Goal: Task Accomplishment & Management: Manage account settings

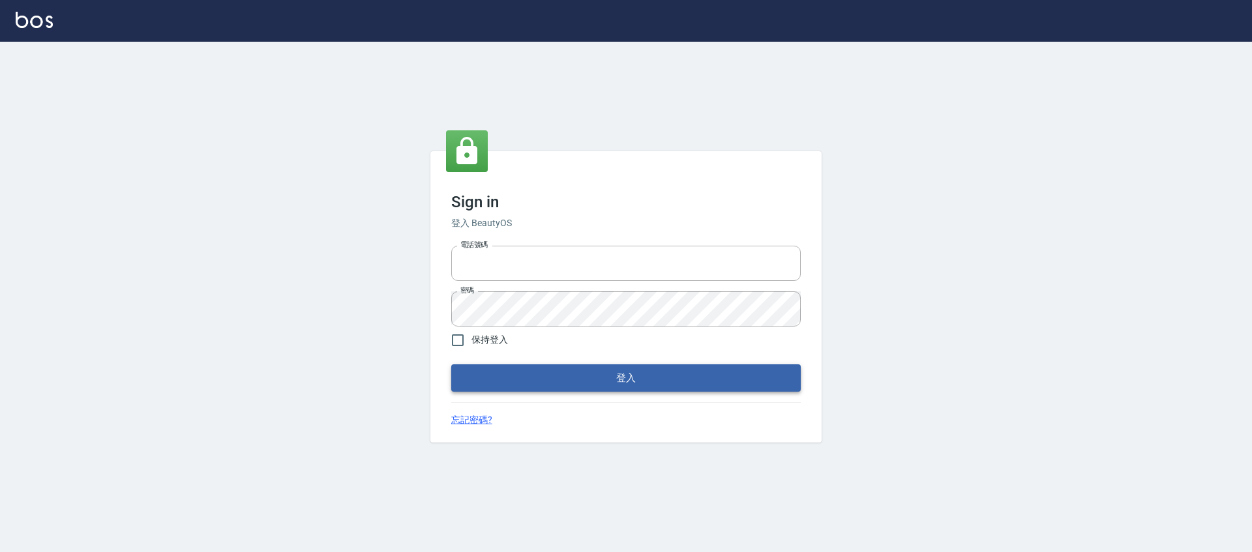
type input "0976742122"
click at [650, 376] on button "登入" at bounding box center [626, 378] width 350 height 27
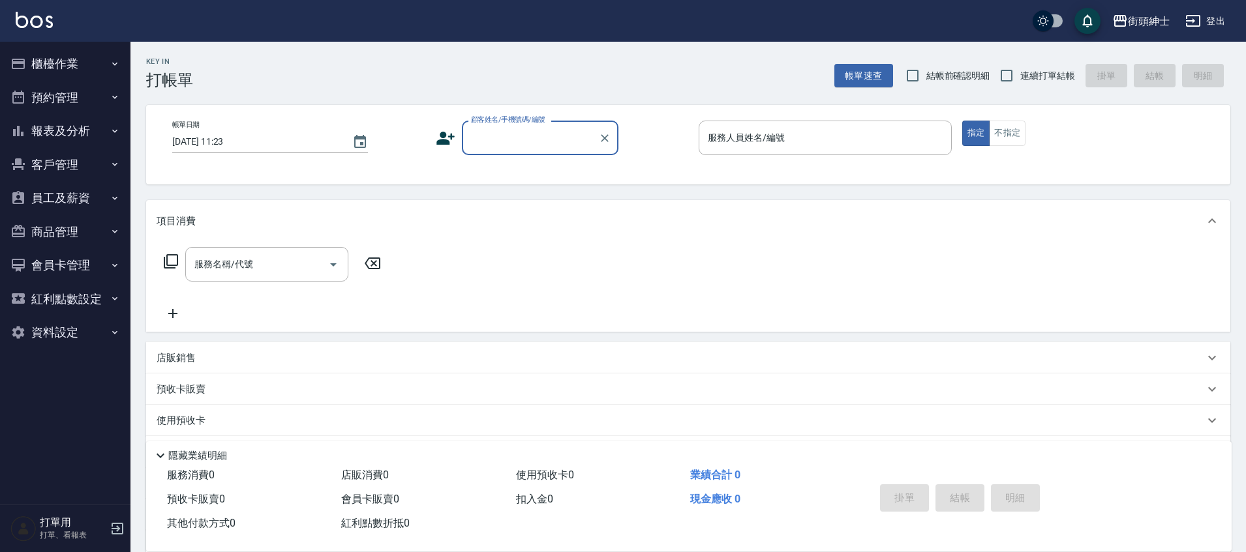
click at [87, 91] on button "預約管理" at bounding box center [65, 98] width 120 height 34
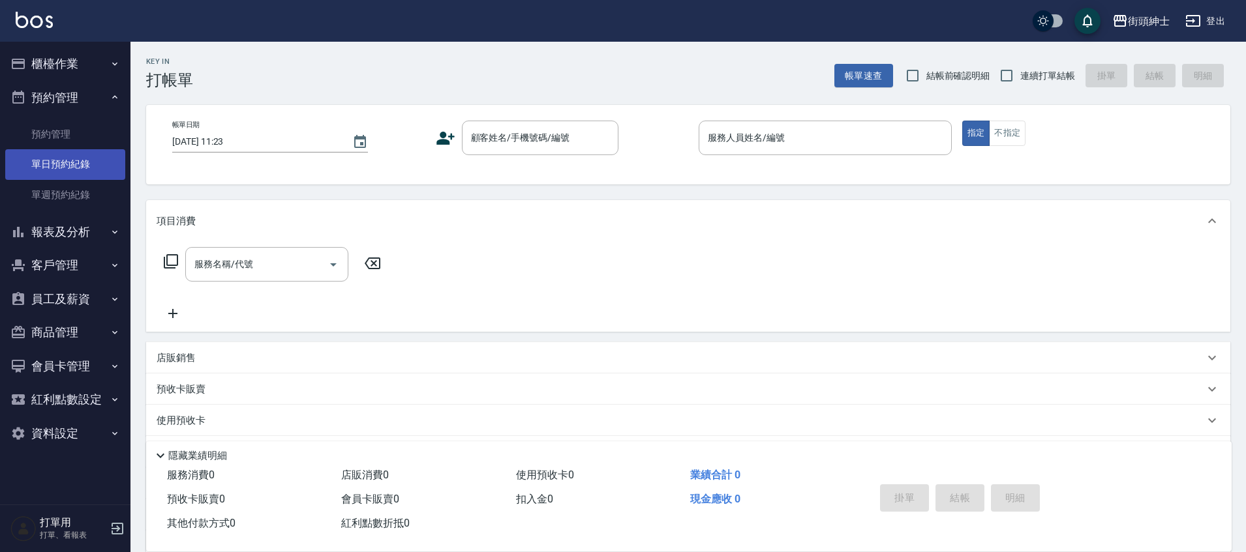
click at [106, 165] on link "單日預約紀錄" at bounding box center [65, 164] width 120 height 30
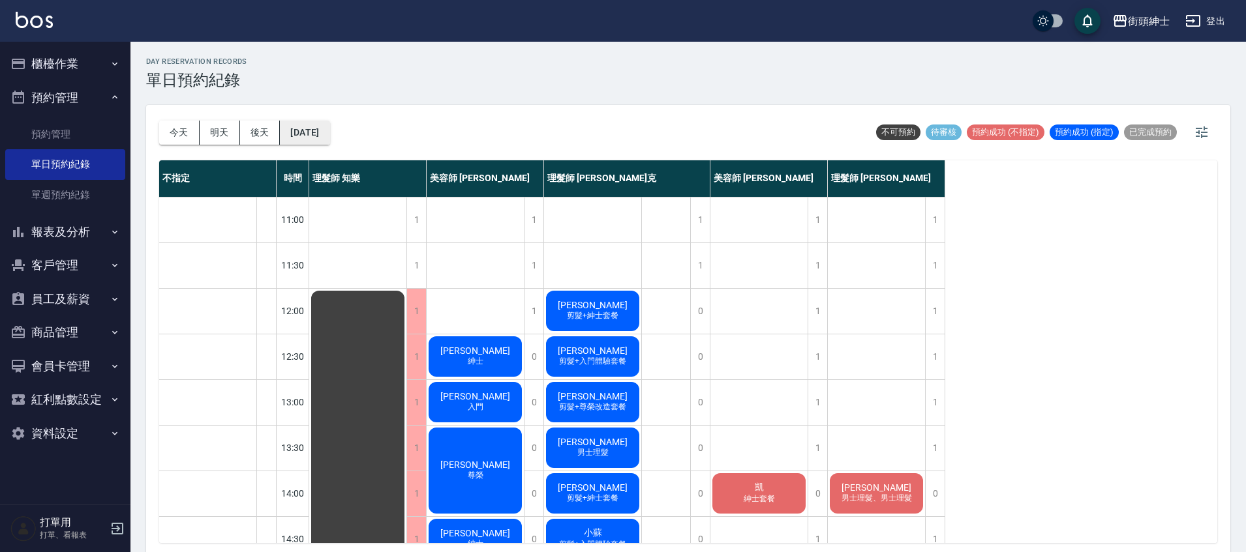
click at [329, 132] on button "[DATE]" at bounding box center [305, 133] width 50 height 24
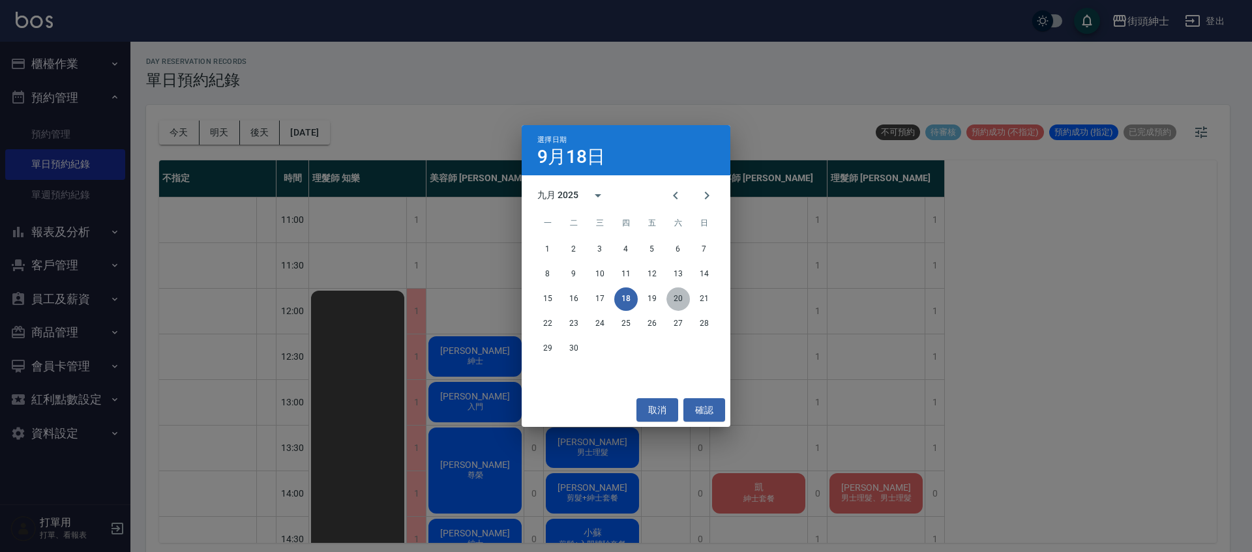
click at [679, 292] on button "20" at bounding box center [678, 299] width 23 height 23
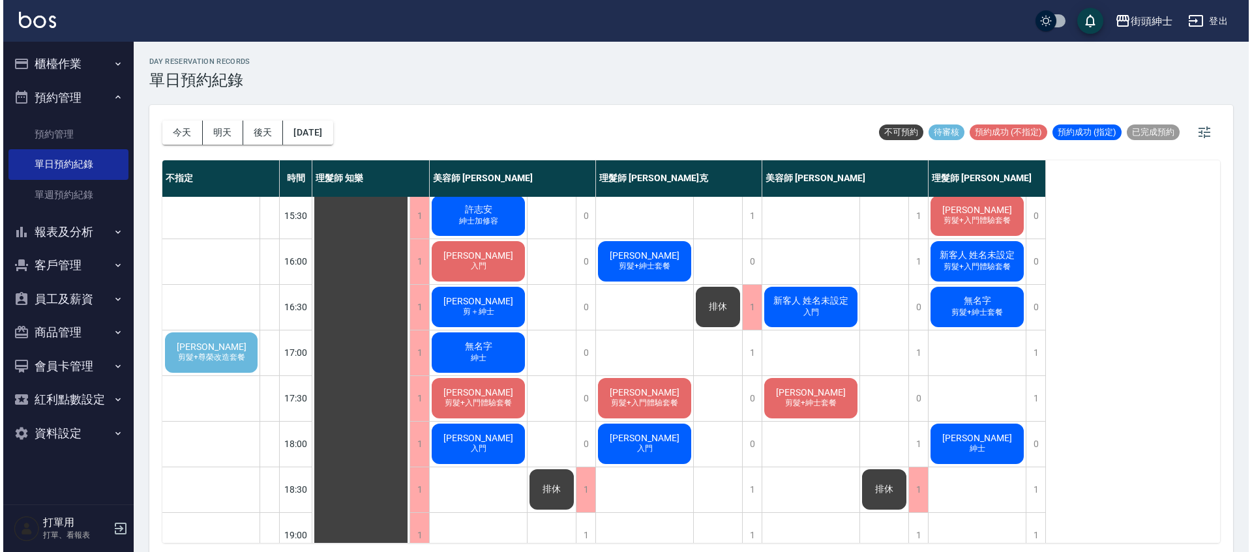
scroll to position [415, 0]
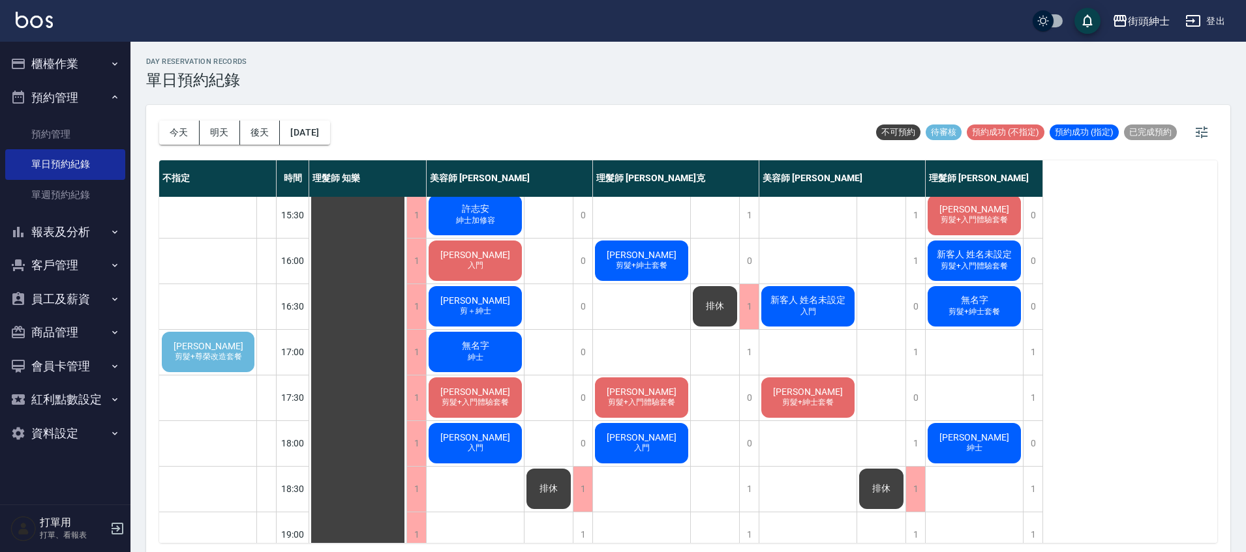
click at [852, 408] on div "鄭嘉宏 剪髮+紳士套餐" at bounding box center [807, 398] width 97 height 44
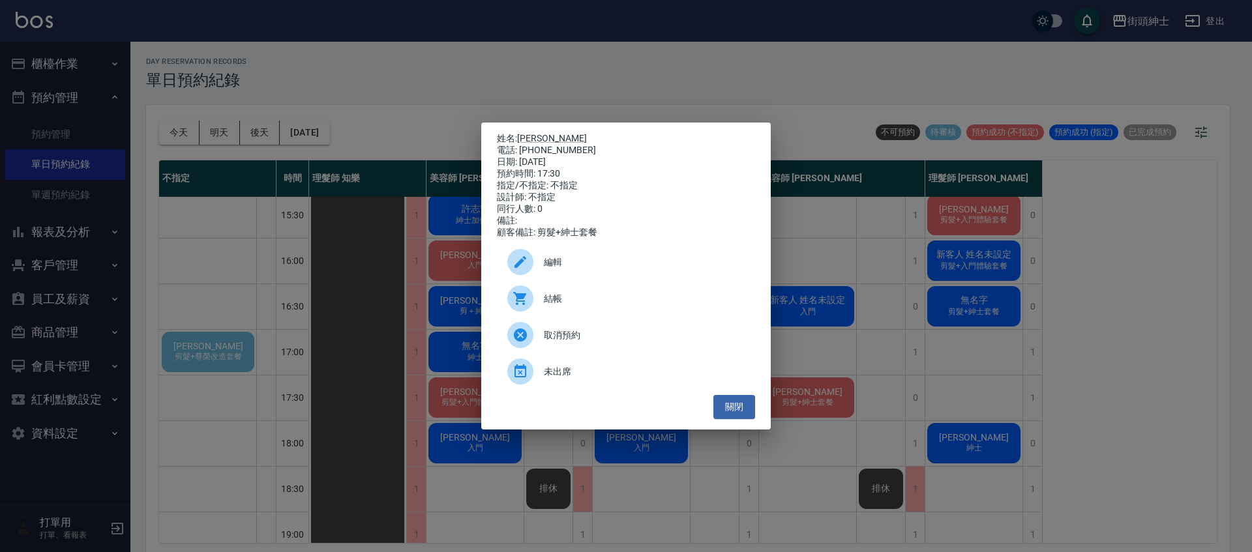
click at [668, 259] on div "編輯" at bounding box center [626, 262] width 258 height 37
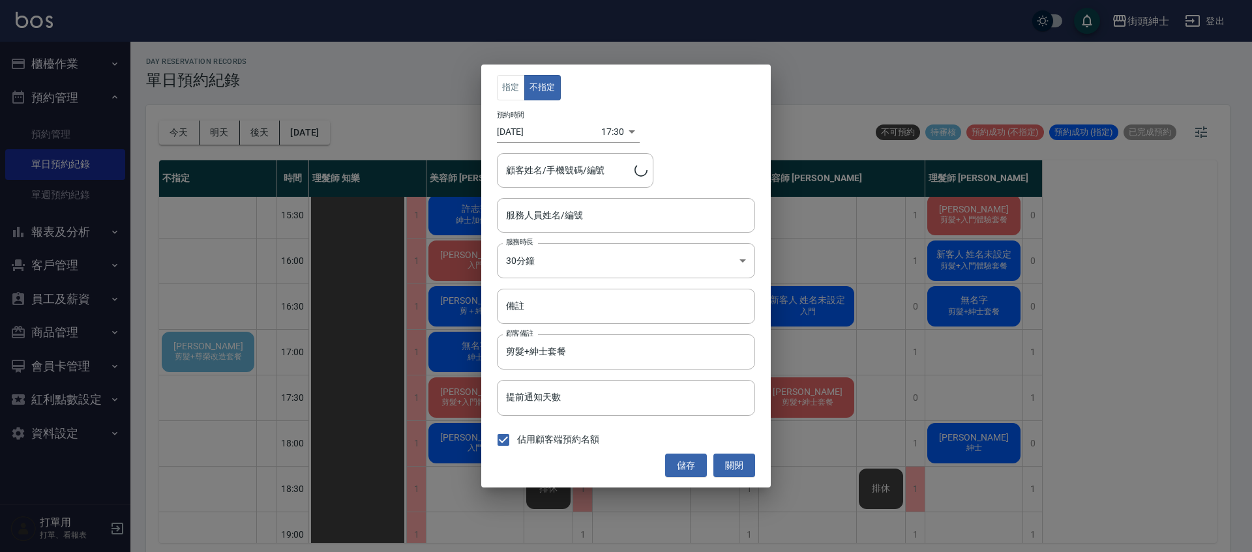
type input "鄭嘉宏/0978270903"
type input "美容師 小戴(無代號)"
click at [606, 127] on body "街頭紳士 登出 櫃檯作業 打帳單 帳單列表 營業儀表板 現金收支登錄 材料自購登錄 每日結帳 排班表 現場電腦打卡 預約管理 預約管理 單日預約紀錄 單週預約…" at bounding box center [626, 278] width 1252 height 556
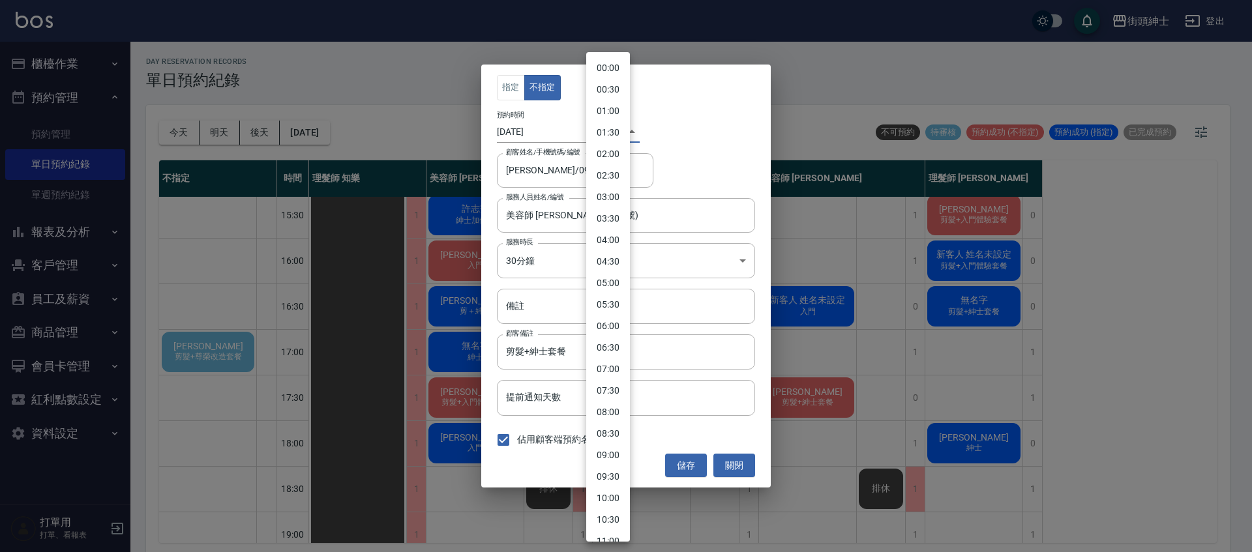
scroll to position [524, 0]
drag, startPoint x: 616, startPoint y: 316, endPoint x: 654, endPoint y: 349, distance: 50.4
click at [616, 315] on li "18:00" at bounding box center [608, 319] width 44 height 22
type input "1758362400000"
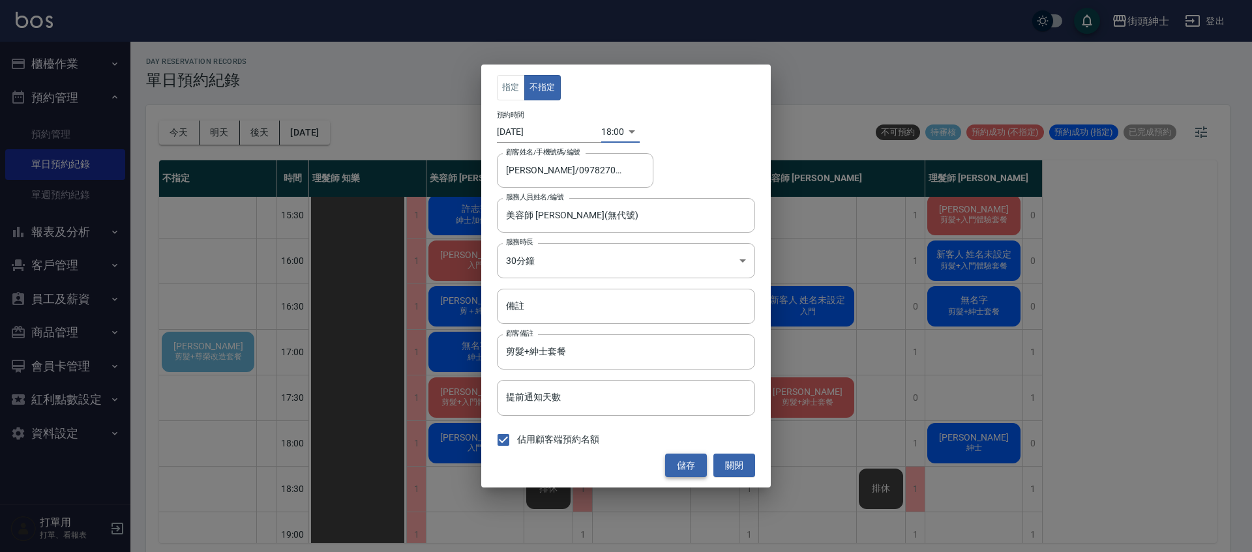
click at [680, 461] on button "儲存" at bounding box center [686, 466] width 42 height 24
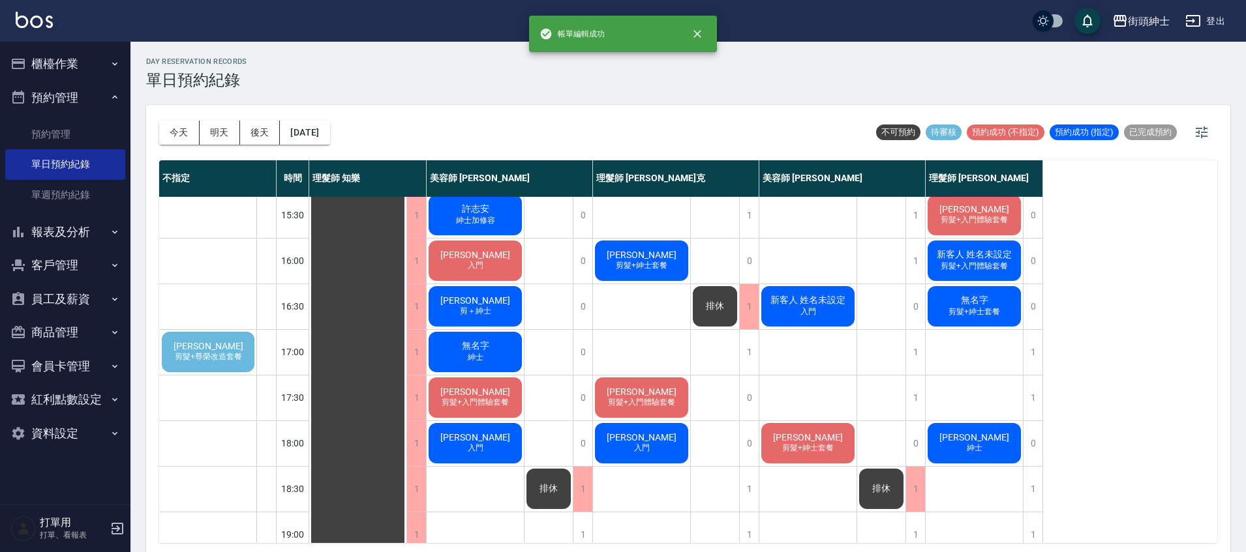
click at [985, 448] on div "鄭嘉宏 紳士" at bounding box center [974, 443] width 97 height 44
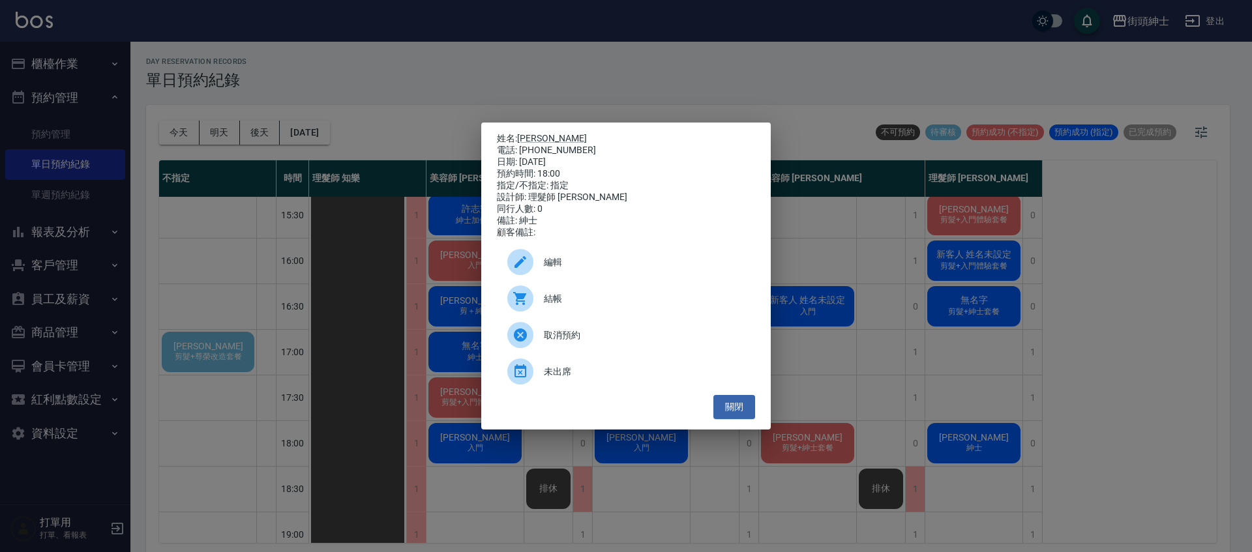
click at [641, 269] on span "編輯" at bounding box center [644, 263] width 201 height 14
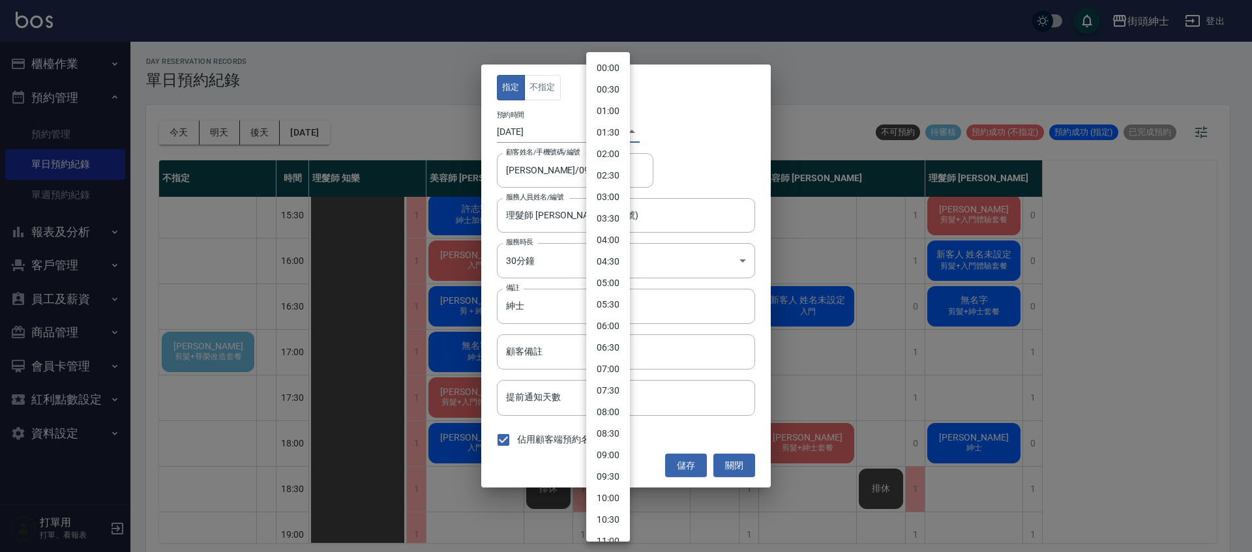
click at [609, 128] on body "街頭紳士 登出 櫃檯作業 打帳單 帳單列表 營業儀表板 現金收支登錄 材料自購登錄 每日結帳 排班表 現場電腦打卡 預約管理 預約管理 單日預約紀錄 單週預約…" at bounding box center [626, 278] width 1252 height 556
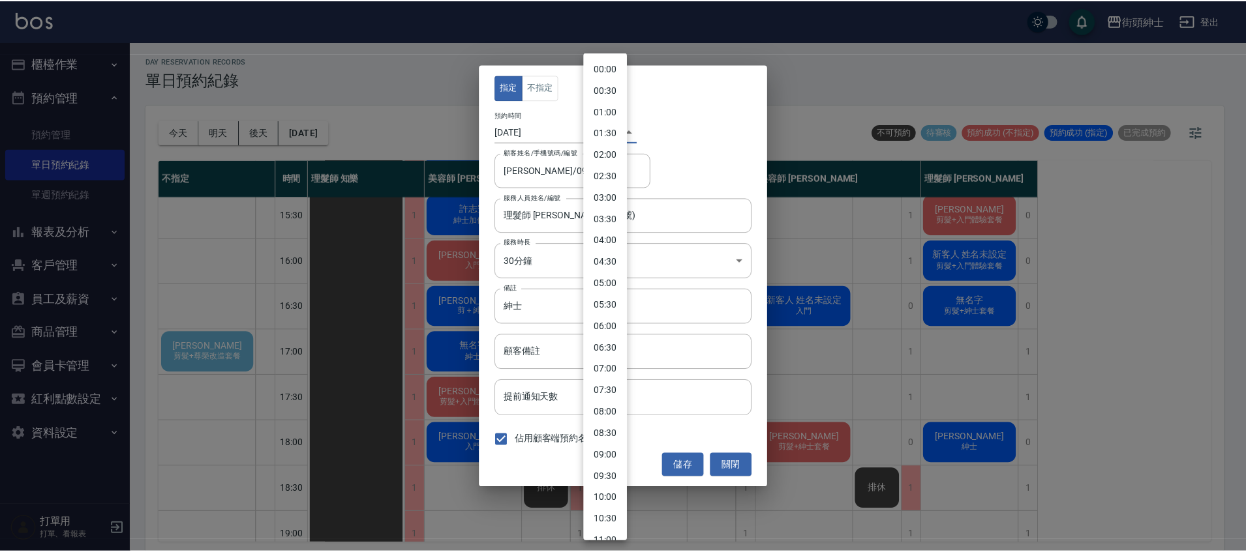
scroll to position [546, 0]
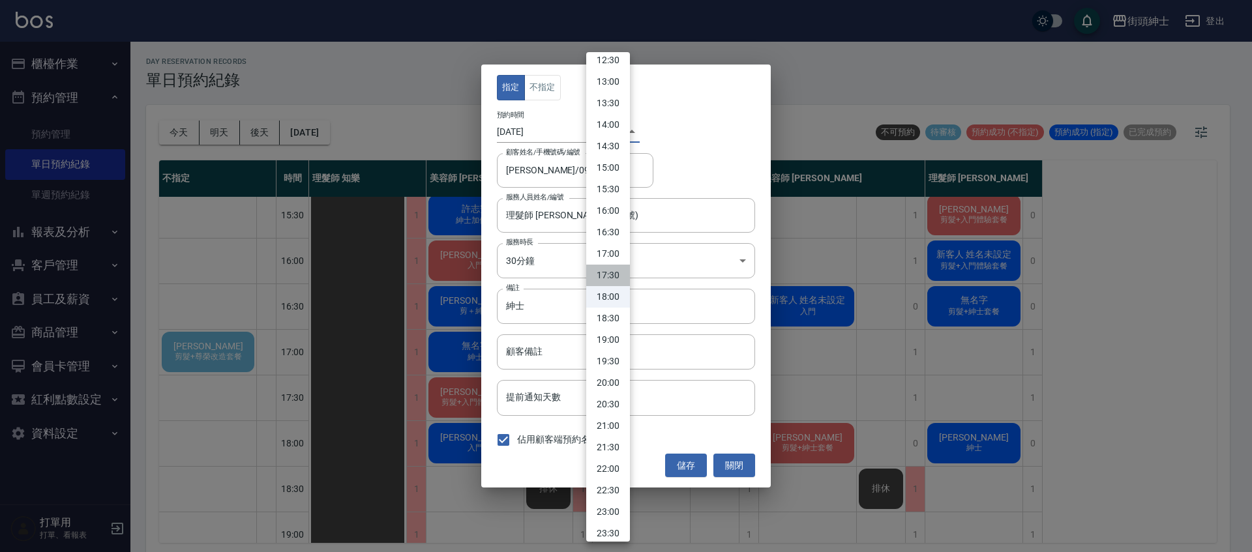
click at [619, 277] on li "17:30" at bounding box center [608, 276] width 44 height 22
type input "1758360600000"
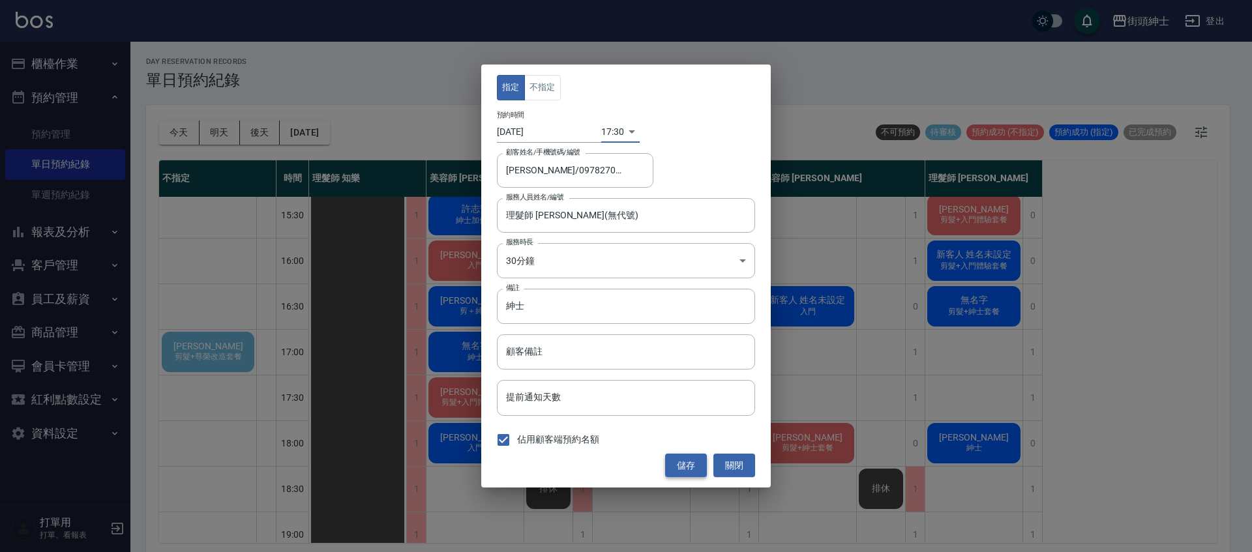
click at [687, 467] on button "儲存" at bounding box center [686, 466] width 42 height 24
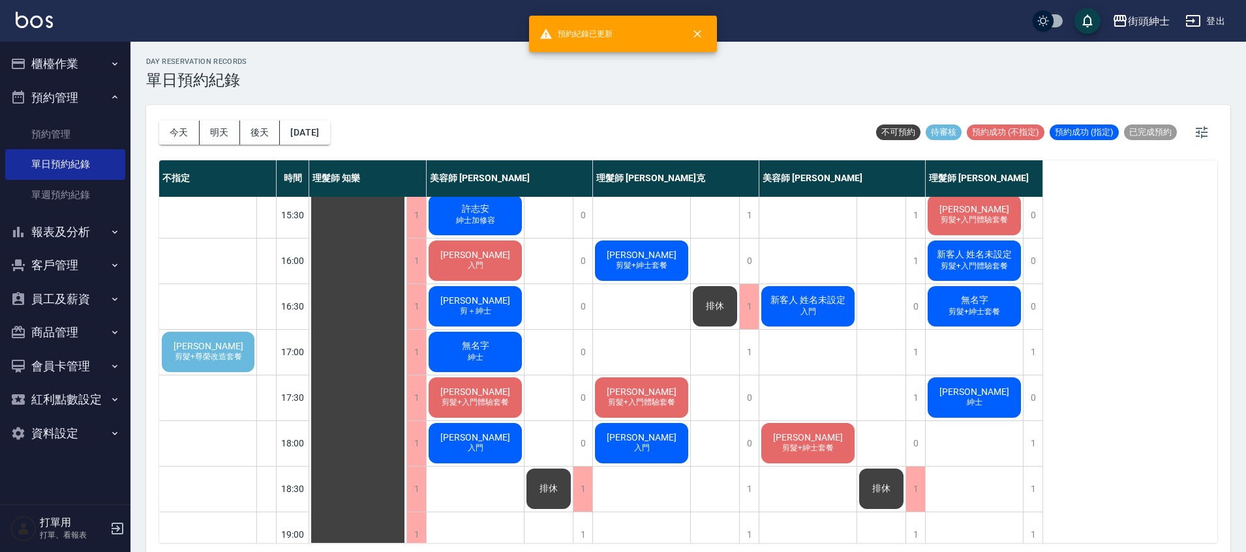
click at [176, 350] on div "王子文 剪髮+尊榮改造套餐" at bounding box center [208, 352] width 97 height 44
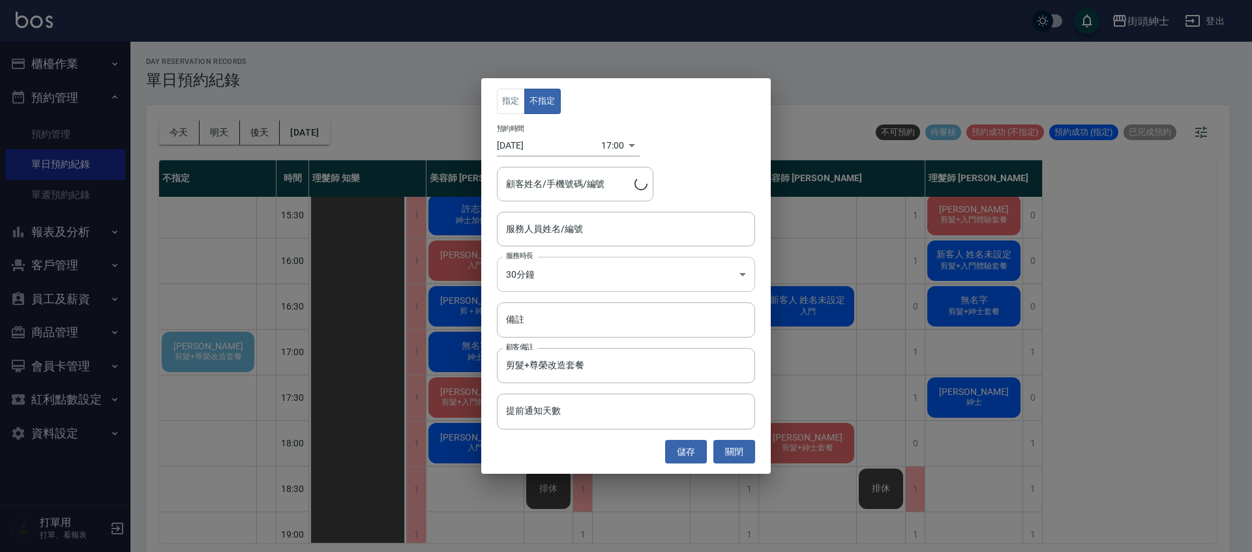
type input "王子文/0970971699"
click at [563, 233] on input "服務人員姓名/編號" at bounding box center [626, 229] width 247 height 23
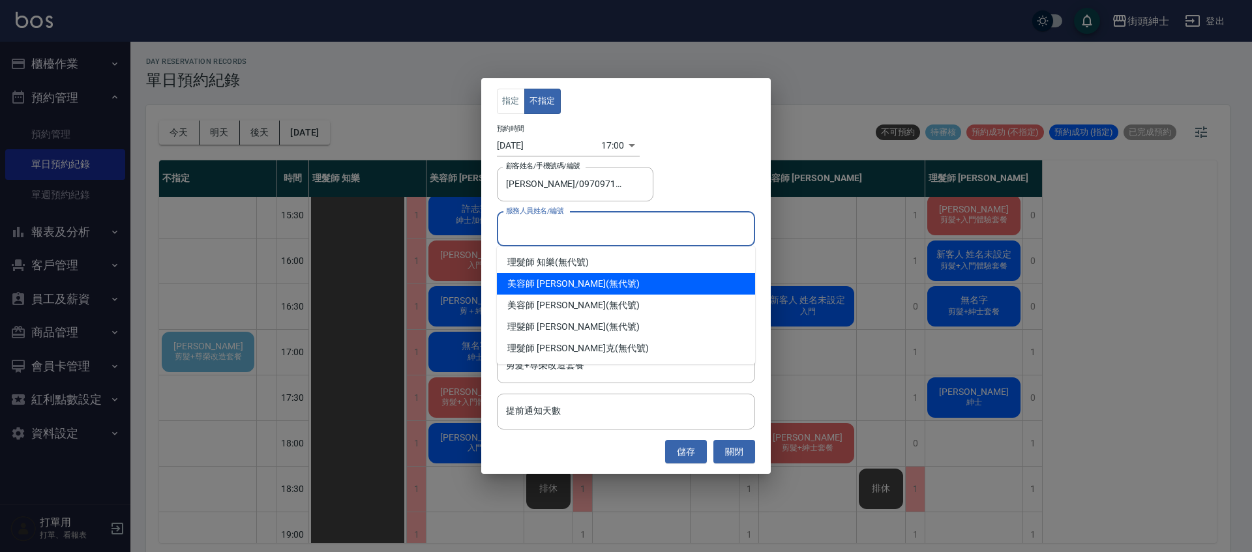
click at [566, 277] on div "美容師 小戴 (無代號)" at bounding box center [626, 284] width 258 height 22
type input "美容師 小戴(無代號)"
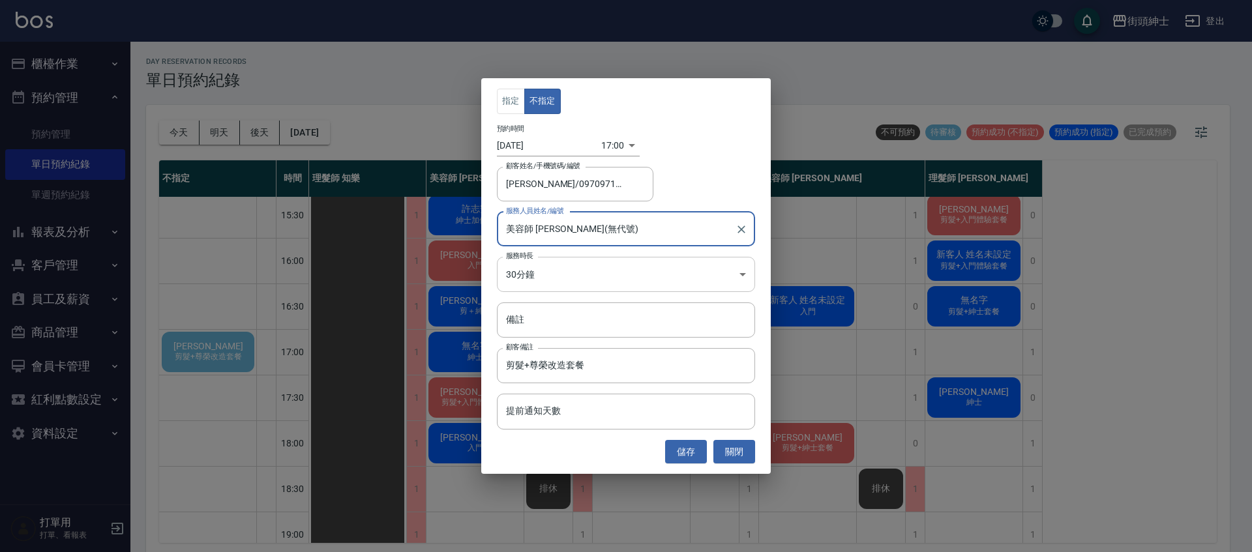
click at [604, 265] on body "街頭紳士 登出 櫃檯作業 打帳單 帳單列表 營業儀表板 現金收支登錄 材料自購登錄 每日結帳 排班表 現場電腦打卡 預約管理 預約管理 單日預約紀錄 單週預約…" at bounding box center [626, 278] width 1252 height 556
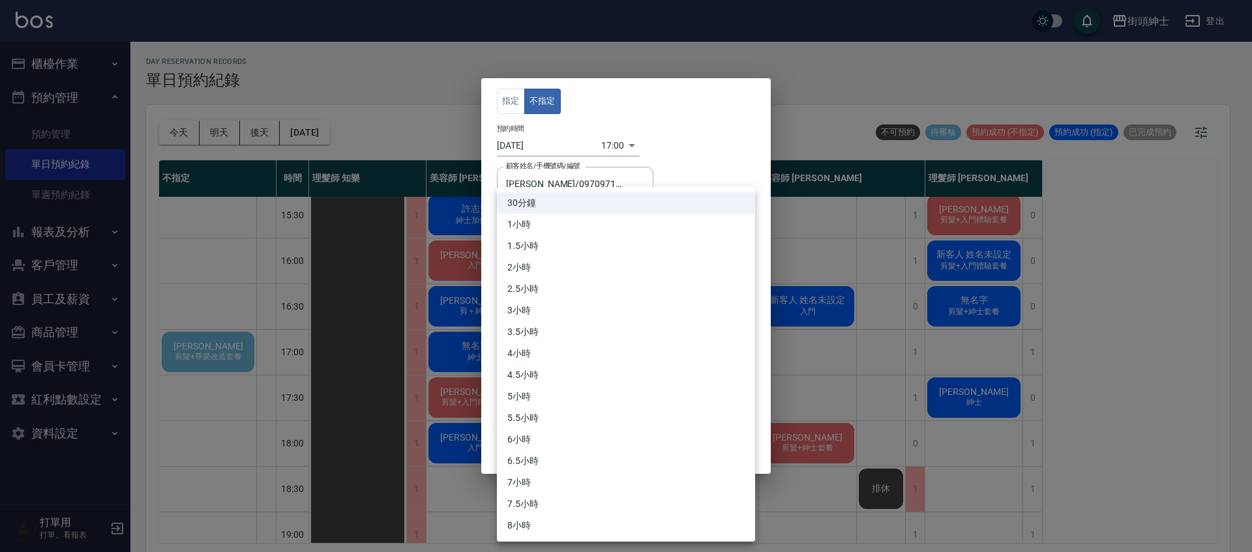
click at [579, 224] on li "1小時" at bounding box center [626, 225] width 258 height 22
type input "2"
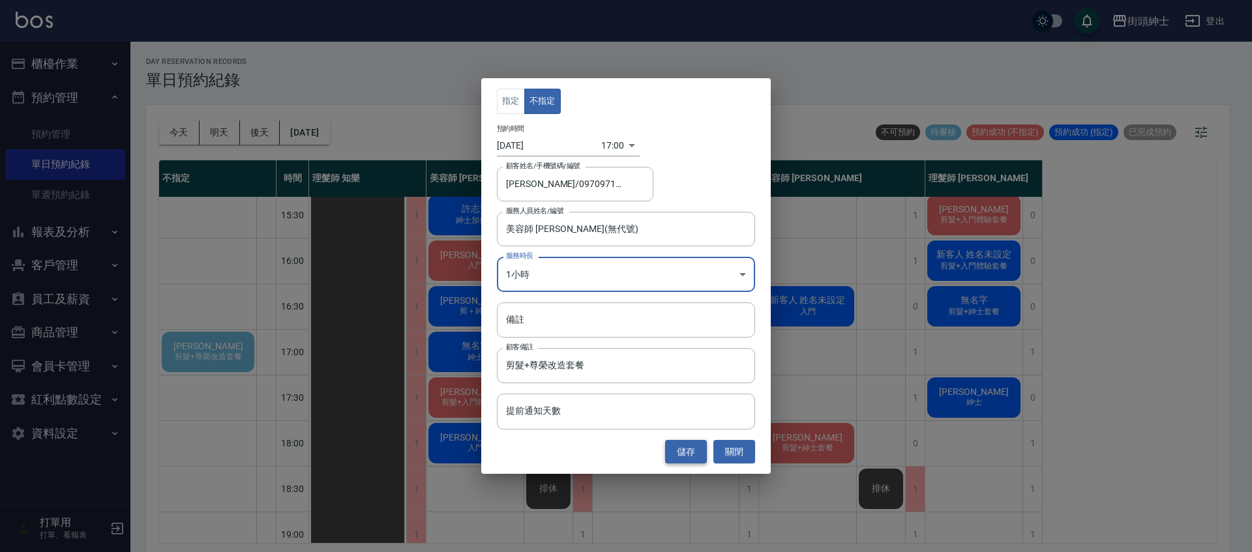
click at [695, 455] on button "儲存" at bounding box center [686, 452] width 42 height 24
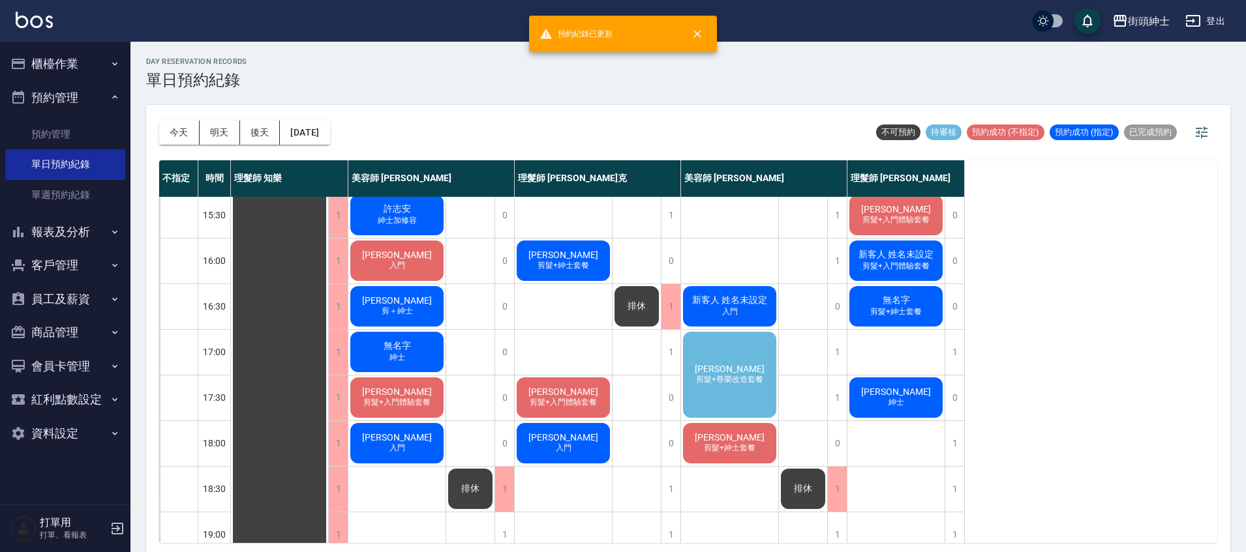
click at [758, 399] on div "王子文 剪髮+尊榮改造套餐" at bounding box center [729, 375] width 97 height 90
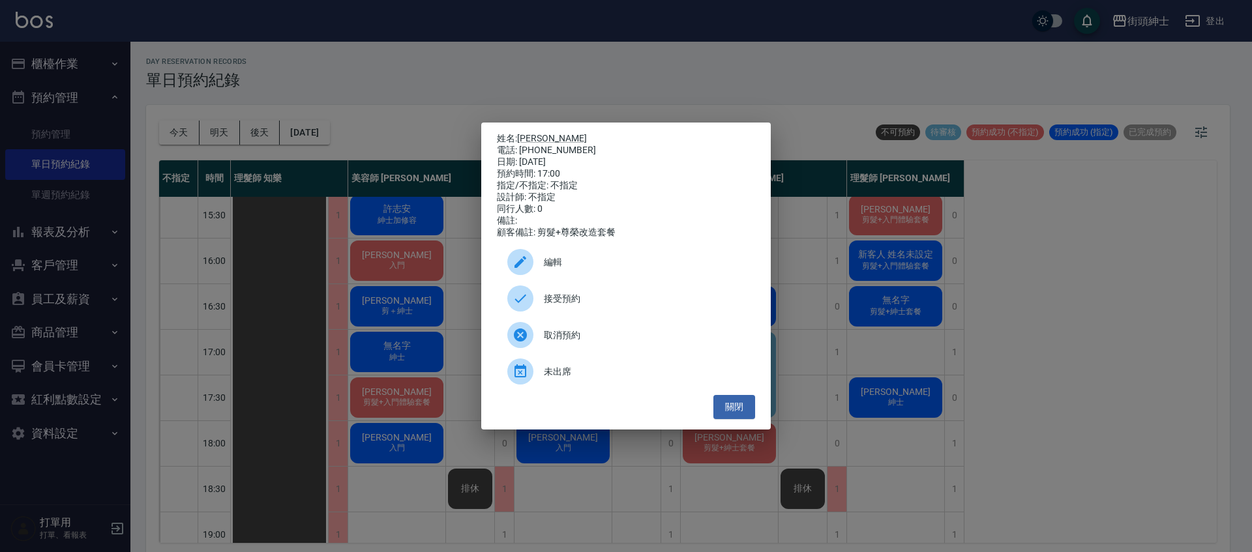
click at [620, 296] on div "接受預約" at bounding box center [626, 298] width 258 height 37
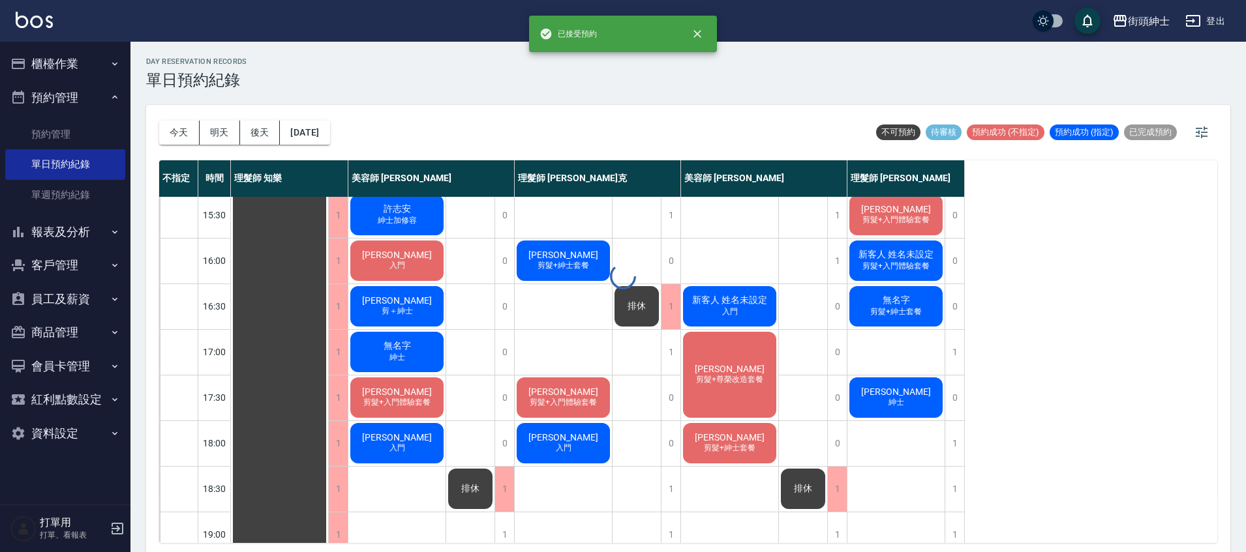
click at [709, 385] on div "day Reservation records 單日預約紀錄 今天 明天 後天 2025/09/20 不可預約 待審核 預約成功 (不指定) 預約成功 (指定…" at bounding box center [687, 299] width 1115 height 515
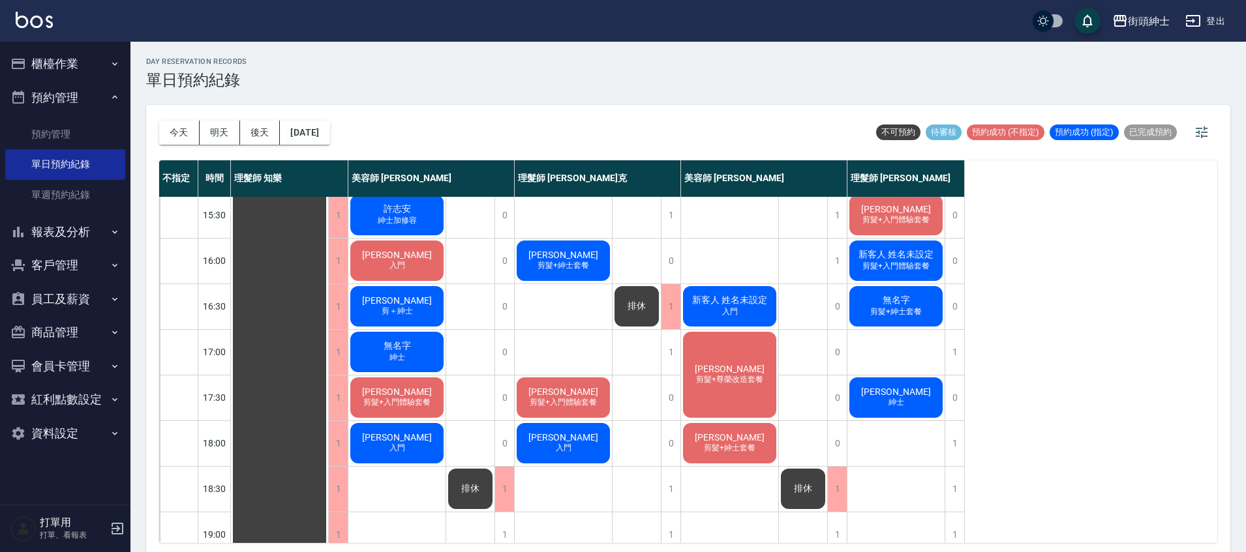
click at [735, 395] on div "王子文 剪髮+尊榮改造套餐" at bounding box center [729, 375] width 97 height 90
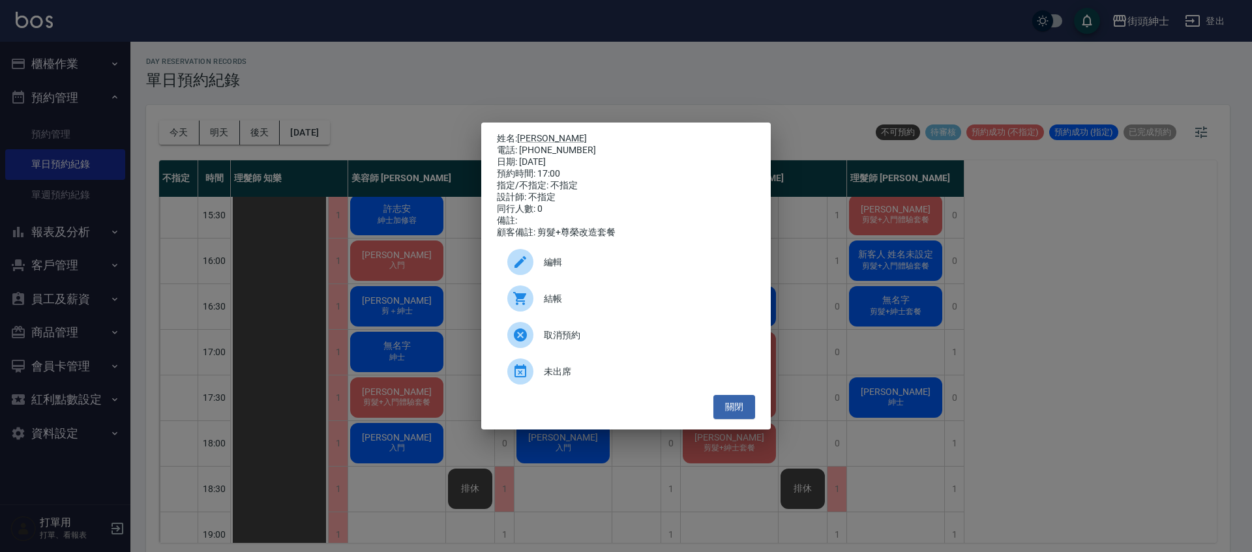
click at [596, 269] on span "編輯" at bounding box center [644, 263] width 201 height 14
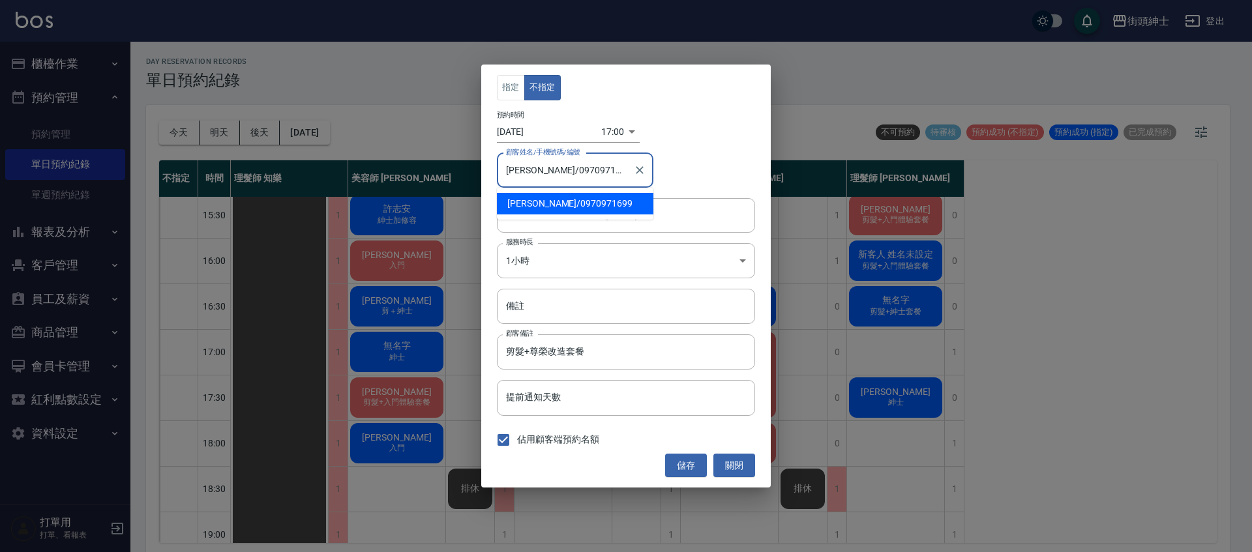
drag, startPoint x: 593, startPoint y: 173, endPoint x: 537, endPoint y: 170, distance: 56.2
click at [537, 170] on input "王子文/0970971699" at bounding box center [565, 170] width 125 height 23
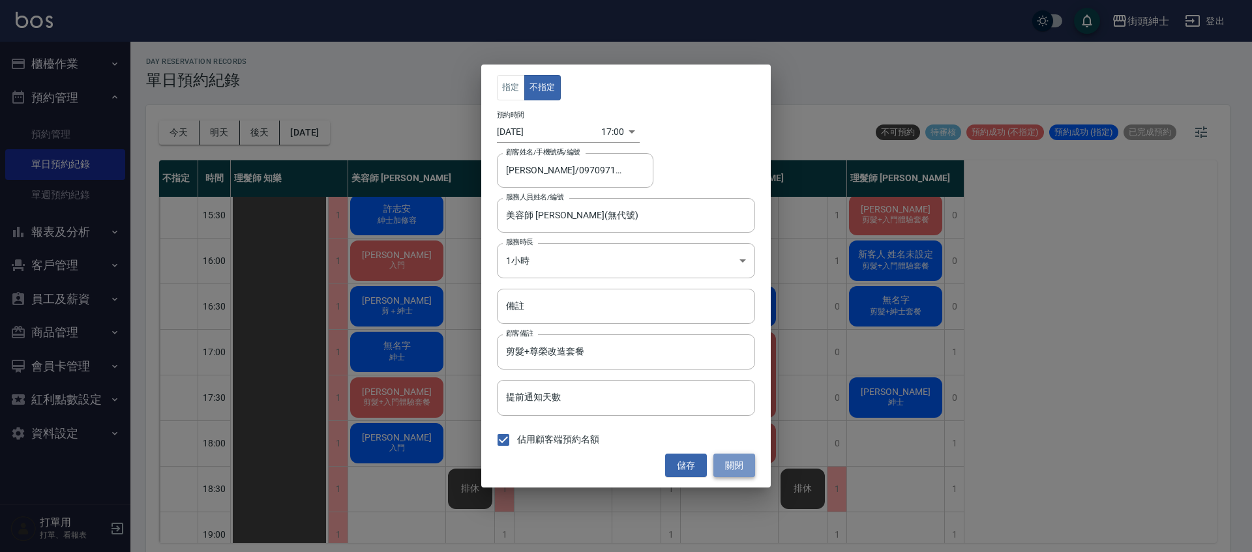
click at [751, 461] on button "關閉" at bounding box center [735, 466] width 42 height 24
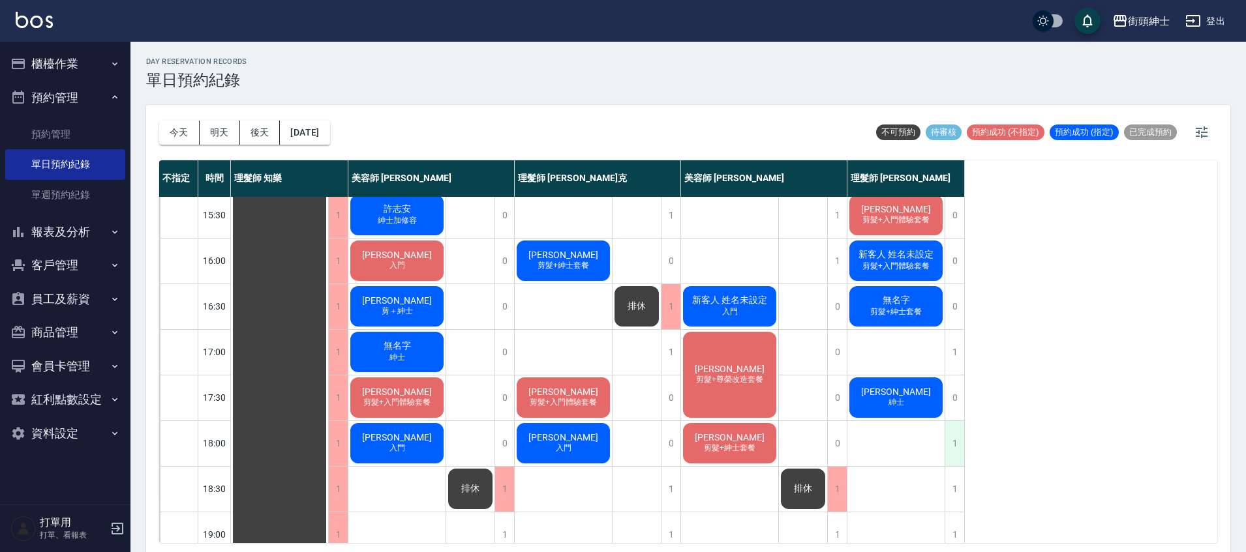
click at [960, 450] on div "1" at bounding box center [954, 443] width 20 height 45
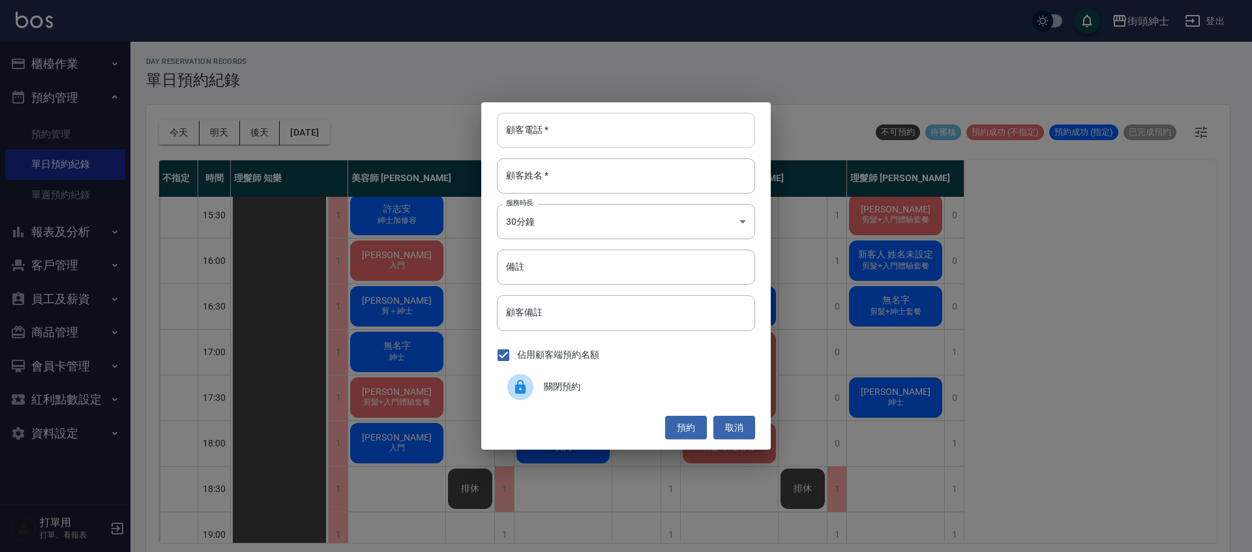
click at [586, 141] on input "顧客電話   *" at bounding box center [626, 130] width 258 height 35
paste input "0970971699"
type input "0970971699"
click at [591, 180] on input "顧客姓名   *" at bounding box center [626, 175] width 258 height 35
type input "０"
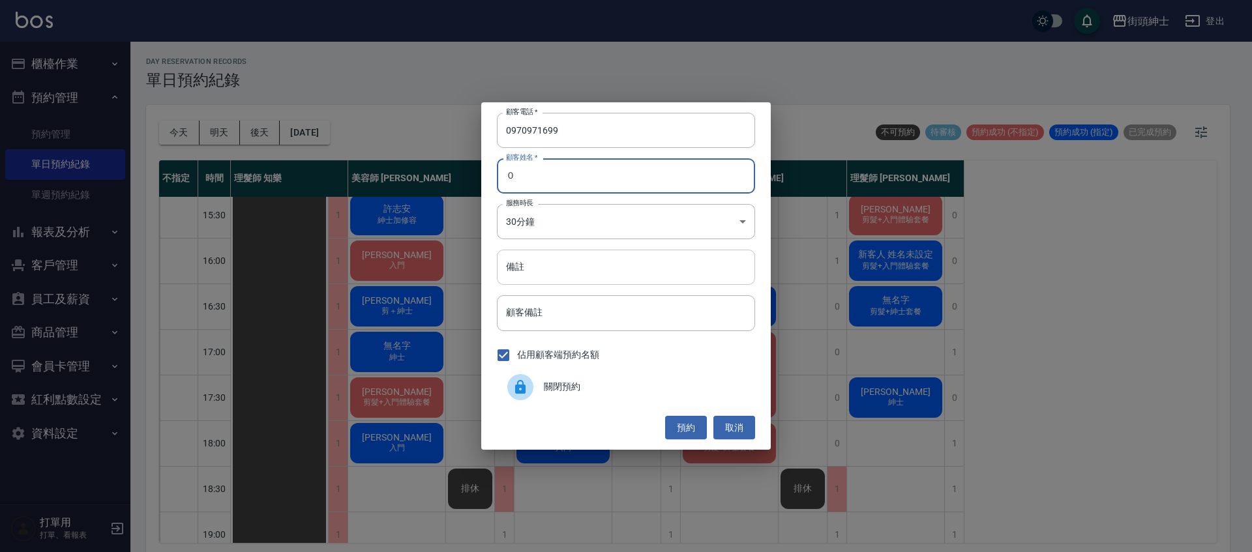
click at [654, 256] on input "備註" at bounding box center [626, 267] width 258 height 35
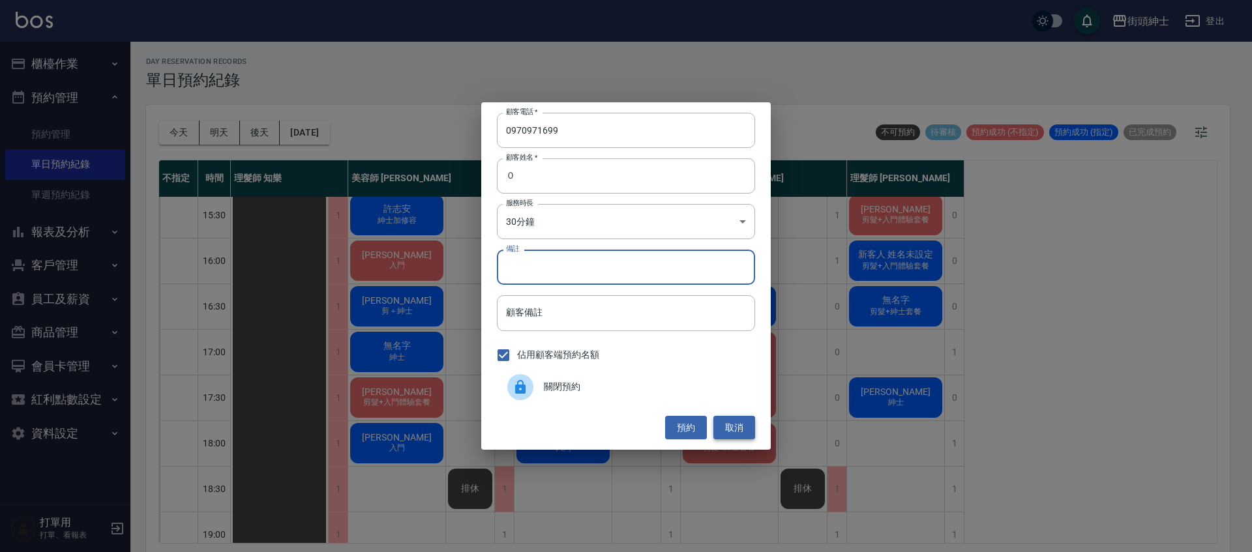
click at [750, 429] on button "取消" at bounding box center [735, 428] width 42 height 24
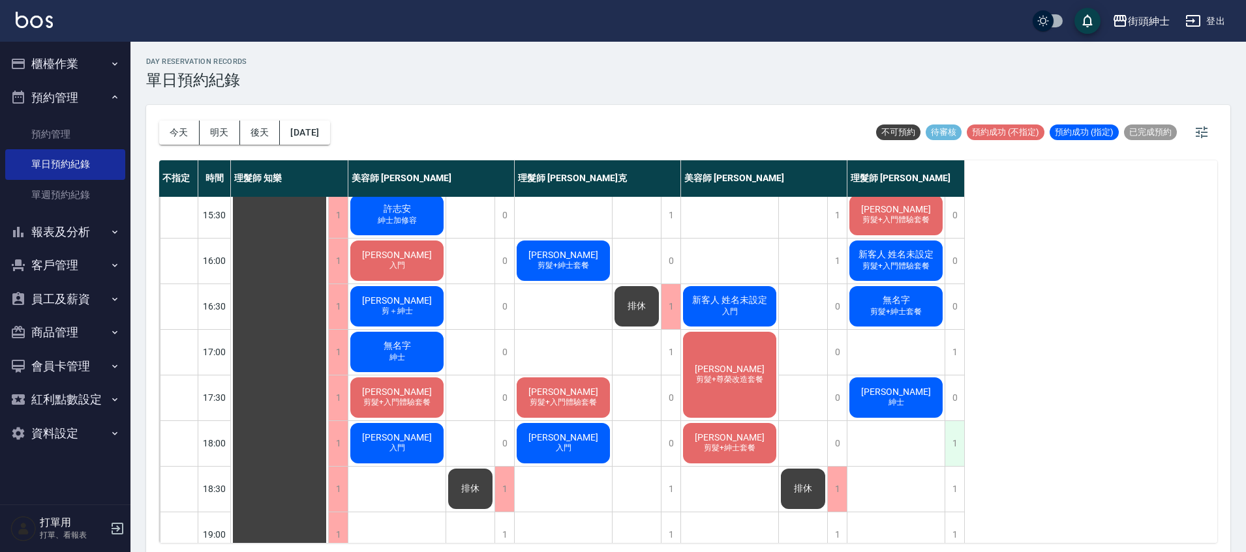
click at [957, 448] on div "1" at bounding box center [954, 443] width 20 height 45
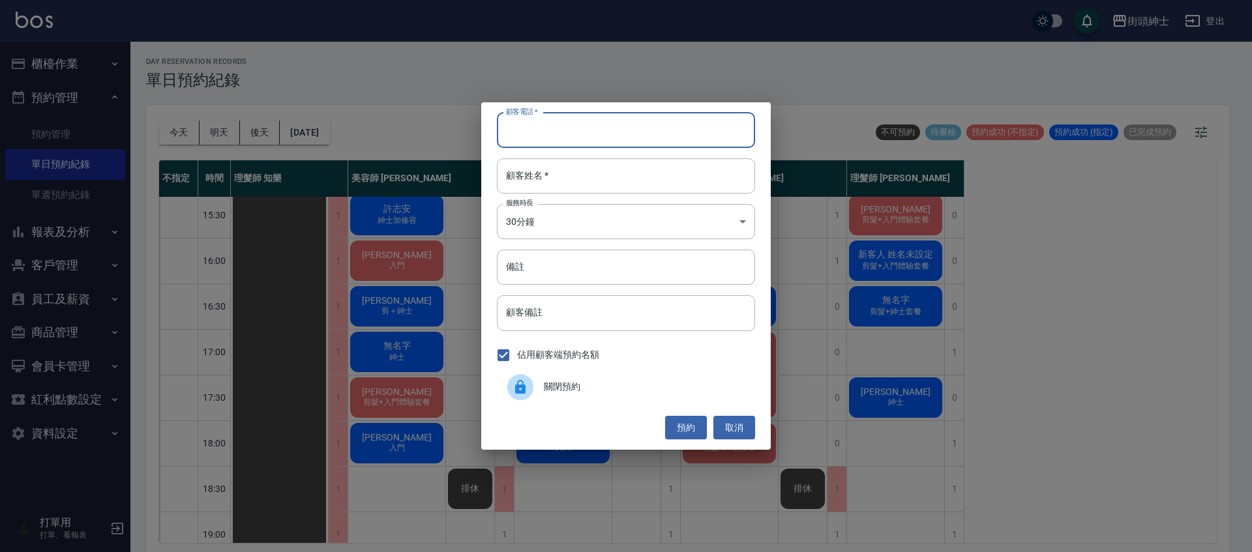
click at [648, 133] on input "顧客電話   *" at bounding box center [626, 130] width 258 height 35
paste input "0970971699"
type input "0970971699"
click at [653, 181] on input "顧客姓名   *" at bounding box center [626, 175] width 258 height 35
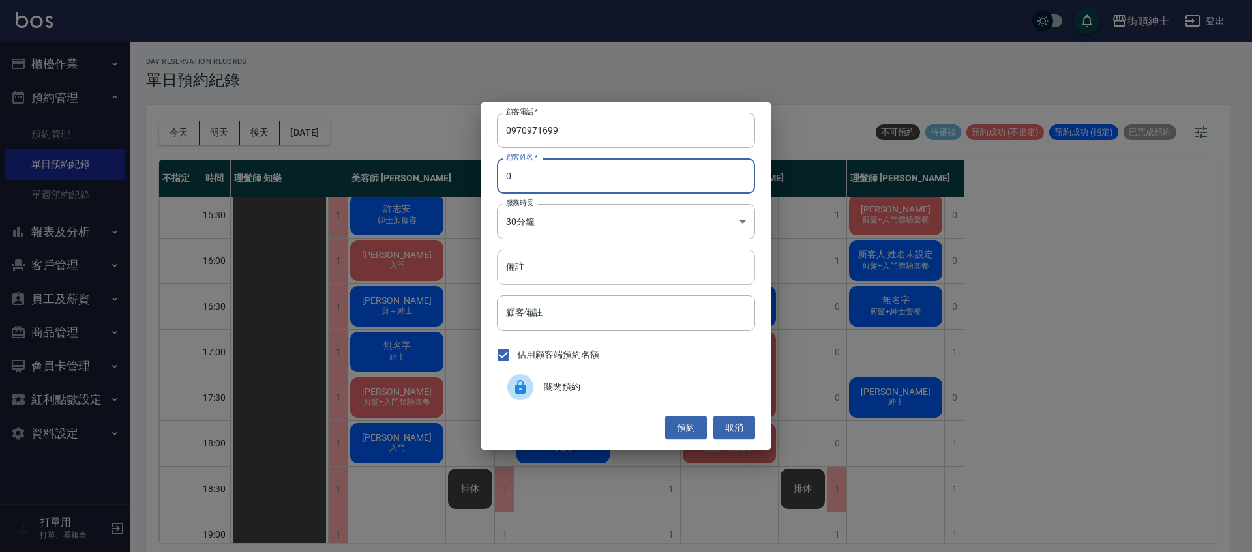
type input "0"
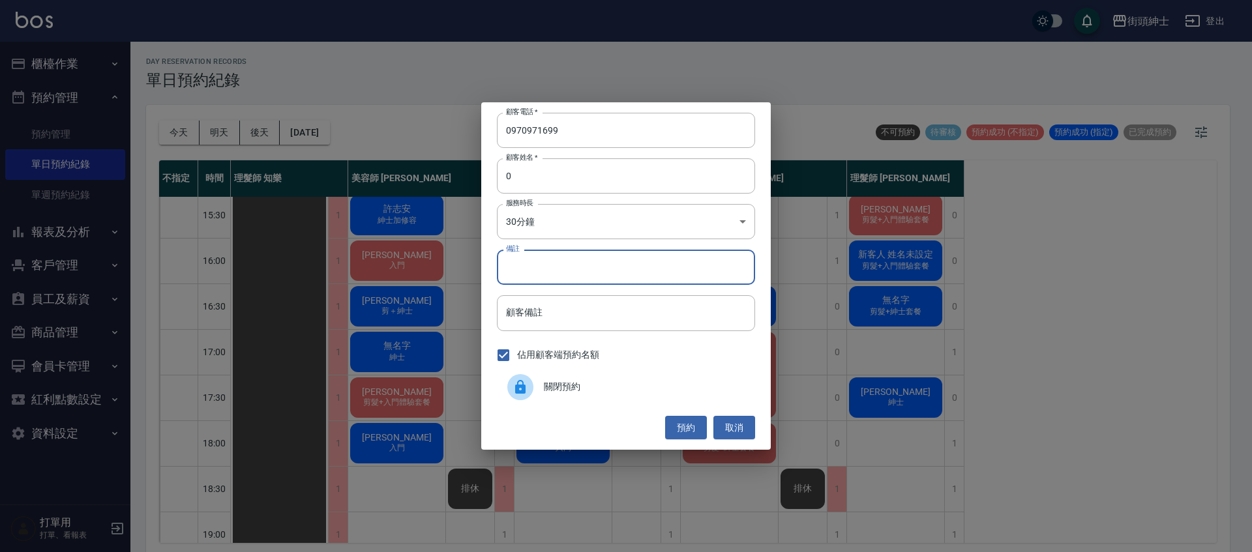
click at [569, 268] on input "備註" at bounding box center [626, 267] width 258 height 35
type input "尊榮"
click at [671, 429] on button "預約" at bounding box center [686, 428] width 42 height 24
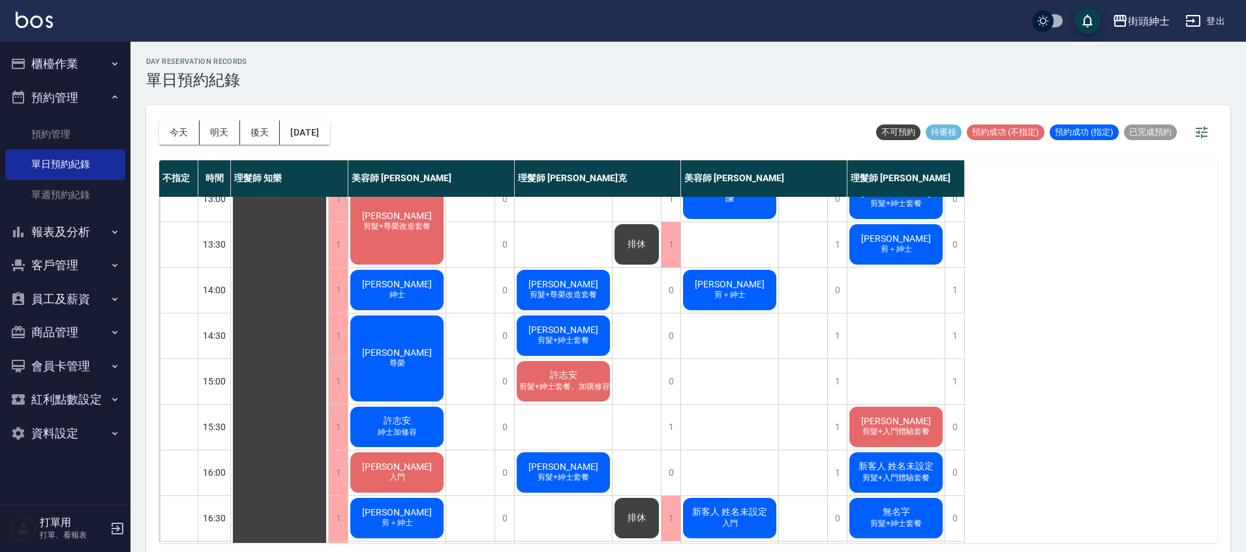
scroll to position [202, 0]
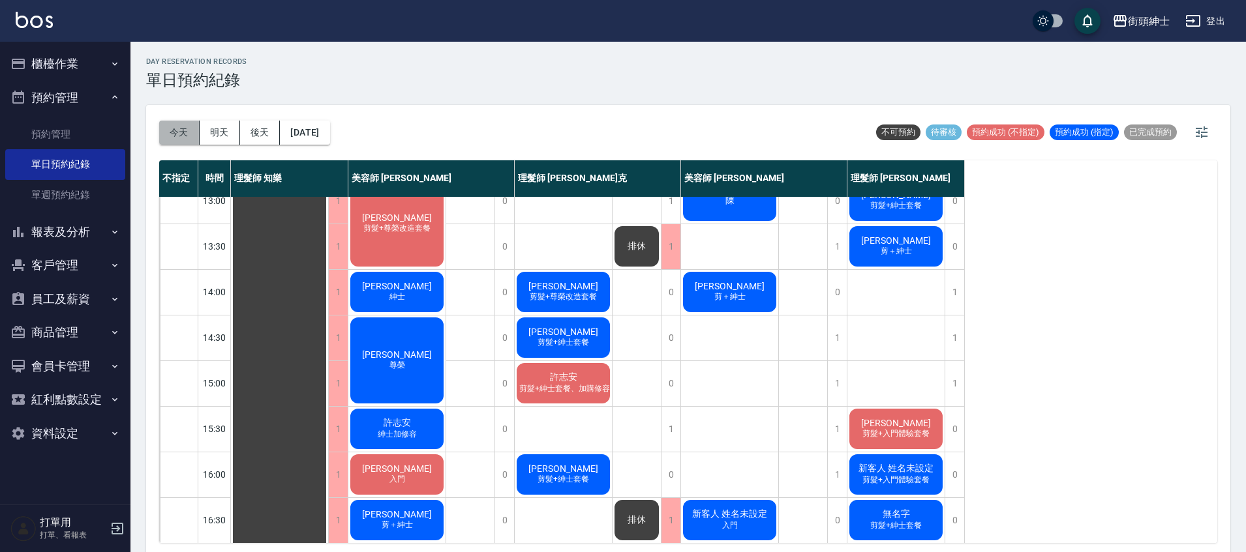
click at [170, 139] on button "今天" at bounding box center [179, 133] width 40 height 24
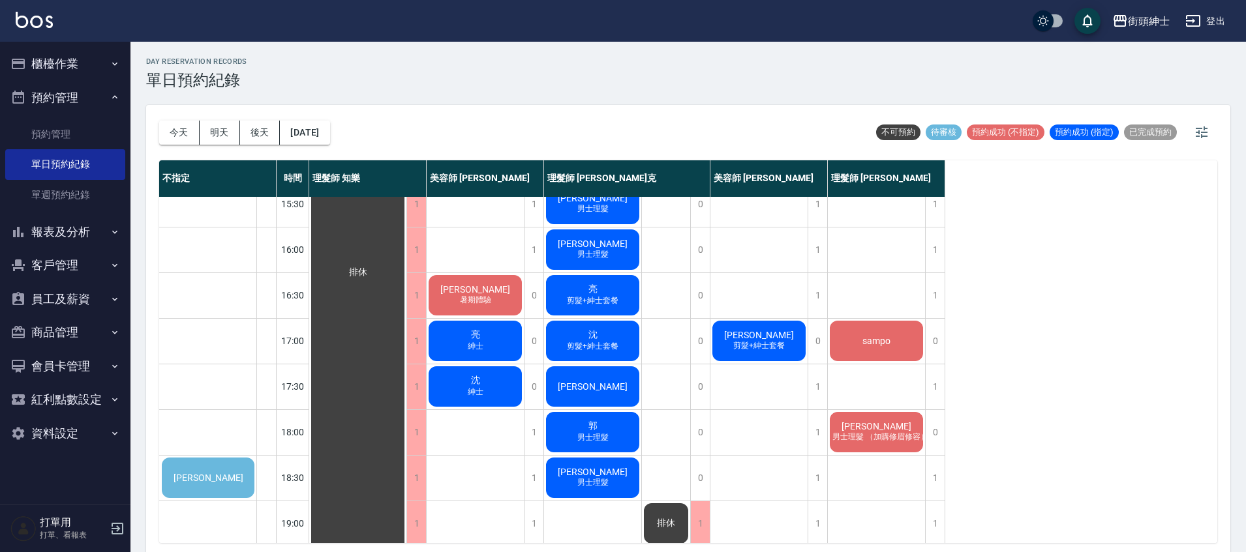
scroll to position [536, 0]
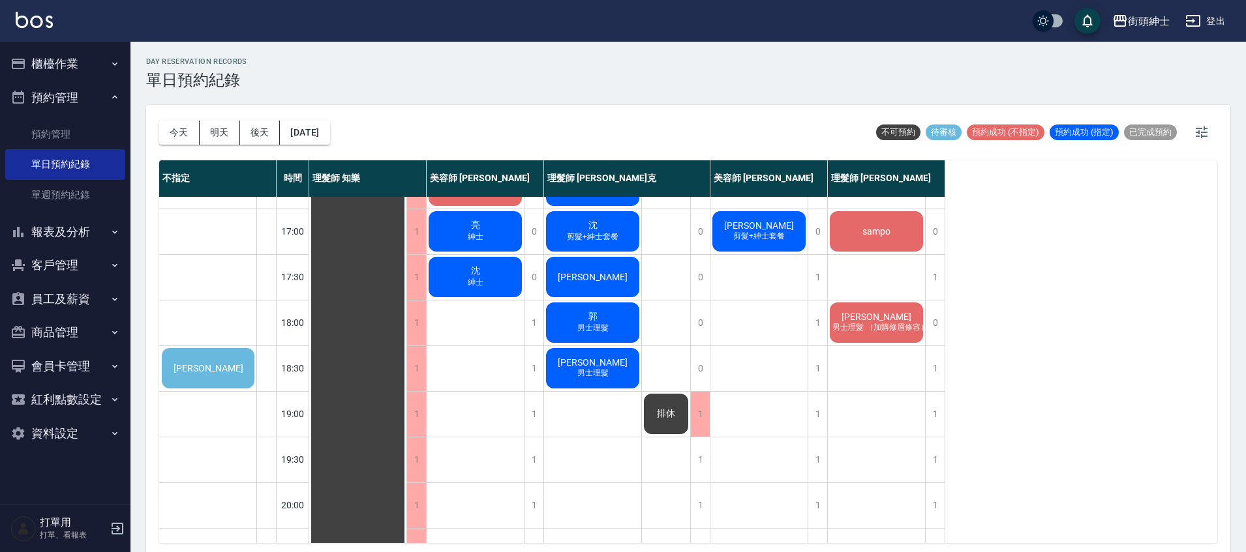
click at [182, 372] on div "[PERSON_NAME]" at bounding box center [208, 368] width 97 height 44
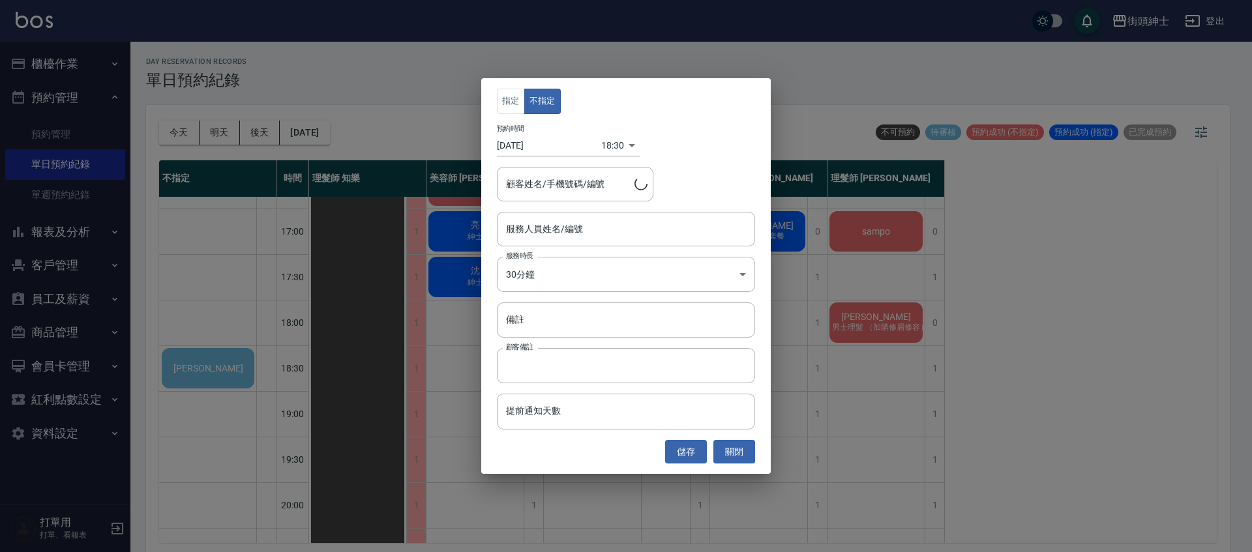
type input "張育綸/0983659159"
click at [556, 237] on input "服務人員姓名/編號" at bounding box center [626, 229] width 247 height 23
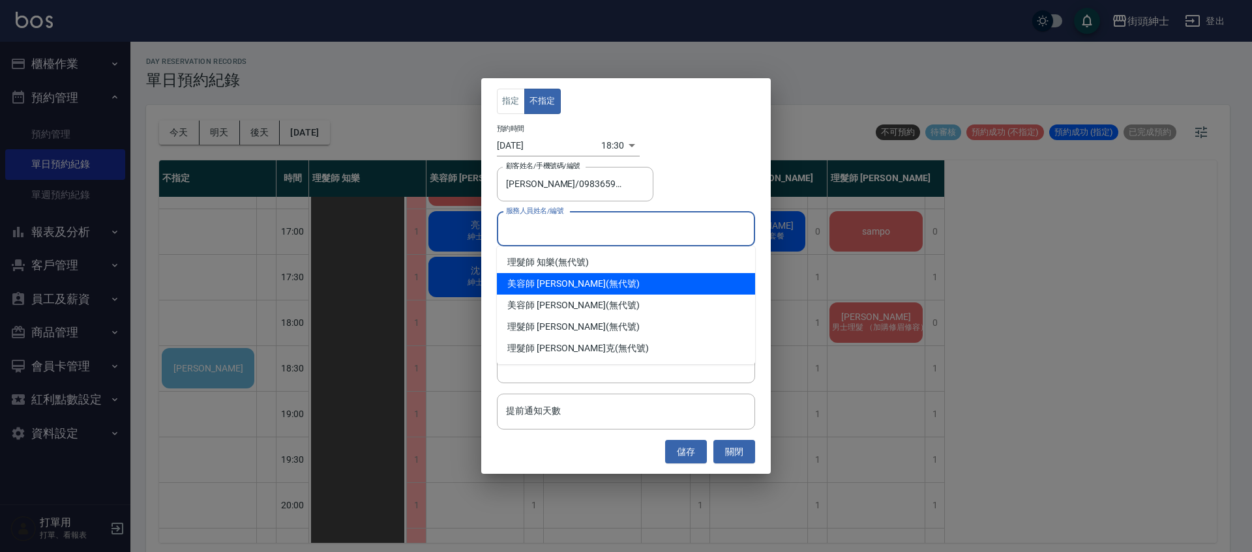
click at [588, 287] on div "美容師 小戴 (無代號)" at bounding box center [626, 284] width 258 height 22
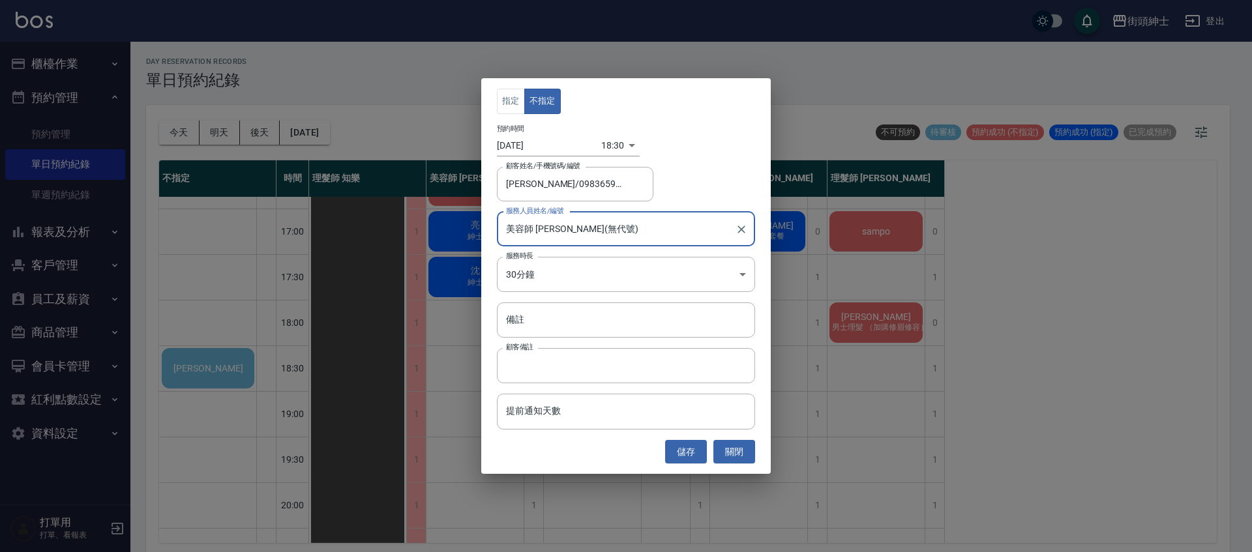
click at [535, 228] on input "美容師 小戴(無代號)" at bounding box center [616, 229] width 227 height 23
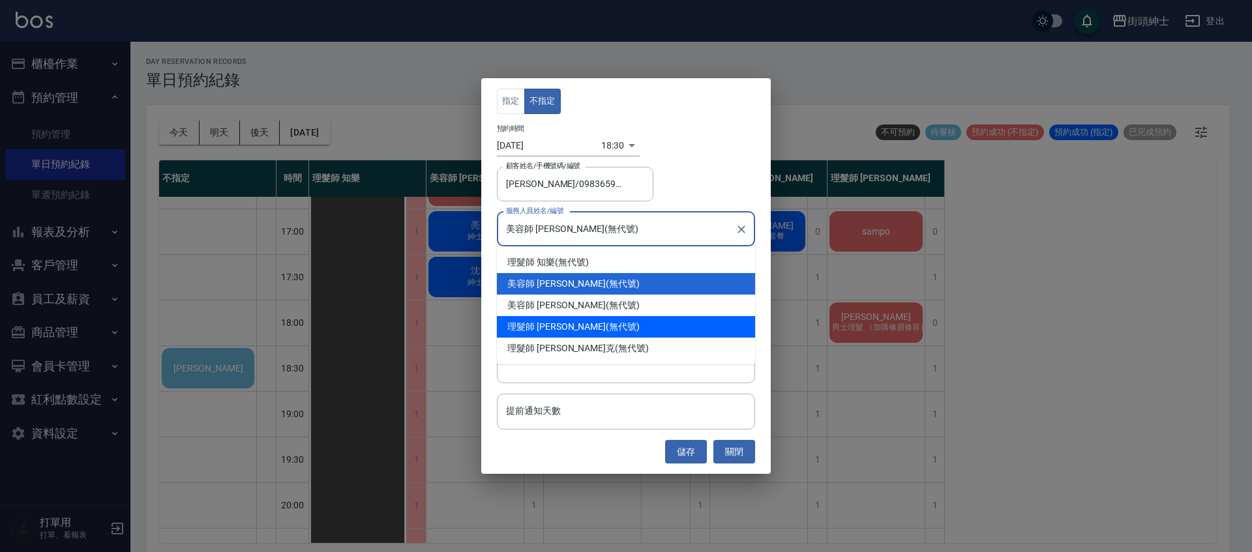
click at [584, 328] on div "理髮師 eric (無代號)" at bounding box center [626, 327] width 258 height 22
type input "理髮師 eric(無代號)"
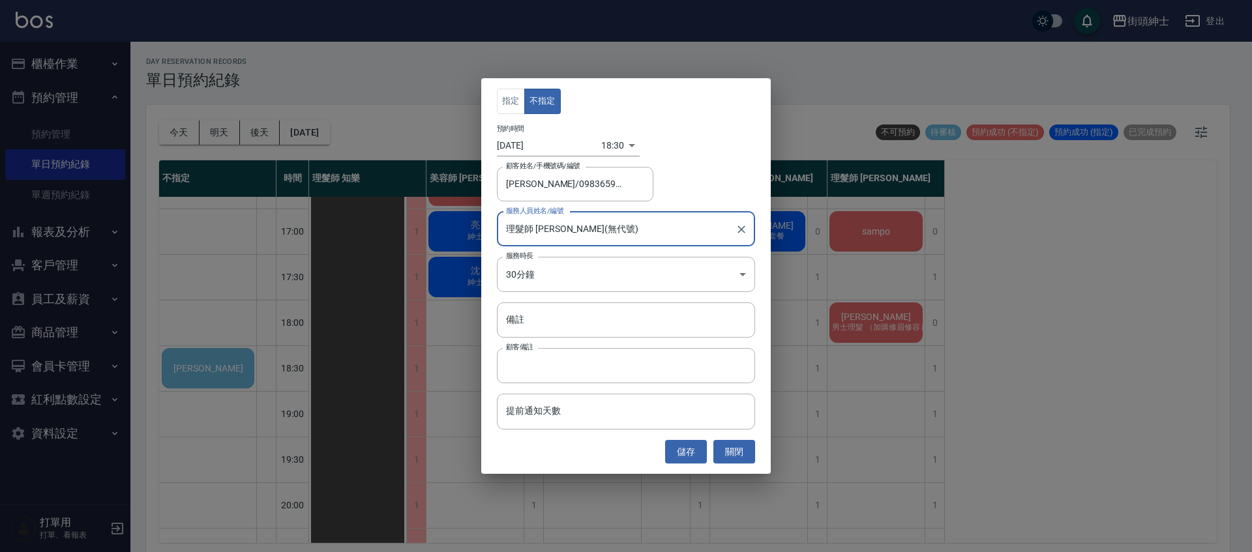
click at [688, 455] on button "儲存" at bounding box center [686, 452] width 42 height 24
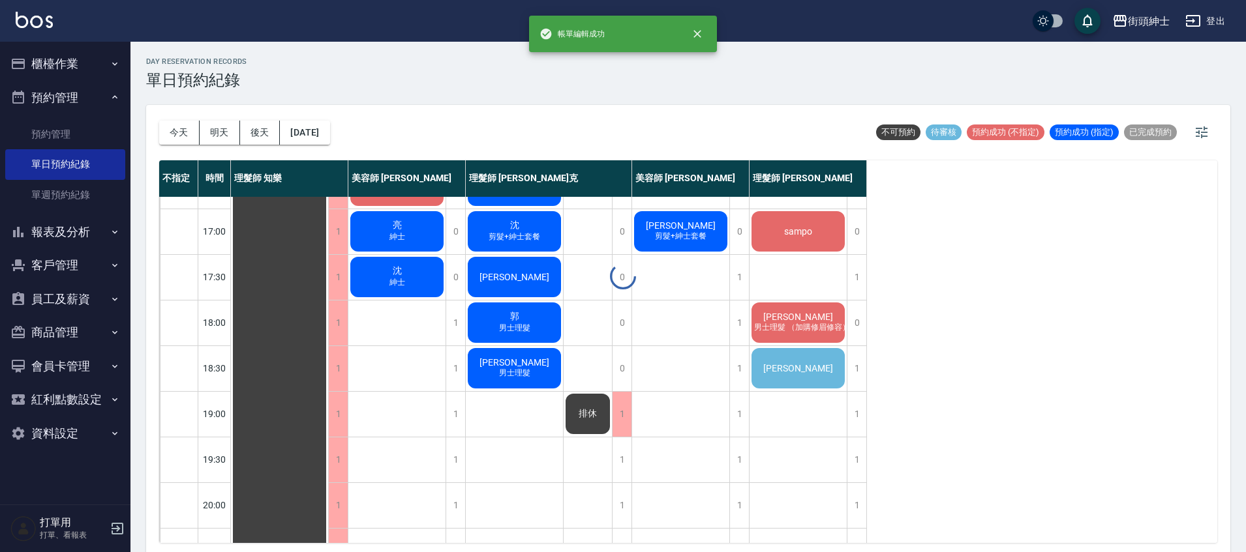
click at [796, 370] on div at bounding box center [623, 276] width 1246 height 552
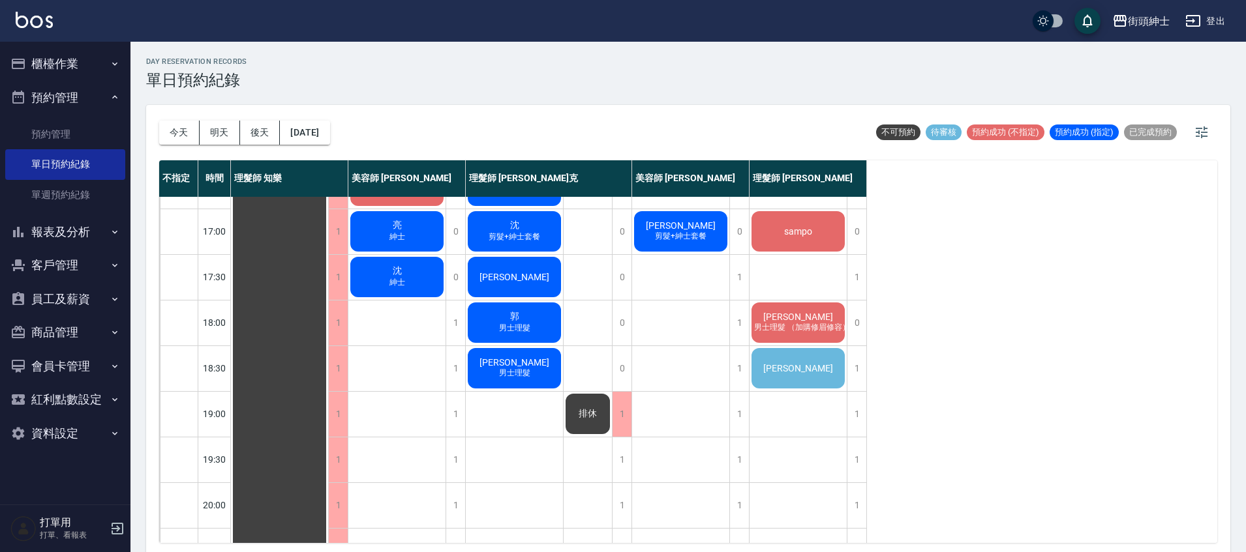
click at [800, 370] on span "張育綸" at bounding box center [798, 368] width 75 height 10
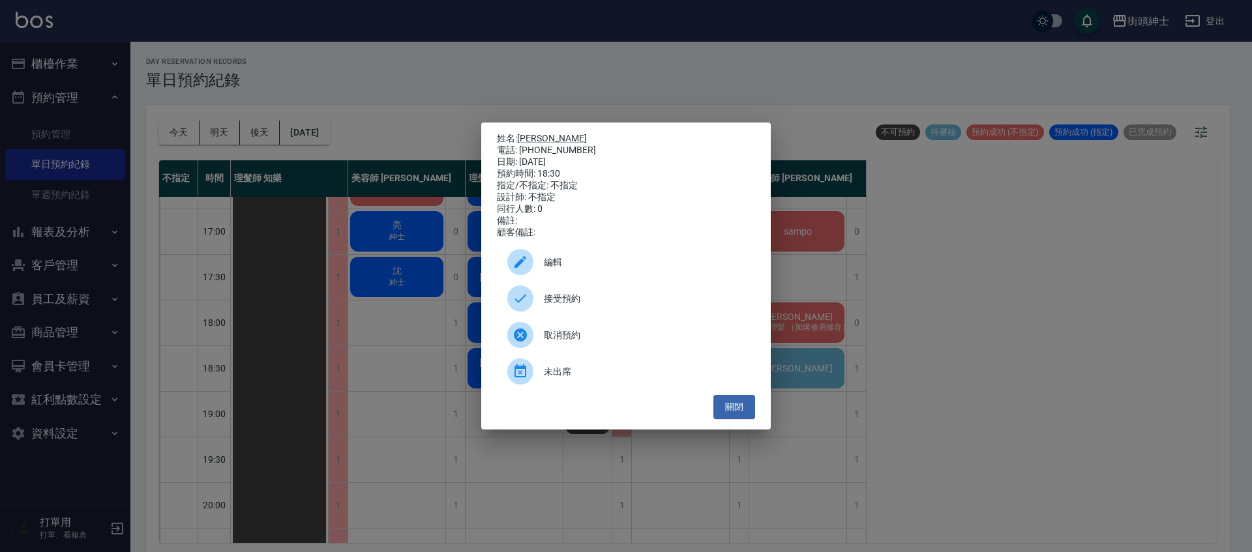
click at [593, 301] on span "接受預約" at bounding box center [644, 299] width 201 height 14
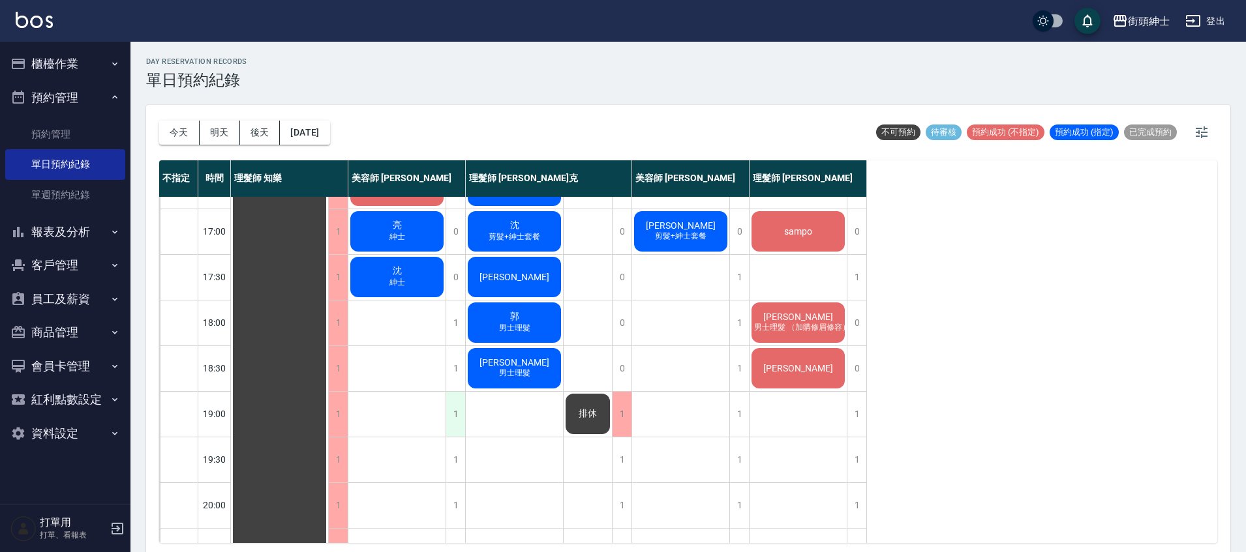
click at [455, 419] on div "1" at bounding box center [455, 414] width 20 height 45
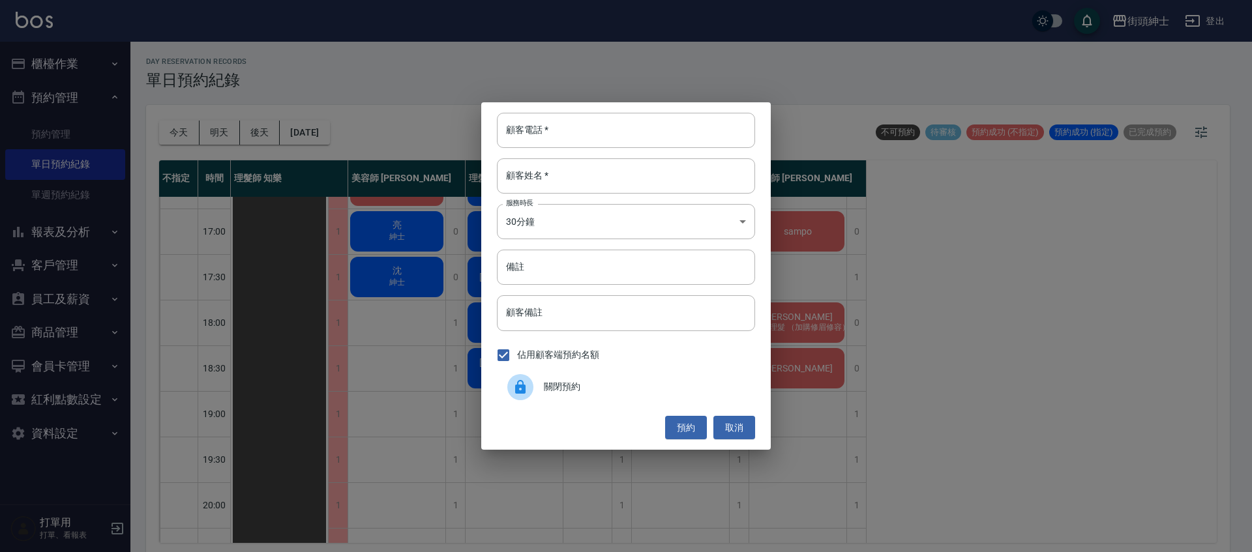
click at [587, 385] on span "關閉預約" at bounding box center [644, 387] width 201 height 14
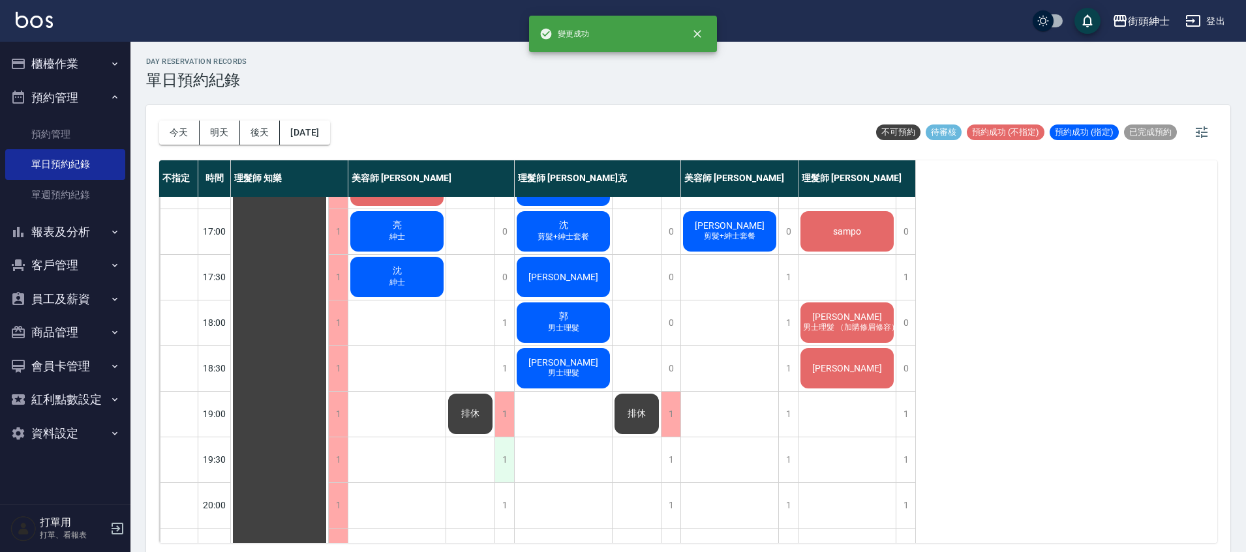
click at [508, 466] on div "1" at bounding box center [504, 460] width 20 height 45
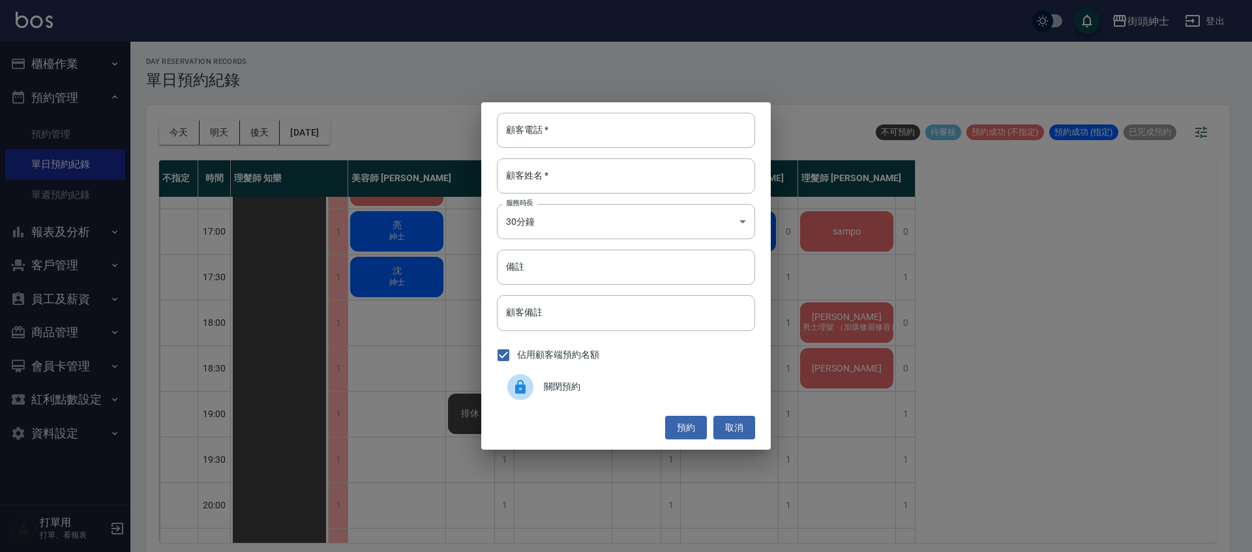
click at [665, 382] on span "關閉預約" at bounding box center [644, 387] width 201 height 14
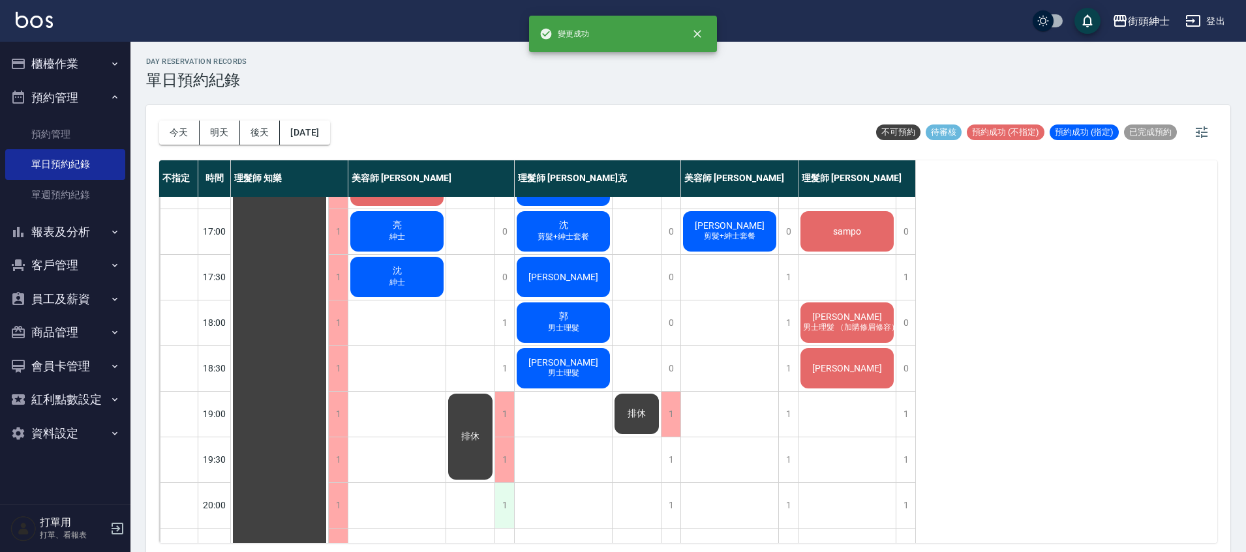
click at [507, 505] on div "1" at bounding box center [504, 505] width 20 height 45
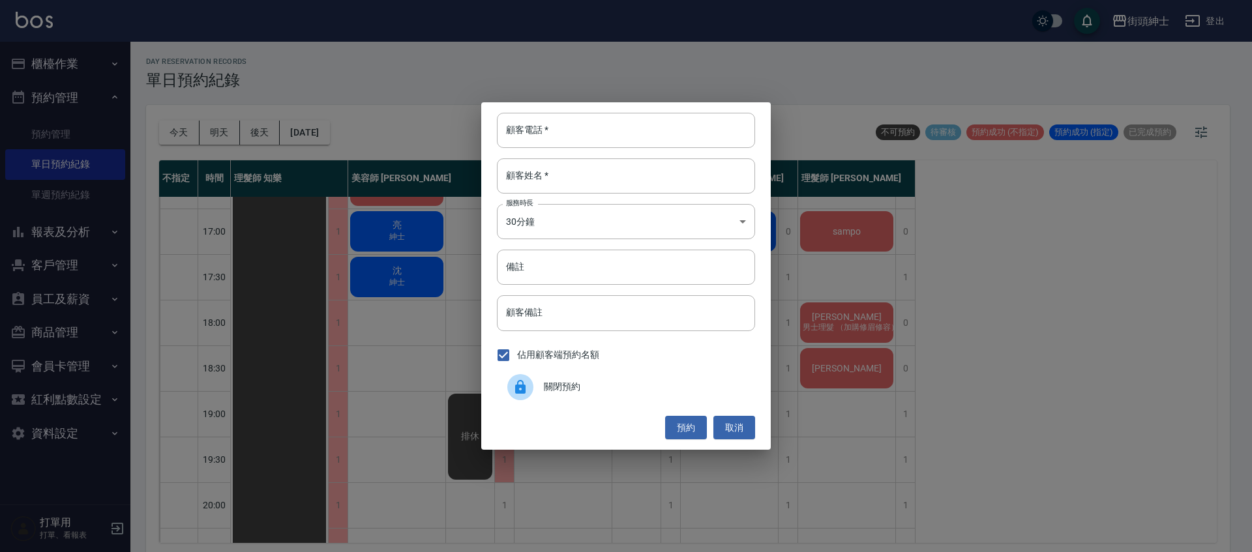
click at [599, 395] on div "關閉預約" at bounding box center [626, 387] width 258 height 37
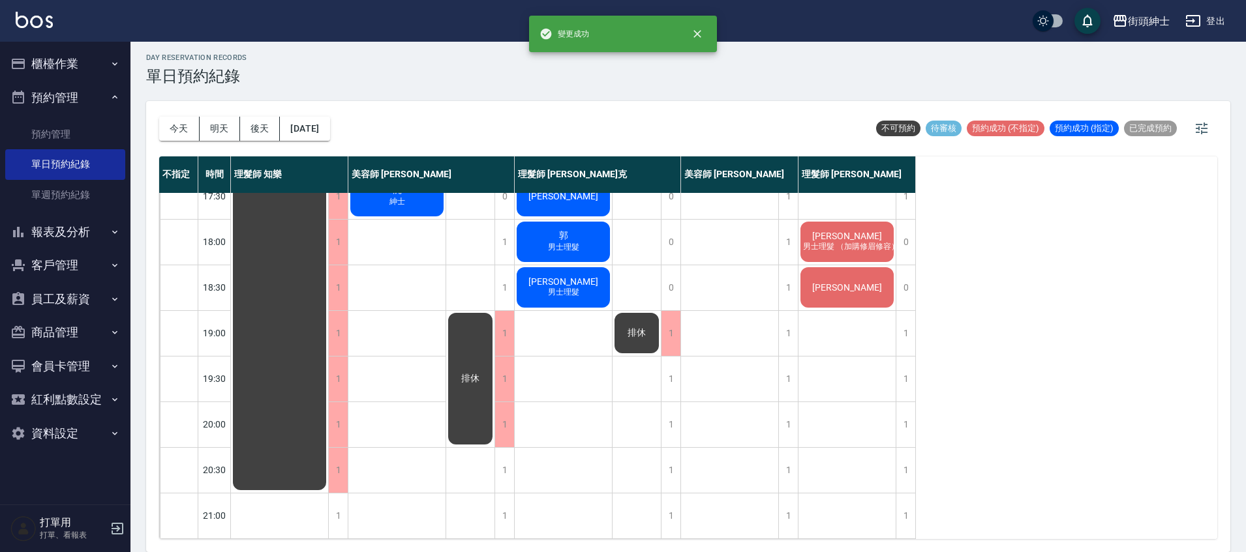
scroll to position [623, 0]
click at [498, 455] on div "1" at bounding box center [504, 470] width 20 height 45
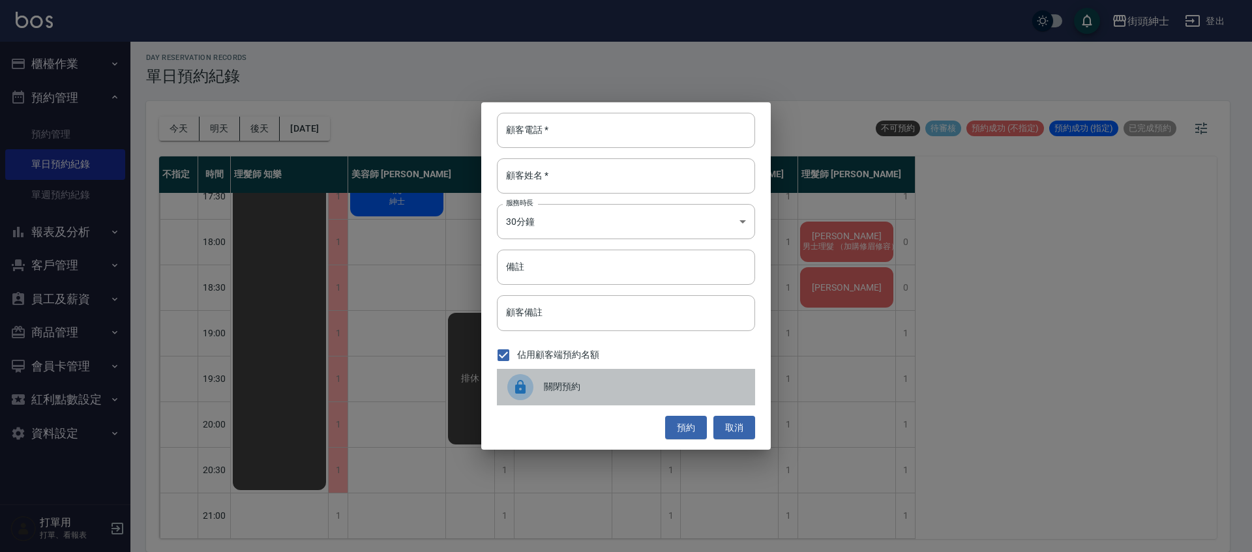
click at [639, 389] on span "關閉預約" at bounding box center [644, 387] width 201 height 14
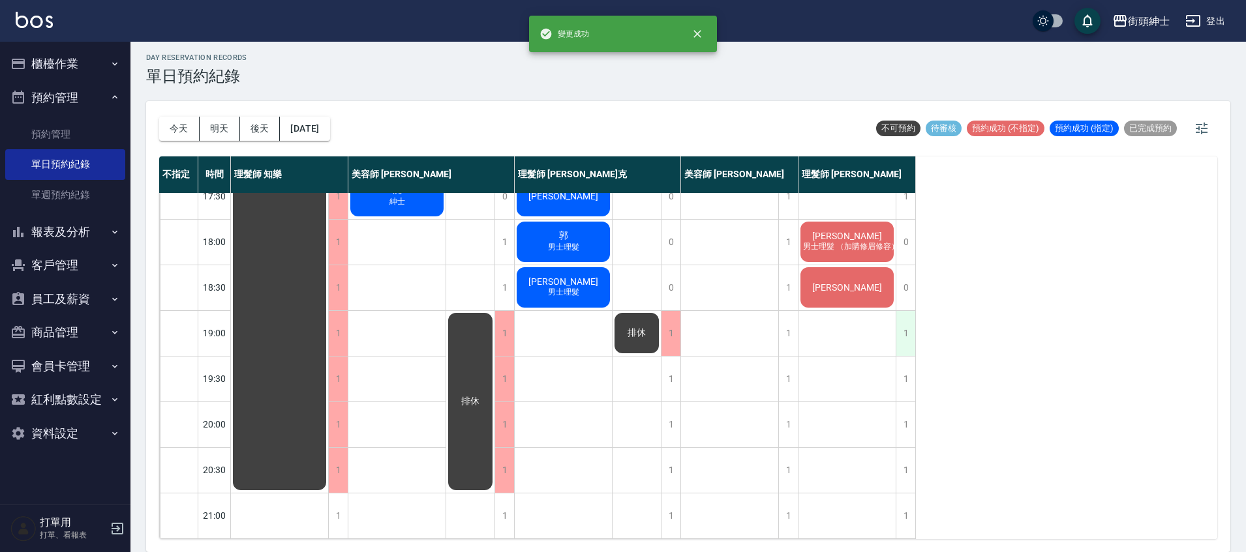
click at [902, 324] on div "1" at bounding box center [906, 333] width 20 height 45
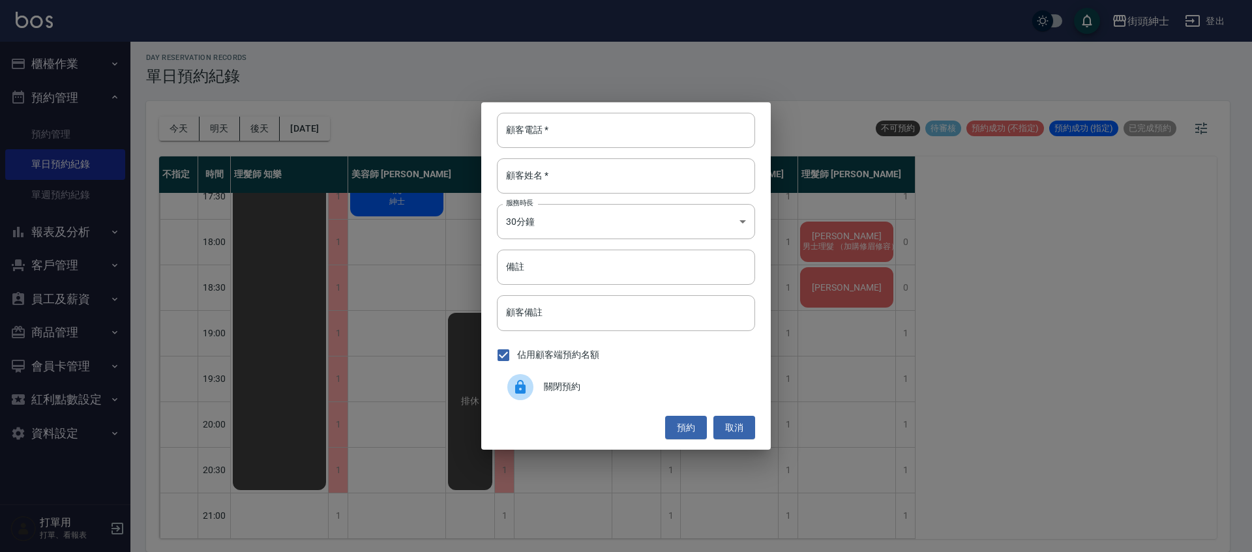
click at [680, 384] on span "關閉預約" at bounding box center [644, 387] width 201 height 14
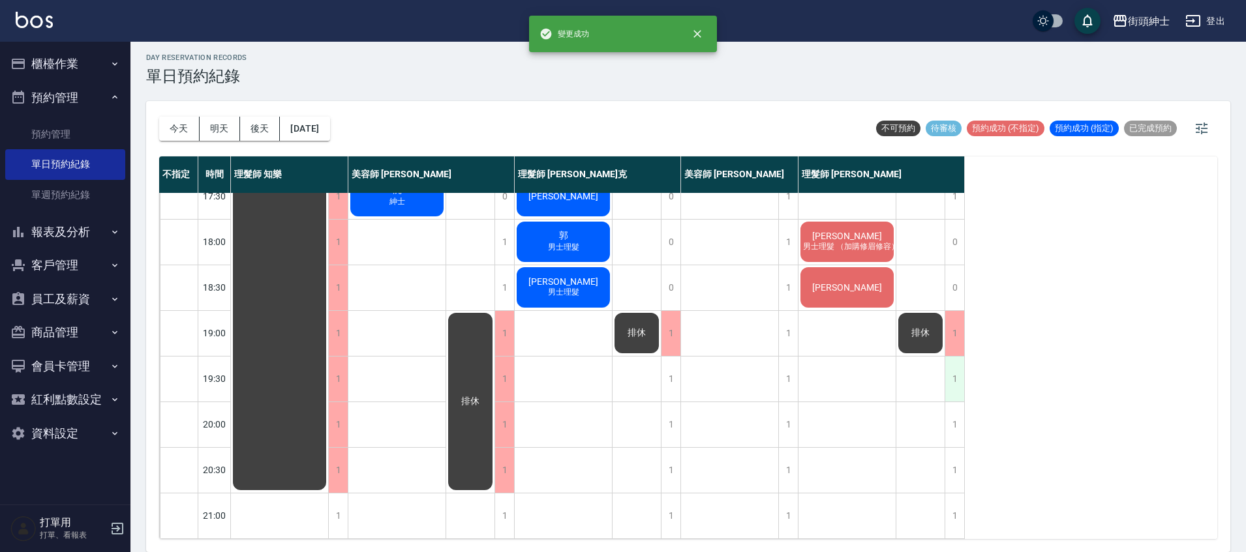
click at [954, 376] on div "1" at bounding box center [954, 379] width 20 height 45
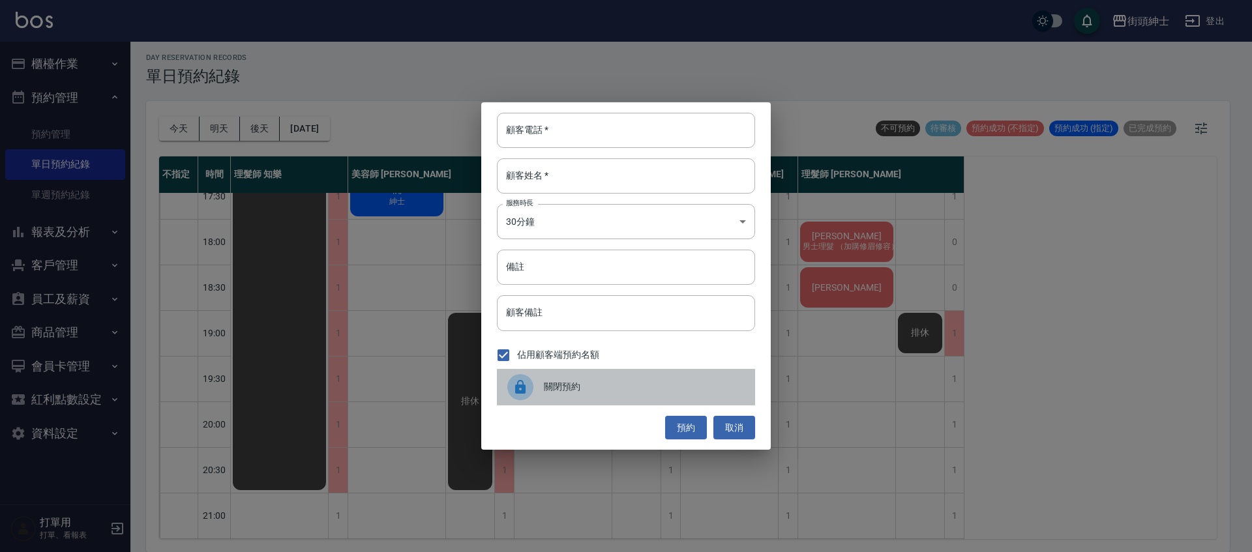
drag, startPoint x: 671, startPoint y: 385, endPoint x: 684, endPoint y: 369, distance: 21.3
click at [670, 385] on span "關閉預約" at bounding box center [644, 387] width 201 height 14
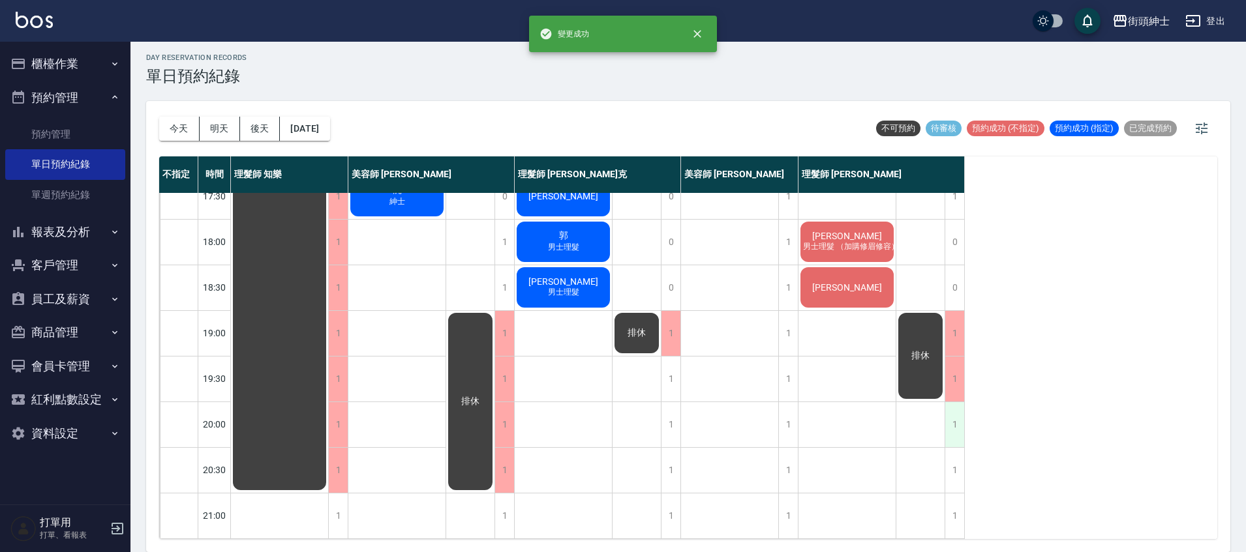
click at [954, 418] on div "1" at bounding box center [954, 424] width 20 height 45
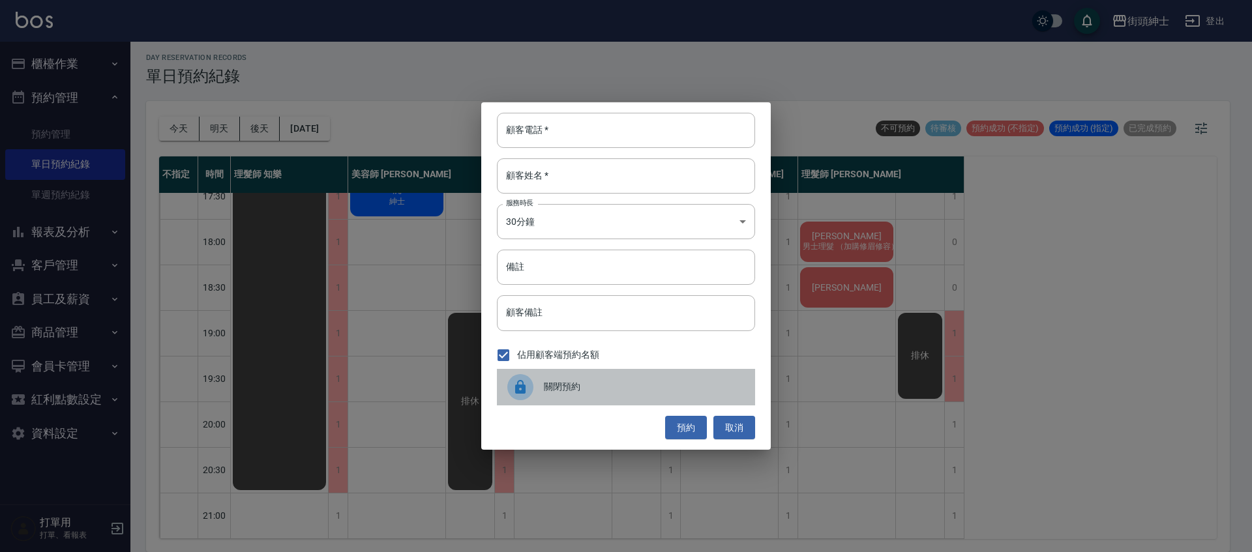
drag, startPoint x: 640, startPoint y: 389, endPoint x: 963, endPoint y: 389, distance: 323.5
click at [640, 389] on span "關閉預約" at bounding box center [644, 387] width 201 height 14
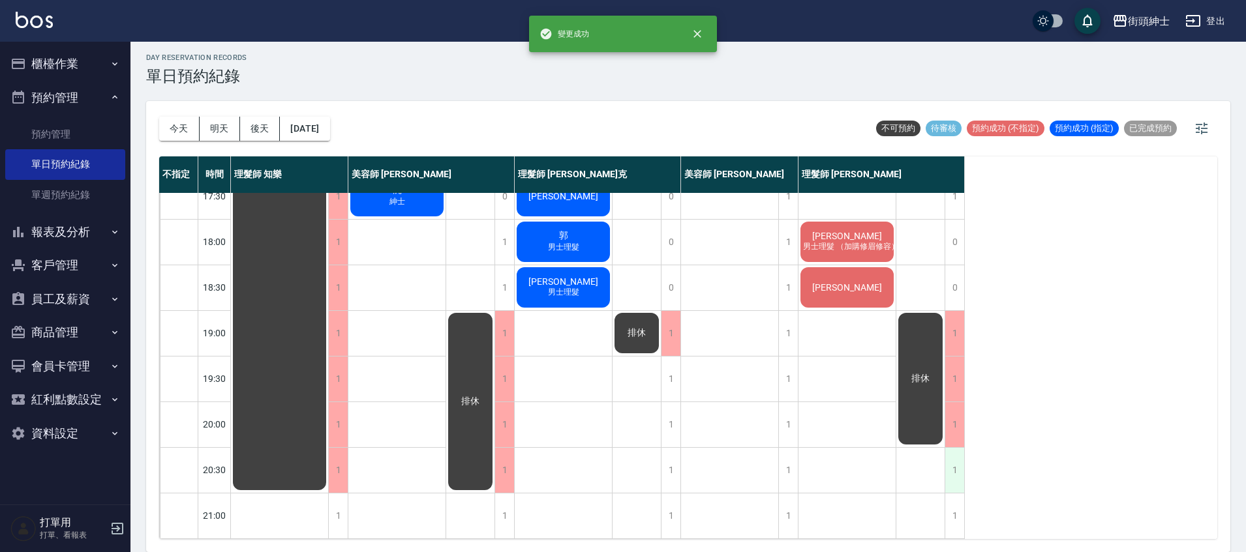
click at [955, 466] on div "1" at bounding box center [954, 470] width 20 height 45
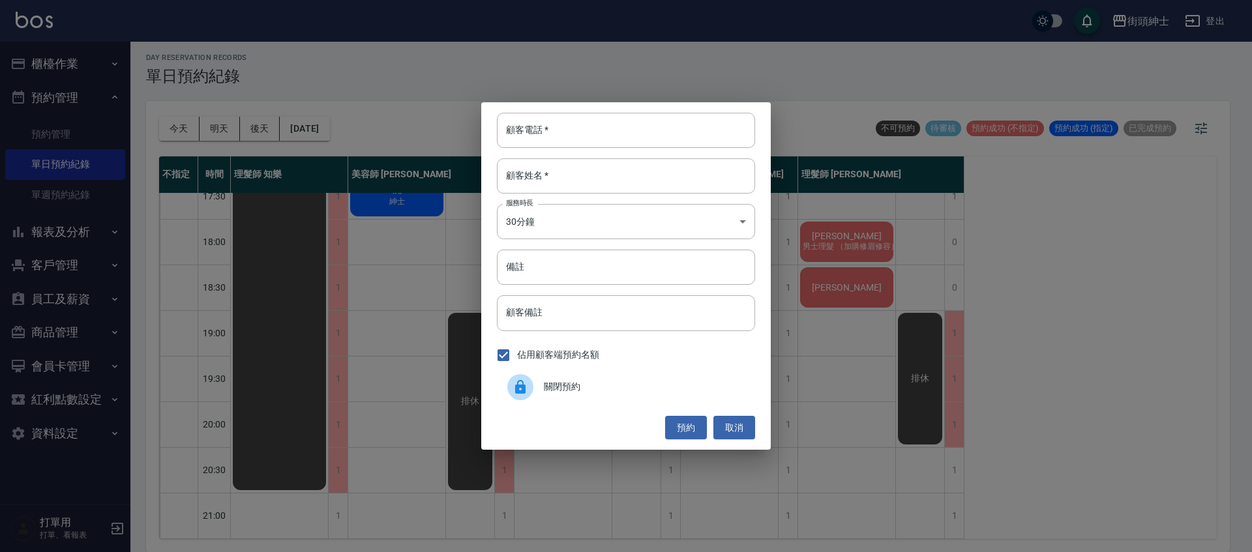
click at [680, 383] on span "關閉預約" at bounding box center [644, 387] width 201 height 14
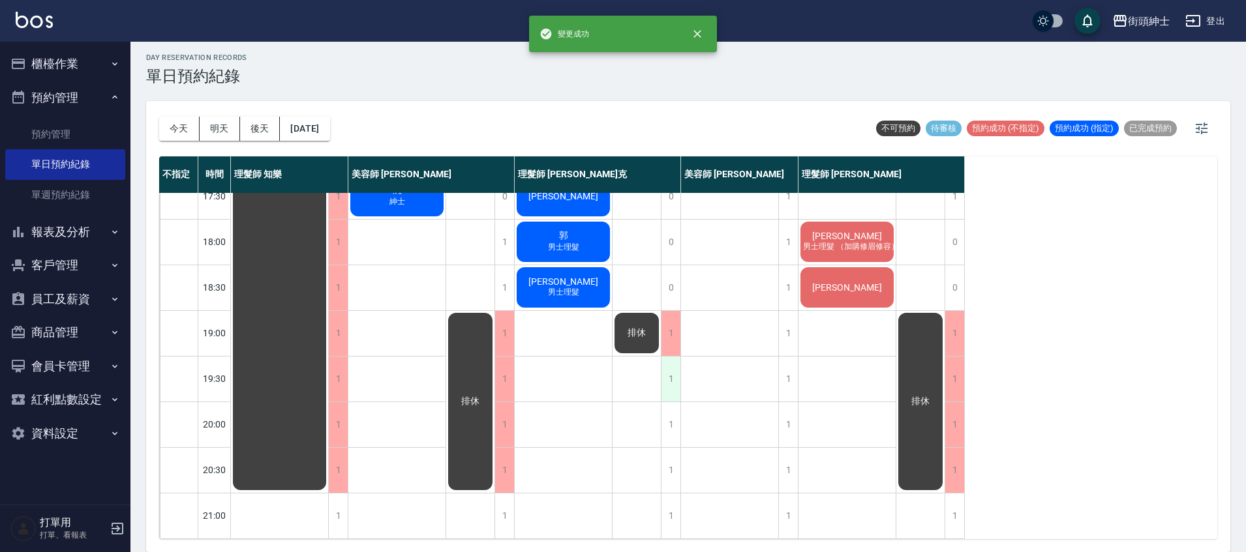
click at [677, 372] on div "1" at bounding box center [671, 379] width 20 height 45
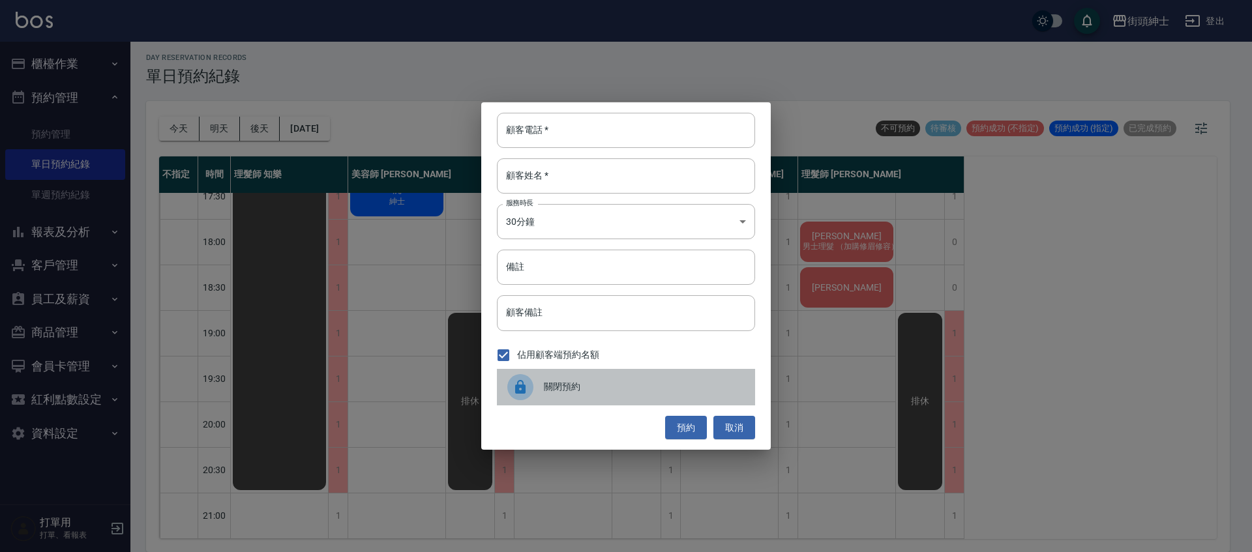
click at [656, 391] on span "關閉預約" at bounding box center [644, 387] width 201 height 14
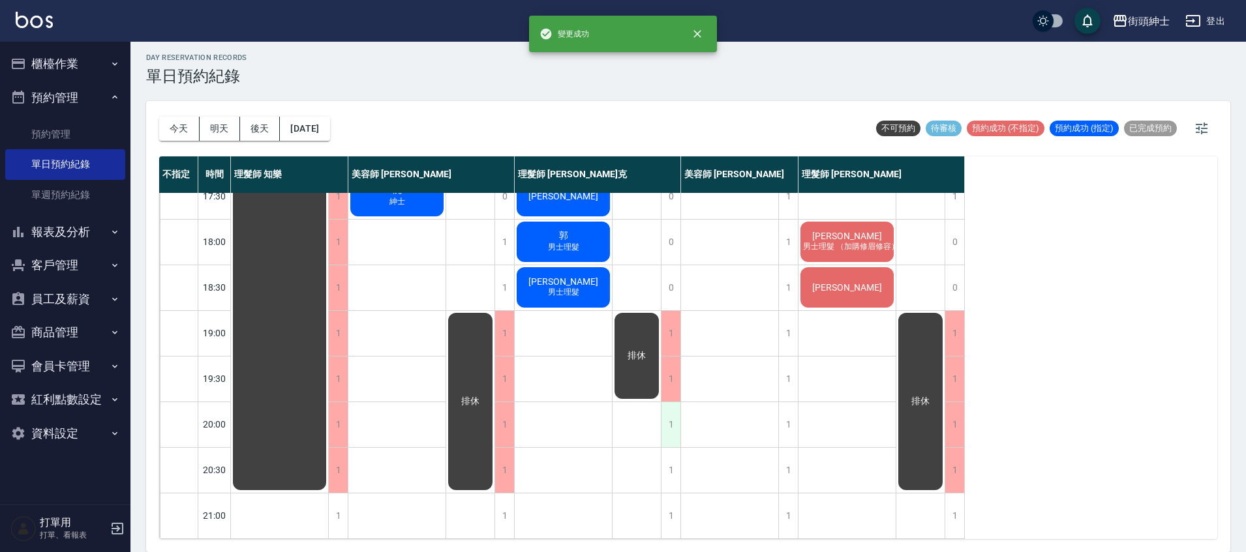
click at [665, 410] on div "1" at bounding box center [671, 424] width 20 height 45
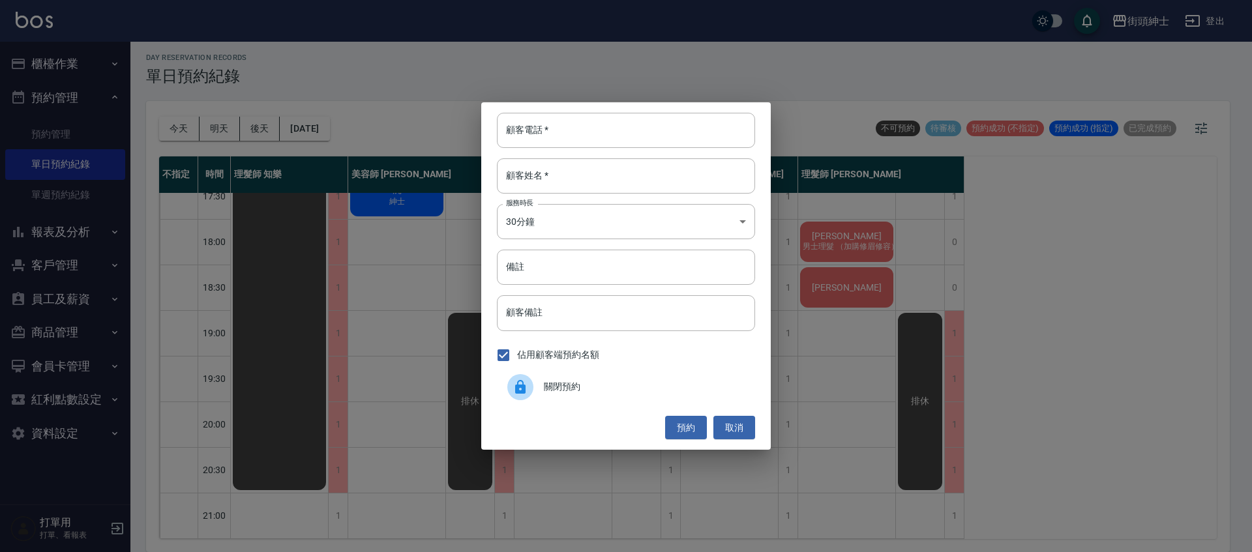
click at [631, 416] on div "預約 取消" at bounding box center [626, 428] width 258 height 24
click at [637, 390] on span "關閉預約" at bounding box center [644, 387] width 201 height 14
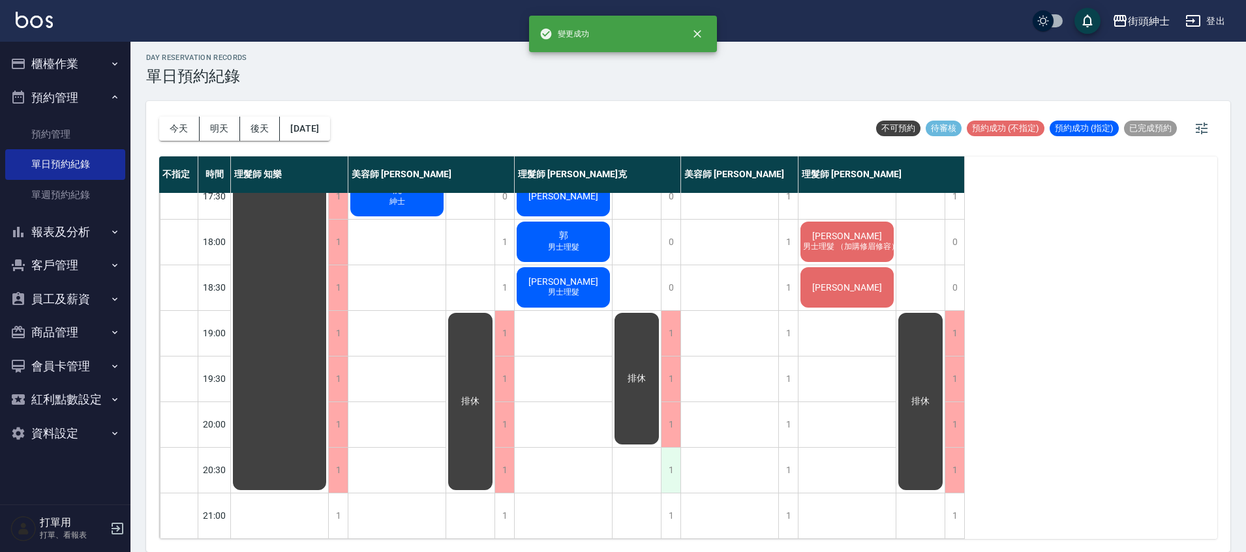
click at [669, 459] on div "1" at bounding box center [671, 470] width 20 height 45
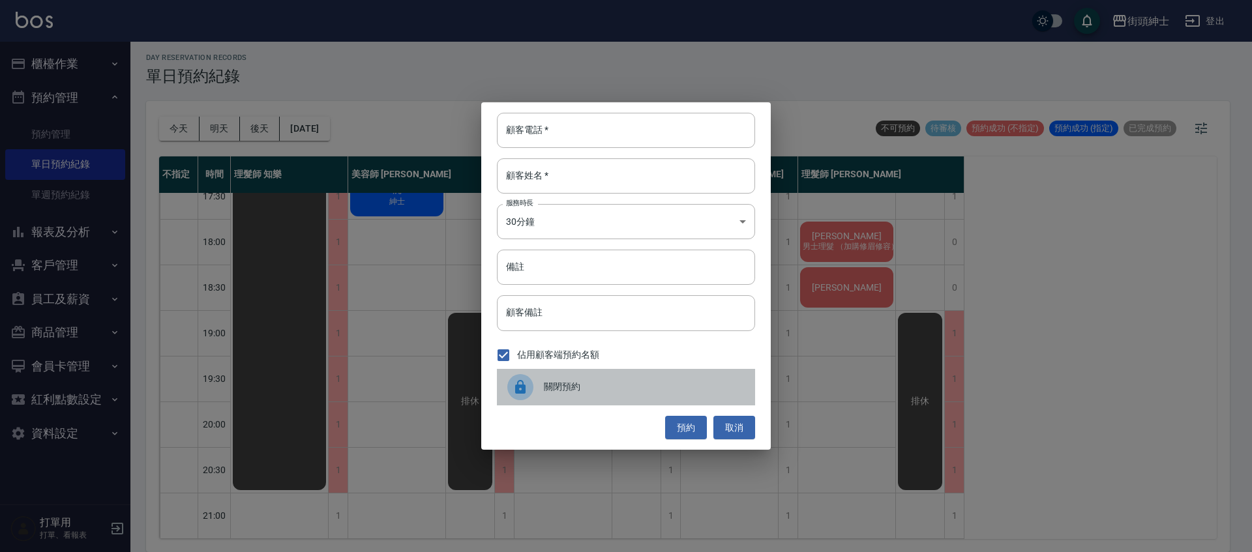
click at [653, 399] on div "關閉預約" at bounding box center [626, 387] width 258 height 37
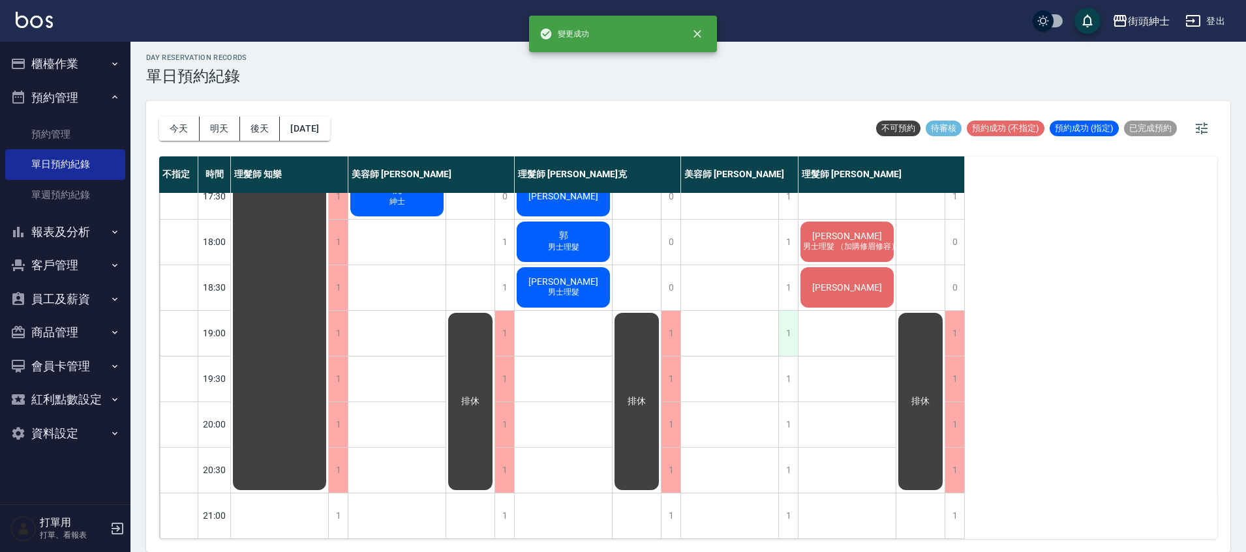
click at [791, 327] on div "1" at bounding box center [788, 333] width 20 height 45
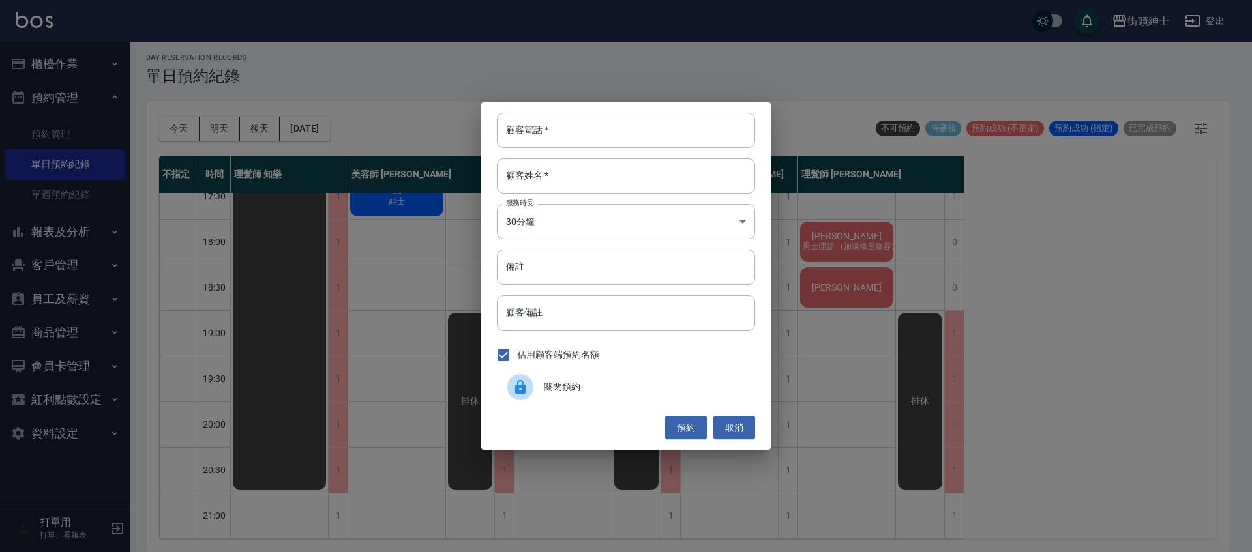
click at [579, 401] on div "關閉預約" at bounding box center [626, 387] width 258 height 37
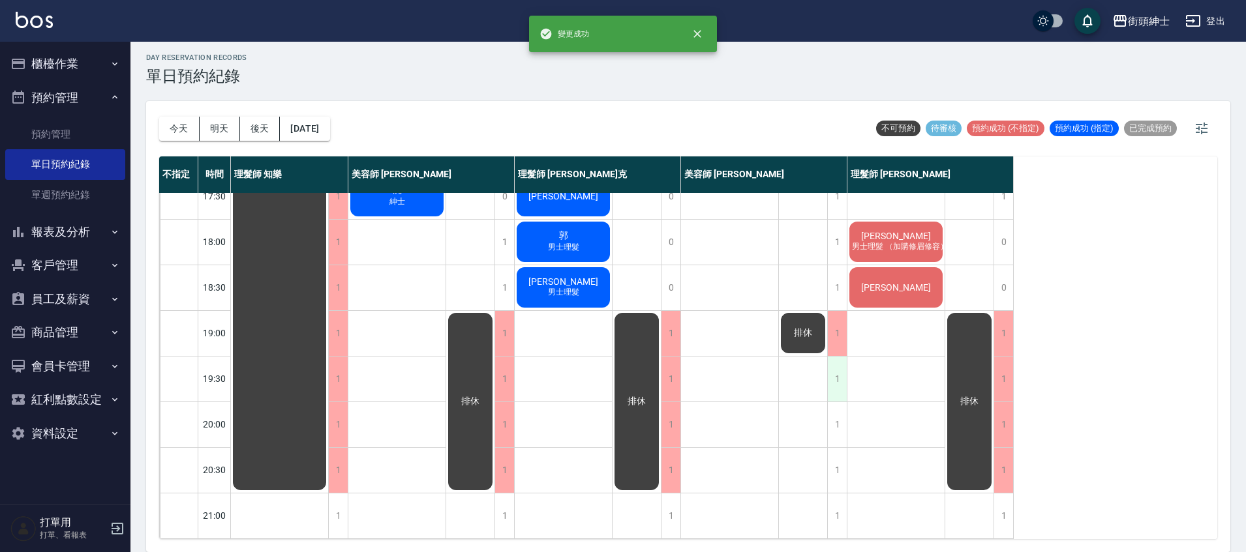
click at [841, 373] on div "1" at bounding box center [837, 379] width 20 height 45
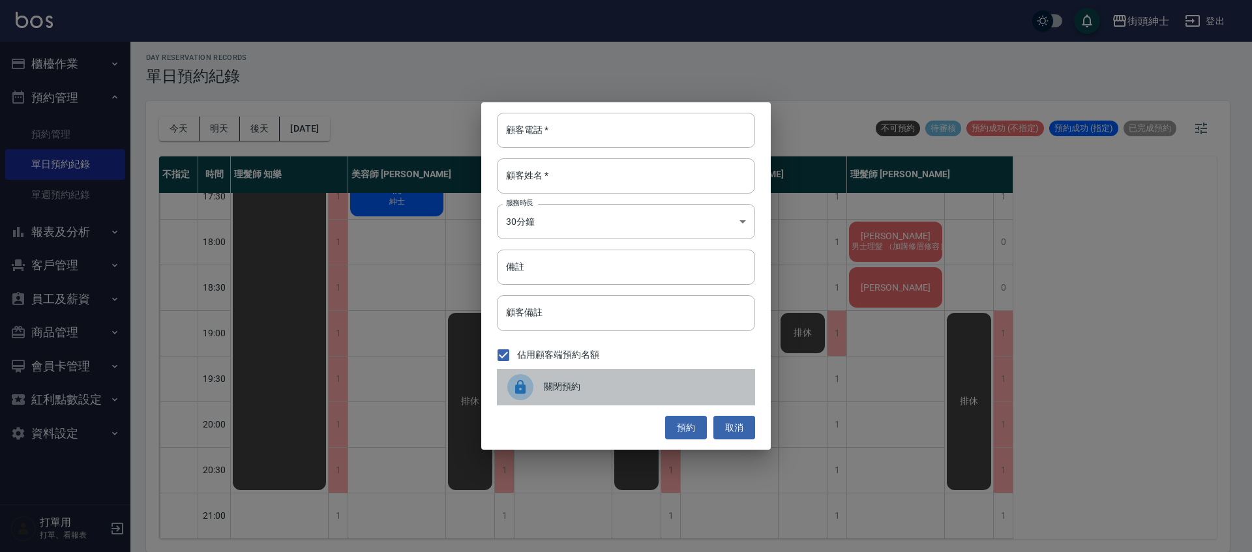
click at [669, 398] on div "關閉預約" at bounding box center [626, 387] width 258 height 37
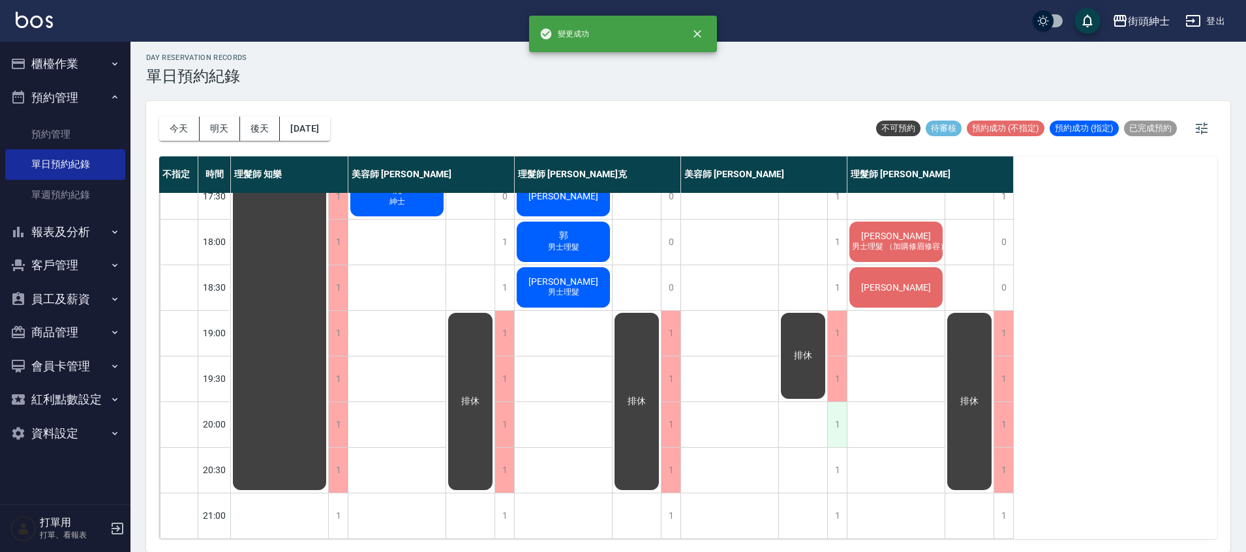
click at [839, 421] on div "1" at bounding box center [837, 424] width 20 height 45
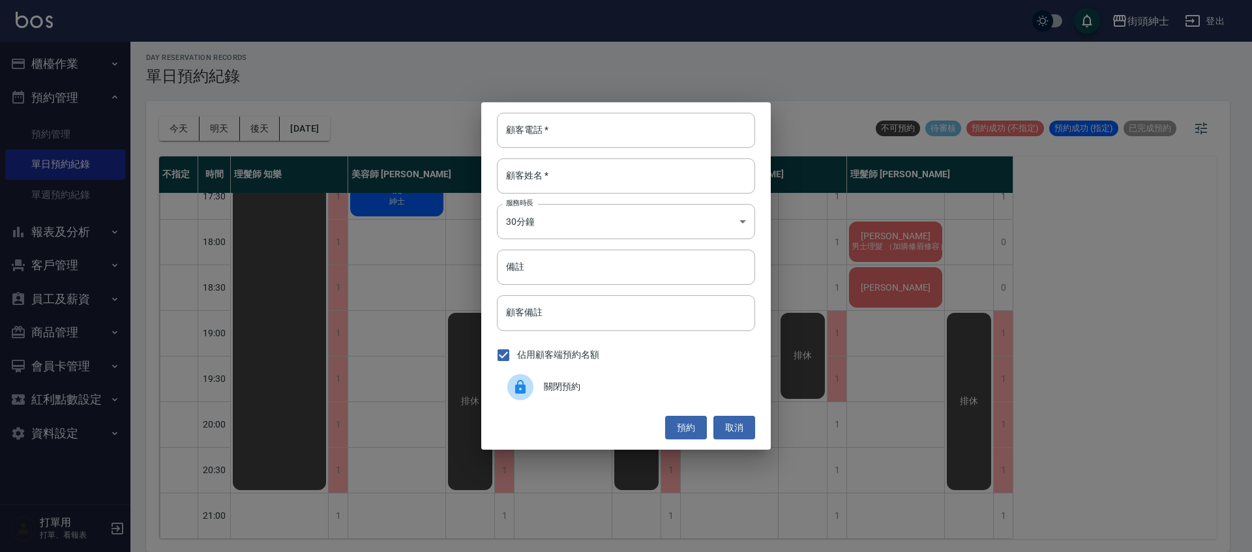
click at [642, 380] on span "關閉預約" at bounding box center [644, 387] width 201 height 14
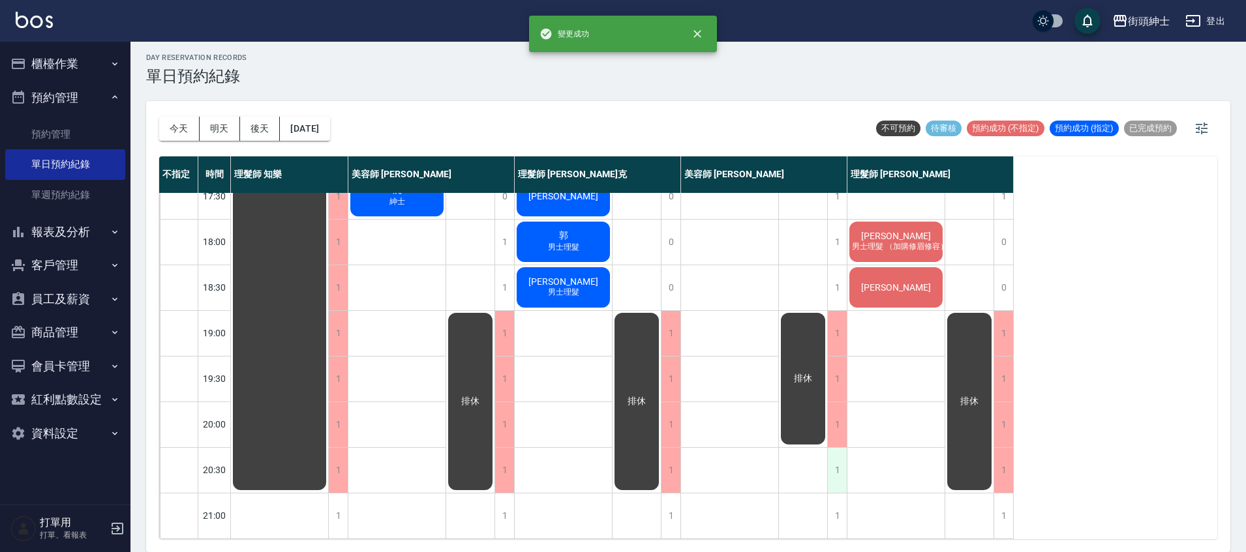
click at [841, 460] on div "1" at bounding box center [837, 470] width 20 height 45
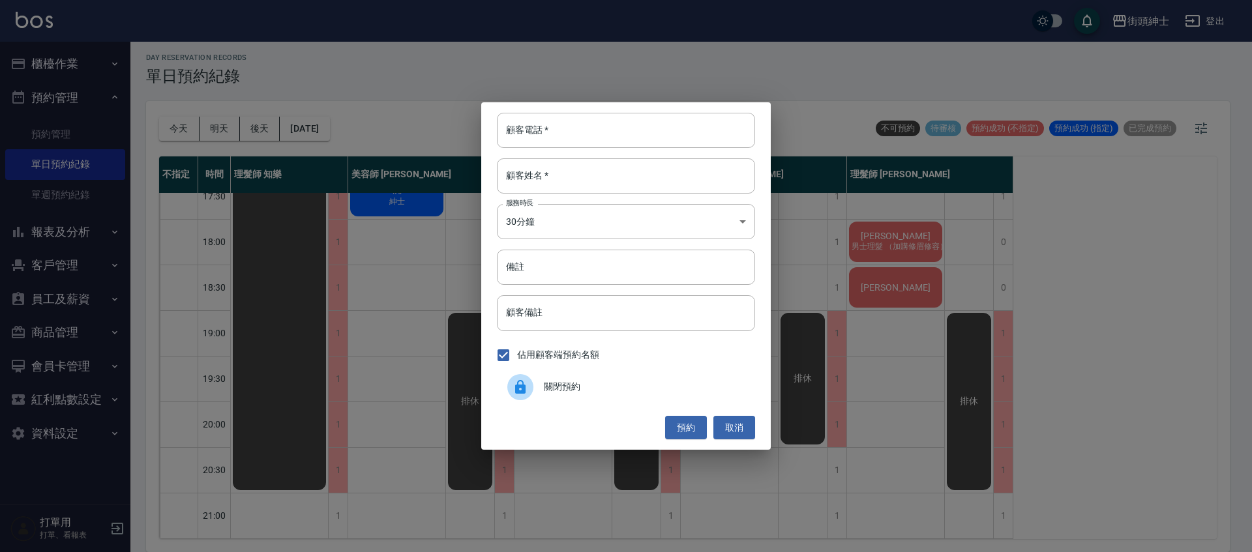
click at [573, 387] on span "關閉預約" at bounding box center [644, 387] width 201 height 14
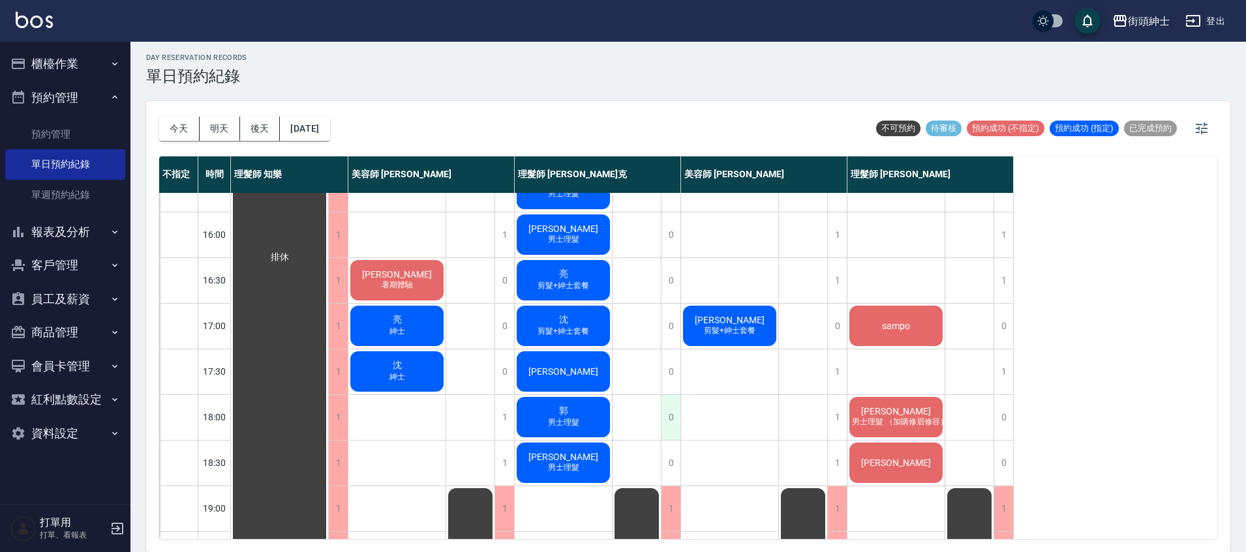
scroll to position [430, 0]
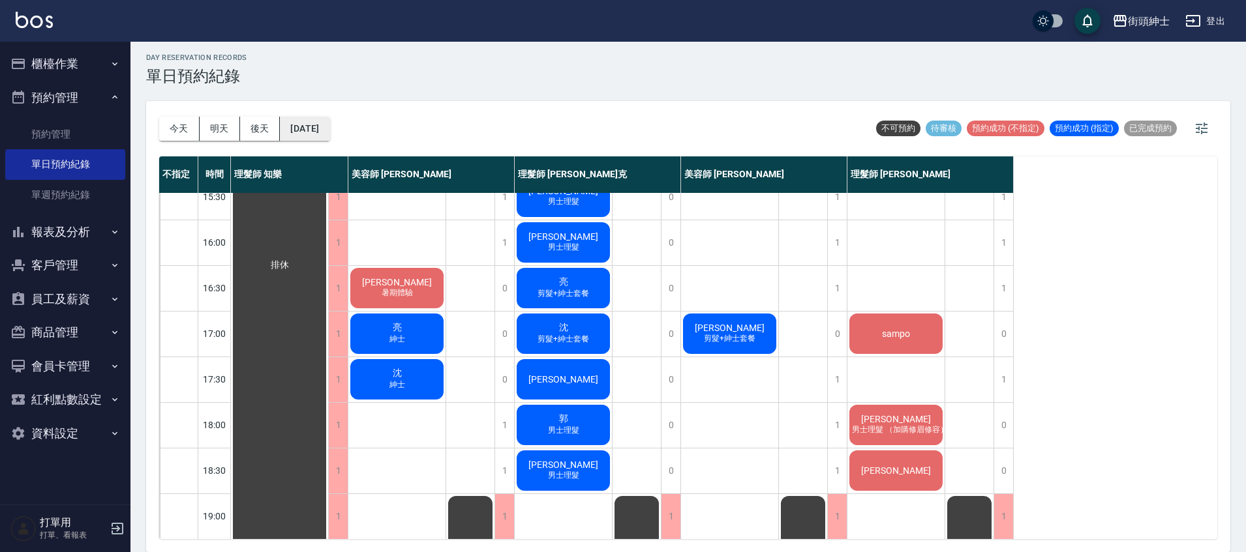
click at [324, 138] on button "[DATE]" at bounding box center [305, 129] width 50 height 24
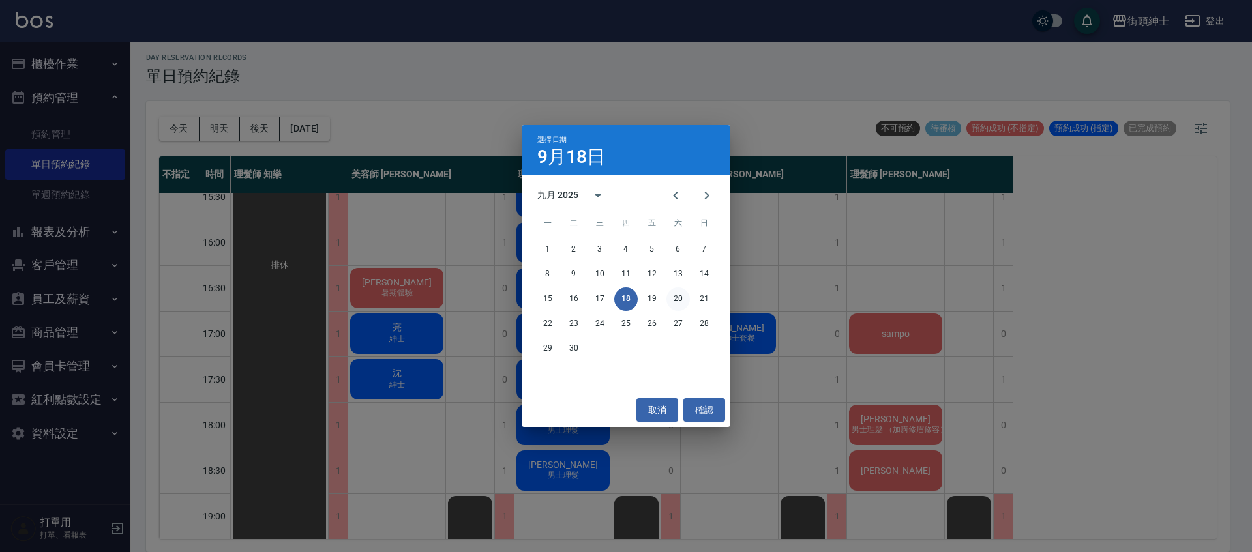
click at [681, 293] on button "20" at bounding box center [678, 299] width 23 height 23
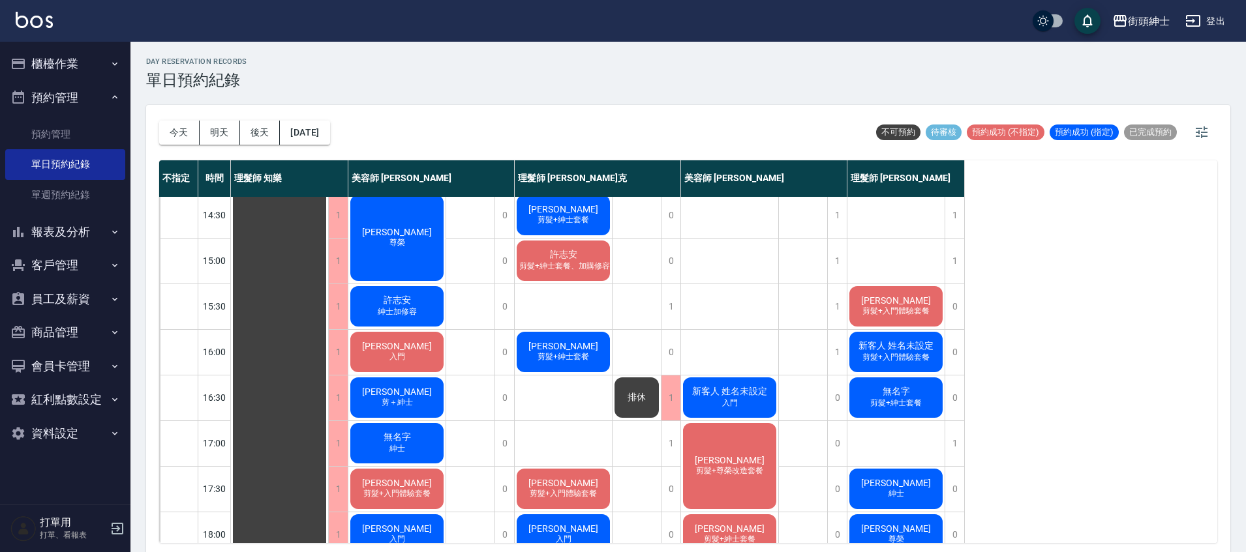
scroll to position [331, 0]
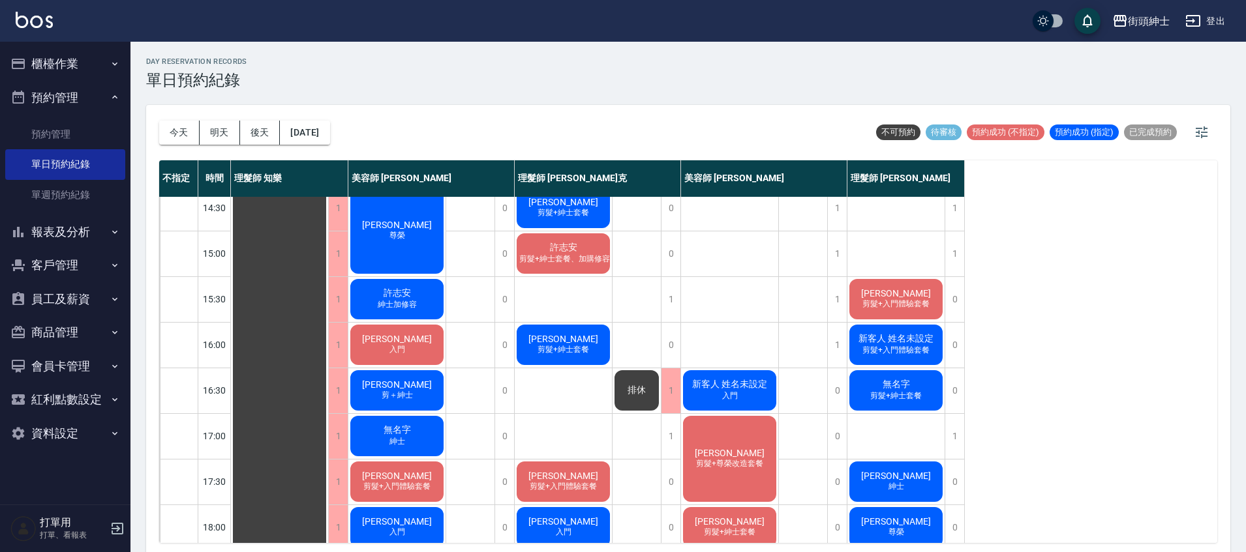
click at [406, 342] on span "蘇育彥" at bounding box center [396, 339] width 75 height 10
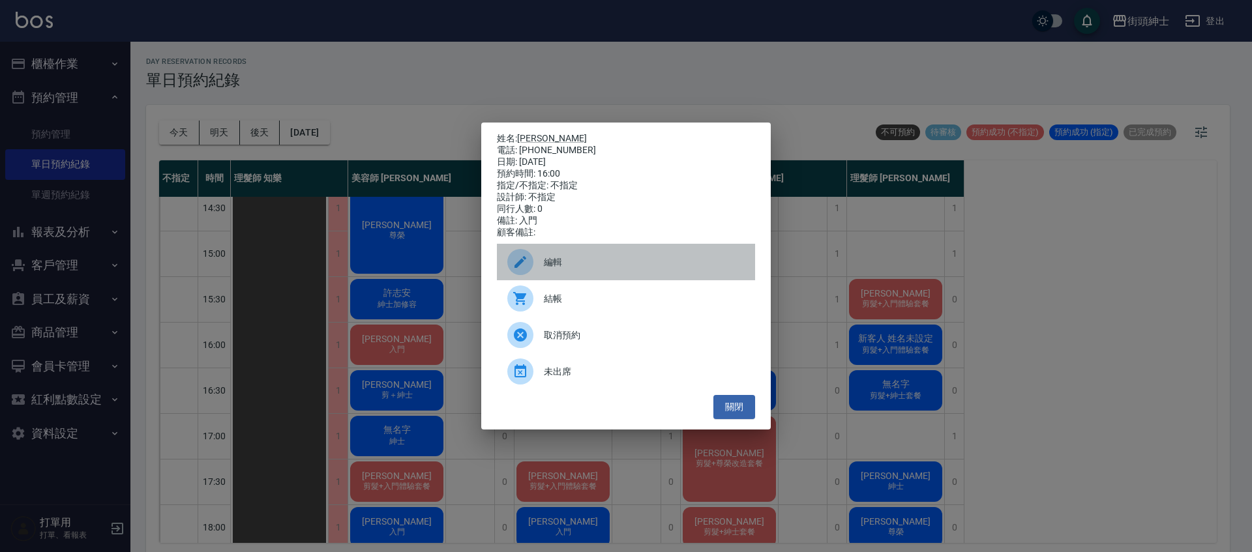
click at [642, 261] on span "編輯" at bounding box center [644, 263] width 201 height 14
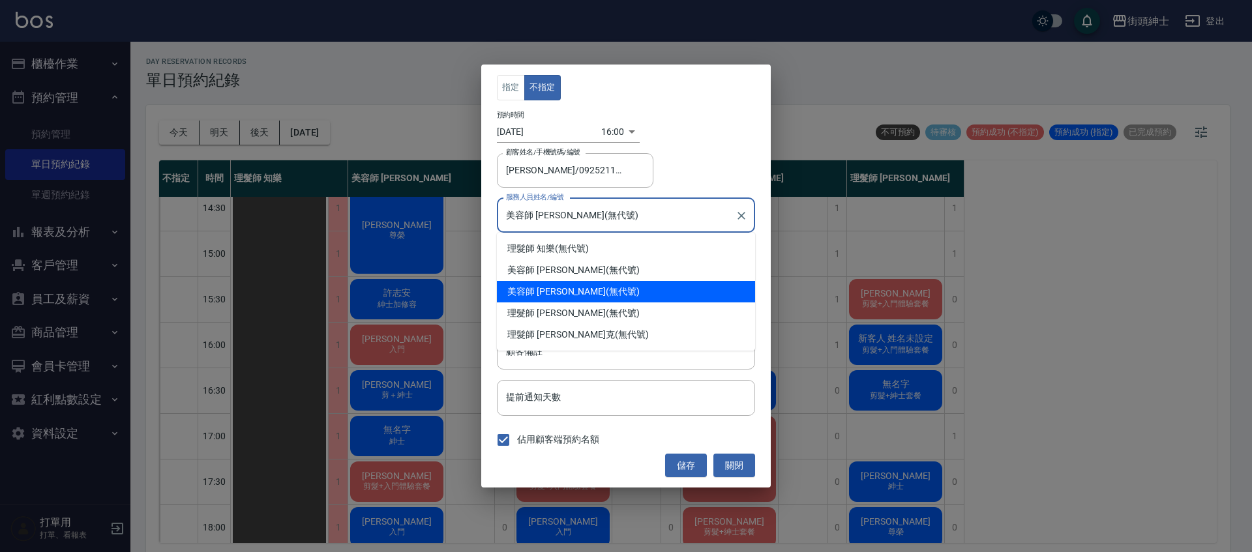
click at [595, 215] on input "美容師 [PERSON_NAME](無代號)" at bounding box center [616, 215] width 227 height 23
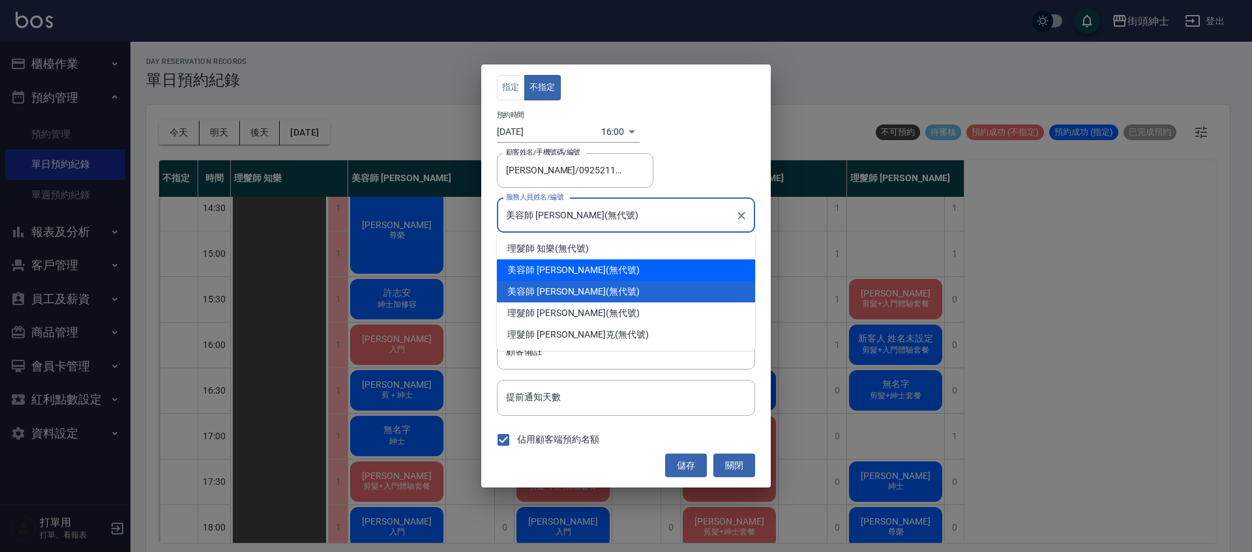
click at [596, 275] on div "美容師 小戴 (無代號)" at bounding box center [626, 271] width 258 height 22
type input "美容師 小戴(無代號)"
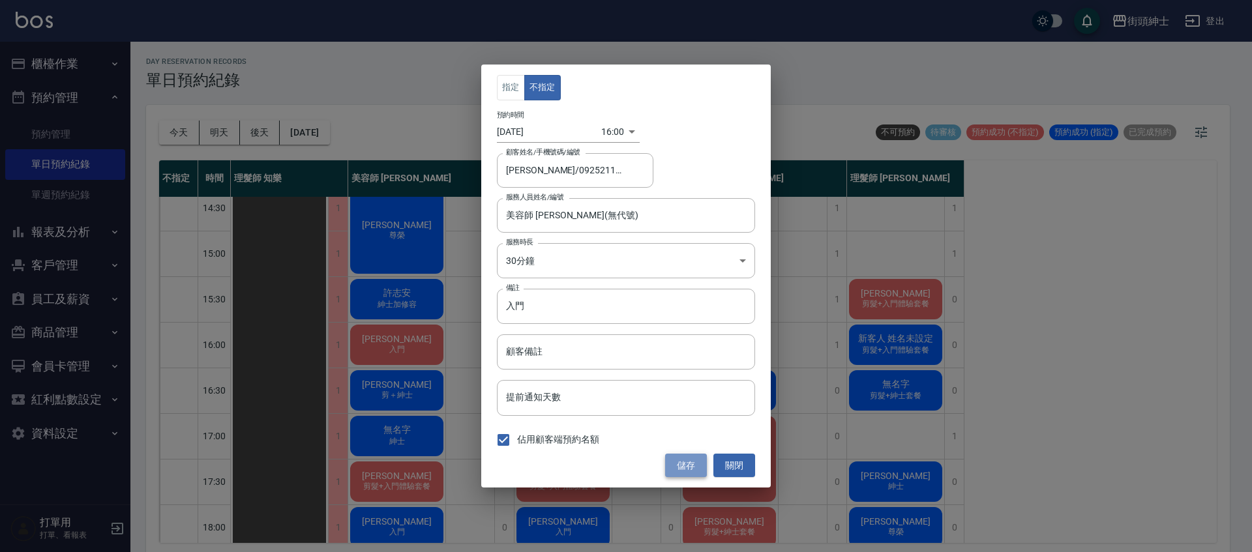
click at [680, 466] on button "儲存" at bounding box center [686, 466] width 42 height 24
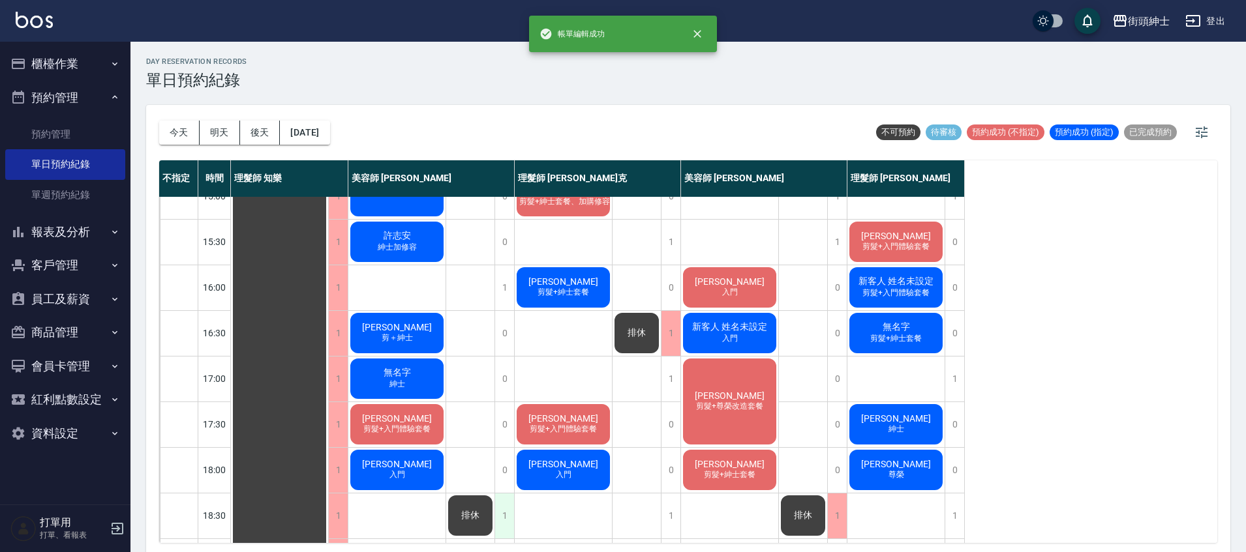
scroll to position [336, 0]
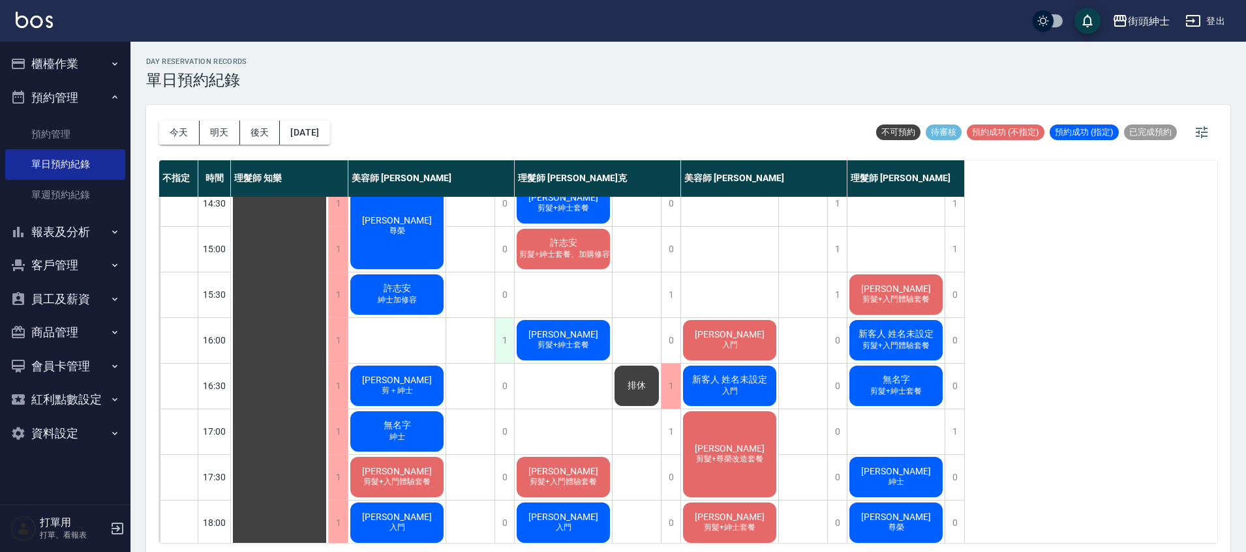
click at [511, 338] on div "1" at bounding box center [504, 340] width 20 height 45
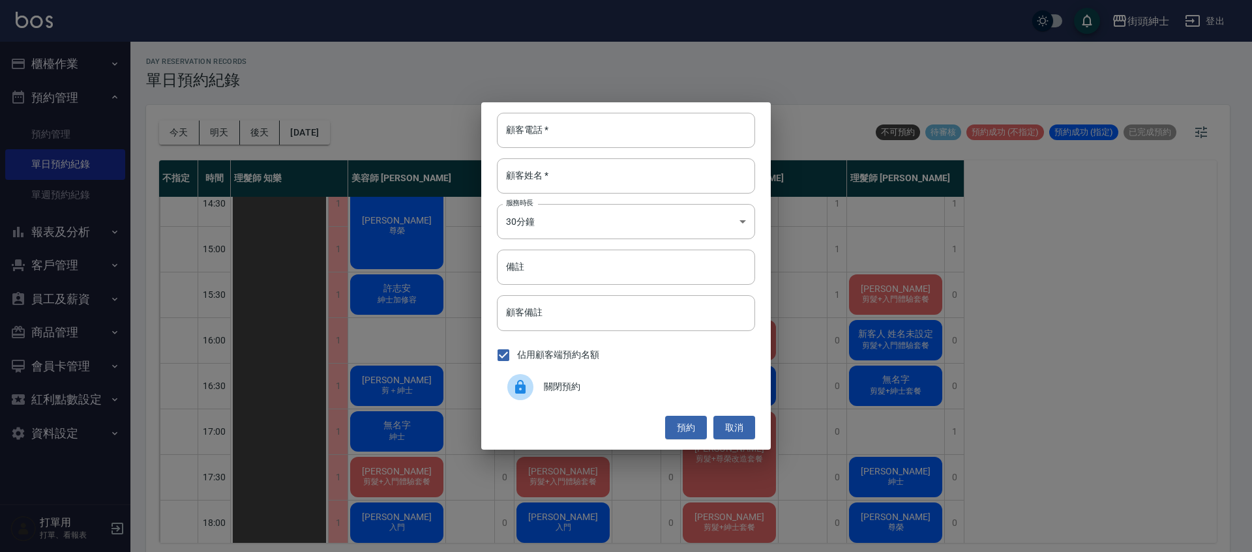
click at [534, 371] on div "關閉預約" at bounding box center [626, 387] width 258 height 37
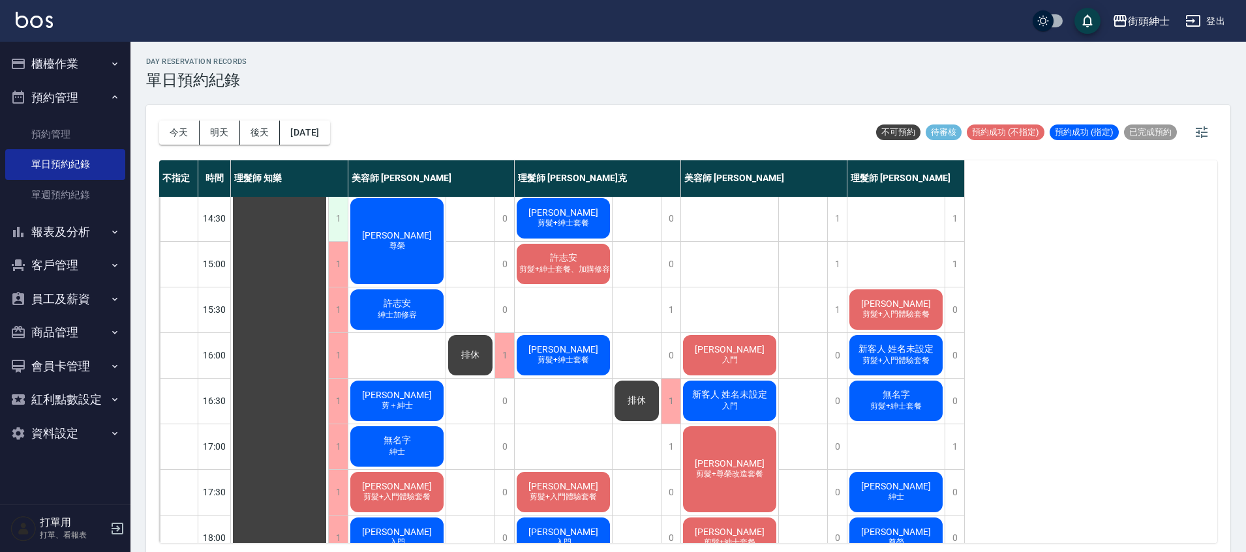
scroll to position [337, 0]
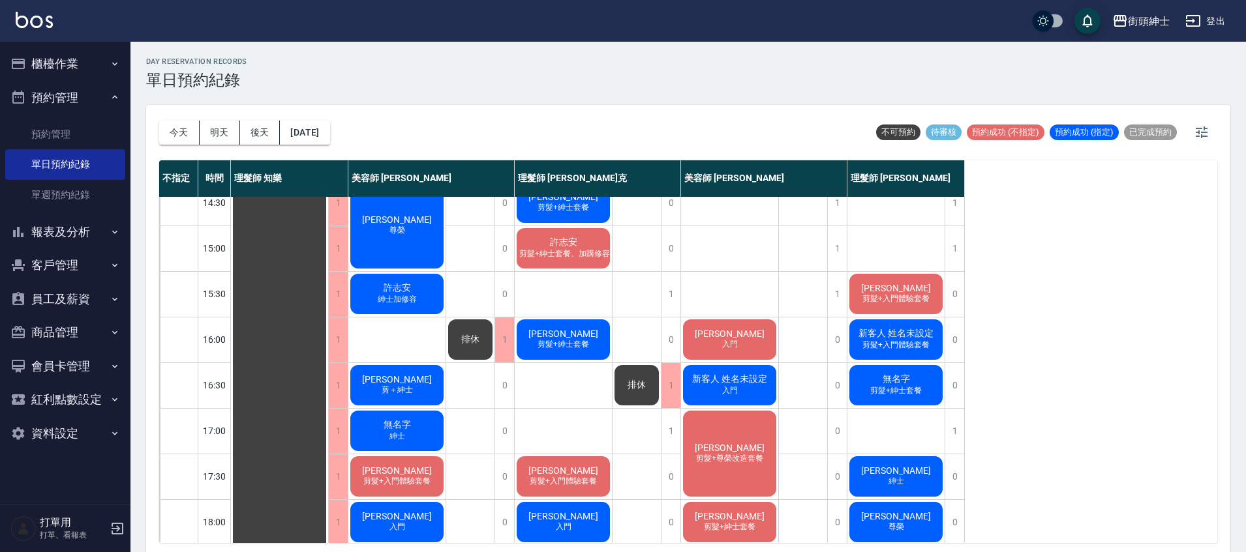
click at [319, 146] on div "今天 明天 後天 2025/09/20" at bounding box center [244, 132] width 171 height 55
click at [317, 141] on button "2025/09/20" at bounding box center [305, 133] width 50 height 24
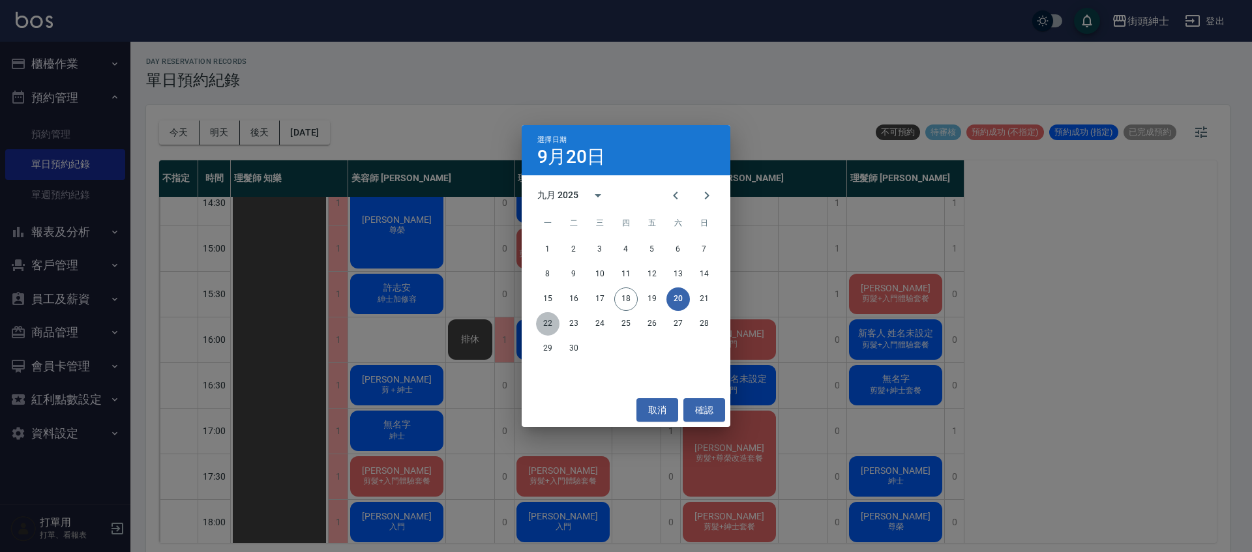
click at [541, 322] on button "22" at bounding box center [547, 323] width 23 height 23
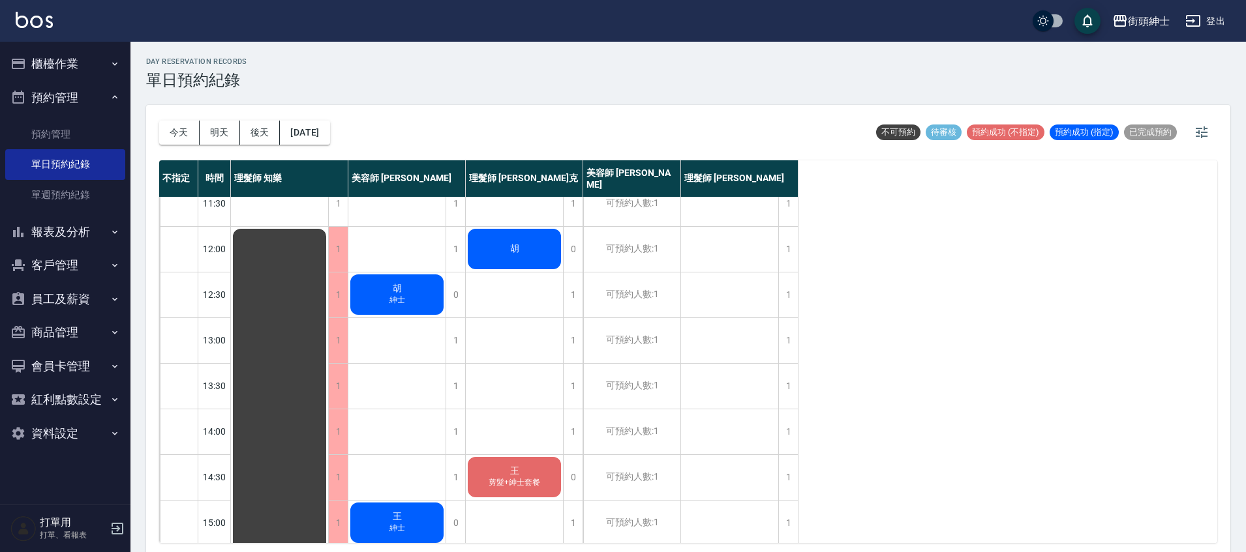
scroll to position [75, 0]
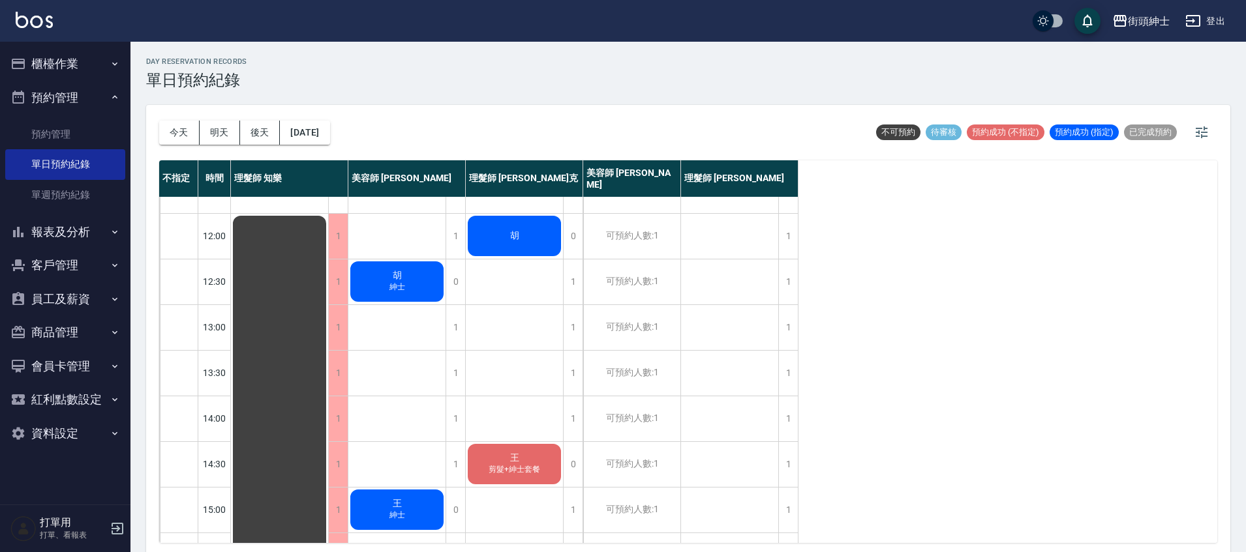
click at [183, 137] on button "今天" at bounding box center [179, 133] width 40 height 24
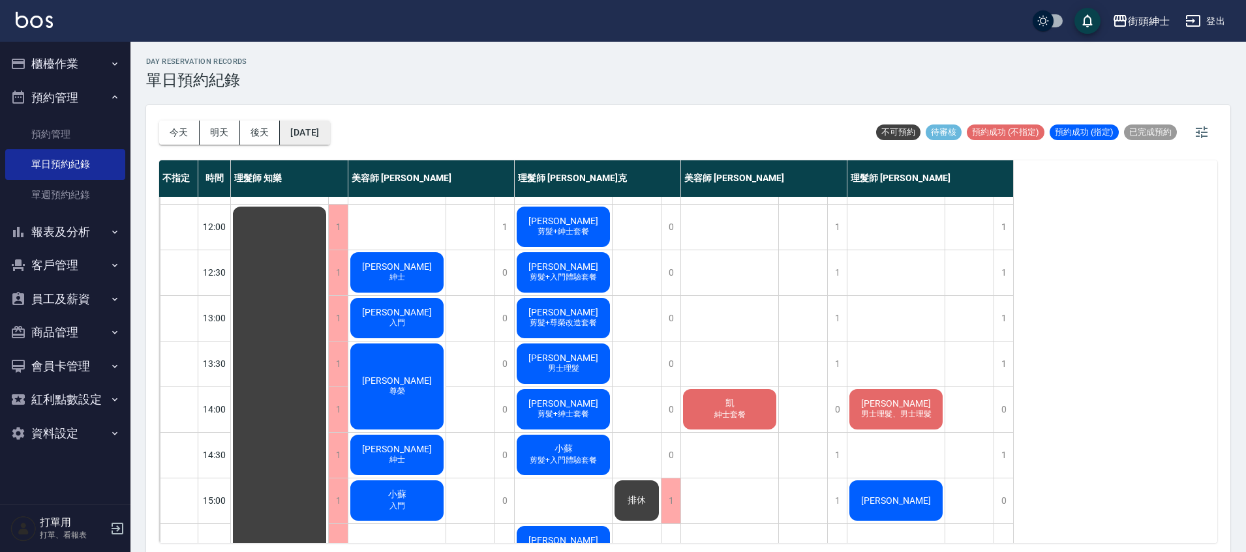
scroll to position [3, 0]
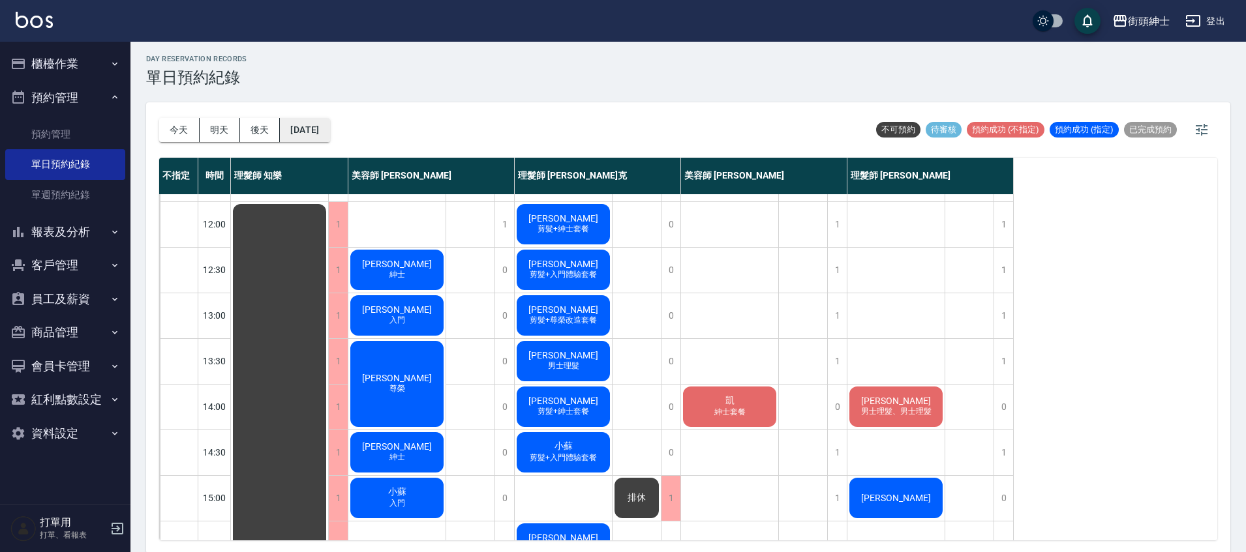
click at [295, 126] on button "[DATE]" at bounding box center [305, 130] width 50 height 24
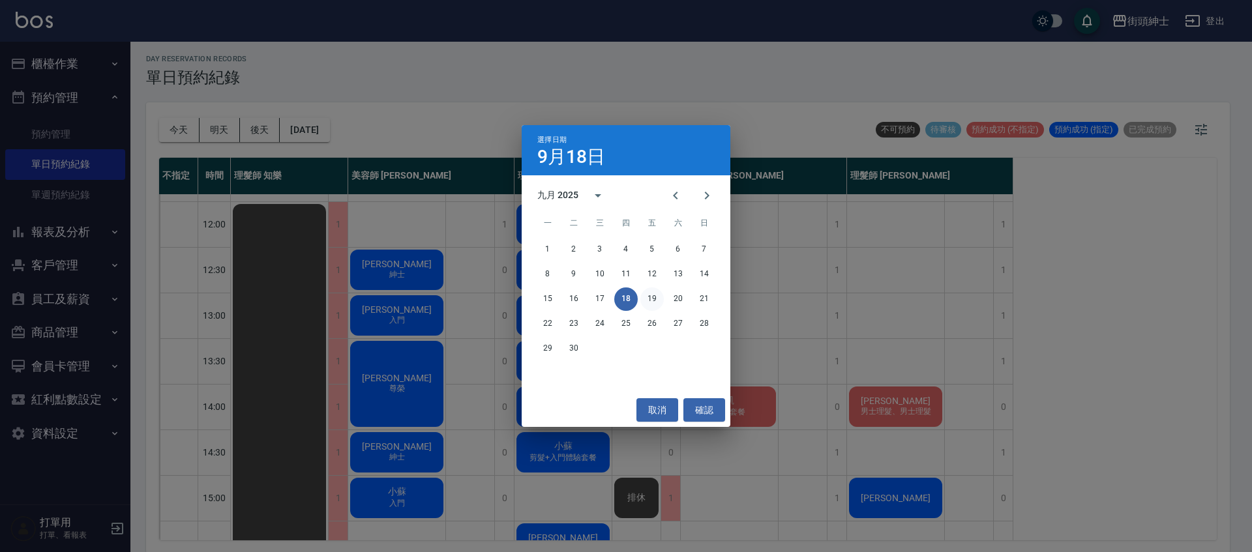
click at [661, 297] on button "19" at bounding box center [652, 299] width 23 height 23
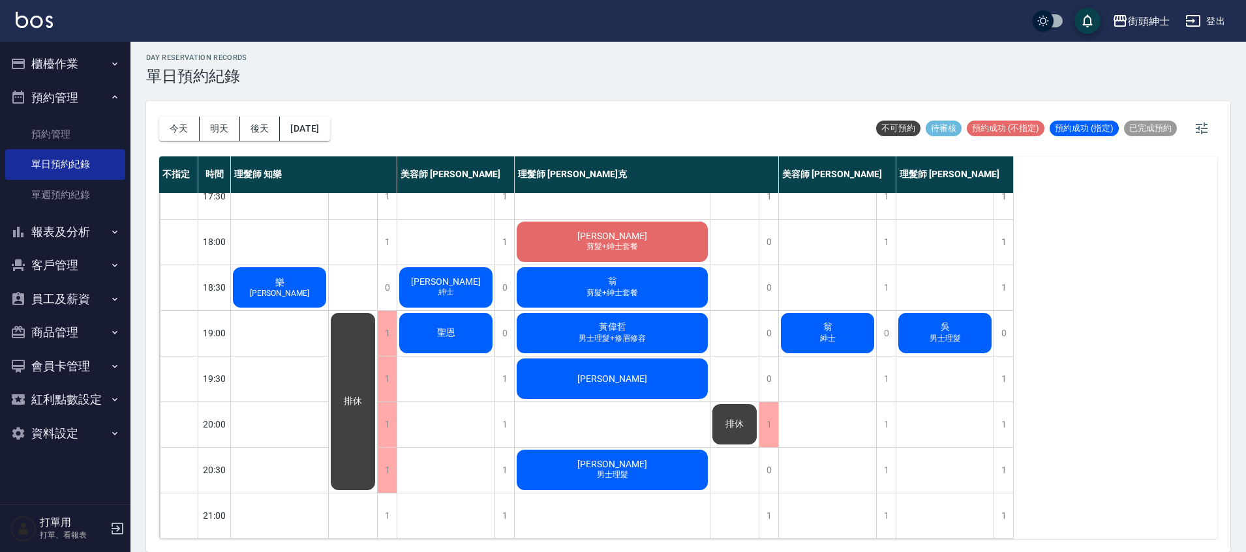
scroll to position [623, 0]
click at [329, 130] on button "[DATE]" at bounding box center [305, 129] width 50 height 24
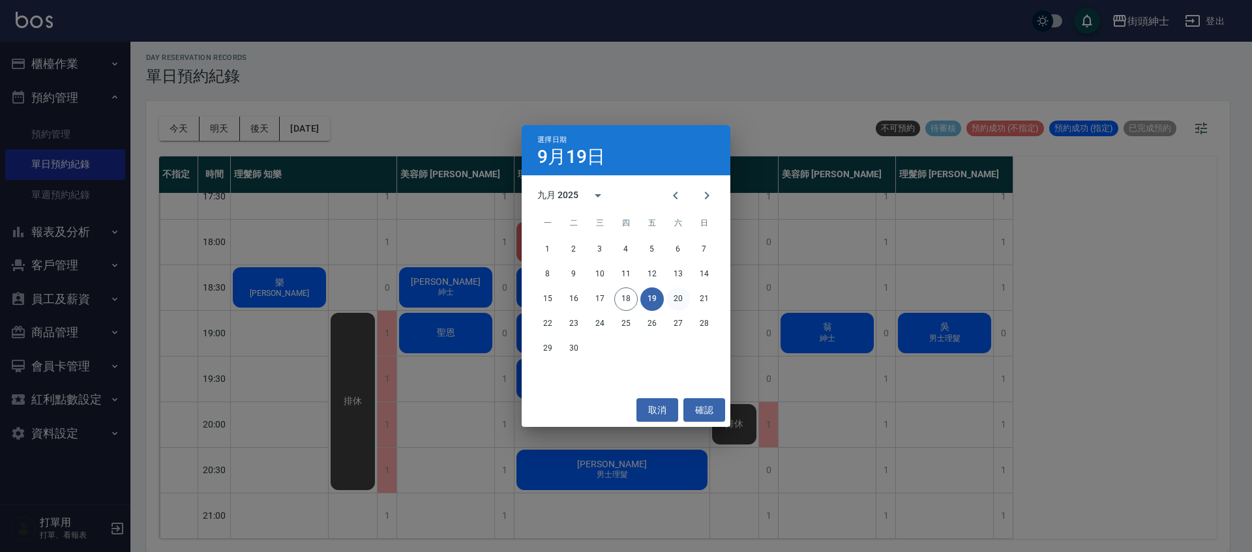
click at [667, 303] on button "20" at bounding box center [678, 299] width 23 height 23
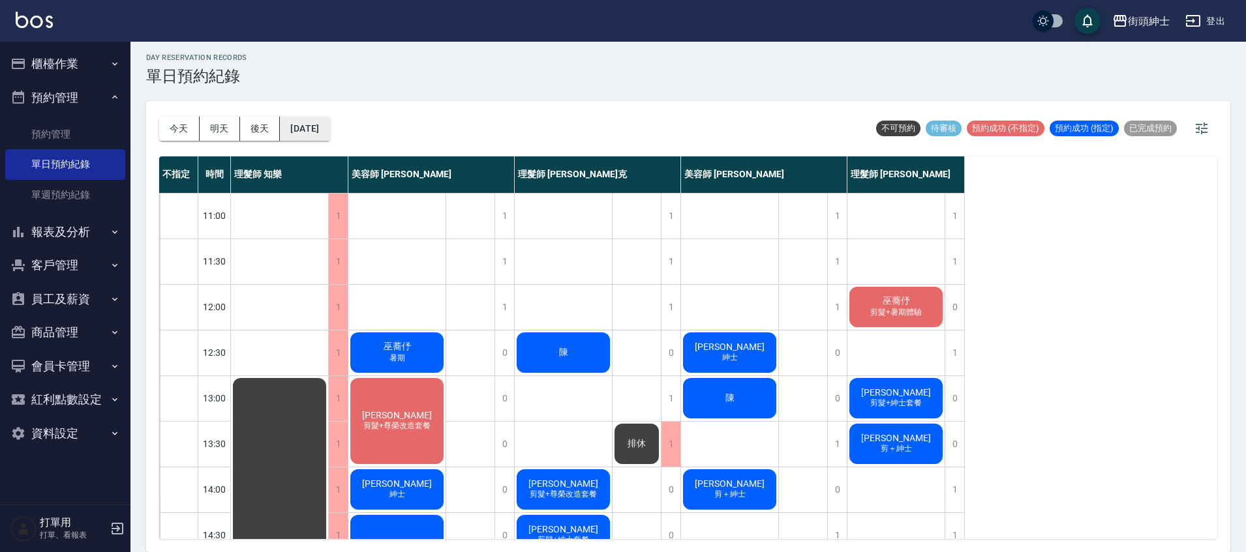
click at [329, 133] on button "2025/09/20" at bounding box center [305, 129] width 50 height 24
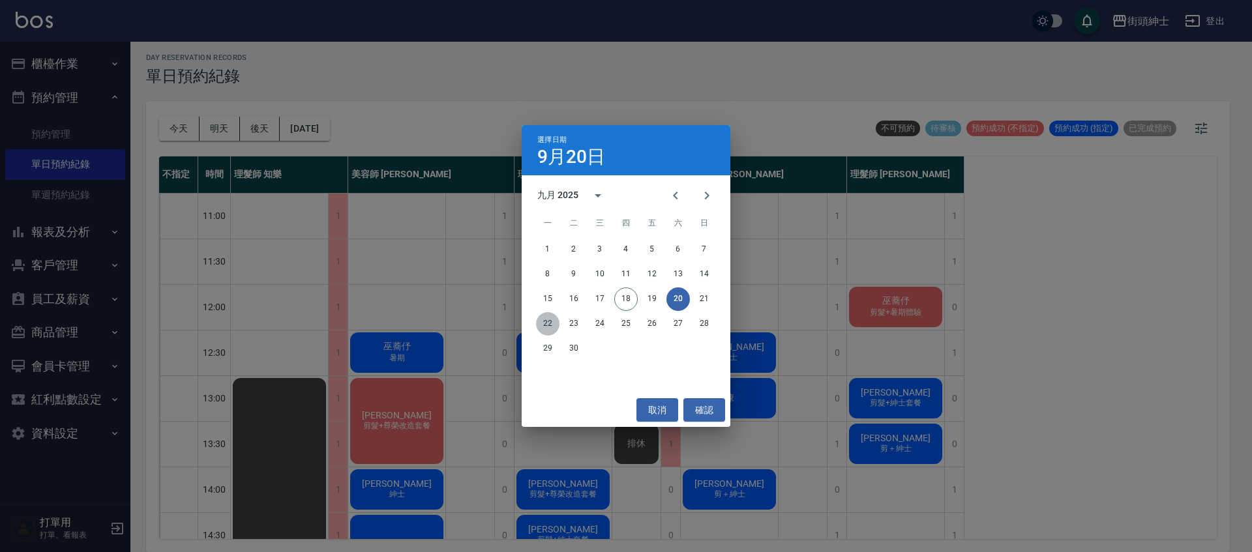
click at [556, 327] on button "22" at bounding box center [547, 323] width 23 height 23
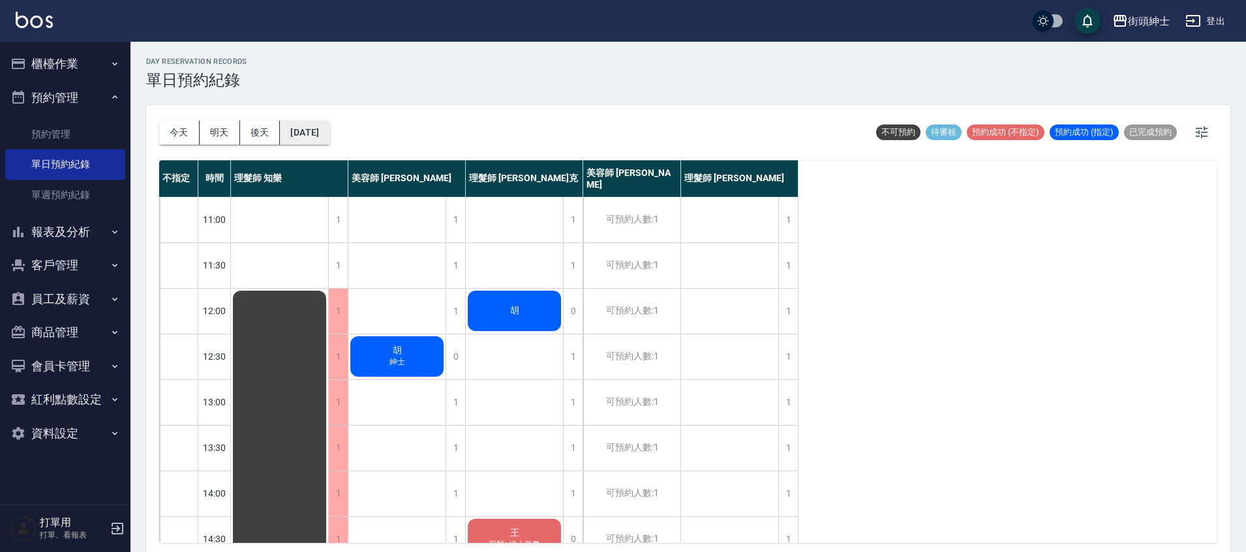
click at [329, 140] on button "2025/09/22" at bounding box center [305, 133] width 50 height 24
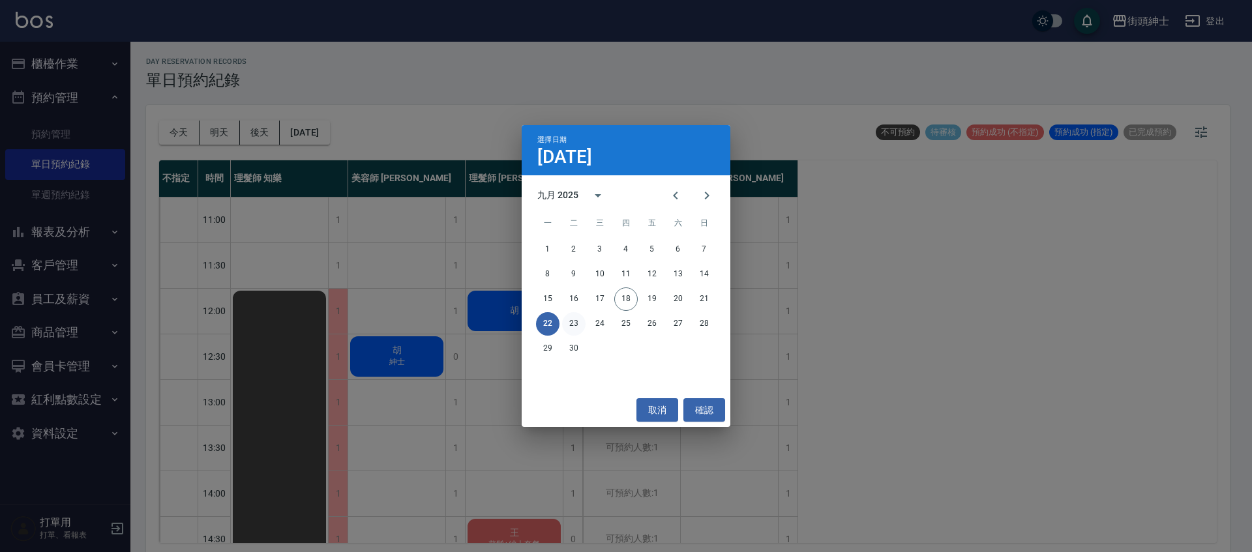
click at [571, 331] on button "23" at bounding box center [573, 323] width 23 height 23
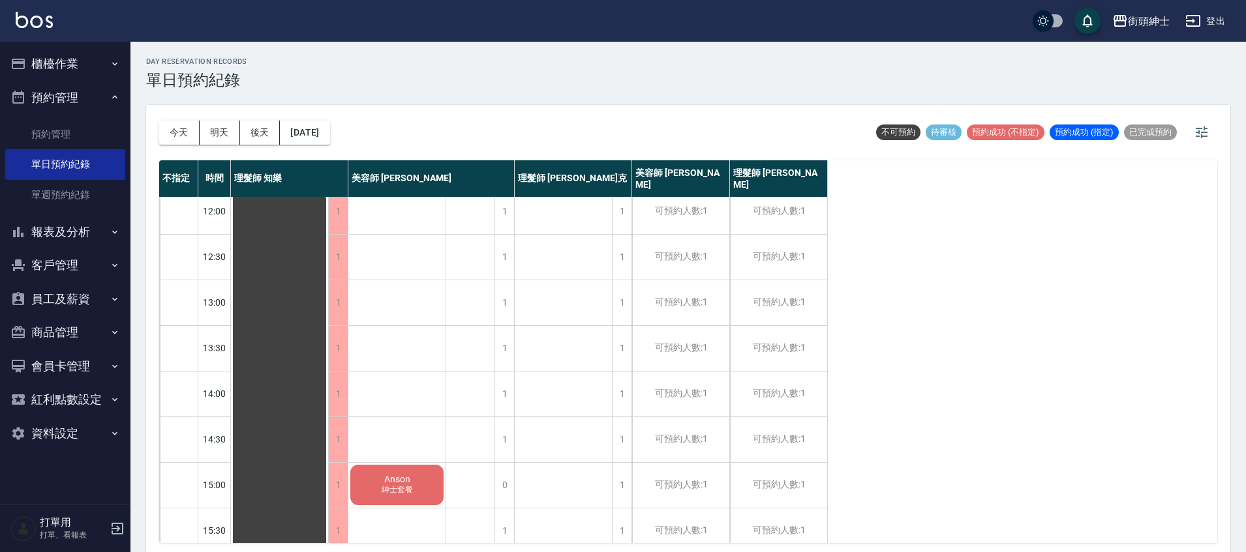
click at [316, 119] on div "今天 明天 後天 2025/09/23" at bounding box center [244, 132] width 171 height 55
click at [329, 134] on button "2025/09/23" at bounding box center [305, 133] width 50 height 24
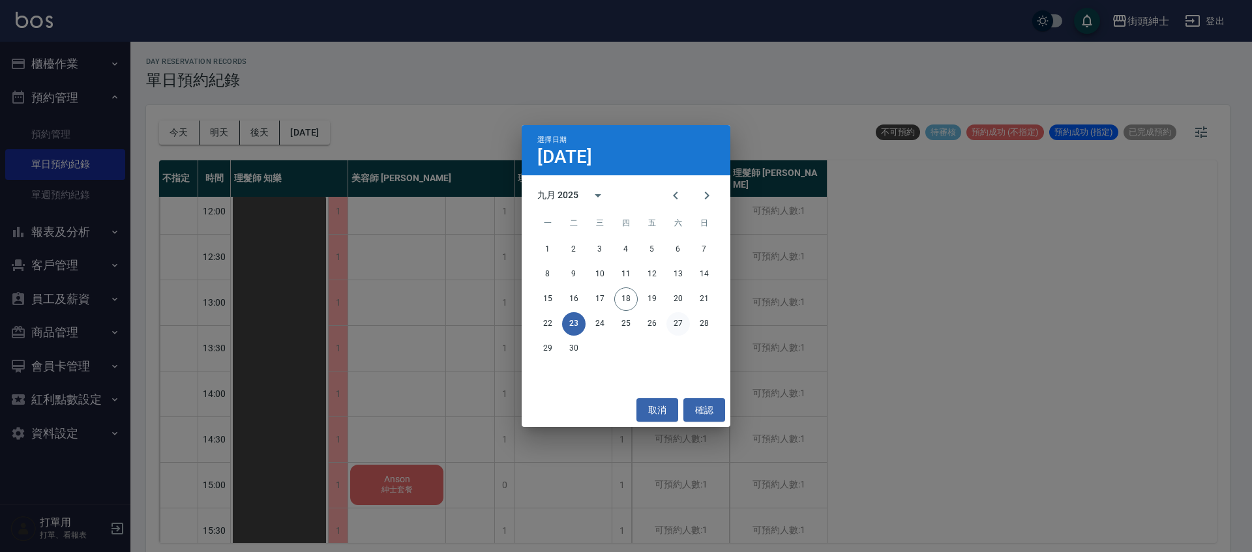
click at [685, 319] on button "27" at bounding box center [678, 323] width 23 height 23
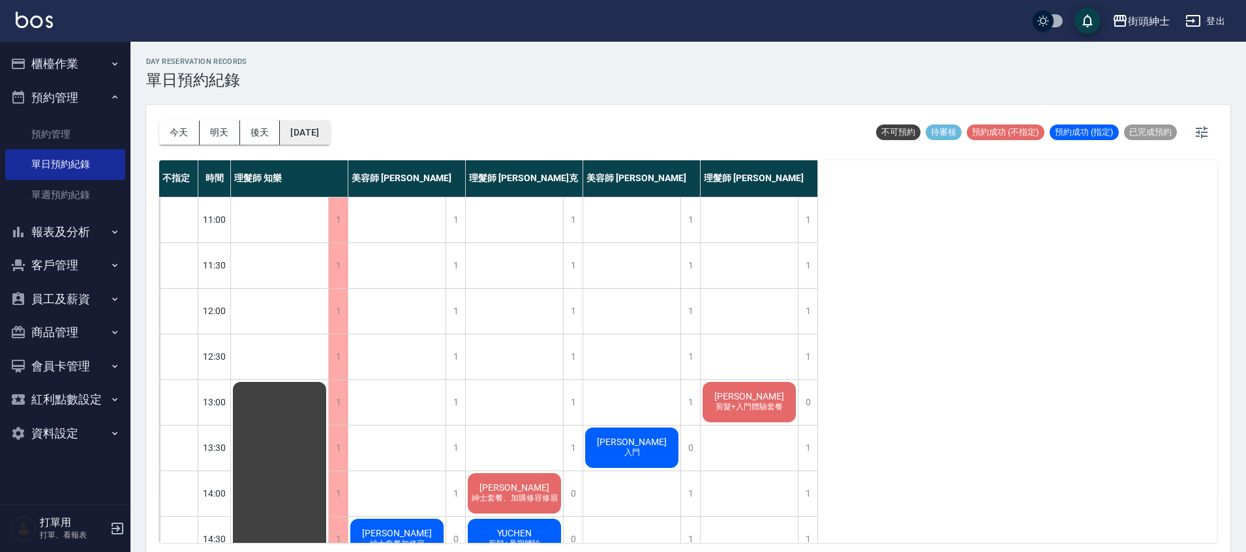
click at [329, 134] on button "[DATE]" at bounding box center [305, 133] width 50 height 24
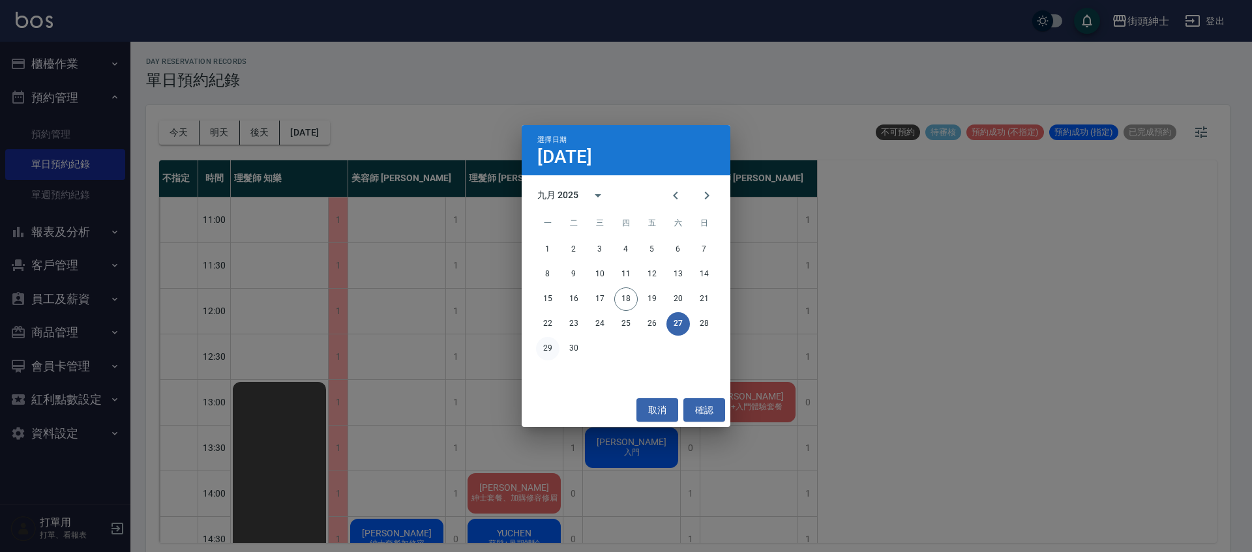
click at [539, 344] on button "29" at bounding box center [547, 348] width 23 height 23
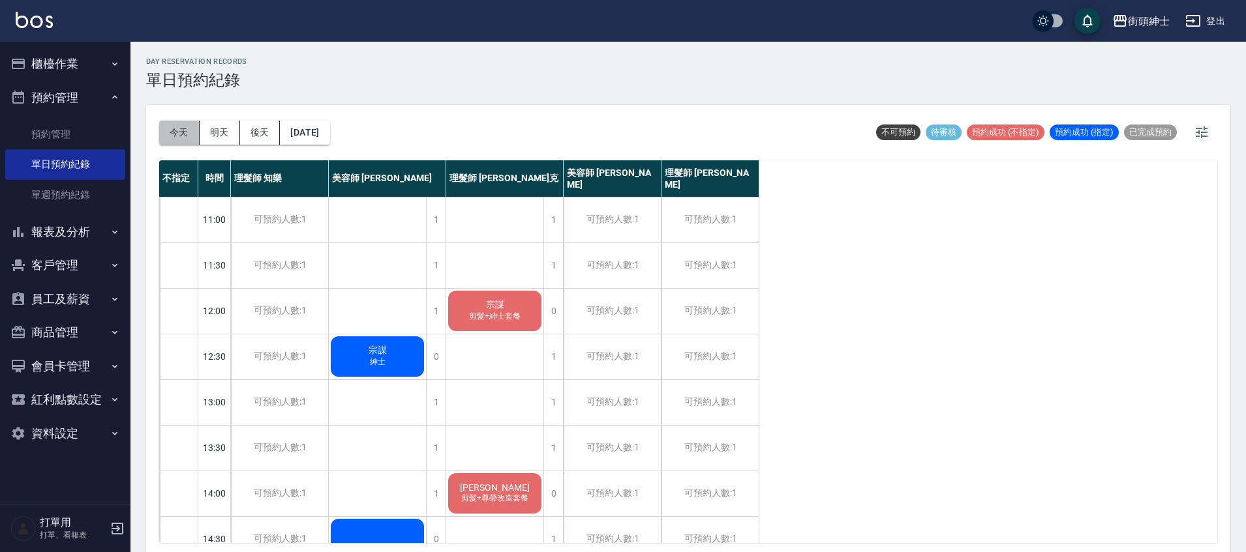
drag, startPoint x: 172, startPoint y: 126, endPoint x: 190, endPoint y: 133, distance: 19.6
click at [172, 126] on button "今天" at bounding box center [179, 133] width 40 height 24
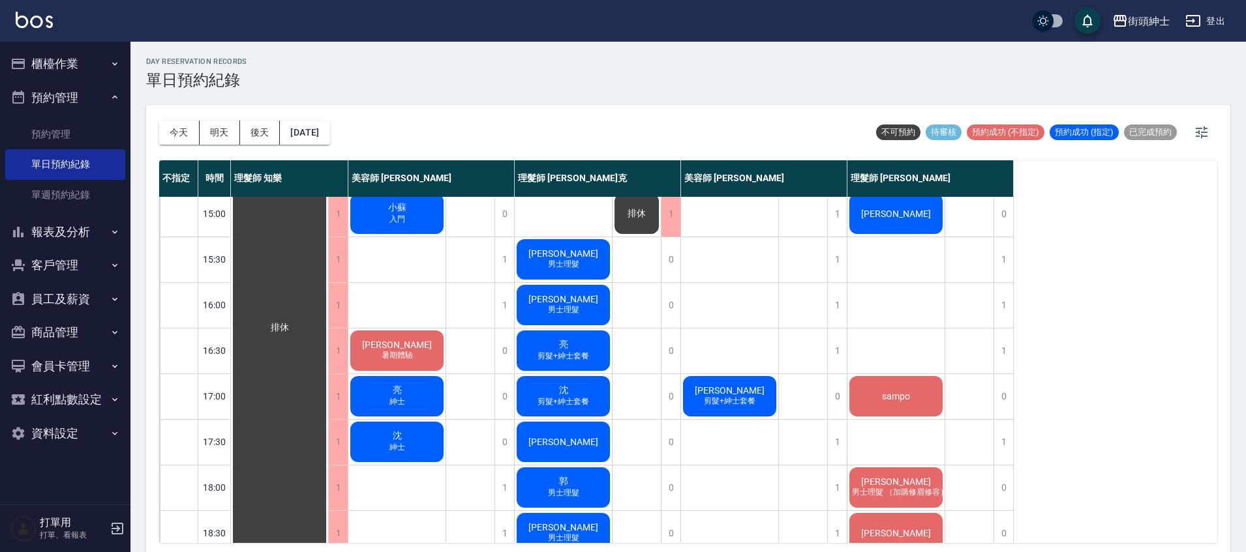
scroll to position [442, 0]
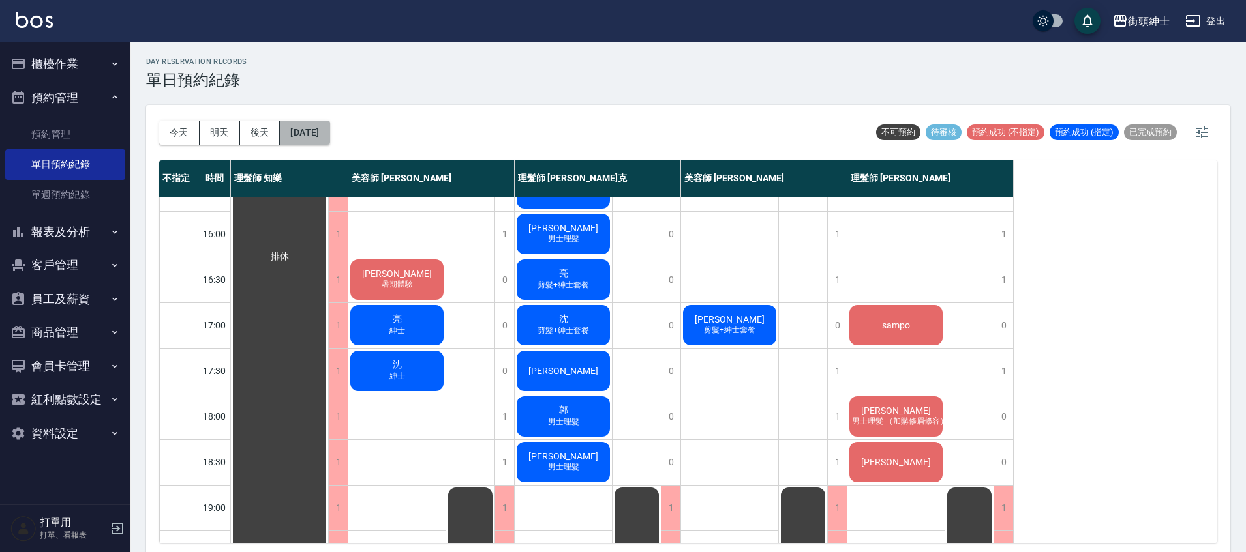
click at [322, 141] on button "[DATE]" at bounding box center [305, 133] width 50 height 24
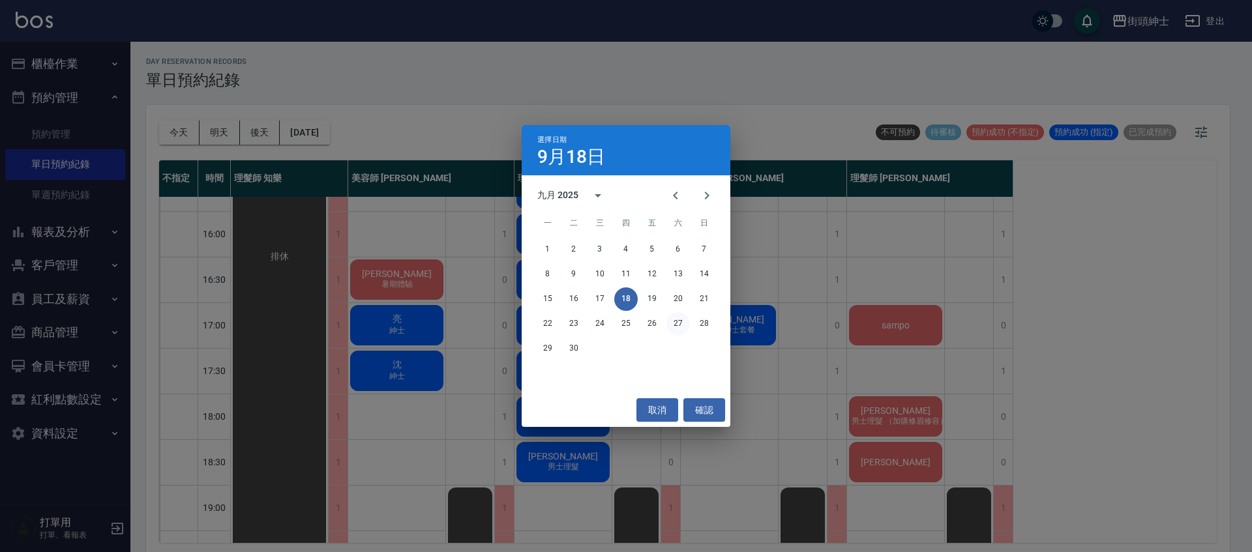
click at [674, 319] on button "27" at bounding box center [678, 323] width 23 height 23
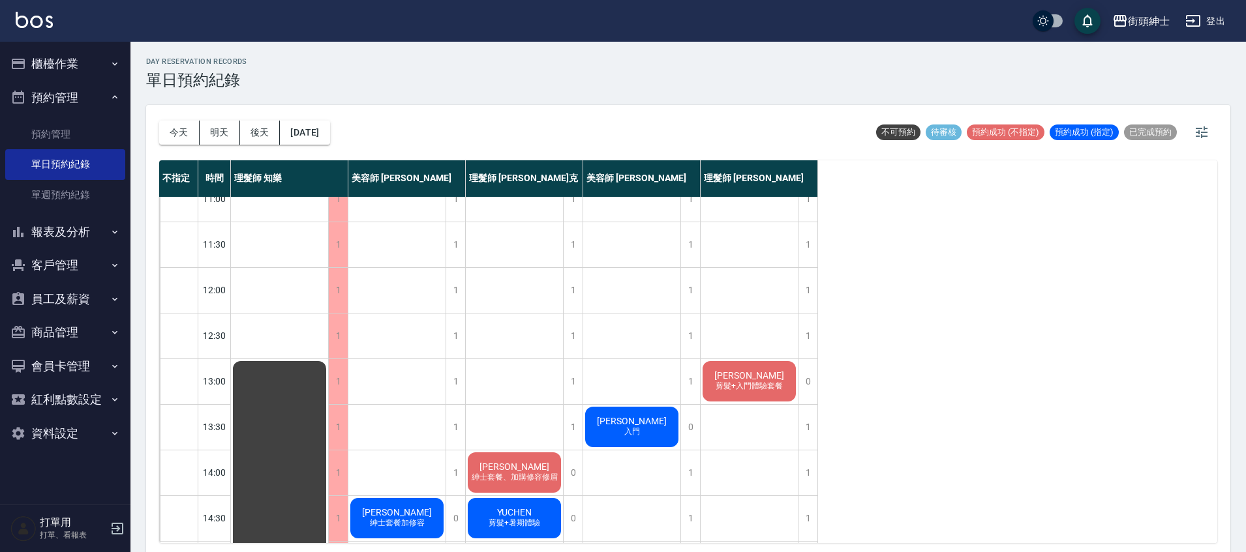
scroll to position [134, 0]
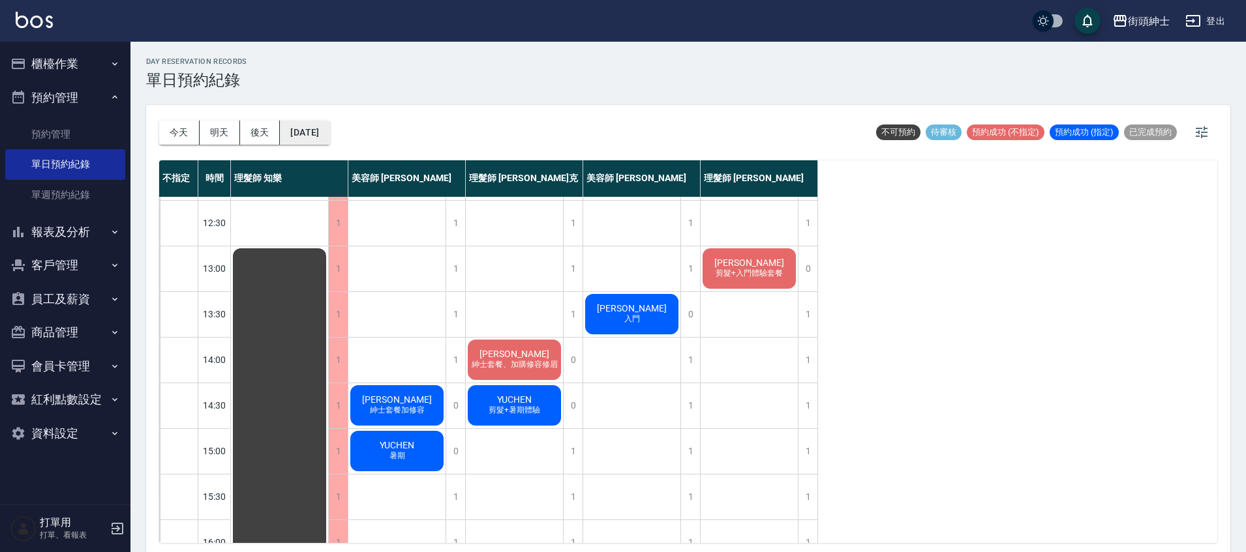
click at [329, 136] on button "2025/09/27" at bounding box center [305, 133] width 50 height 24
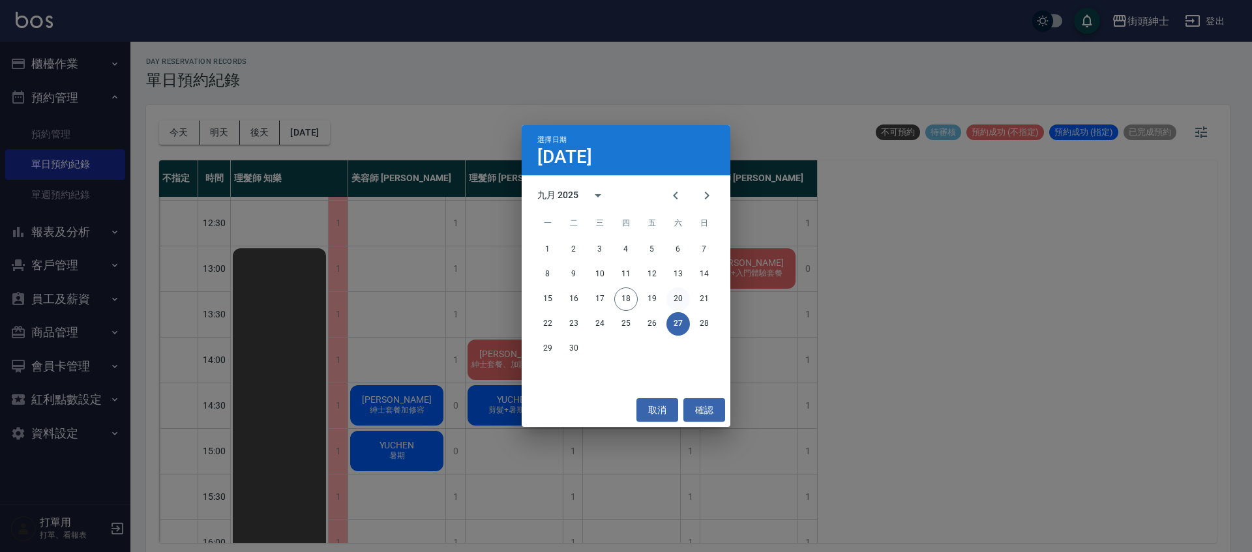
click at [676, 299] on button "20" at bounding box center [678, 299] width 23 height 23
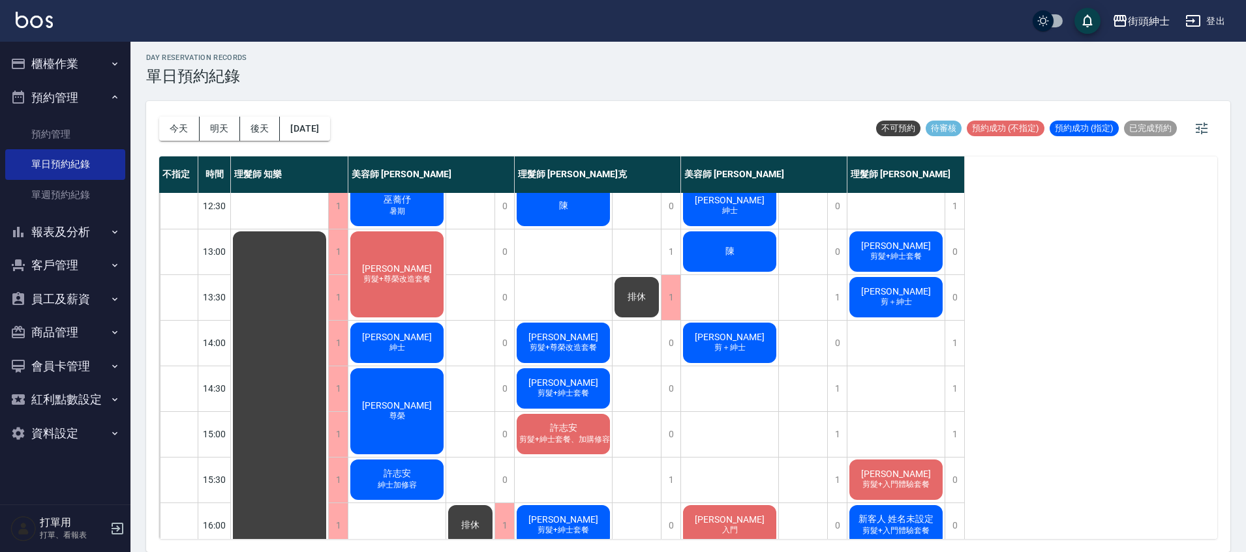
scroll to position [149, 0]
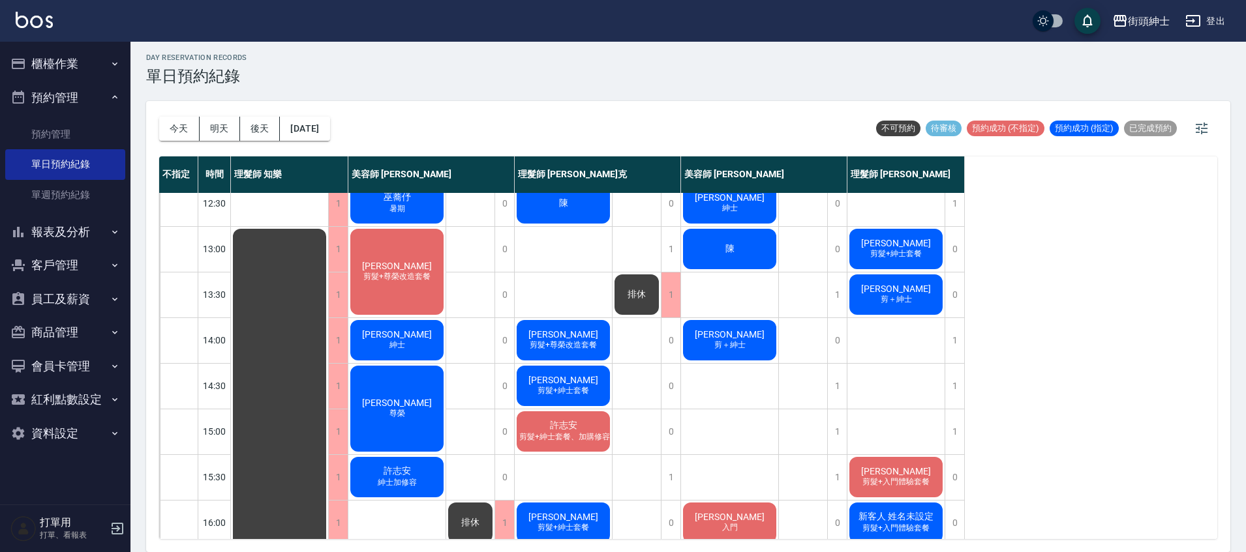
click at [352, 136] on div "今天 明天 後天 2025/09/20 不可預約 待審核 預約成功 (不指定) 預約成功 (指定) 已完成預約" at bounding box center [688, 128] width 1058 height 55
click at [359, 142] on div "今天 明天 後天 2025/09/20 不可預約 待審核 預約成功 (不指定) 預約成功 (指定) 已完成預約" at bounding box center [688, 128] width 1058 height 55
click at [310, 130] on button "2025/09/20" at bounding box center [305, 129] width 50 height 24
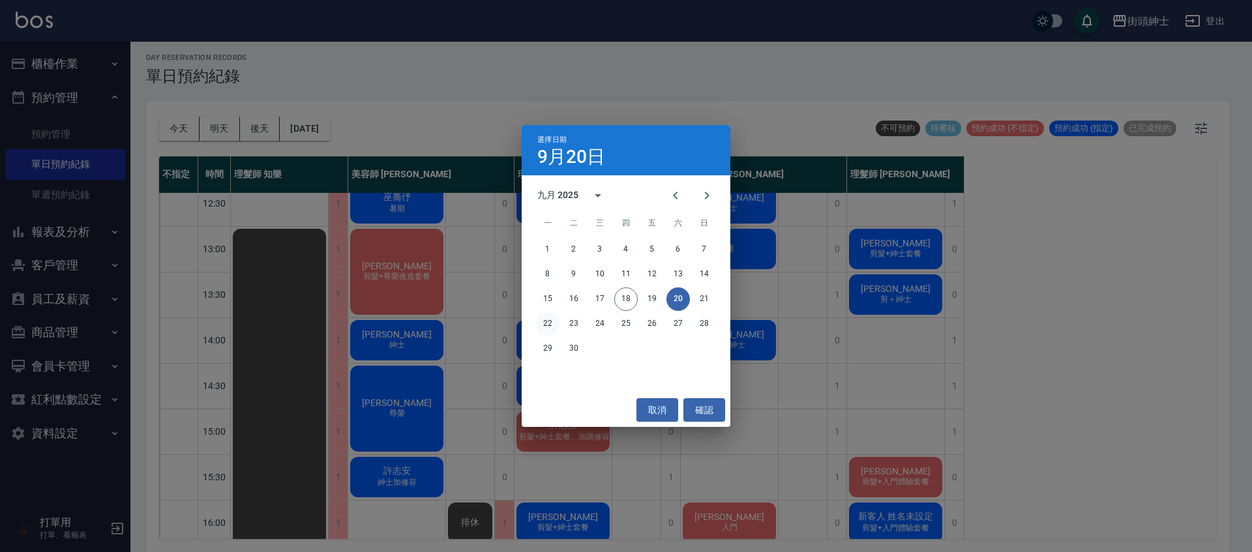
click at [545, 329] on button "22" at bounding box center [547, 323] width 23 height 23
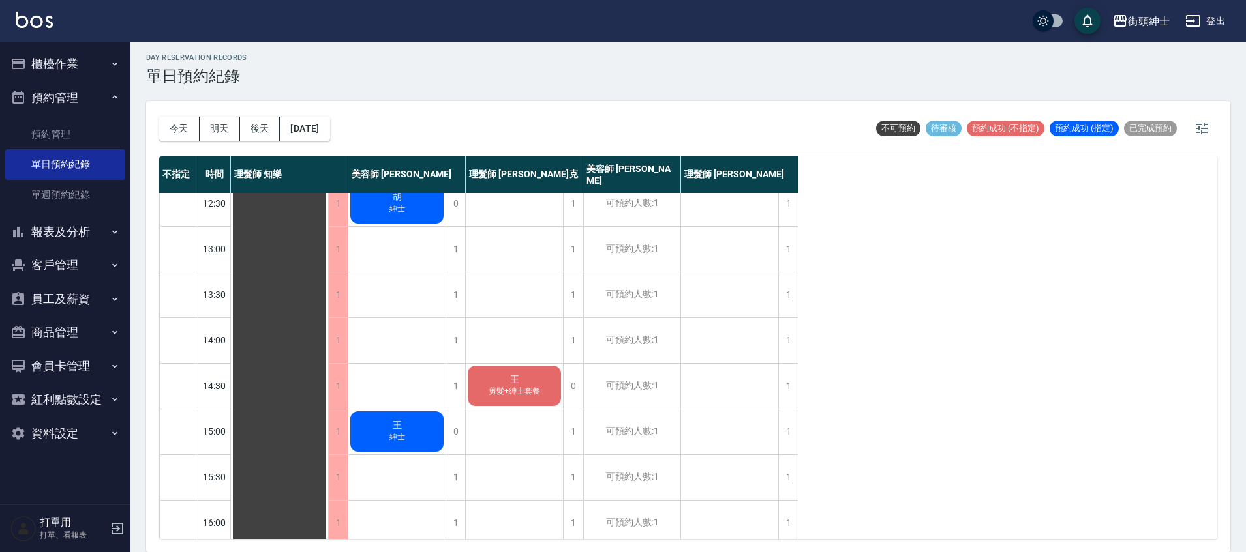
click at [181, 142] on div "今天 明天 後天 2025/09/22" at bounding box center [244, 128] width 171 height 55
click at [179, 134] on button "今天" at bounding box center [179, 129] width 40 height 24
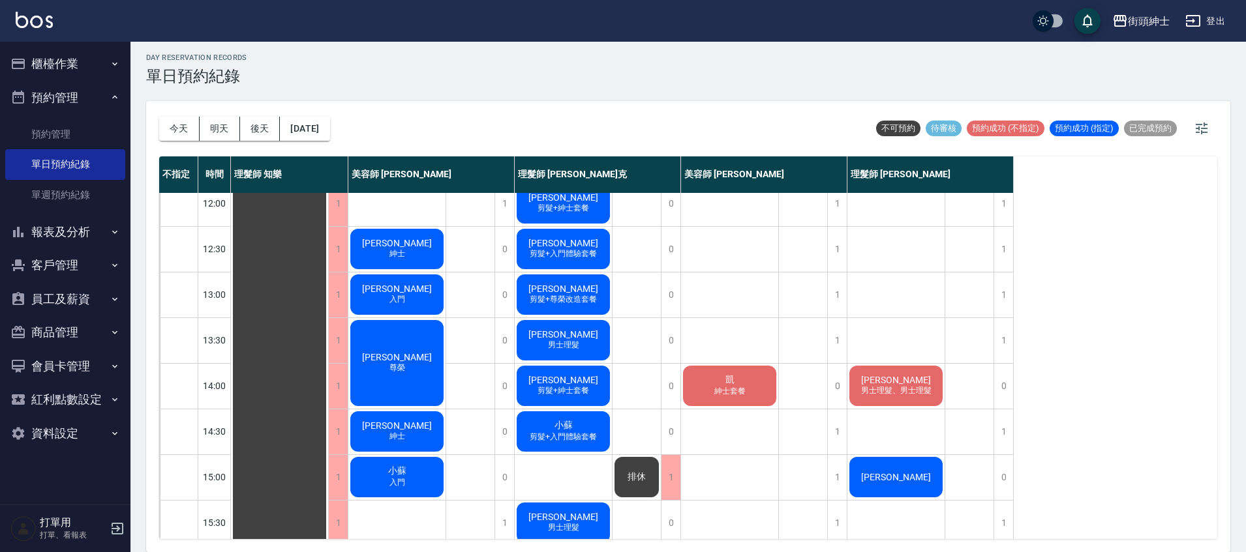
scroll to position [78, 0]
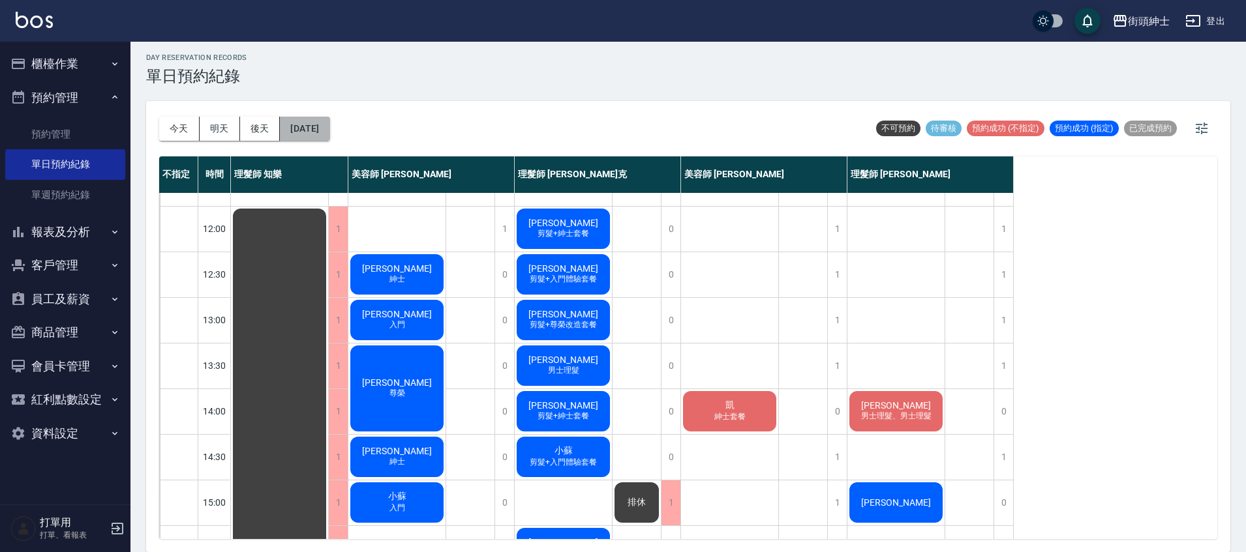
click at [319, 138] on button "[DATE]" at bounding box center [305, 129] width 50 height 24
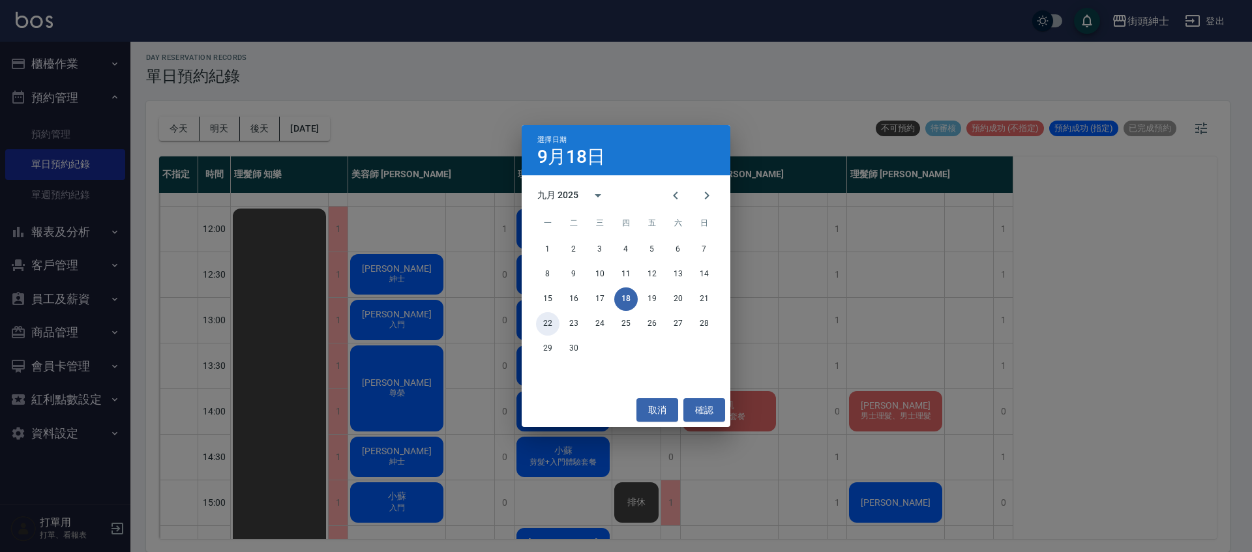
click at [555, 325] on button "22" at bounding box center [547, 323] width 23 height 23
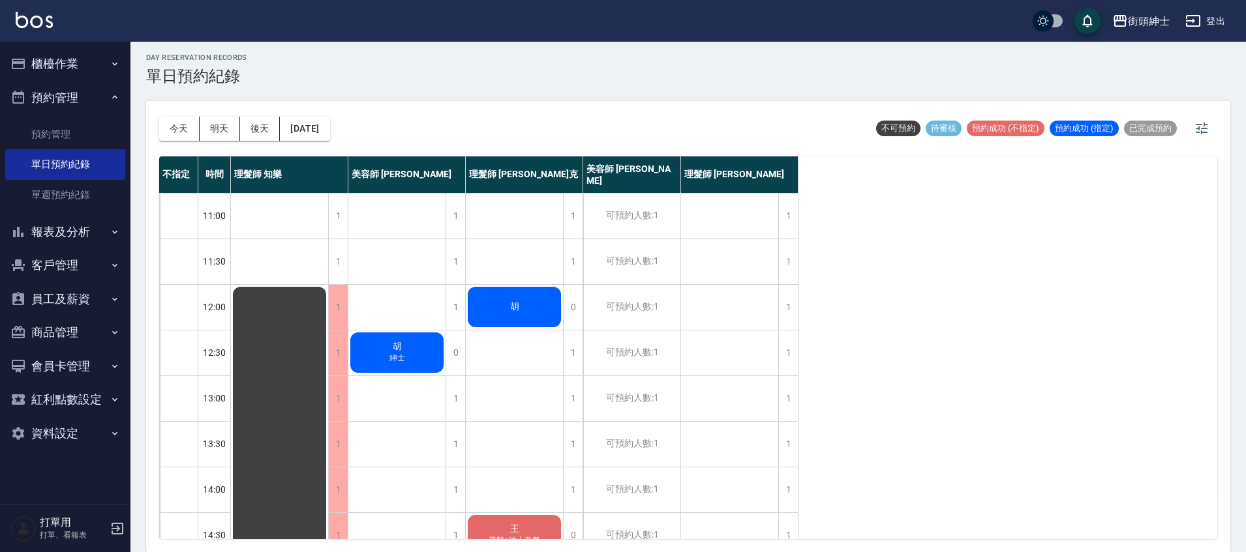
click at [187, 142] on div "今天 明天 後天 2025/09/22" at bounding box center [244, 128] width 171 height 55
click at [188, 127] on button "今天" at bounding box center [179, 129] width 40 height 24
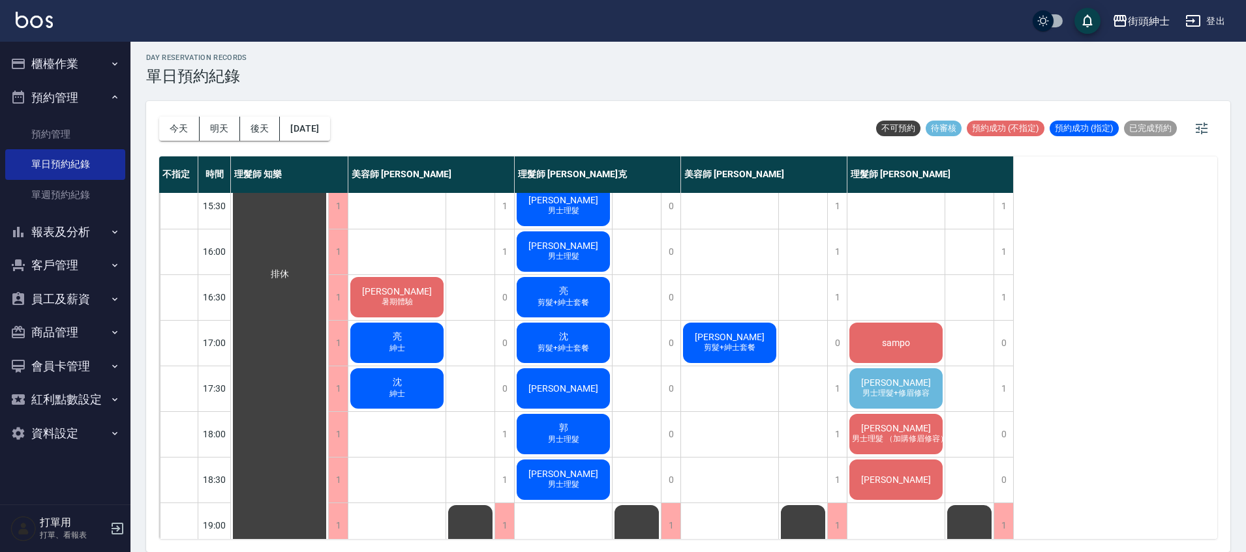
scroll to position [426, 0]
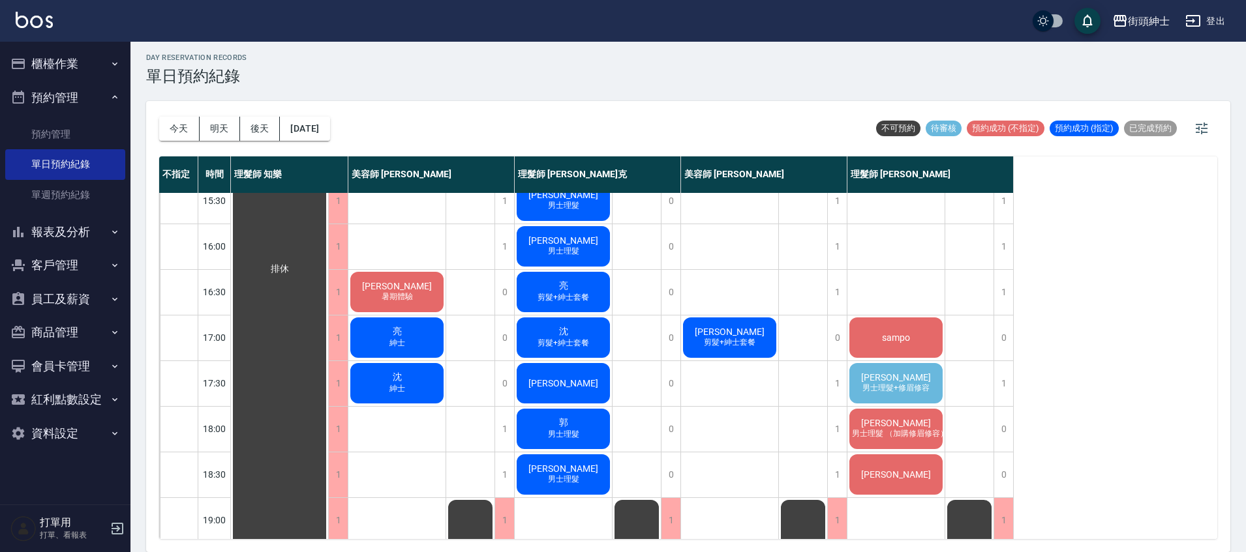
click at [871, 381] on div "陳信喆 男士理髮+修眉修容" at bounding box center [895, 383] width 97 height 44
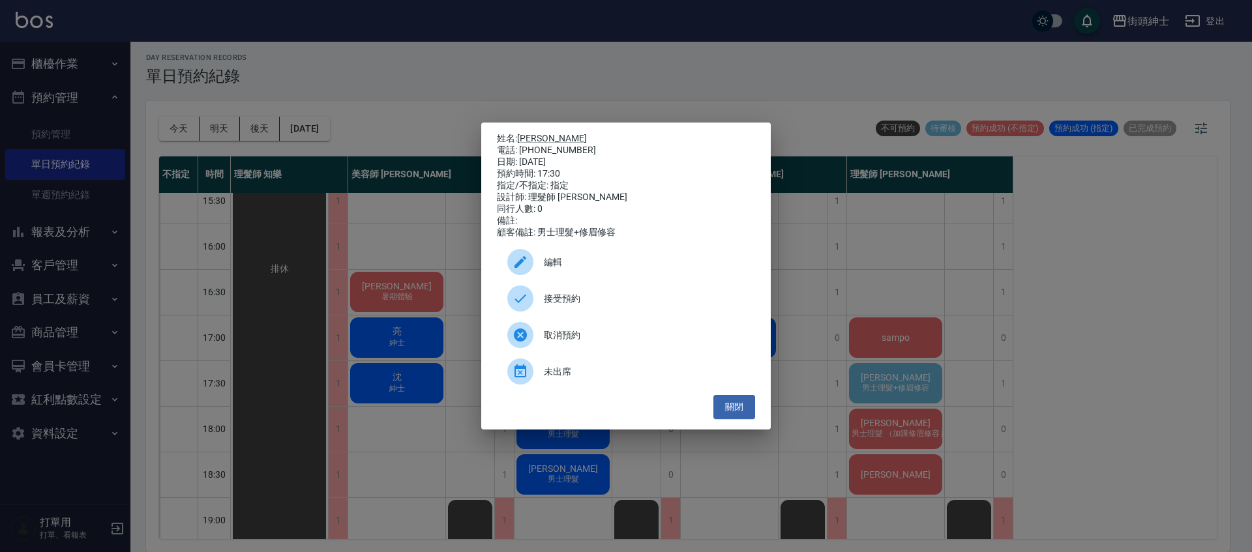
click at [638, 305] on span "接受預約" at bounding box center [644, 299] width 201 height 14
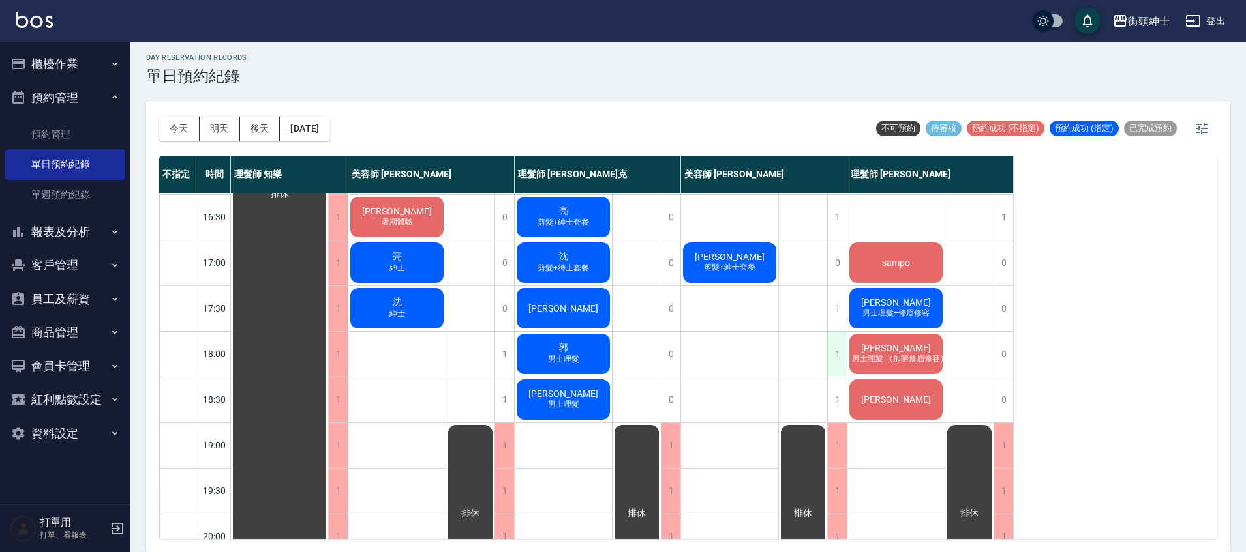
scroll to position [496, 0]
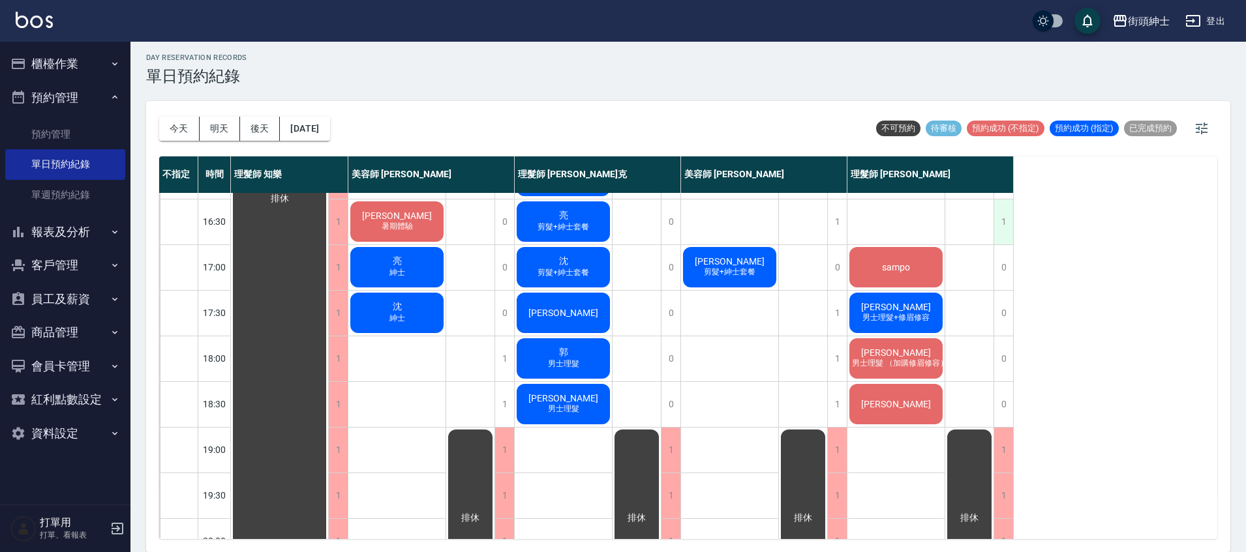
click at [1008, 216] on div "1" at bounding box center [1003, 222] width 20 height 45
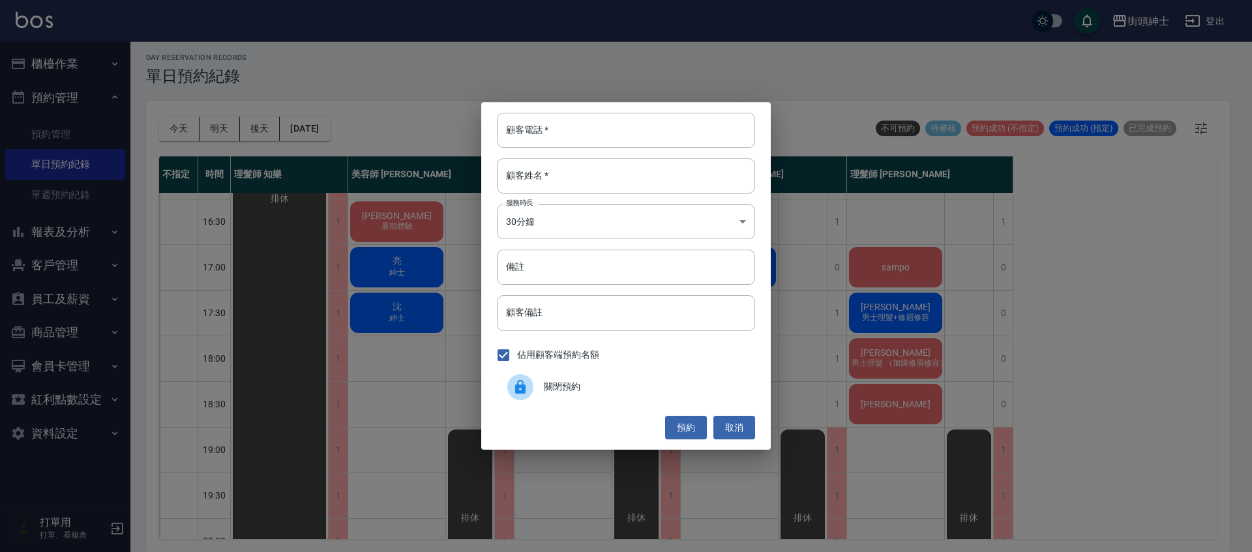
click at [612, 380] on span "關閉預約" at bounding box center [644, 387] width 201 height 14
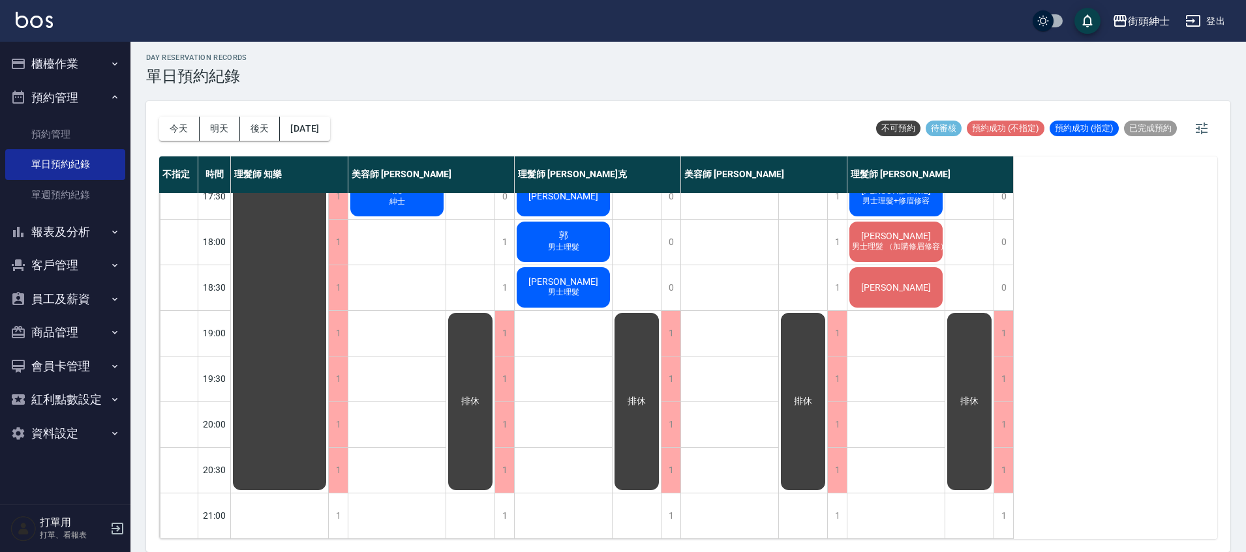
scroll to position [623, 0]
click at [298, 127] on button "[DATE]" at bounding box center [305, 129] width 50 height 24
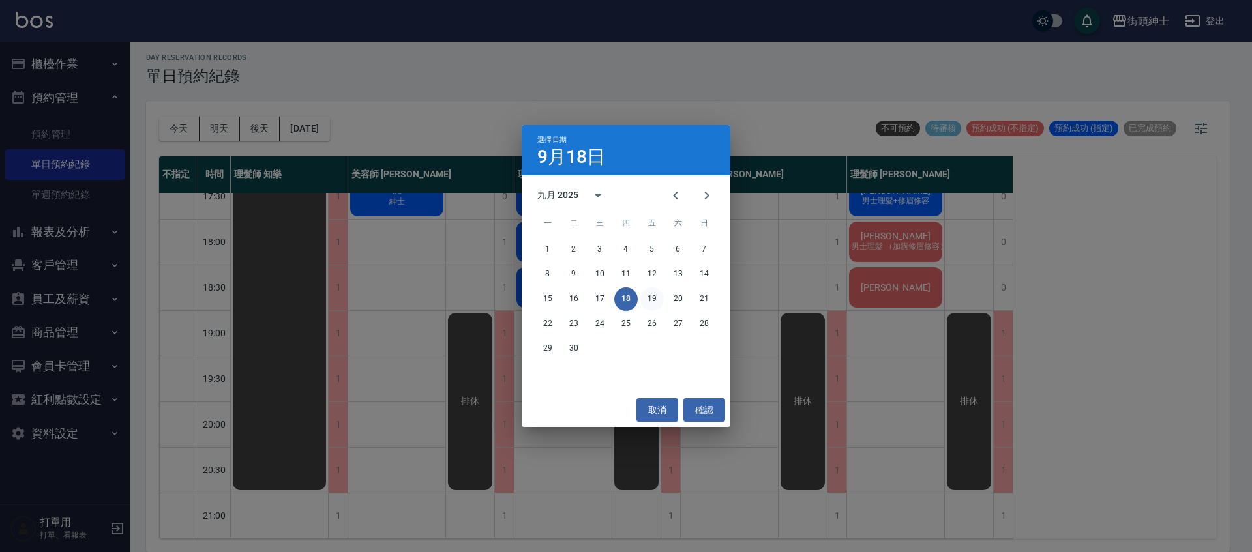
click at [641, 300] on button "19" at bounding box center [652, 299] width 23 height 23
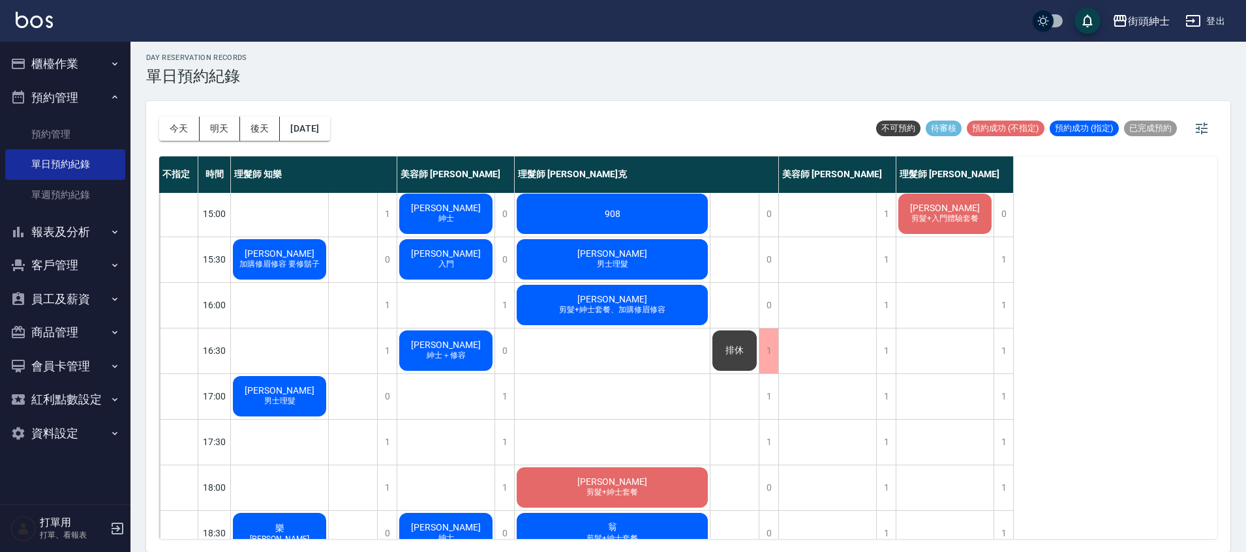
scroll to position [380, 0]
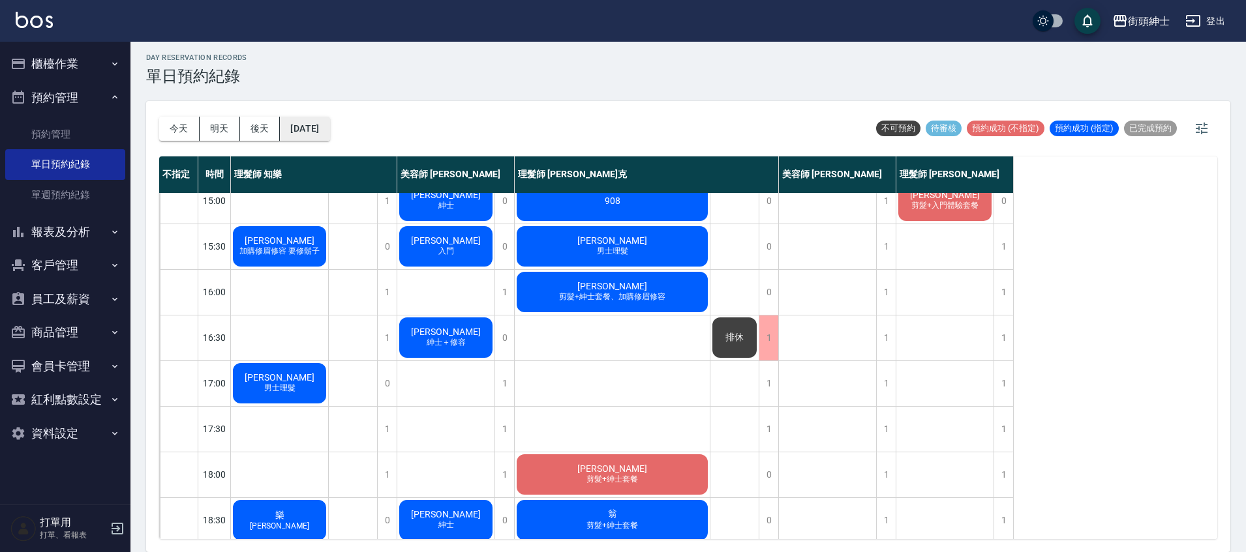
click at [309, 130] on button "2025/09/19" at bounding box center [305, 129] width 50 height 24
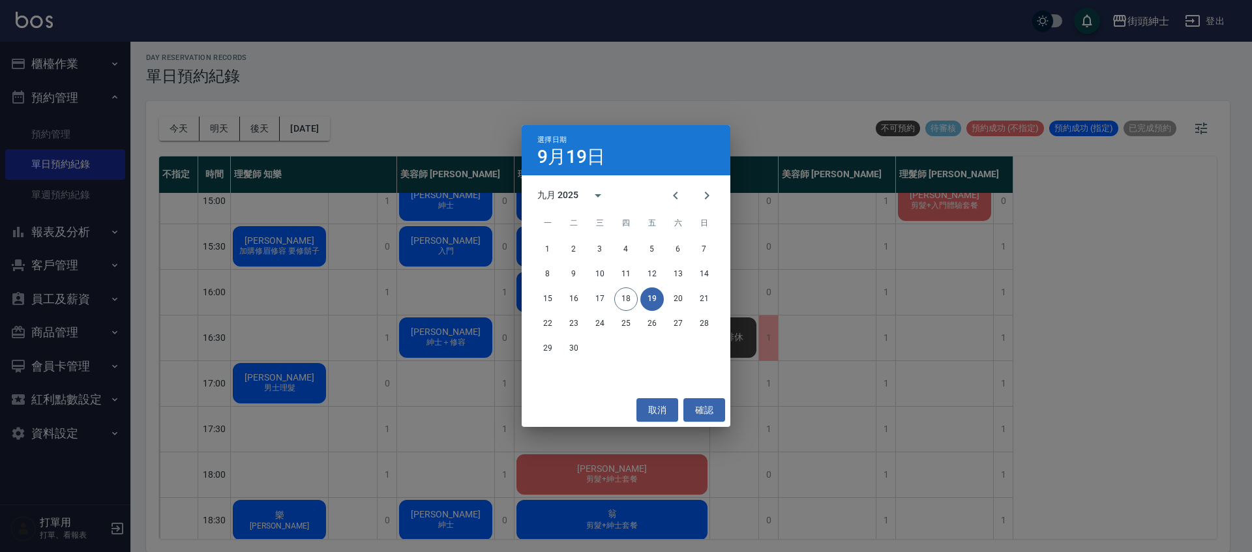
drag, startPoint x: 652, startPoint y: 411, endPoint x: 556, endPoint y: 288, distance: 155.7
click at [653, 411] on button "取消" at bounding box center [658, 411] width 42 height 24
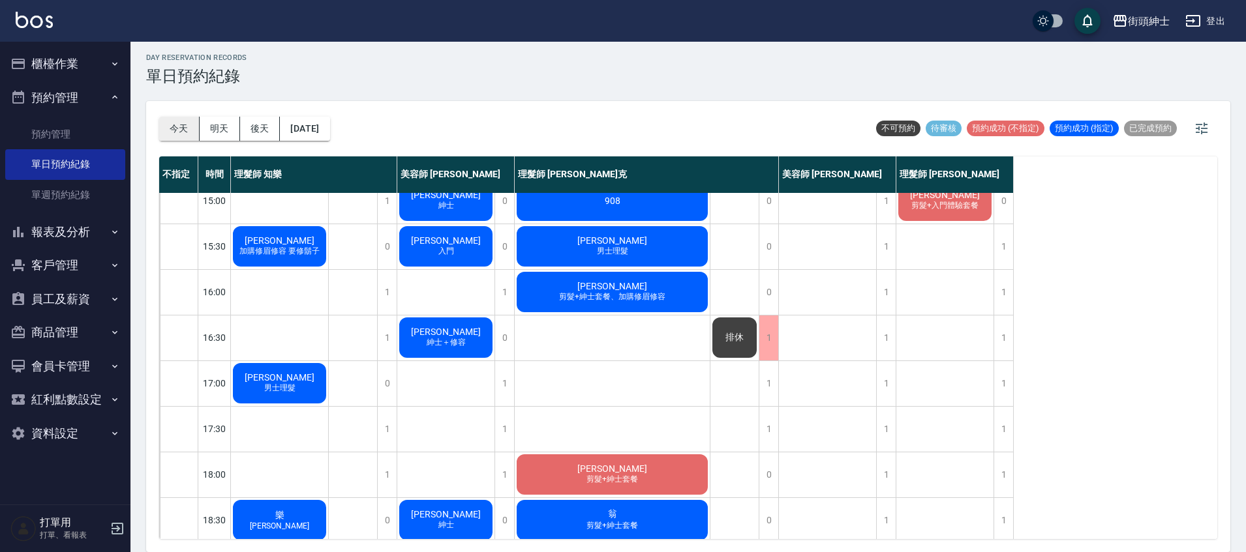
click at [177, 120] on button "今天" at bounding box center [179, 129] width 40 height 24
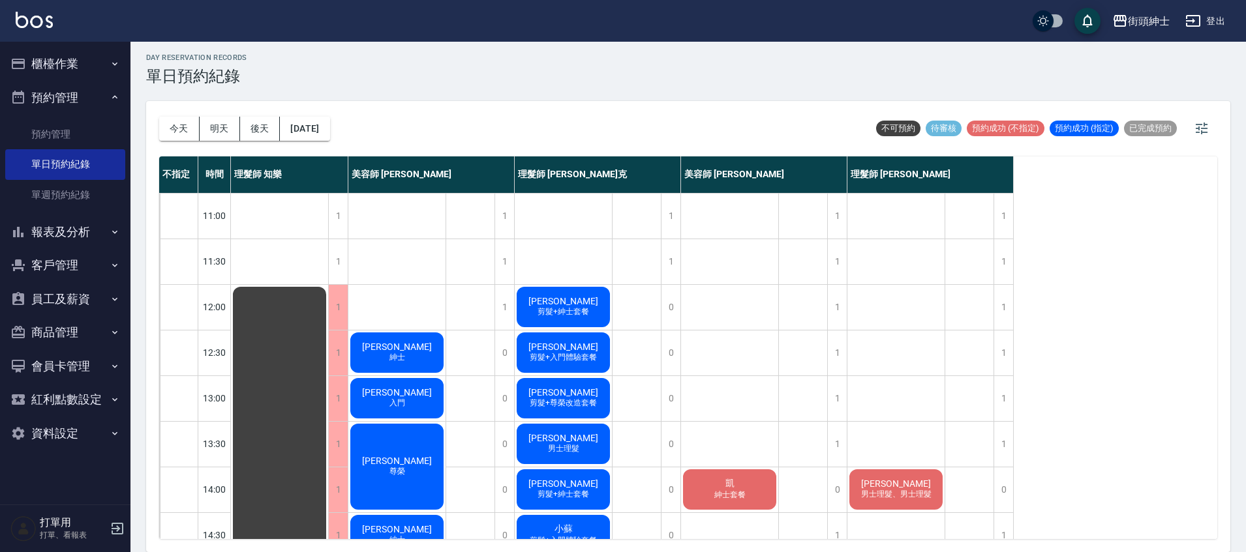
click at [589, 307] on div "邱鵬恩 剪髮+紳士套餐" at bounding box center [563, 307] width 97 height 44
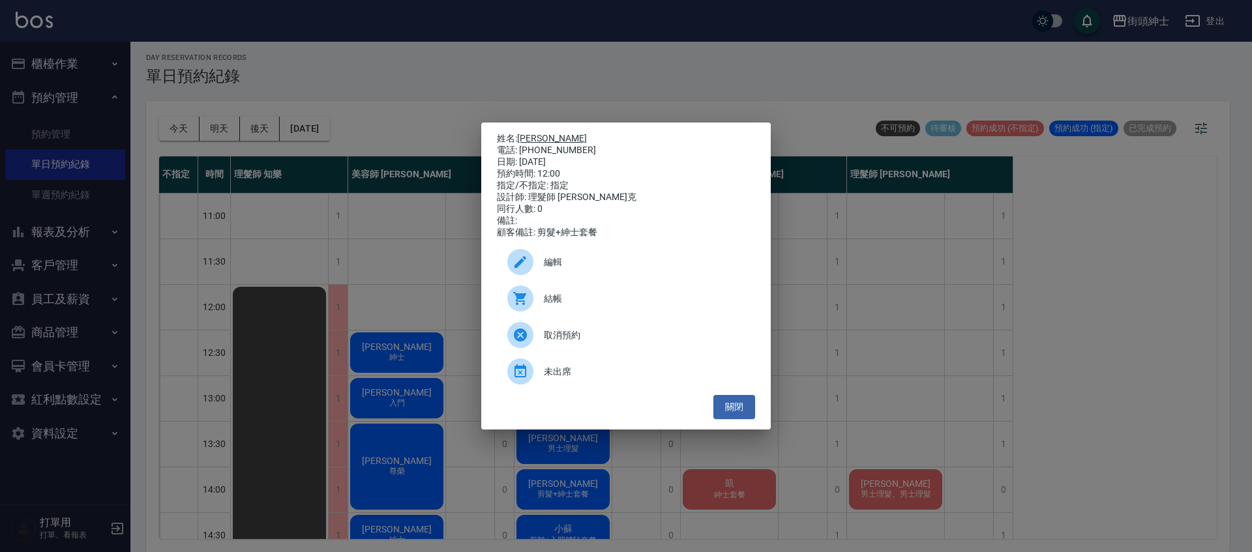
click at [541, 133] on link "[PERSON_NAME]" at bounding box center [552, 138] width 70 height 10
click at [732, 418] on button "關閉" at bounding box center [735, 407] width 42 height 24
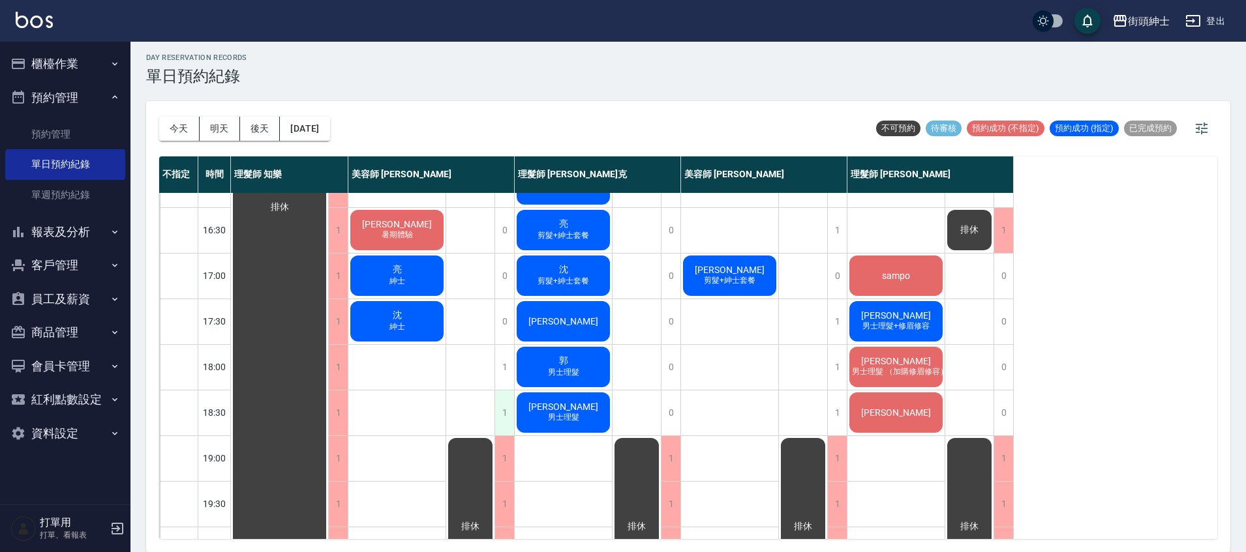
scroll to position [463, 0]
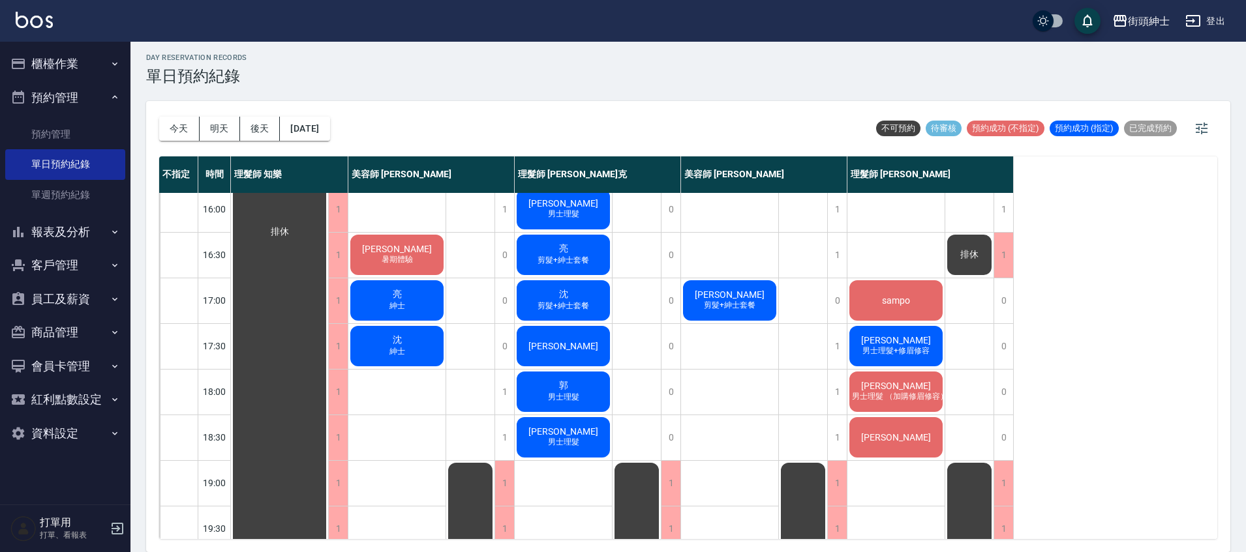
click at [568, 428] on span "[PERSON_NAME]" at bounding box center [563, 432] width 75 height 10
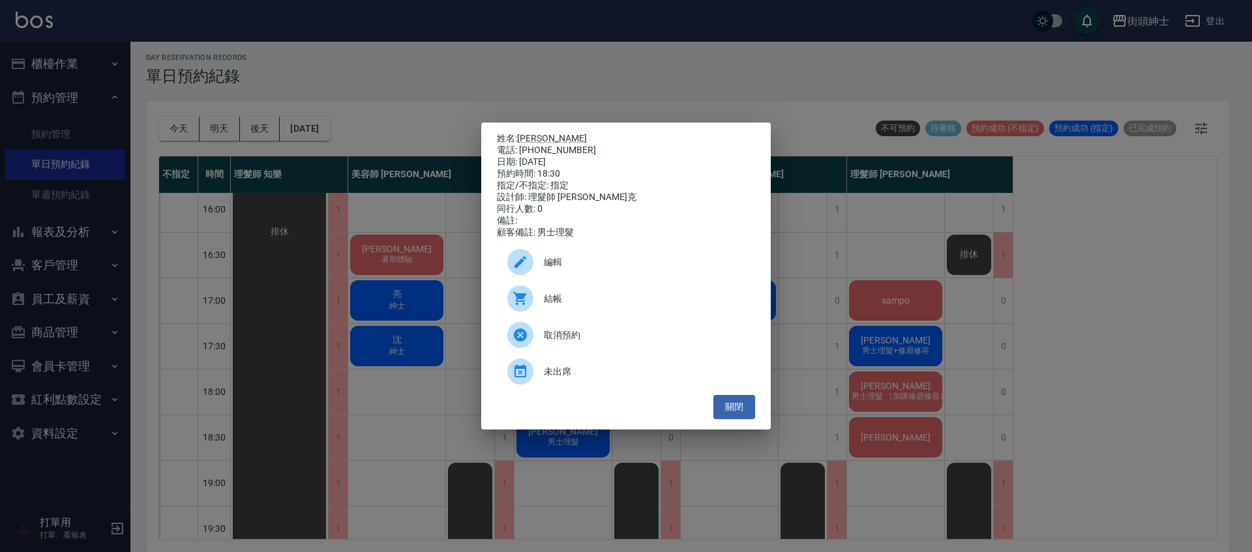
click at [445, 213] on div "姓名: Alec 電話: 0982227369 日期: 2025/09/18 預約時間: 18:30 指定/不指定: 指定 設計師: 理髮師 Vic 維克 同…" at bounding box center [626, 276] width 1252 height 552
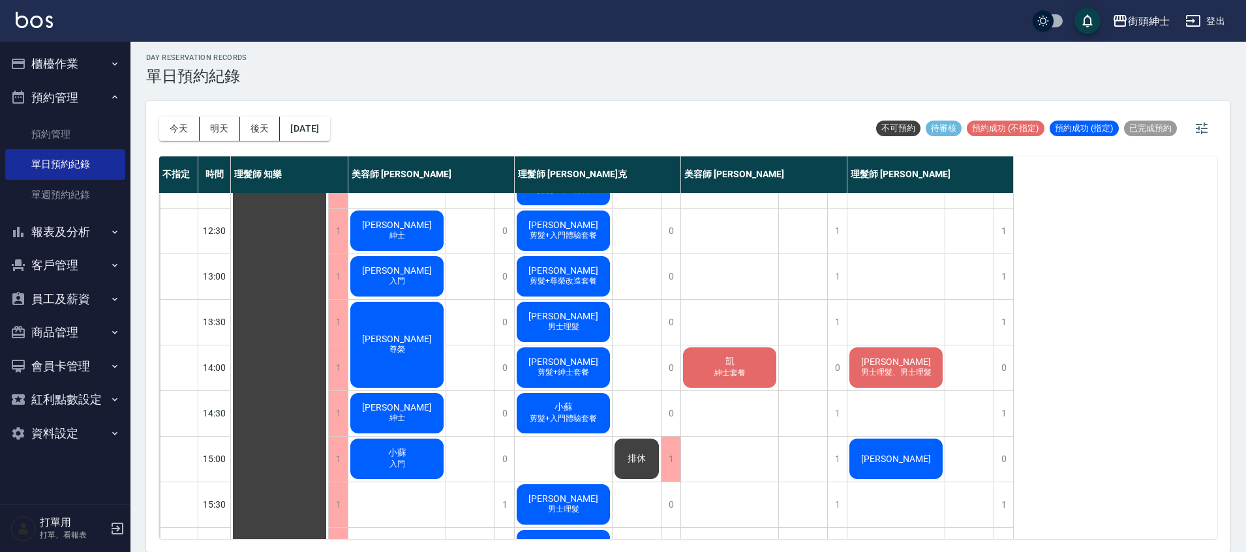
scroll to position [0, 0]
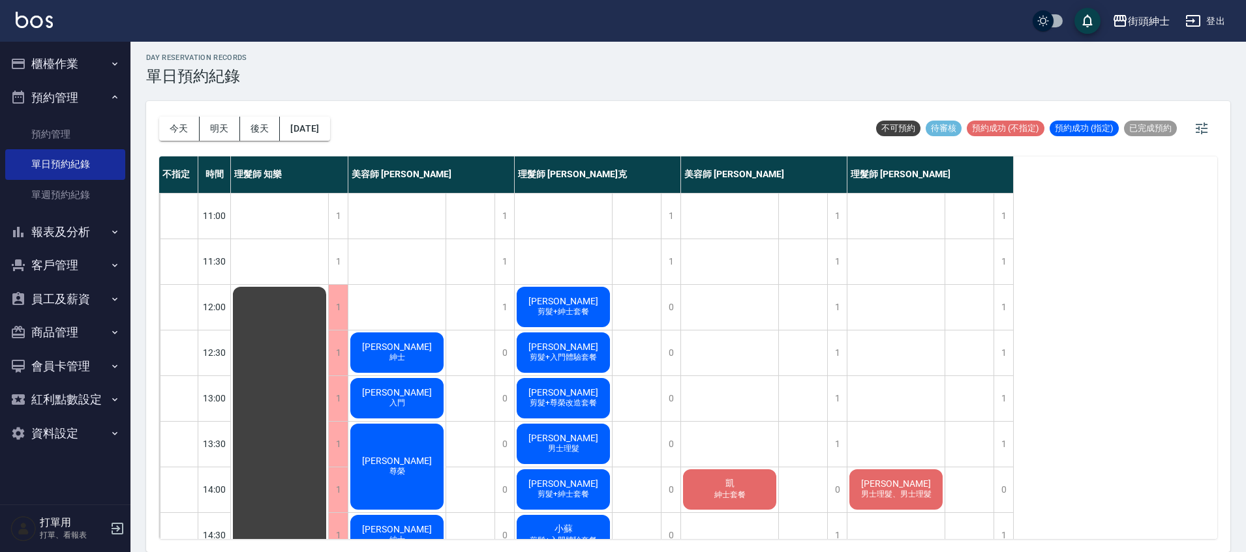
click at [583, 301] on div "邱鵬恩 剪髮+紳士套餐" at bounding box center [563, 307] width 97 height 44
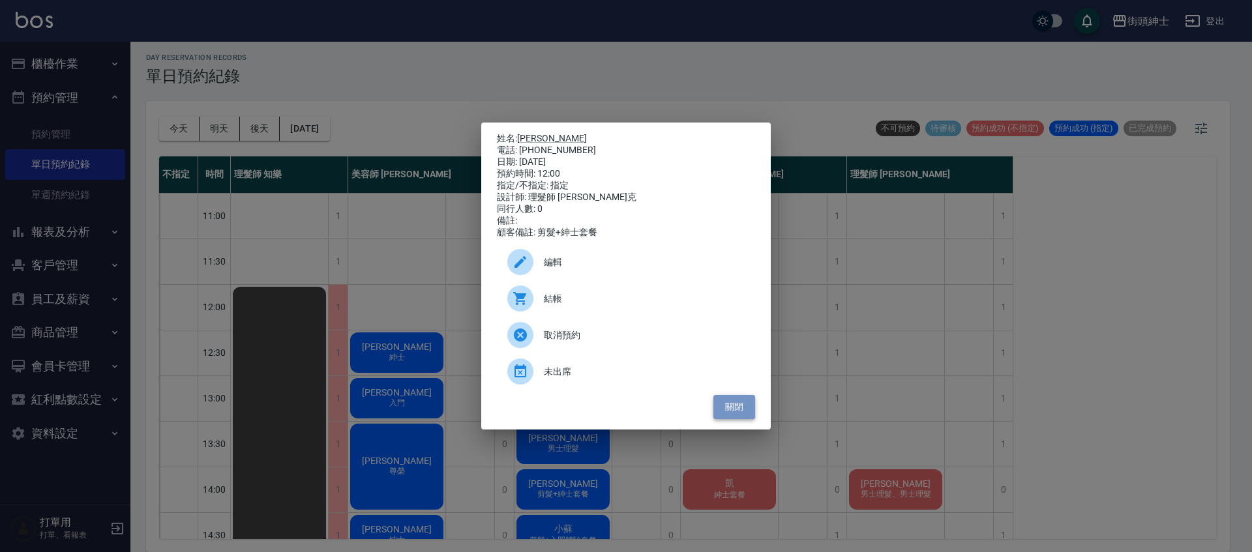
click at [727, 405] on button "關閉" at bounding box center [735, 407] width 42 height 24
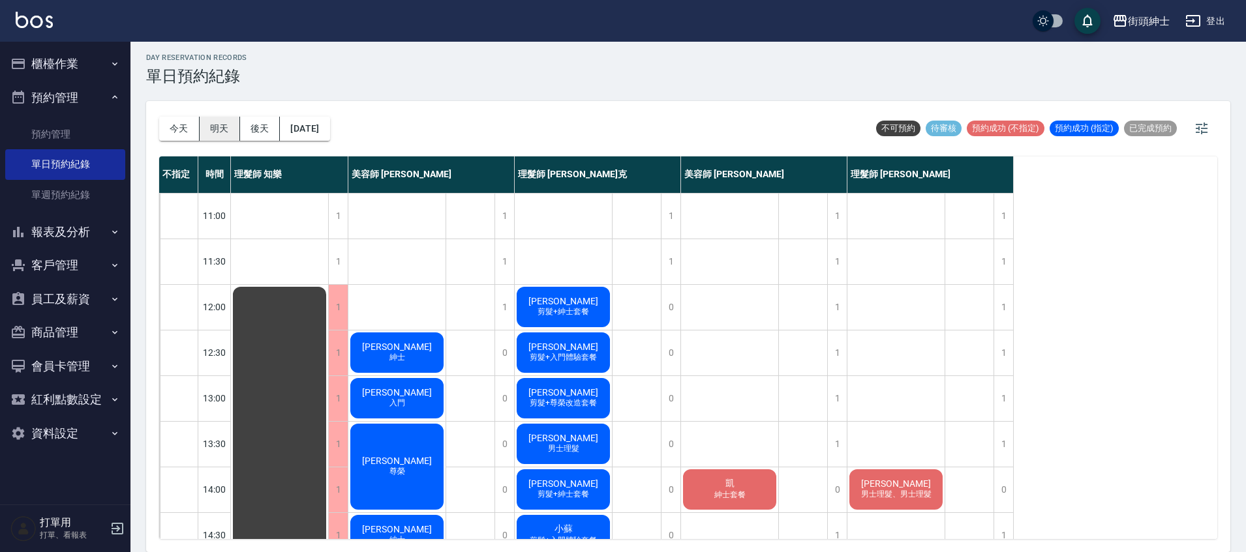
click at [231, 128] on button "明天" at bounding box center [220, 129] width 40 height 24
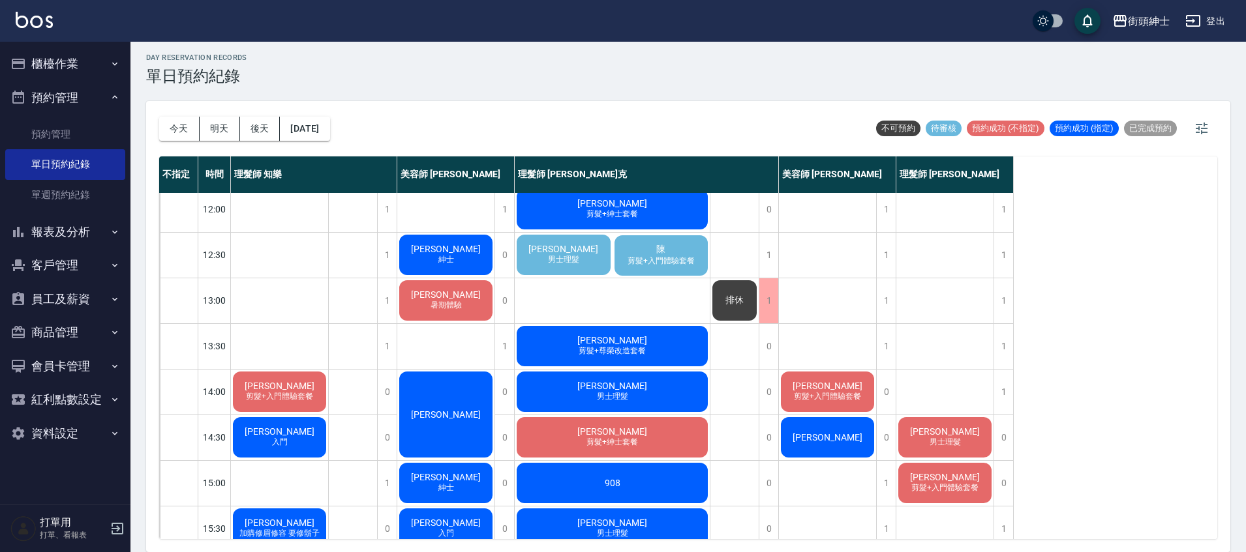
scroll to position [95, 0]
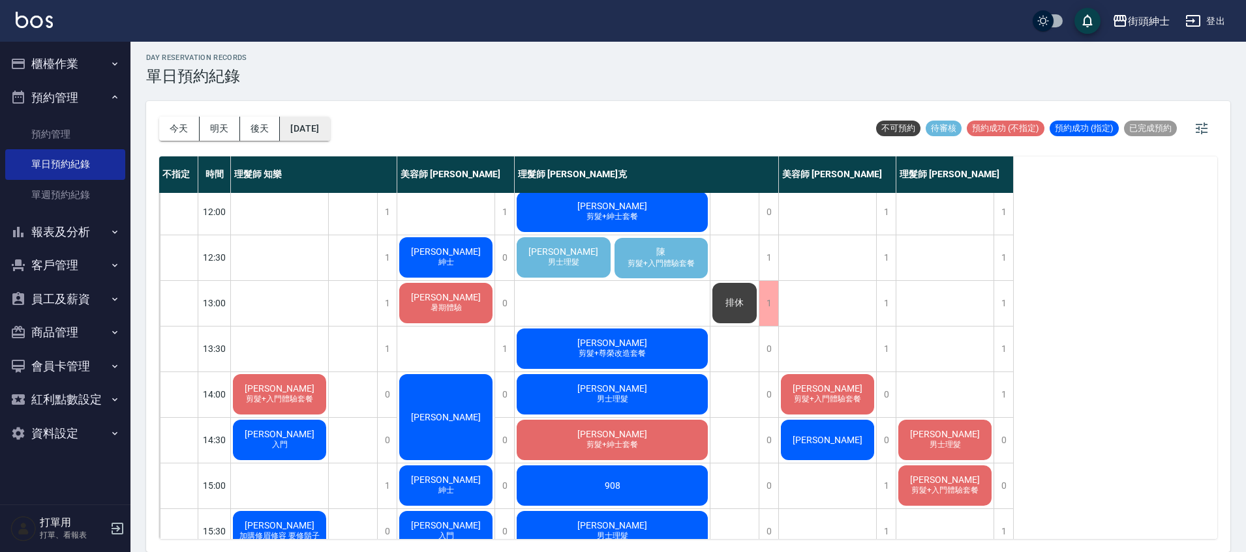
click at [329, 136] on button "2025/09/19" at bounding box center [305, 129] width 50 height 24
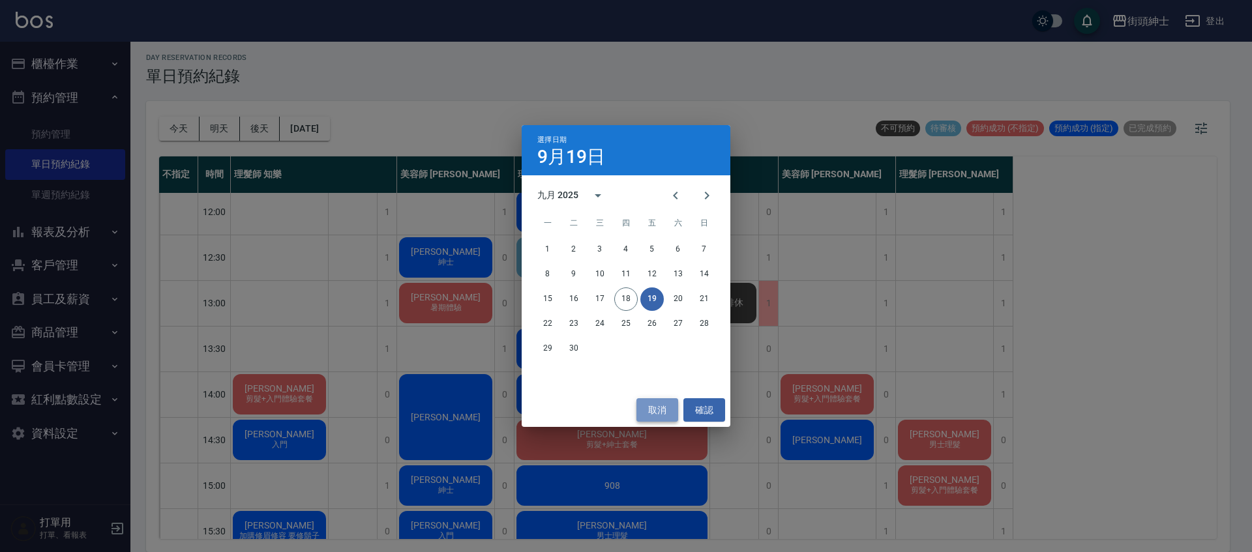
click at [664, 412] on button "取消" at bounding box center [658, 411] width 42 height 24
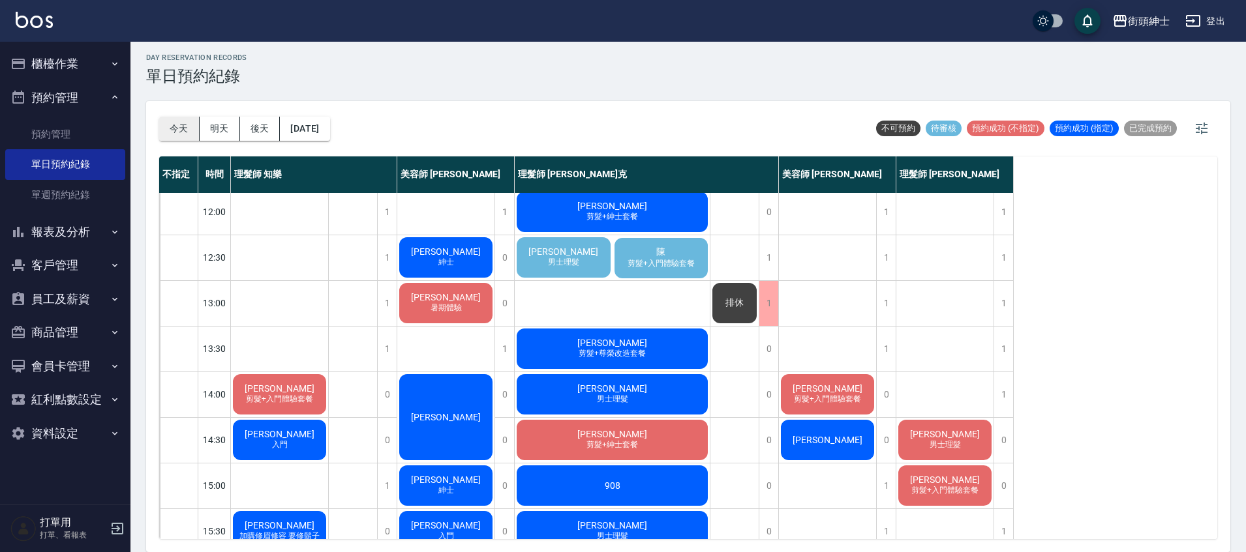
click at [166, 124] on button "今天" at bounding box center [179, 129] width 40 height 24
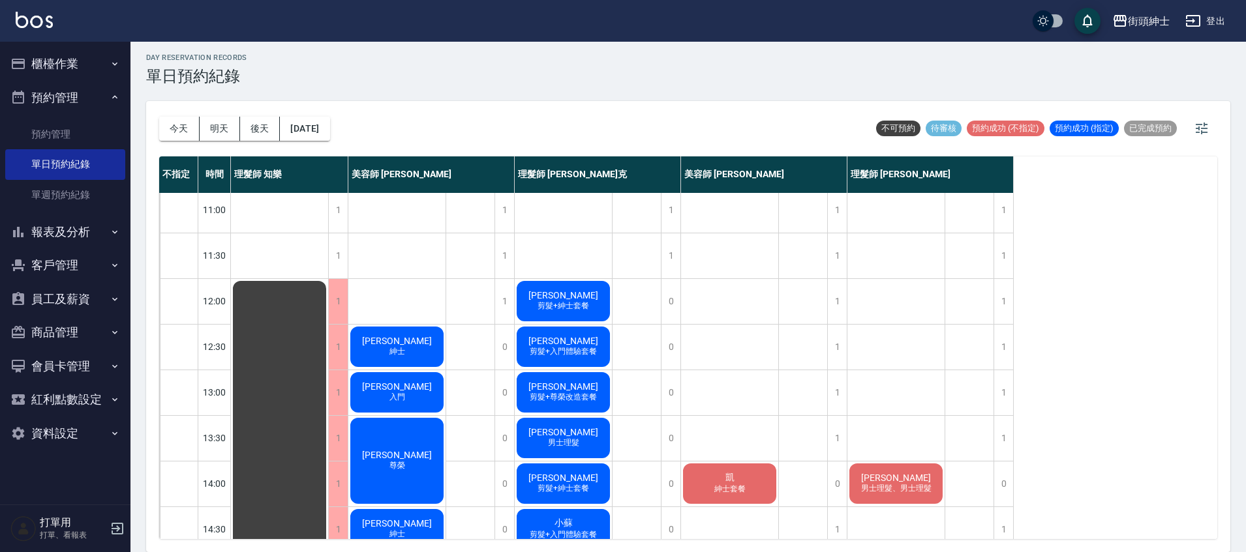
scroll to position [27, 0]
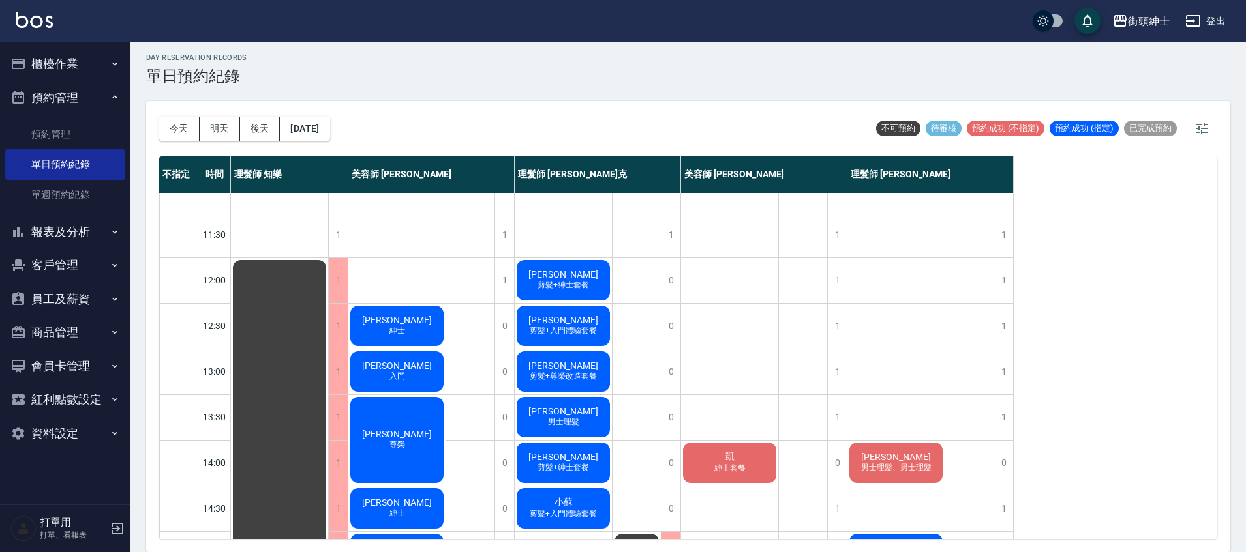
click at [576, 280] on div "邱鵬恩 剪髮+紳士套餐" at bounding box center [563, 280] width 97 height 44
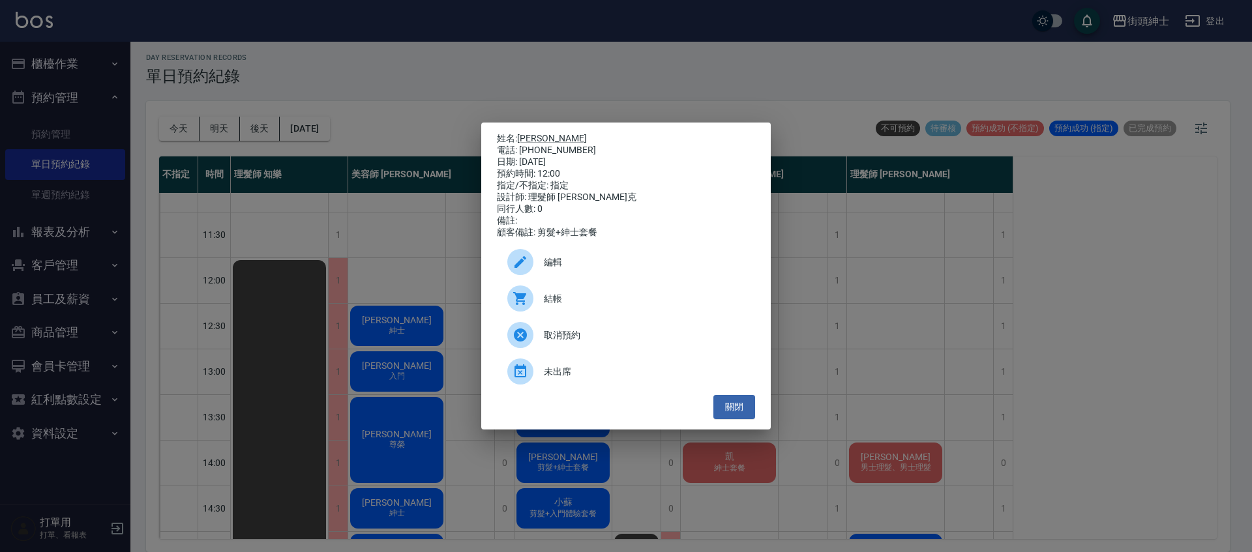
click at [590, 254] on div "編輯" at bounding box center [626, 262] width 258 height 37
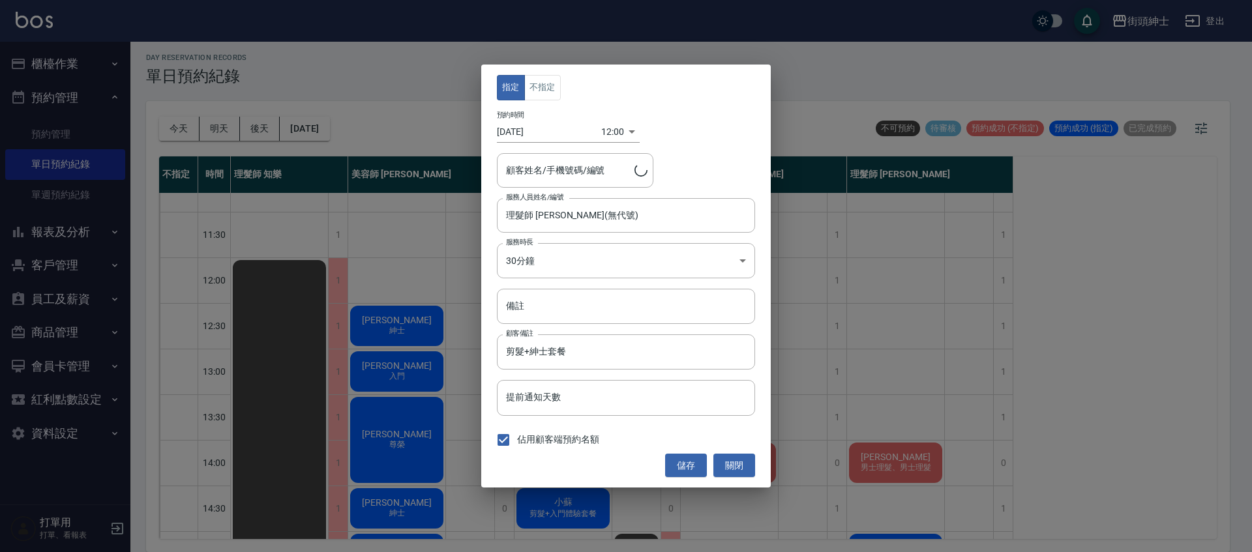
type input "邱鵬恩/0983038938"
click at [747, 464] on button "關閉" at bounding box center [735, 466] width 42 height 24
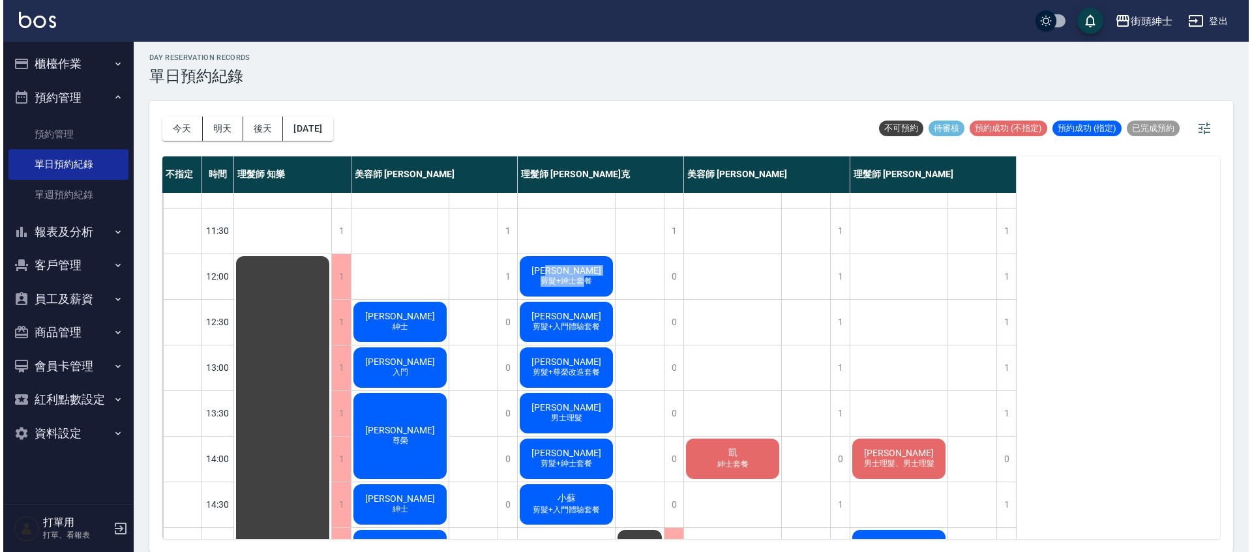
scroll to position [30, 0]
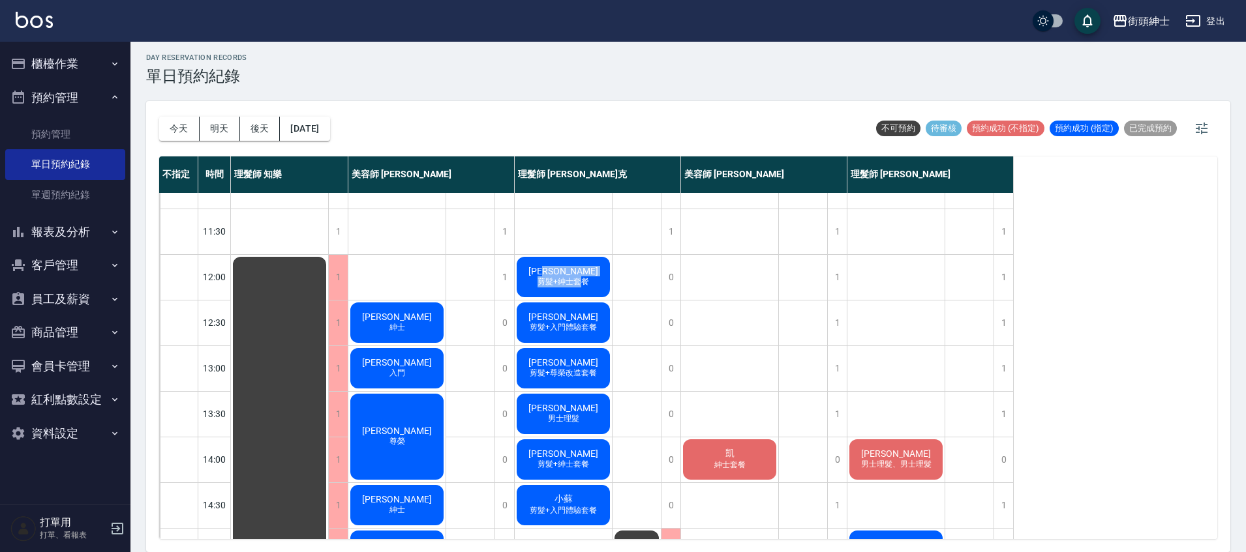
click at [583, 273] on div "邱鵬恩 剪髮+紳士套餐" at bounding box center [563, 277] width 97 height 44
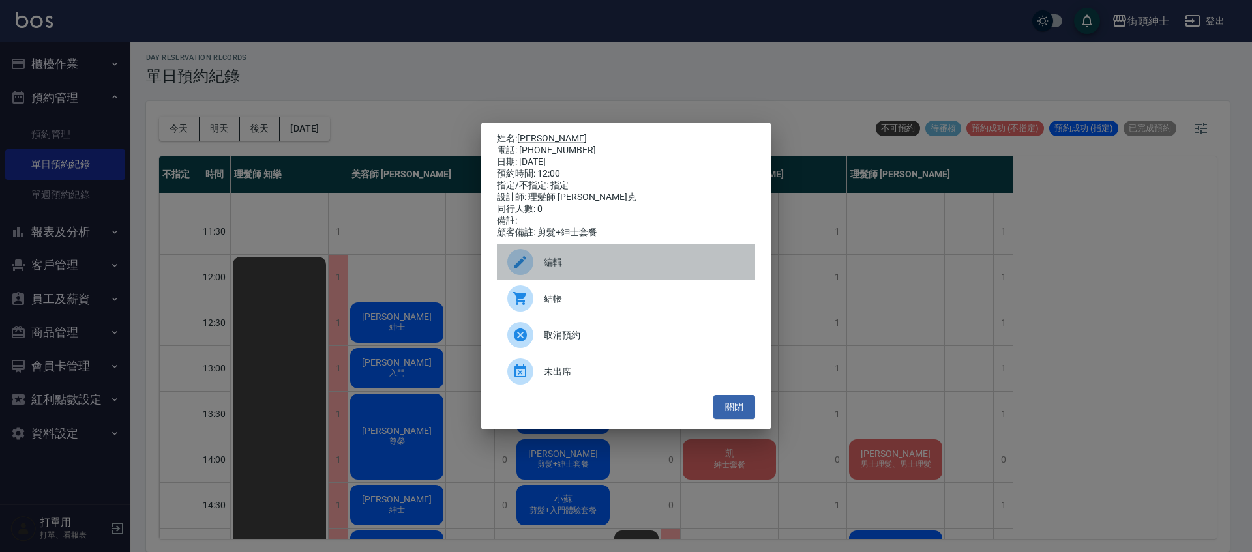
click at [596, 258] on div "編輯" at bounding box center [626, 262] width 258 height 37
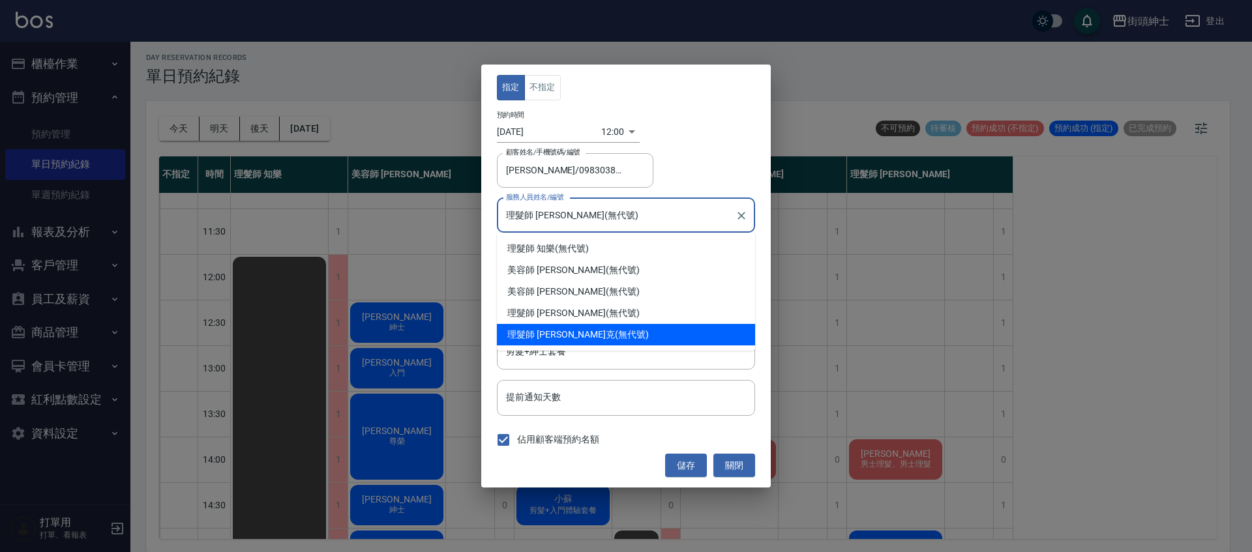
click at [588, 217] on input "理髮師 Vic 維克(無代號)" at bounding box center [616, 215] width 227 height 23
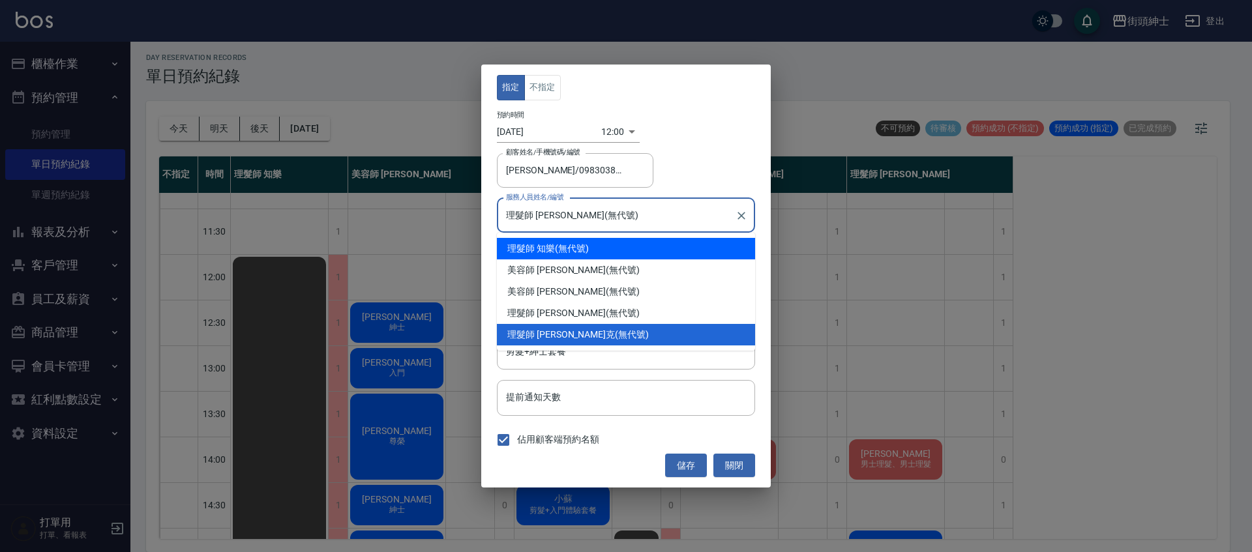
click at [691, 177] on div "顧客姓名/手機號碼/編號 邱鵬恩/0983038938 顧客姓名/手機號碼/編號" at bounding box center [626, 170] width 258 height 35
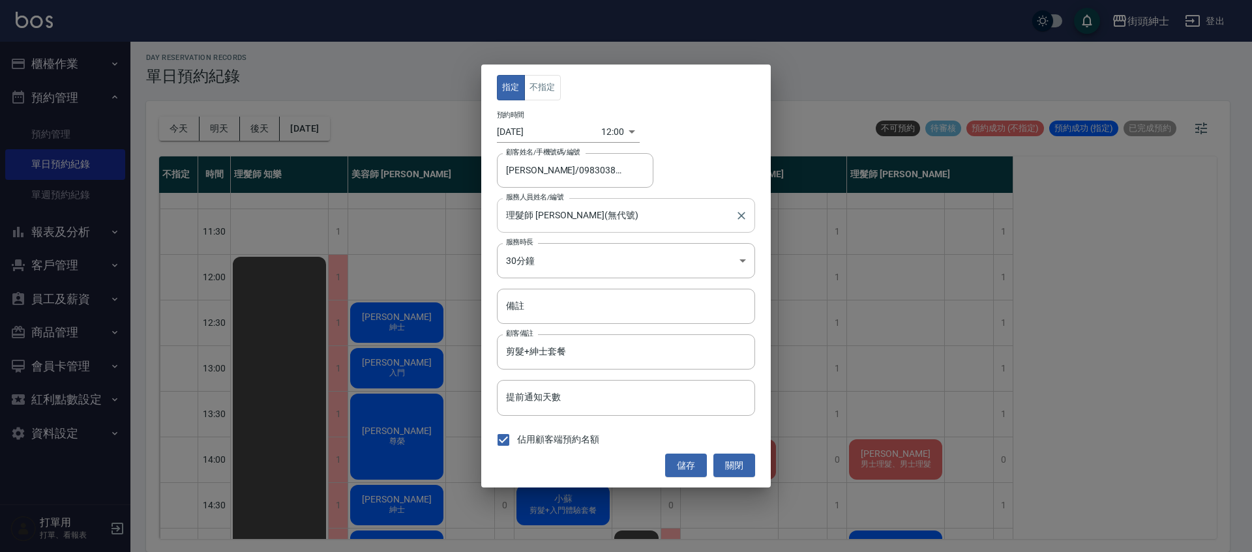
click at [594, 207] on input "理髮師 Vic 維克(無代號)" at bounding box center [616, 215] width 227 height 23
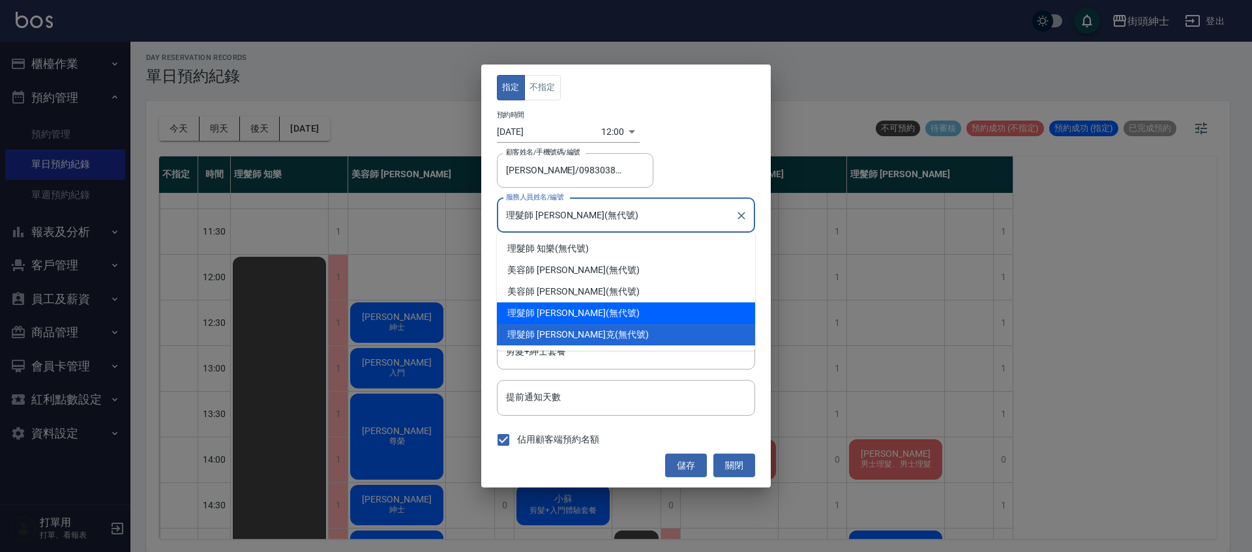
click at [571, 311] on div "理髮師 eric (無代號)" at bounding box center [626, 314] width 258 height 22
type input "理髮師 [PERSON_NAME](無代號)"
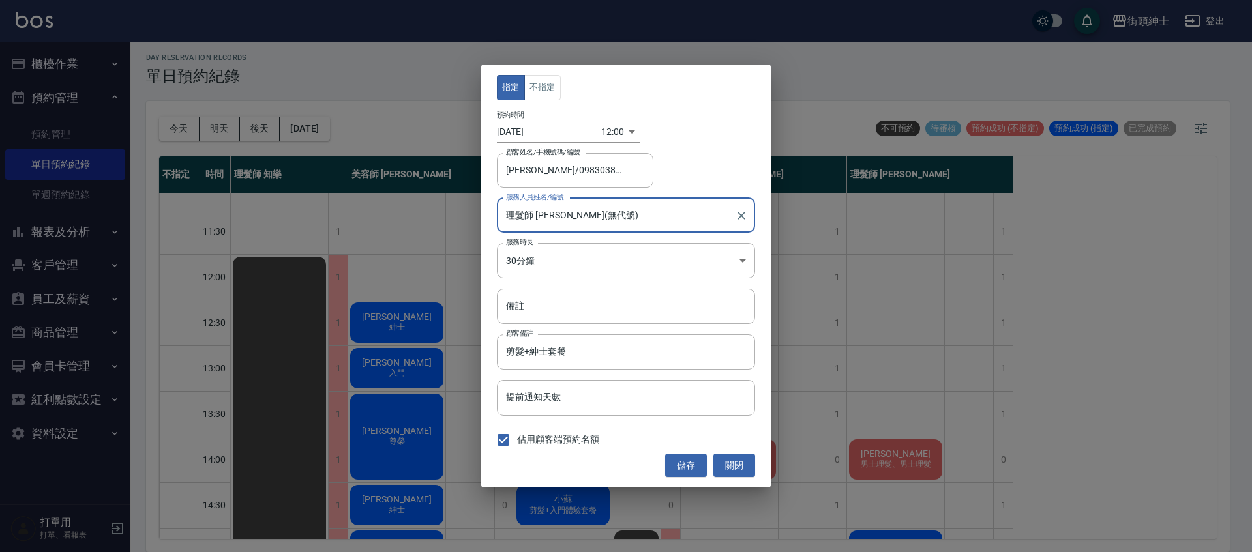
click at [605, 137] on body "街頭紳士 登出 櫃檯作業 打帳單 帳單列表 營業儀表板 現金收支登錄 材料自購登錄 每日結帳 排班表 現場電腦打卡 預約管理 預約管理 單日預約紀錄 單週預約…" at bounding box center [626, 274] width 1252 height 556
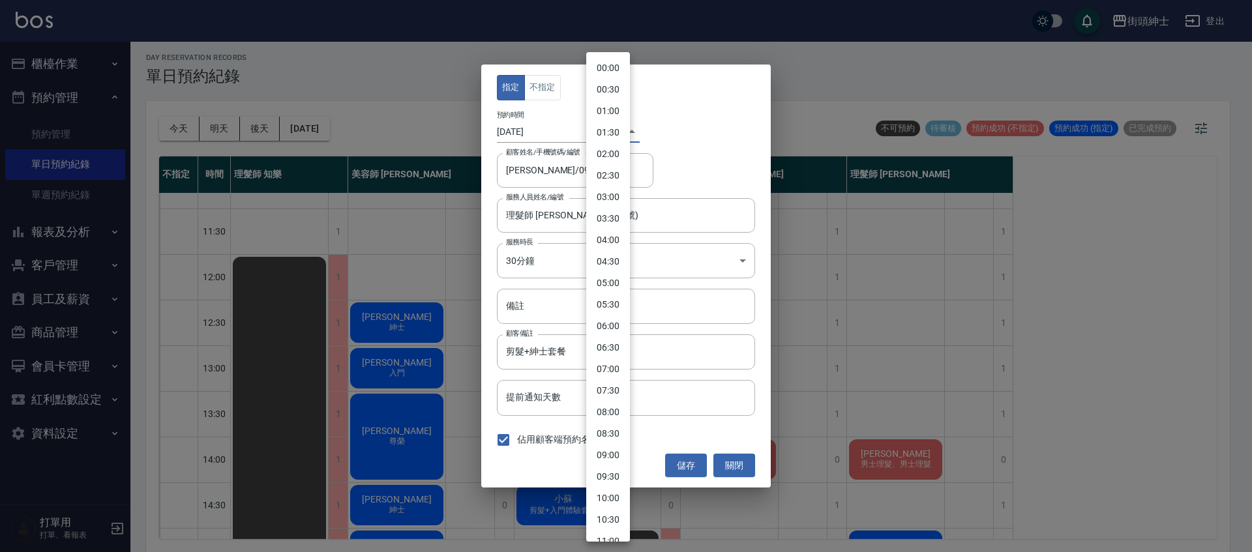
scroll to position [288, 0]
click at [616, 402] on li "14:30" at bounding box center [608, 405] width 44 height 22
type input "1758177000000"
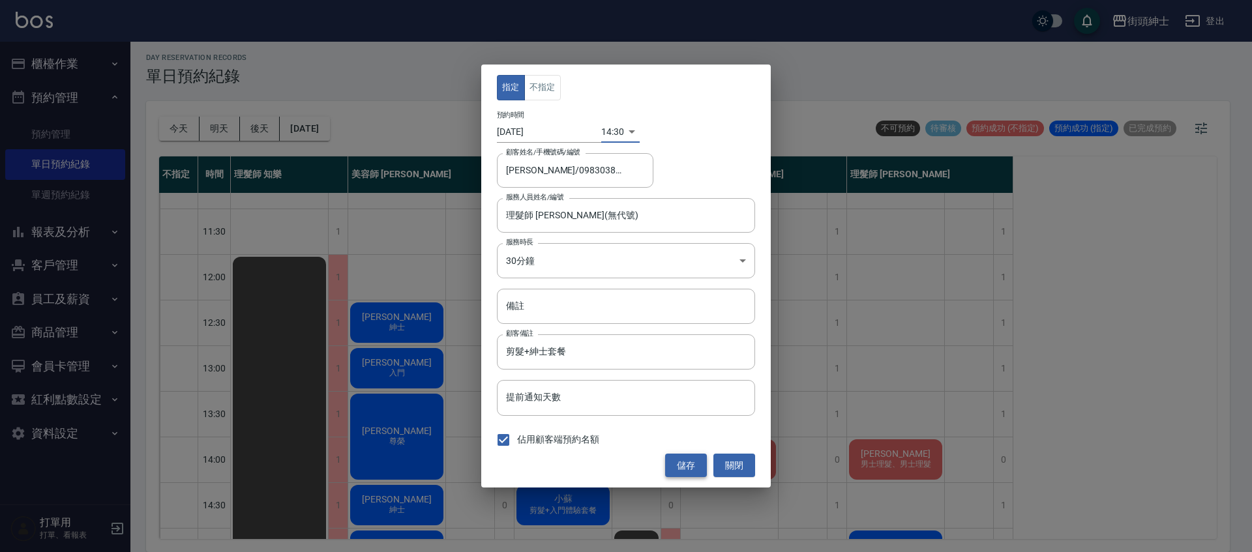
click at [695, 469] on button "儲存" at bounding box center [686, 466] width 42 height 24
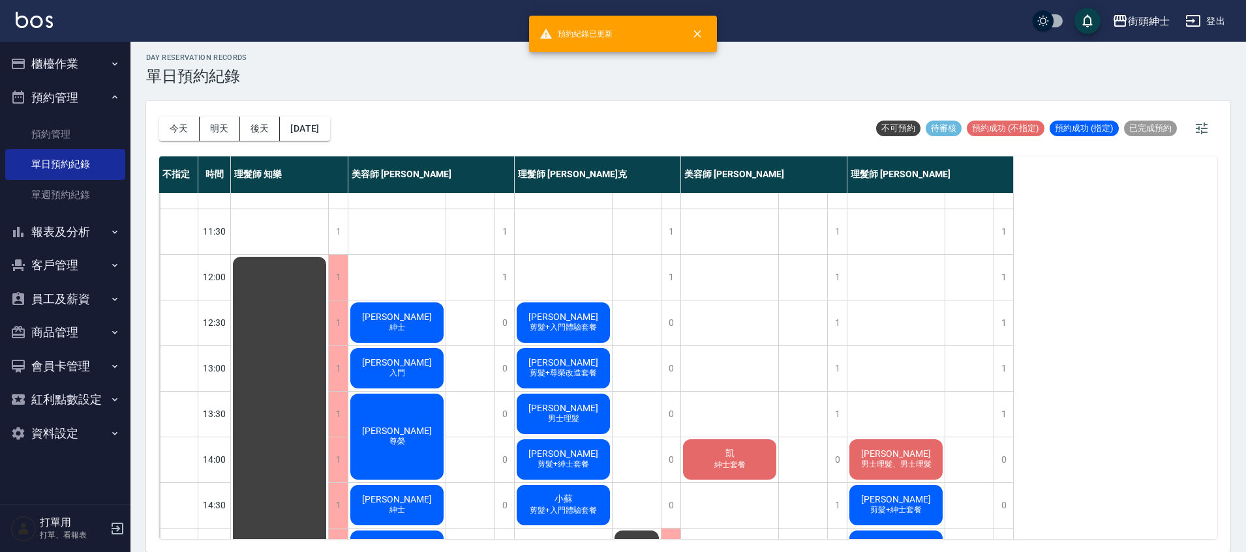
click at [403, 322] on span "[PERSON_NAME]" at bounding box center [396, 317] width 75 height 10
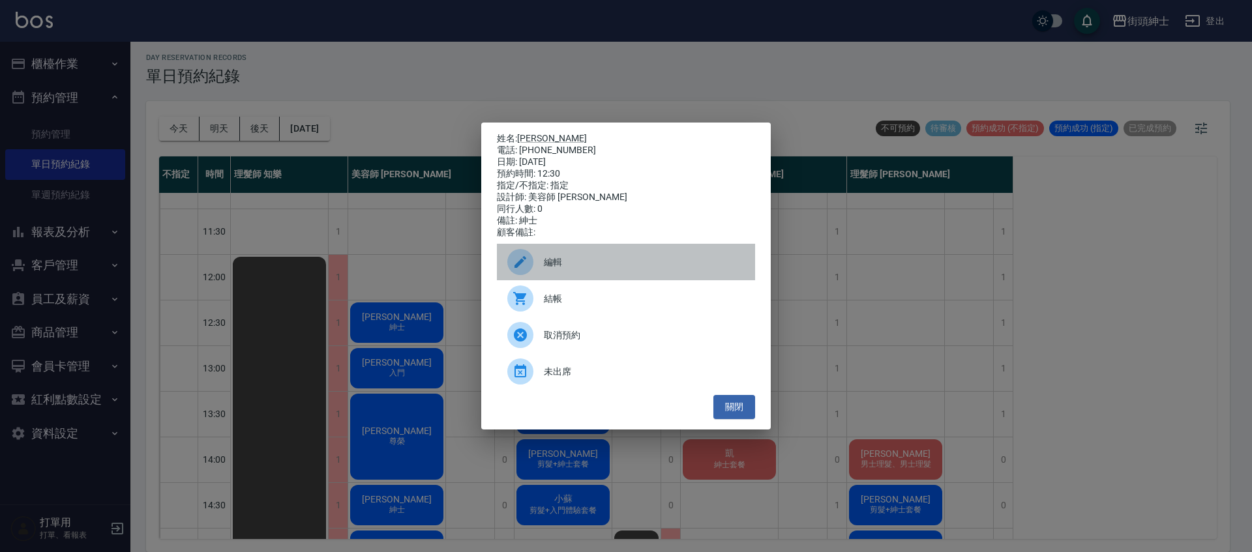
click at [617, 266] on span "編輯" at bounding box center [644, 263] width 201 height 14
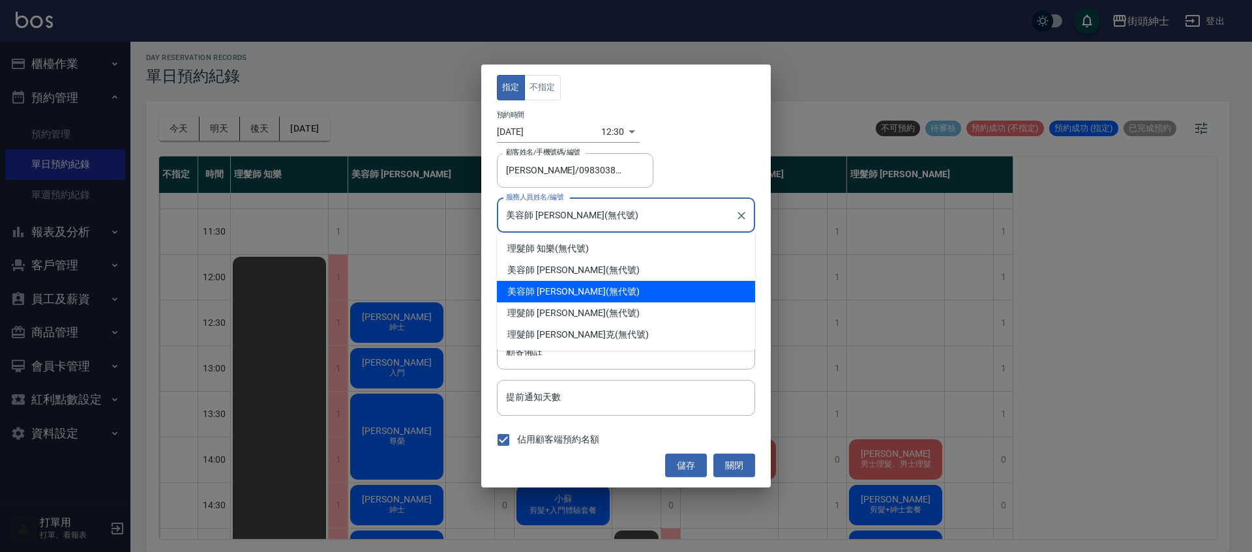
click at [571, 209] on input "美容師 Cherry(無代號)" at bounding box center [616, 215] width 227 height 23
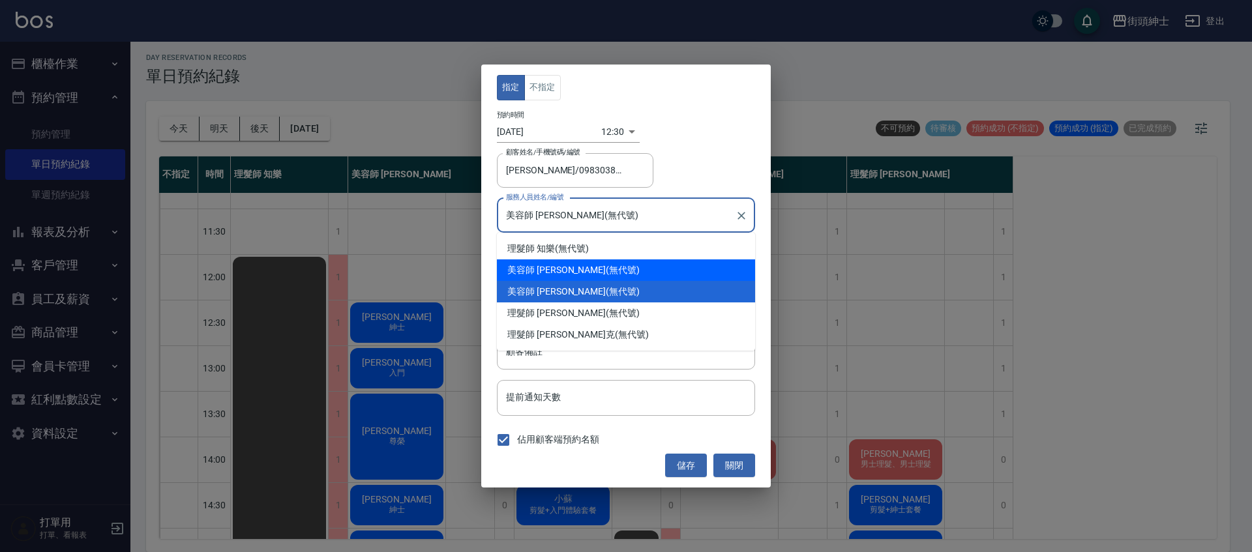
click at [570, 269] on div "美容師 小戴 (無代號)" at bounding box center [626, 271] width 258 height 22
type input "美容師 小戴(無代號)"
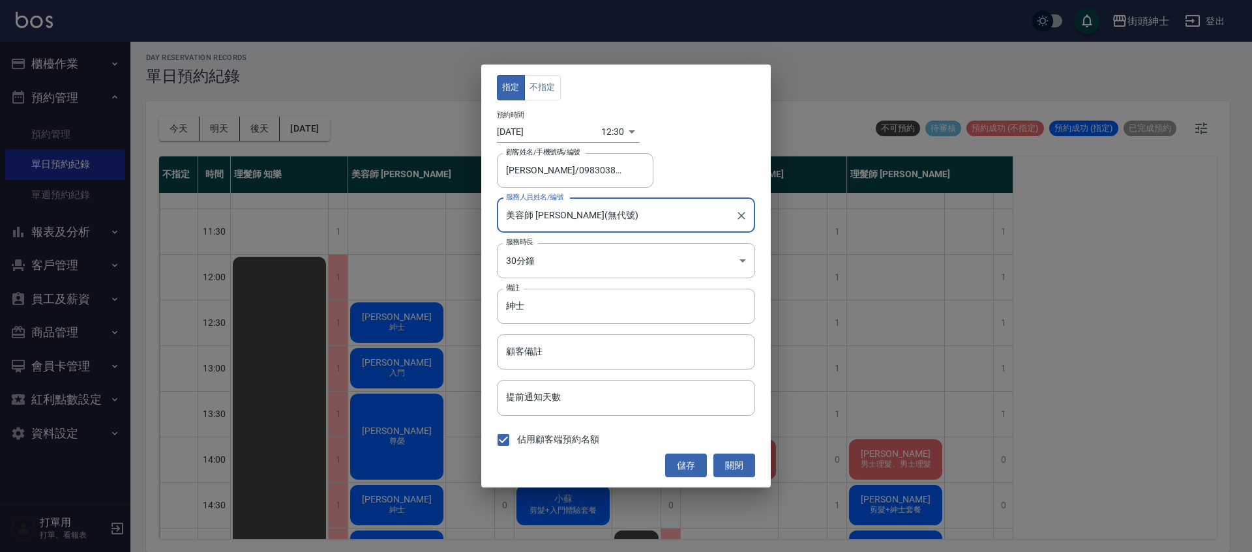
click at [608, 130] on body "街頭紳士 登出 櫃檯作業 打帳單 帳單列表 營業儀表板 現金收支登錄 材料自購登錄 每日結帳 排班表 現場電腦打卡 預約管理 預約管理 單日預約紀錄 單週預約…" at bounding box center [626, 274] width 1252 height 556
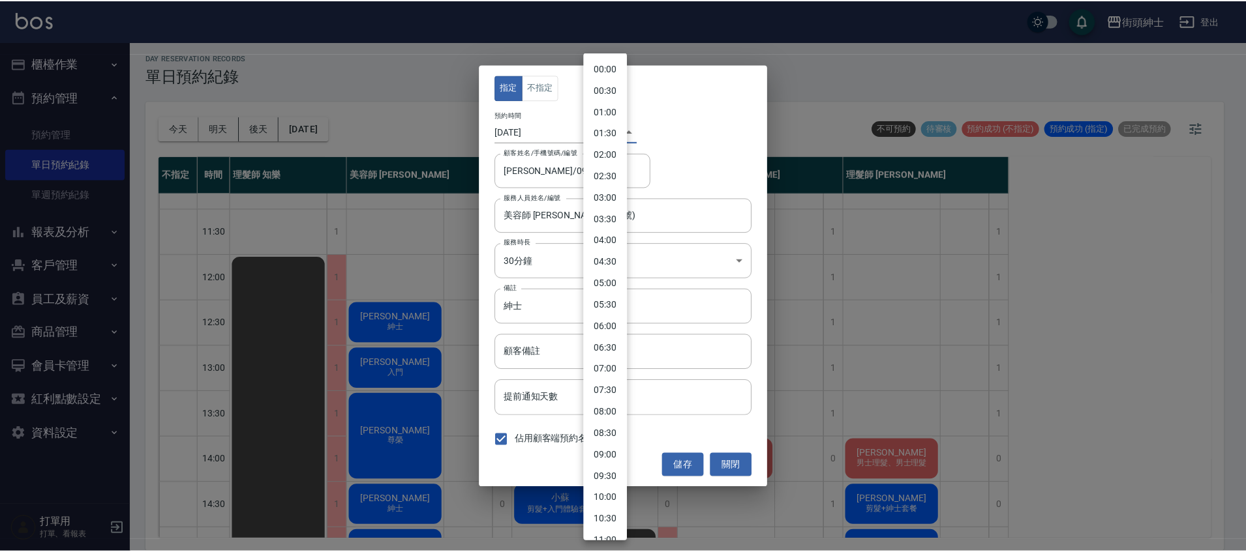
scroll to position [309, 0]
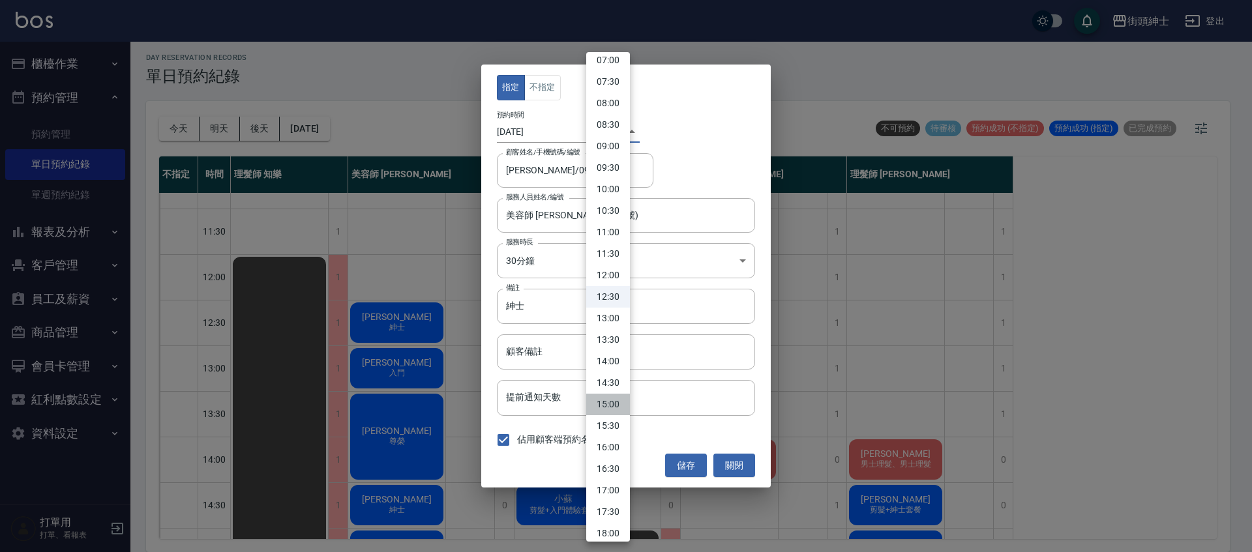
drag, startPoint x: 612, startPoint y: 402, endPoint x: 669, endPoint y: 438, distance: 66.6
click at [612, 402] on li "15:00" at bounding box center [608, 405] width 44 height 22
type input "1758178800000"
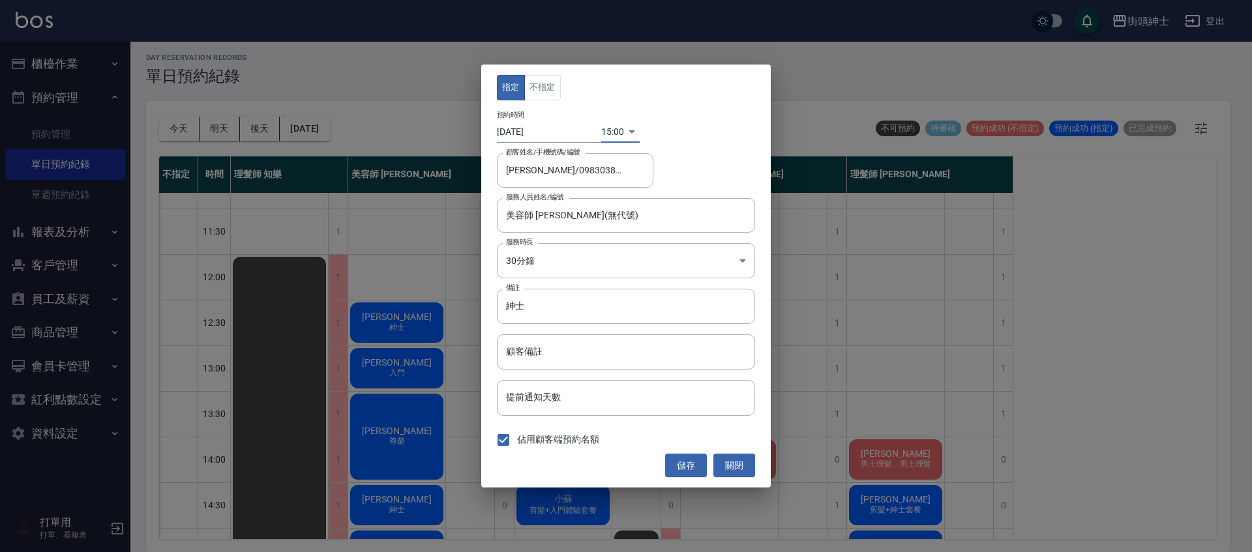
click at [689, 470] on button "儲存" at bounding box center [686, 466] width 42 height 24
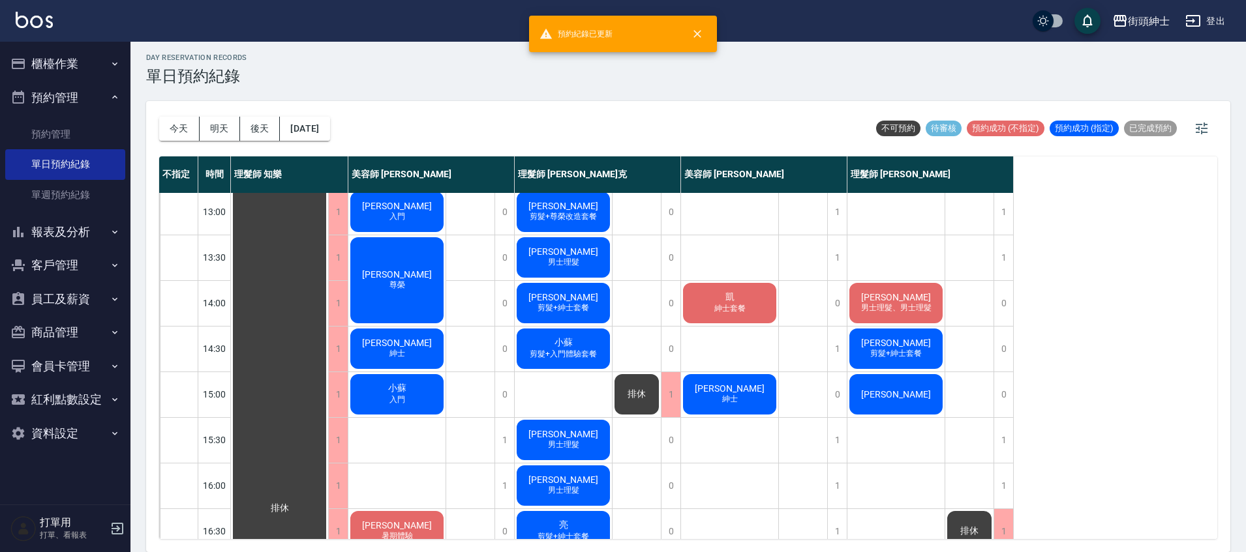
scroll to position [160, 0]
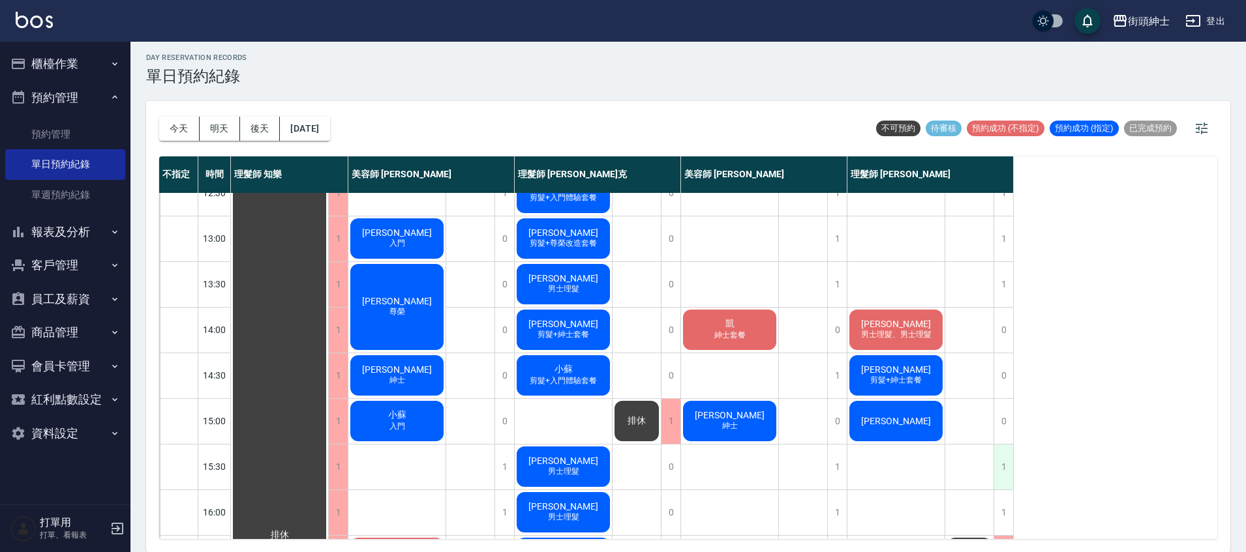
click at [1000, 468] on div "1" at bounding box center [1003, 467] width 20 height 45
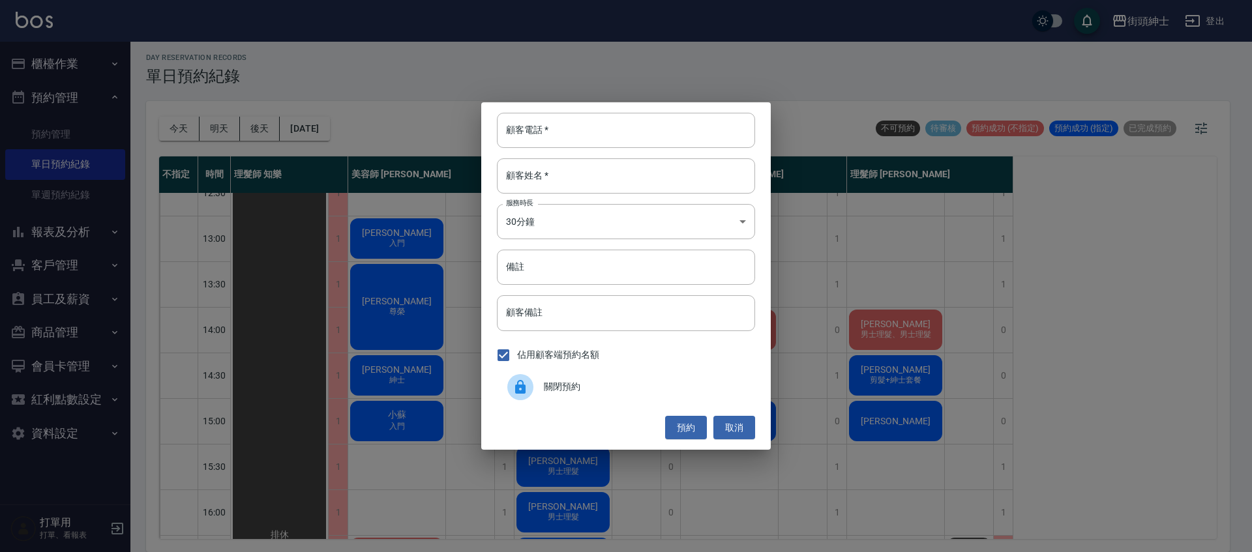
drag, startPoint x: 630, startPoint y: 391, endPoint x: 1055, endPoint y: 382, distance: 424.7
click at [630, 391] on span "關閉預約" at bounding box center [644, 387] width 201 height 14
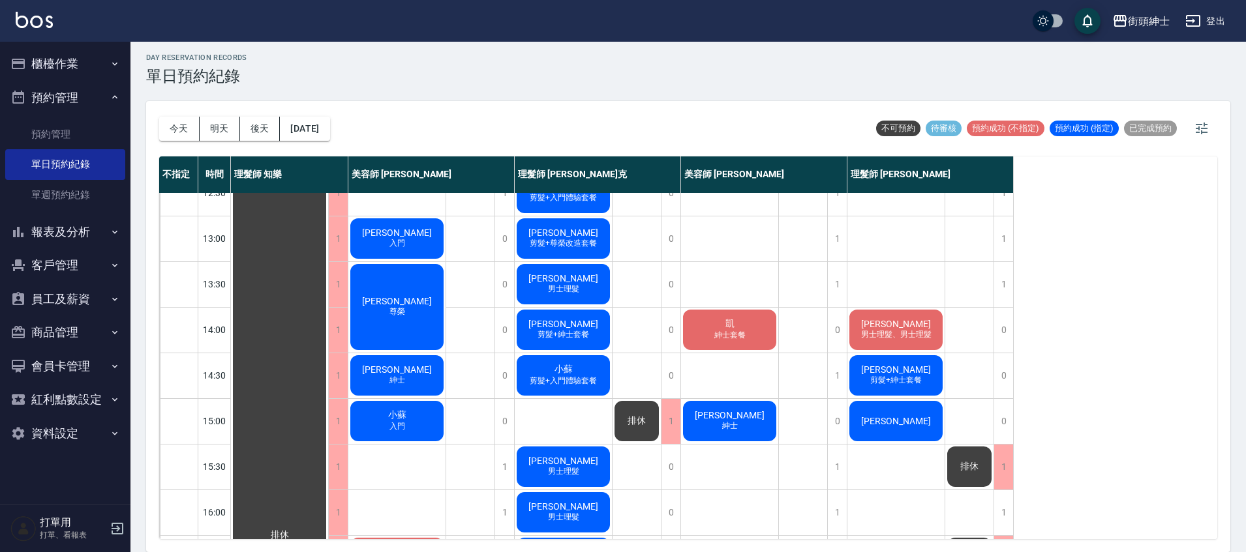
click at [415, 424] on div "小蘇 入門" at bounding box center [396, 421] width 97 height 44
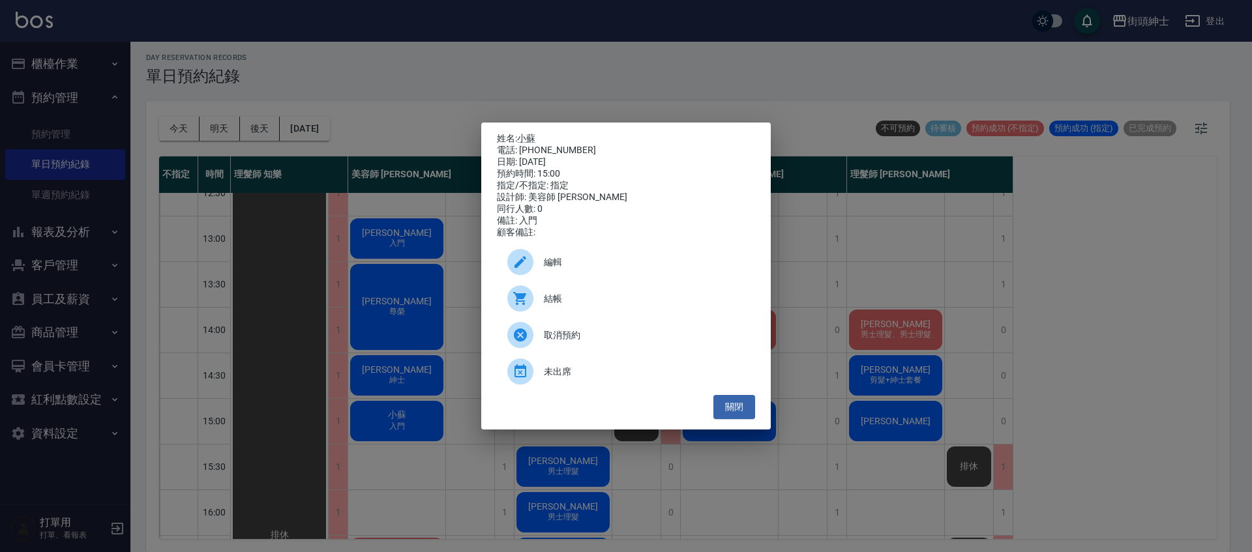
click at [564, 267] on span "編輯" at bounding box center [644, 263] width 201 height 14
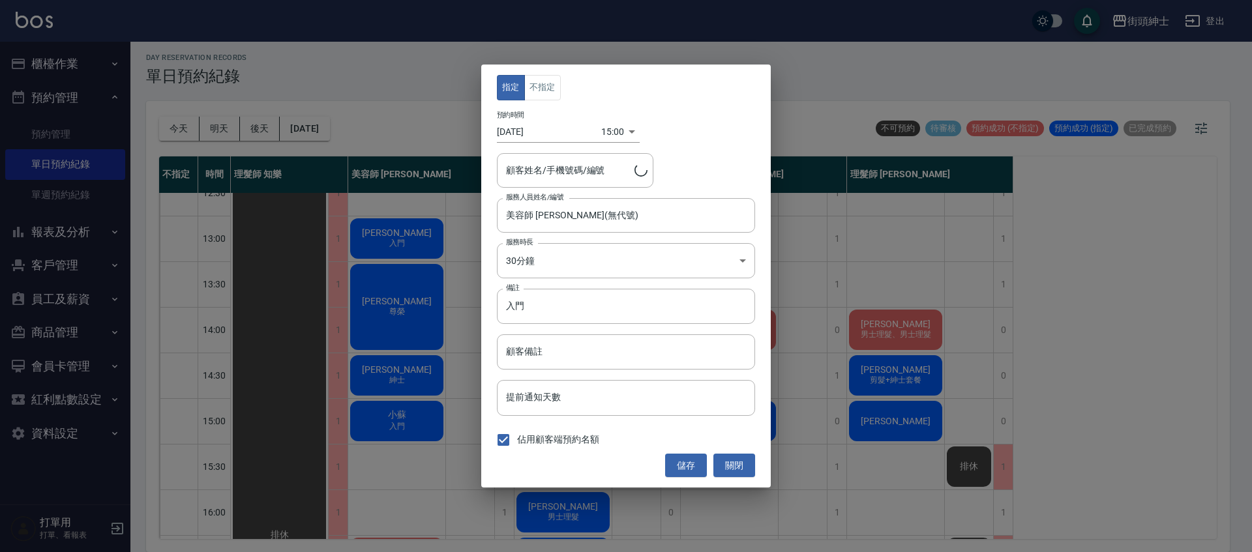
type input "小蘇/0921223102"
click at [603, 216] on input "美容師 Cherry(無代號)" at bounding box center [616, 215] width 227 height 23
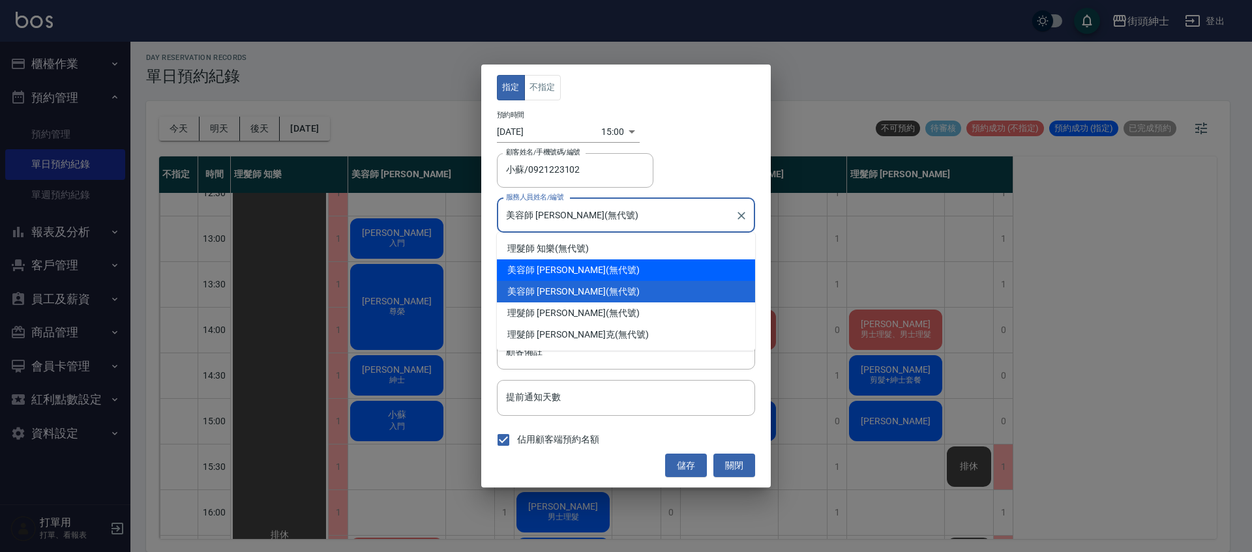
click at [584, 266] on div "美容師 小戴 (無代號)" at bounding box center [626, 271] width 258 height 22
type input "美容師 小戴(無代號)"
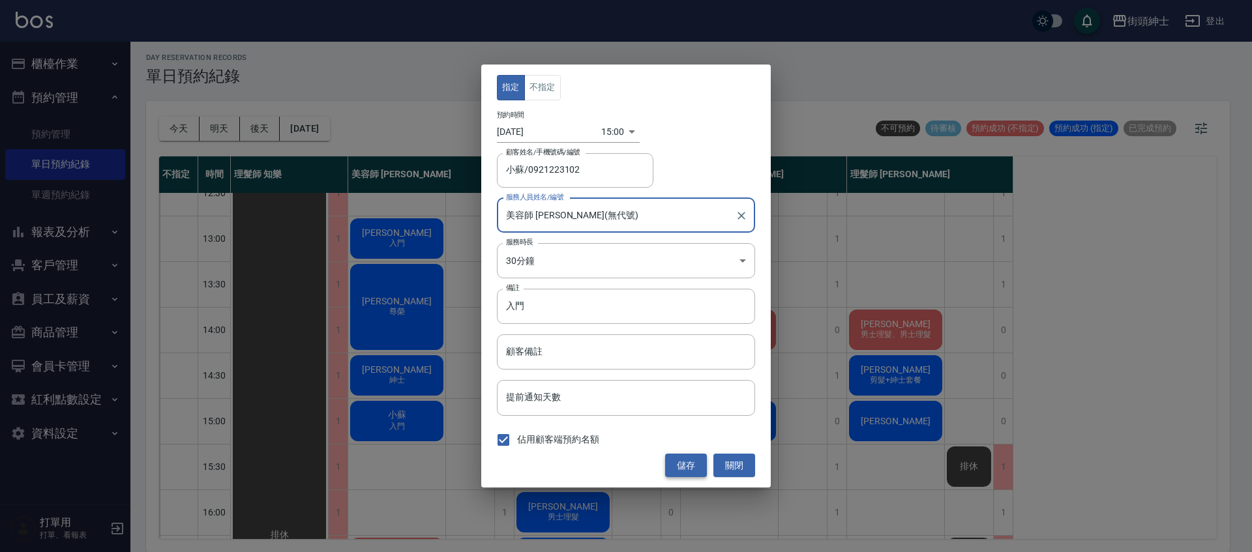
click at [693, 467] on button "儲存" at bounding box center [686, 466] width 42 height 24
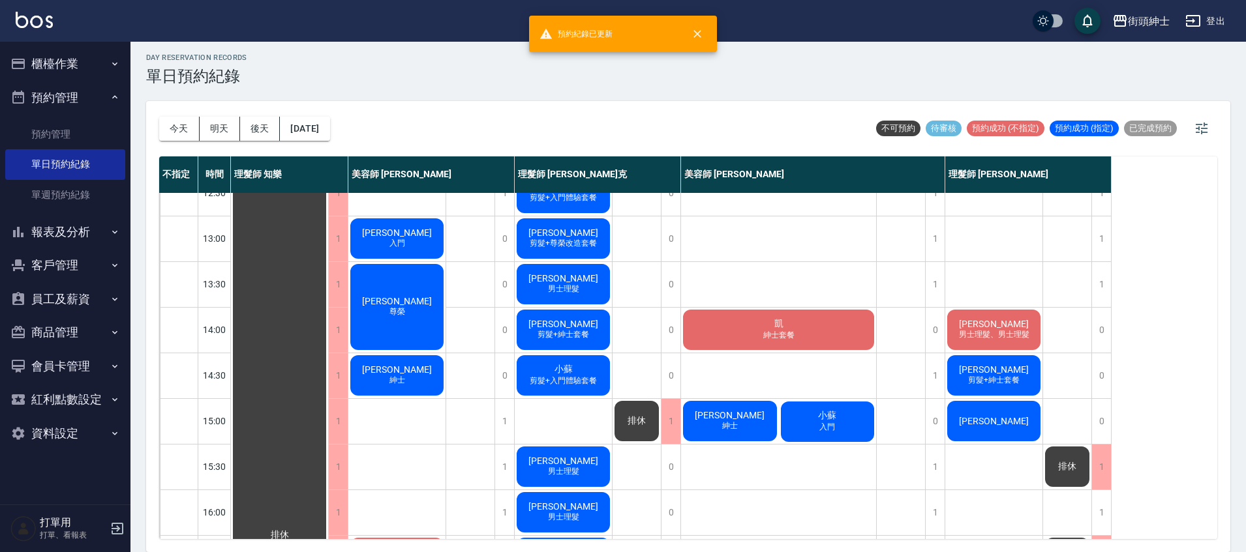
click at [732, 423] on span "紳士" at bounding box center [729, 426] width 21 height 11
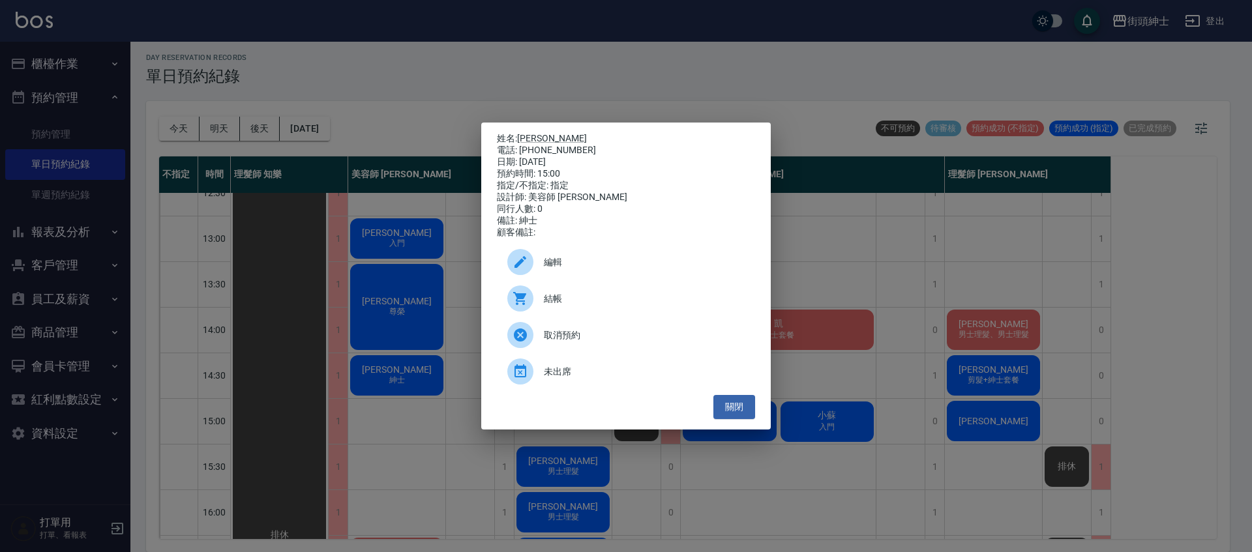
click at [642, 269] on span "編輯" at bounding box center [644, 263] width 201 height 14
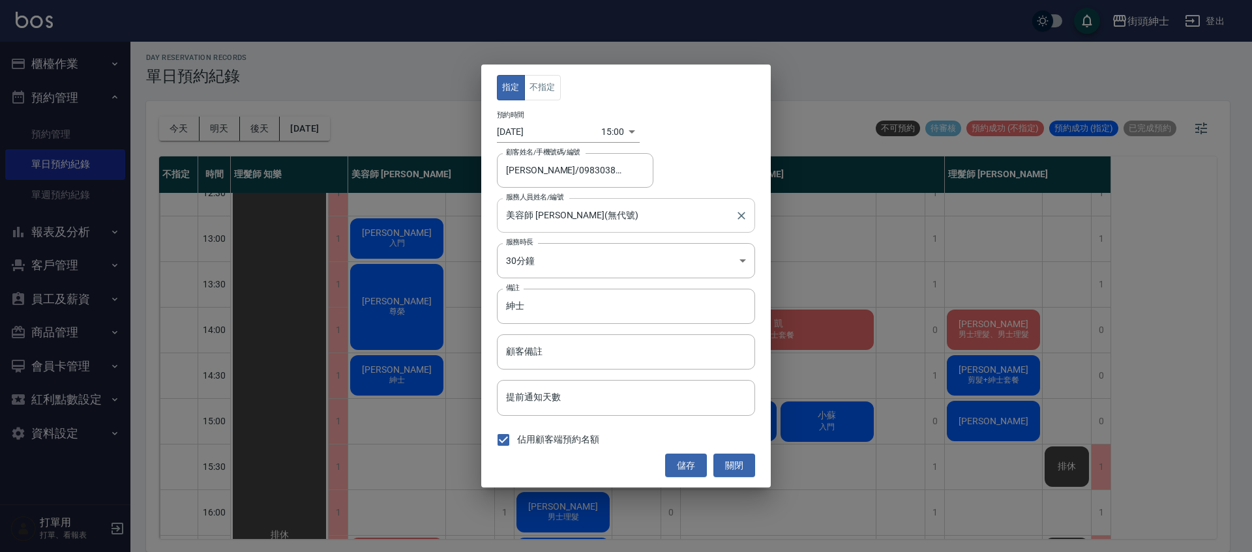
click at [548, 219] on input "美容師 小戴(無代號)" at bounding box center [616, 215] width 227 height 23
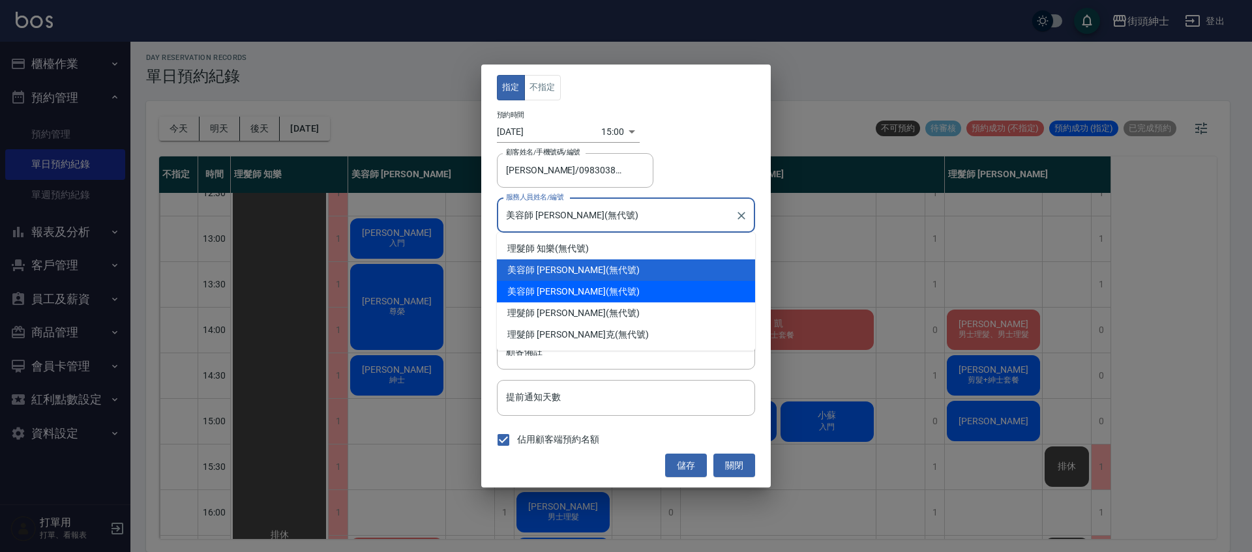
click at [611, 295] on div "美容師 Cherry (無代號)" at bounding box center [626, 292] width 258 height 22
type input "美容師 Cherry(無代號)"
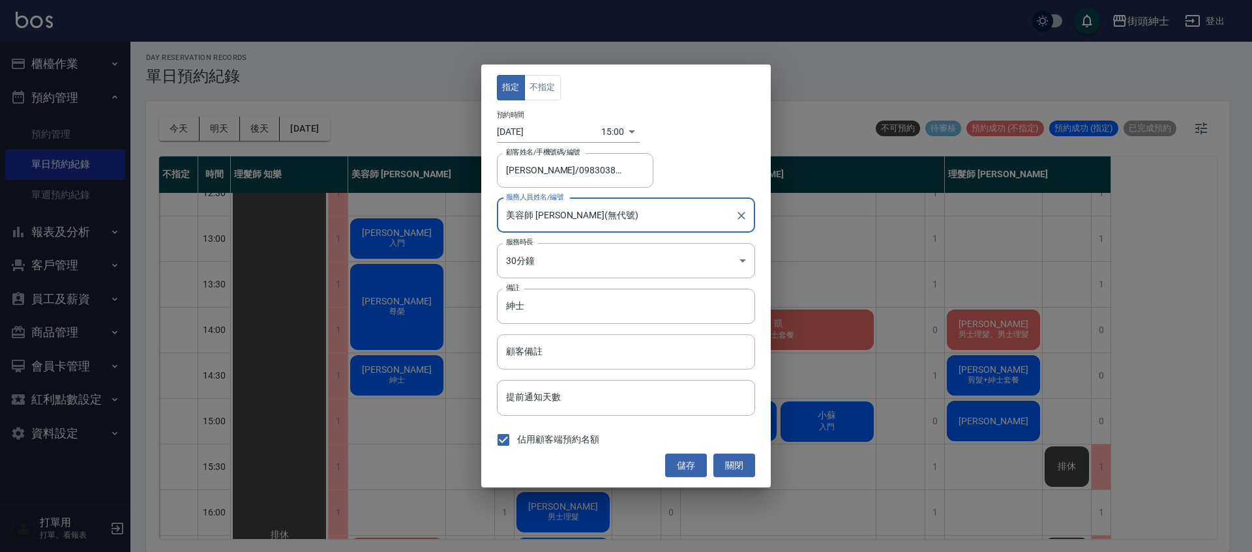
click at [687, 468] on button "儲存" at bounding box center [686, 466] width 42 height 24
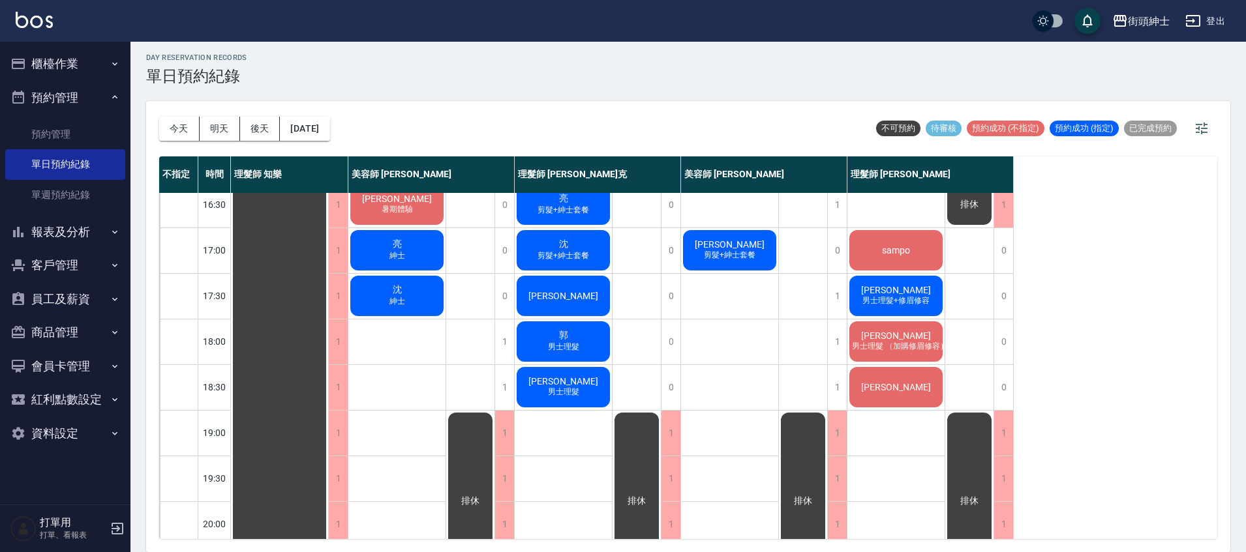
scroll to position [623, 0]
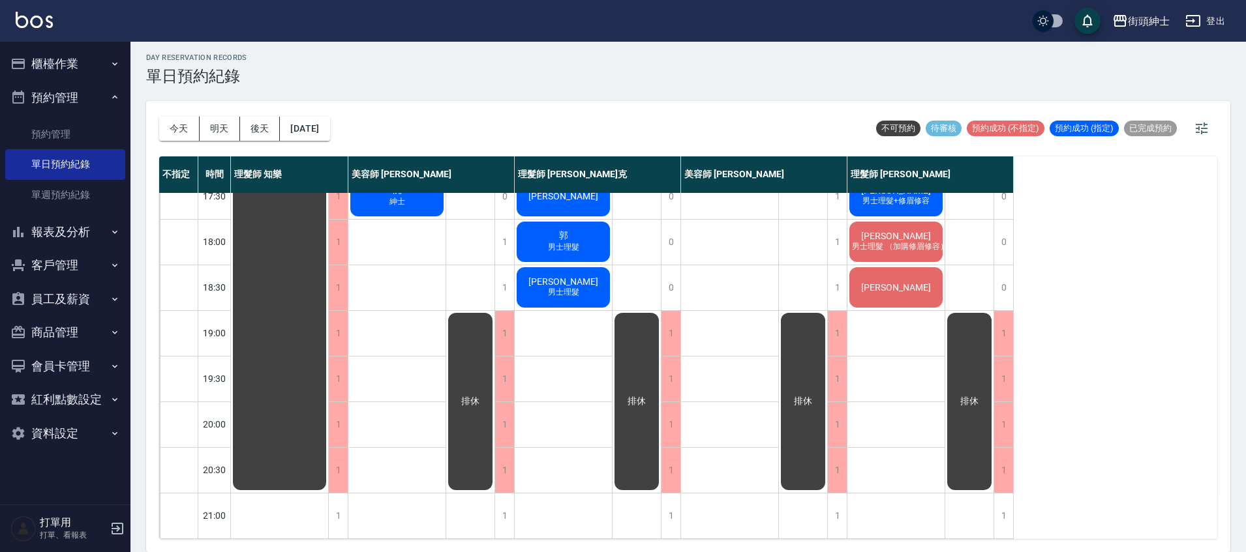
click at [220, 125] on button "明天" at bounding box center [220, 129] width 40 height 24
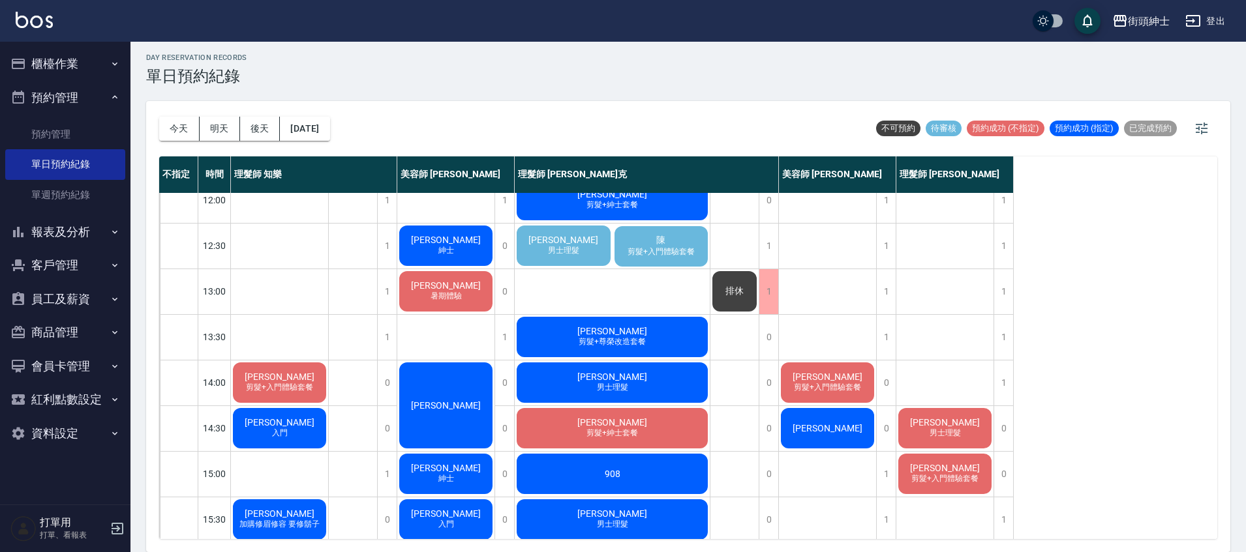
scroll to position [37, 0]
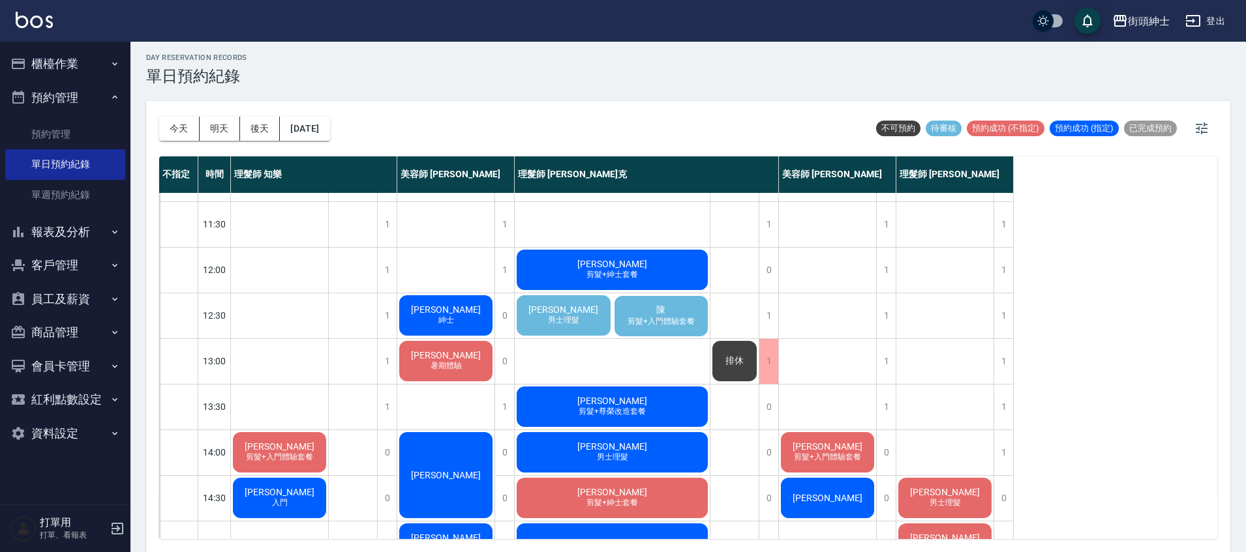
click at [676, 315] on div "陳 剪髮+入門體驗套餐" at bounding box center [661, 316] width 98 height 44
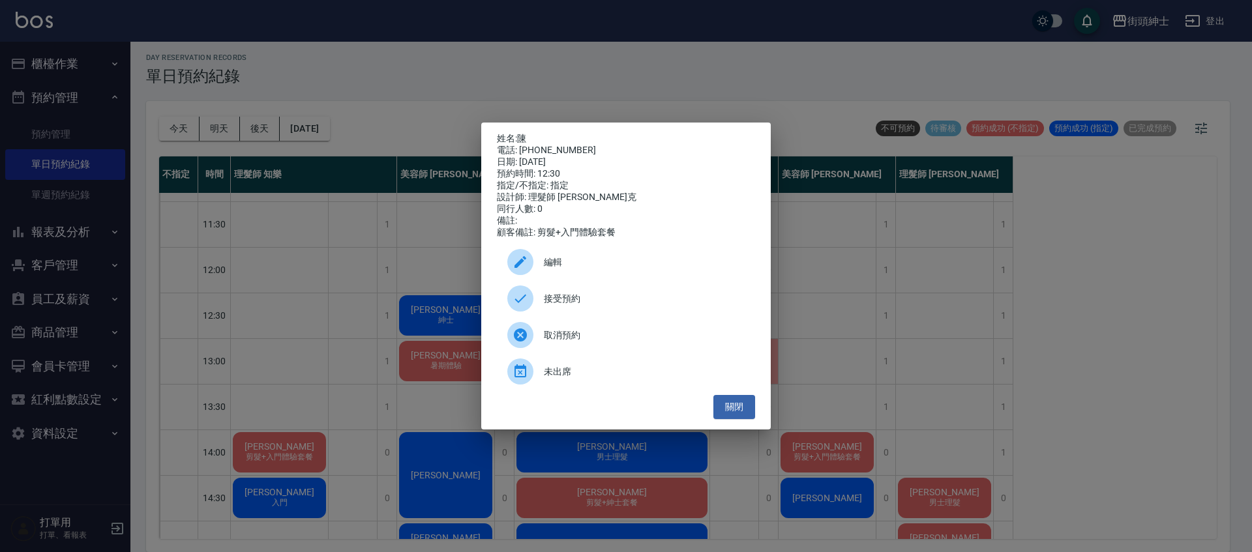
click at [629, 305] on span "接受預約" at bounding box center [644, 299] width 201 height 14
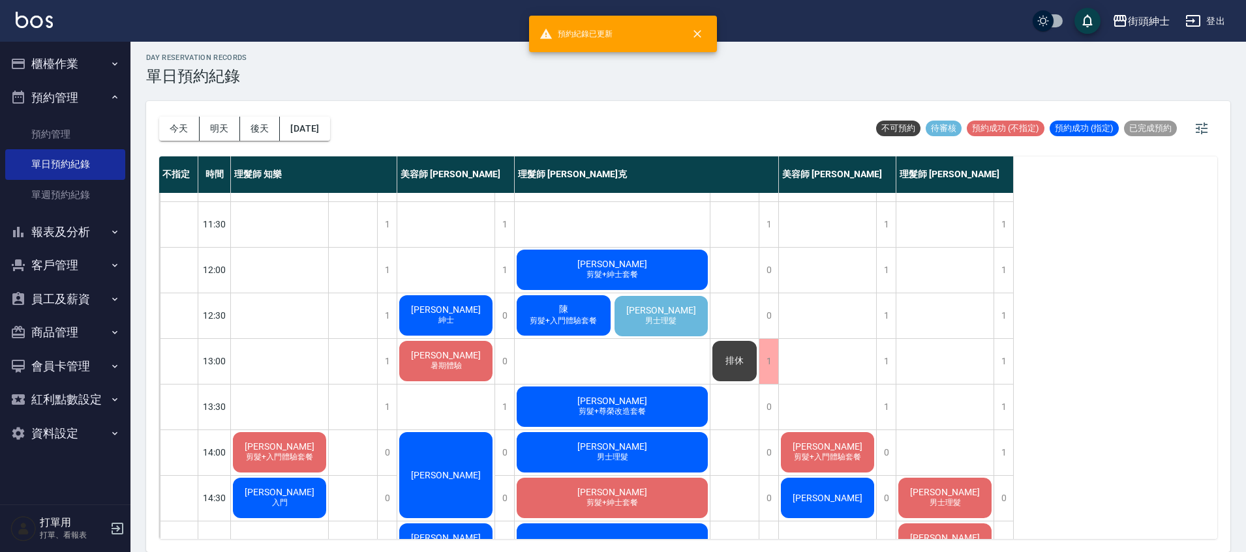
click at [592, 317] on span "剪髮+入門體驗套餐" at bounding box center [563, 321] width 72 height 11
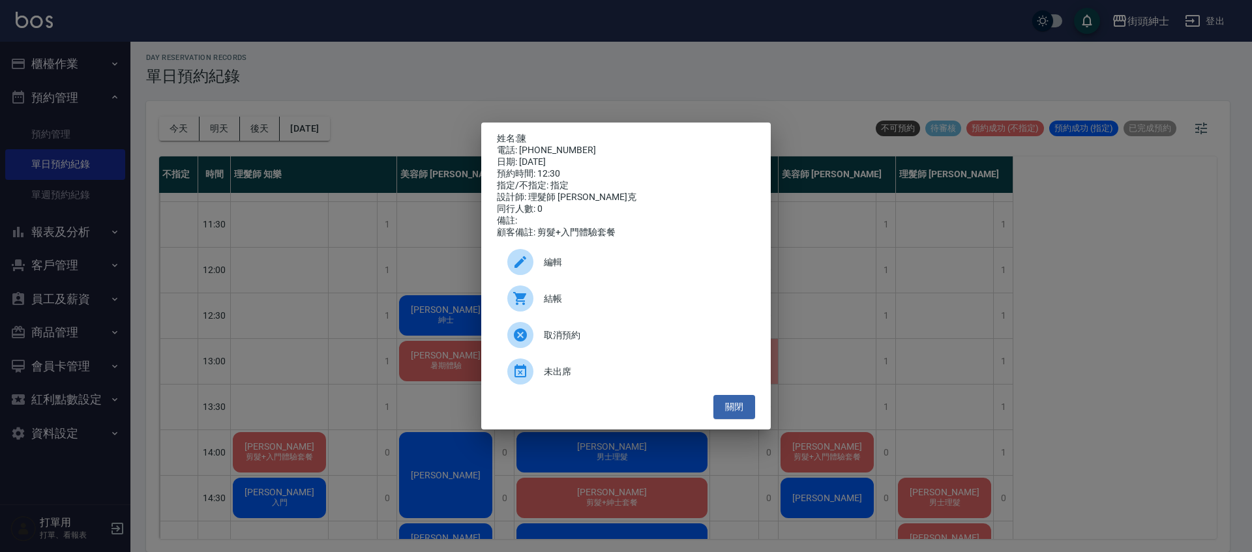
click at [560, 253] on div "編輯" at bounding box center [626, 262] width 258 height 37
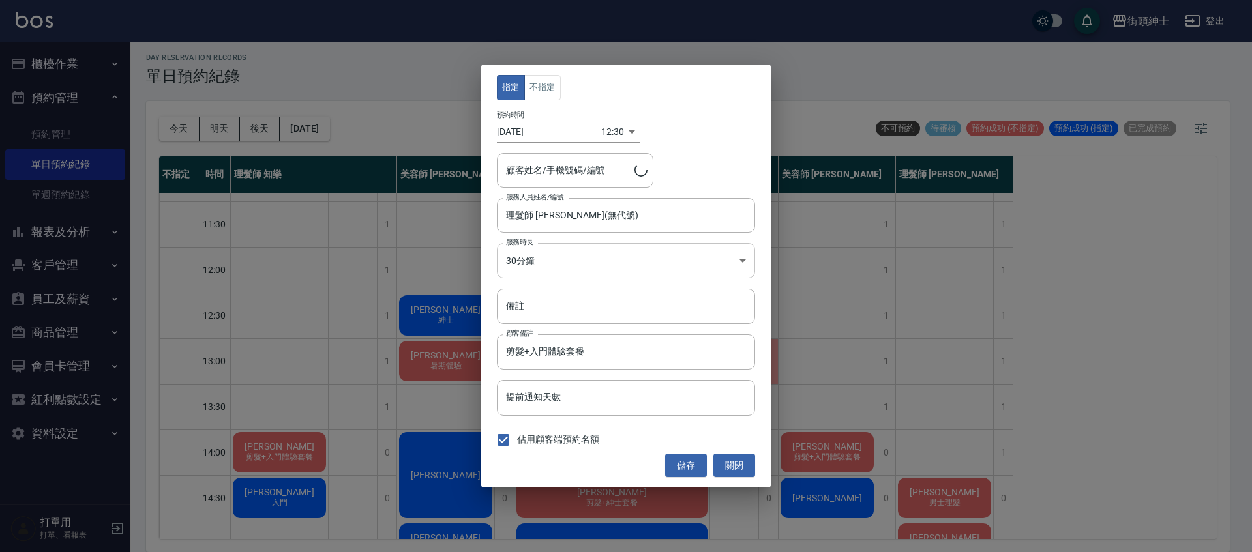
type input "陳/0938717557"
click at [607, 209] on input "理髮師 Vic 維克(無代號)" at bounding box center [616, 215] width 227 height 23
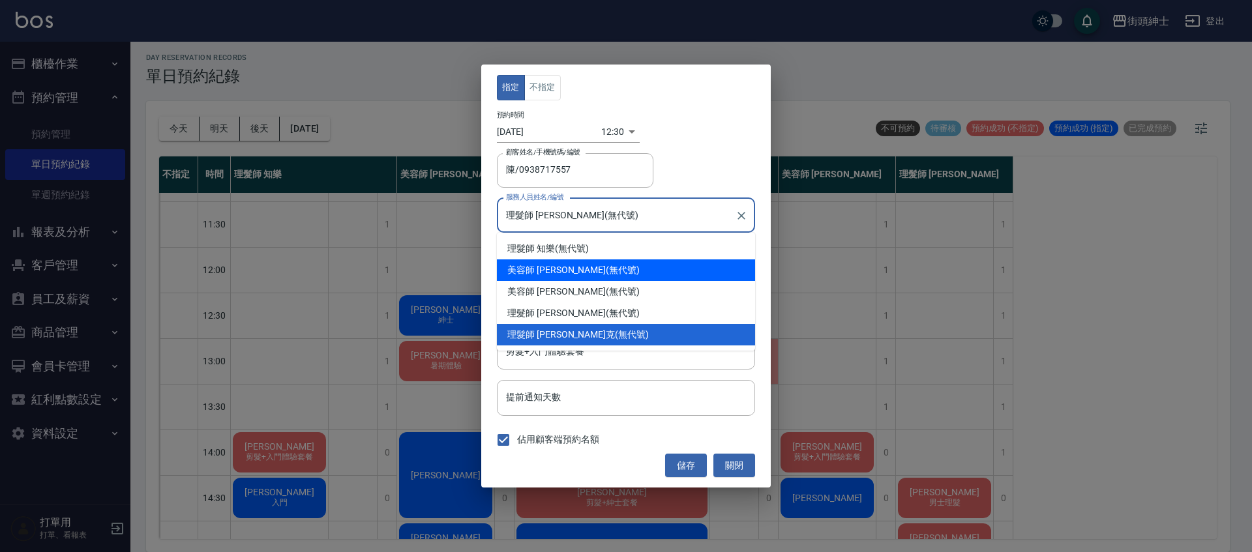
click at [575, 260] on div "美容師 小戴 (無代號)" at bounding box center [626, 271] width 258 height 22
type input "美容師 小戴(無代號)"
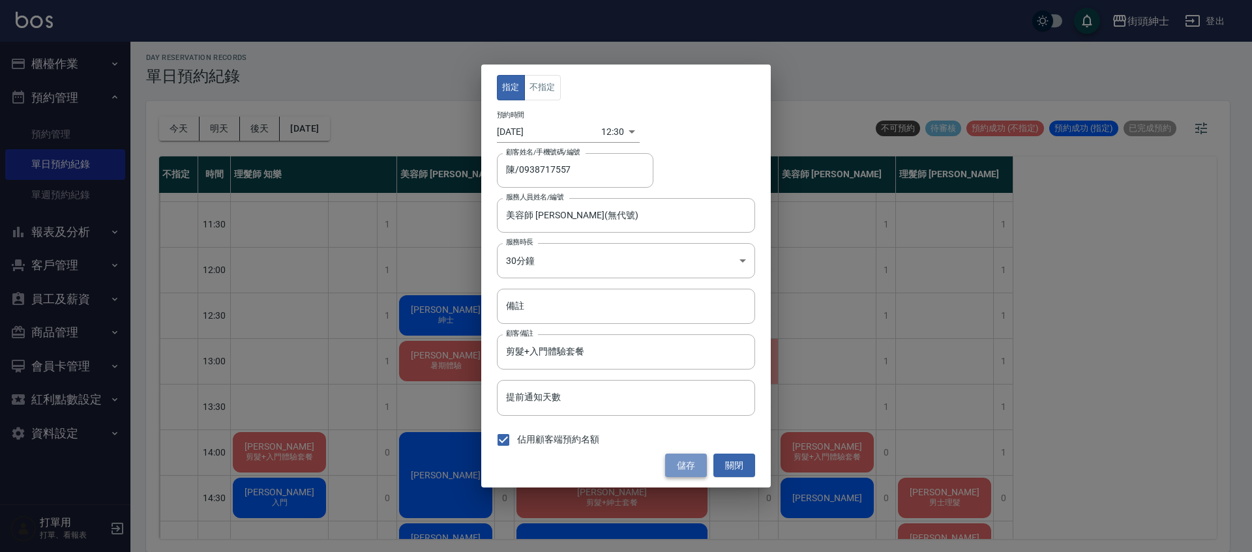
click at [688, 457] on button "儲存" at bounding box center [686, 466] width 42 height 24
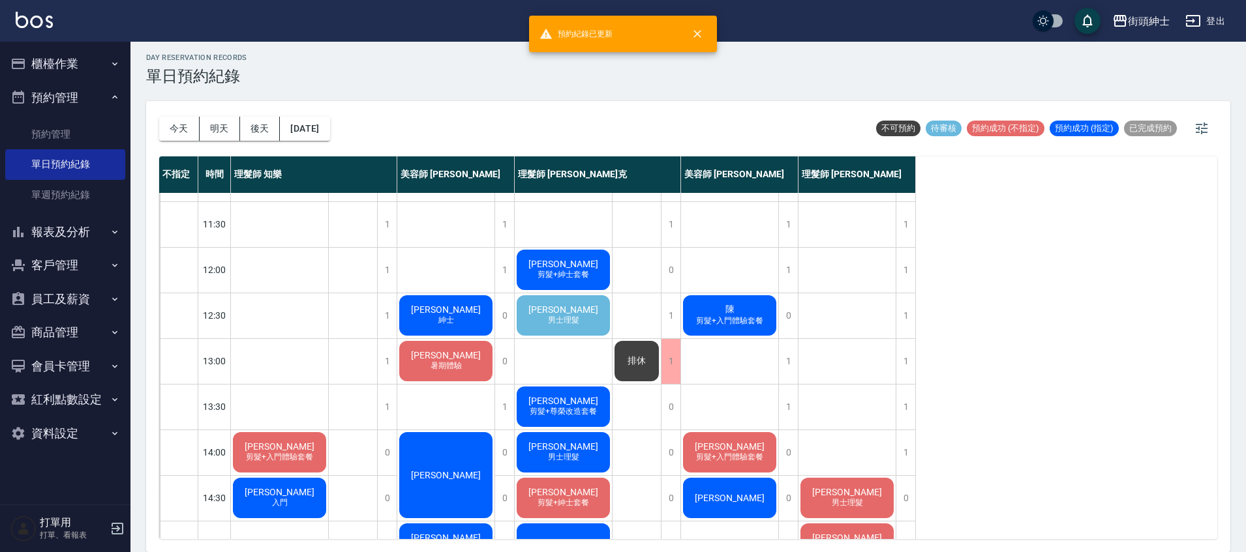
click at [740, 311] on div "陳 剪髮+入門體驗套餐" at bounding box center [729, 316] width 97 height 44
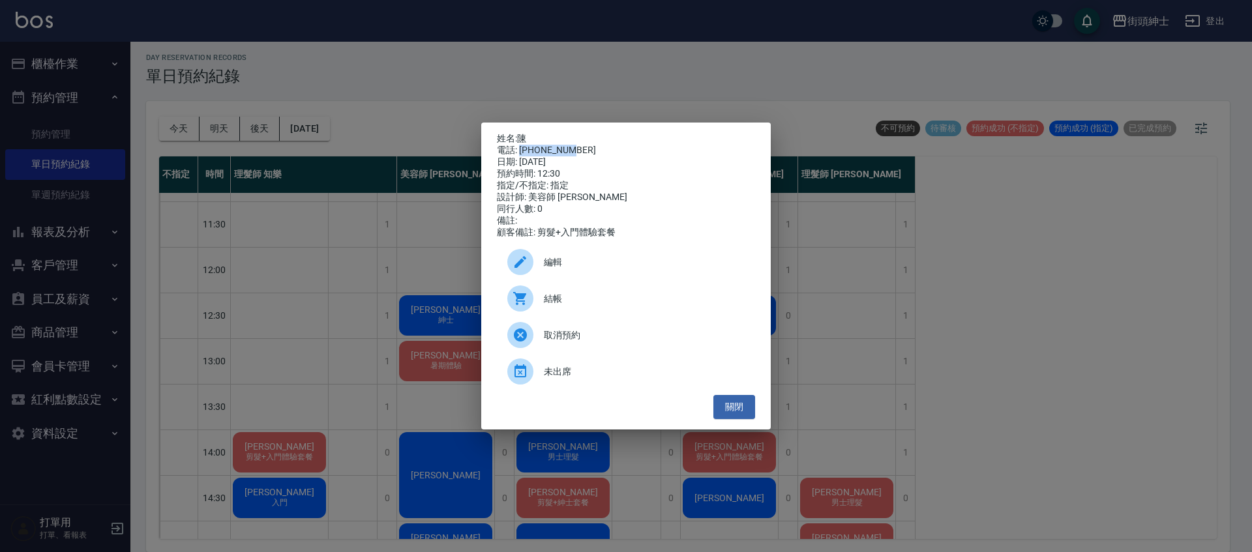
drag, startPoint x: 521, startPoint y: 146, endPoint x: 568, endPoint y: 148, distance: 47.0
click at [571, 150] on div "電話: 0938717557" at bounding box center [626, 151] width 258 height 12
copy div "0938717557"
click at [376, 243] on div "姓名: 陳 電話: 0938717557 日期: 2025/09/19 預約時間: 12:30 指定/不指定: 指定 設計師: 美容師 小戴 同行人數: 0 …" at bounding box center [626, 276] width 1252 height 552
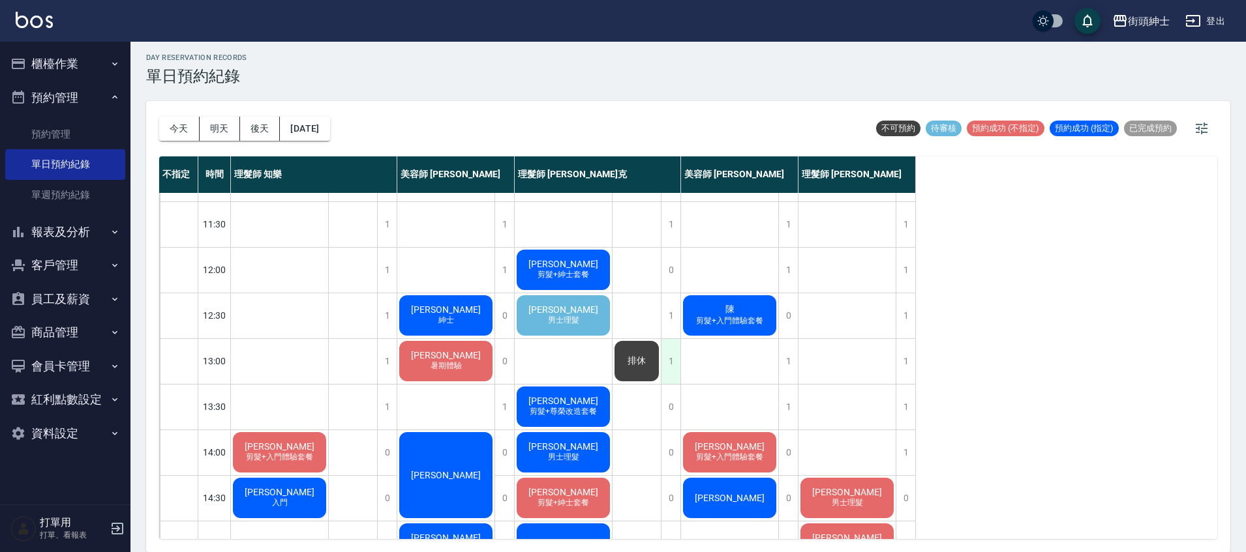
click at [665, 359] on div "1" at bounding box center [671, 361] width 20 height 45
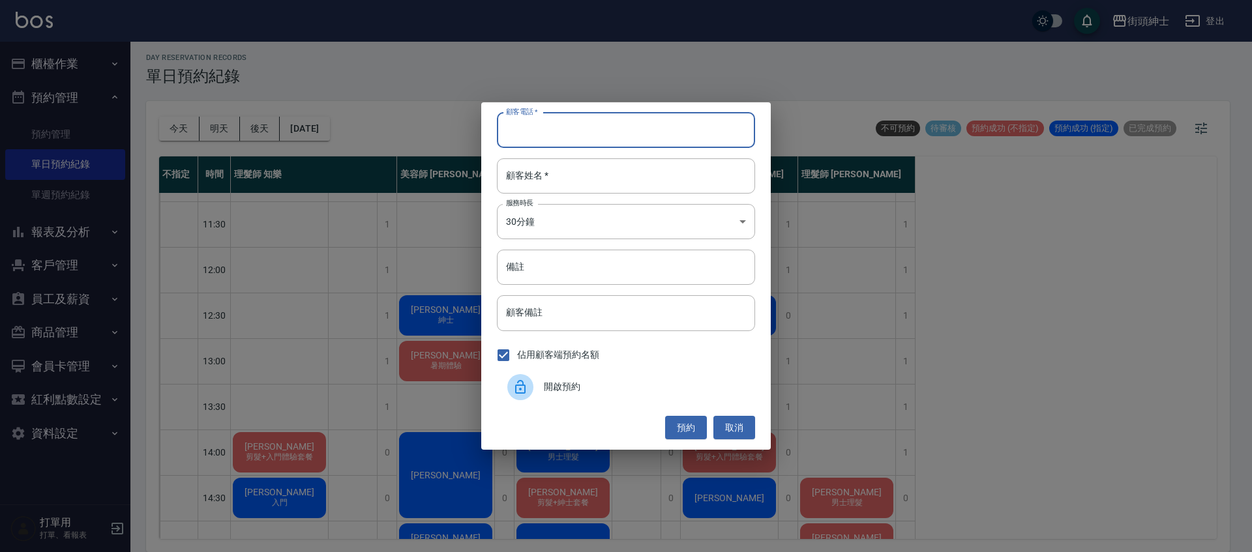
click at [603, 138] on input "顧客電話   *" at bounding box center [626, 130] width 258 height 35
paste input "0938717557"
type input "0938717557"
click at [597, 181] on input "顧客姓名   *" at bounding box center [626, 175] width 258 height 35
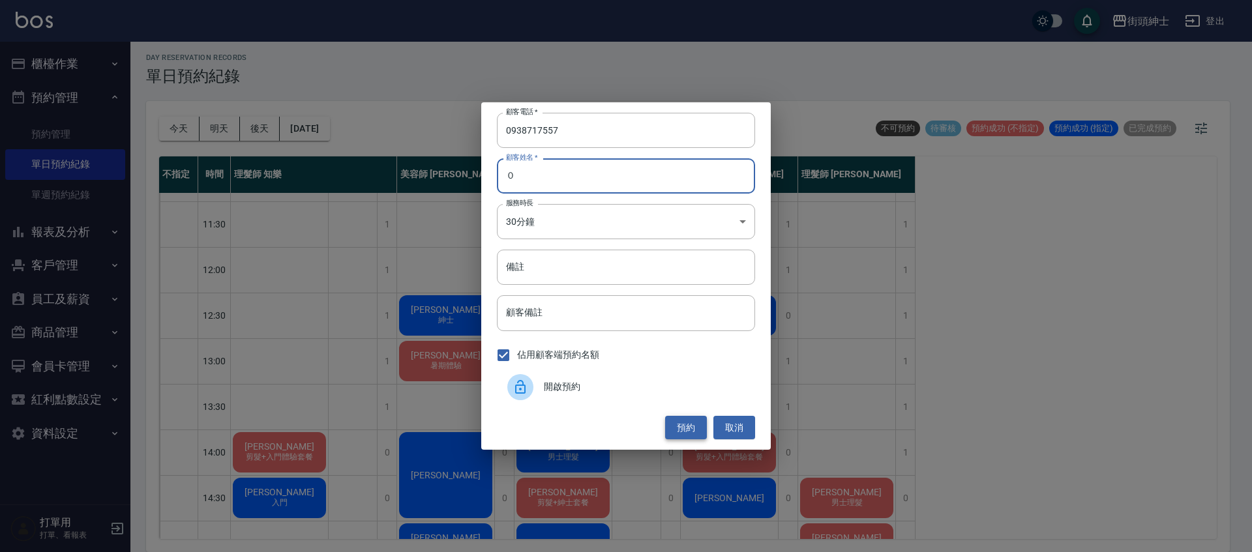
type input "０"
click at [697, 434] on button "預約" at bounding box center [686, 428] width 42 height 24
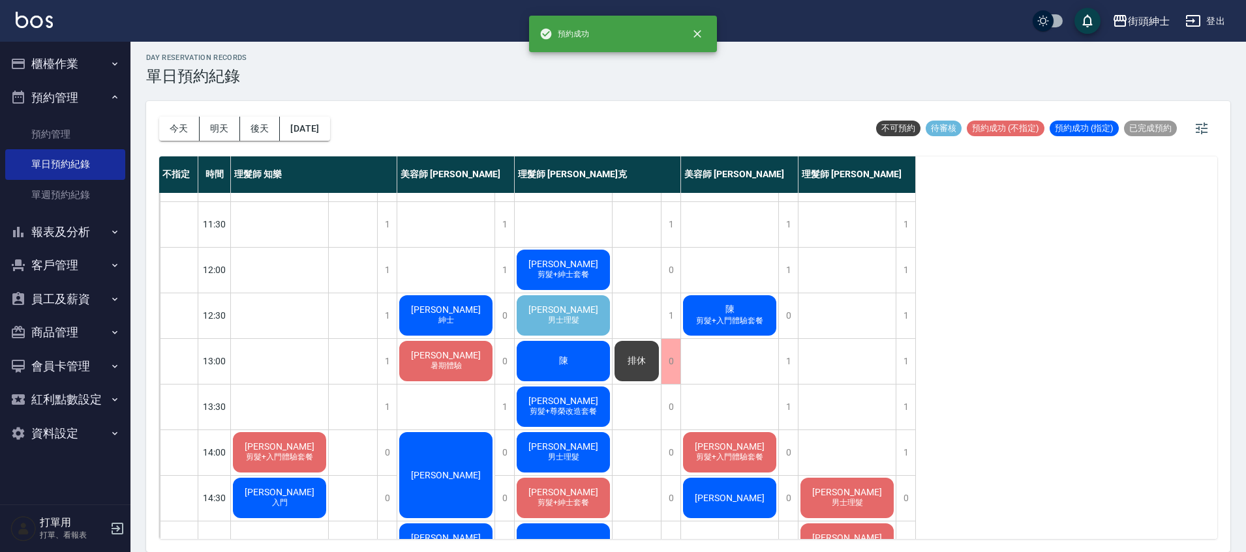
click at [566, 311] on span "洪" at bounding box center [563, 310] width 75 height 10
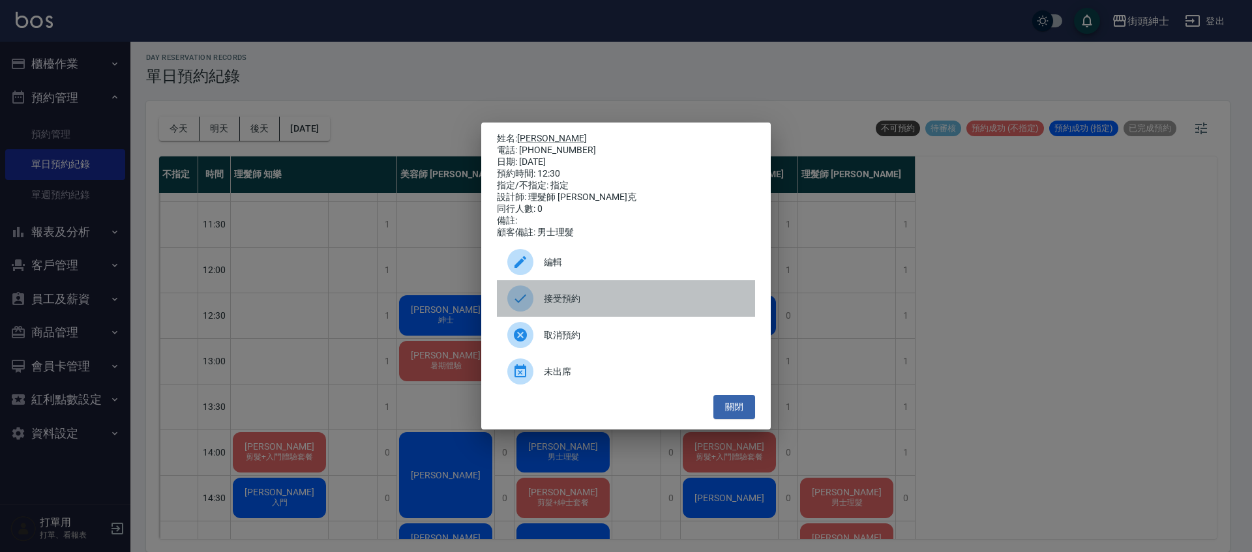
click at [618, 296] on div "接受預約" at bounding box center [626, 298] width 258 height 37
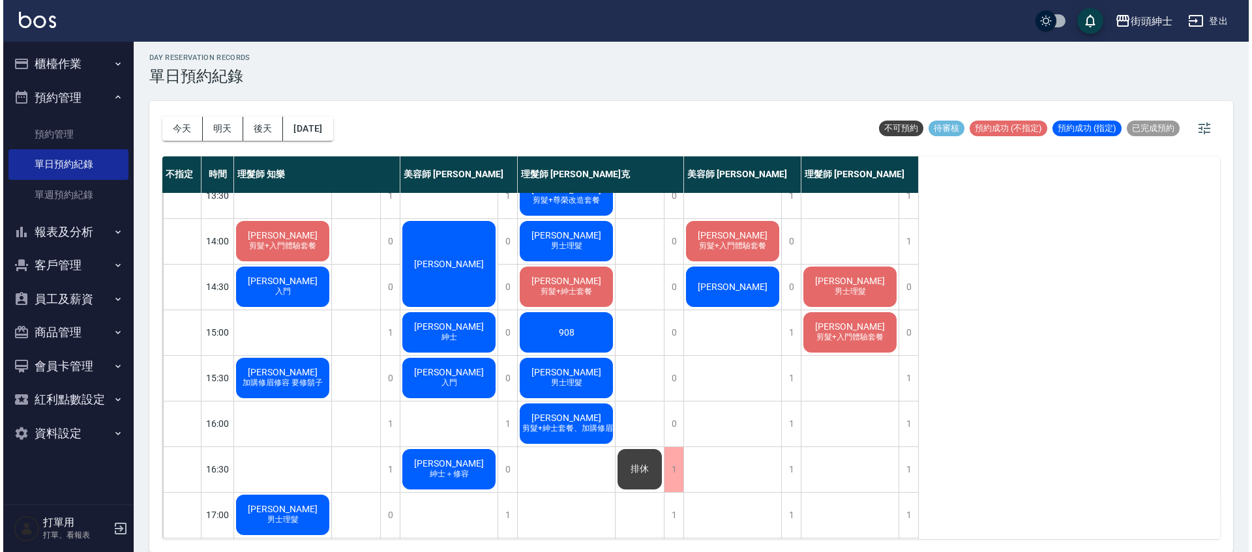
scroll to position [242, 0]
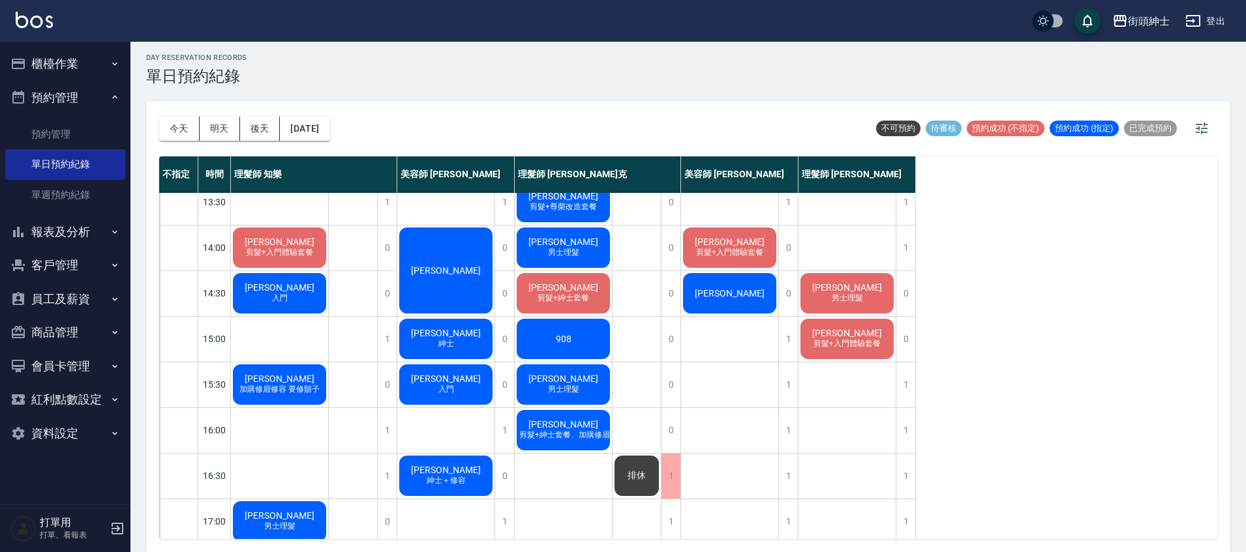
click at [461, 475] on span "遲勛誠" at bounding box center [445, 470] width 75 height 10
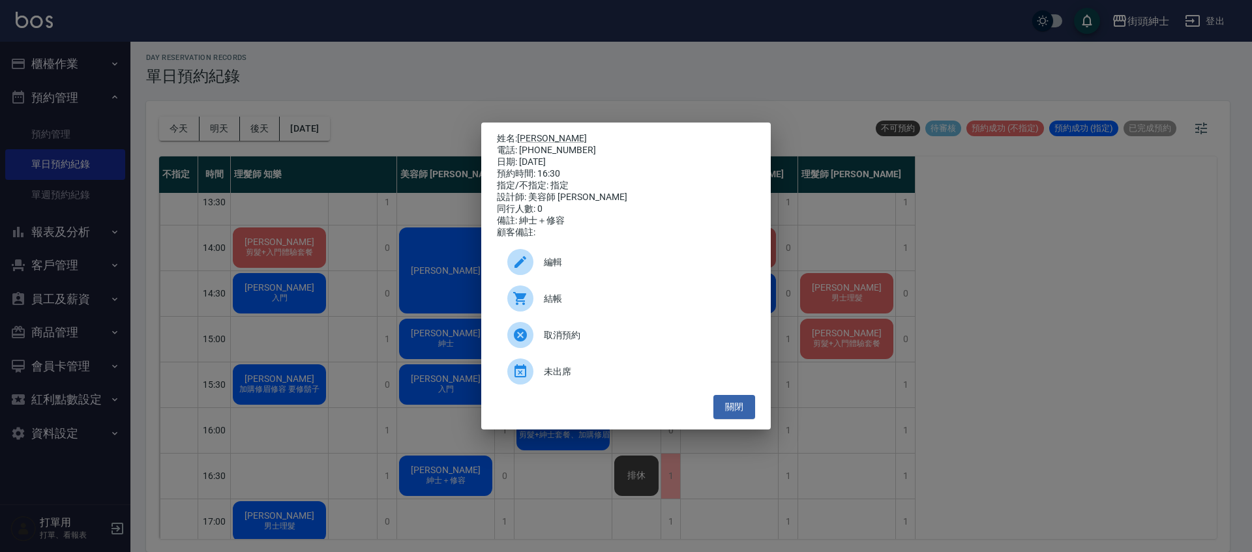
click at [543, 258] on div at bounding box center [525, 262] width 37 height 26
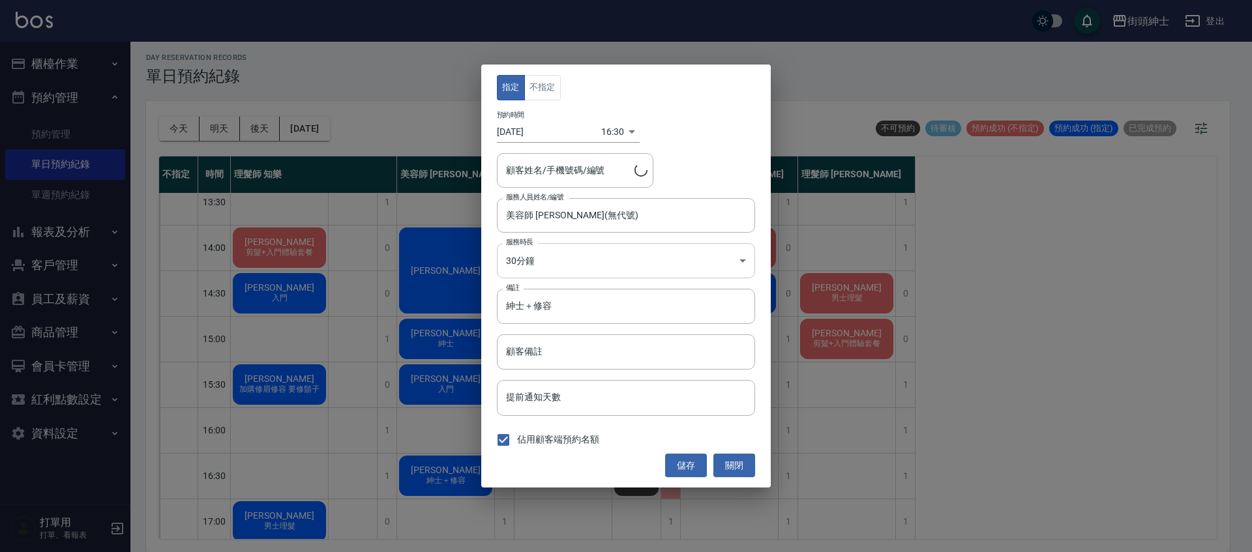
type input "遲勛誠/0987324255"
click at [559, 205] on input "美容師 Cherry(無代號)" at bounding box center [616, 215] width 227 height 23
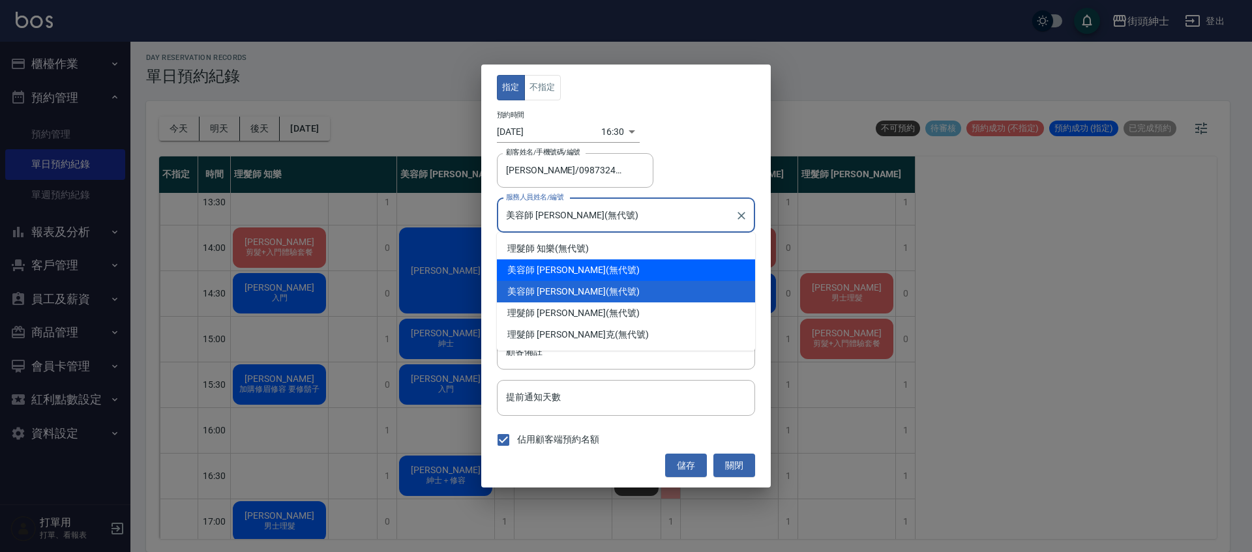
click at [573, 265] on div "美容師 小戴 (無代號)" at bounding box center [626, 271] width 258 height 22
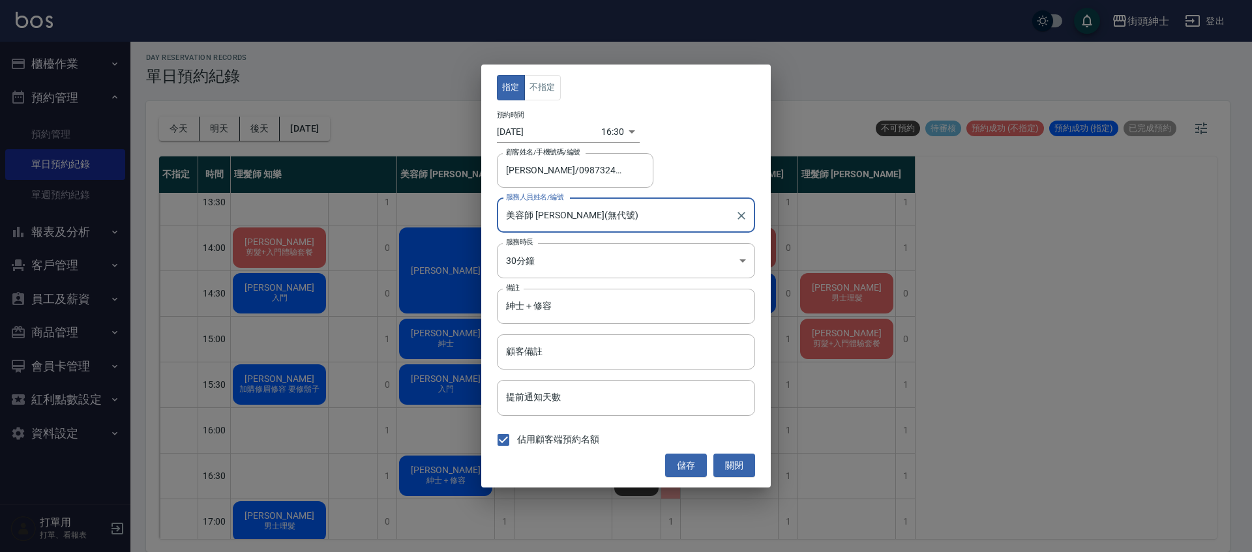
click at [597, 219] on input "美容師 小戴(無代號)" at bounding box center [616, 215] width 227 height 23
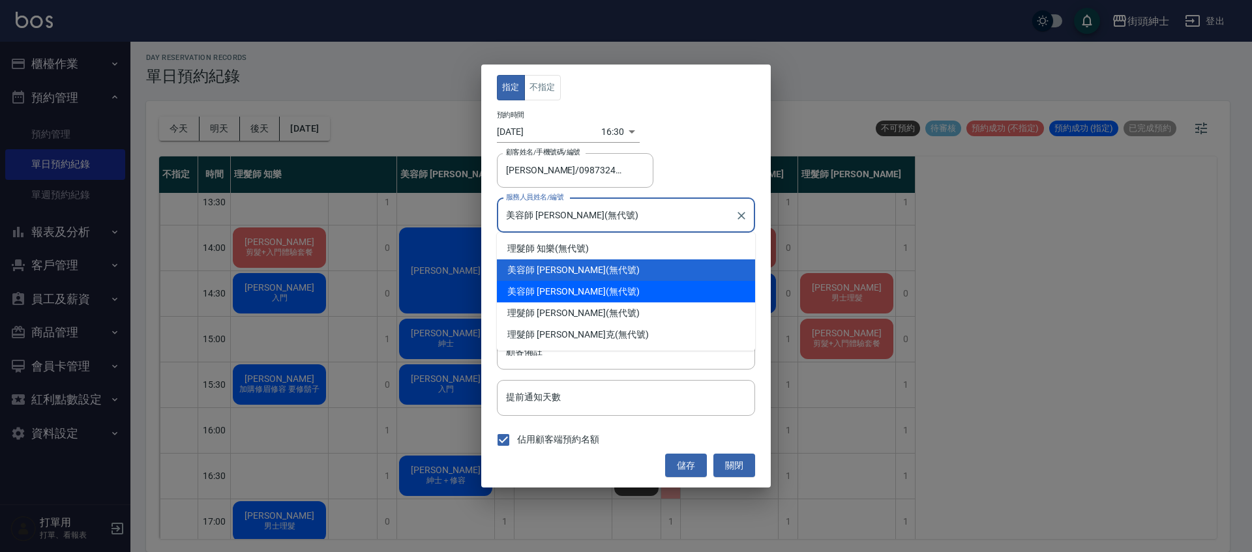
click at [577, 292] on div "美容師 Cherry (無代號)" at bounding box center [626, 292] width 258 height 22
type input "美容師 Cherry(無代號)"
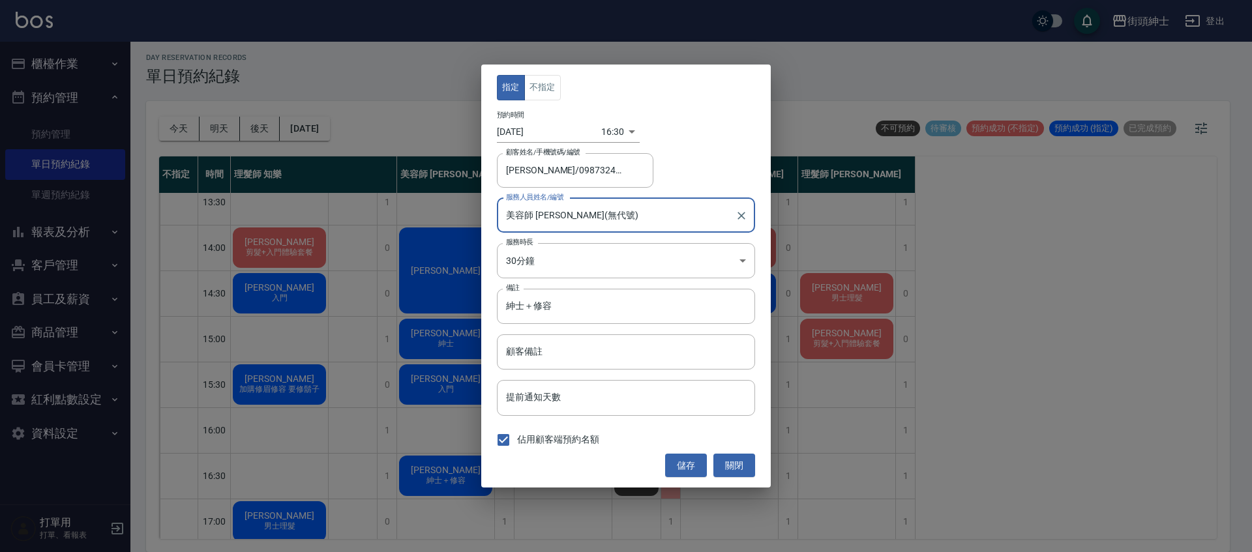
click at [605, 132] on body "街頭紳士 登出 櫃檯作業 打帳單 帳單列表 營業儀表板 現金收支登錄 材料自購登錄 每日結帳 排班表 現場電腦打卡 預約管理 預約管理 單日預約紀錄 單週預約…" at bounding box center [626, 274] width 1252 height 556
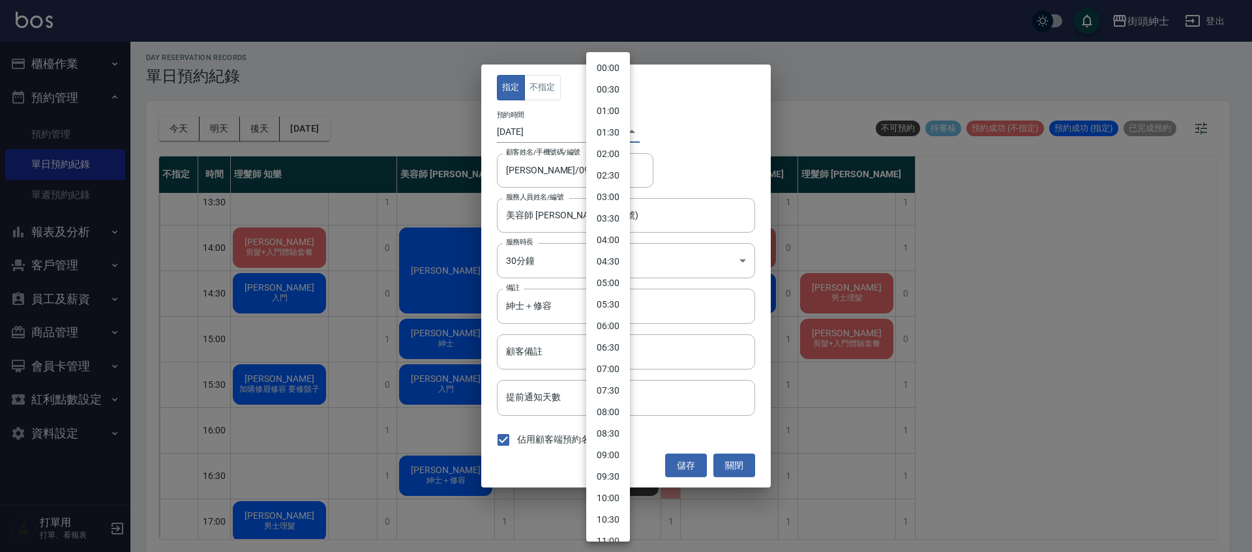
scroll to position [481, 0]
click at [622, 278] on li "16:00" at bounding box center [608, 276] width 44 height 22
type input "1758268800000"
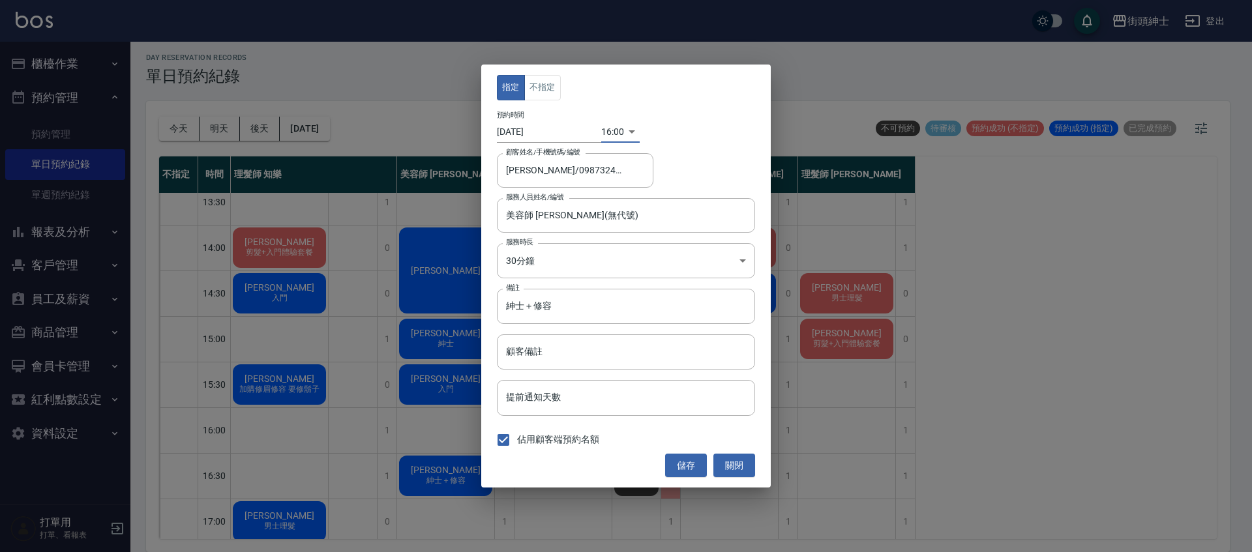
click at [686, 462] on button "儲存" at bounding box center [686, 466] width 42 height 24
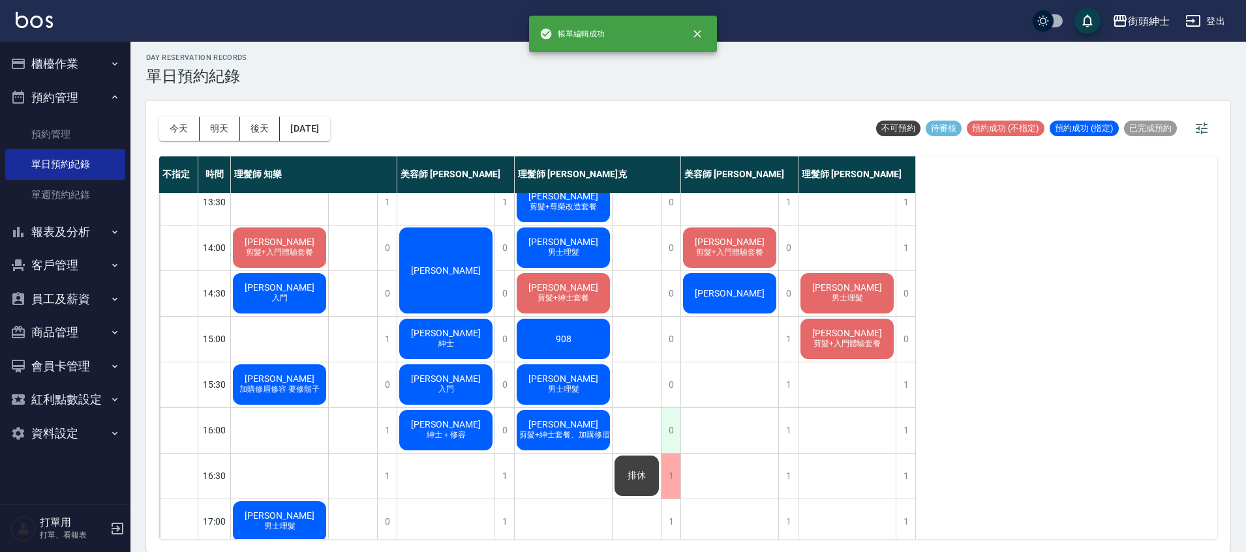
click at [674, 433] on div "0" at bounding box center [671, 430] width 20 height 45
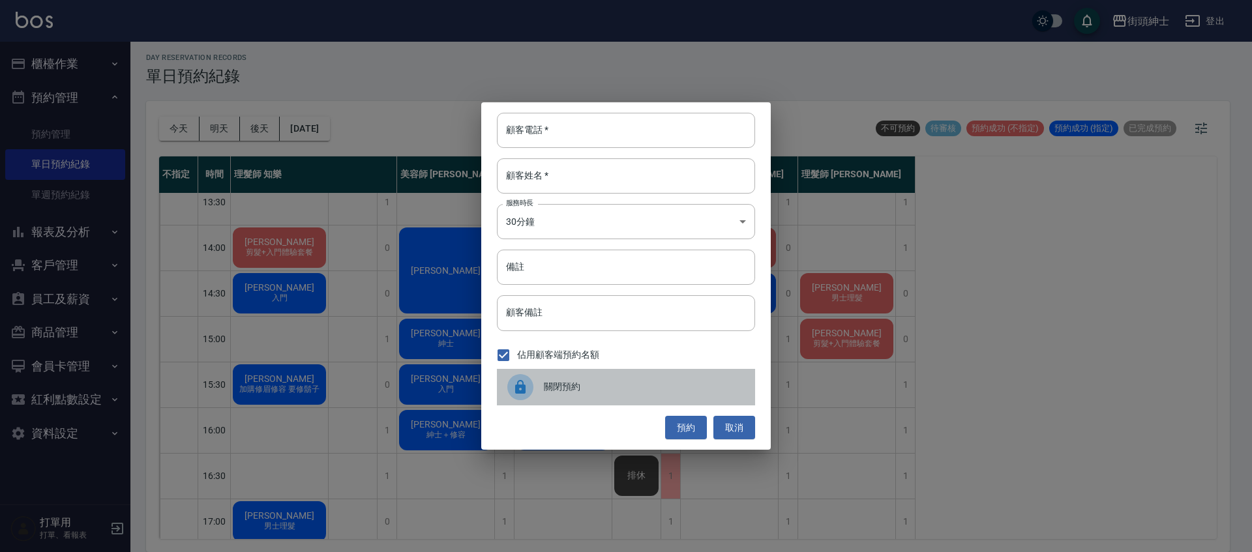
click at [569, 384] on span "關閉預約" at bounding box center [644, 387] width 201 height 14
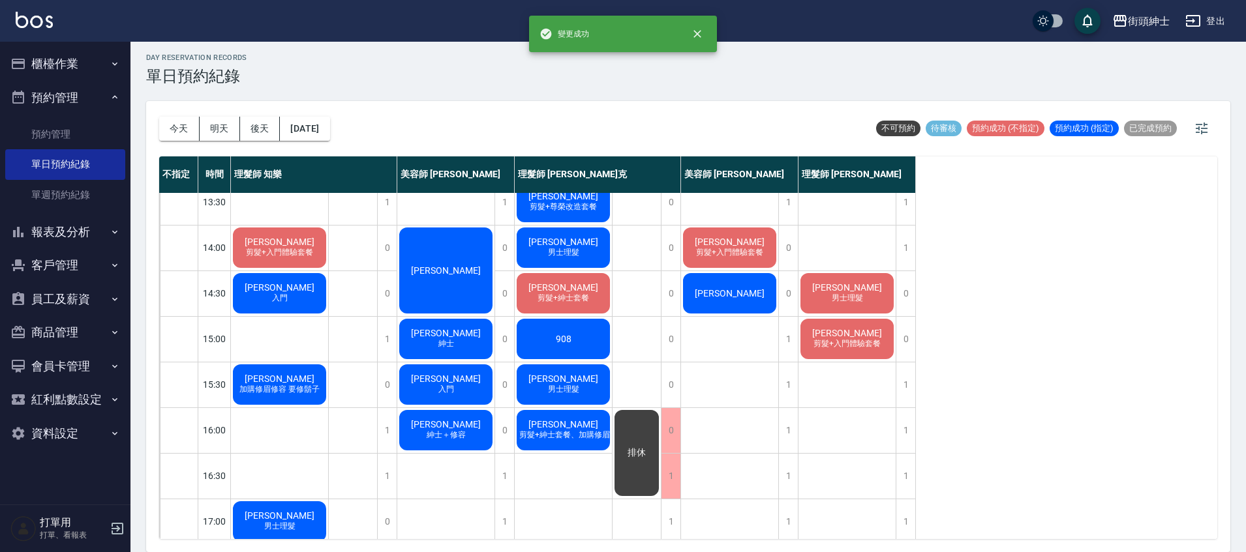
click at [563, 423] on span "遲勛誠" at bounding box center [563, 424] width 75 height 10
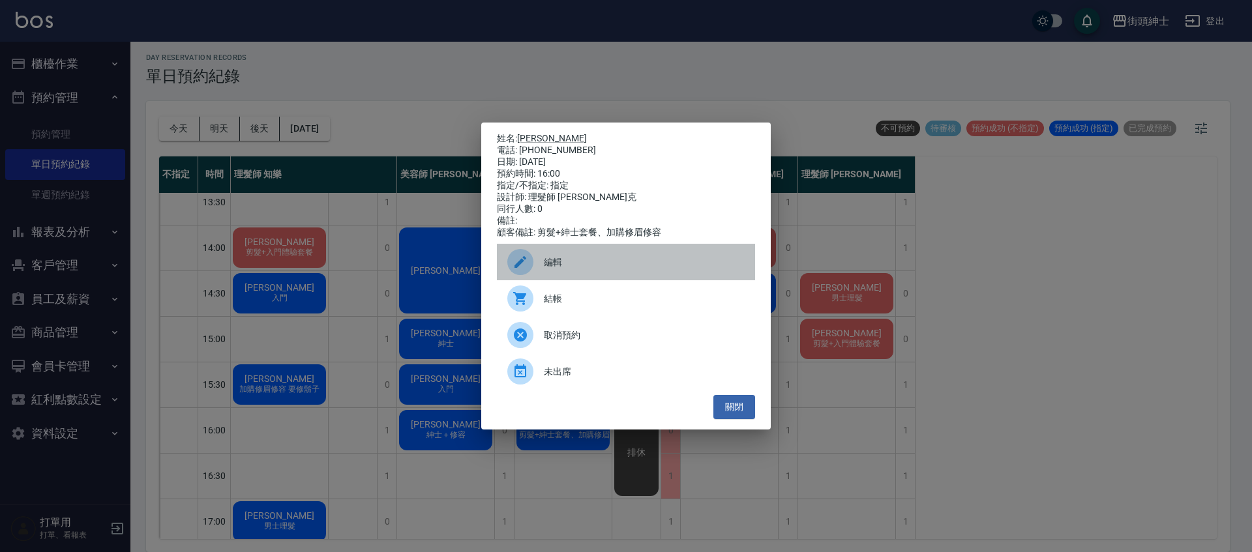
click at [577, 255] on div "編輯" at bounding box center [626, 262] width 258 height 37
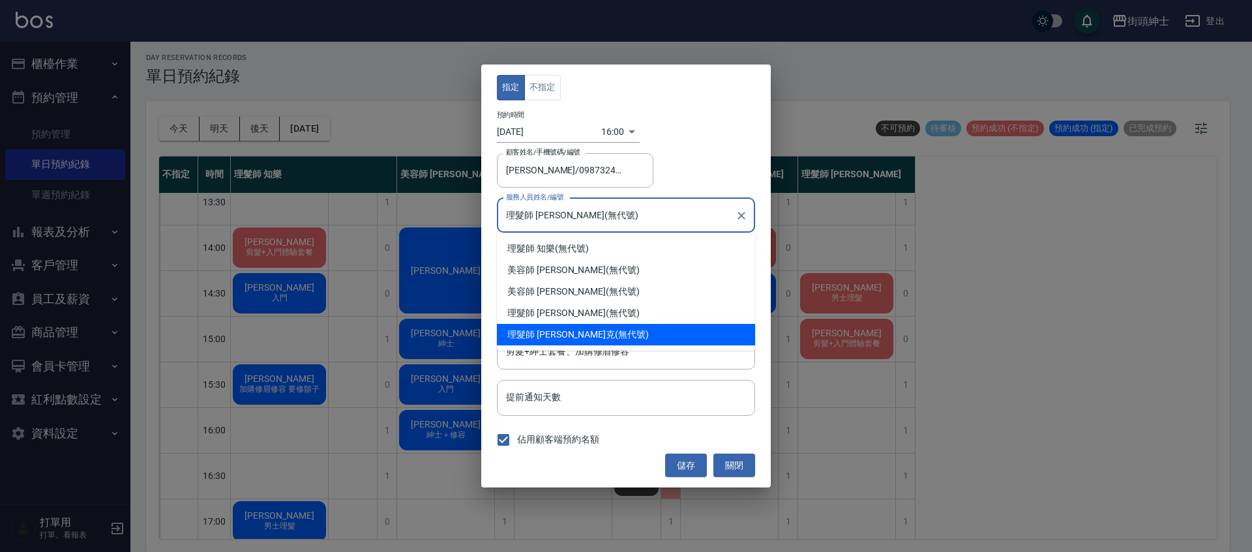
click at [569, 210] on input "理髮師 Vic 維克(無代號)" at bounding box center [616, 215] width 227 height 23
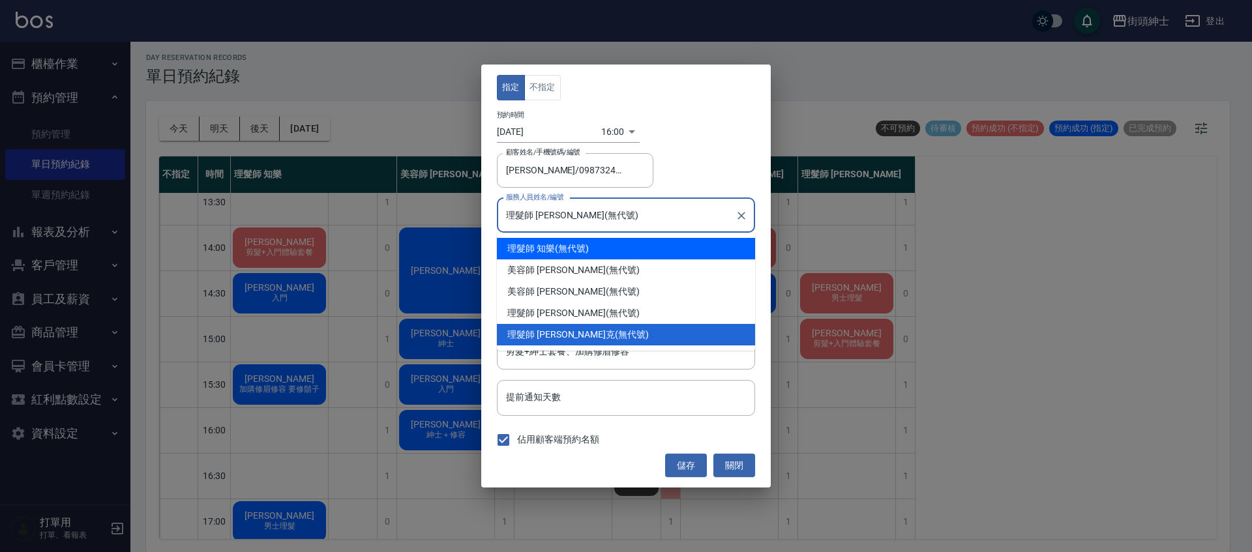
click at [596, 128] on body "街頭紳士 登出 櫃檯作業 打帳單 帳單列表 營業儀表板 現金收支登錄 材料自購登錄 每日結帳 排班表 現場電腦打卡 預約管理 預約管理 單日預約紀錄 單週預約…" at bounding box center [626, 274] width 1252 height 556
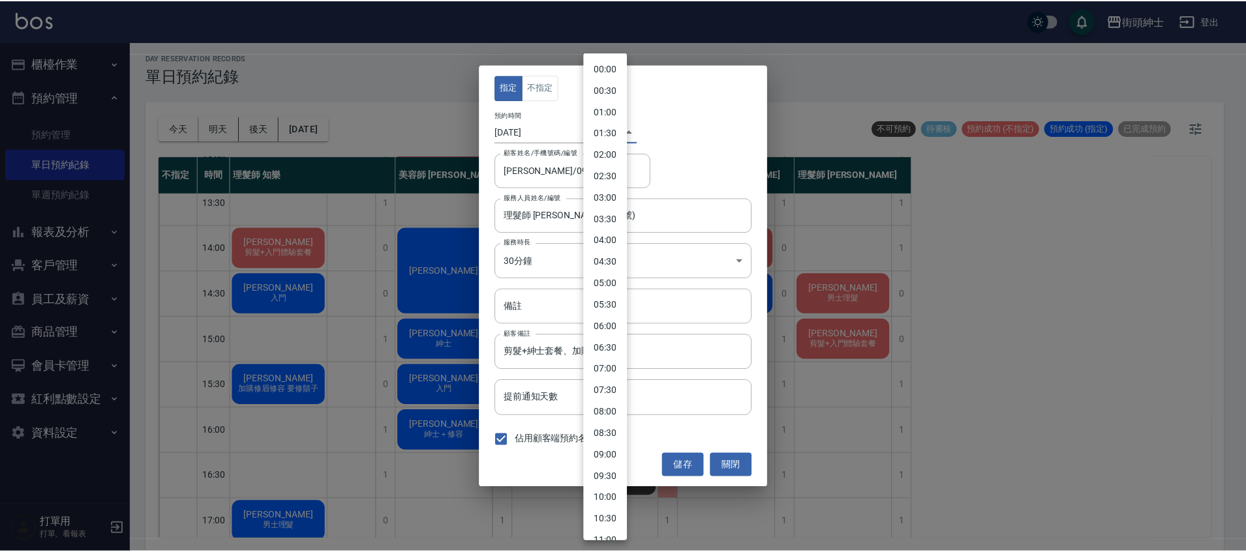
scroll to position [460, 0]
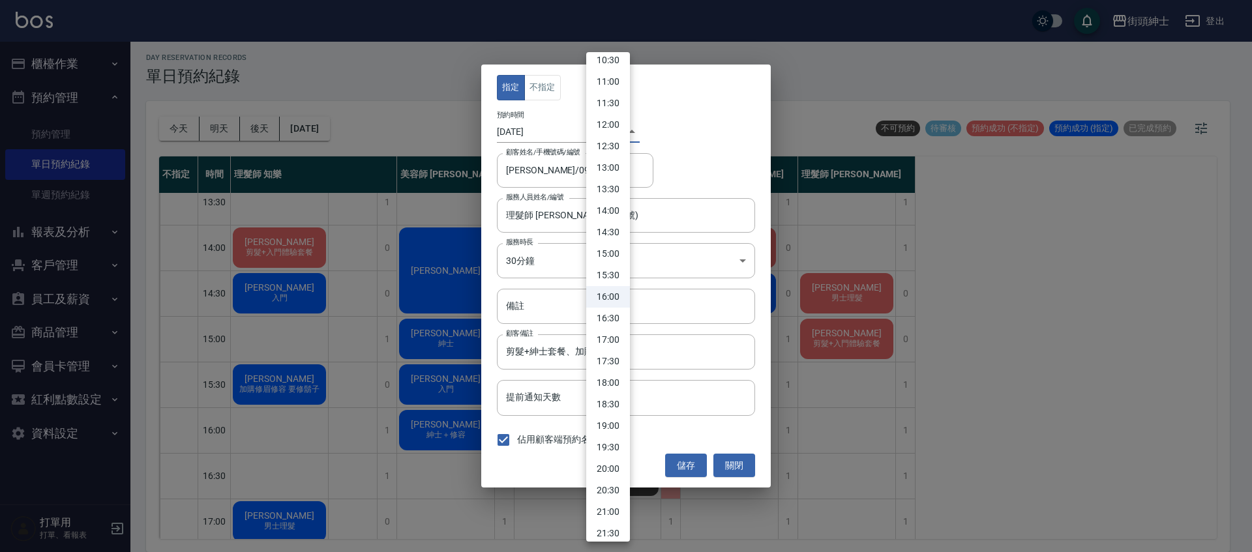
drag, startPoint x: 609, startPoint y: 312, endPoint x: 638, endPoint y: 351, distance: 48.4
click at [608, 312] on li "16:30" at bounding box center [608, 319] width 44 height 22
type input "1758270600000"
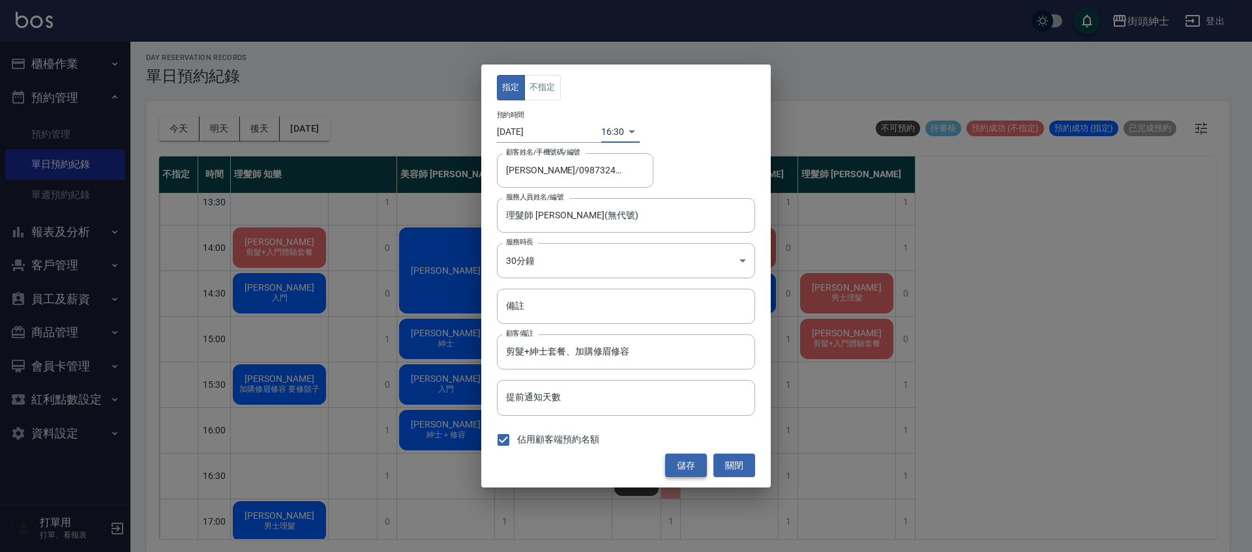
click at [693, 465] on button "儲存" at bounding box center [686, 466] width 42 height 24
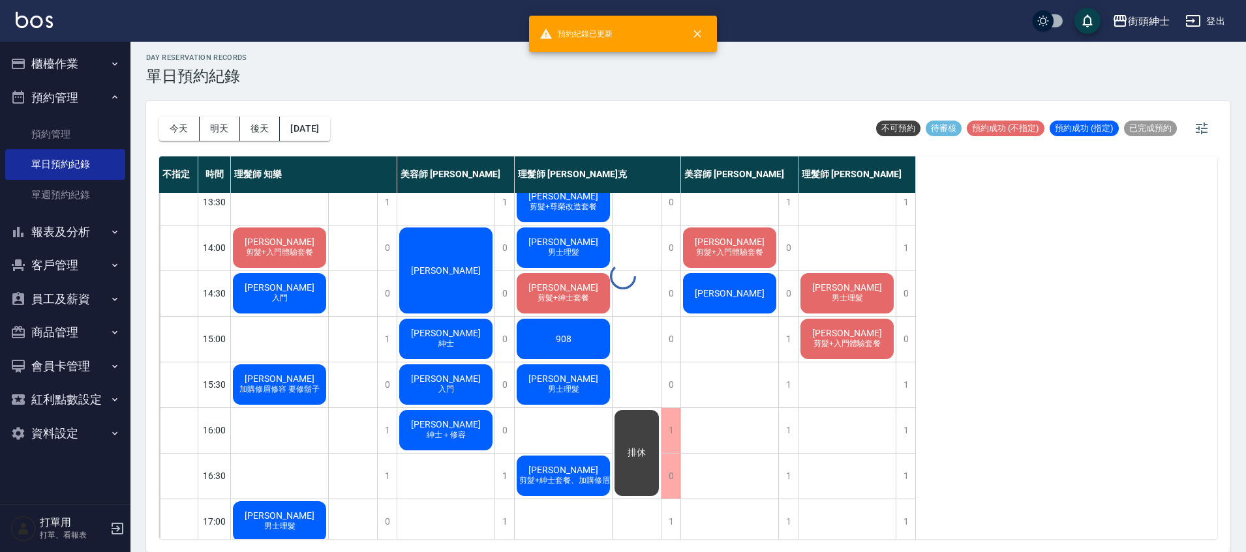
click at [645, 470] on div at bounding box center [623, 276] width 1246 height 552
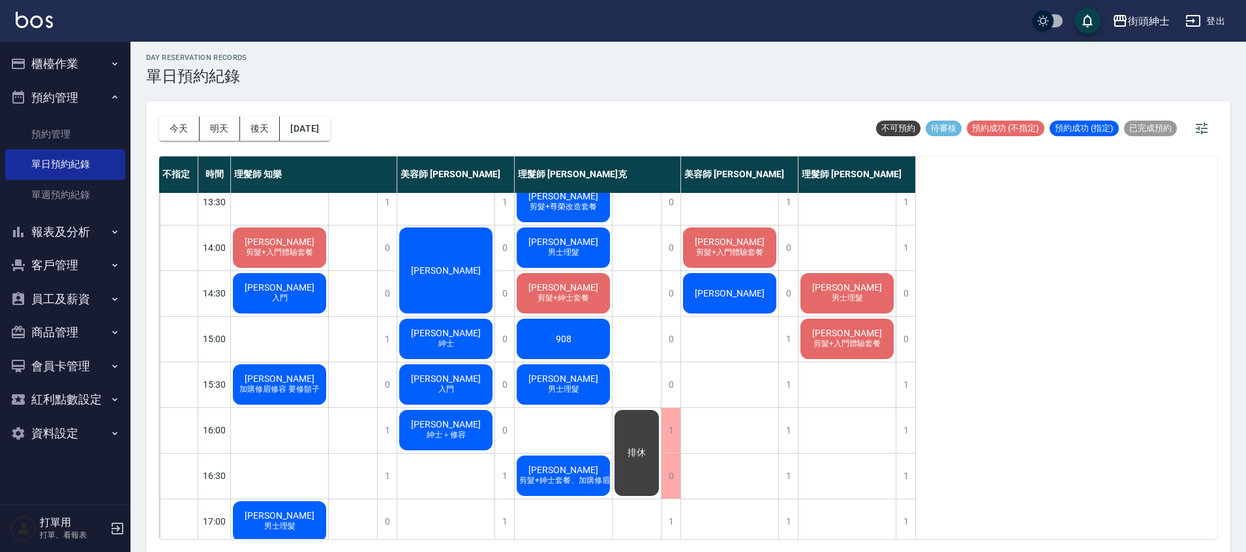
click at [644, 458] on span "排休" at bounding box center [636, 453] width 23 height 12
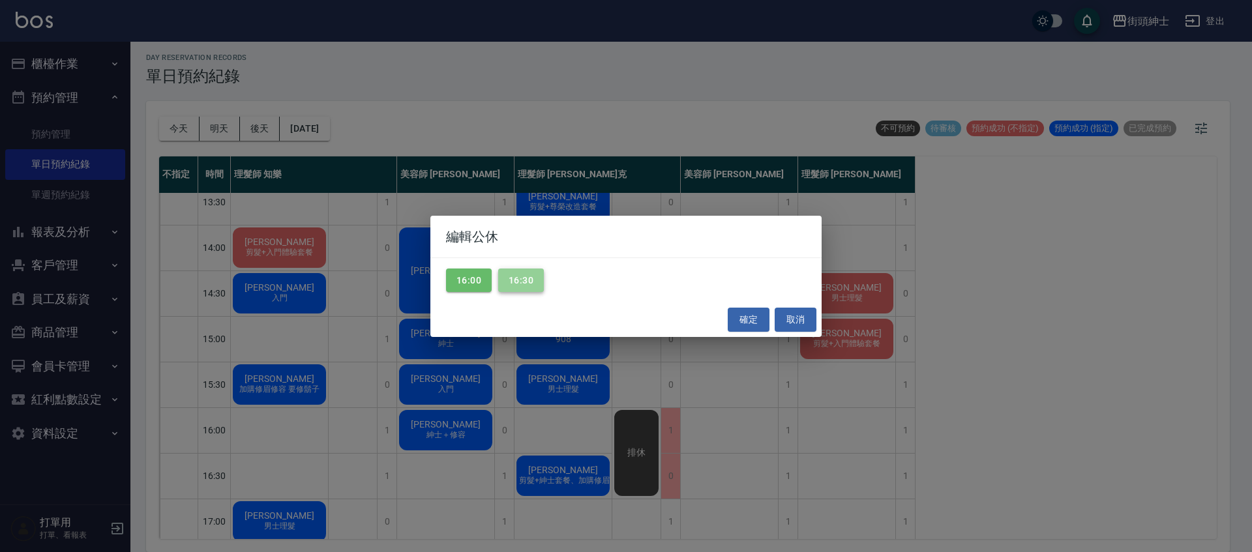
click at [518, 284] on button "16:30" at bounding box center [521, 281] width 46 height 24
click at [761, 323] on button "確定" at bounding box center [749, 320] width 42 height 24
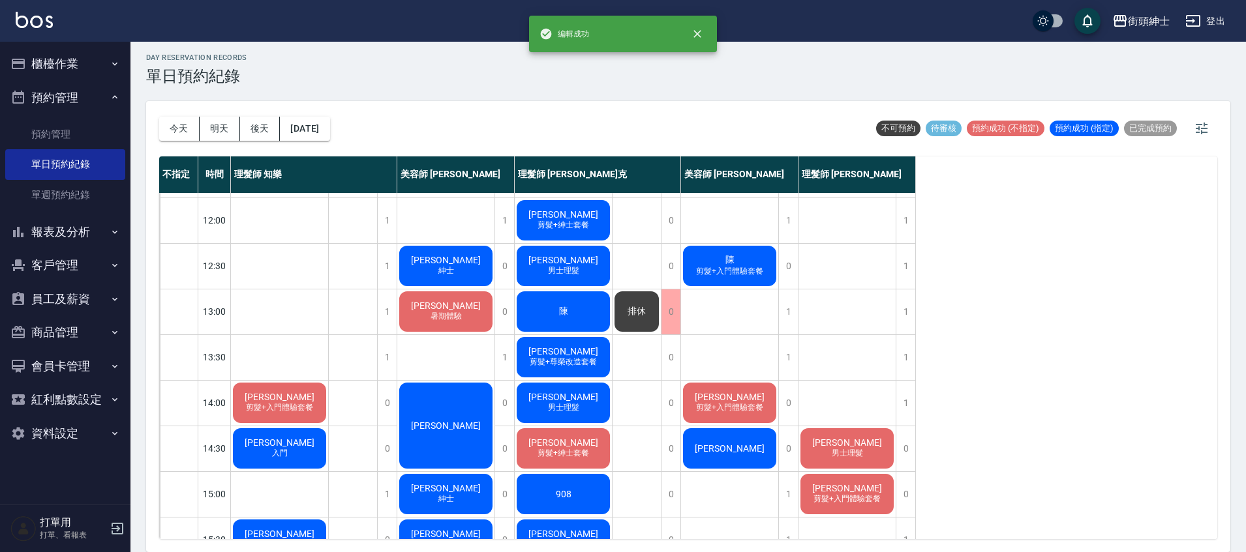
scroll to position [125, 0]
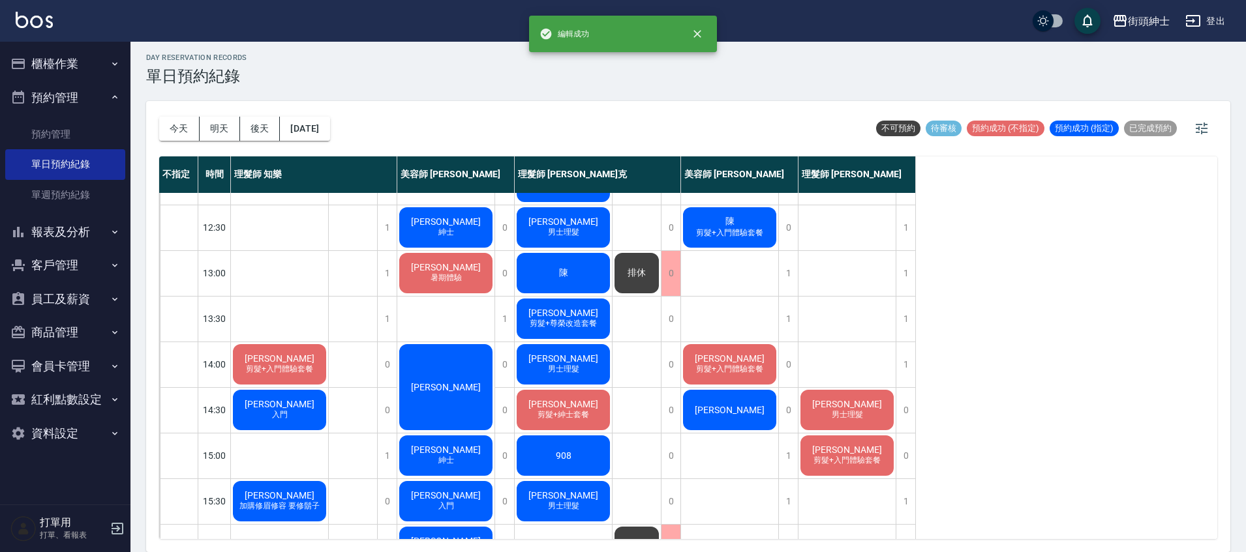
click at [654, 283] on div "排休" at bounding box center [636, 273] width 48 height 44
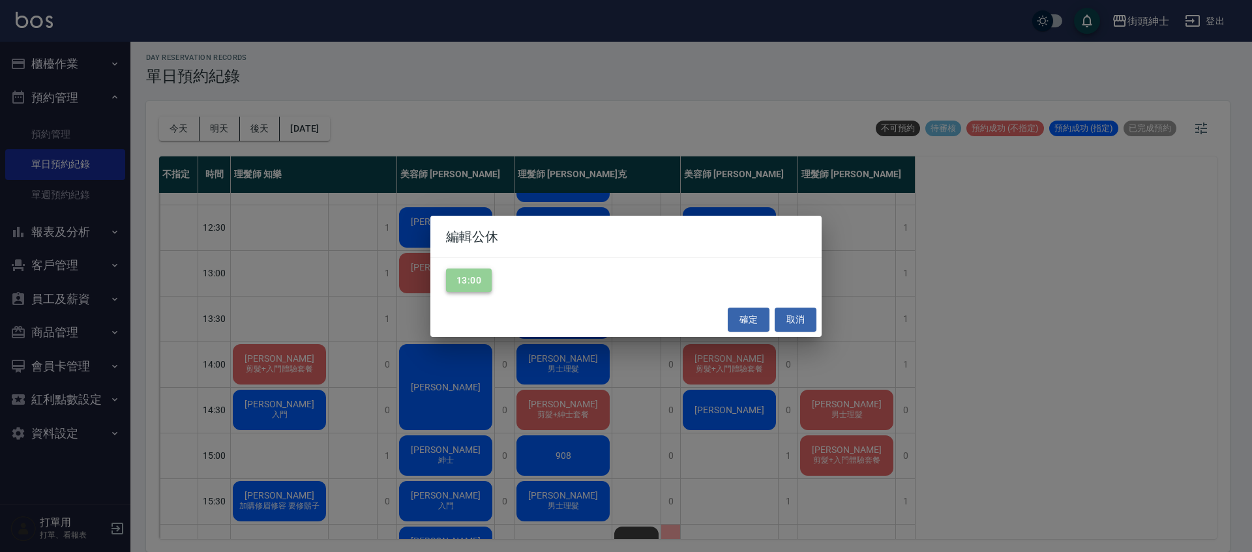
click at [478, 289] on button "13:00" at bounding box center [469, 281] width 46 height 24
click at [753, 322] on button "確定" at bounding box center [749, 320] width 42 height 24
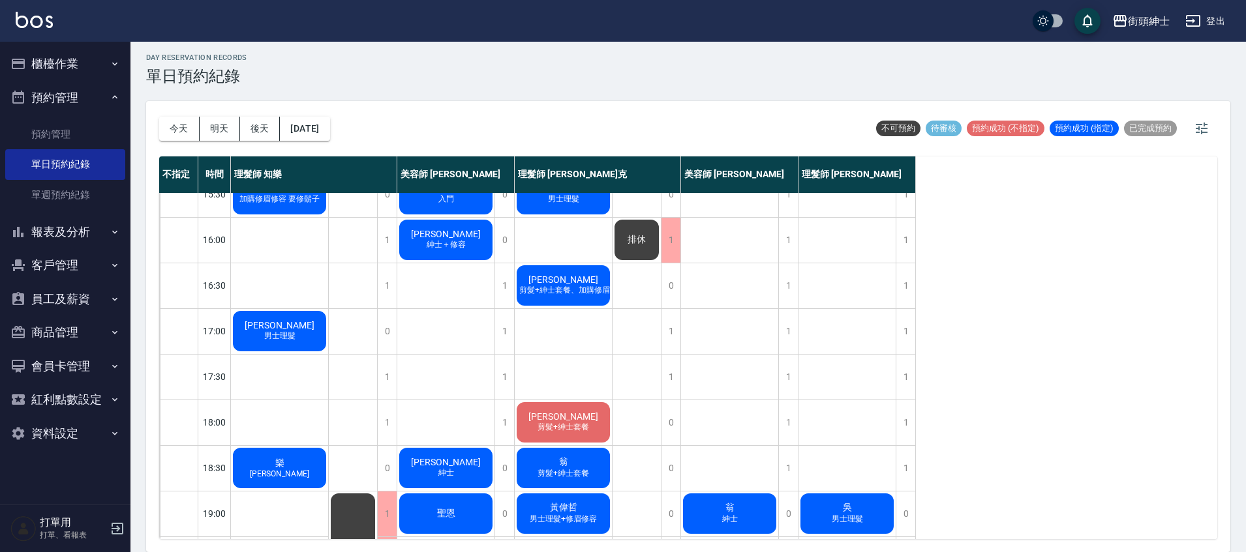
scroll to position [219, 0]
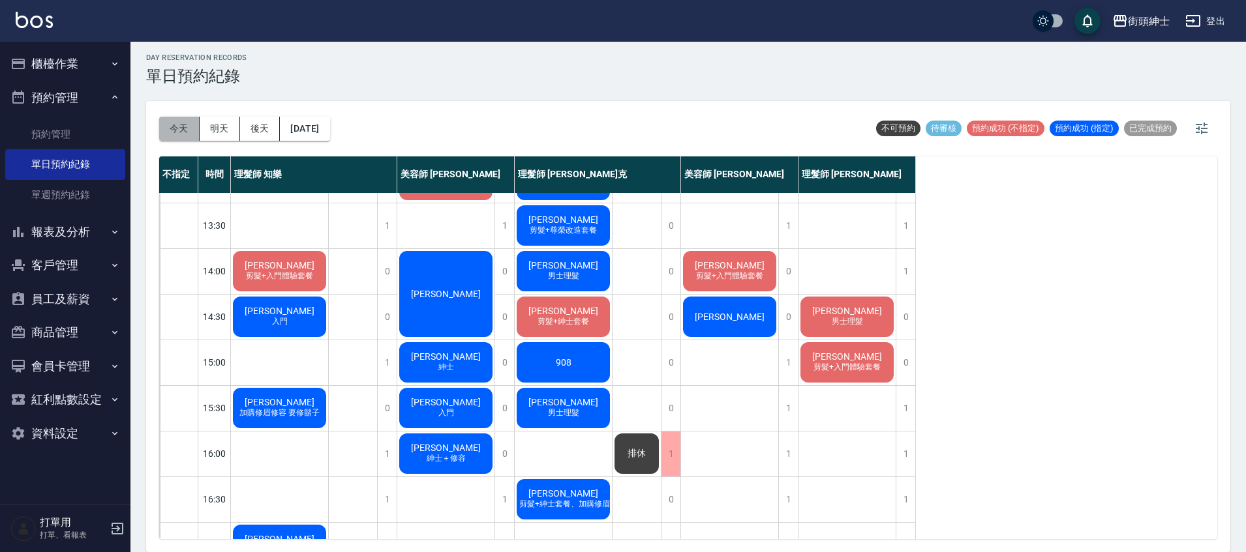
click at [189, 130] on button "今天" at bounding box center [179, 129] width 40 height 24
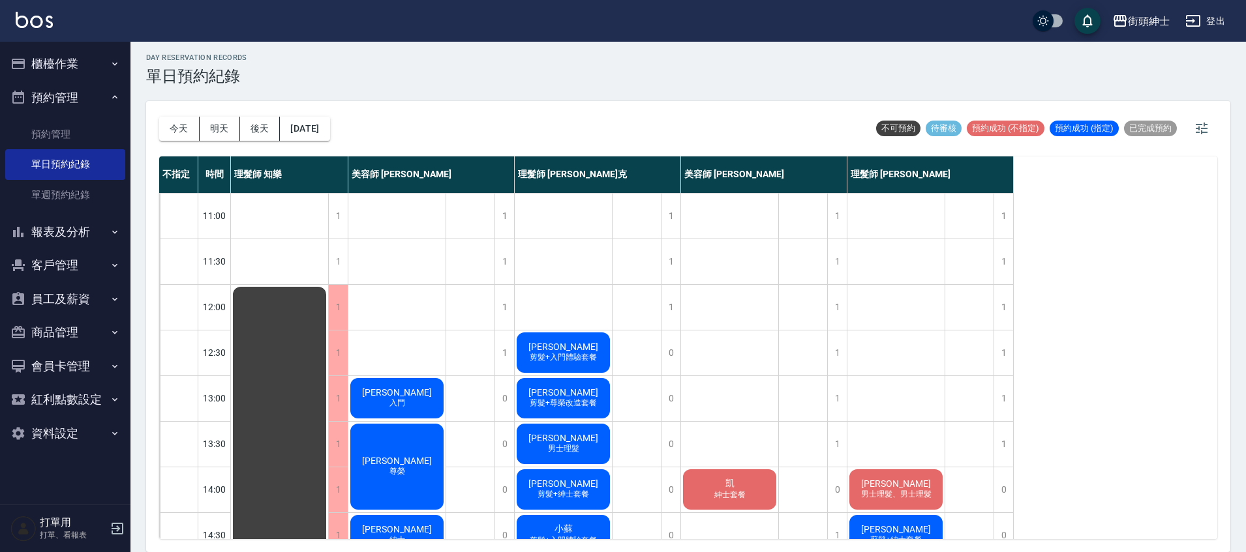
click at [217, 129] on button "明天" at bounding box center [220, 129] width 40 height 24
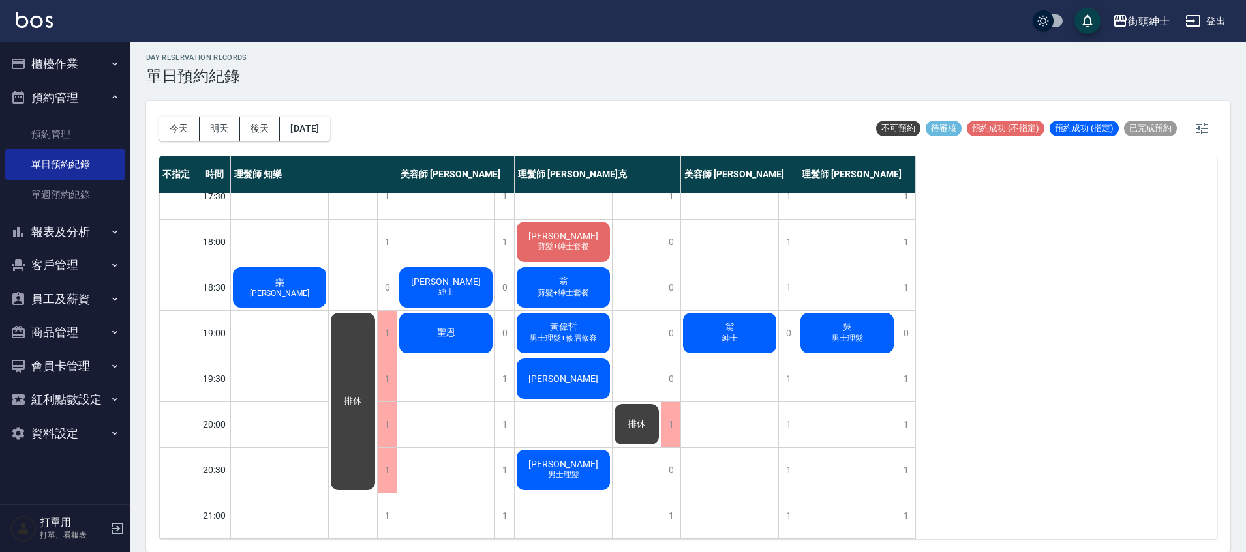
scroll to position [623, 0]
click at [271, 129] on button "後天" at bounding box center [260, 129] width 40 height 24
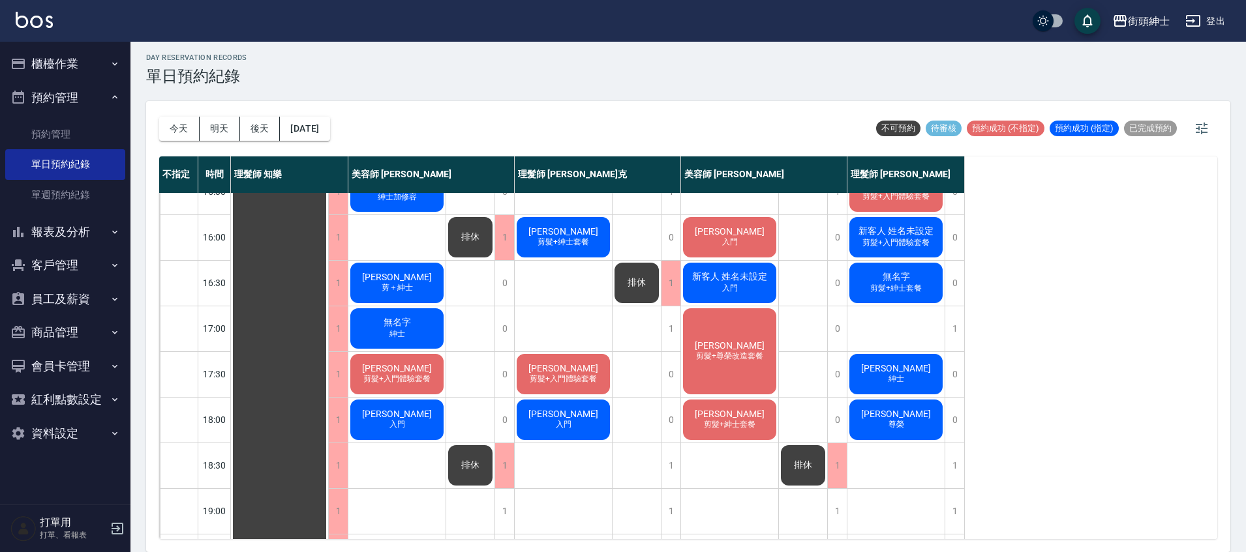
scroll to position [438, 0]
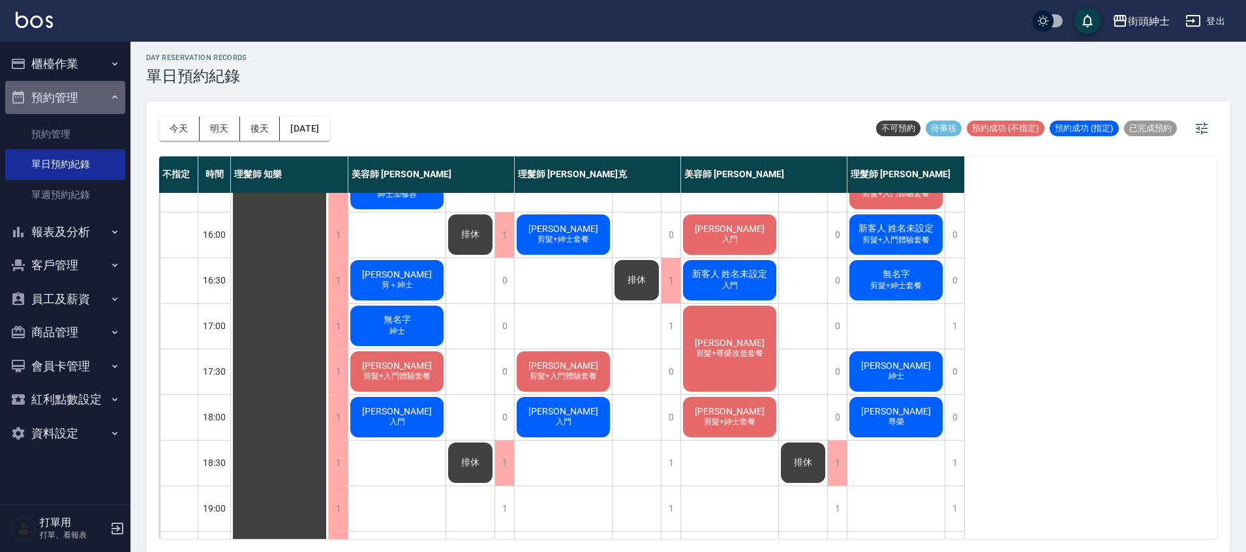
click at [85, 84] on button "預約管理" at bounding box center [65, 98] width 120 height 34
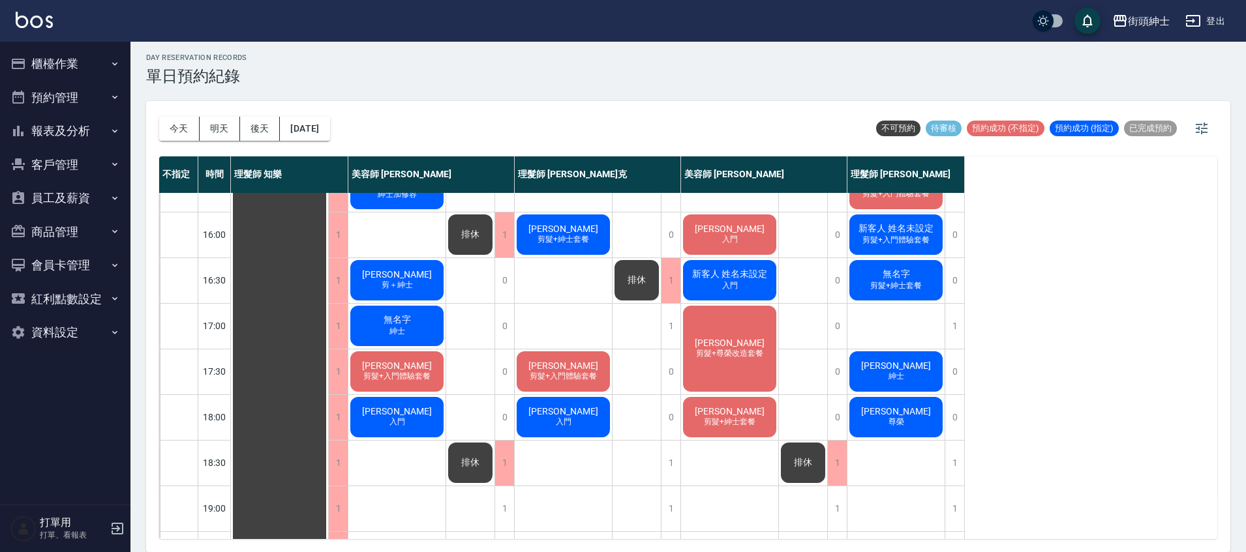
click at [95, 55] on button "櫃檯作業" at bounding box center [65, 64] width 120 height 34
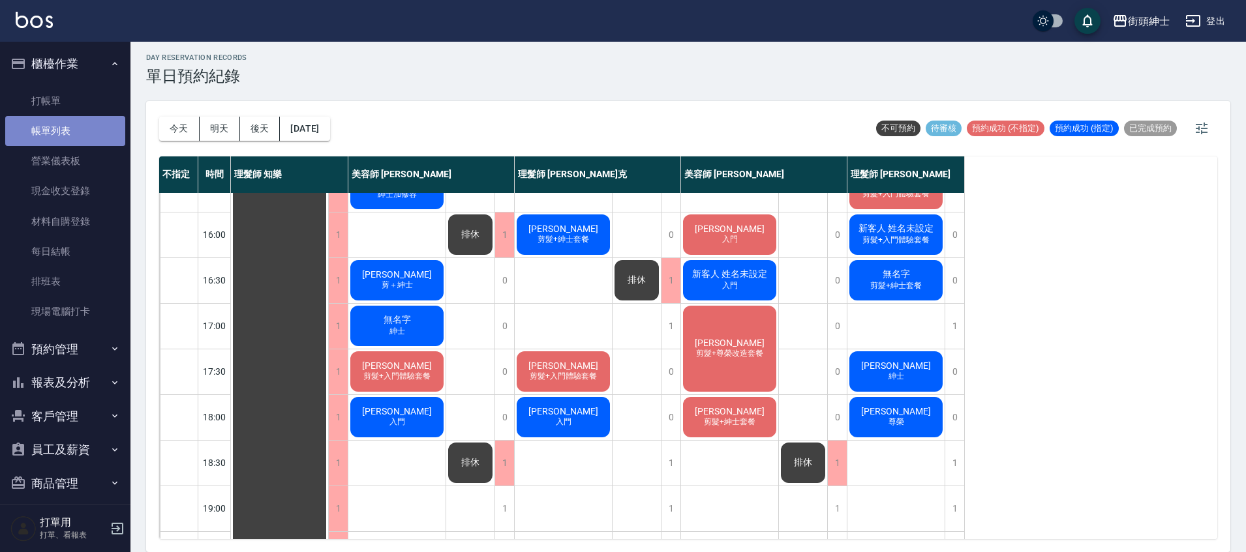
click at [97, 136] on link "帳單列表" at bounding box center [65, 131] width 120 height 30
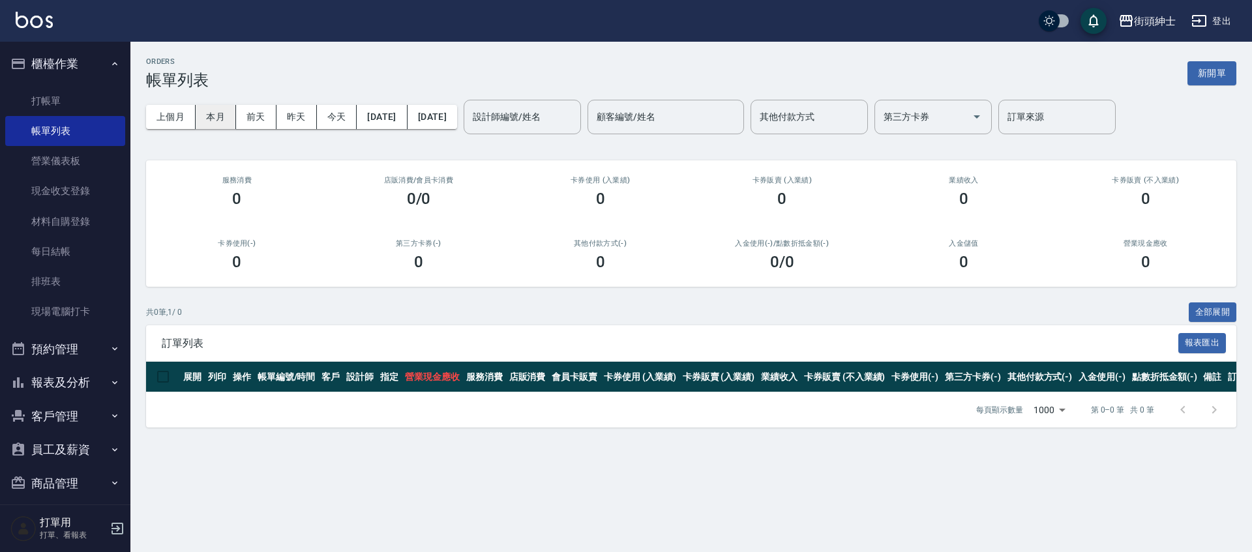
click at [234, 120] on button "本月" at bounding box center [216, 117] width 40 height 24
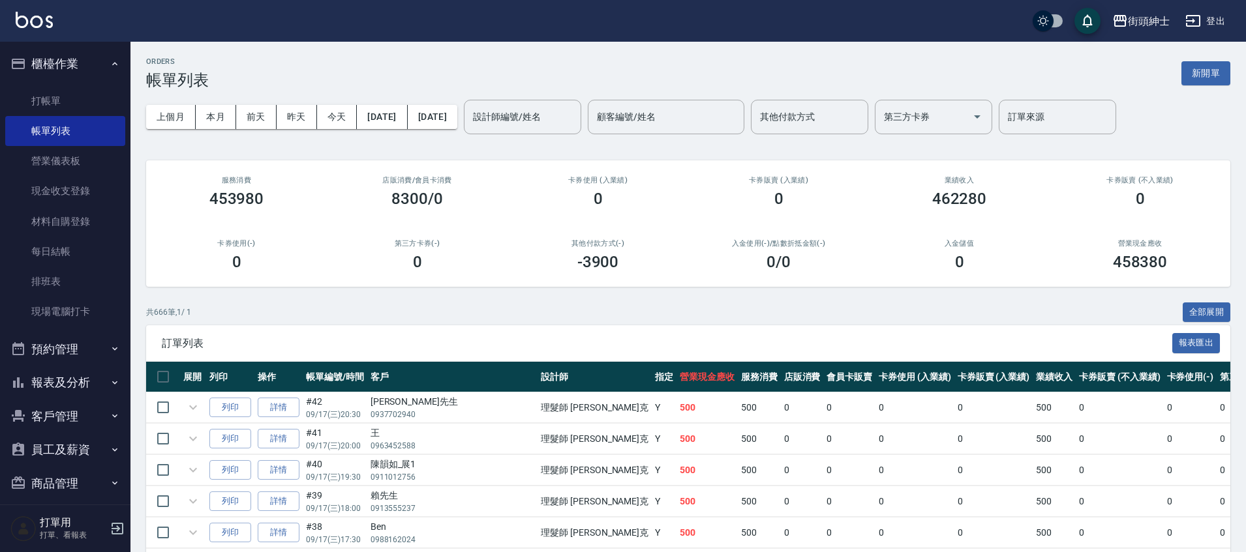
click at [989, 207] on div "462280" at bounding box center [958, 199] width 149 height 18
click at [213, 123] on button "本月" at bounding box center [216, 117] width 40 height 24
click at [101, 68] on button "櫃檯作業" at bounding box center [65, 64] width 120 height 34
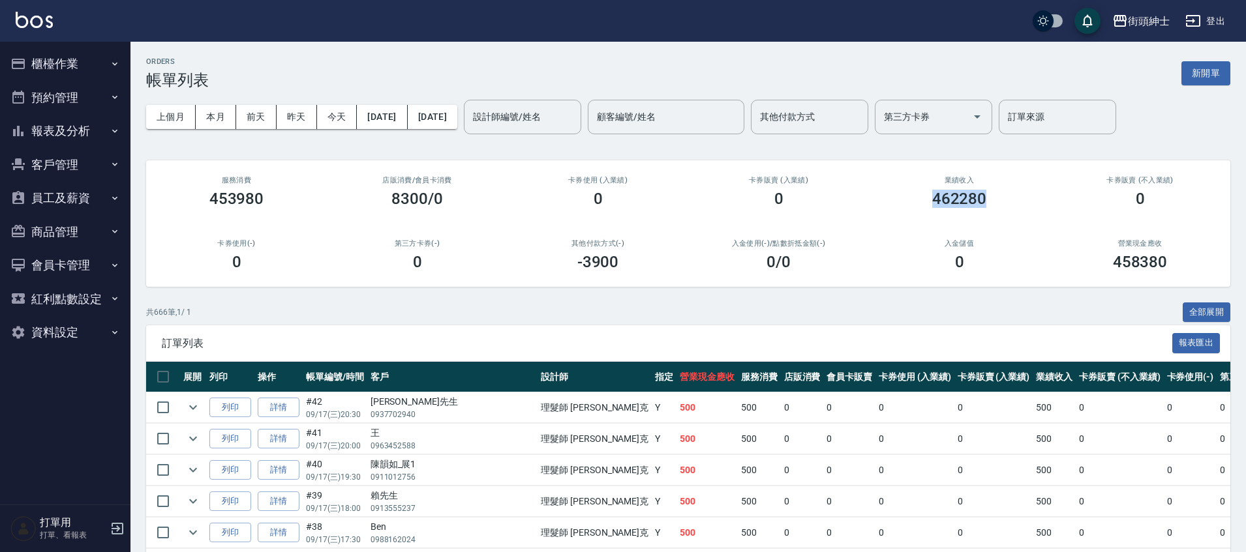
click at [95, 94] on button "預約管理" at bounding box center [65, 98] width 120 height 34
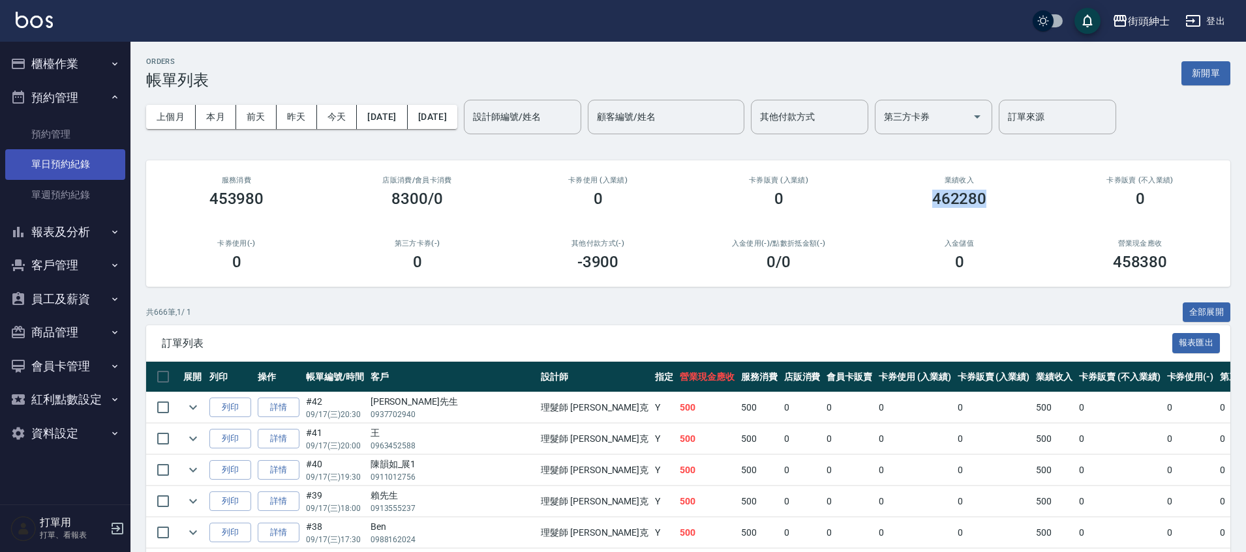
click at [98, 165] on link "單日預約紀錄" at bounding box center [65, 164] width 120 height 30
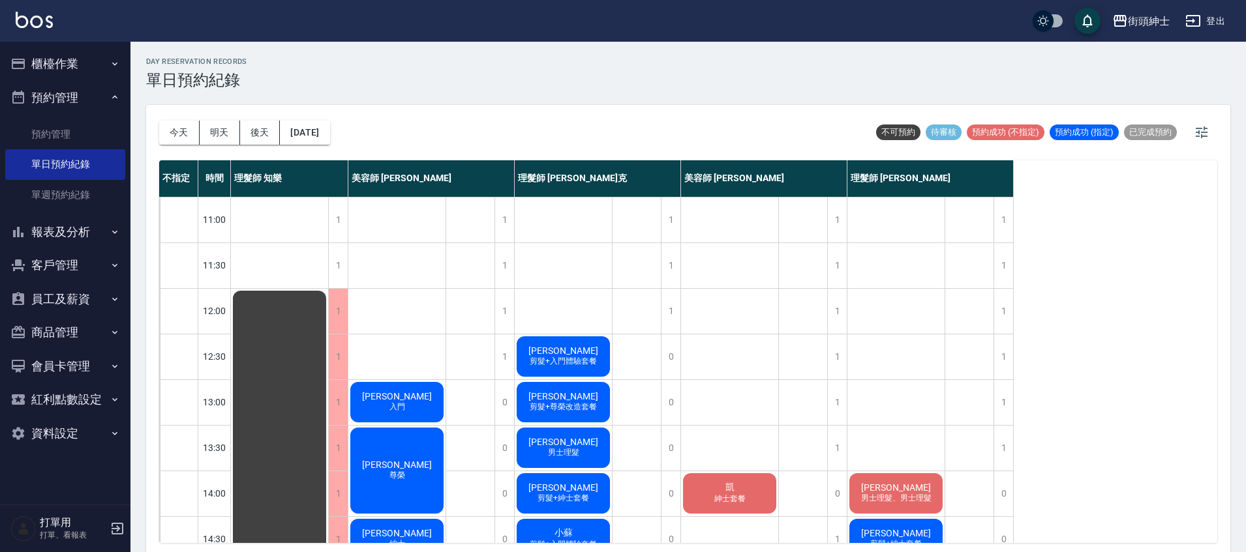
scroll to position [25, 0]
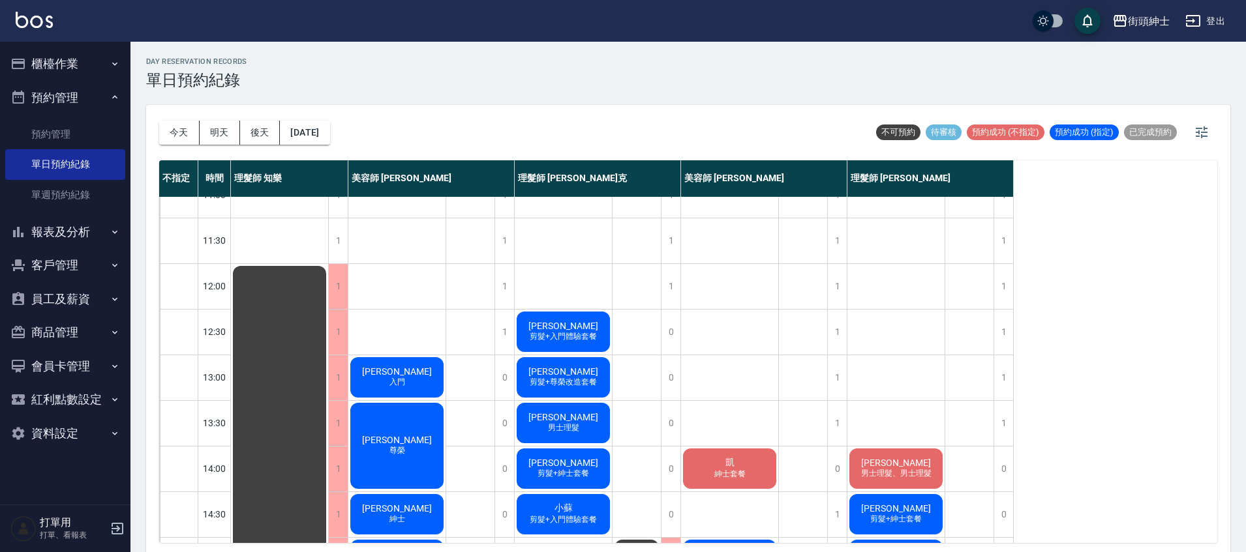
click at [81, 240] on button "報表及分析" at bounding box center [65, 232] width 120 height 34
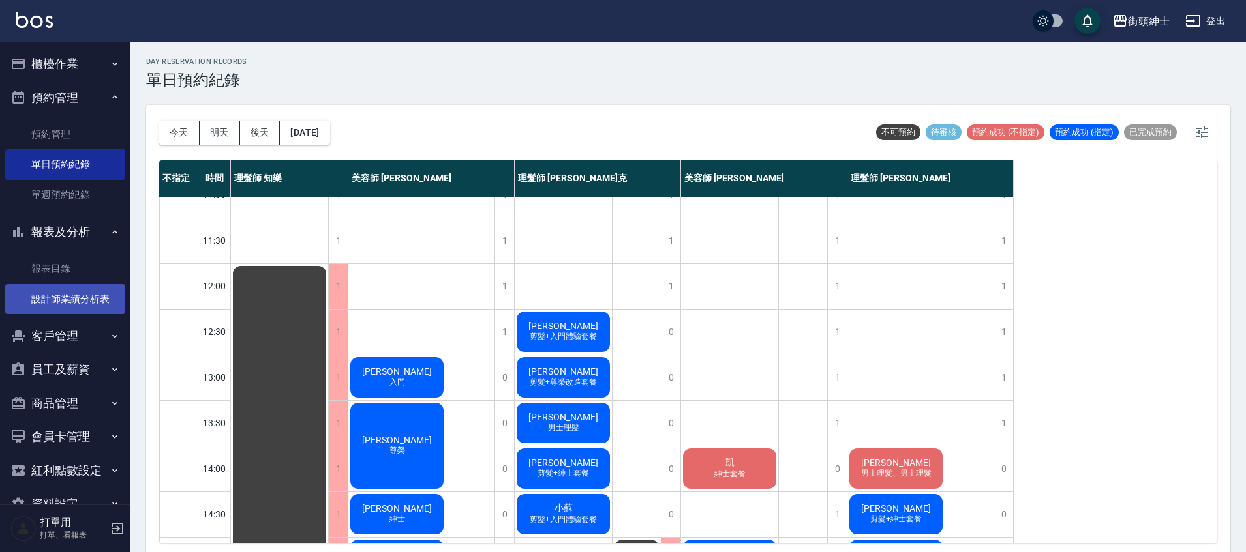
click at [93, 291] on link "設計師業績分析表" at bounding box center [65, 299] width 120 height 30
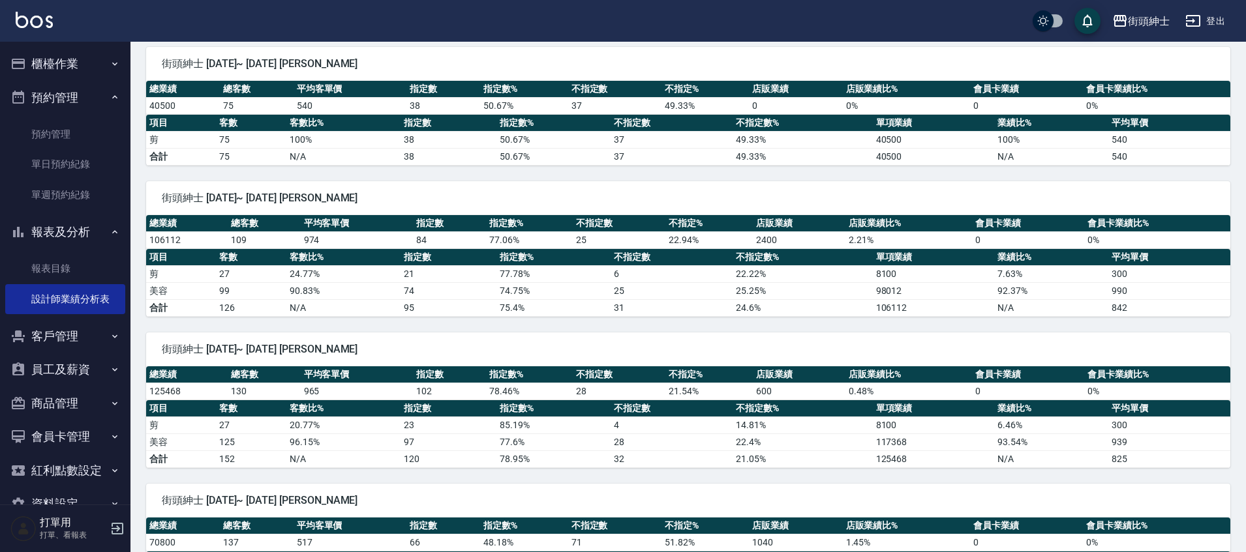
scroll to position [158, 0]
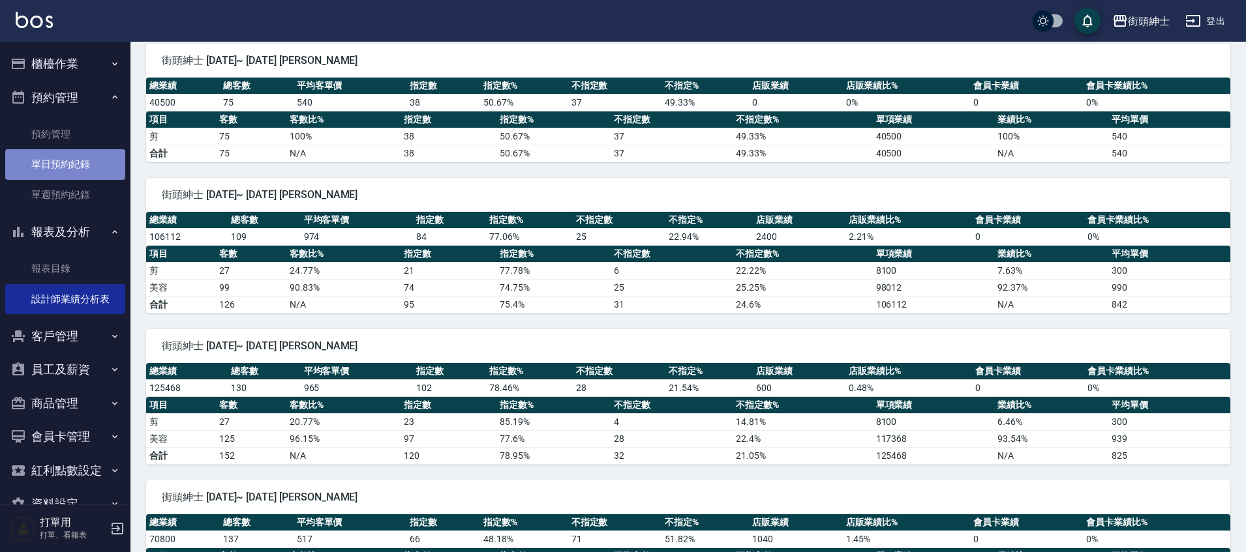
click at [90, 156] on link "單日預約紀錄" at bounding box center [65, 164] width 120 height 30
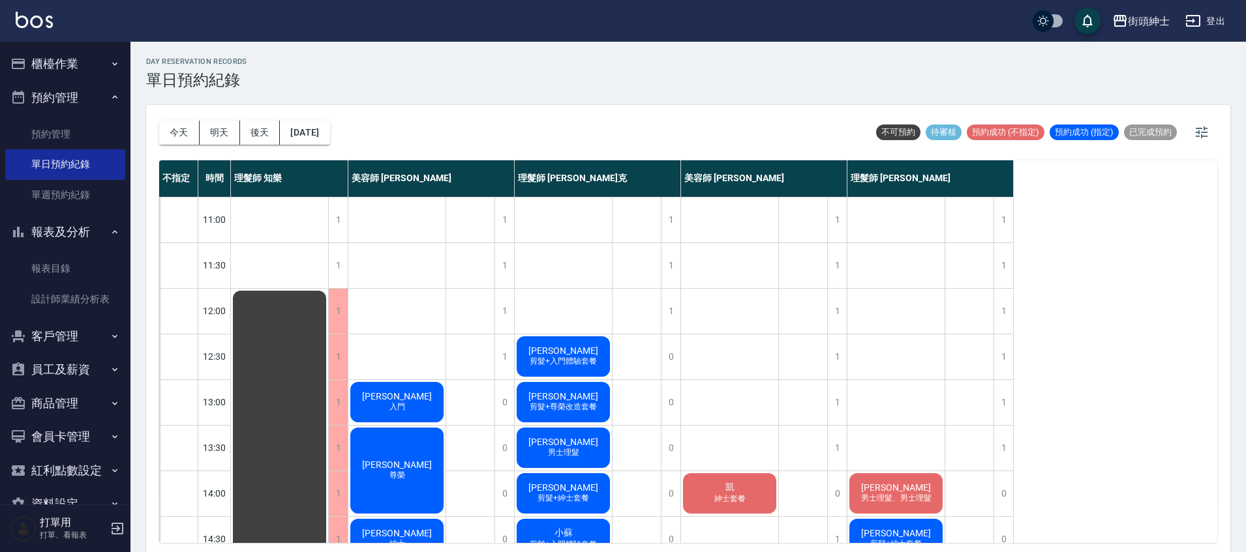
click at [85, 87] on button "預約管理" at bounding box center [65, 98] width 120 height 34
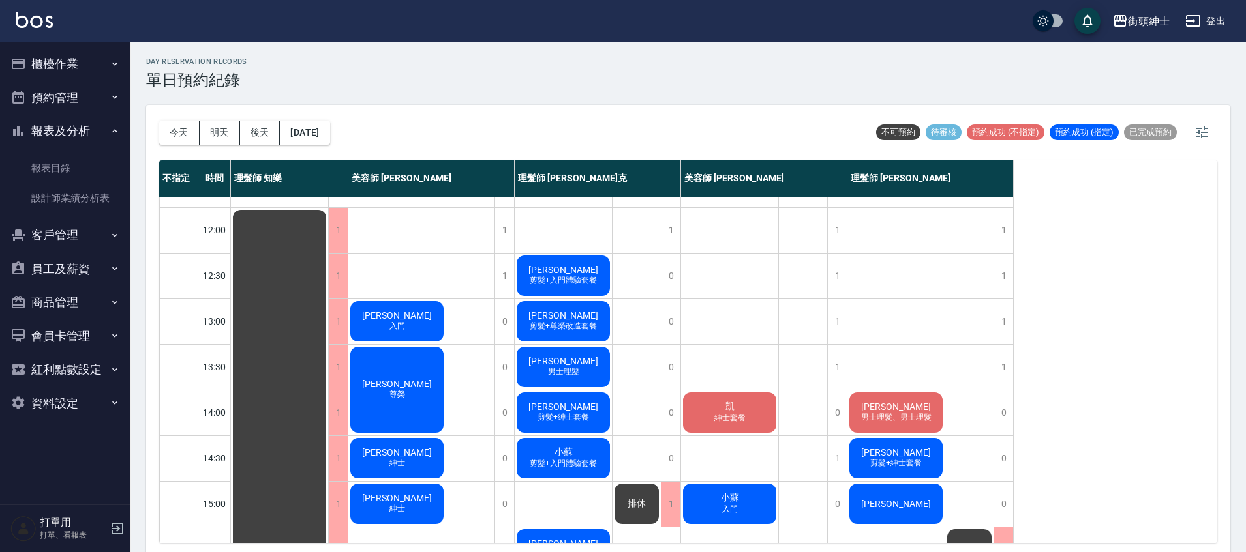
scroll to position [133, 0]
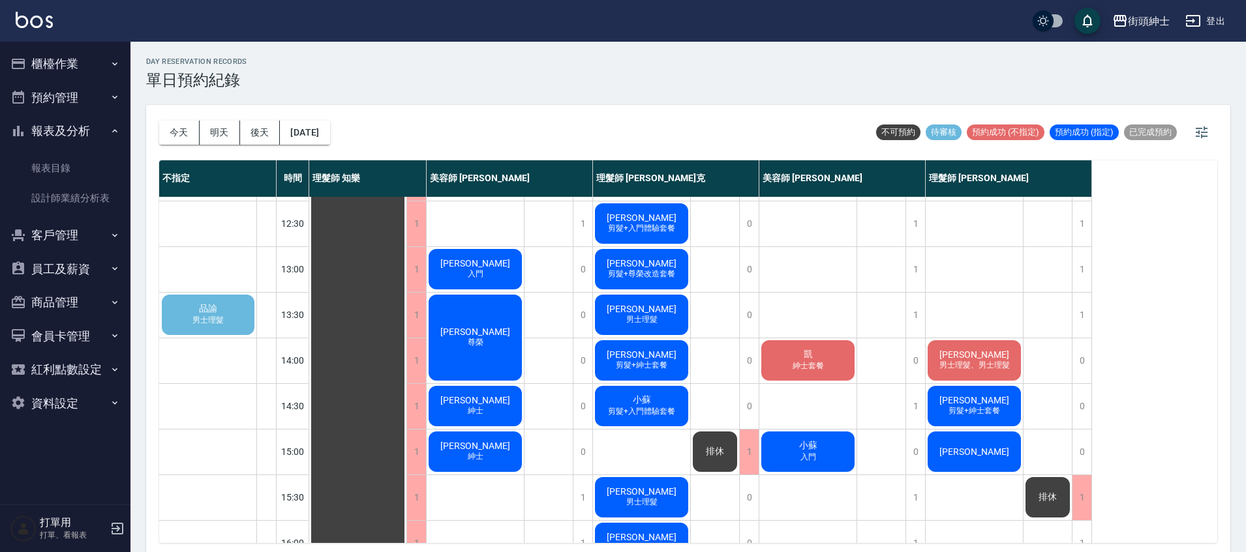
click at [247, 331] on div "品諭 男士理髮" at bounding box center [208, 315] width 97 height 44
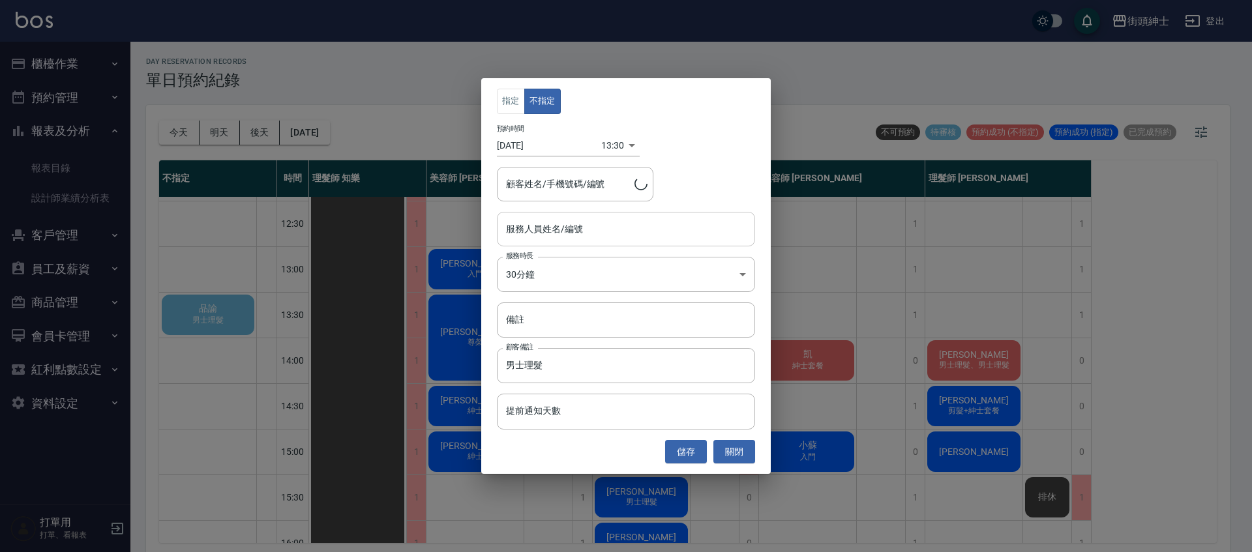
type input "品諭/0909559718"
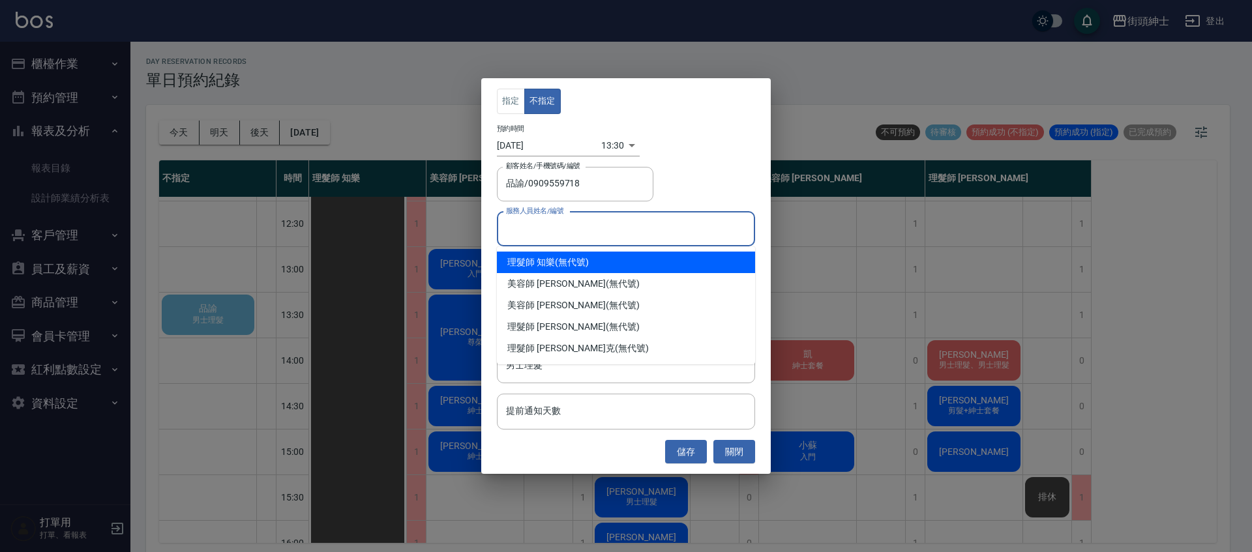
click at [625, 231] on input "服務人員姓名/編號" at bounding box center [626, 229] width 247 height 23
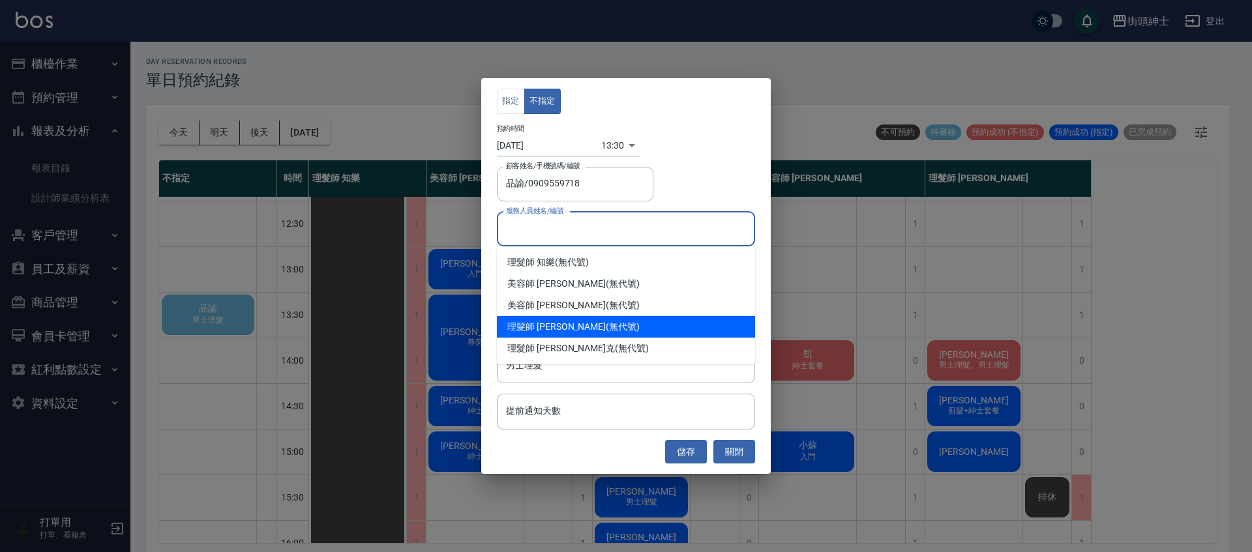
click at [612, 329] on div "理髮師 [PERSON_NAME] (無代號)" at bounding box center [626, 327] width 258 height 22
type input "理髮師 [PERSON_NAME](無代號)"
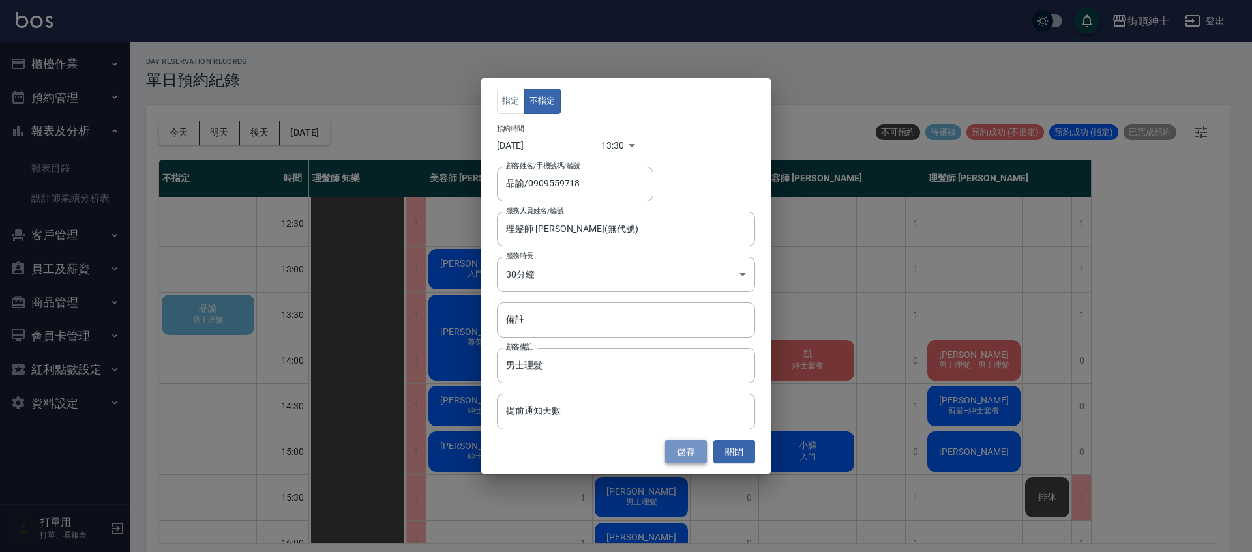
click at [703, 449] on button "儲存" at bounding box center [686, 452] width 42 height 24
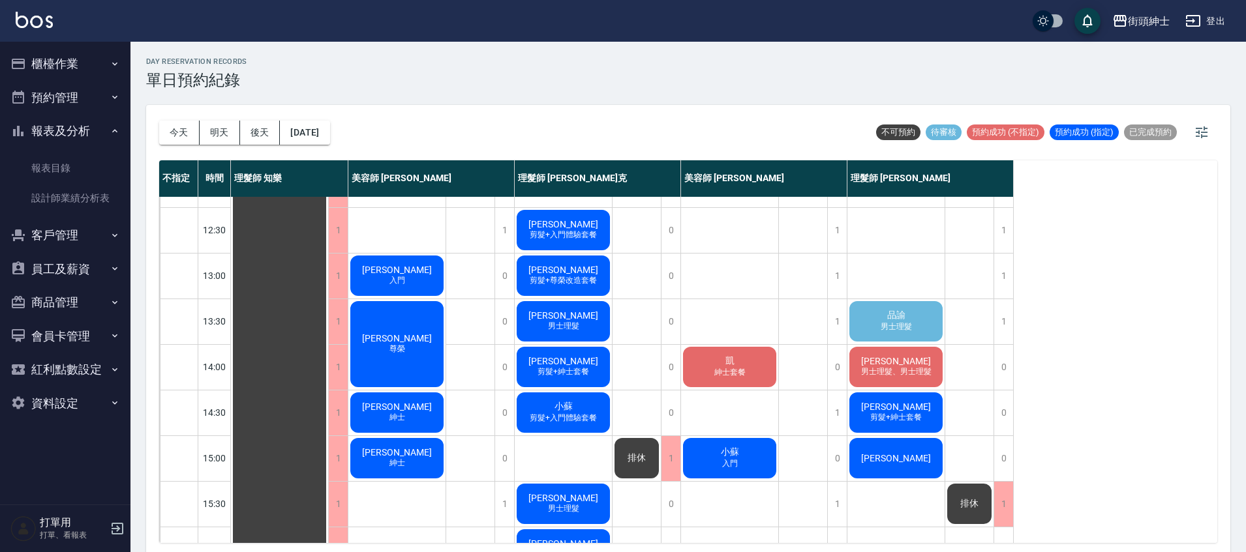
scroll to position [145, 0]
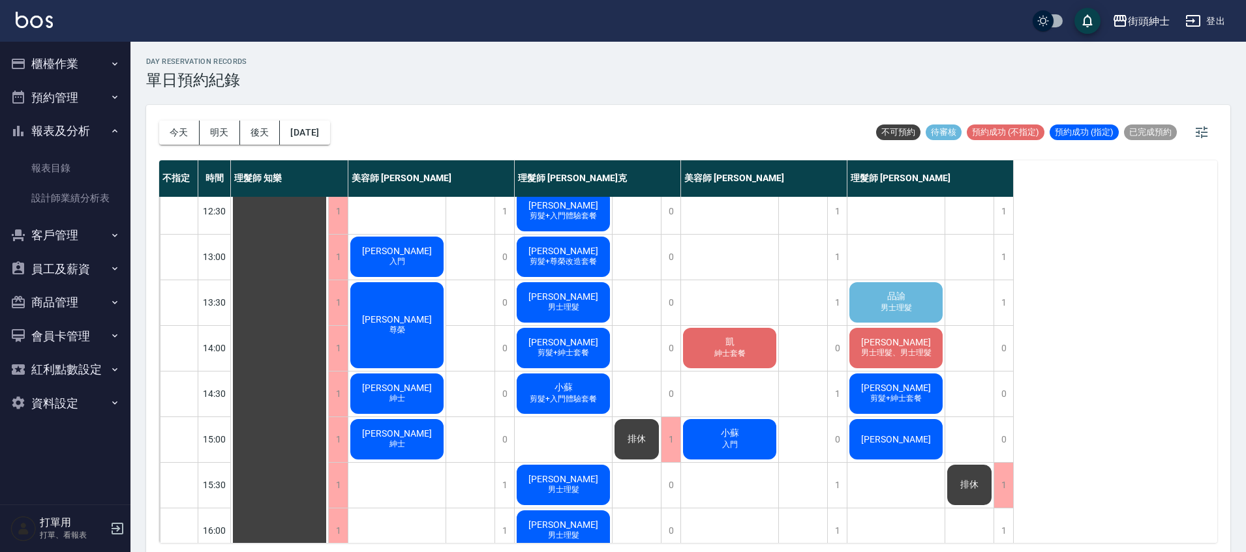
click at [873, 315] on div "品諭 男士理髮" at bounding box center [895, 302] width 97 height 44
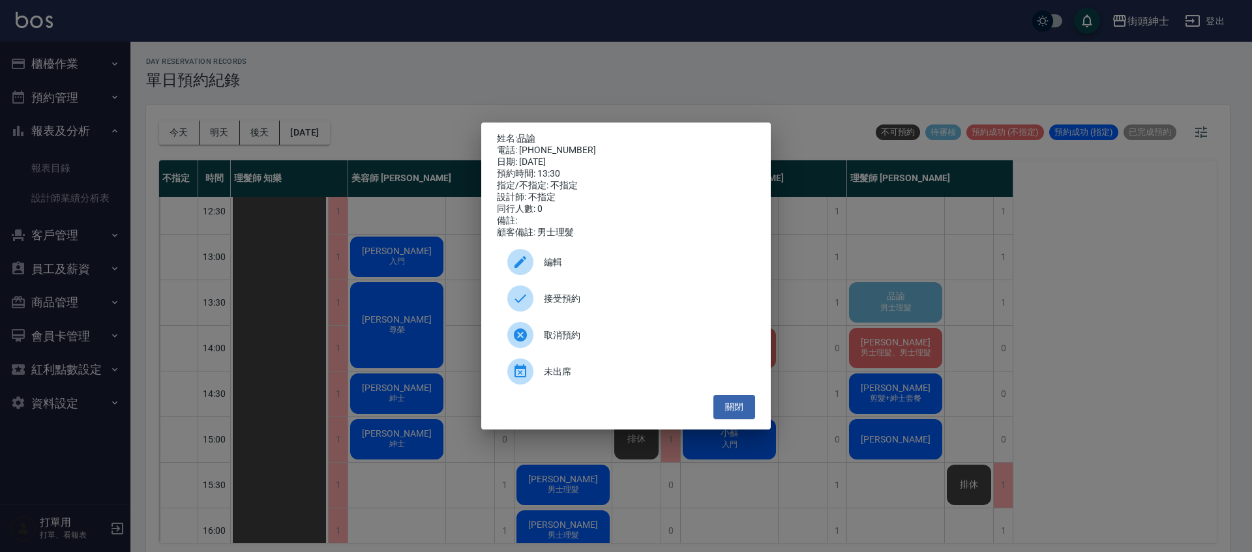
click at [562, 297] on span "接受預約" at bounding box center [644, 299] width 201 height 14
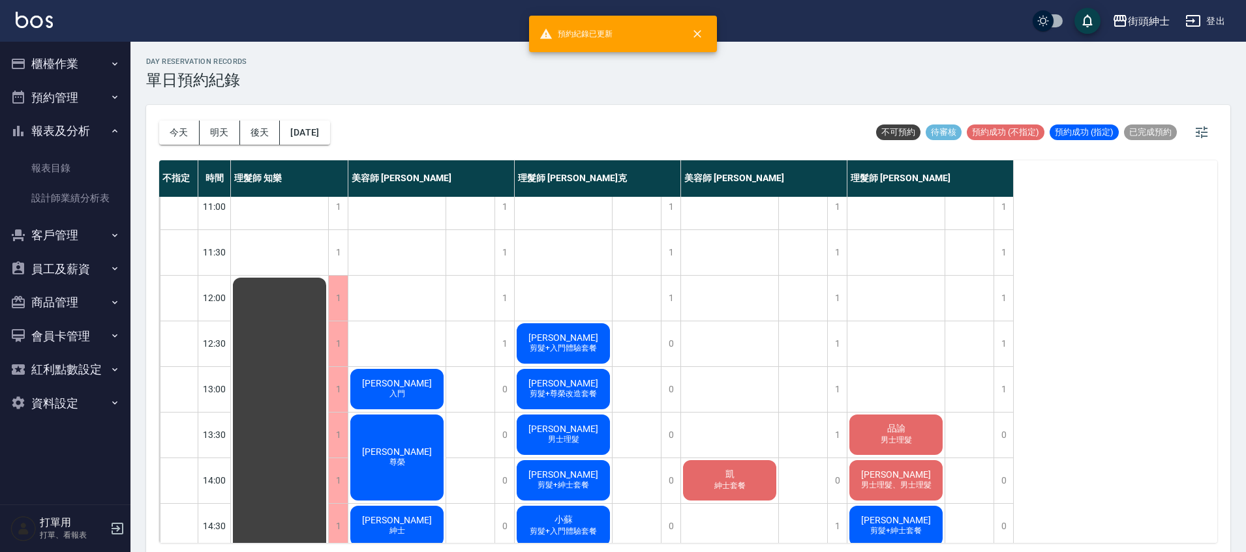
scroll to position [12, 0]
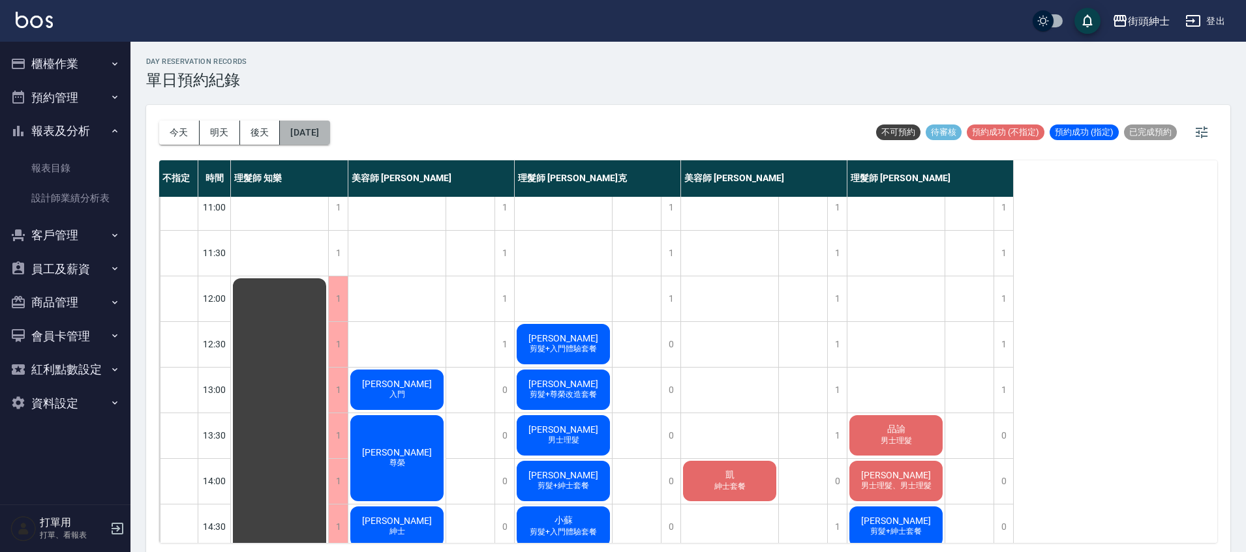
click at [329, 138] on button "[DATE]" at bounding box center [305, 133] width 50 height 24
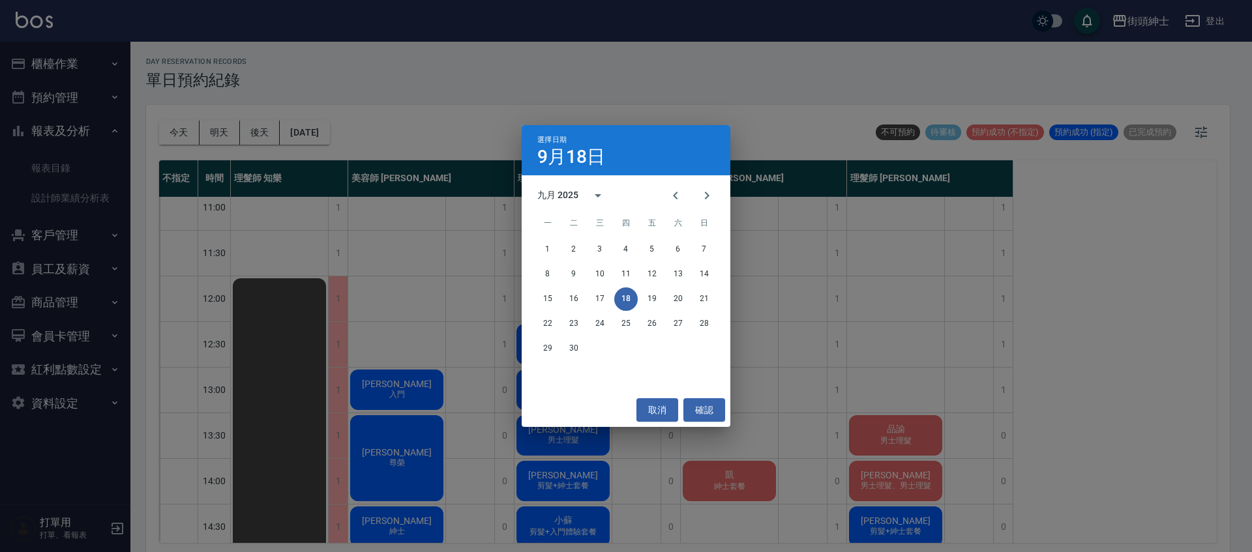
click at [635, 418] on div "取消 確認" at bounding box center [626, 410] width 209 height 35
click at [637, 411] on button "取消" at bounding box center [658, 411] width 42 height 24
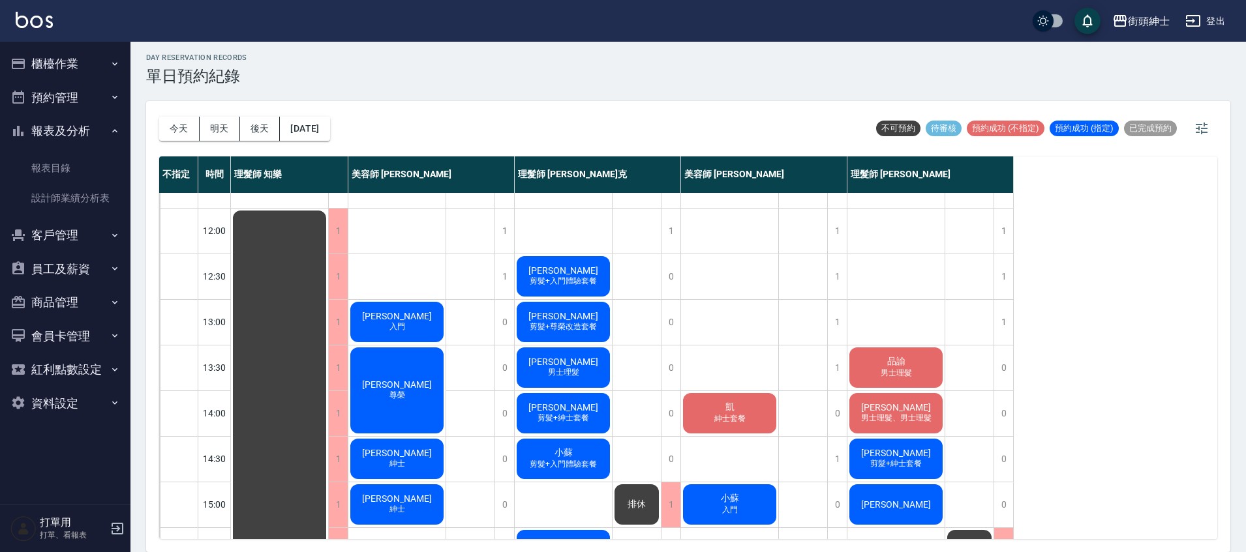
scroll to position [0, 0]
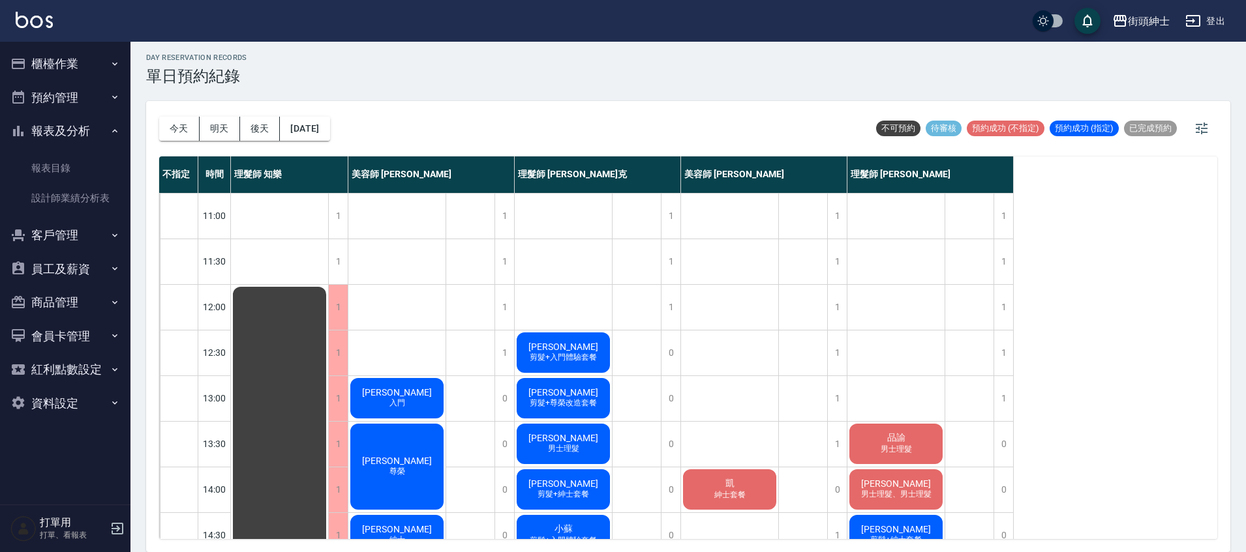
click at [579, 402] on span "剪髮+尊榮改造套餐" at bounding box center [563, 403] width 72 height 11
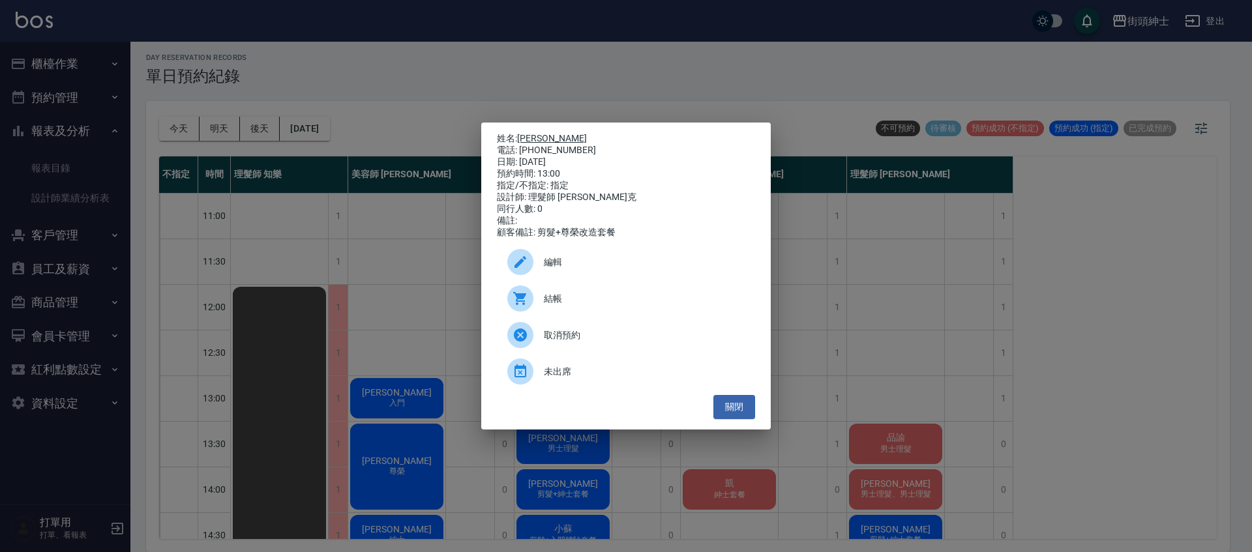
click at [536, 133] on link "[PERSON_NAME]" at bounding box center [552, 138] width 70 height 10
click at [333, 280] on div "姓名: 張新生 電話: 0958957898 日期: 2025/09/18 預約時間: 13:00 指定/不指定: 指定 設計師: 理髮師 Vic 維克 同行…" at bounding box center [626, 276] width 1252 height 552
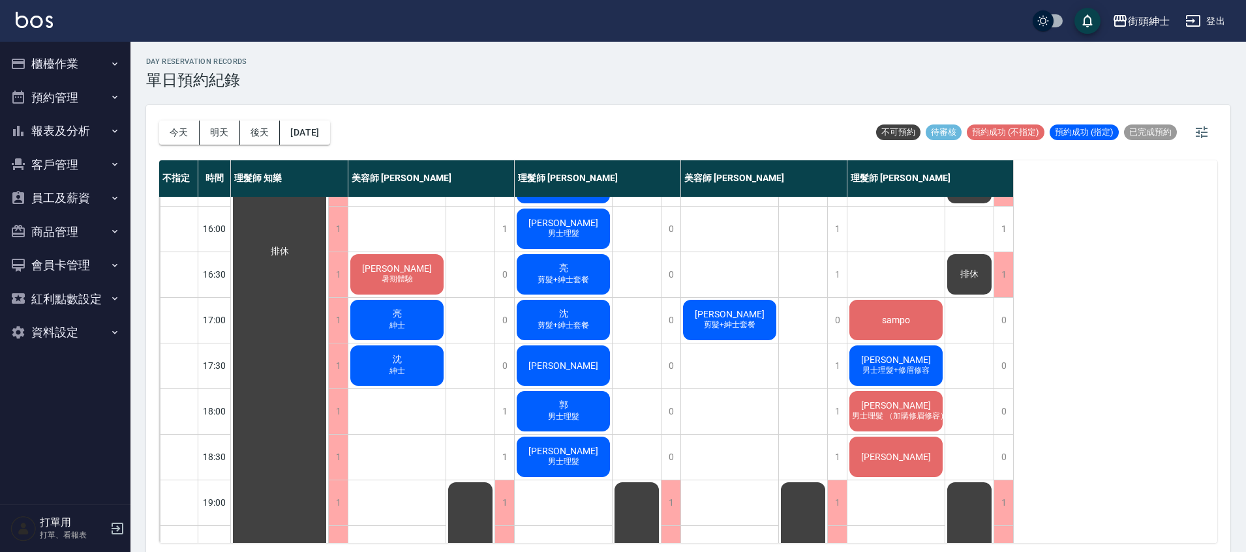
scroll to position [168, 0]
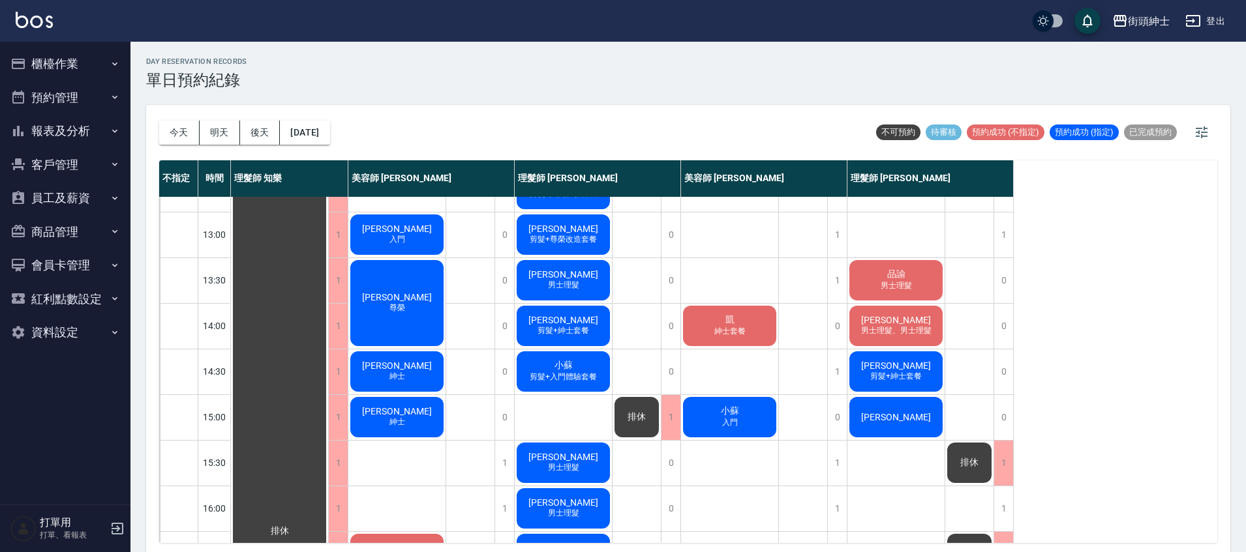
click at [581, 336] on span "剪髮+紳士套餐" at bounding box center [563, 330] width 57 height 11
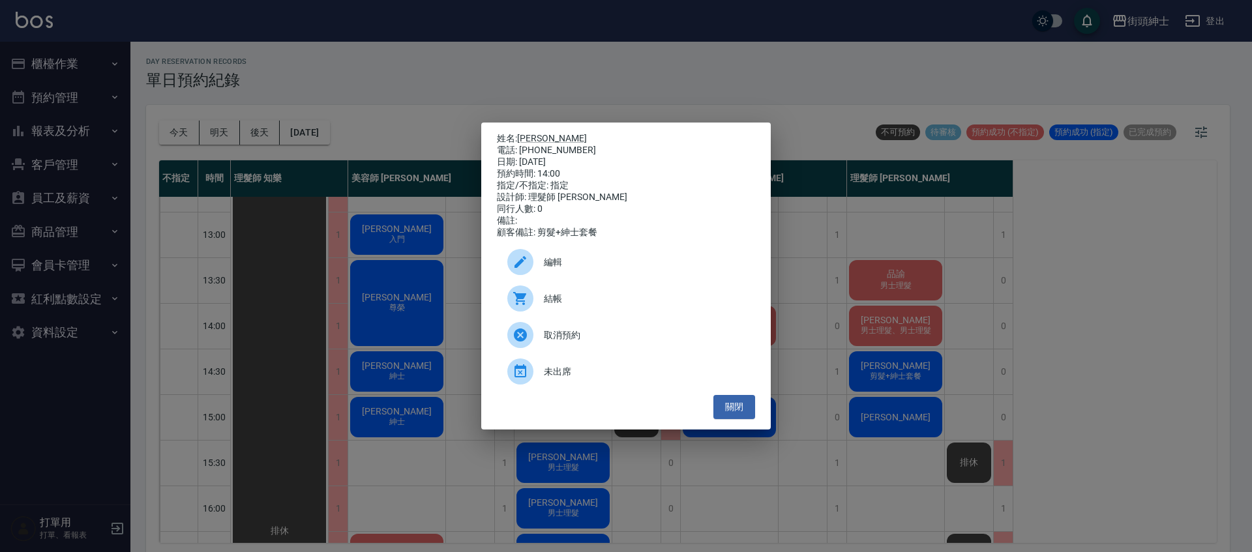
drag, startPoint x: 564, startPoint y: 82, endPoint x: 571, endPoint y: 83, distance: 7.4
click at [564, 82] on div "姓名: [PERSON_NAME] 電話: [PHONE_NUMBER] 日期: [DATE] 預約時間: 14:00 指定/不指定: 指定 設計師: 理髮師…" at bounding box center [626, 276] width 1252 height 552
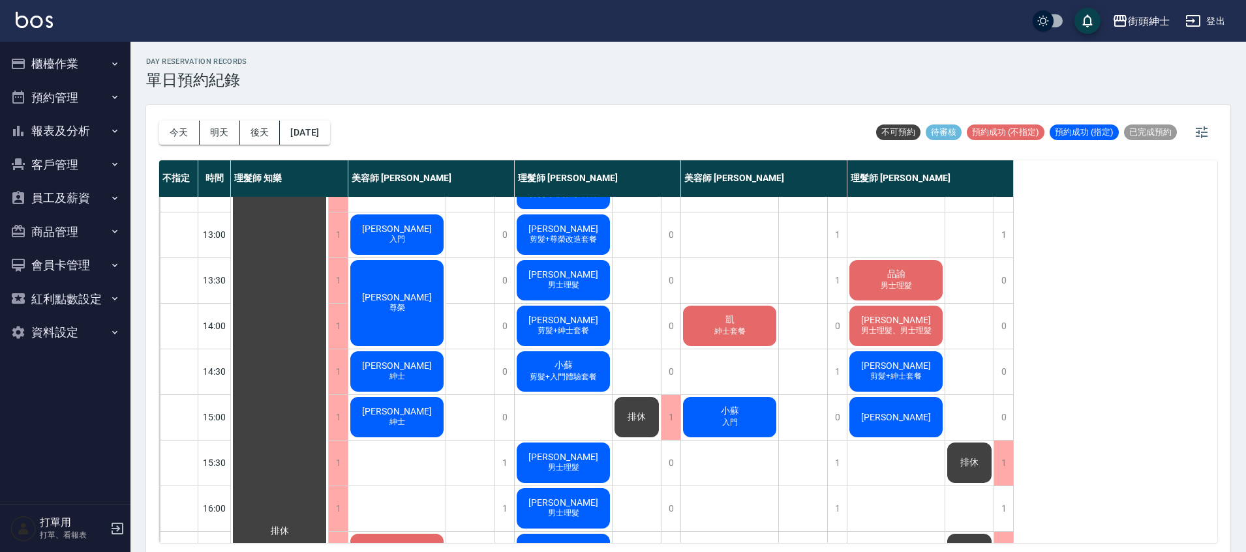
click at [898, 322] on span "[PERSON_NAME]" at bounding box center [895, 320] width 75 height 10
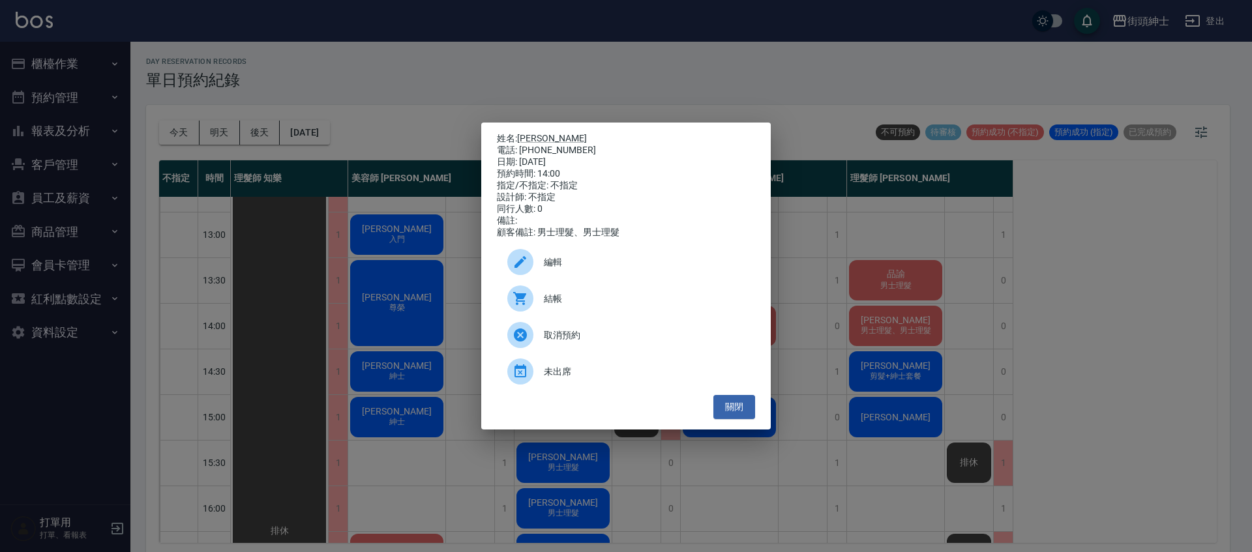
click at [447, 104] on div "姓名: [PERSON_NAME] 電話: [PHONE_NUMBER] 日期: [DATE] 預約時間: 14:00 指定/不指定: 不指定 設計師: 不指…" at bounding box center [626, 276] width 1252 height 552
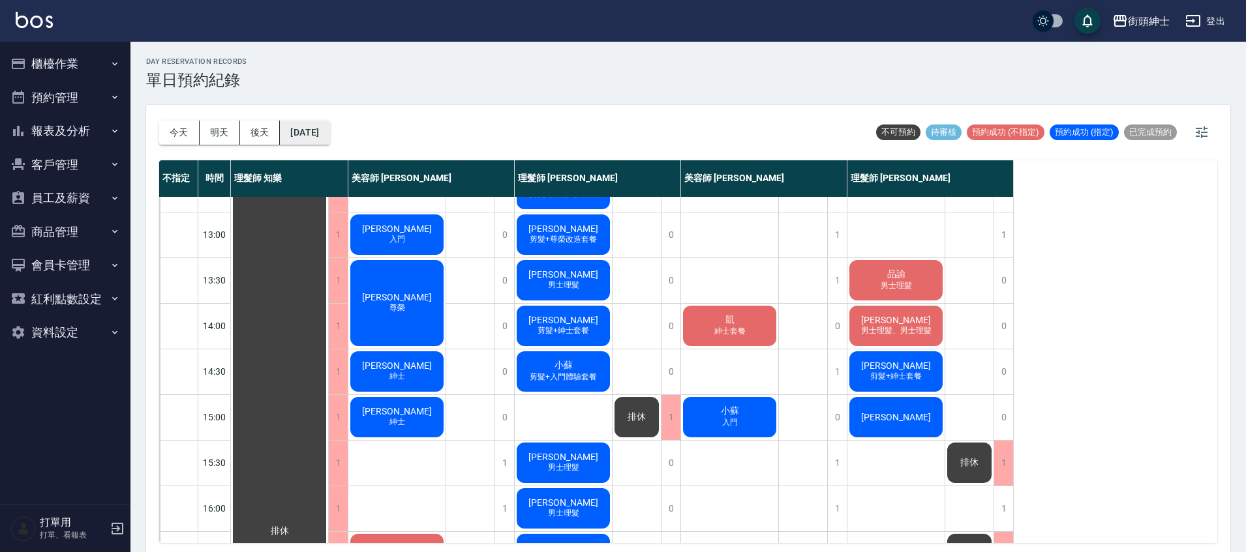
click at [329, 128] on button "[DATE]" at bounding box center [305, 133] width 50 height 24
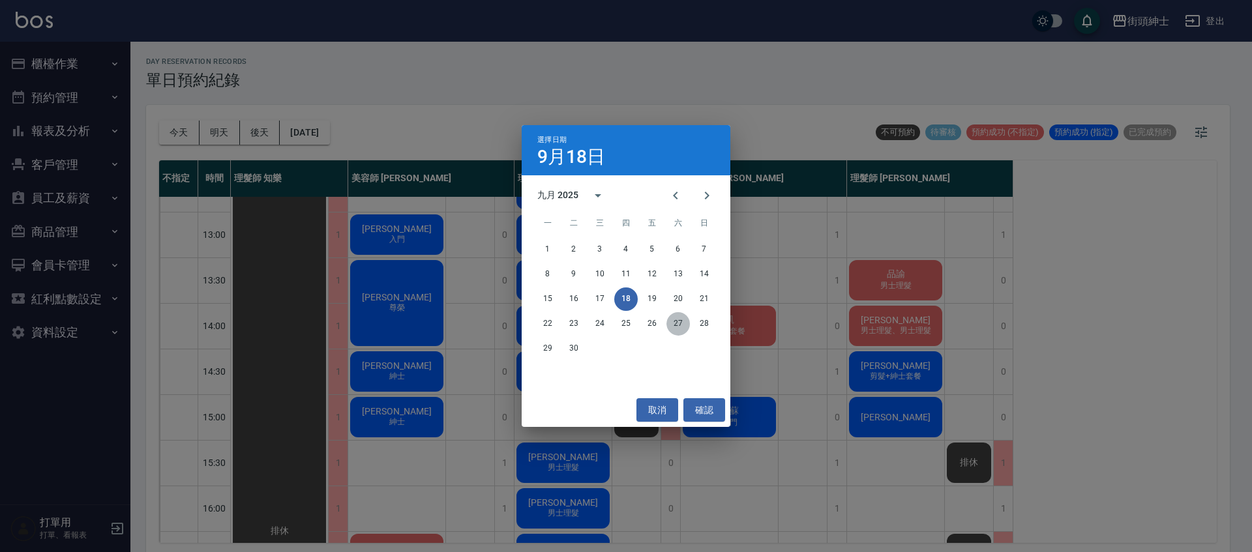
click at [682, 322] on button "27" at bounding box center [678, 323] width 23 height 23
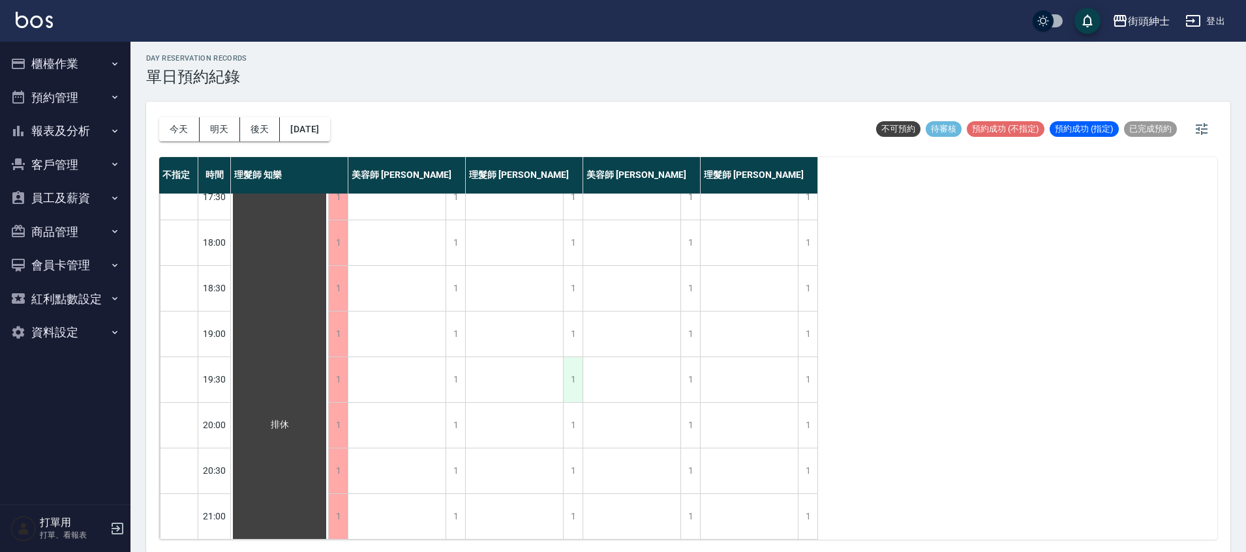
scroll to position [4, 0]
drag, startPoint x: 191, startPoint y: 136, endPoint x: 203, endPoint y: 138, distance: 11.9
click at [191, 136] on button "今天" at bounding box center [179, 129] width 40 height 24
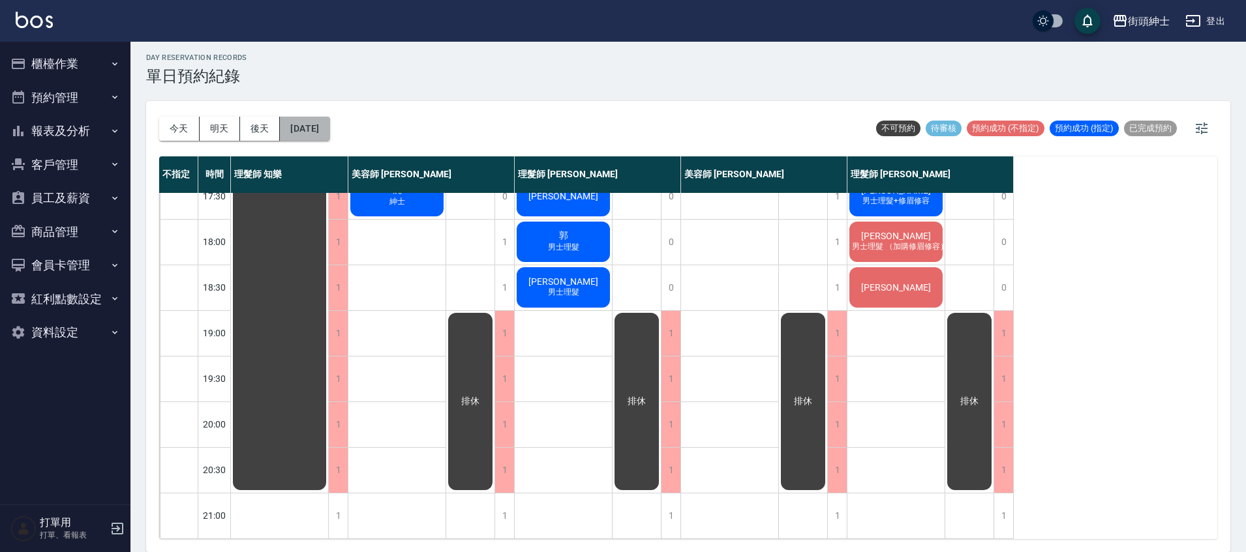
click at [329, 128] on button "[DATE]" at bounding box center [305, 129] width 50 height 24
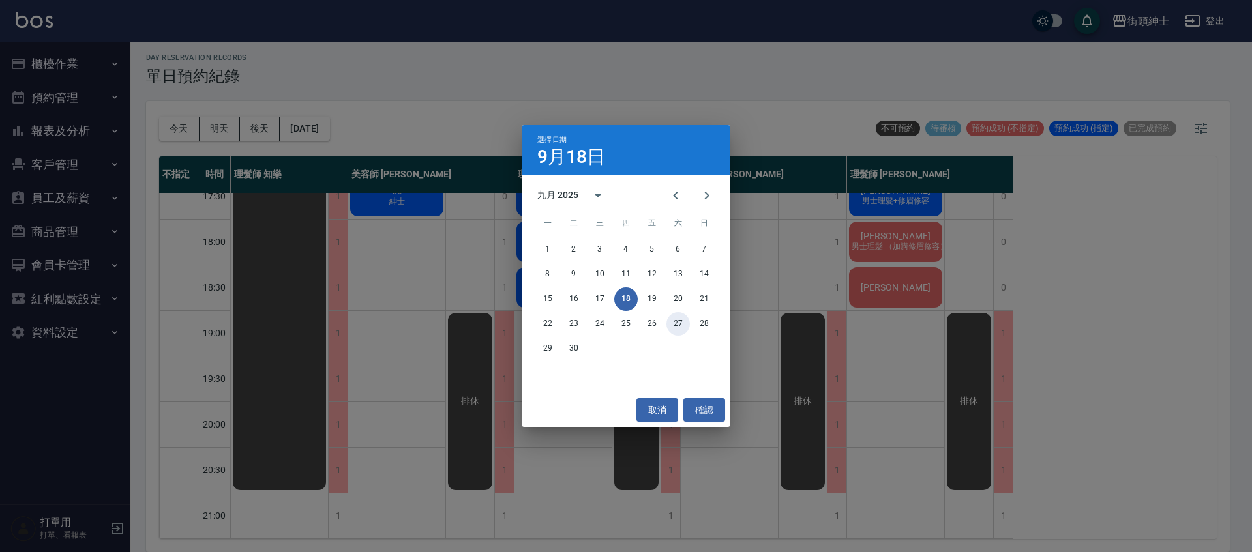
drag, startPoint x: 680, startPoint y: 324, endPoint x: 689, endPoint y: 324, distance: 9.1
click at [680, 324] on button "27" at bounding box center [678, 323] width 23 height 23
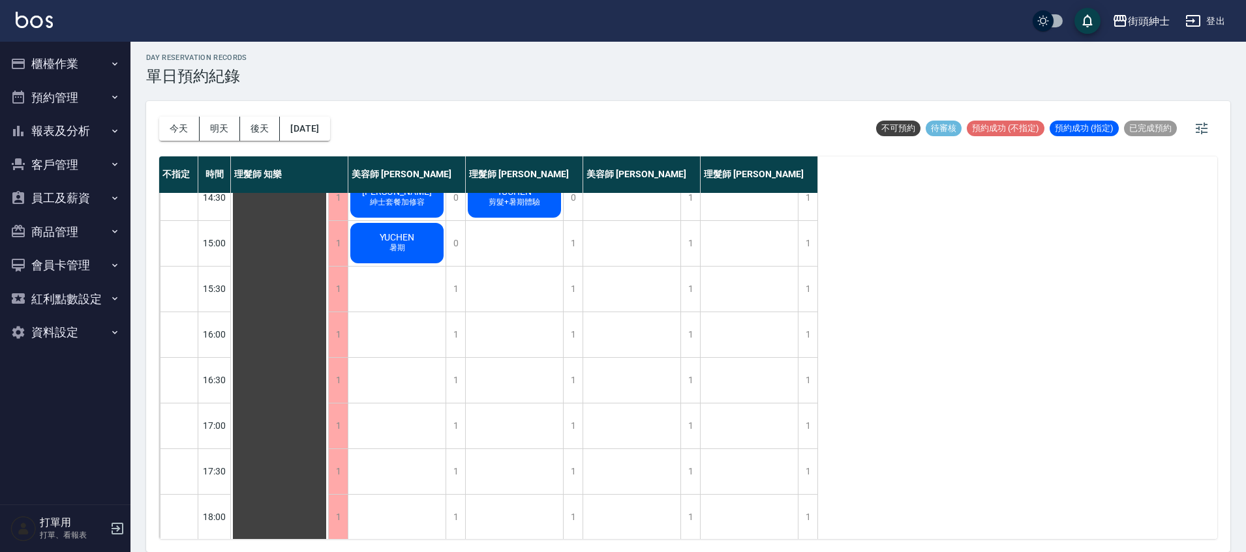
scroll to position [75, 0]
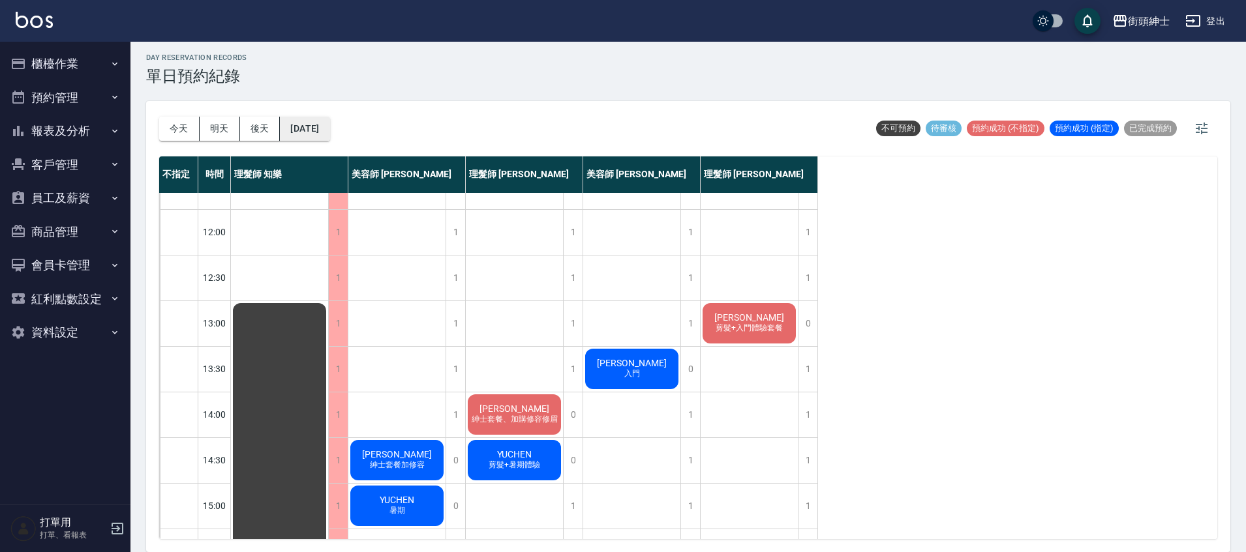
click at [328, 125] on button "[DATE]" at bounding box center [305, 129] width 50 height 24
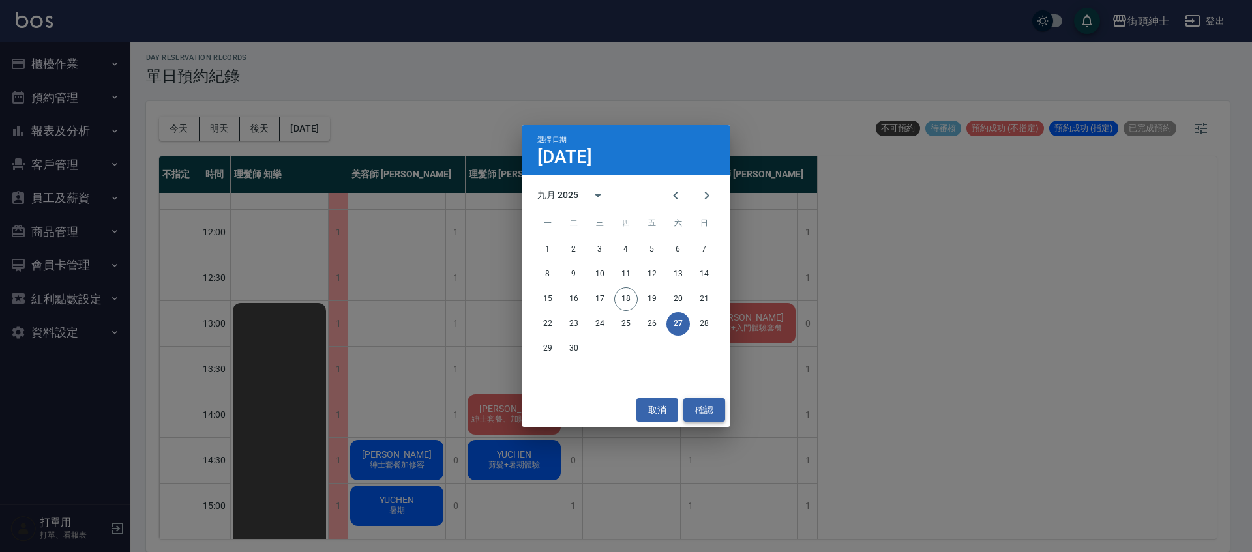
click at [702, 410] on button "確認" at bounding box center [705, 411] width 42 height 24
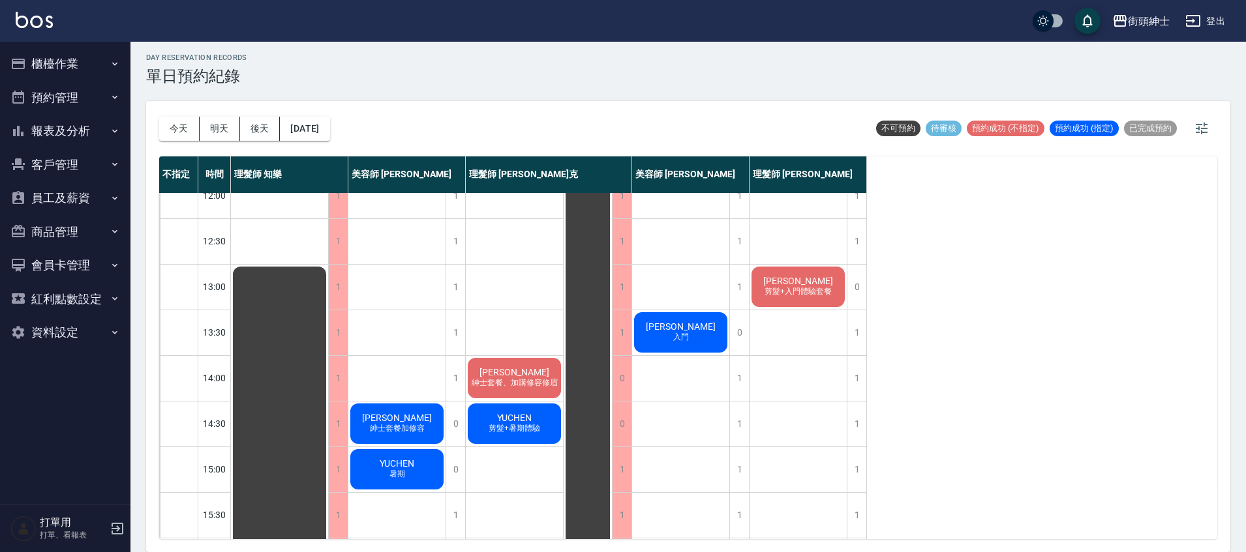
scroll to position [112, 0]
click at [182, 125] on button "今天" at bounding box center [179, 129] width 40 height 24
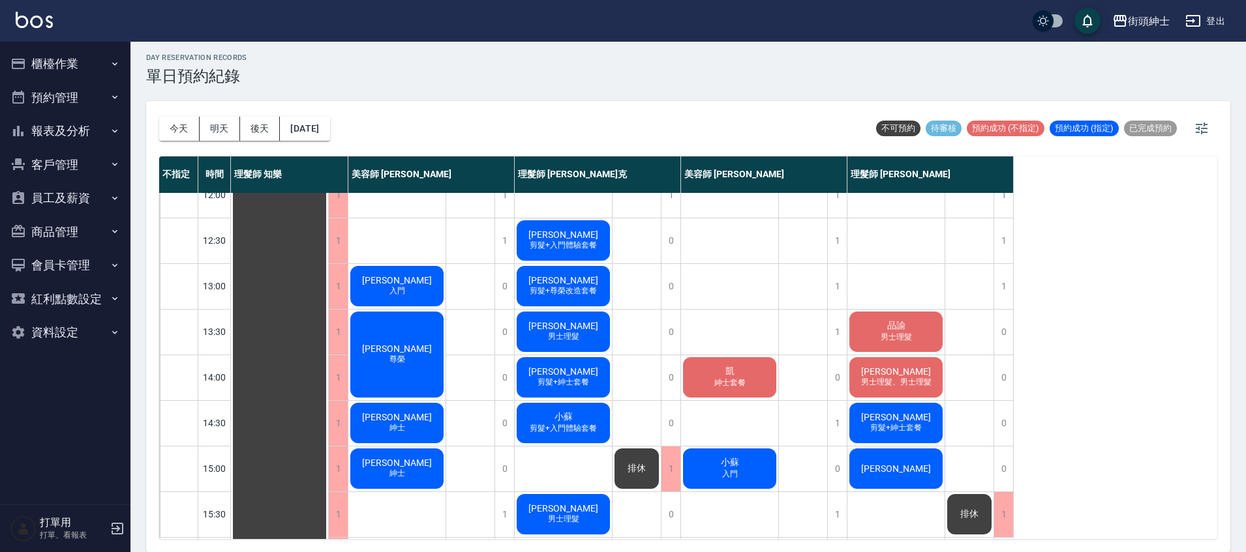
scroll to position [127, 0]
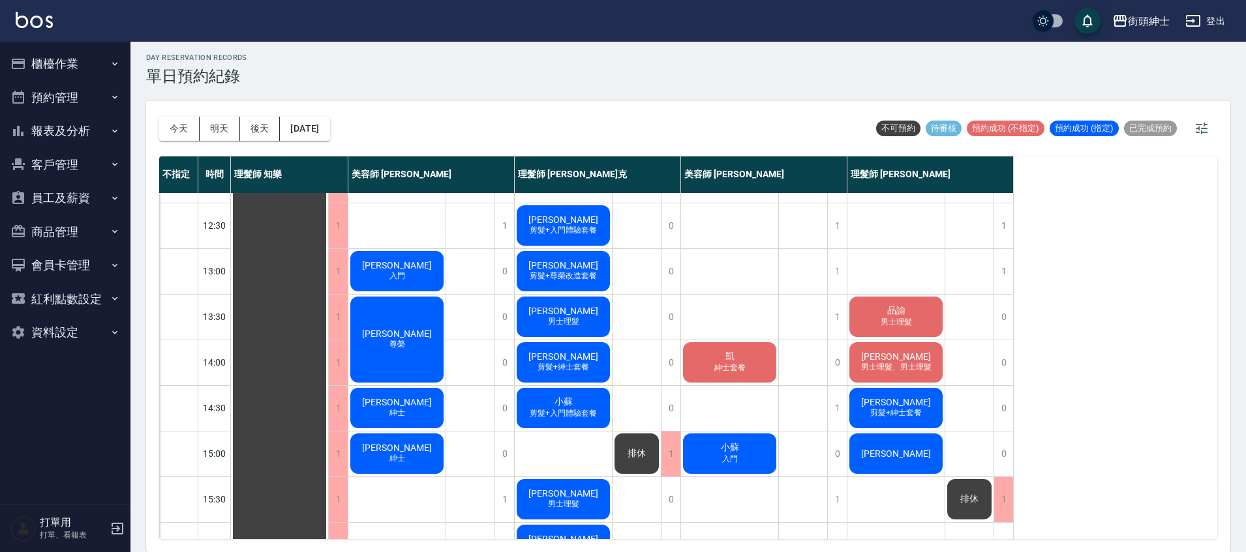
click at [751, 360] on div "凱 紳士套餐" at bounding box center [729, 362] width 97 height 44
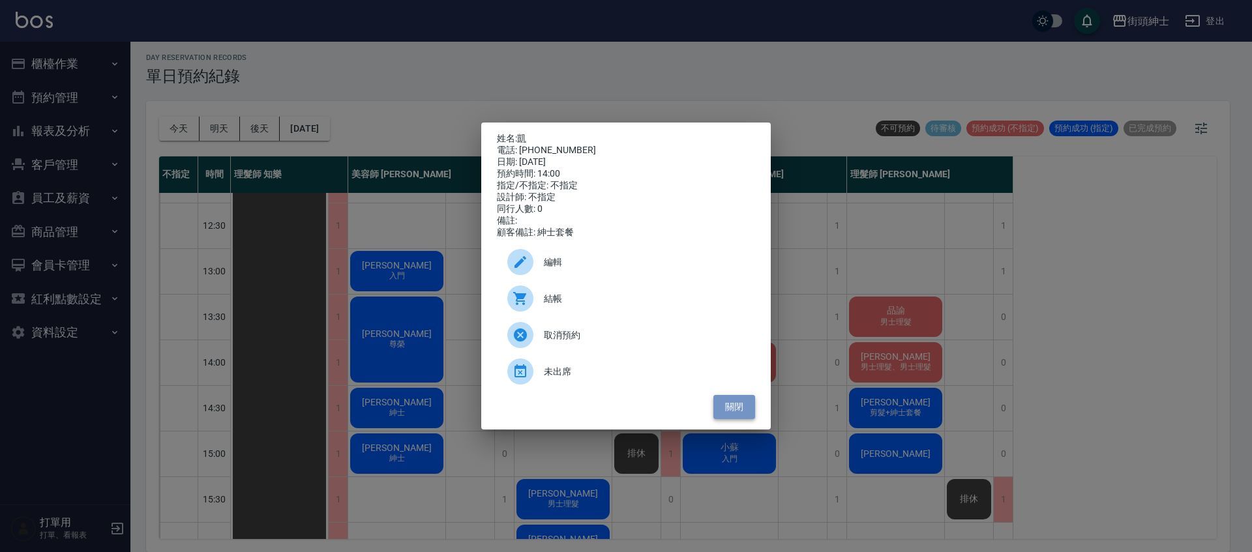
click at [740, 417] on button "關閉" at bounding box center [735, 407] width 42 height 24
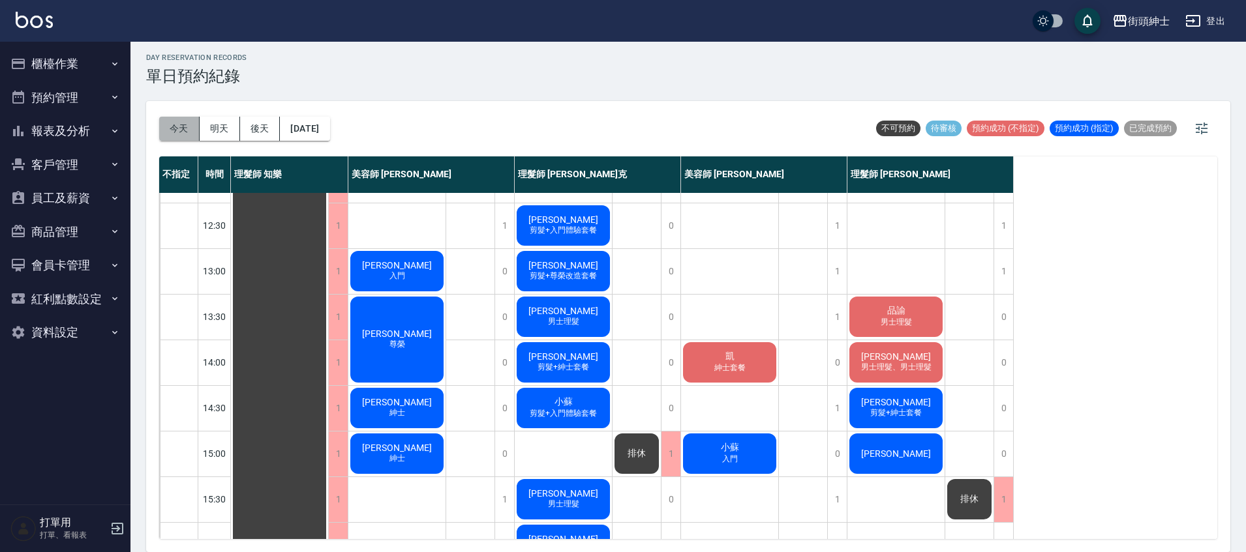
drag, startPoint x: 180, startPoint y: 128, endPoint x: 378, endPoint y: 189, distance: 206.7
click at [181, 128] on button "今天" at bounding box center [179, 129] width 40 height 24
click at [324, 125] on button "[DATE]" at bounding box center [305, 129] width 50 height 24
click at [329, 125] on button "[DATE]" at bounding box center [305, 129] width 50 height 24
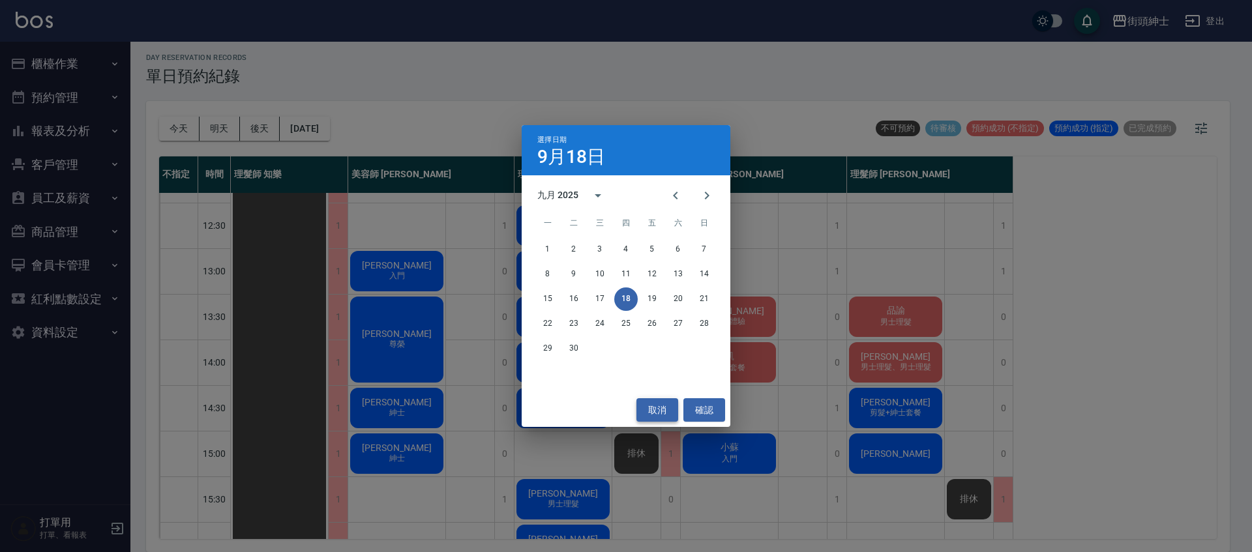
click at [657, 419] on button "取消" at bounding box center [658, 411] width 42 height 24
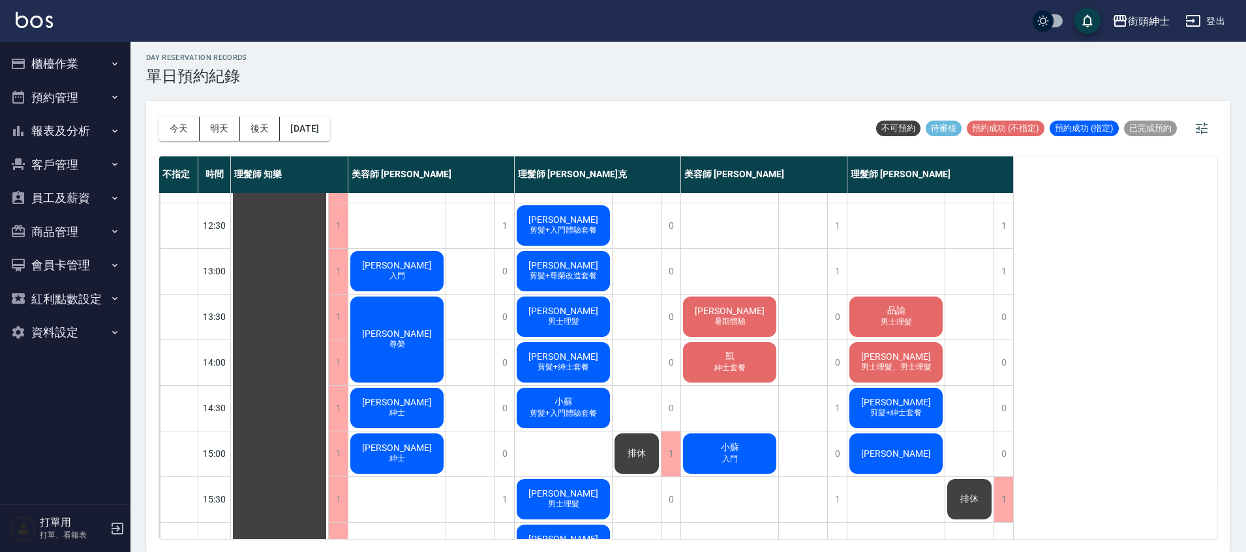
click at [584, 369] on span "剪髮+紳士套餐" at bounding box center [563, 367] width 57 height 11
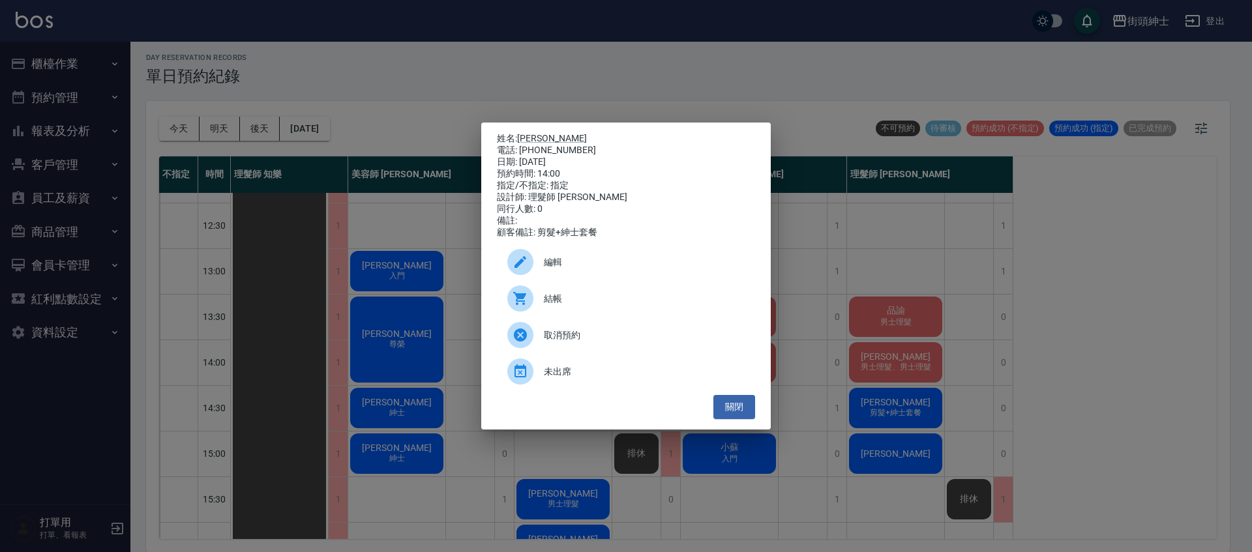
click at [430, 104] on div "姓名: [PERSON_NAME] 電話: [PHONE_NUMBER] 日期: [DATE] 預約時間: 14:00 指定/不指定: 指定 設計師: 理髮師…" at bounding box center [626, 276] width 1252 height 552
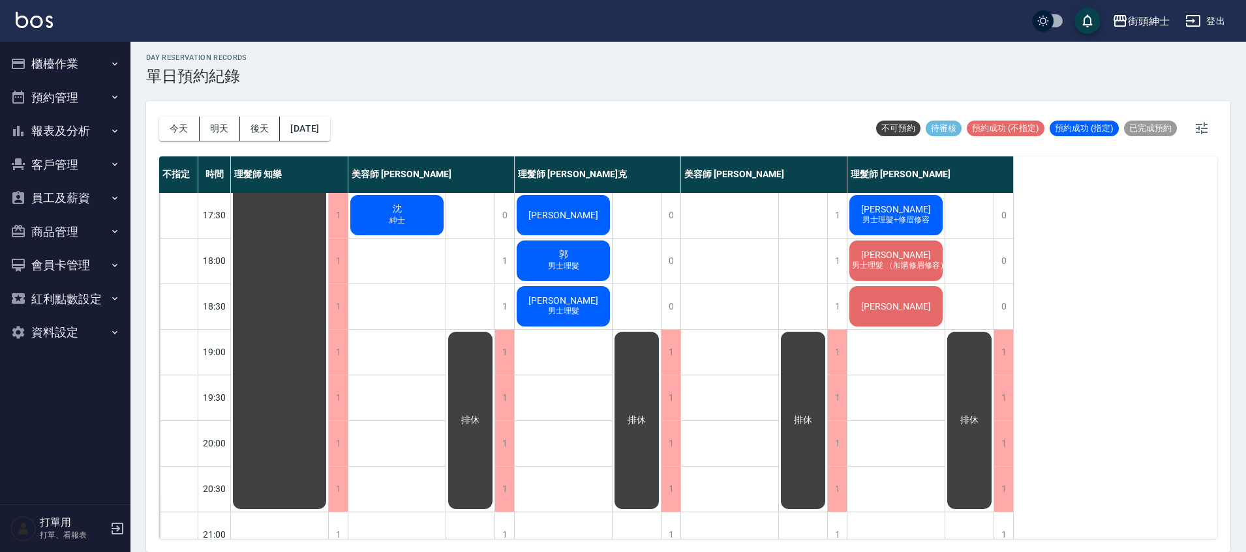
scroll to position [623, 0]
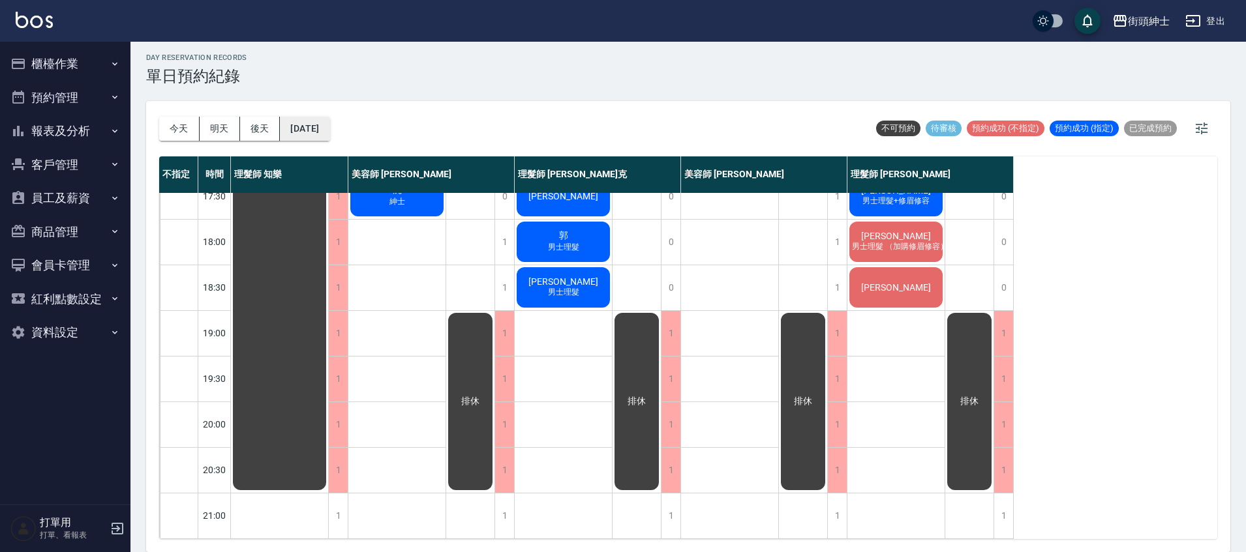
click at [329, 128] on button "[DATE]" at bounding box center [305, 129] width 50 height 24
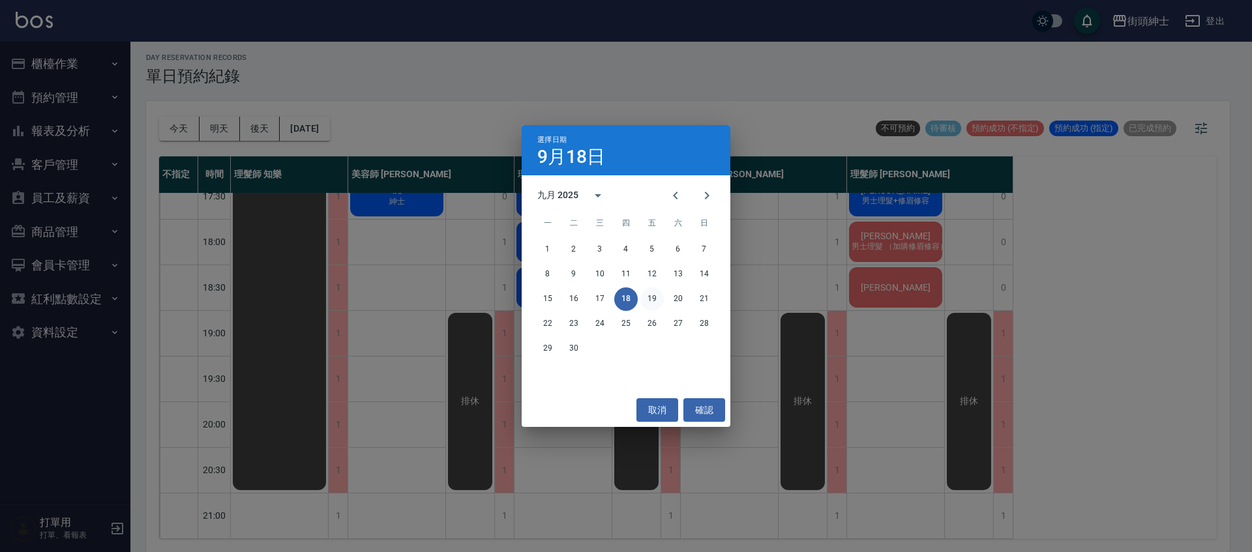
click at [657, 294] on button "19" at bounding box center [652, 299] width 23 height 23
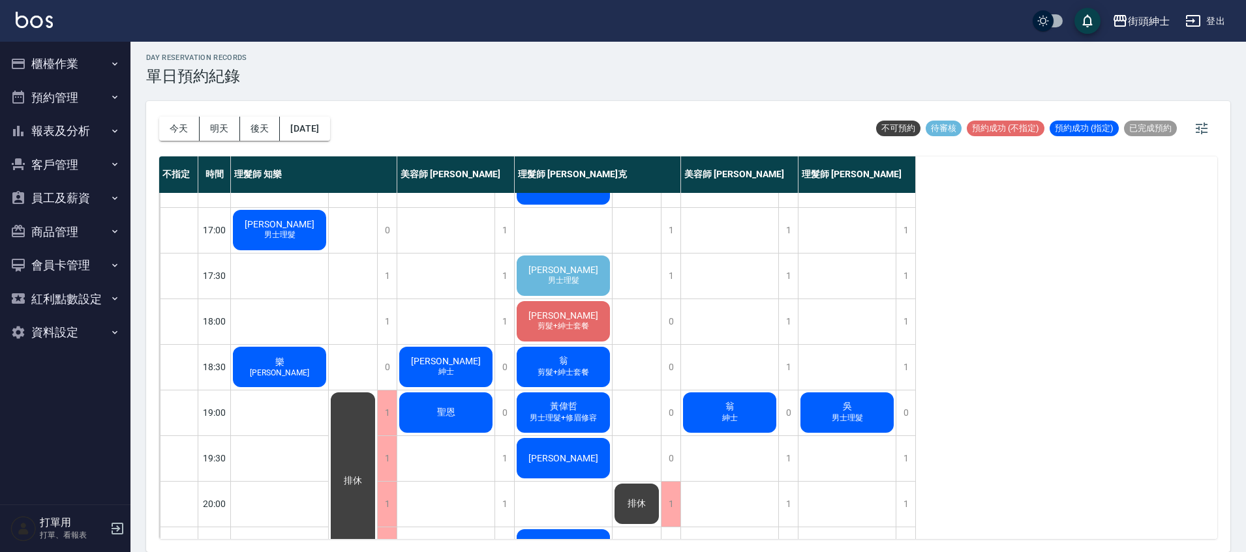
scroll to position [525, 0]
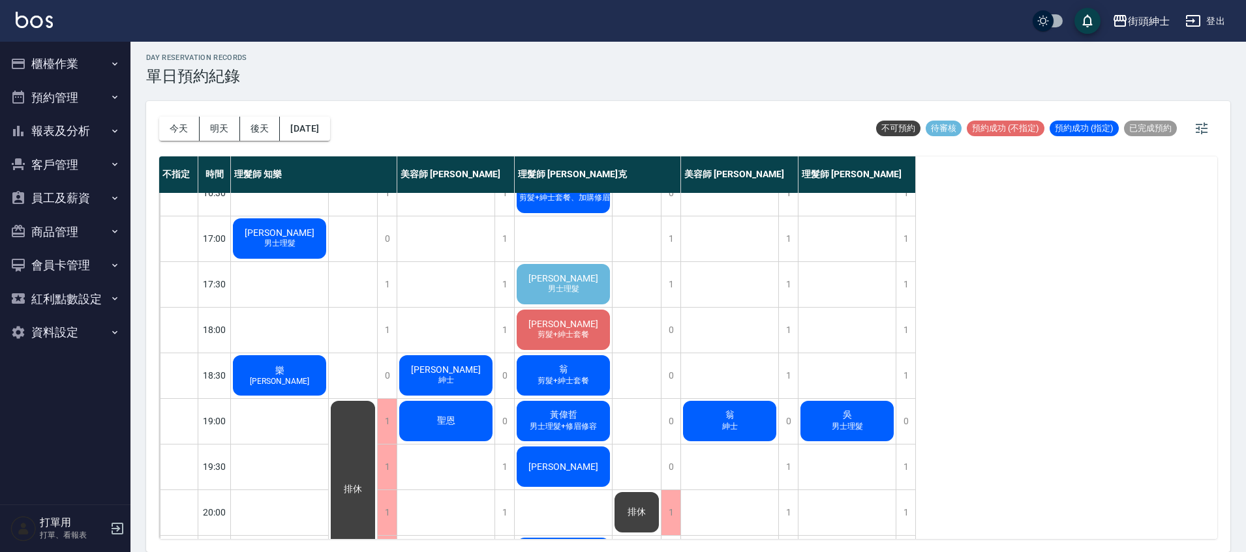
click at [553, 276] on span "[PERSON_NAME]" at bounding box center [563, 278] width 75 height 10
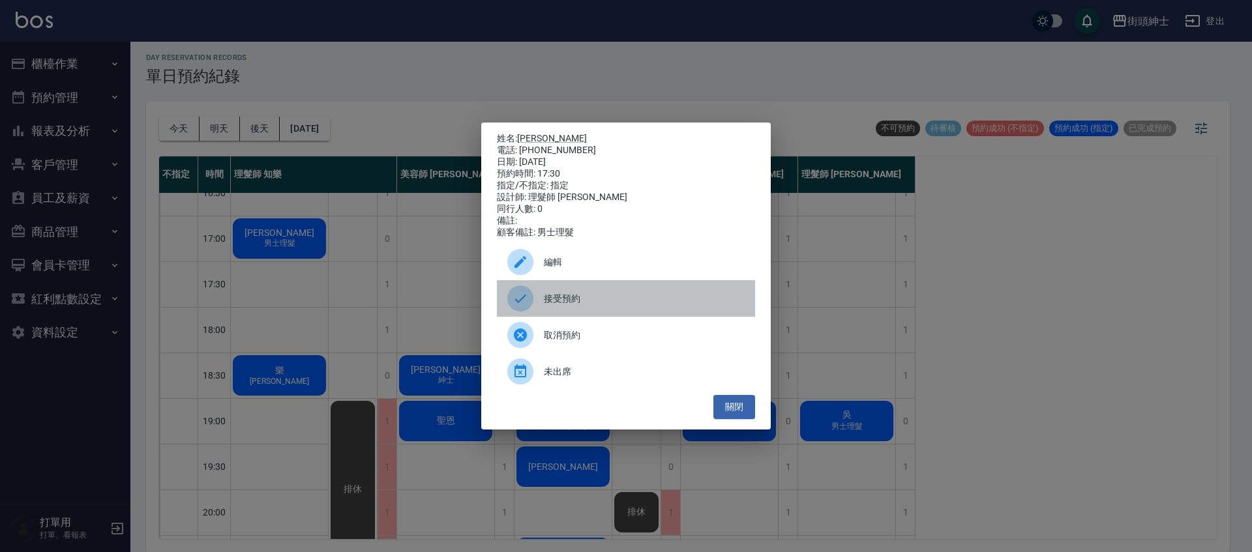
click at [602, 306] on span "接受預約" at bounding box center [644, 299] width 201 height 14
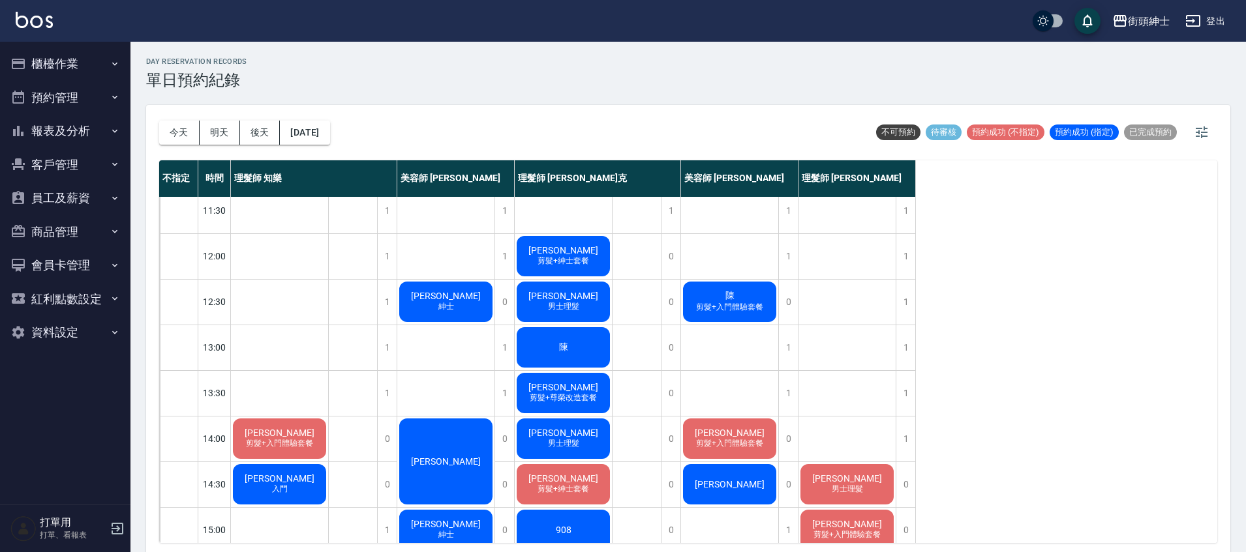
scroll to position [52, 0]
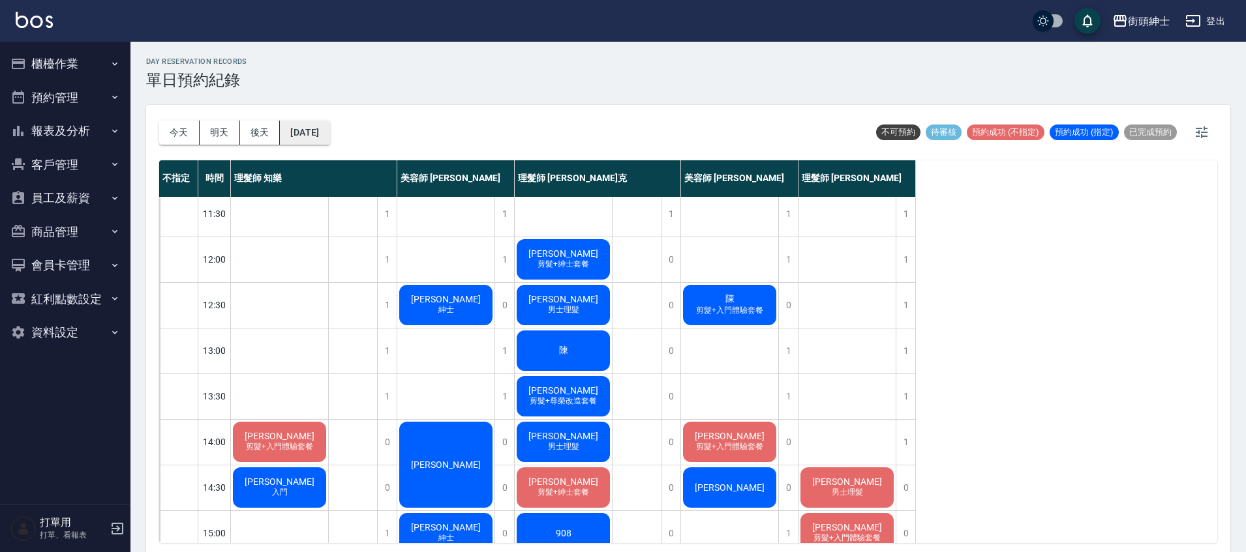
click at [294, 133] on button "[DATE]" at bounding box center [305, 133] width 50 height 24
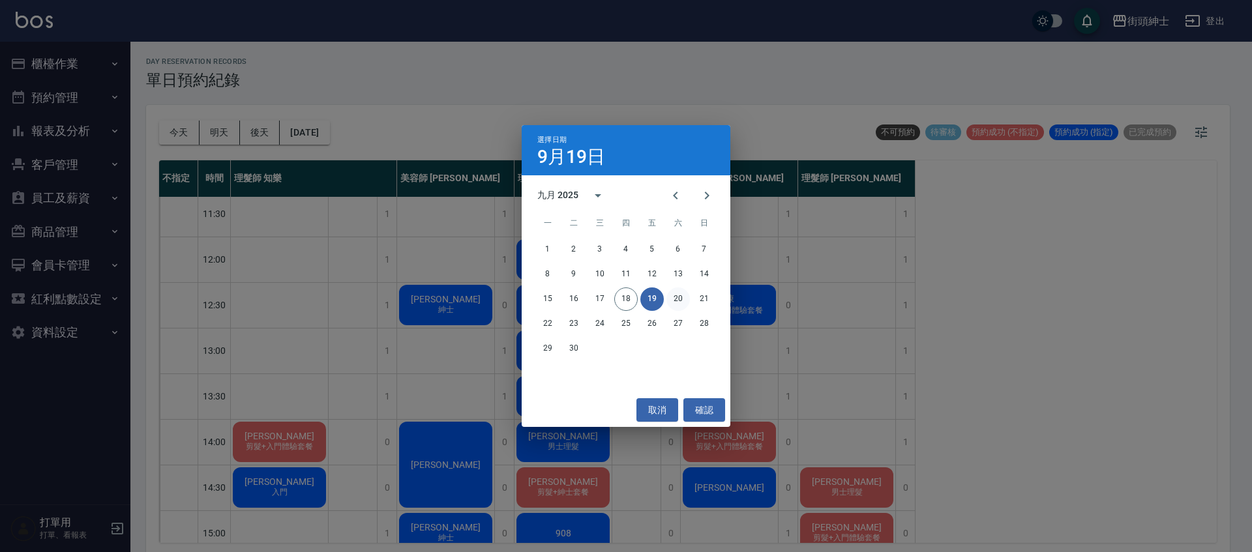
click at [676, 298] on button "20" at bounding box center [678, 299] width 23 height 23
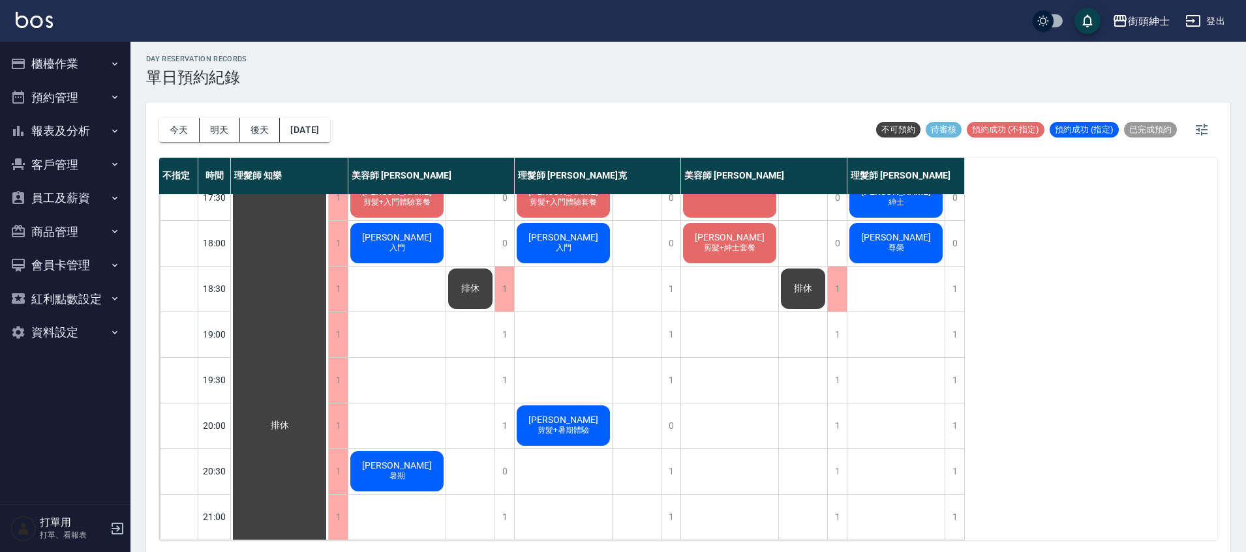
scroll to position [4, 0]
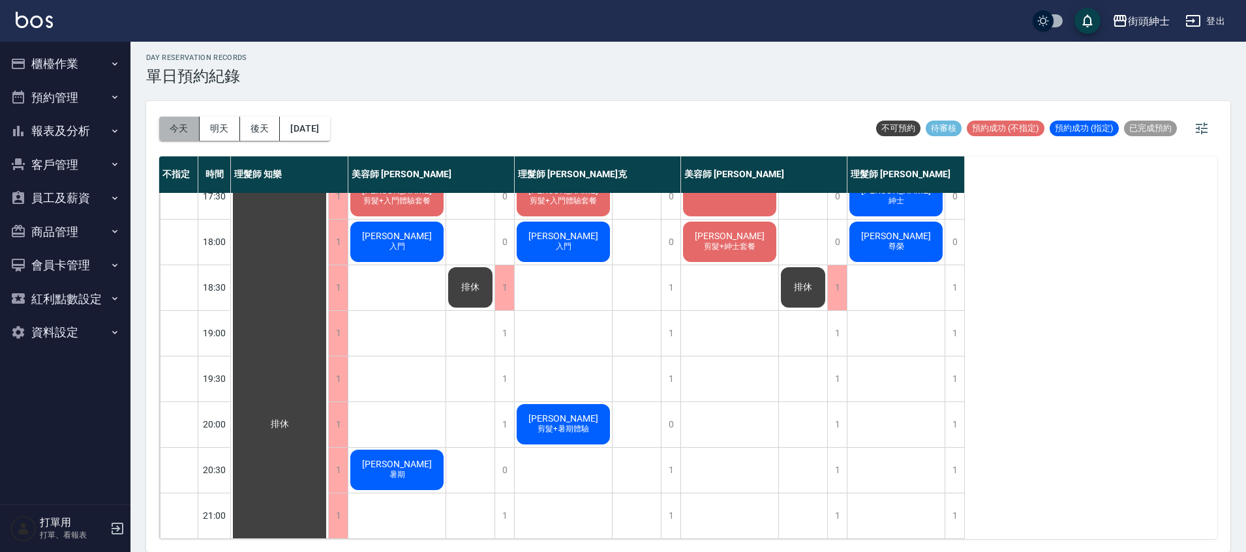
click at [194, 119] on button "今天" at bounding box center [179, 129] width 40 height 24
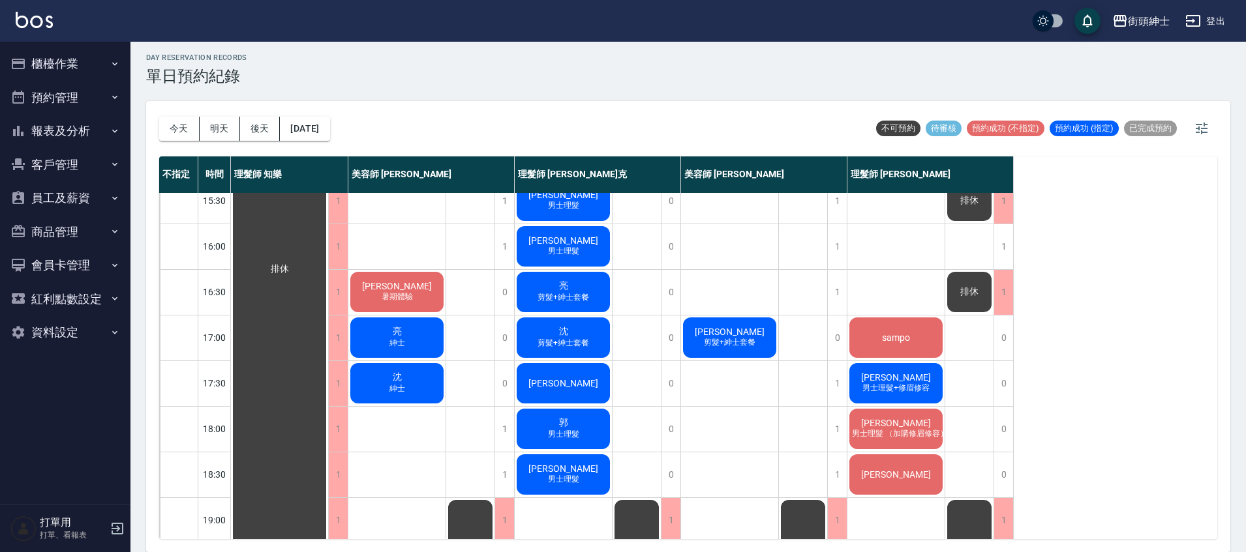
scroll to position [361, 0]
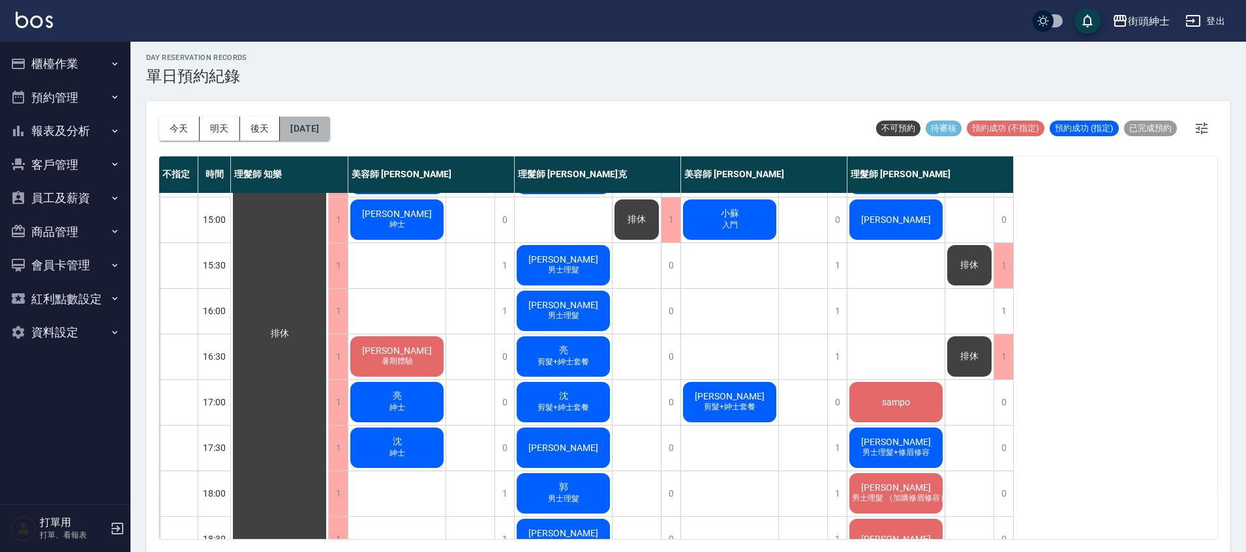
click at [320, 118] on button "[DATE]" at bounding box center [305, 129] width 50 height 24
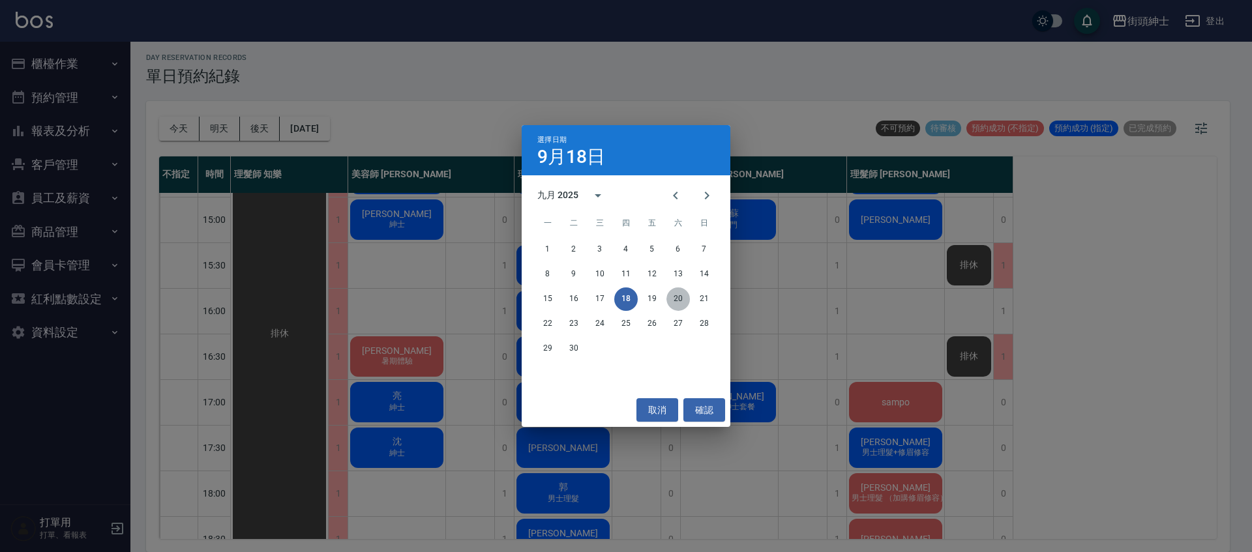
click at [680, 303] on button "20" at bounding box center [678, 299] width 23 height 23
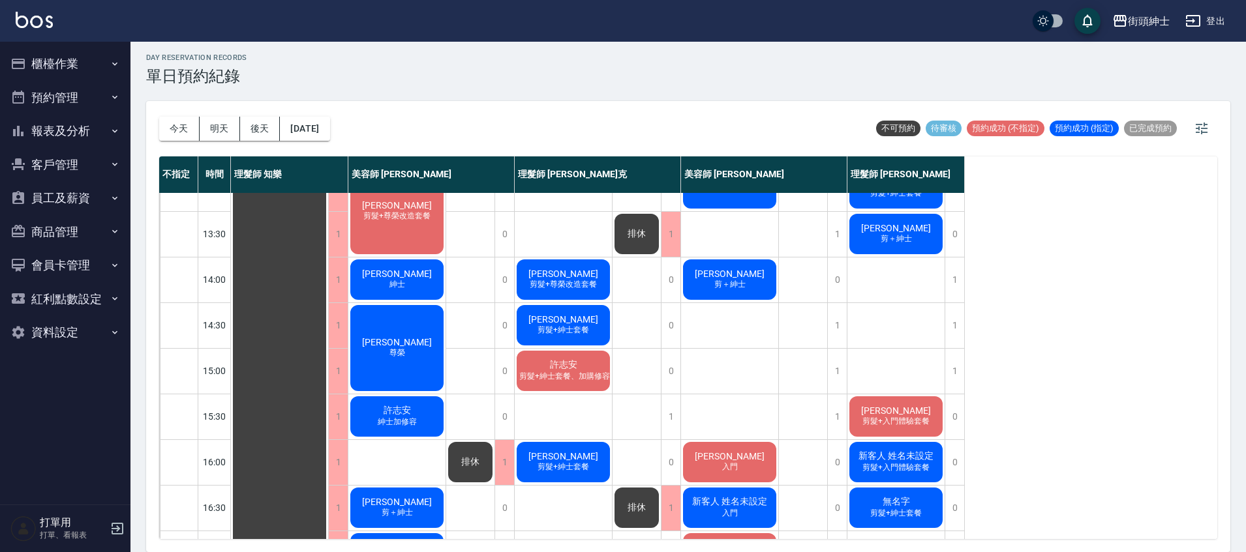
scroll to position [185, 0]
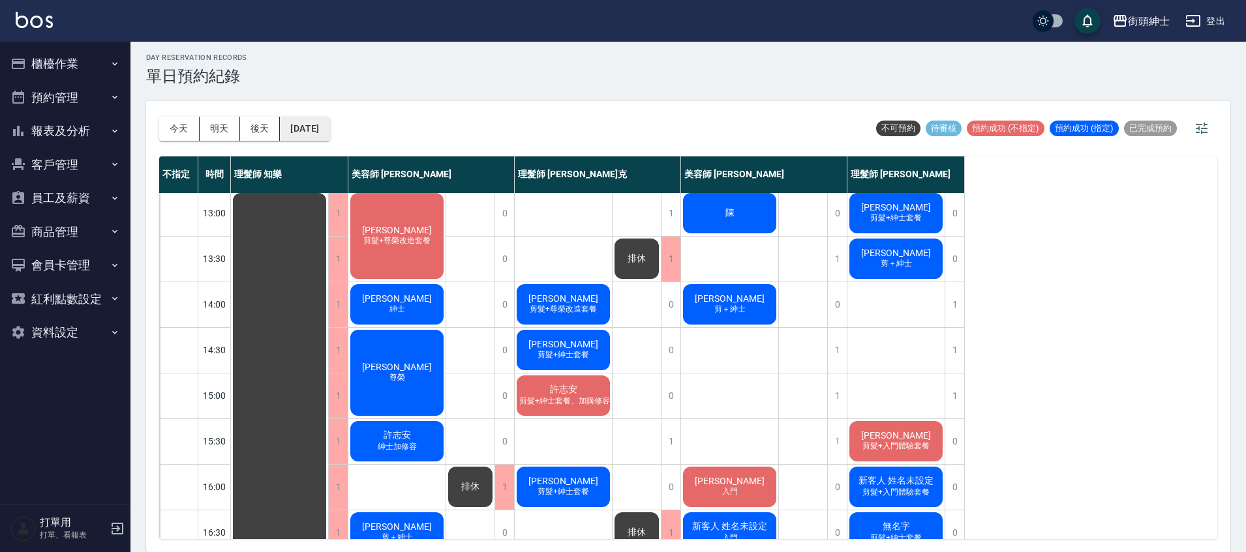
click at [329, 129] on button "2025/09/20" at bounding box center [305, 129] width 50 height 24
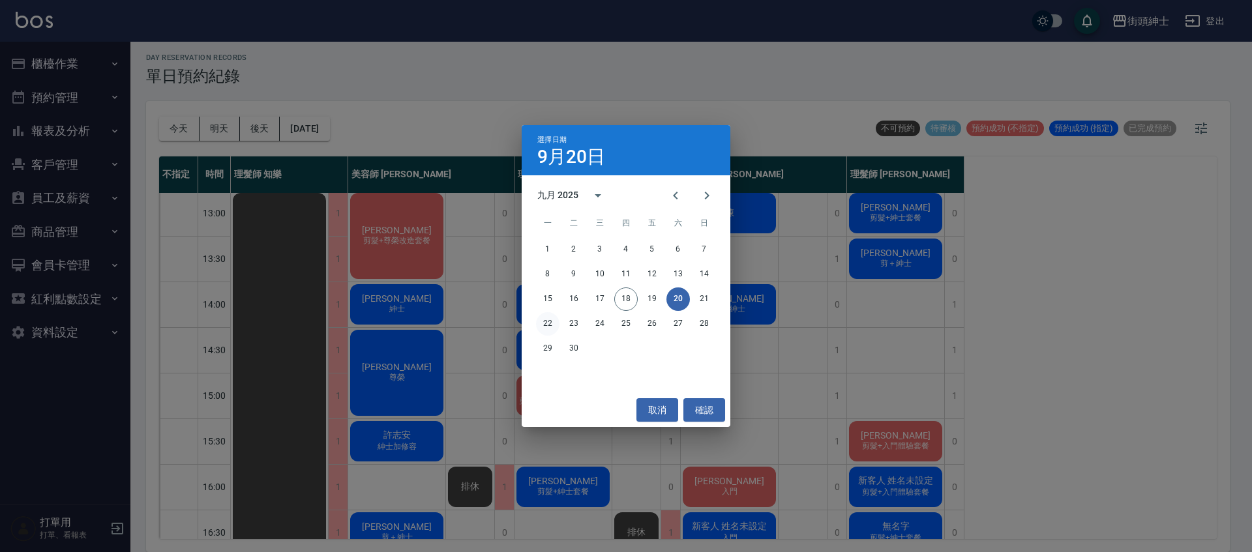
click at [549, 324] on button "22" at bounding box center [547, 323] width 23 height 23
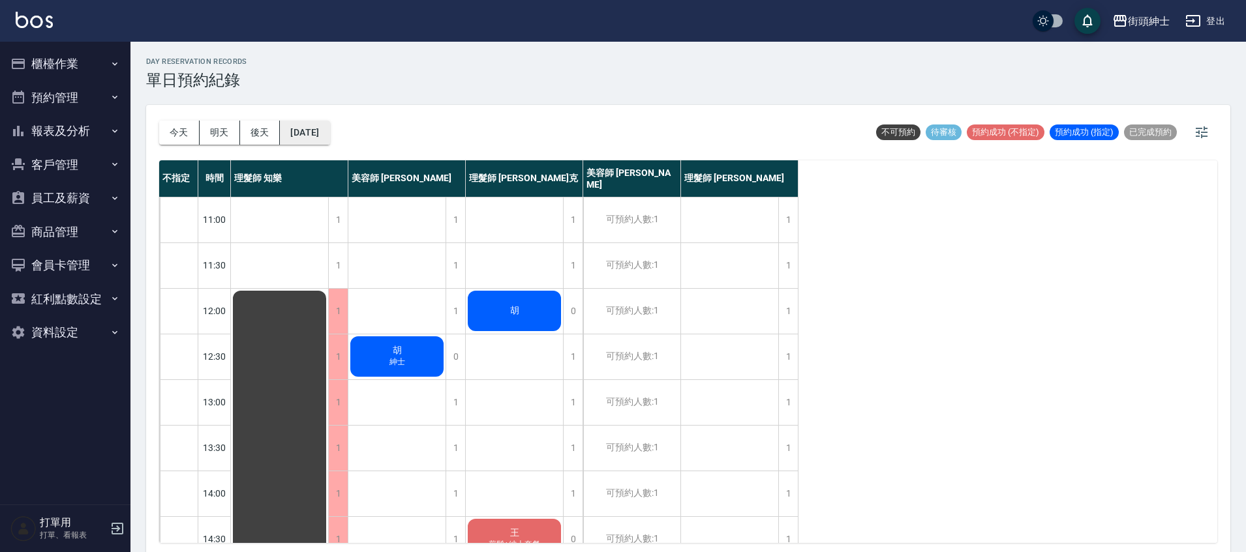
click at [305, 132] on button "2025/09/22" at bounding box center [305, 133] width 50 height 24
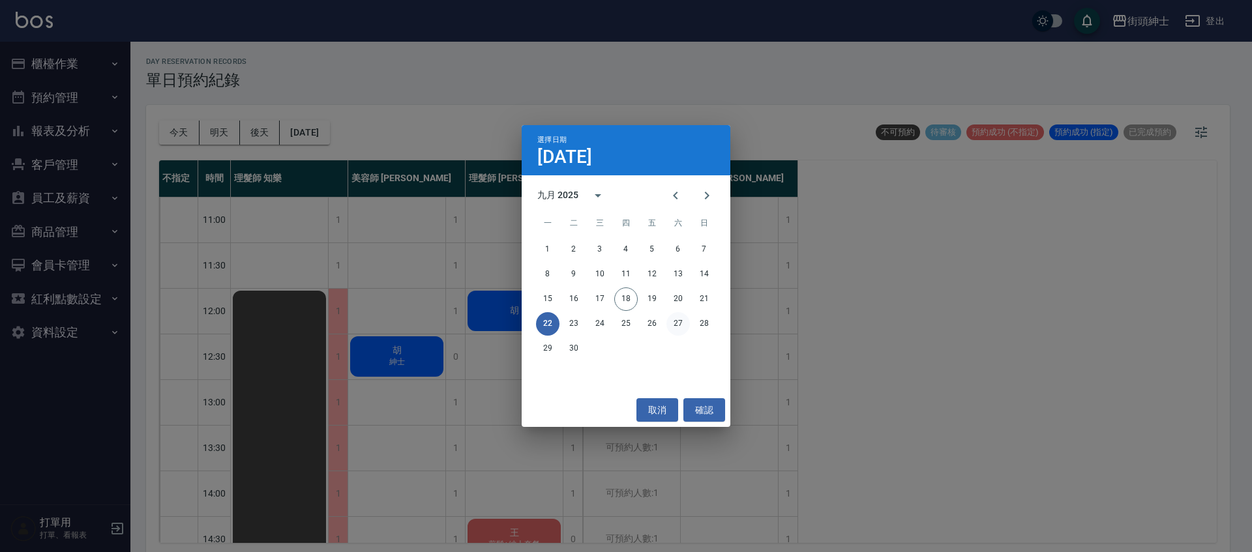
click at [680, 326] on button "27" at bounding box center [678, 323] width 23 height 23
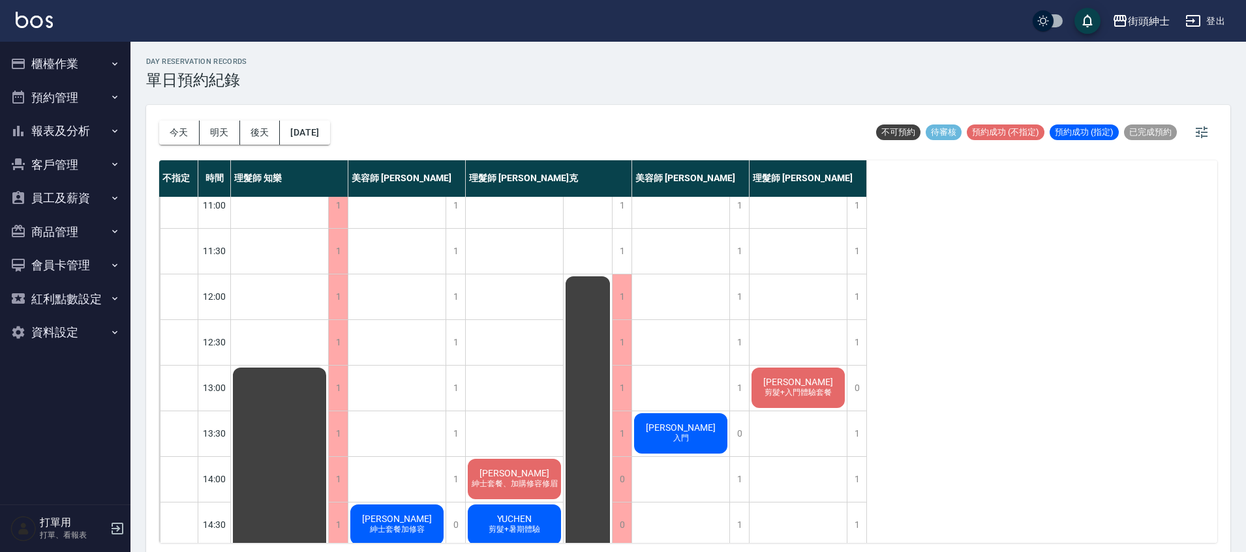
scroll to position [15, 0]
click at [318, 140] on button "2025/09/27" at bounding box center [305, 133] width 50 height 24
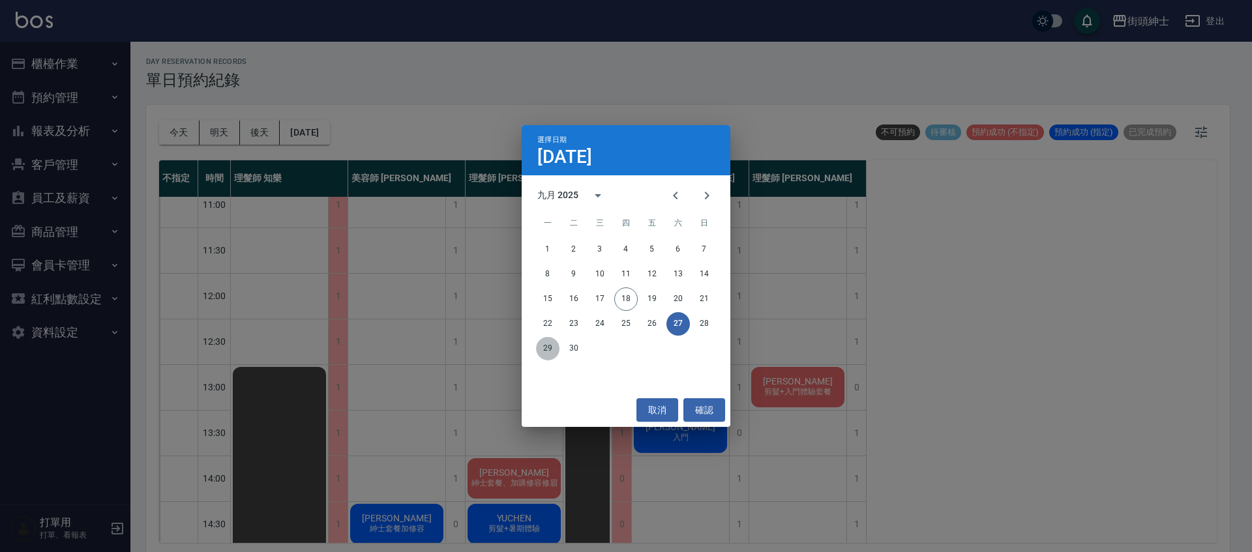
click at [551, 341] on button "29" at bounding box center [547, 348] width 23 height 23
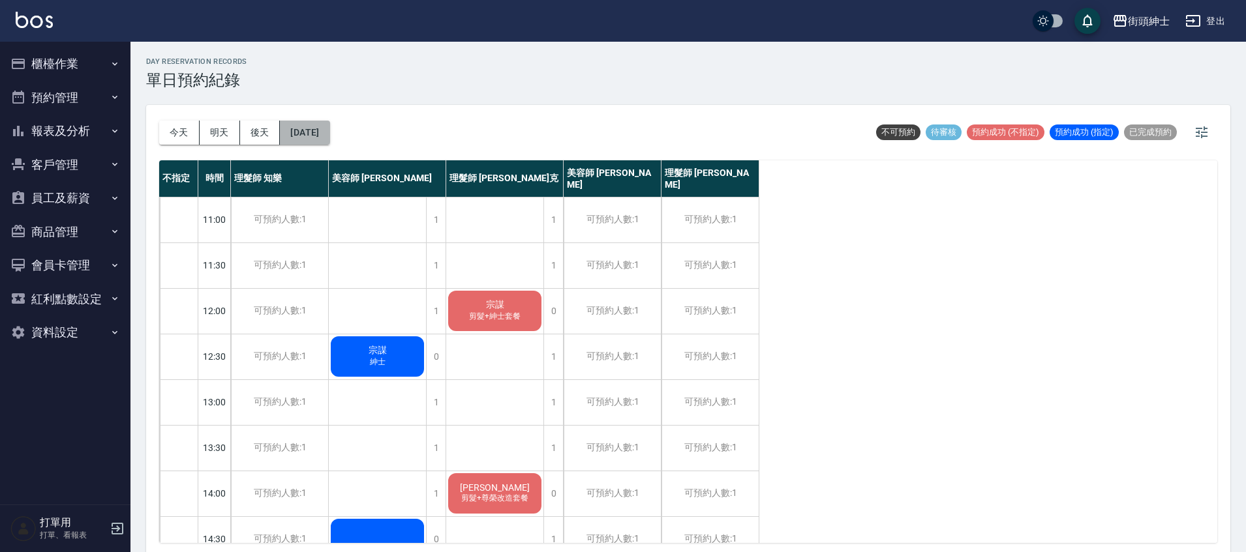
click at [329, 137] on button "2025/09/29" at bounding box center [305, 133] width 50 height 24
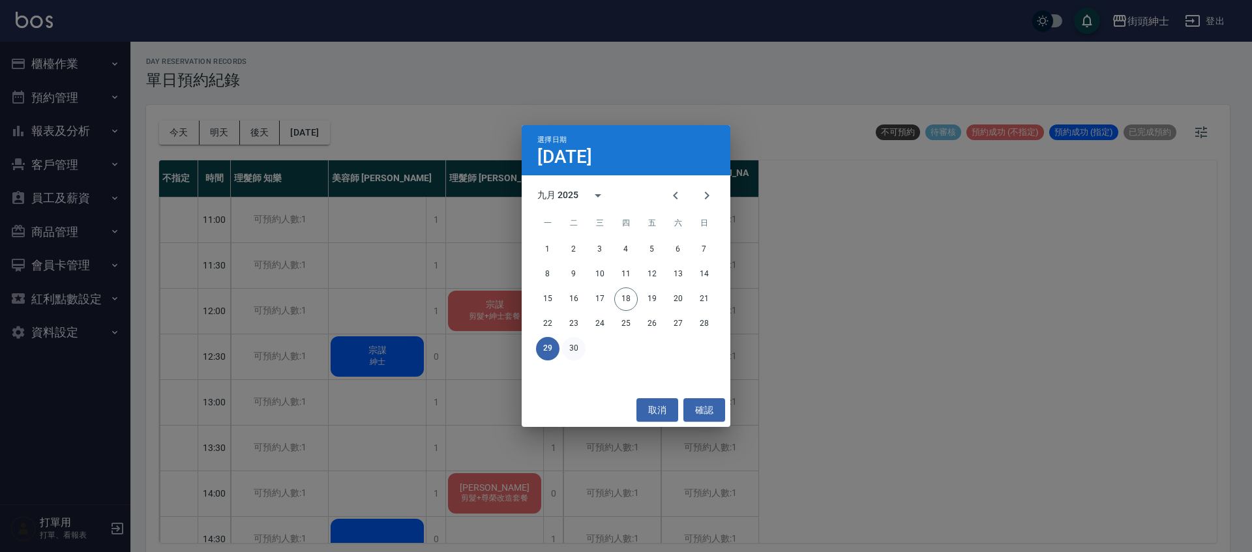
click at [567, 352] on button "30" at bounding box center [573, 348] width 23 height 23
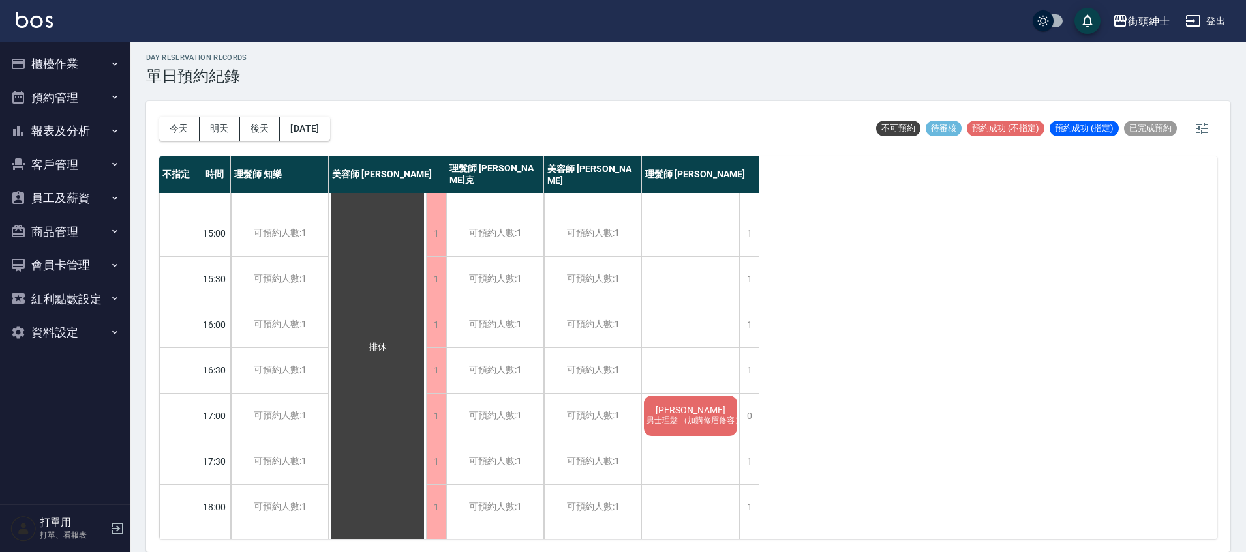
scroll to position [404, 0]
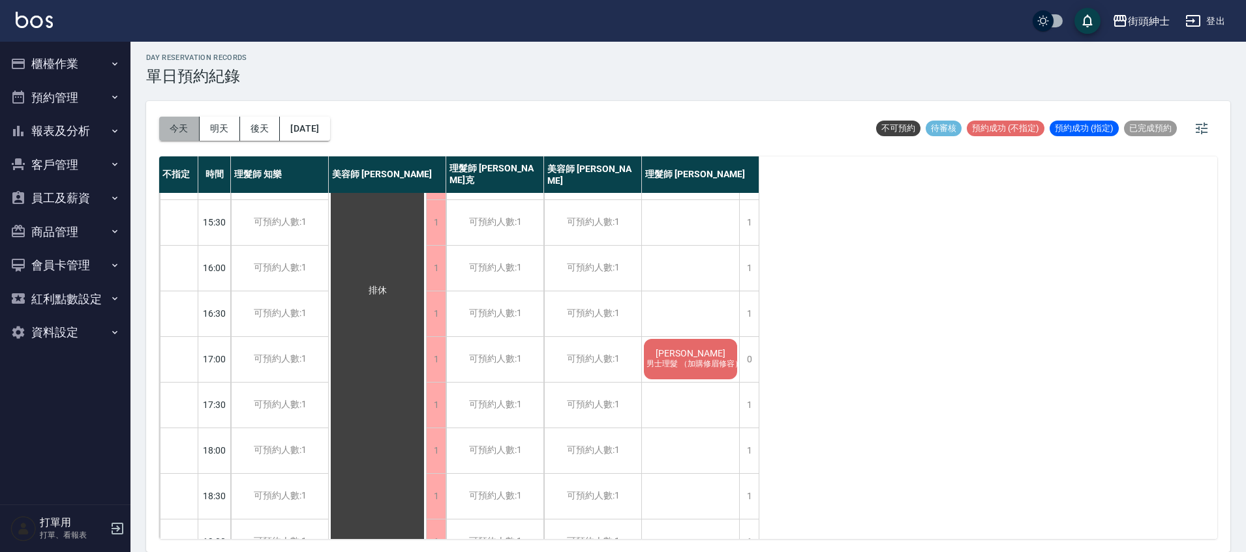
click at [172, 127] on button "今天" at bounding box center [179, 129] width 40 height 24
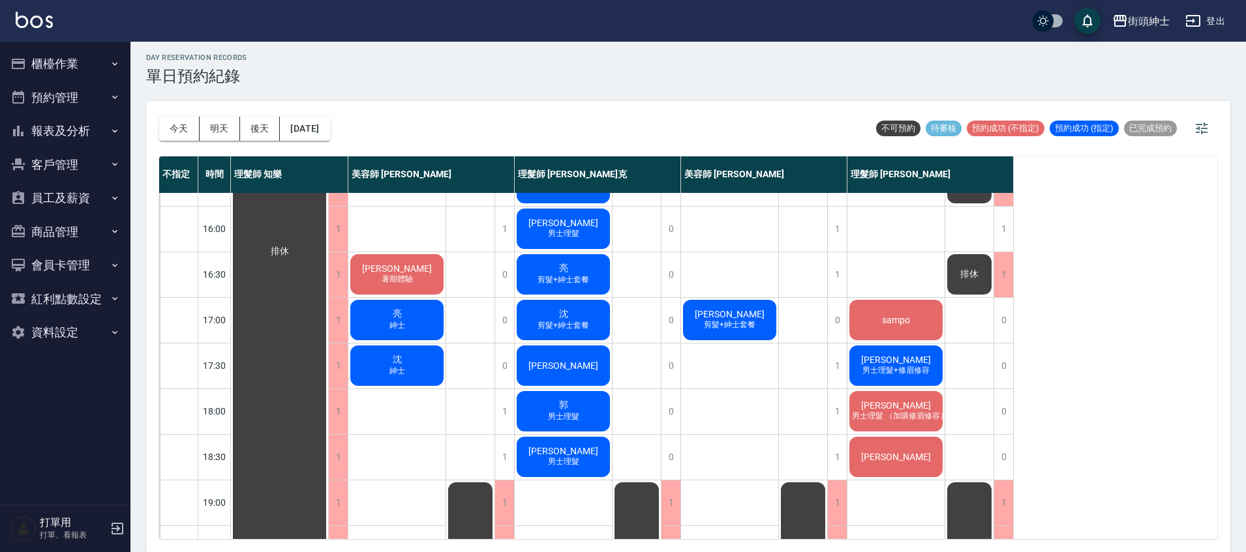
scroll to position [348, 0]
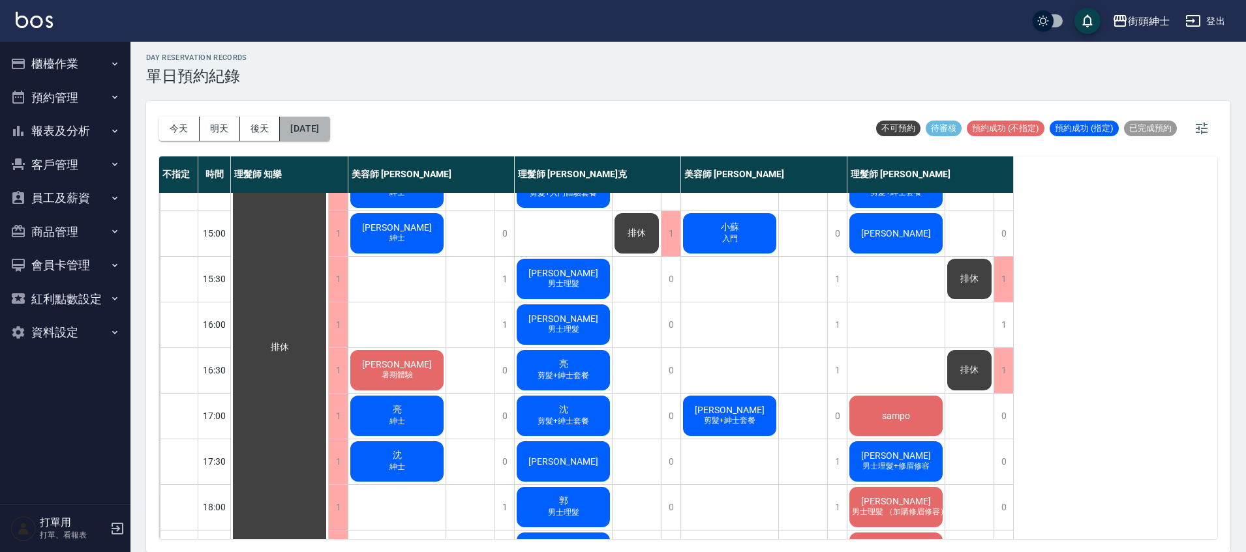
click at [329, 129] on button "[DATE]" at bounding box center [305, 129] width 50 height 24
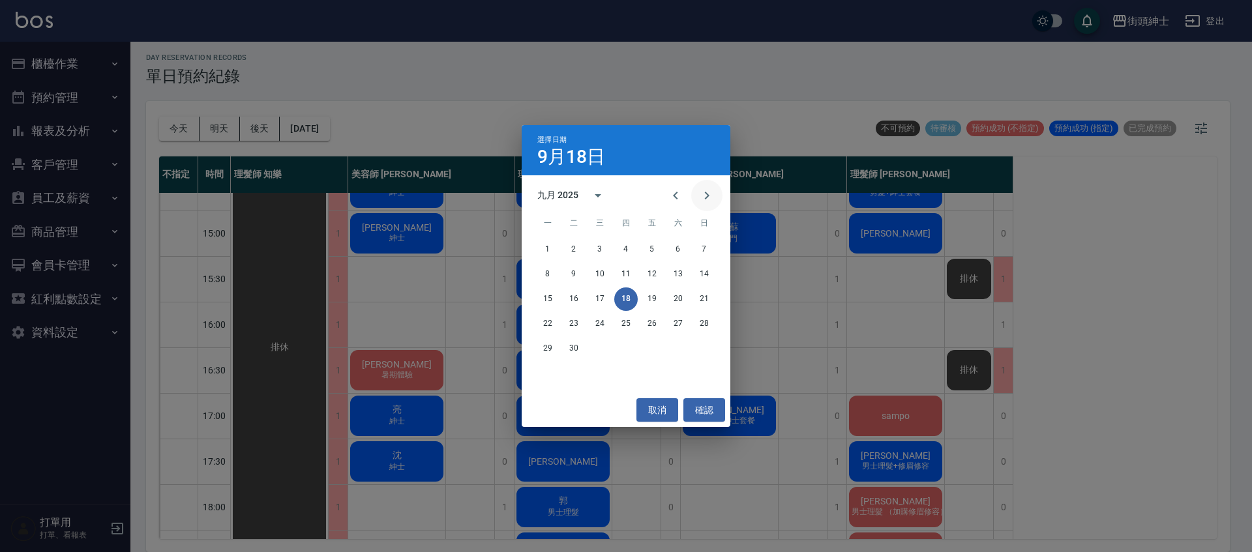
click at [711, 206] on button "Next month" at bounding box center [706, 195] width 31 height 31
click at [607, 252] on button "1" at bounding box center [599, 249] width 23 height 23
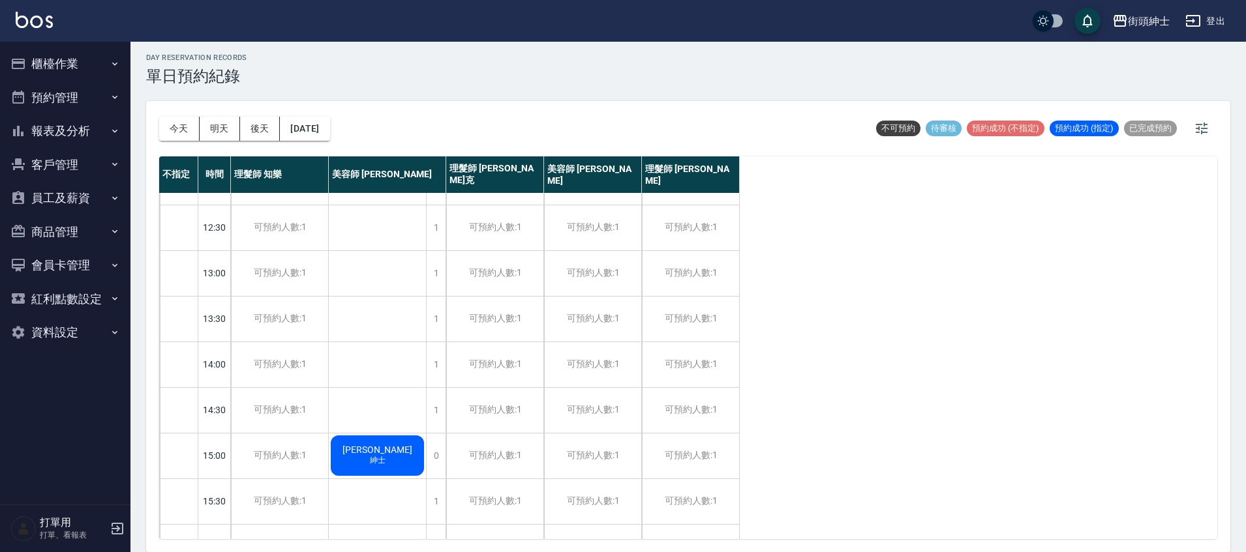
scroll to position [12, 0]
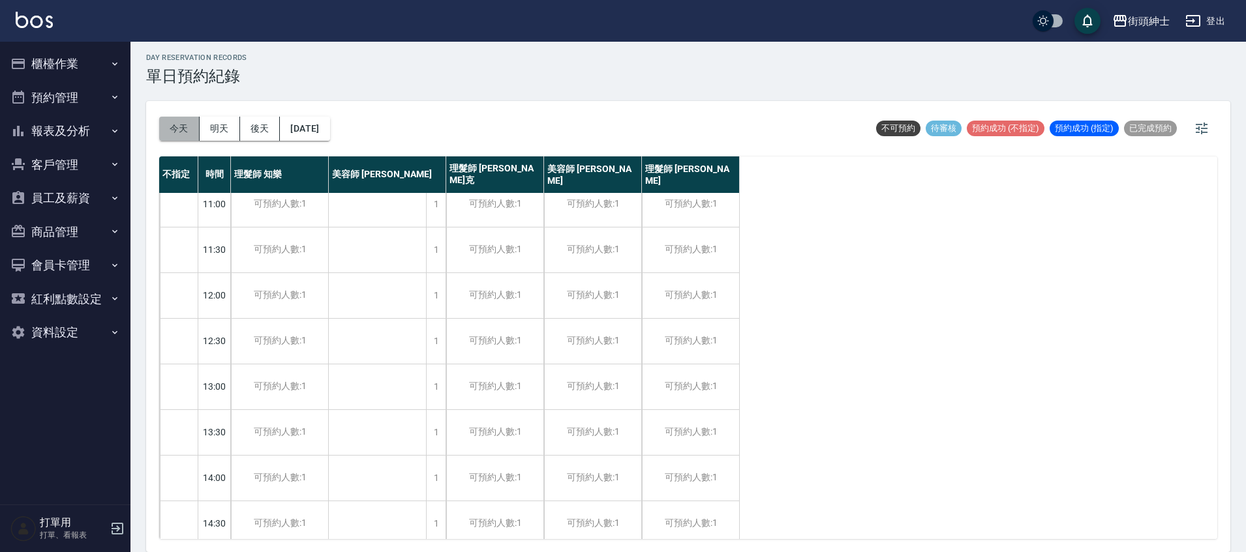
click at [174, 127] on button "今天" at bounding box center [179, 129] width 40 height 24
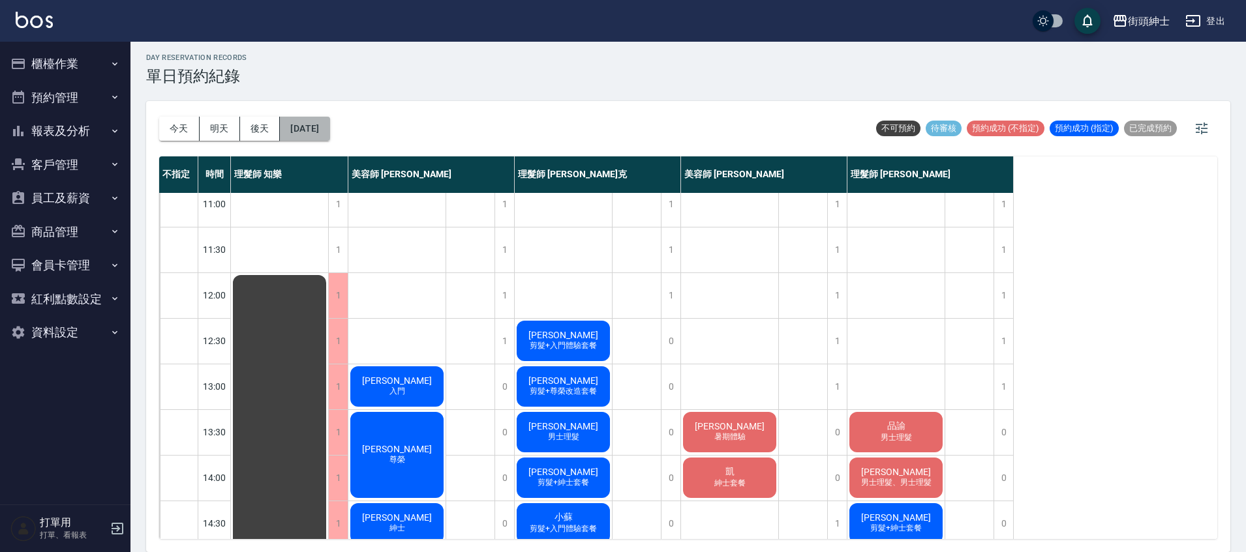
click at [329, 132] on button "[DATE]" at bounding box center [305, 129] width 50 height 24
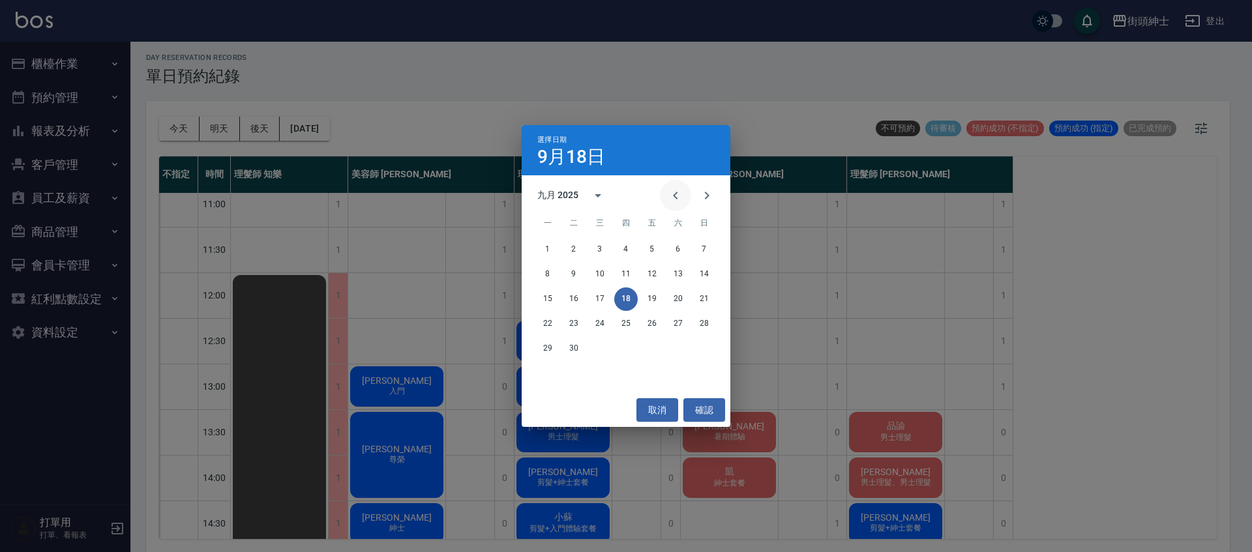
click at [684, 203] on button "Previous month" at bounding box center [675, 195] width 31 height 31
click at [660, 352] on button "29" at bounding box center [652, 348] width 23 height 23
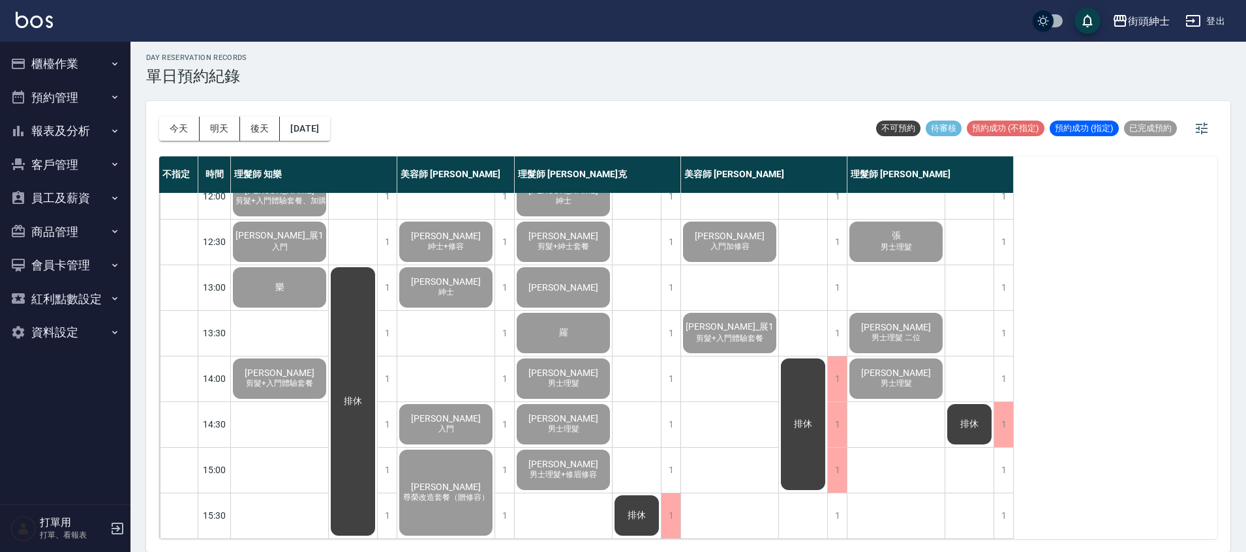
scroll to position [87, 0]
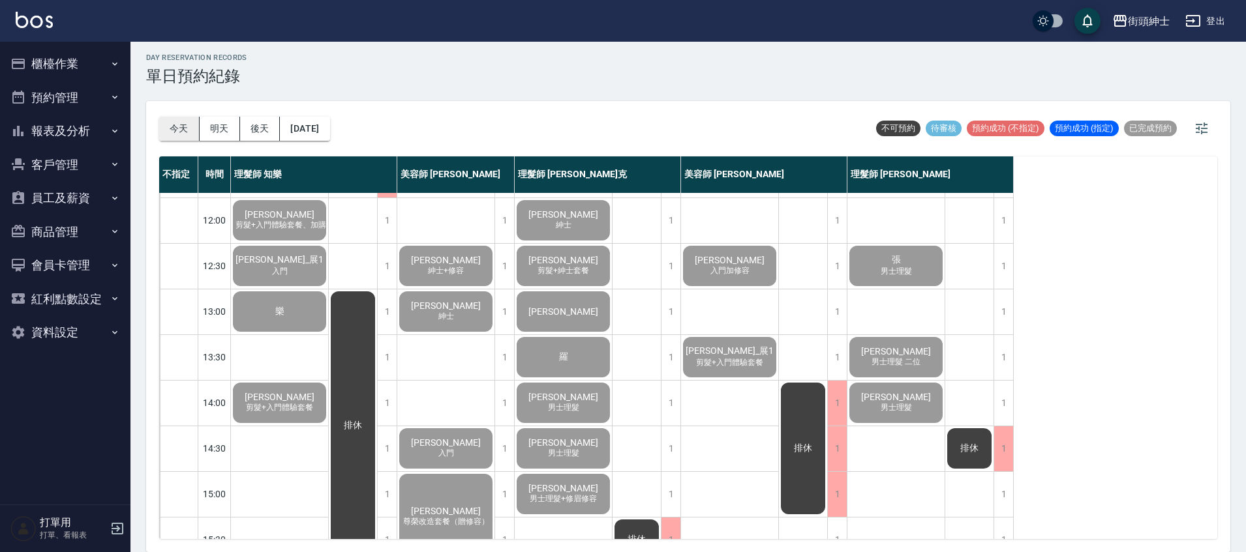
click at [184, 130] on button "今天" at bounding box center [179, 129] width 40 height 24
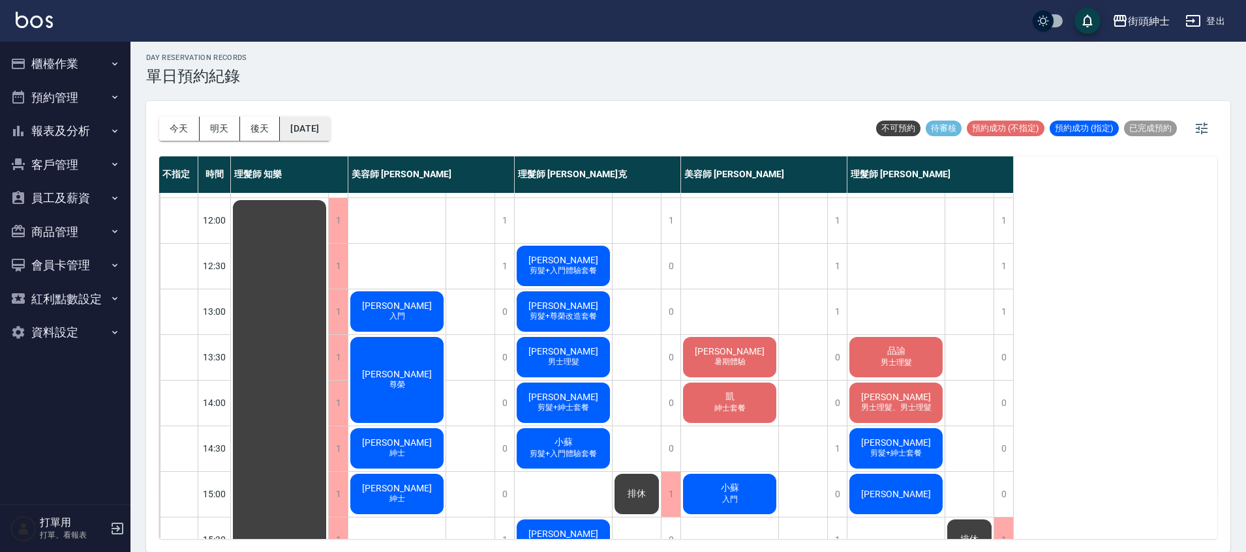
click at [329, 130] on button "[DATE]" at bounding box center [305, 129] width 50 height 24
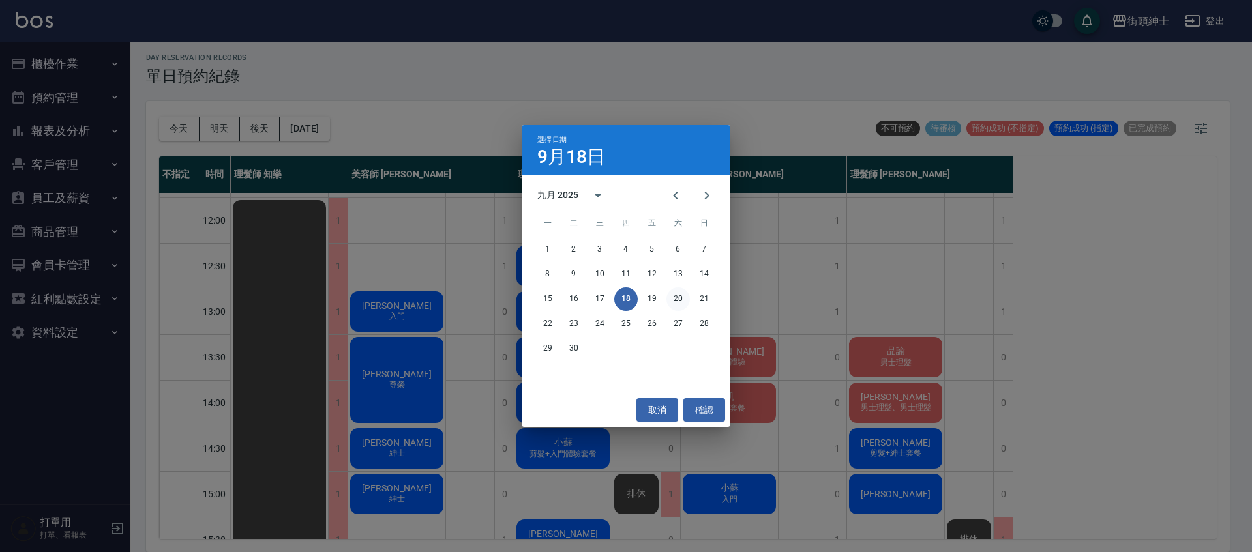
click at [672, 301] on button "20" at bounding box center [678, 299] width 23 height 23
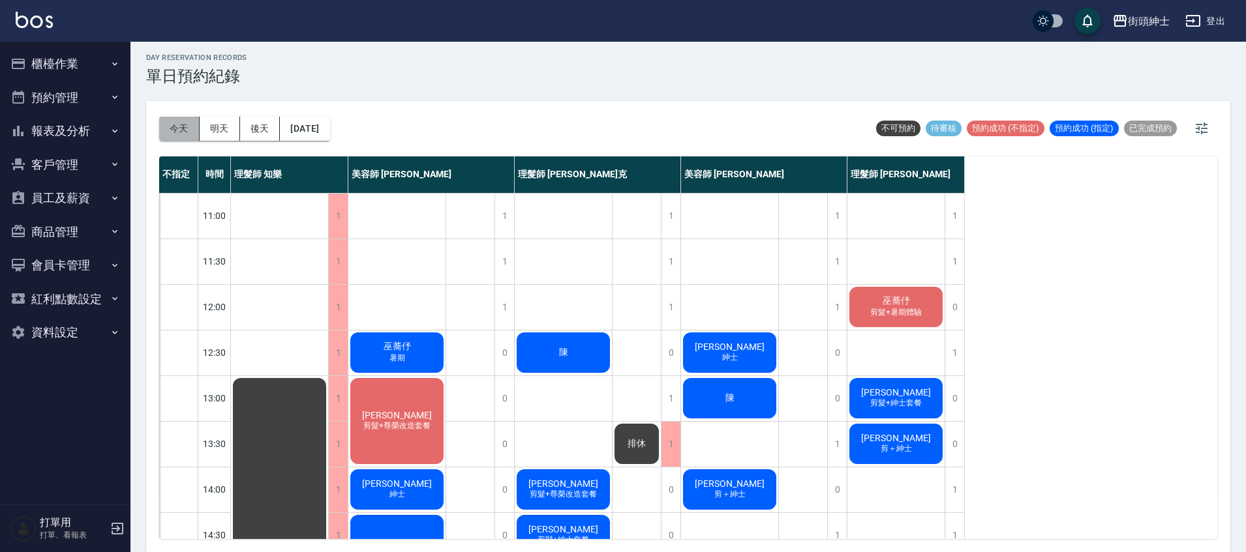
click at [171, 117] on button "今天" at bounding box center [179, 129] width 40 height 24
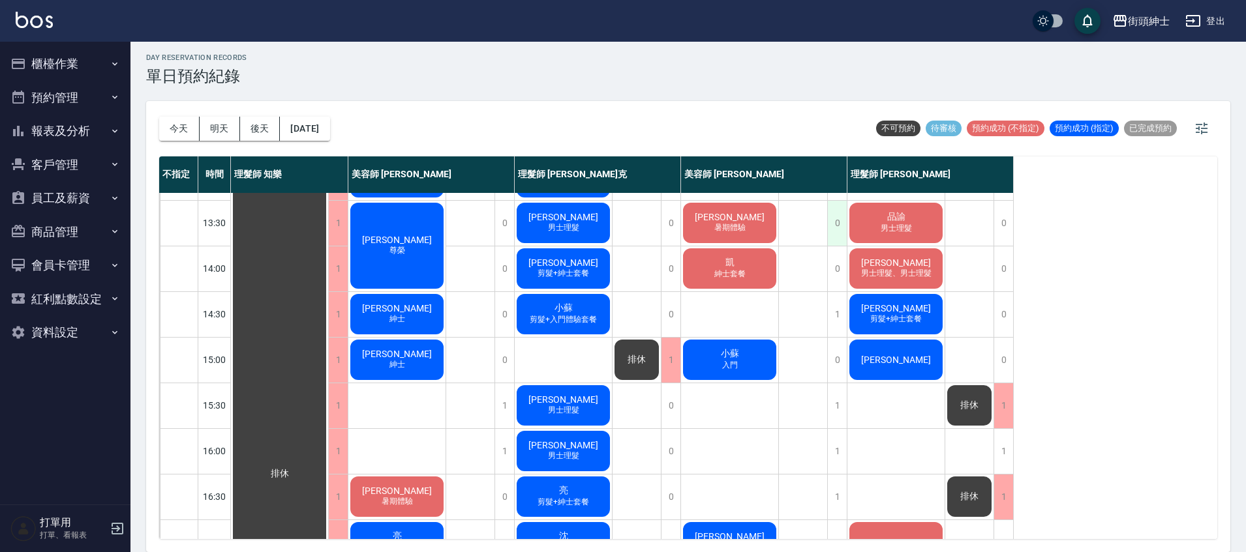
scroll to position [220, 0]
click at [329, 132] on button "2025/09/18" at bounding box center [305, 129] width 50 height 24
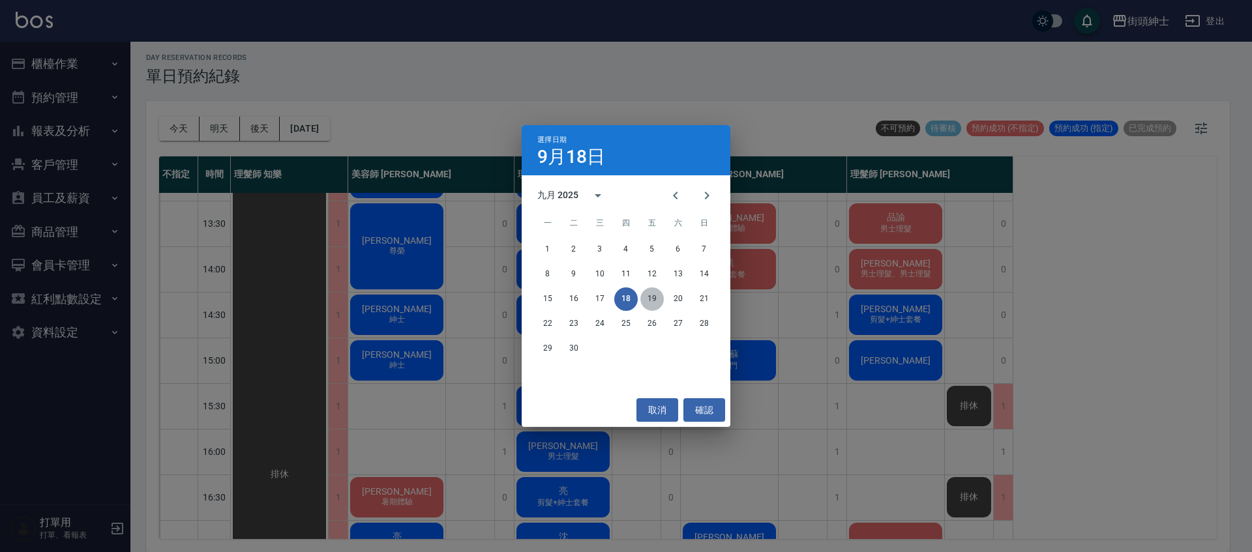
click at [646, 305] on button "19" at bounding box center [652, 299] width 23 height 23
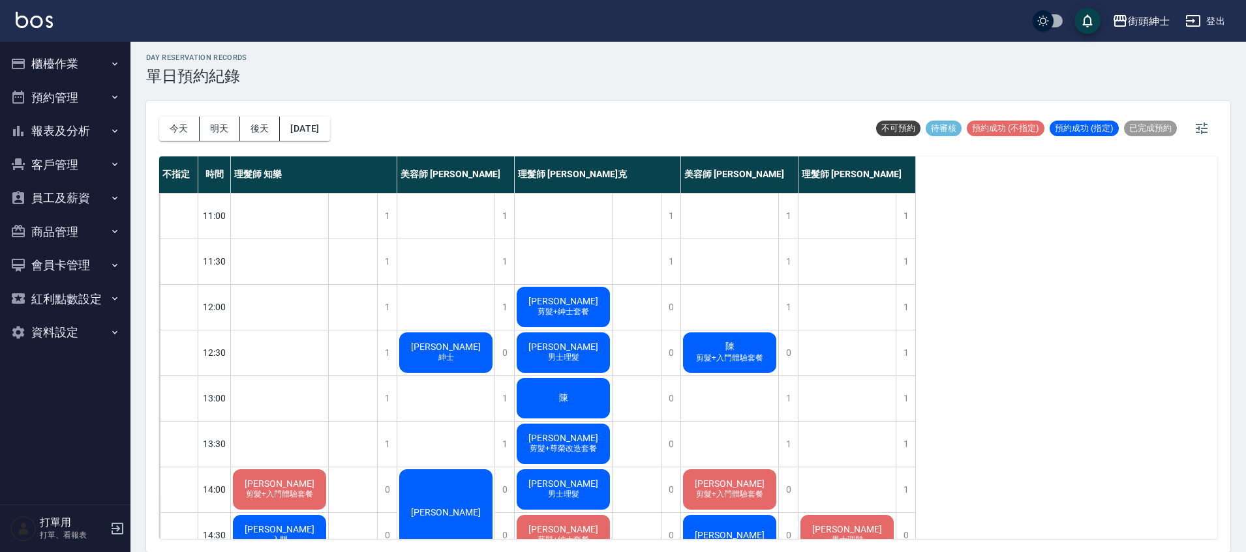
click at [538, 370] on div "洪 男士理髮" at bounding box center [563, 353] width 97 height 44
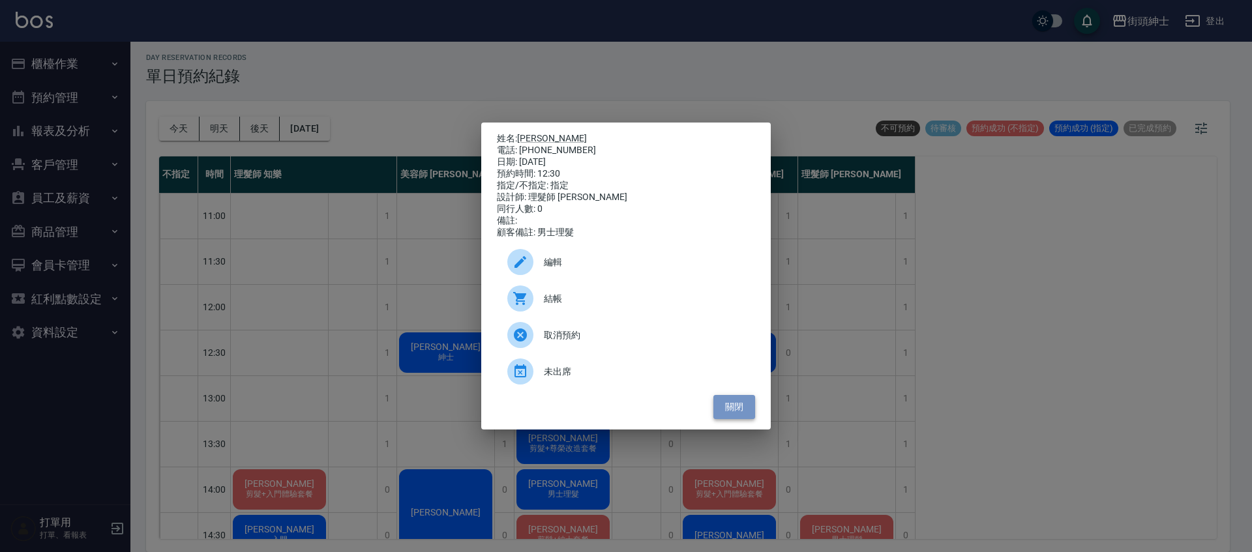
click at [748, 404] on button "關閉" at bounding box center [735, 407] width 42 height 24
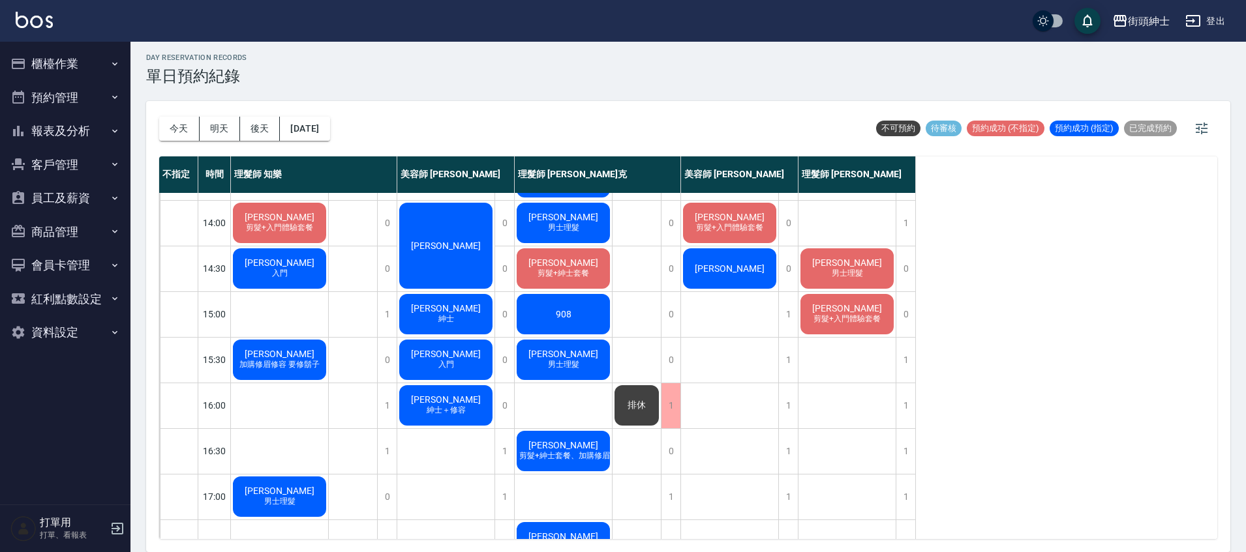
scroll to position [280, 0]
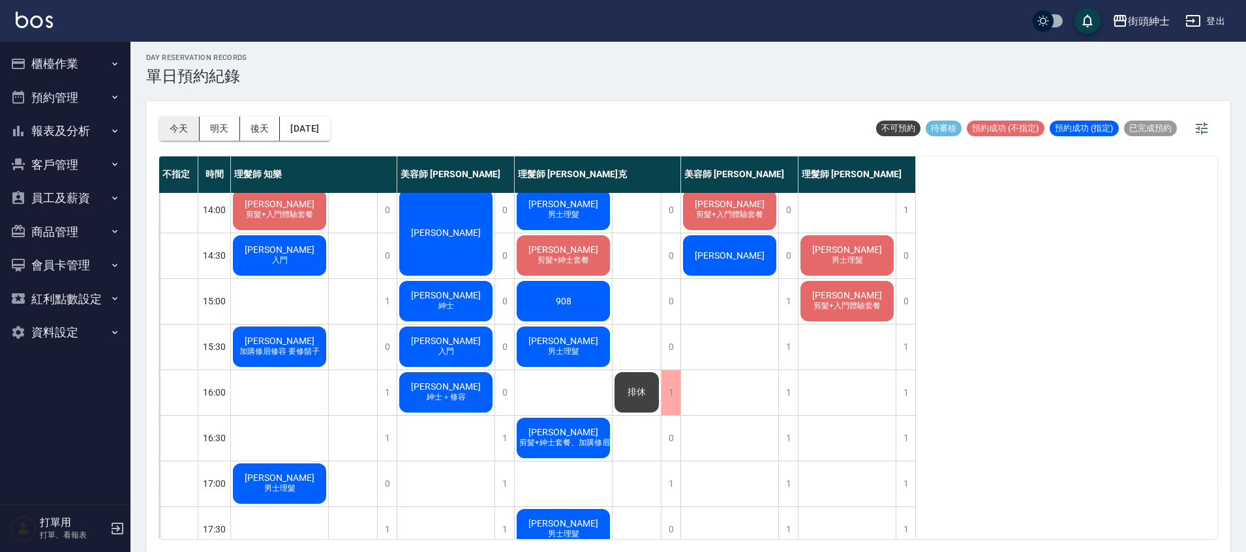
click at [182, 127] on button "今天" at bounding box center [179, 129] width 40 height 24
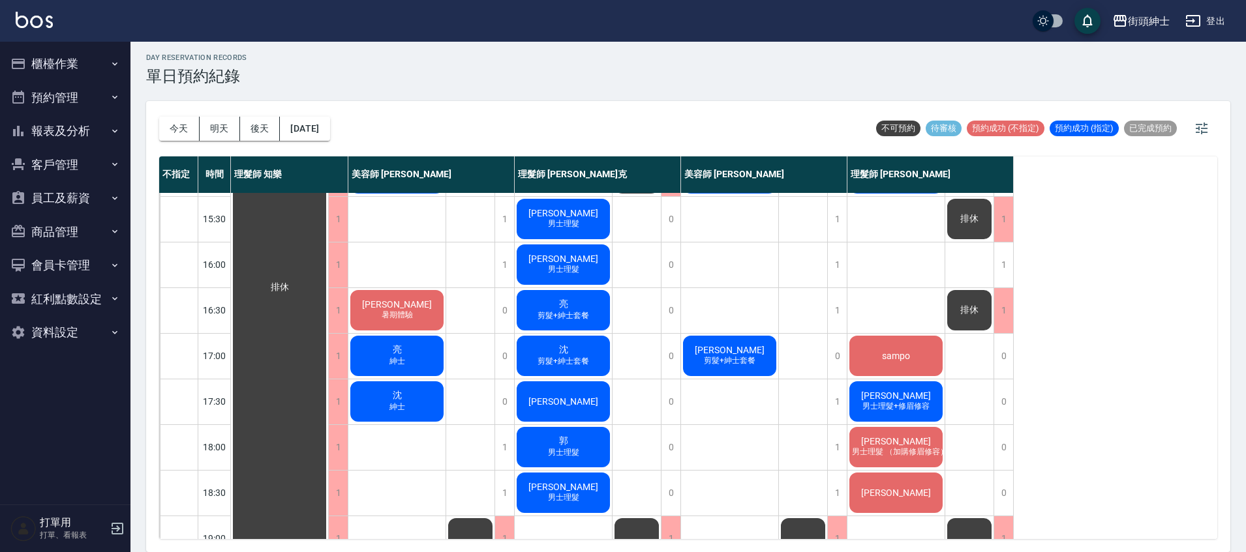
scroll to position [346, 0]
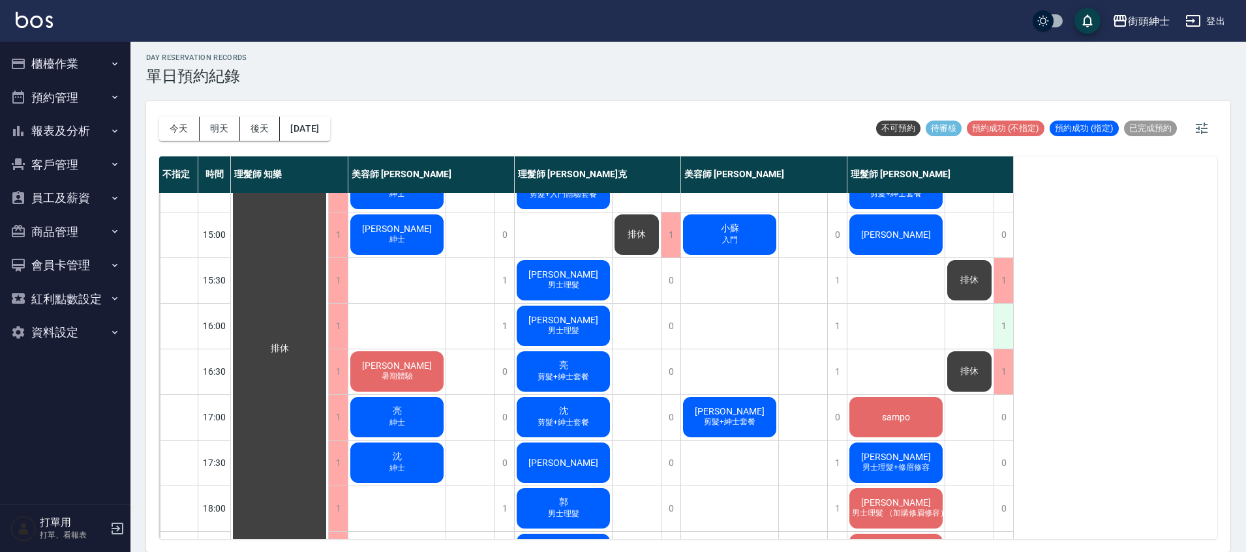
click at [996, 317] on div "1" at bounding box center [1003, 326] width 20 height 45
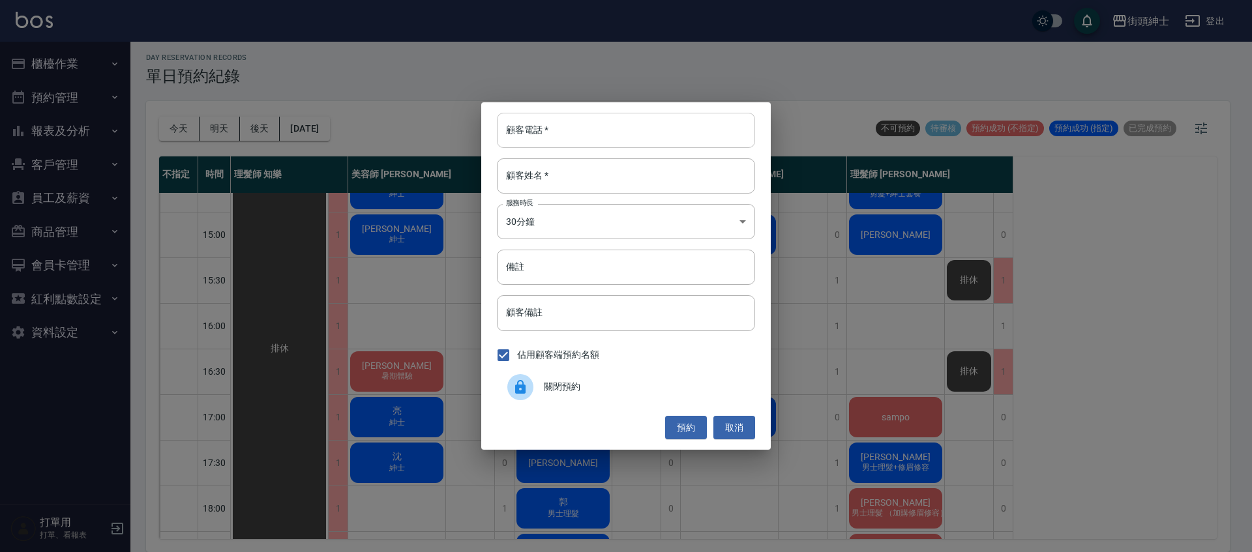
click at [608, 128] on input "顧客電話   *" at bounding box center [626, 130] width 258 height 35
type input "０"
type input "0912141286"
drag, startPoint x: 599, startPoint y: 173, endPoint x: 612, endPoint y: 176, distance: 13.4
click at [599, 173] on input "顧客姓名   *" at bounding box center [626, 175] width 258 height 35
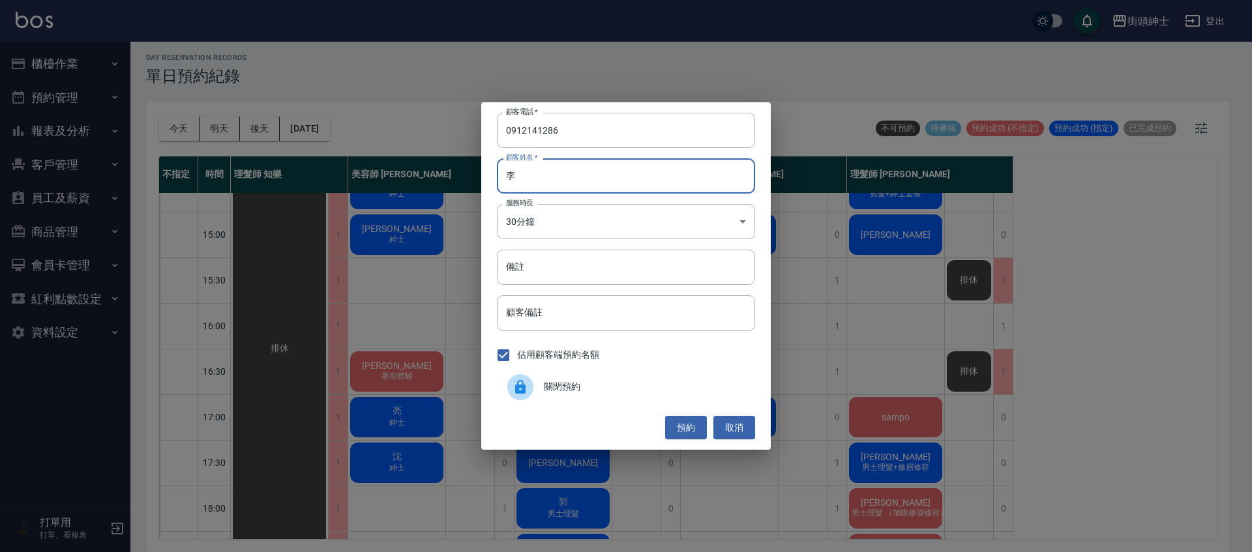
type input "李"
click at [687, 425] on button "預約" at bounding box center [686, 428] width 42 height 24
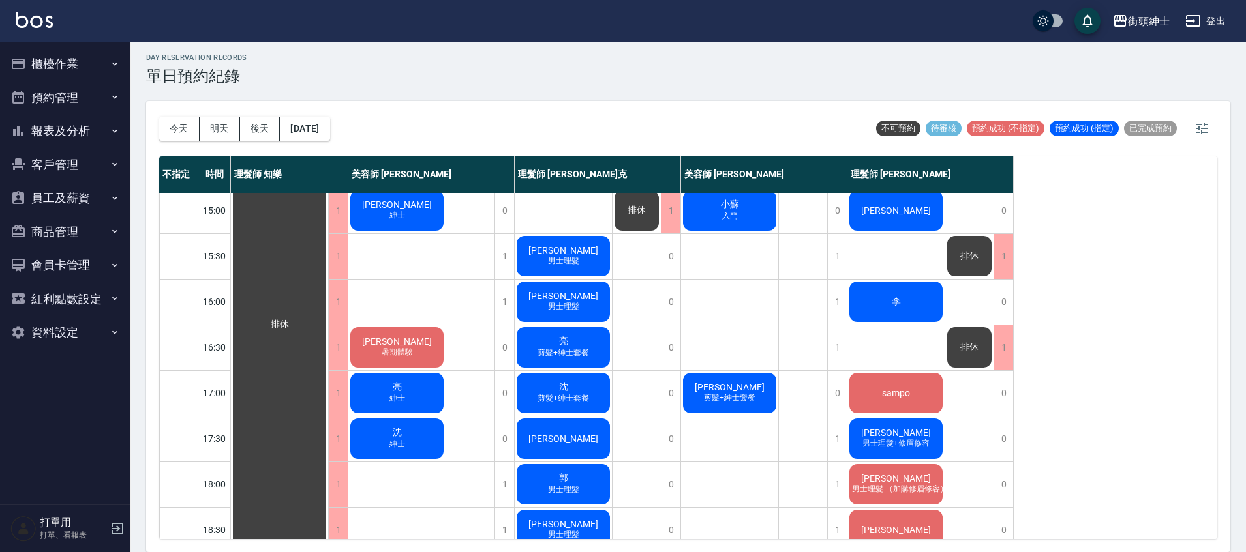
scroll to position [252, 0]
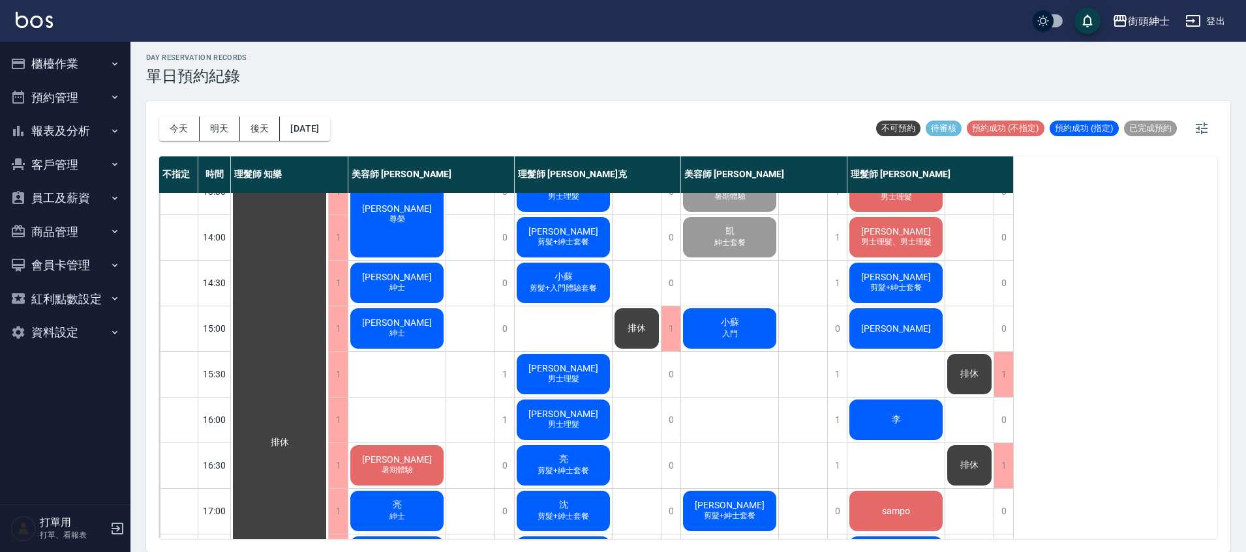
click at [587, 417] on div "亮宇 男士理髮" at bounding box center [563, 420] width 97 height 44
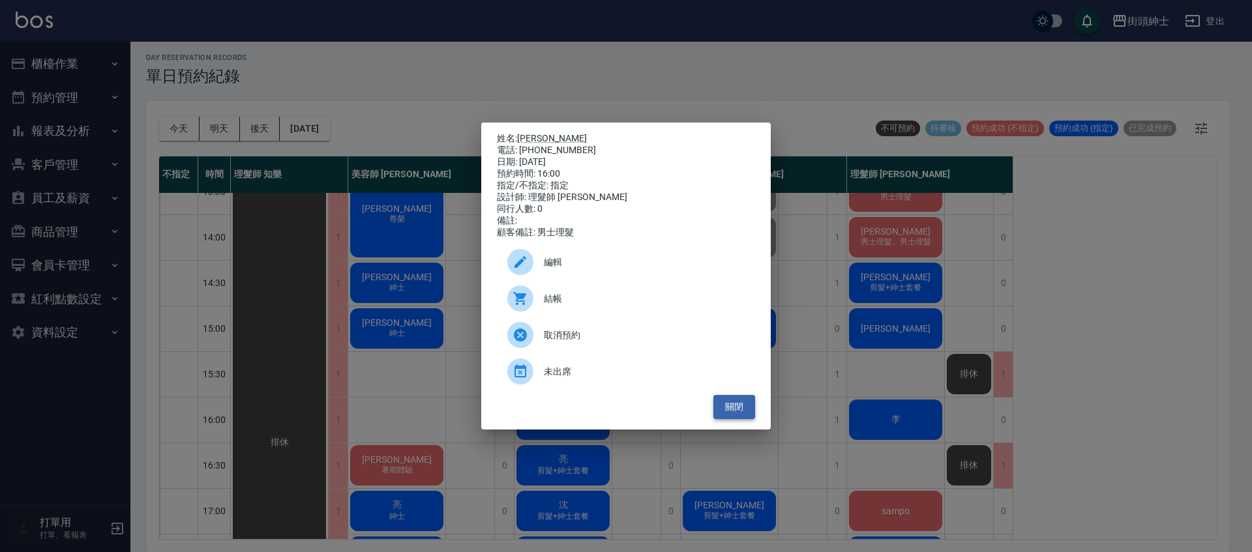
click at [746, 418] on button "關閉" at bounding box center [735, 407] width 42 height 24
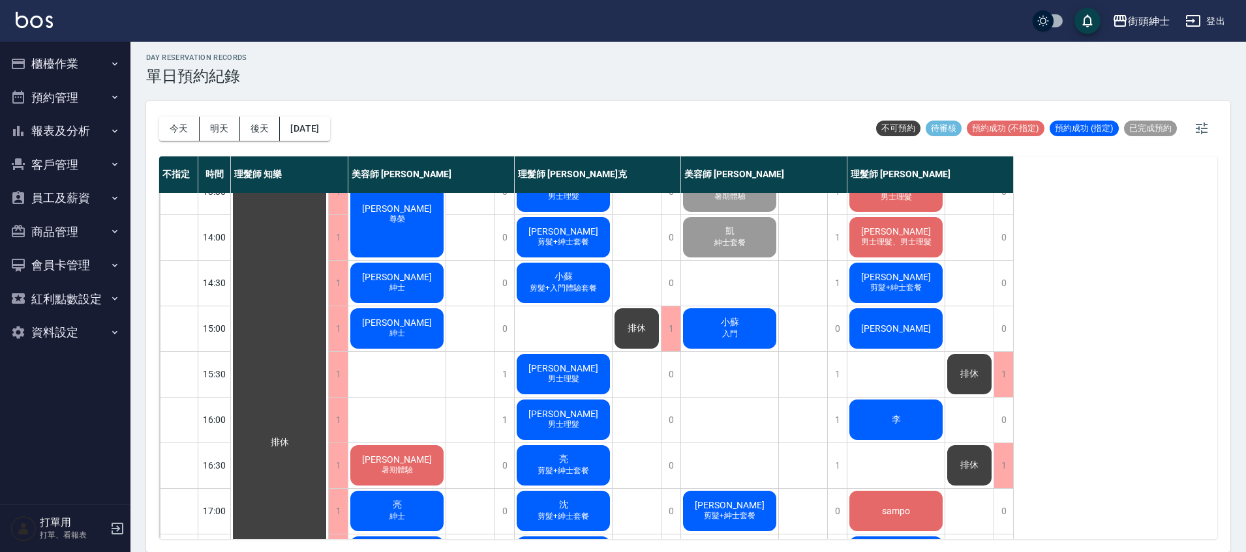
click at [552, 367] on span "[PERSON_NAME]" at bounding box center [563, 368] width 75 height 10
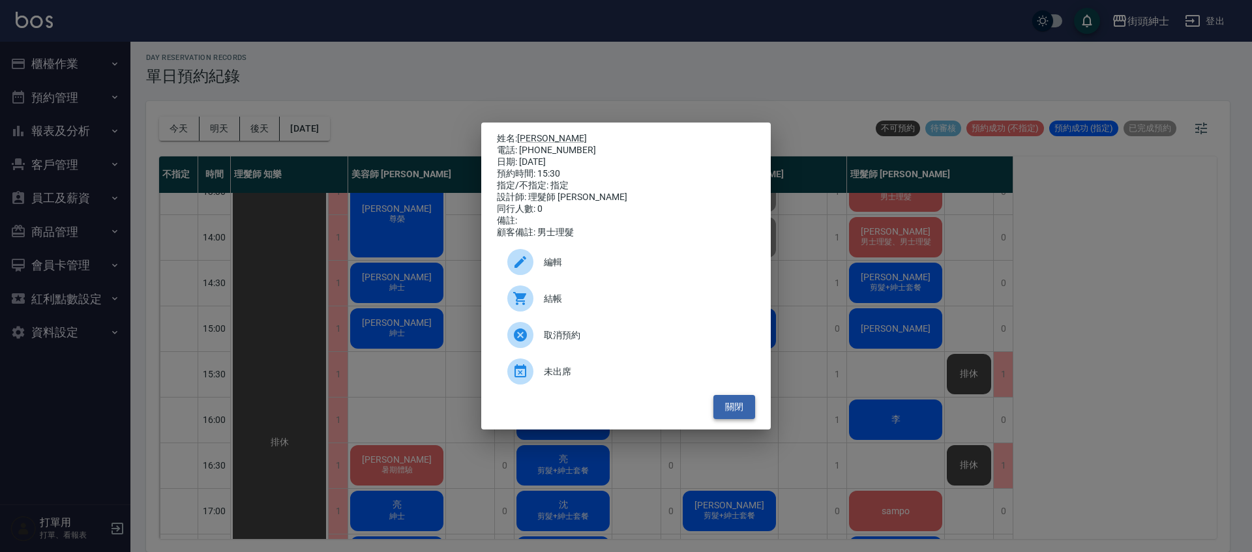
click at [739, 414] on button "關閉" at bounding box center [735, 407] width 42 height 24
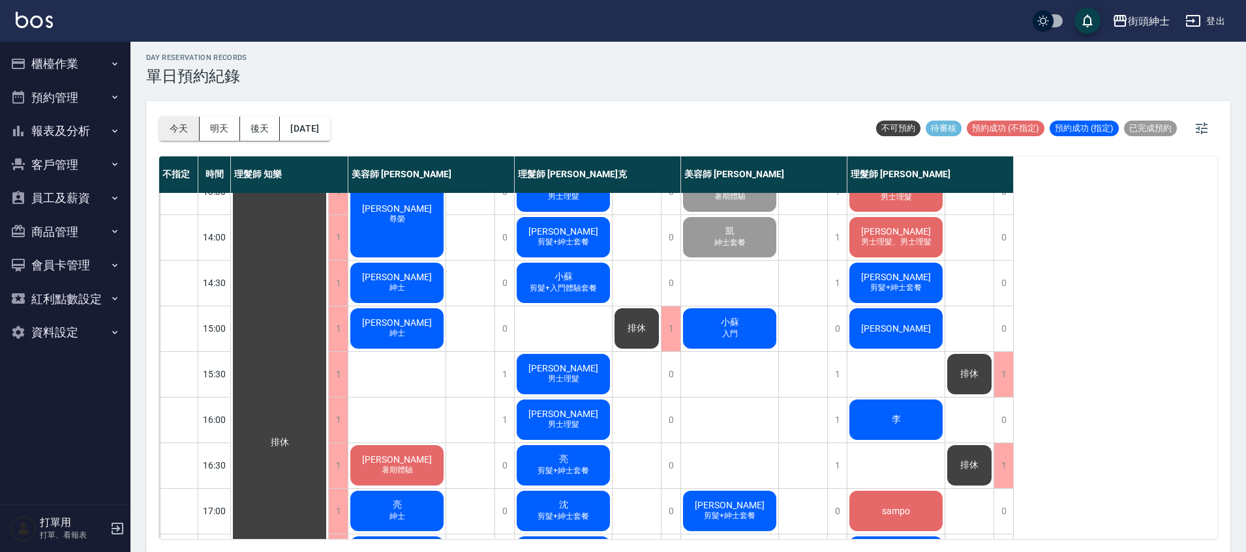
click at [193, 125] on button "今天" at bounding box center [179, 129] width 40 height 24
click at [226, 123] on button "明天" at bounding box center [220, 129] width 40 height 24
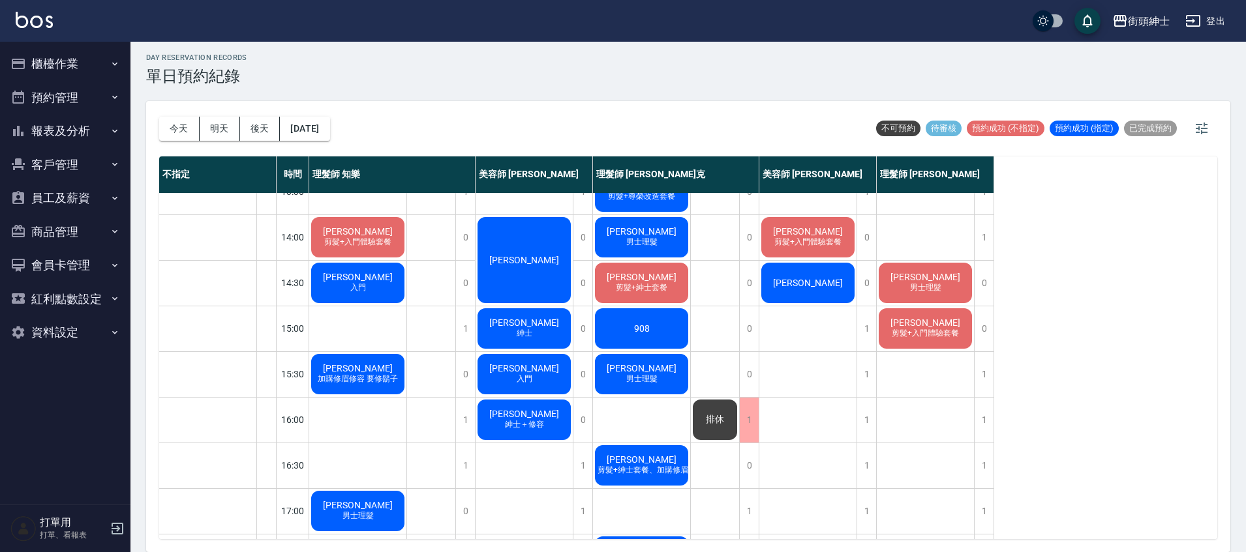
click at [633, 370] on span "[PERSON_NAME]" at bounding box center [641, 368] width 75 height 10
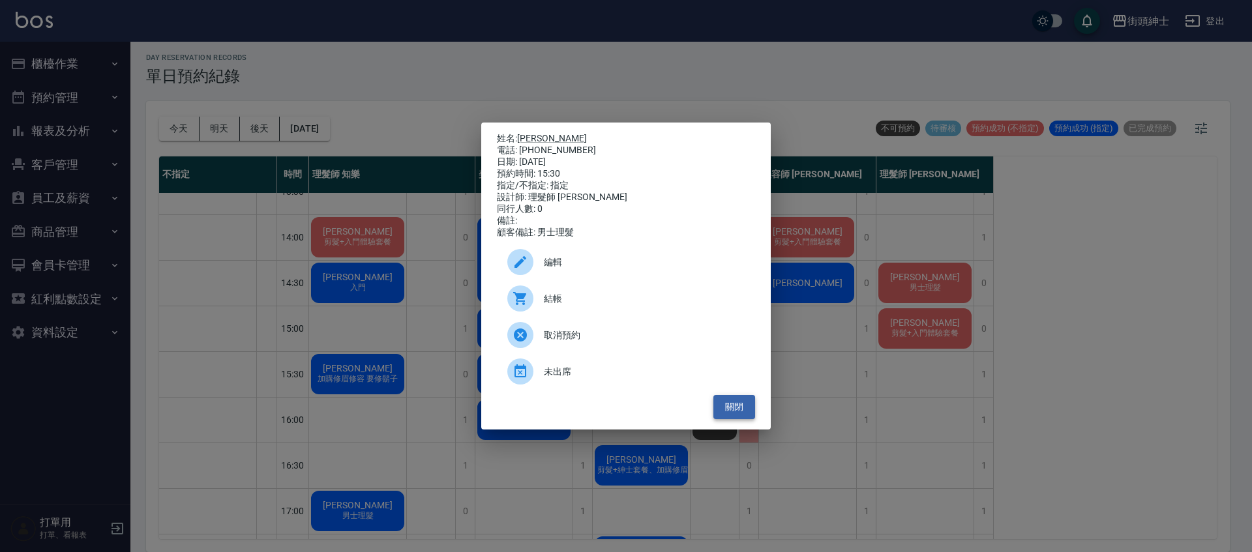
click at [748, 419] on button "關閉" at bounding box center [735, 407] width 42 height 24
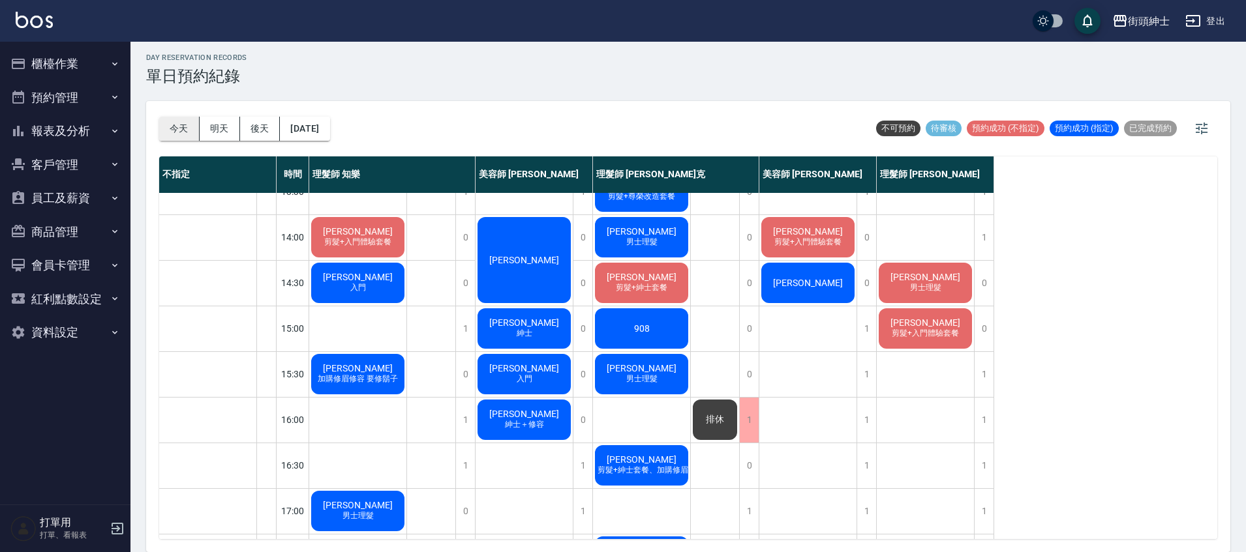
click at [190, 135] on button "今天" at bounding box center [179, 129] width 40 height 24
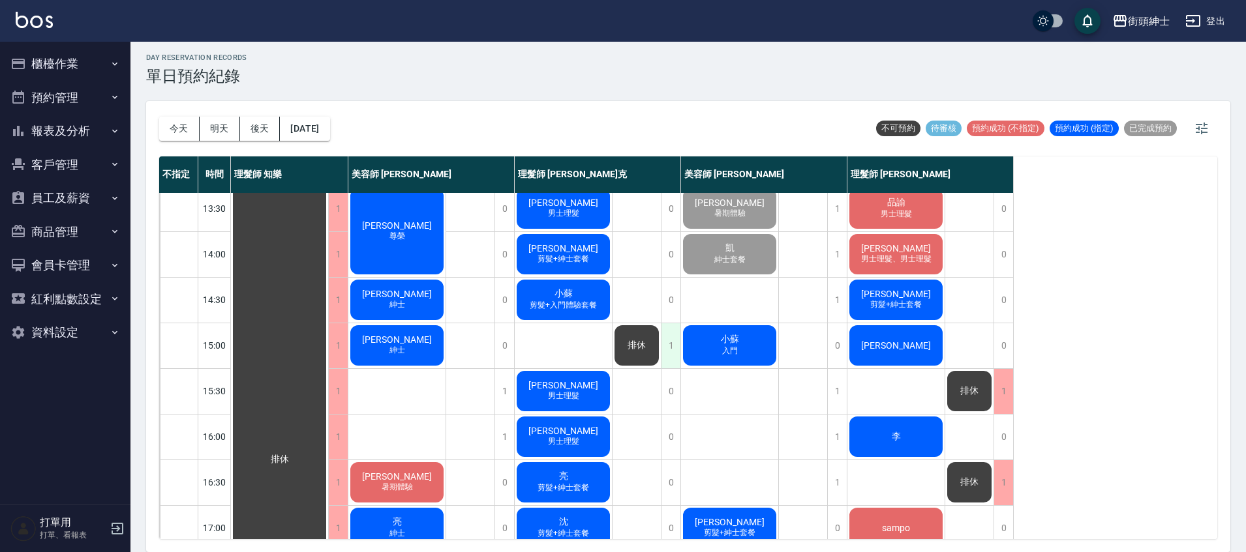
scroll to position [228, 0]
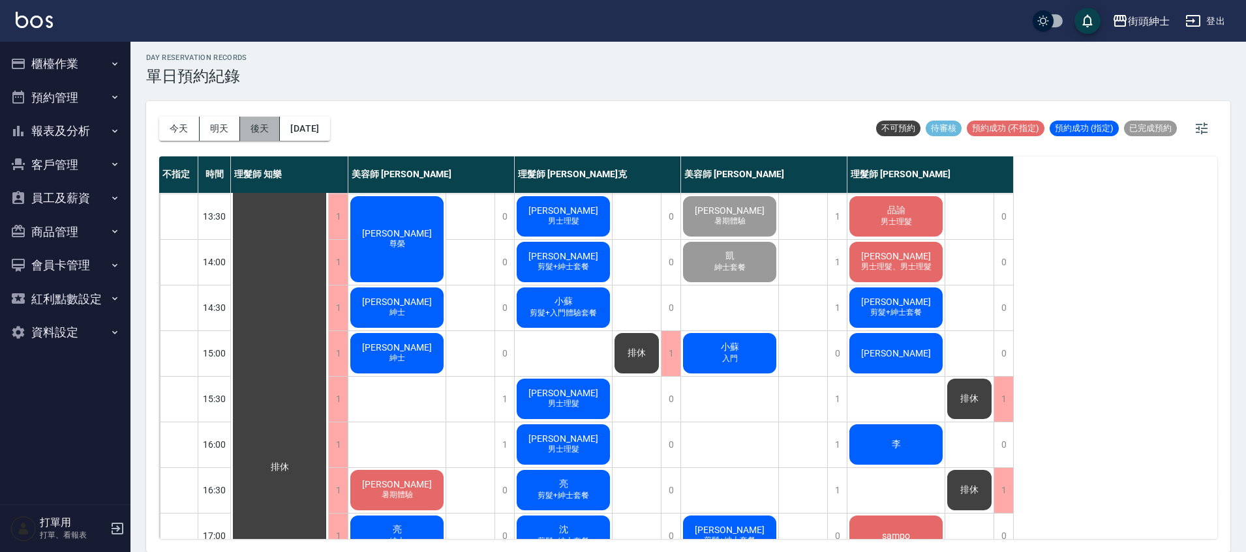
click at [258, 128] on button "後天" at bounding box center [260, 129] width 40 height 24
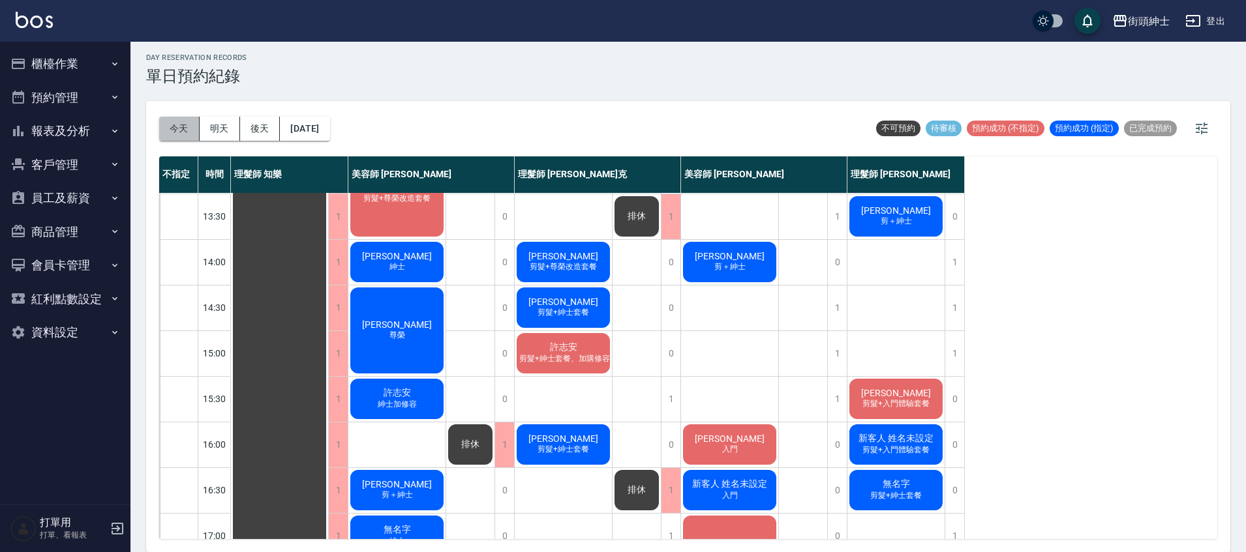
click at [168, 123] on button "今天" at bounding box center [179, 129] width 40 height 24
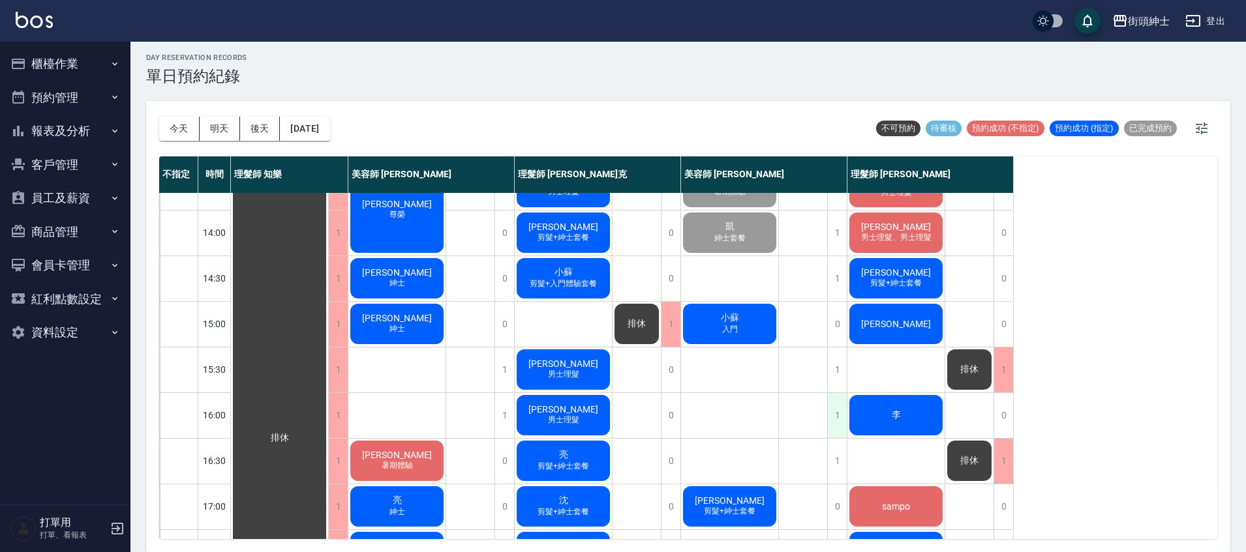
scroll to position [307, 0]
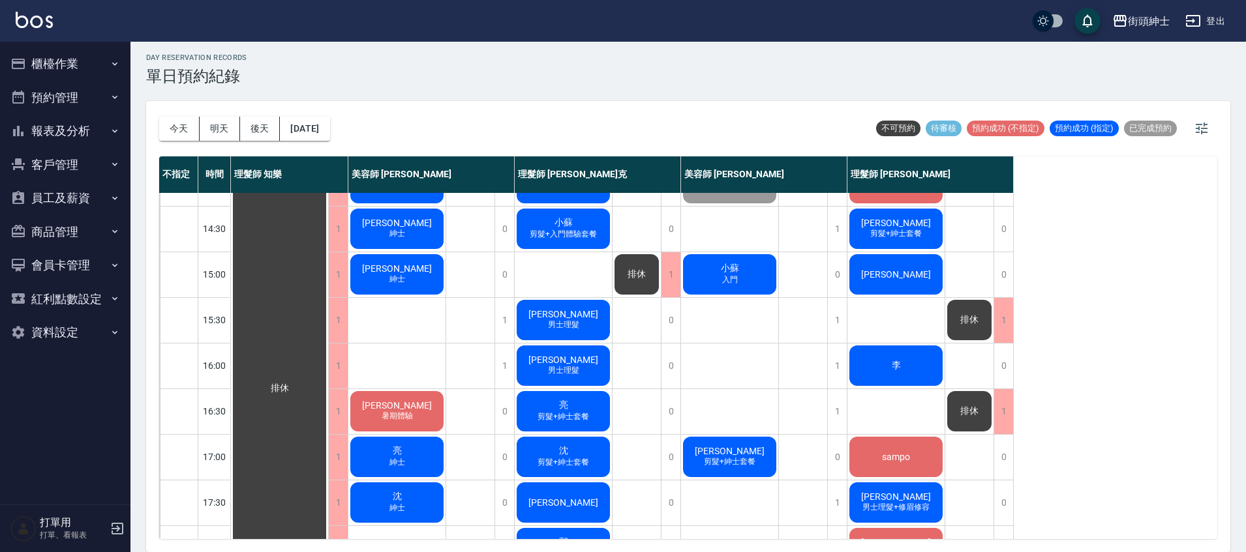
click at [595, 369] on div "亮宇 男士理髮" at bounding box center [563, 366] width 97 height 44
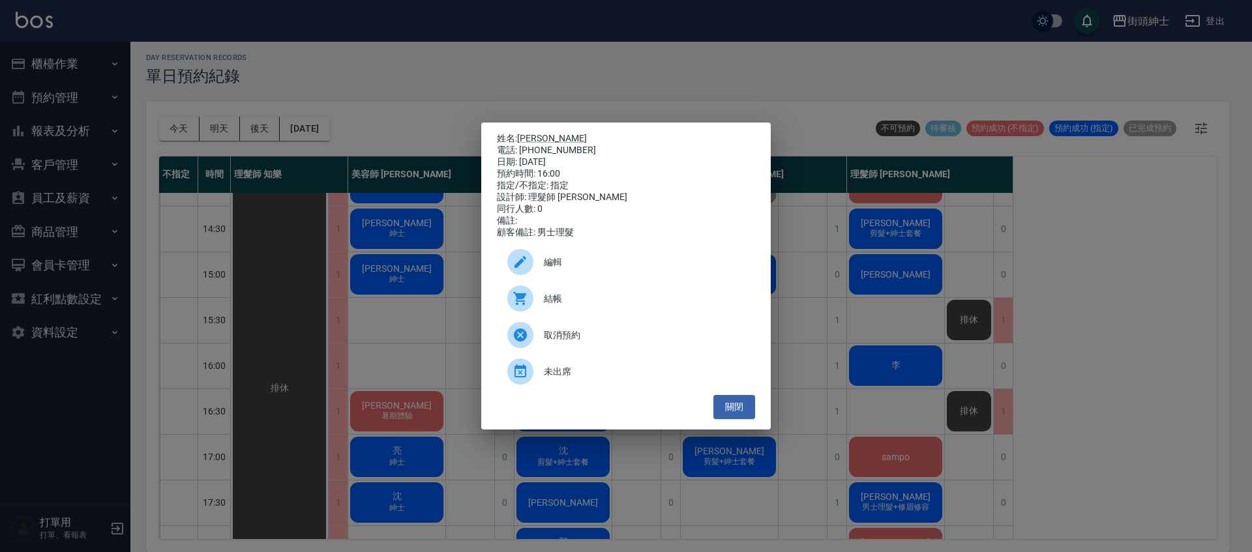
click at [828, 353] on div "姓名: 亮宇 電話: 0912259530 日期: 2025/09/18 預約時間: 16:00 指定/不指定: 指定 設計師: 理髮師 Vic 維克 同行人…" at bounding box center [626, 276] width 1252 height 552
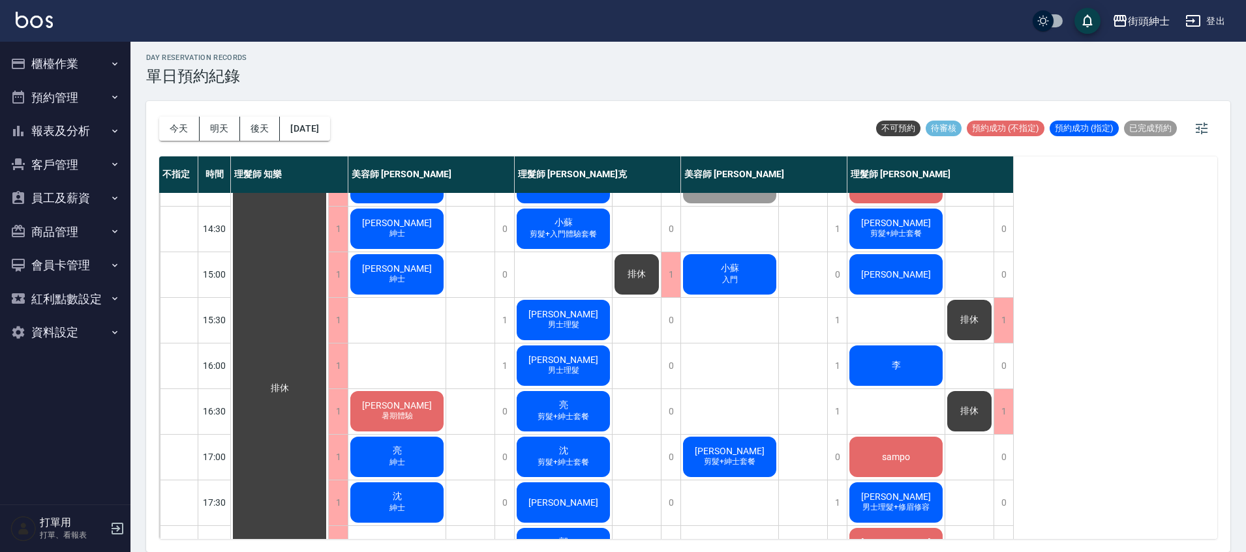
click at [571, 404] on div "亮 剪髮+紳士套餐" at bounding box center [563, 411] width 97 height 44
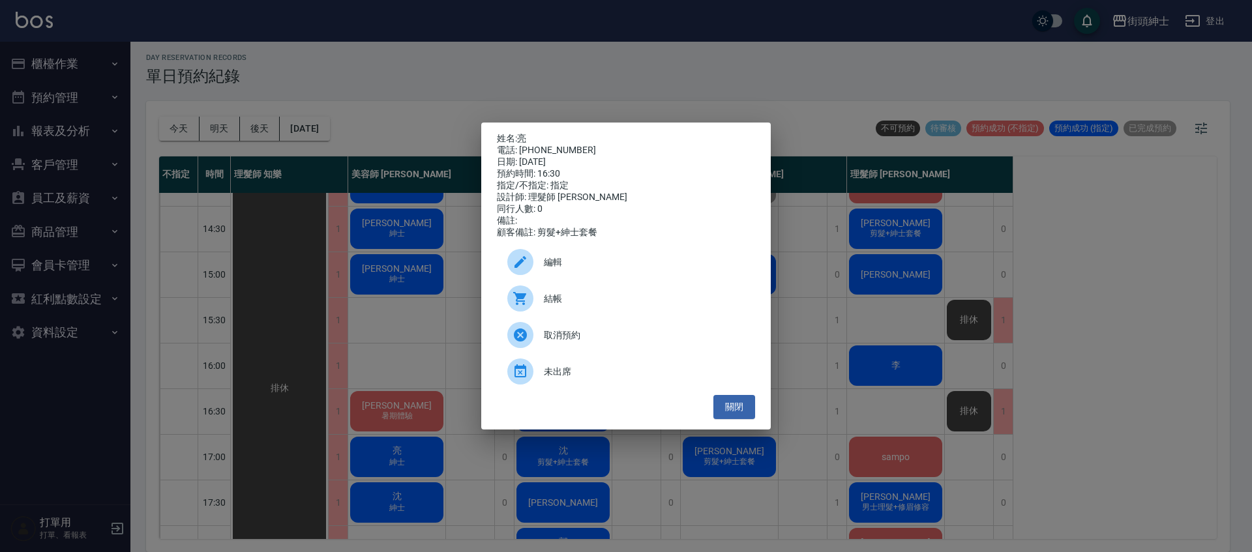
click at [874, 312] on div "姓名: 亮 電話: 0902203521 日期: 2025/09/18 預約時間: 16:30 指定/不指定: 指定 設計師: 理髮師 Vic 維克 同行人數…" at bounding box center [626, 276] width 1252 height 552
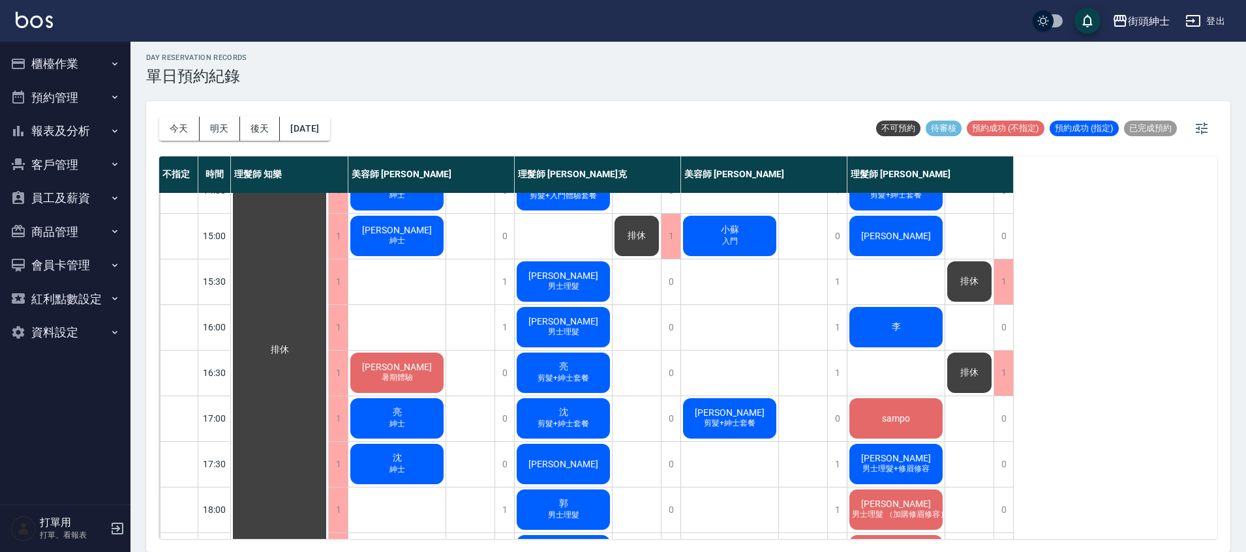
scroll to position [344, 0]
click at [173, 125] on button "今天" at bounding box center [179, 129] width 40 height 24
click at [909, 329] on div "李" at bounding box center [895, 328] width 97 height 44
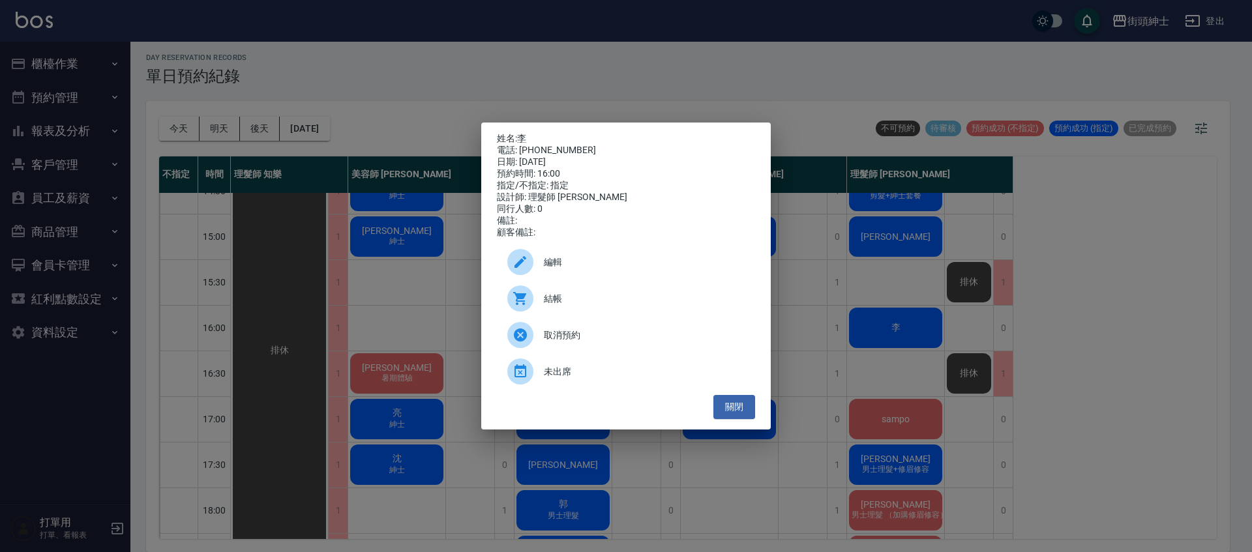
click at [901, 332] on div "姓名: 李 電話: 0912141286 日期: 2025/09/18 預約時間: 16:00 指定/不指定: 指定 設計師: 理髮師 eric 同行人數: …" at bounding box center [626, 276] width 1252 height 552
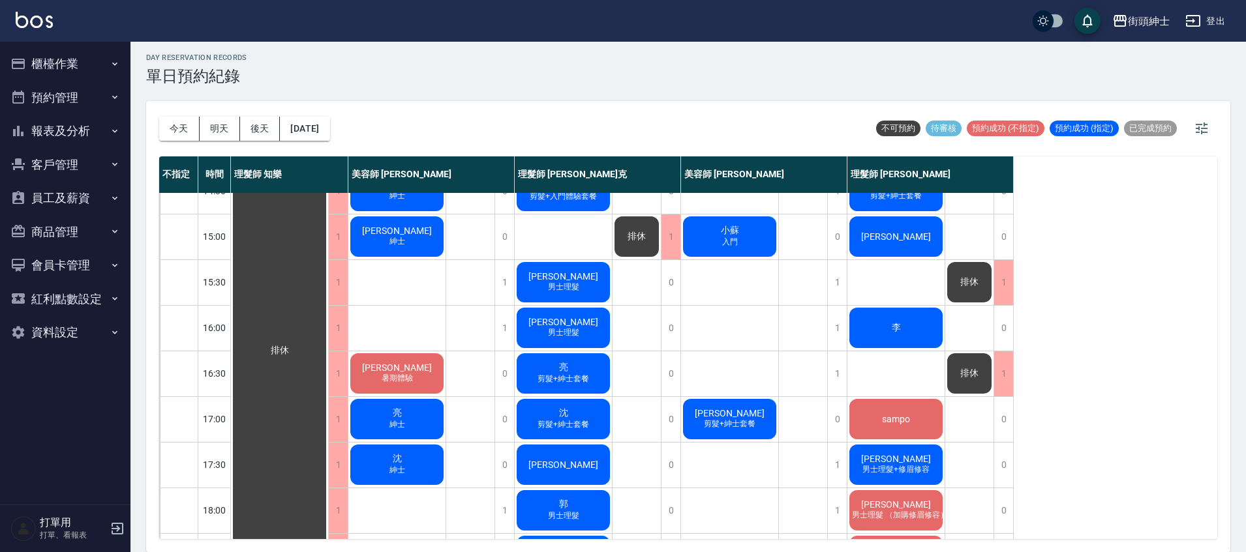
click at [587, 329] on div "亮宇 男士理髮" at bounding box center [563, 328] width 97 height 44
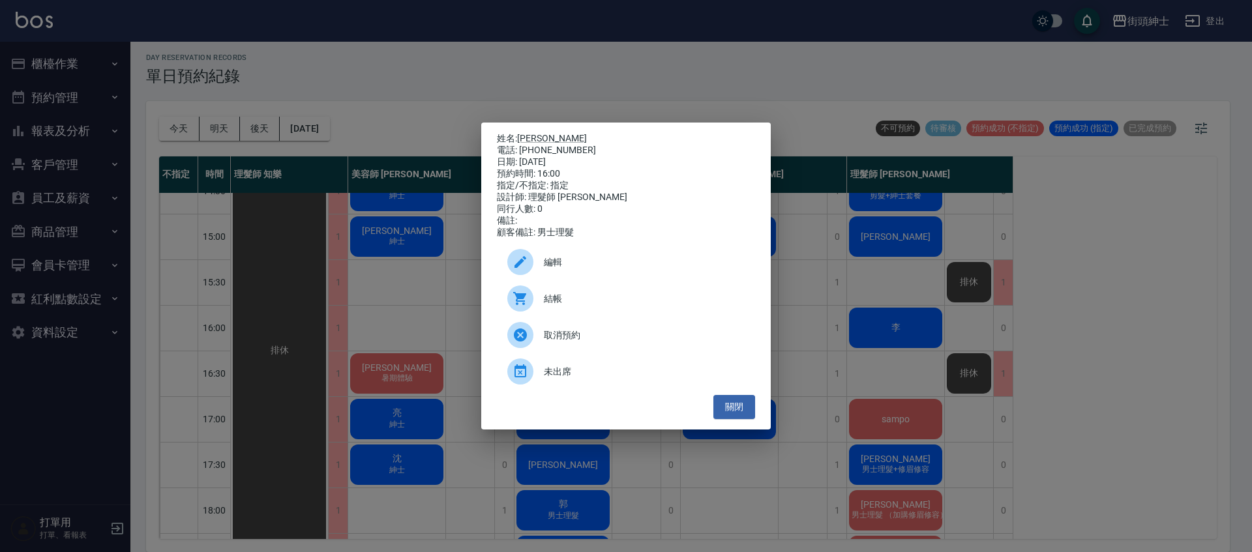
click at [892, 278] on div "姓名: 亮宇 電話: 0912259530 日期: 2025/09/18 預約時間: 16:00 指定/不指定: 指定 設計師: 理髮師 Vic 維克 同行人…" at bounding box center [626, 276] width 1252 height 552
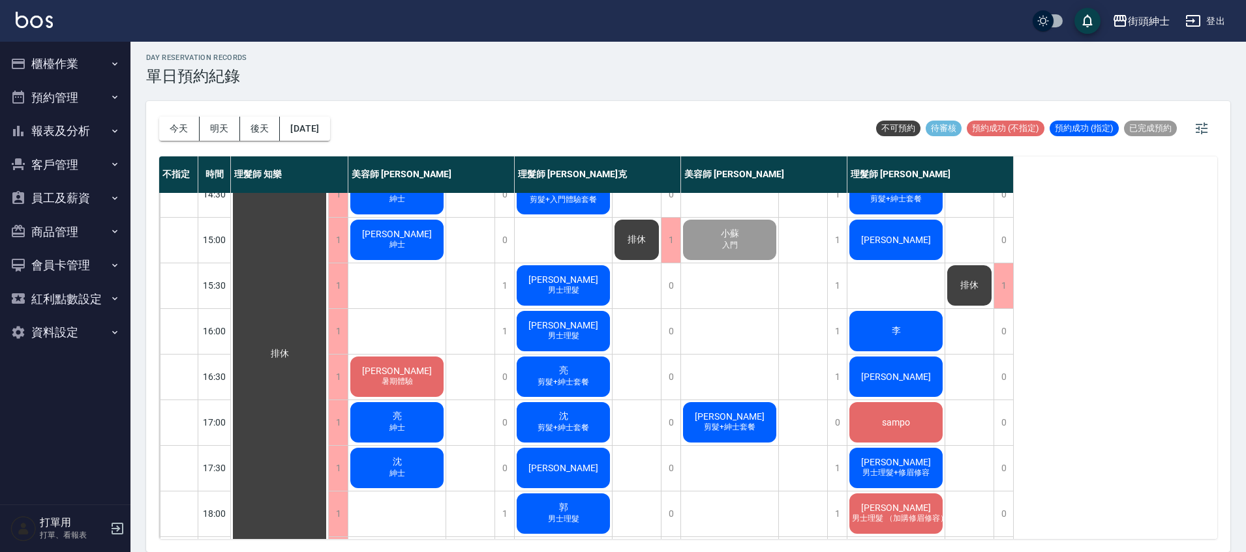
scroll to position [332, 0]
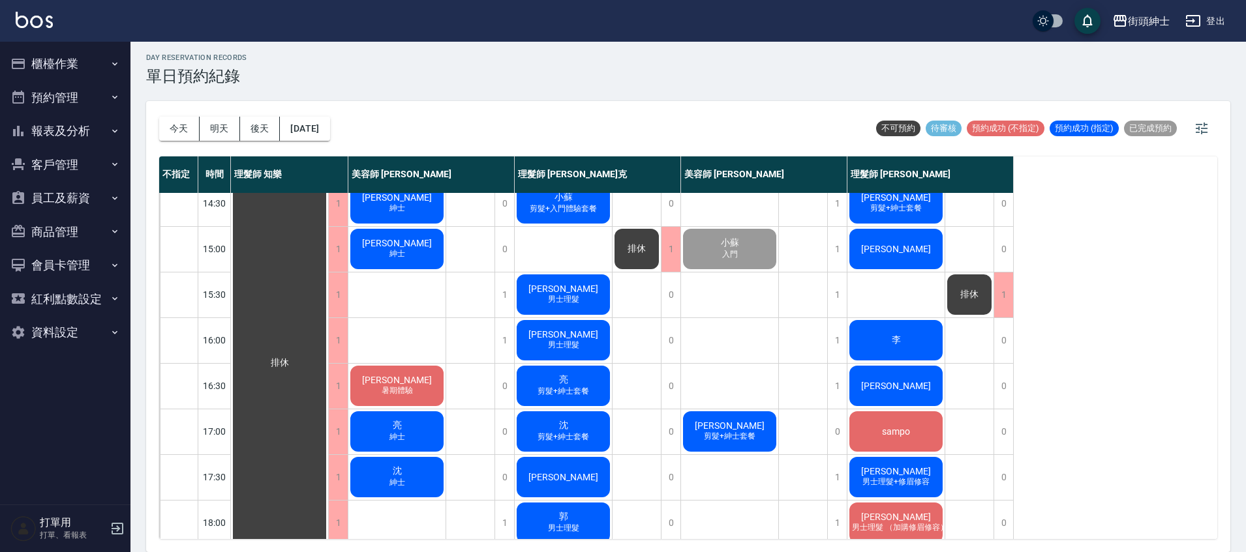
click at [877, 353] on div "李" at bounding box center [895, 340] width 97 height 44
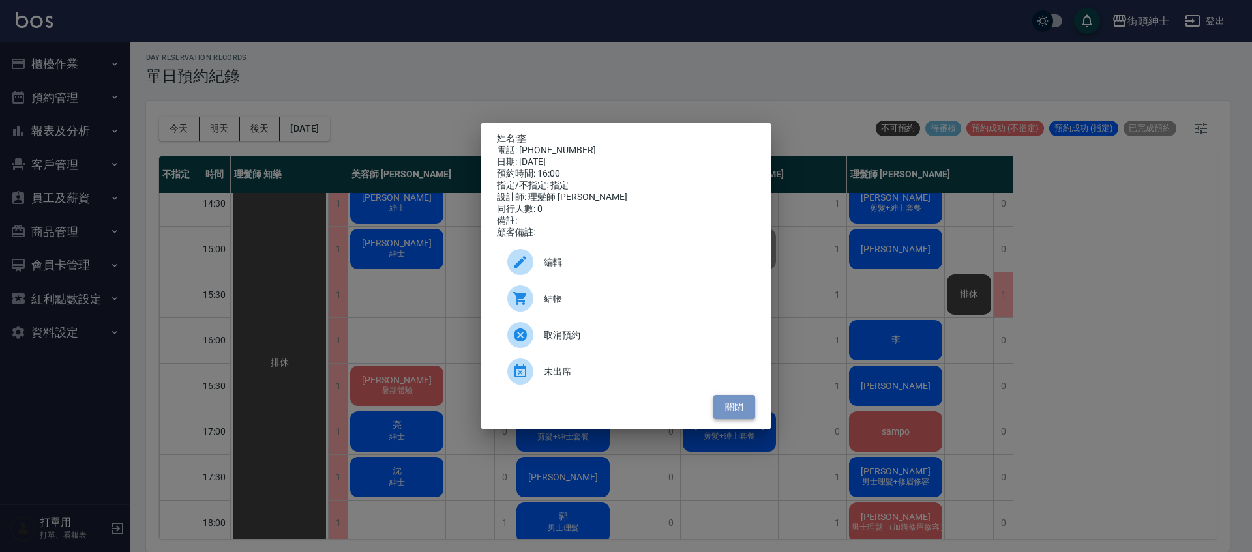
click at [727, 415] on button "關閉" at bounding box center [735, 407] width 42 height 24
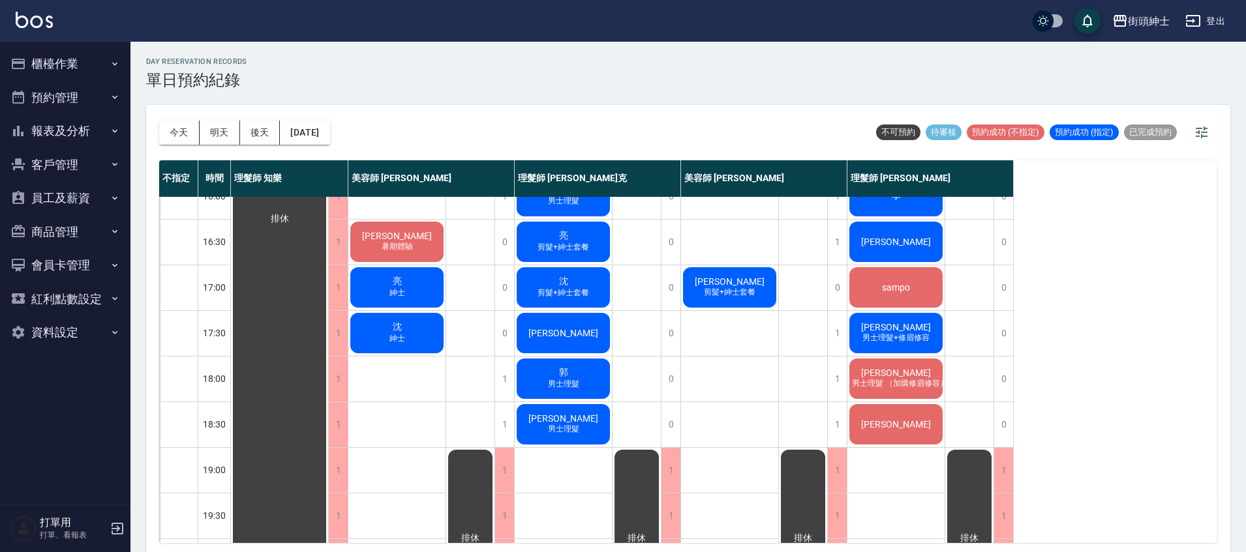
scroll to position [375, 0]
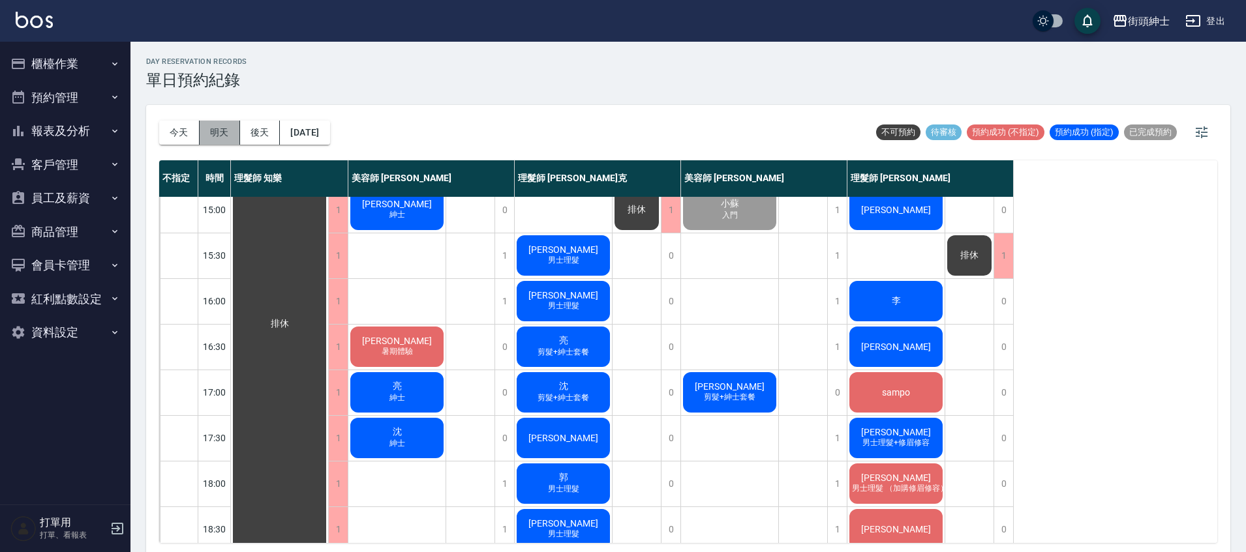
click at [230, 143] on button "明天" at bounding box center [220, 133] width 40 height 24
click at [222, 138] on div at bounding box center [623, 276] width 1246 height 552
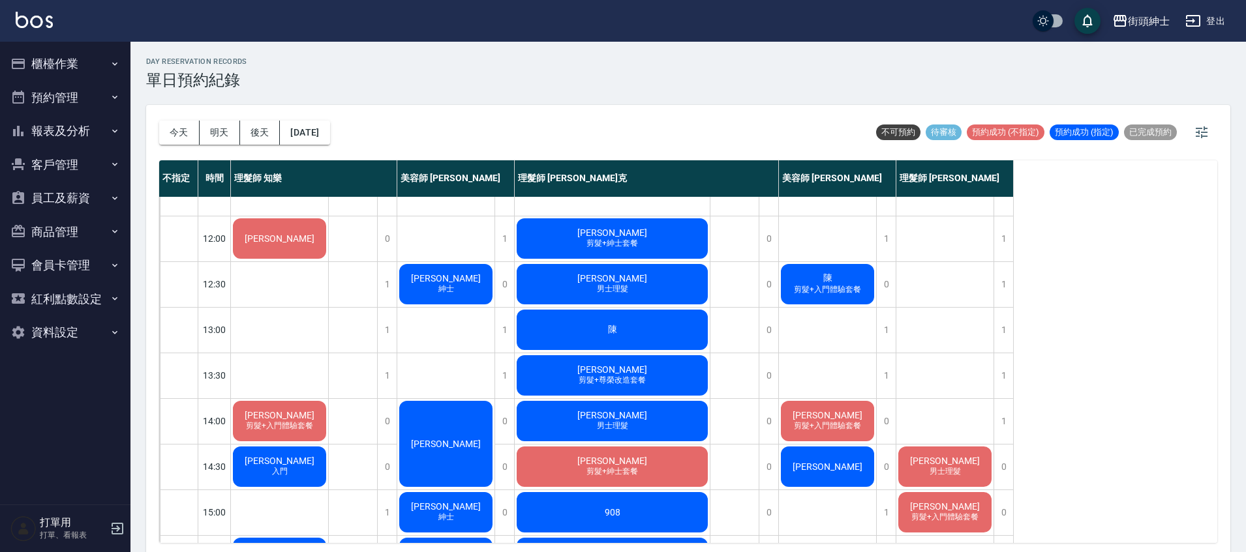
scroll to position [114, 0]
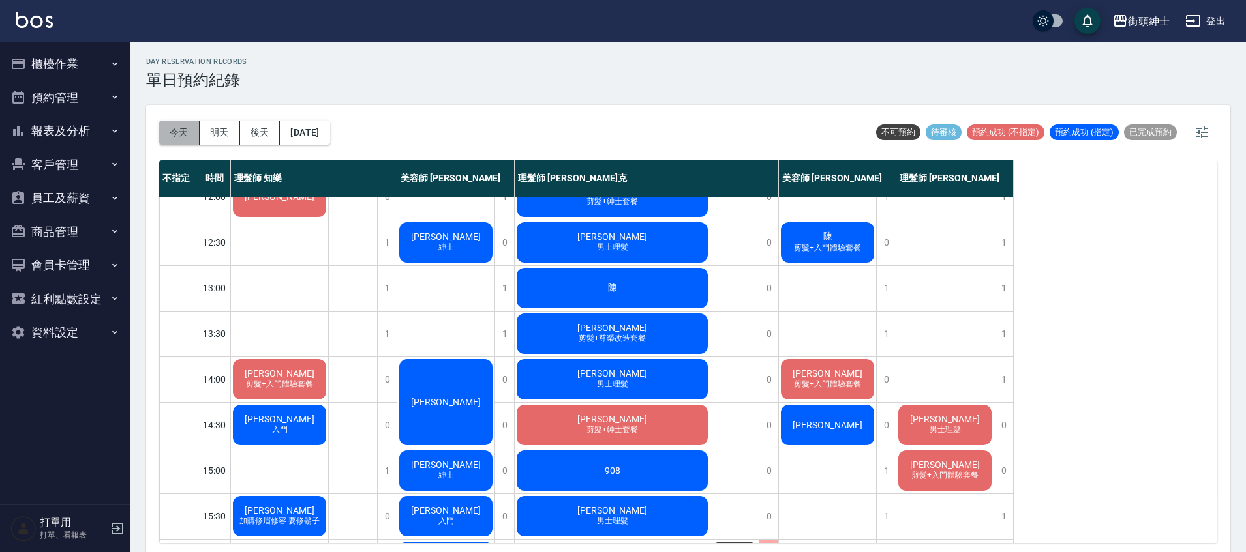
click at [174, 127] on button "今天" at bounding box center [179, 133] width 40 height 24
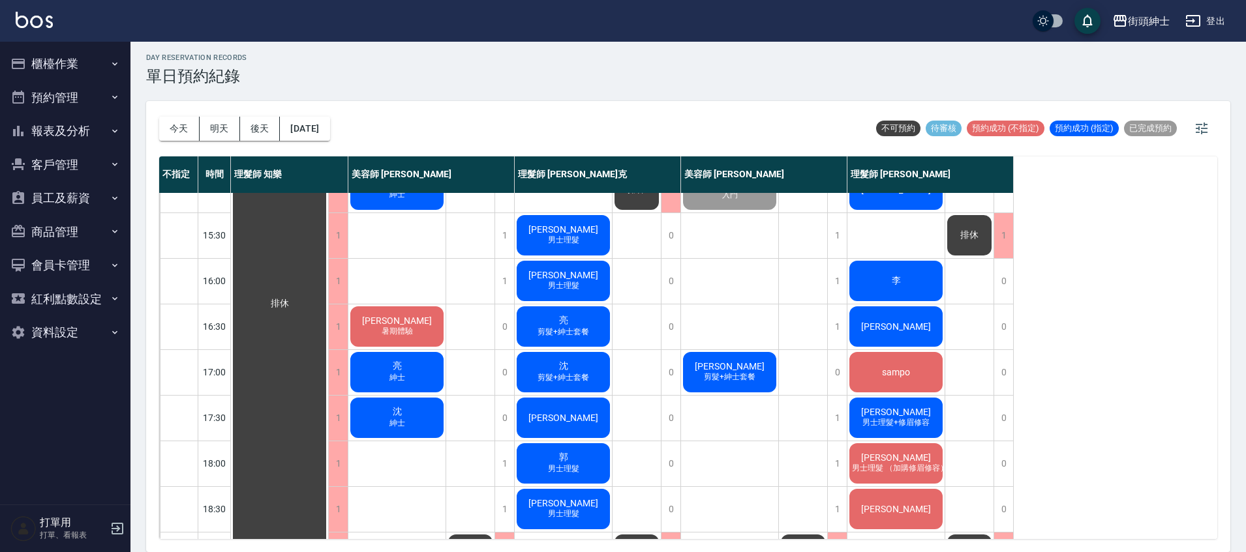
scroll to position [389, 0]
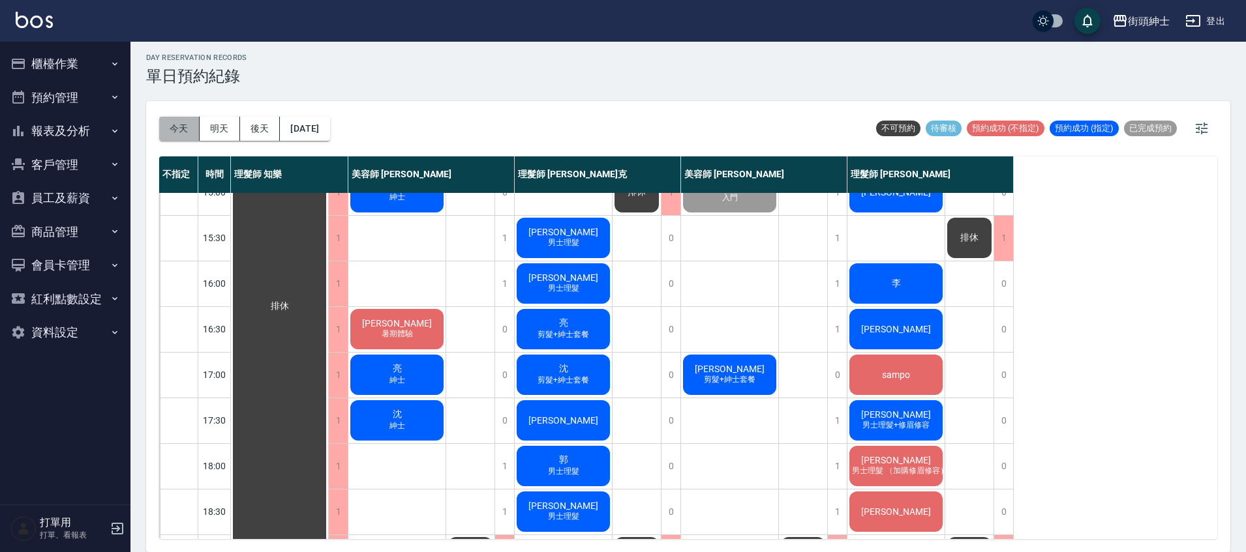
click at [194, 125] on button "今天" at bounding box center [179, 129] width 40 height 24
click at [216, 119] on button "明天" at bounding box center [220, 129] width 40 height 24
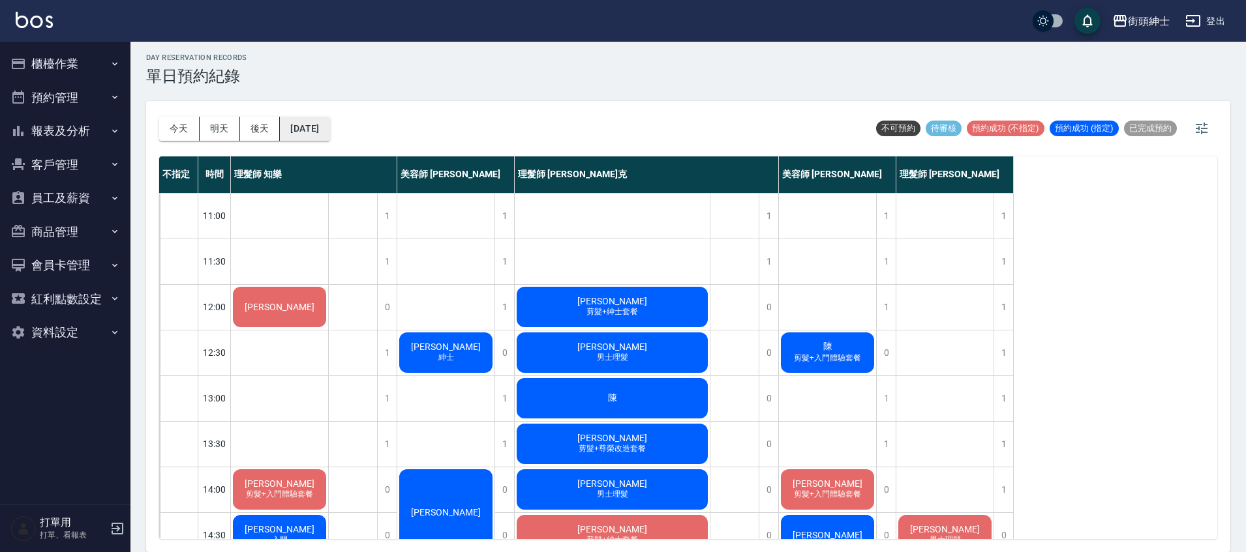
click at [324, 132] on button "[DATE]" at bounding box center [305, 129] width 50 height 24
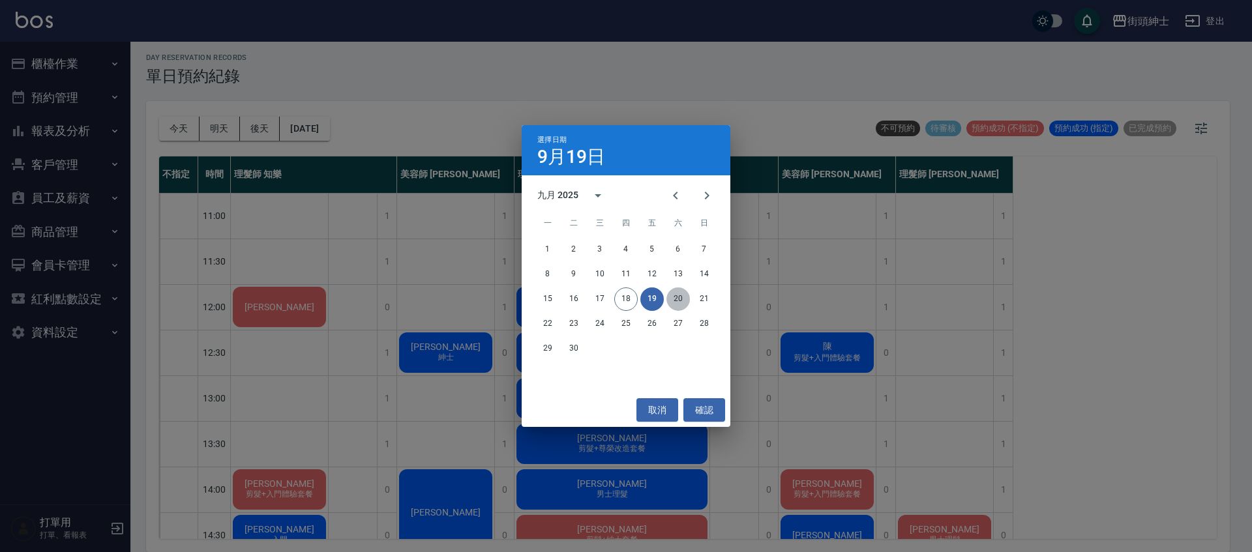
click at [676, 295] on button "20" at bounding box center [678, 299] width 23 height 23
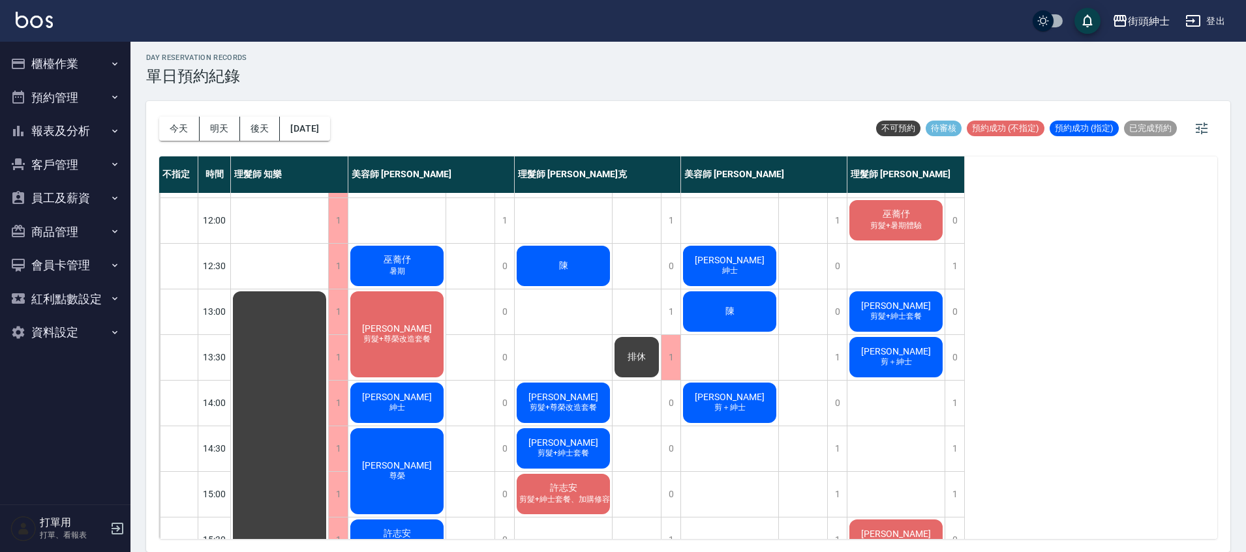
scroll to position [78, 0]
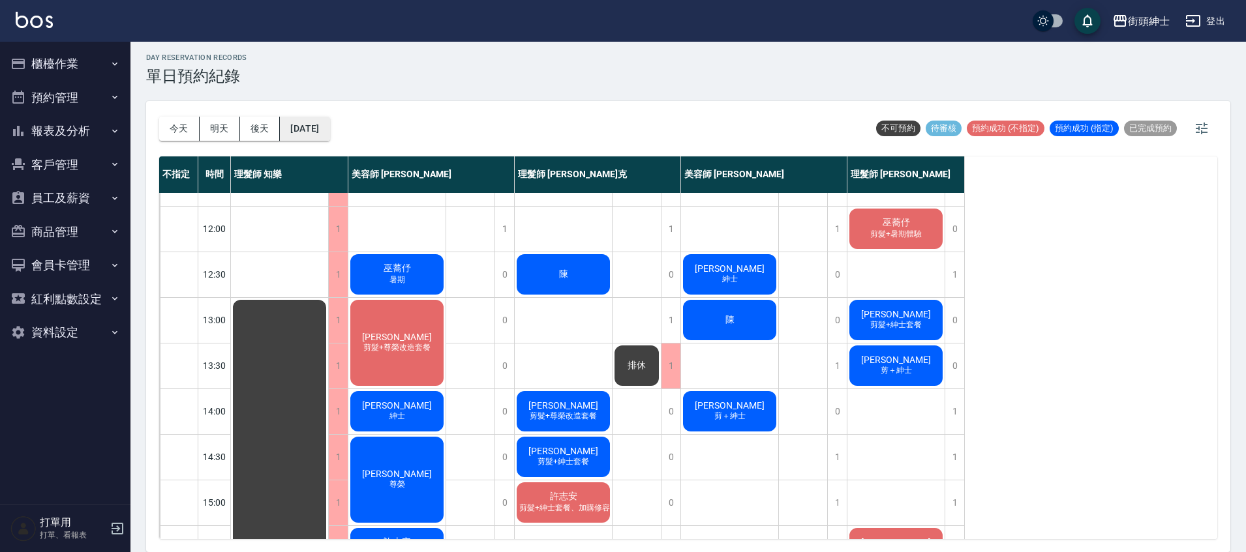
click at [322, 132] on button "[DATE]" at bounding box center [305, 129] width 50 height 24
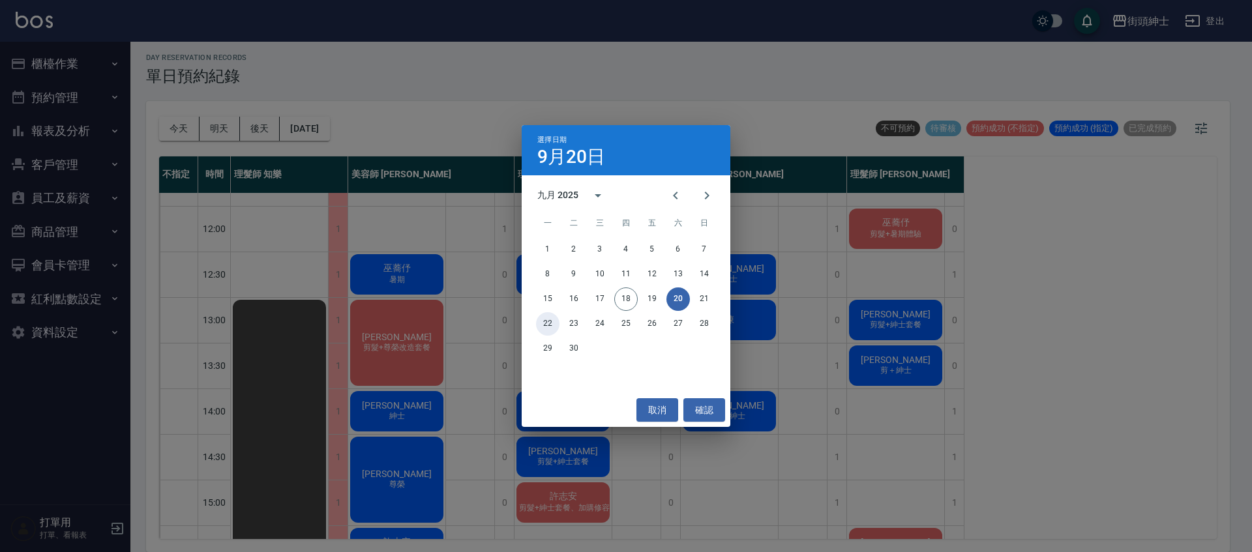
click at [551, 320] on button "22" at bounding box center [547, 323] width 23 height 23
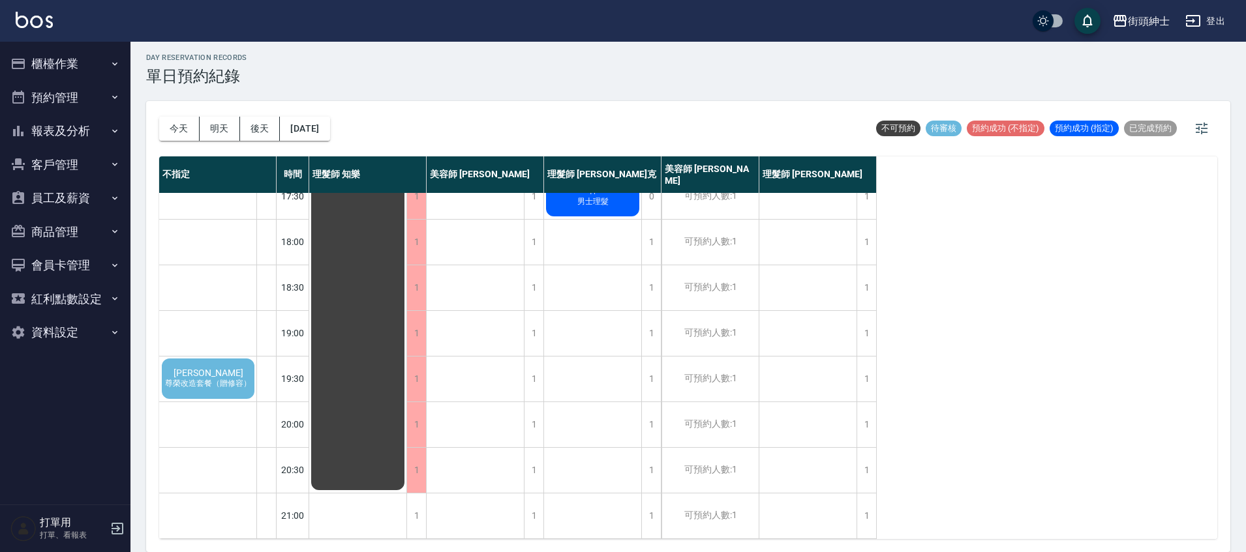
scroll to position [623, 0]
click at [215, 368] on span "陳廷燿" at bounding box center [208, 373] width 75 height 10
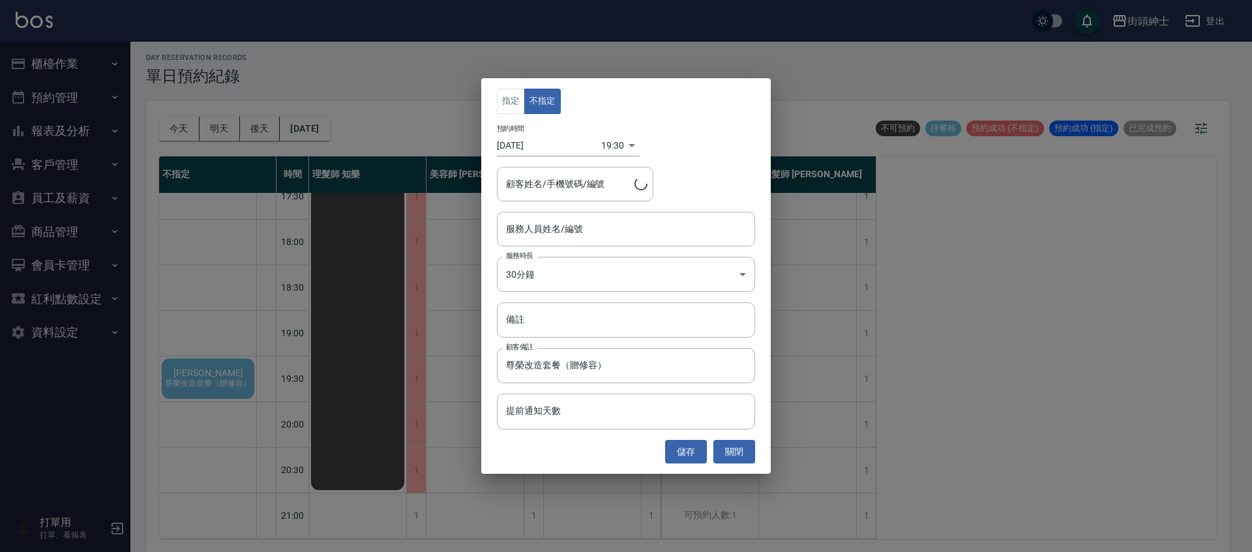
type input "陳廷燿/0905802229"
click at [601, 233] on input "服務人員姓名/編號" at bounding box center [626, 229] width 247 height 23
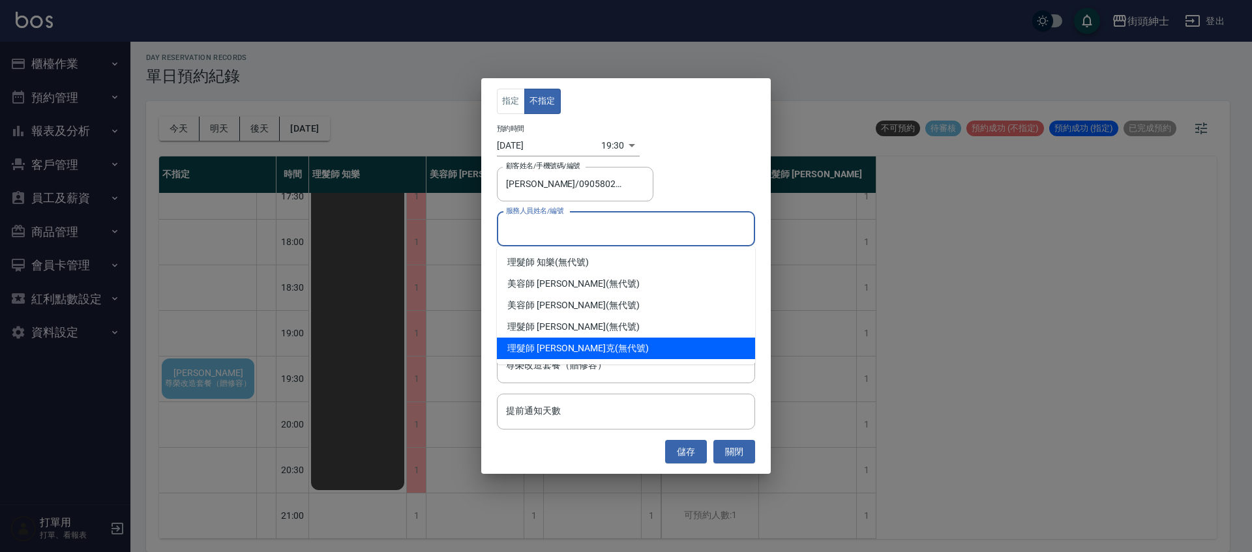
click at [589, 344] on div "理髮師 Vic 維克 (無代號)" at bounding box center [626, 349] width 258 height 22
type input "理髮師 Vic 維克(無代號)"
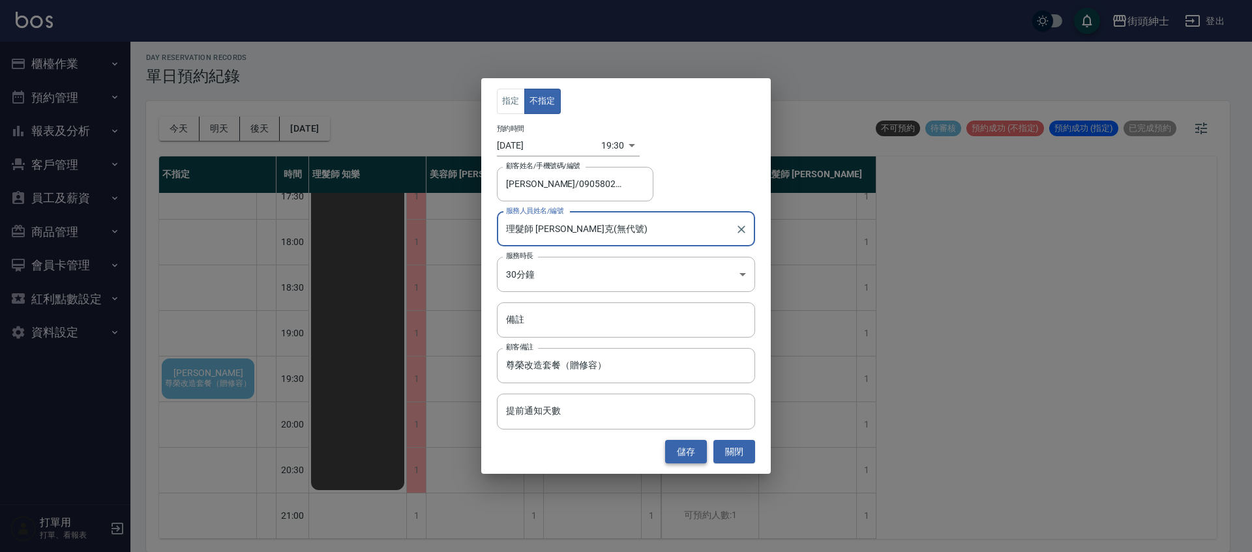
click at [691, 455] on button "儲存" at bounding box center [686, 452] width 42 height 24
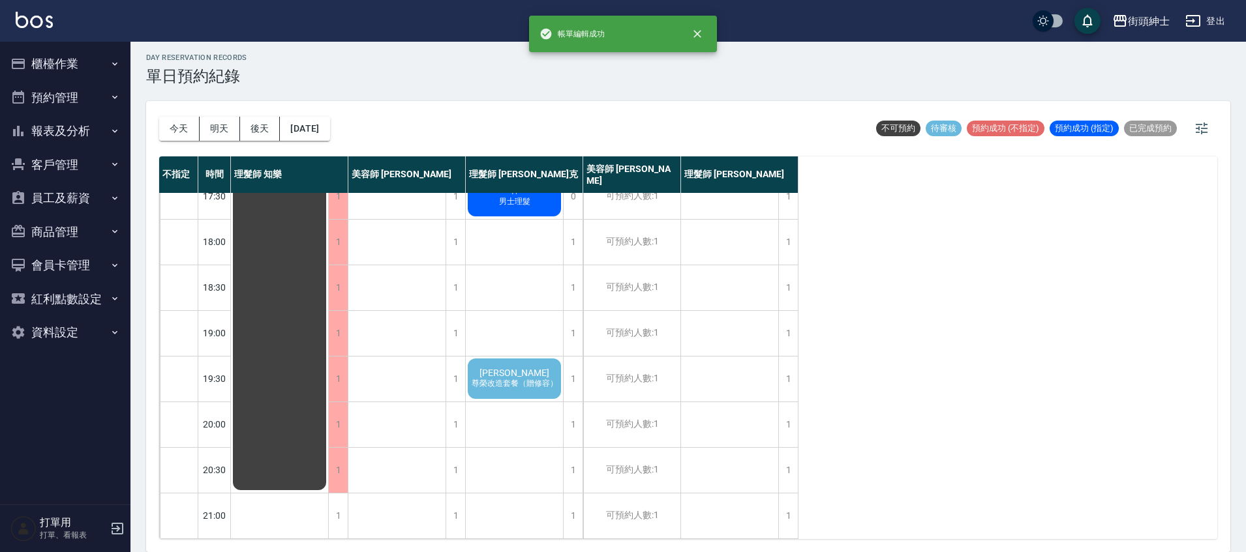
click at [532, 378] on span "尊榮改造套餐（贈修容）" at bounding box center [514, 383] width 91 height 11
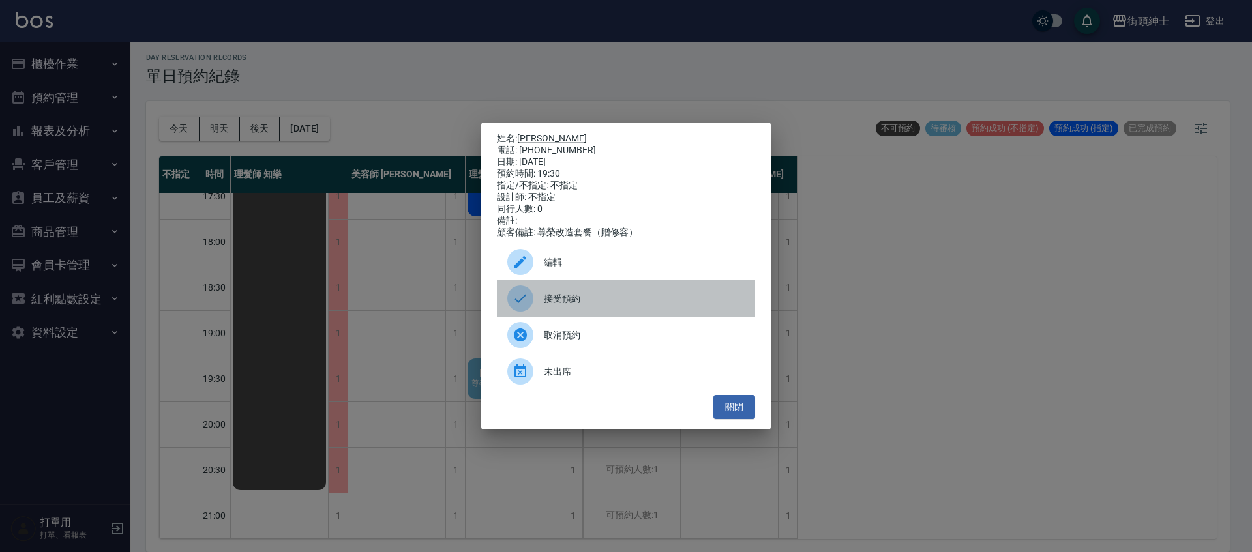
click at [557, 306] on span "接受預約" at bounding box center [644, 299] width 201 height 14
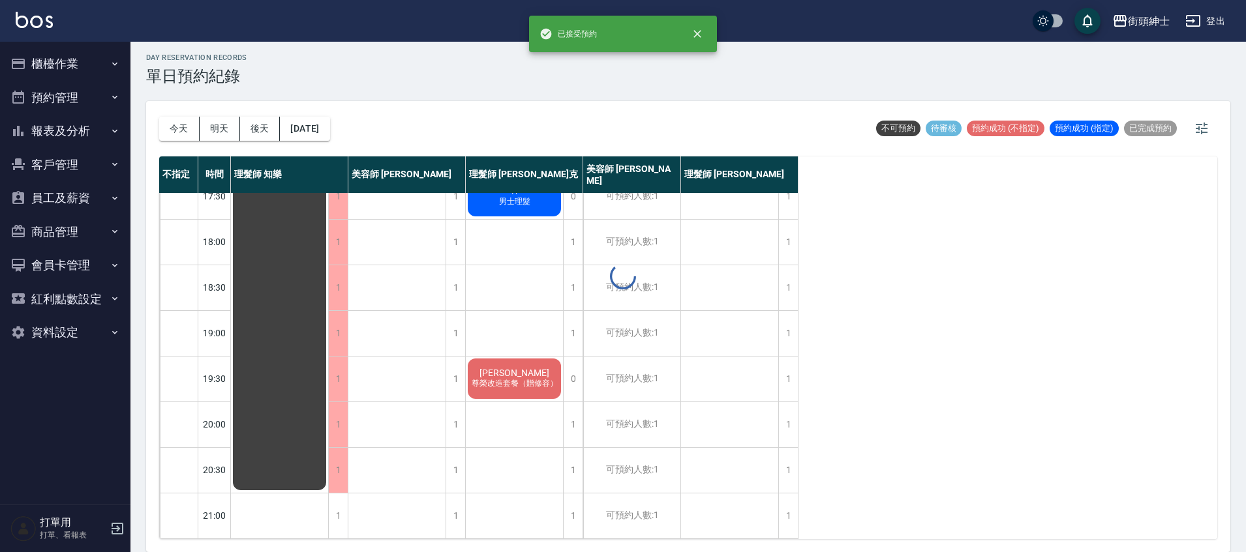
click at [321, 125] on div "day Reservation records 單日預約紀錄 今天 明天 後天 2025/09/22 不可預約 待審核 預約成功 (不指定) 預約成功 (指定…" at bounding box center [687, 295] width 1115 height 515
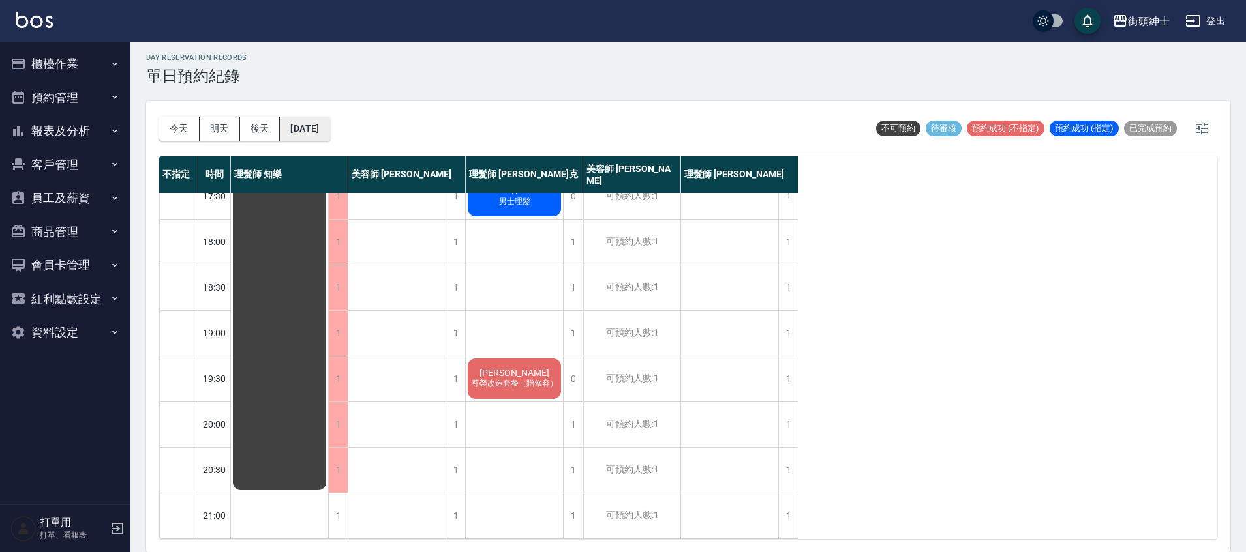
click at [322, 125] on button "2025/09/22" at bounding box center [305, 129] width 50 height 24
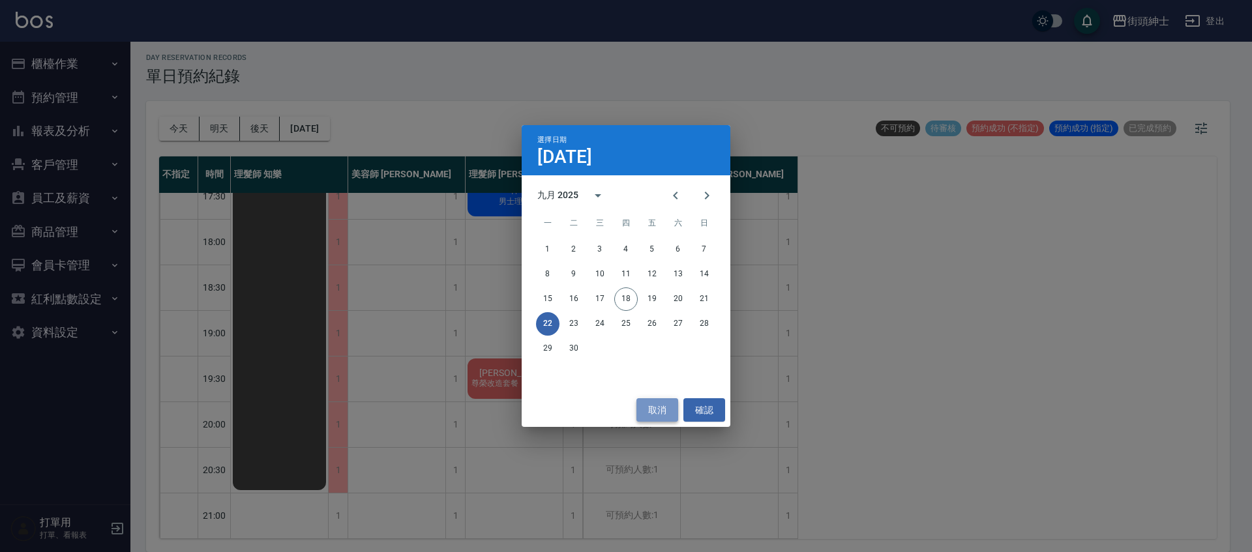
click at [659, 415] on button "取消" at bounding box center [658, 411] width 42 height 24
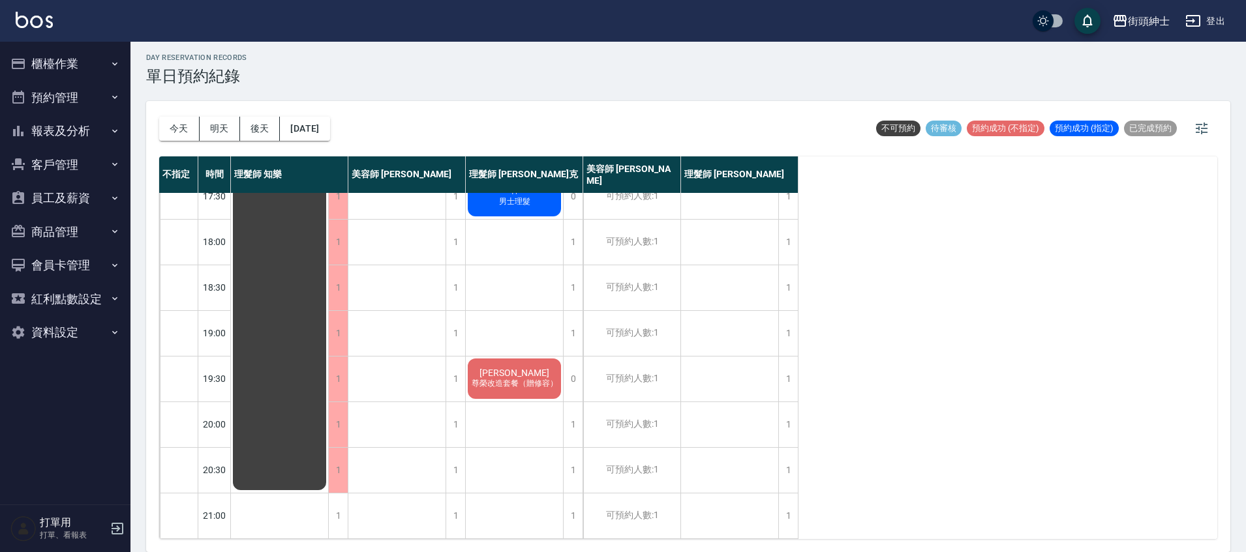
click at [497, 357] on div "陳廷燿 尊榮改造套餐（贈修容）" at bounding box center [514, 379] width 97 height 44
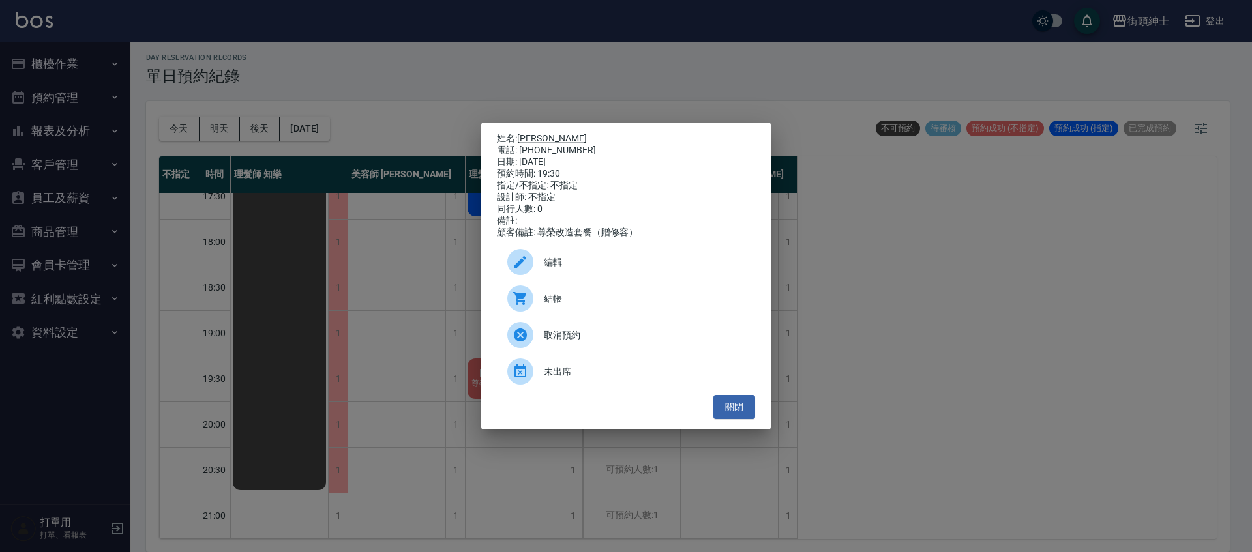
click at [556, 256] on div "編輯" at bounding box center [626, 262] width 258 height 37
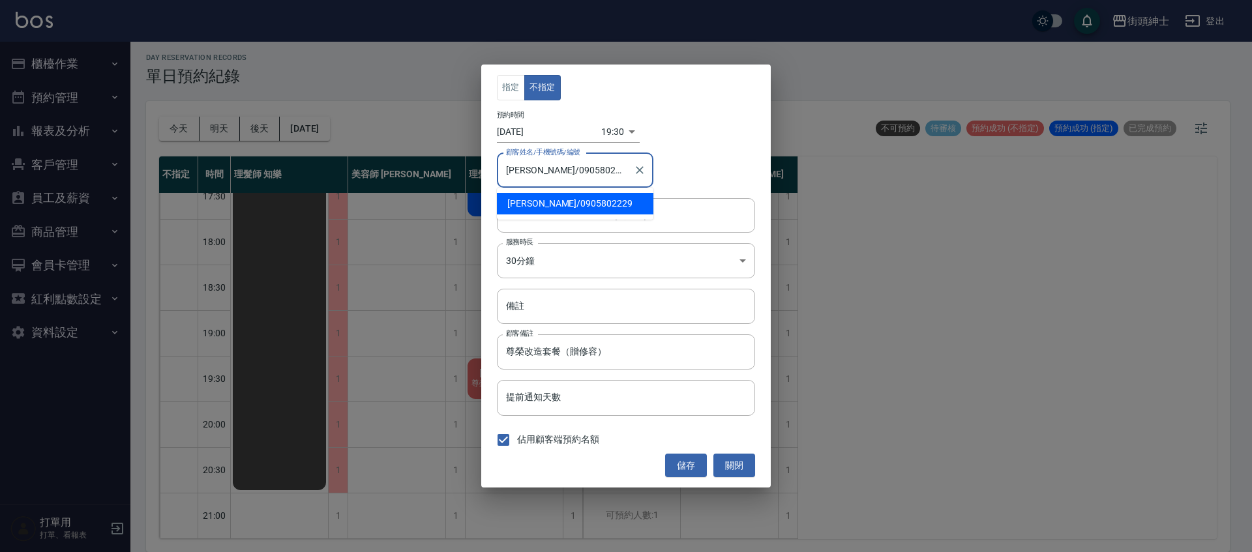
drag, startPoint x: 588, startPoint y: 168, endPoint x: 538, endPoint y: 170, distance: 50.2
click at [538, 170] on input "陳廷燿/0905802229" at bounding box center [565, 170] width 125 height 23
click at [743, 475] on button "關閉" at bounding box center [735, 466] width 42 height 24
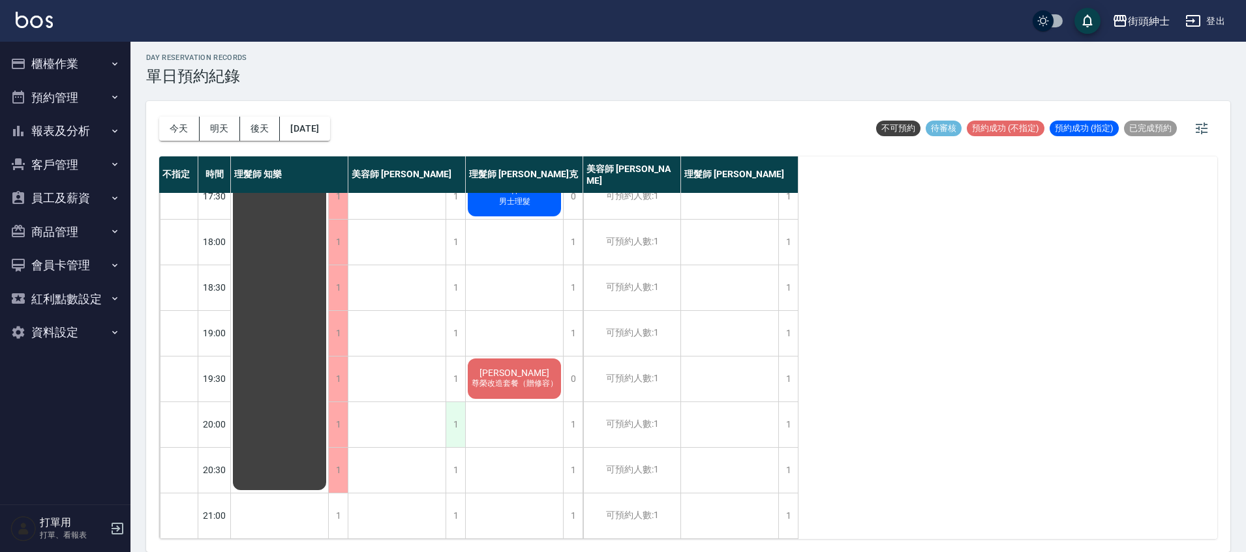
click at [457, 415] on div "1" at bounding box center [455, 424] width 20 height 45
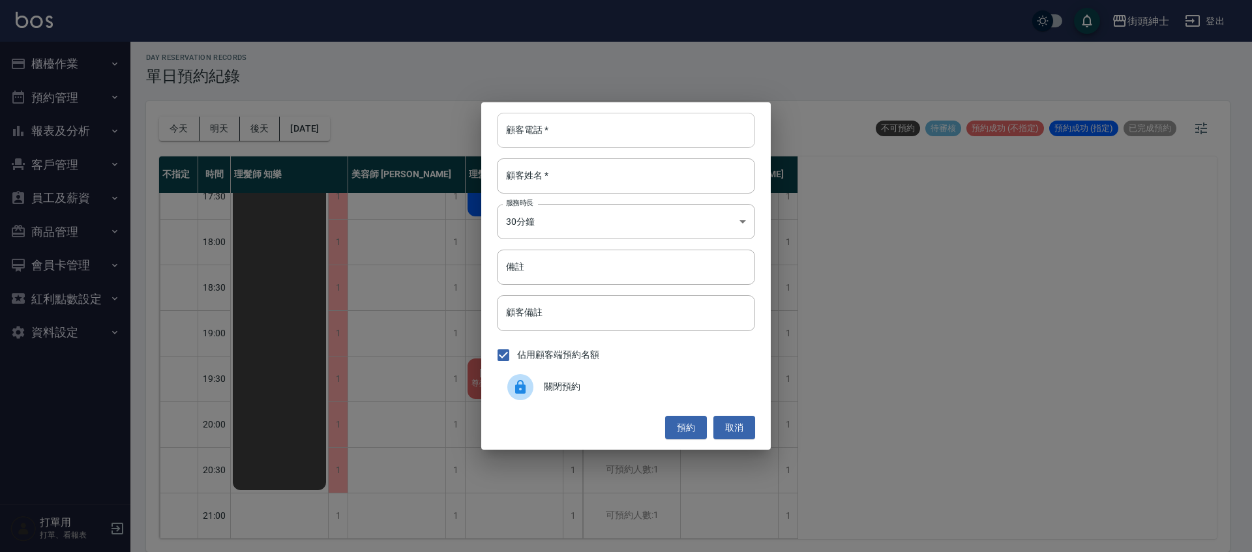
click at [523, 147] on input "顧客電話   *" at bounding box center [626, 130] width 258 height 35
paste input "0905802229"
type input "0905802229"
click at [573, 175] on input "顧客姓名   *" at bounding box center [626, 175] width 258 height 35
type input "０"
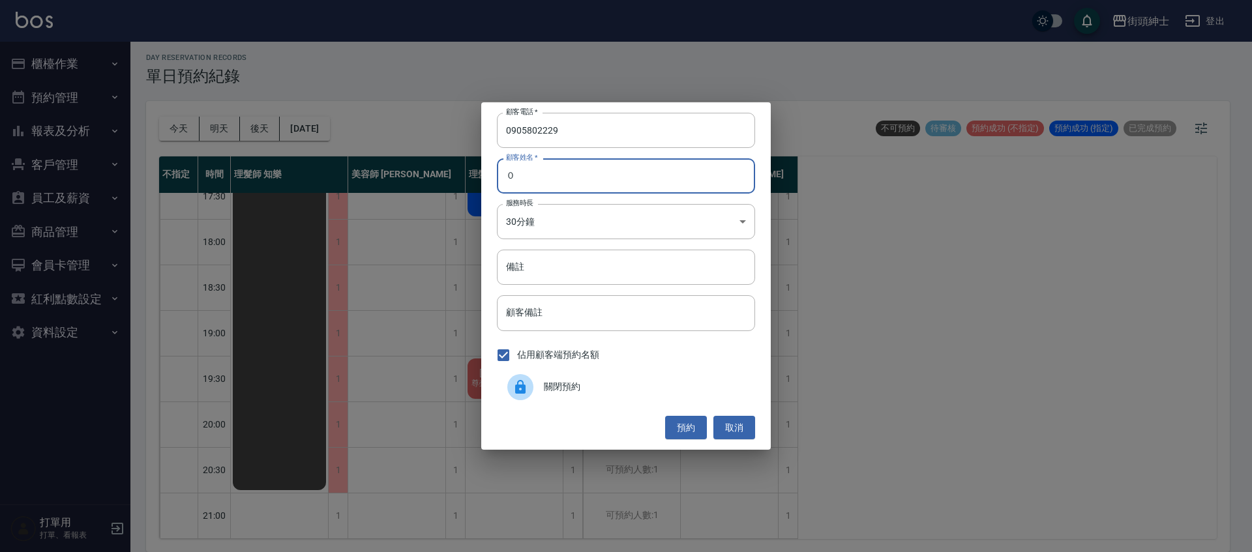
click at [534, 247] on div "顧客電話   * 0905802229 顧客電話   * 顧客姓名   * ０ 顧客姓名   * 服務時長 30分鐘 1 服務時長 備註 備註 顧客備註 顧客…" at bounding box center [626, 276] width 290 height 348
click at [547, 258] on input "備註" at bounding box center [626, 267] width 258 height 35
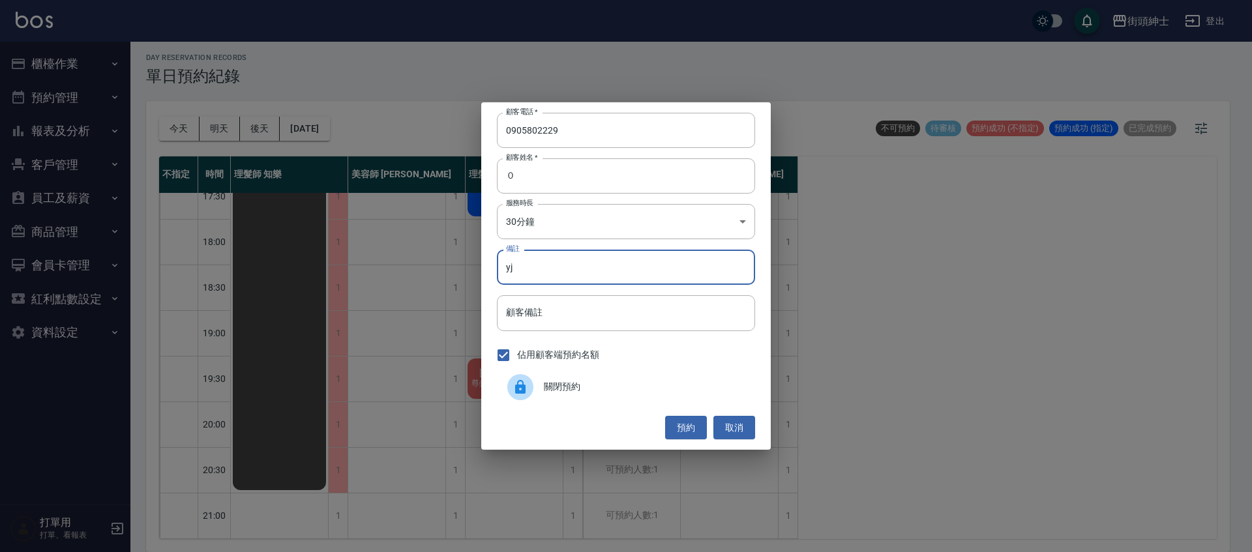
type input "y"
type input "尊榮"
click at [562, 262] on input "尊榮" at bounding box center [626, 267] width 258 height 35
click at [571, 228] on body "街頭紳士 登出 櫃檯作業 打帳單 帳單列表 營業儀表板 現金收支登錄 材料自購登錄 每日結帳 排班表 現場電腦打卡 預約管理 預約管理 單日預約紀錄 單週預約…" at bounding box center [626, 274] width 1252 height 556
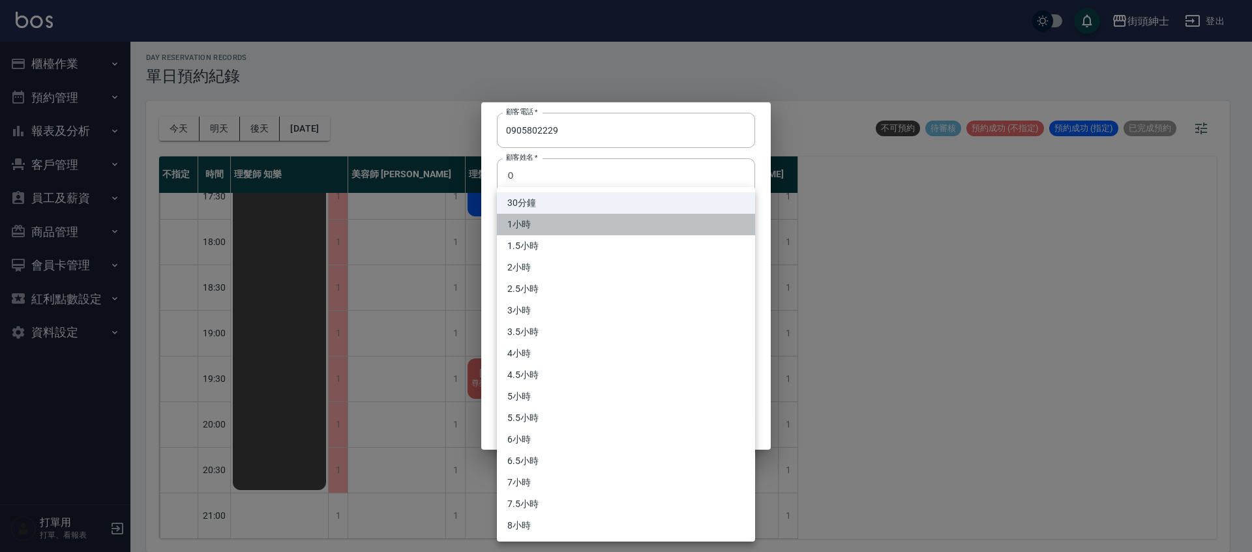
click at [540, 226] on li "1小時" at bounding box center [626, 225] width 258 height 22
type input "2"
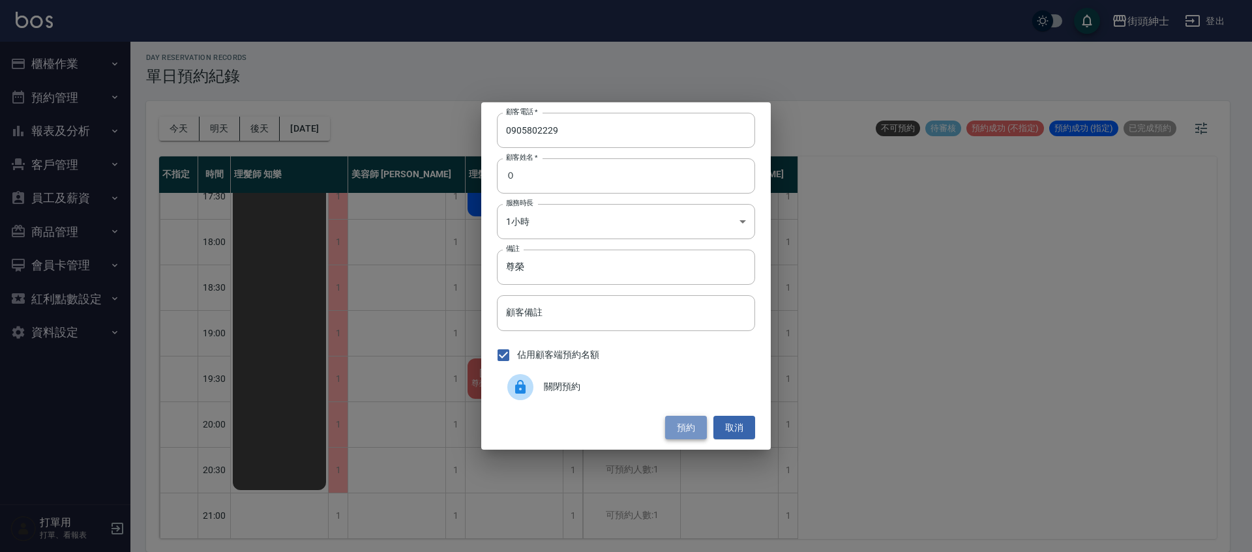
click at [688, 431] on button "預約" at bounding box center [686, 428] width 42 height 24
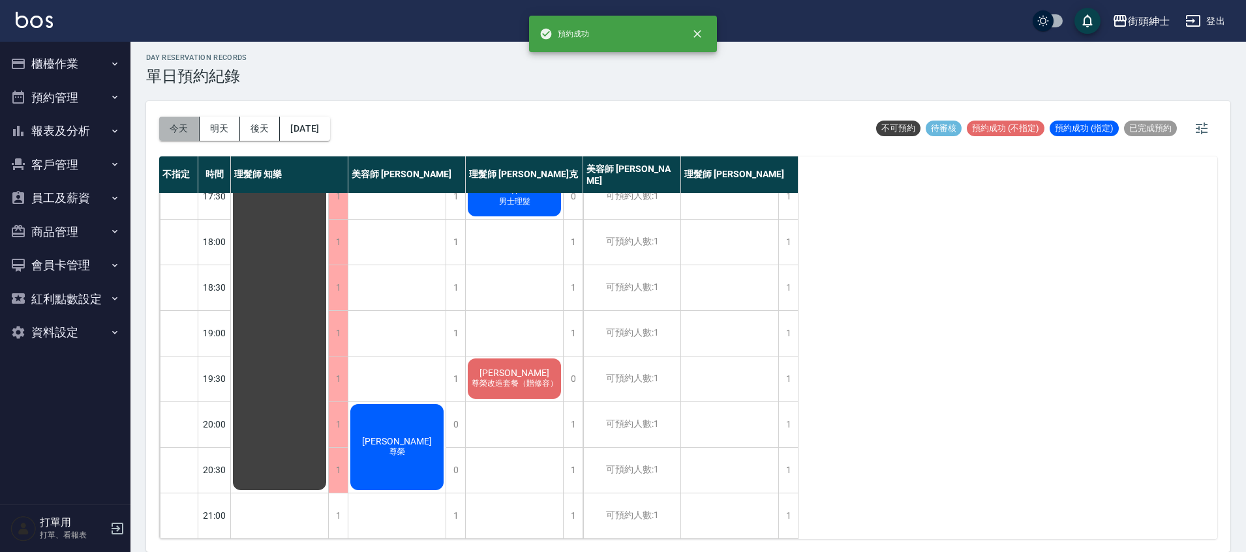
click at [184, 137] on button "今天" at bounding box center [179, 129] width 40 height 24
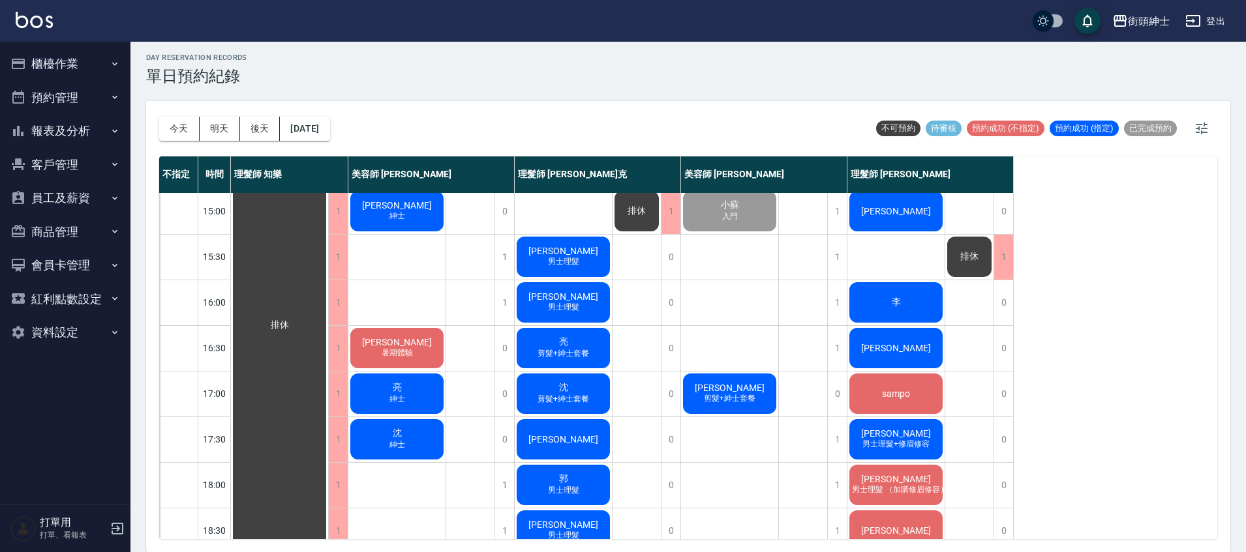
scroll to position [369, 0]
click at [921, 301] on div "李" at bounding box center [895, 303] width 97 height 44
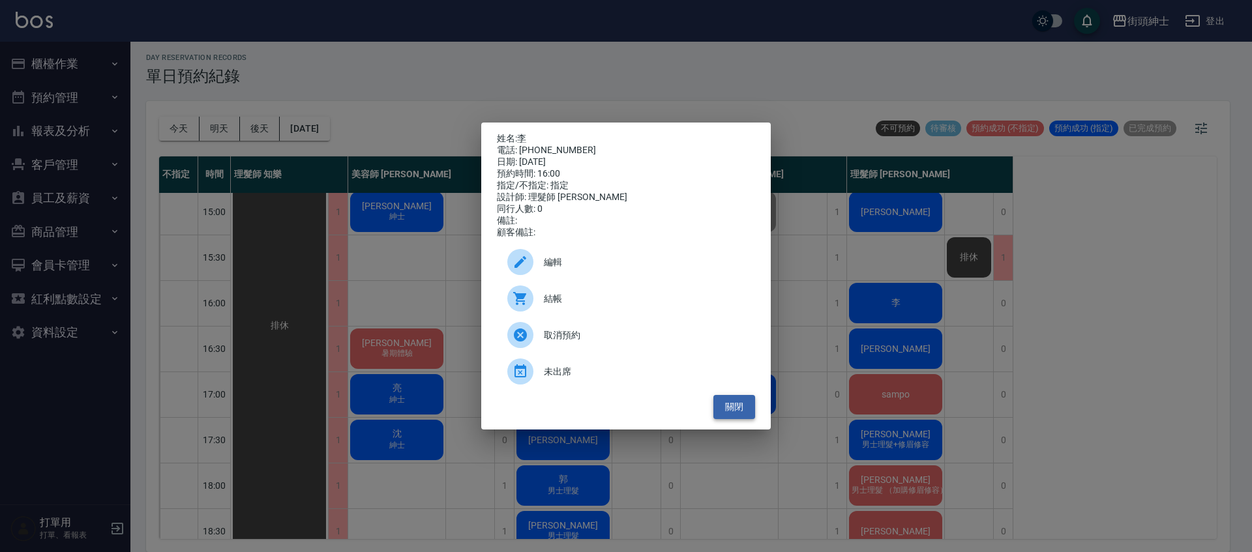
click at [726, 418] on button "關閉" at bounding box center [735, 407] width 42 height 24
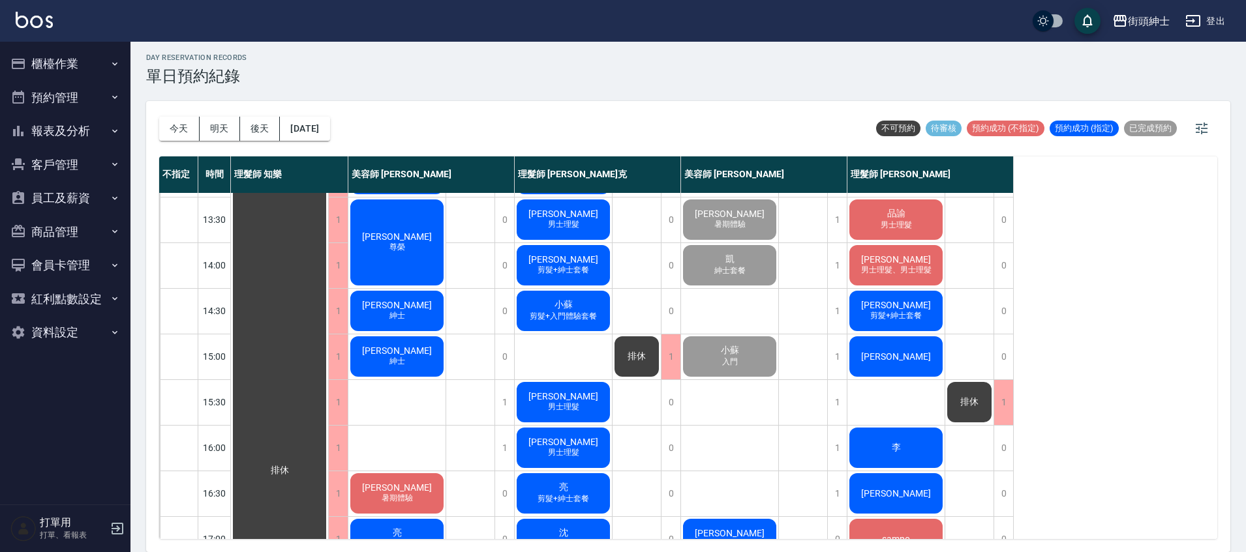
scroll to position [207, 0]
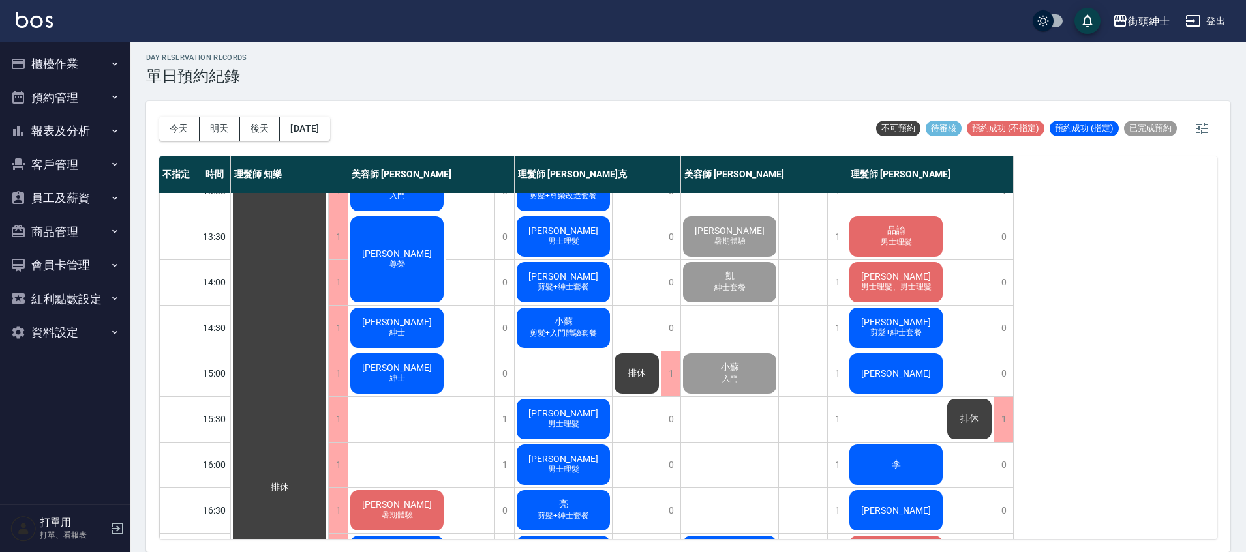
click at [922, 466] on div "李" at bounding box center [895, 465] width 97 height 44
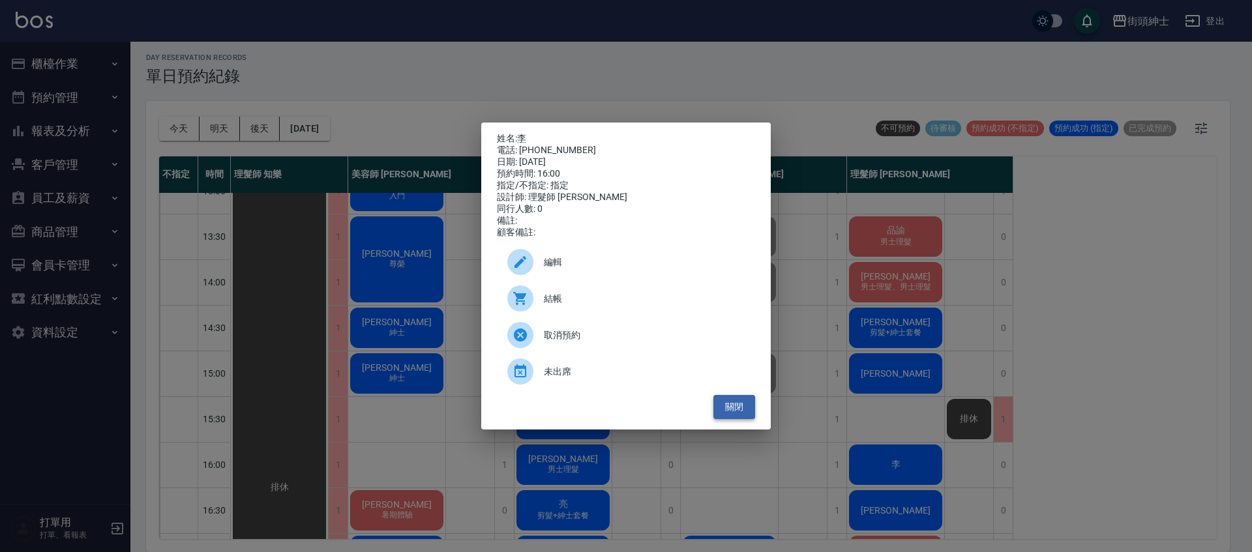
click at [723, 417] on button "關閉" at bounding box center [735, 407] width 42 height 24
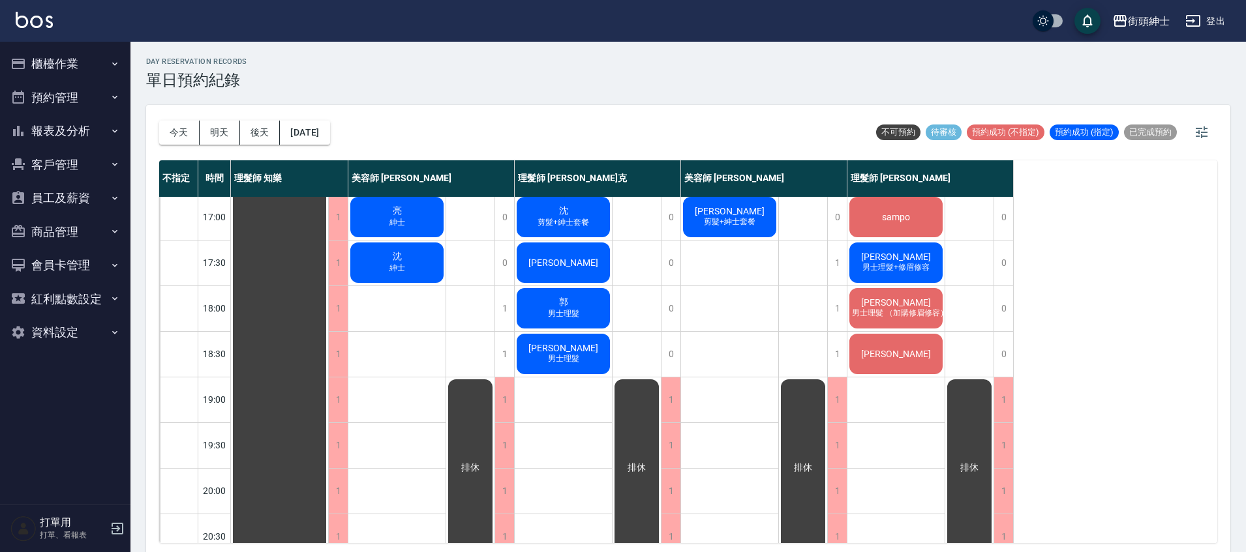
scroll to position [371, 0]
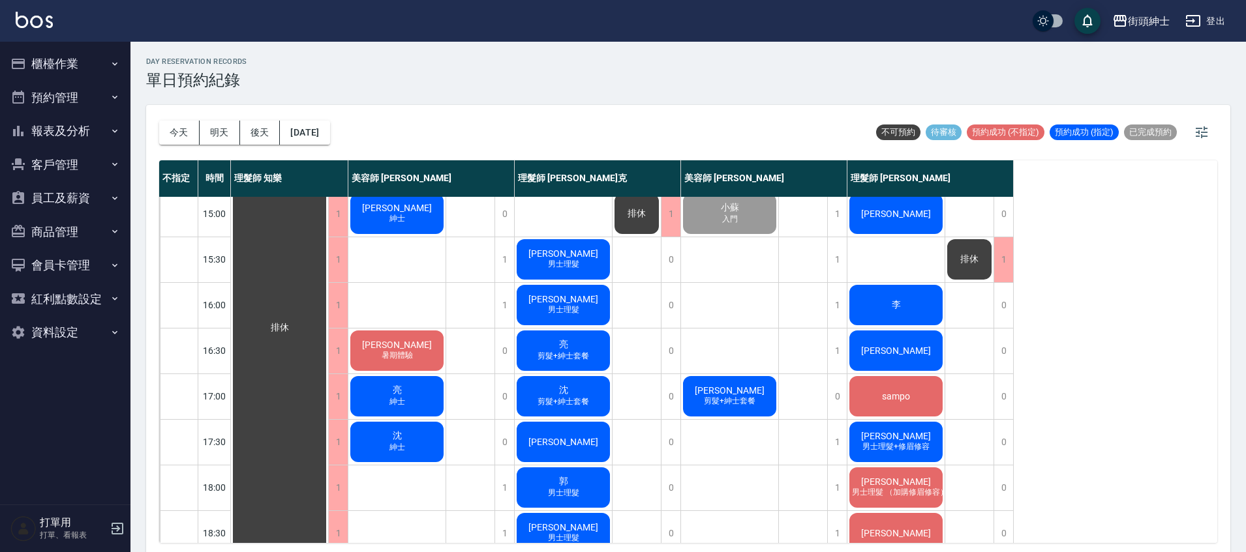
click at [392, 162] on div "美容師 [PERSON_NAME]" at bounding box center [431, 178] width 166 height 37
click at [329, 133] on button "[DATE]" at bounding box center [305, 133] width 50 height 24
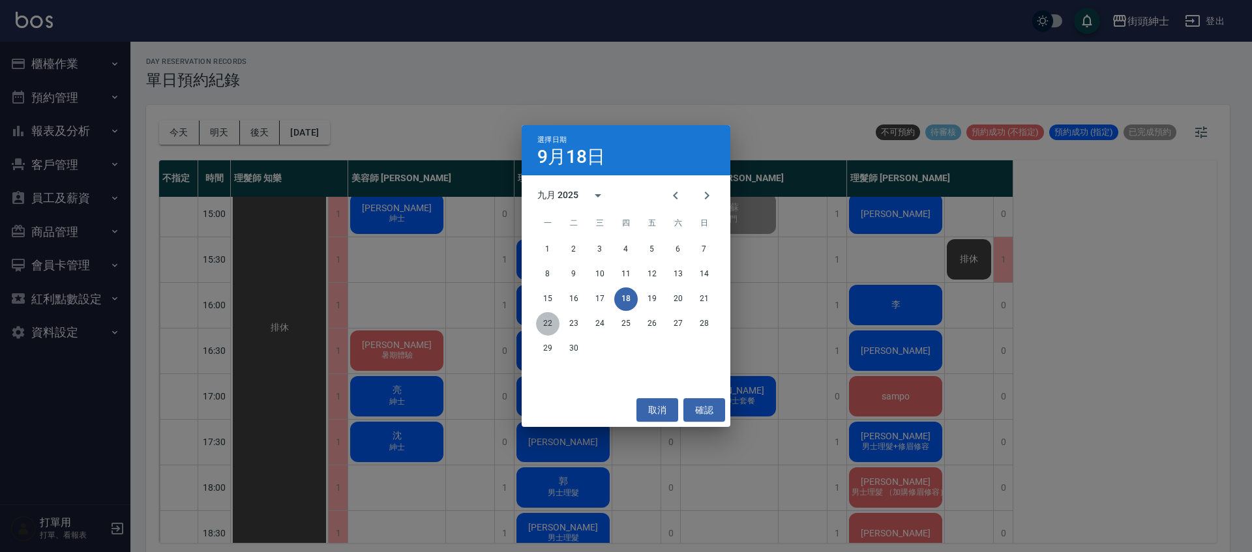
click at [548, 327] on button "22" at bounding box center [547, 323] width 23 height 23
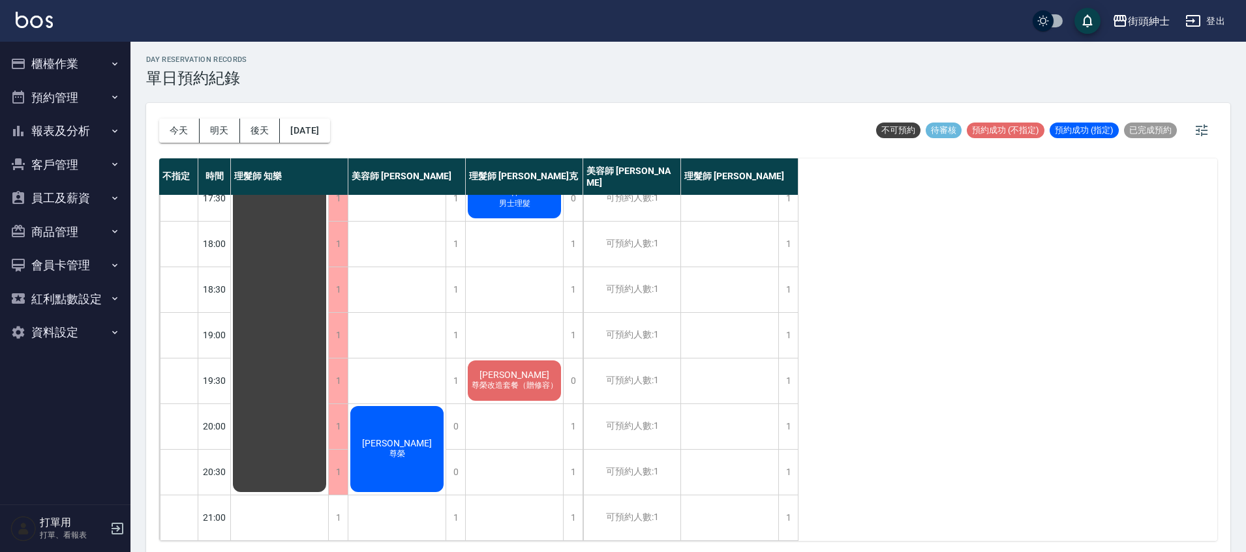
scroll to position [4, 0]
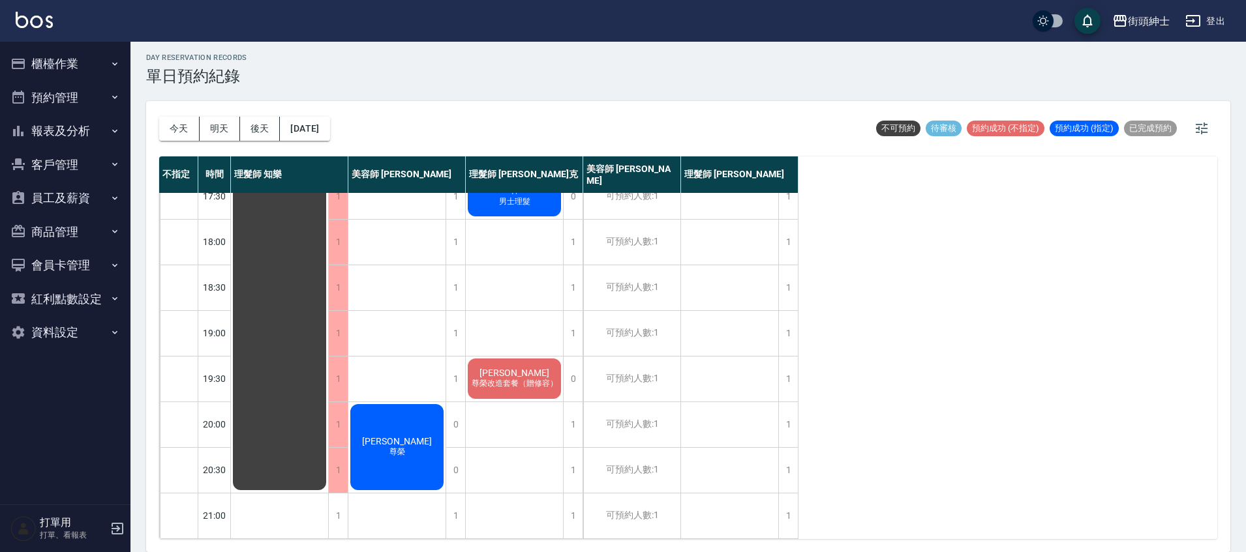
click at [410, 436] on span "陳廷燿" at bounding box center [396, 441] width 75 height 10
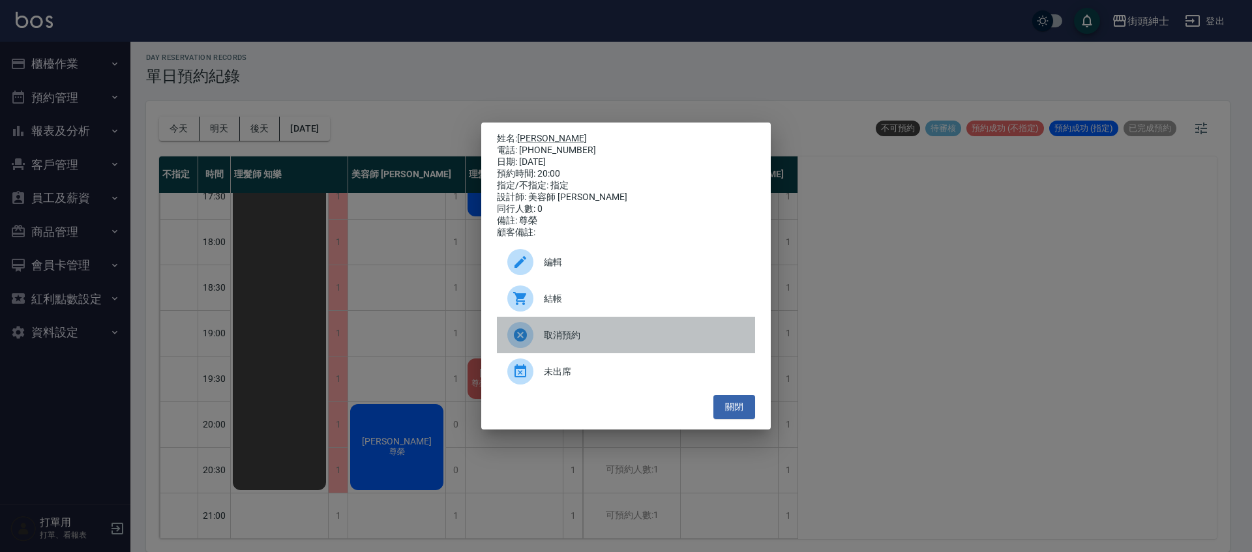
click at [535, 348] on div at bounding box center [525, 335] width 37 height 26
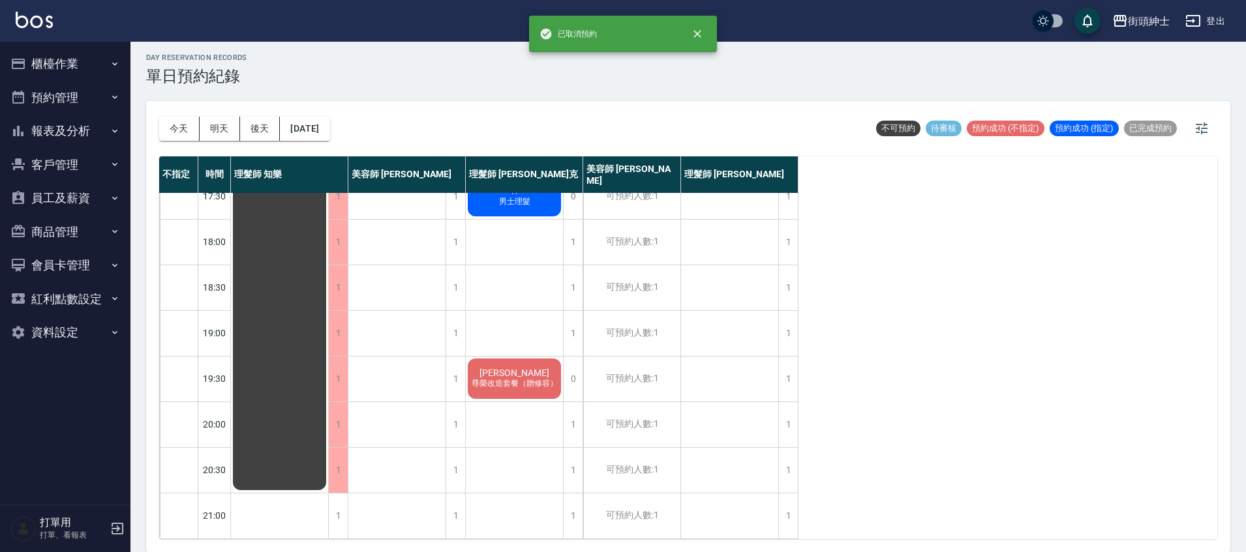
click at [483, 378] on span "尊榮改造套餐（贈修容）" at bounding box center [514, 383] width 91 height 11
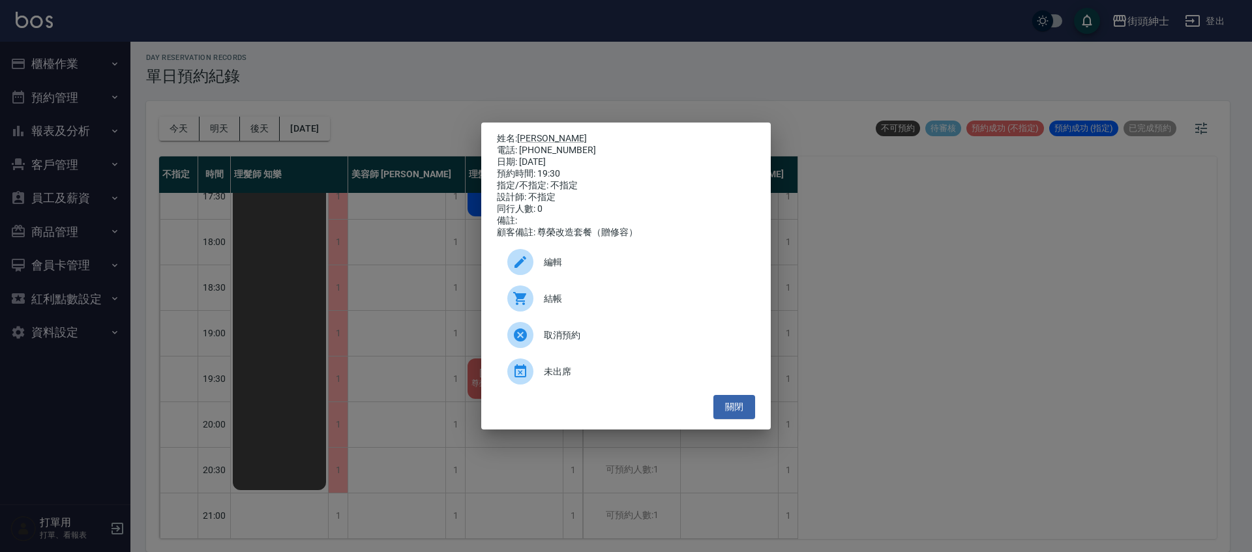
click at [548, 268] on span "編輯" at bounding box center [644, 263] width 201 height 14
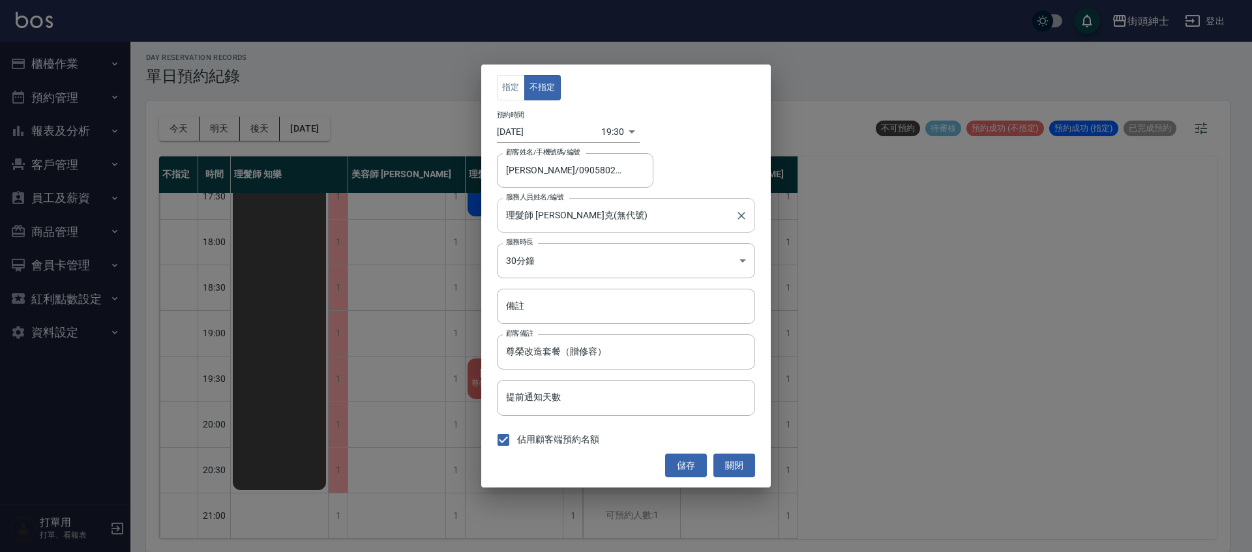
click at [558, 221] on input "理髮師 Vic 維克(無代號)" at bounding box center [616, 215] width 227 height 23
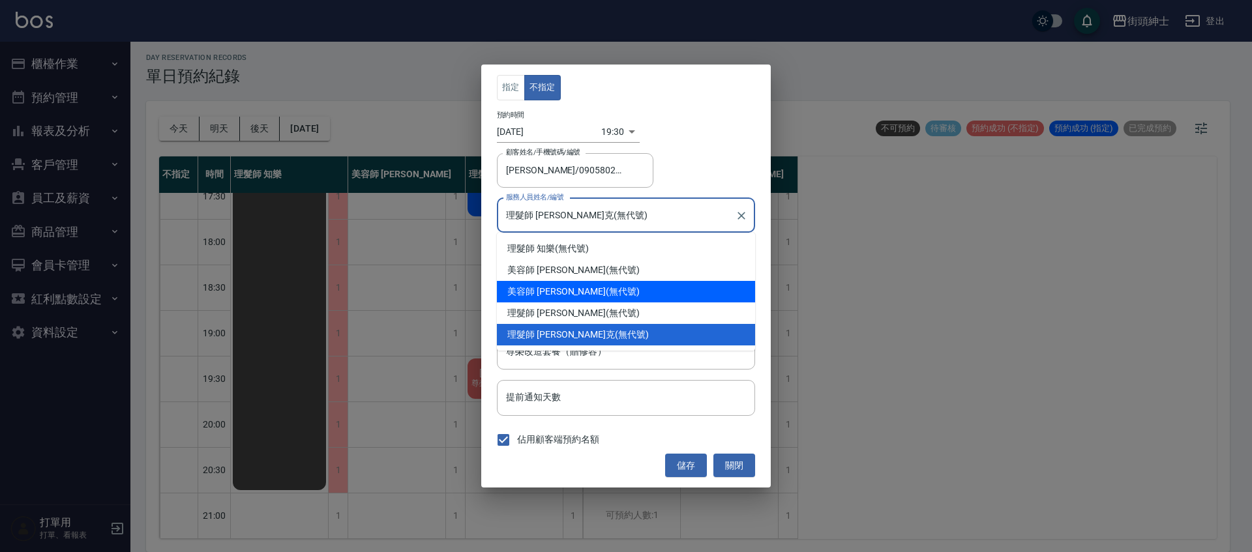
click at [556, 292] on span "美容師 [PERSON_NAME]" at bounding box center [556, 292] width 98 height 14
type input "美容師 Cherry(無代號)"
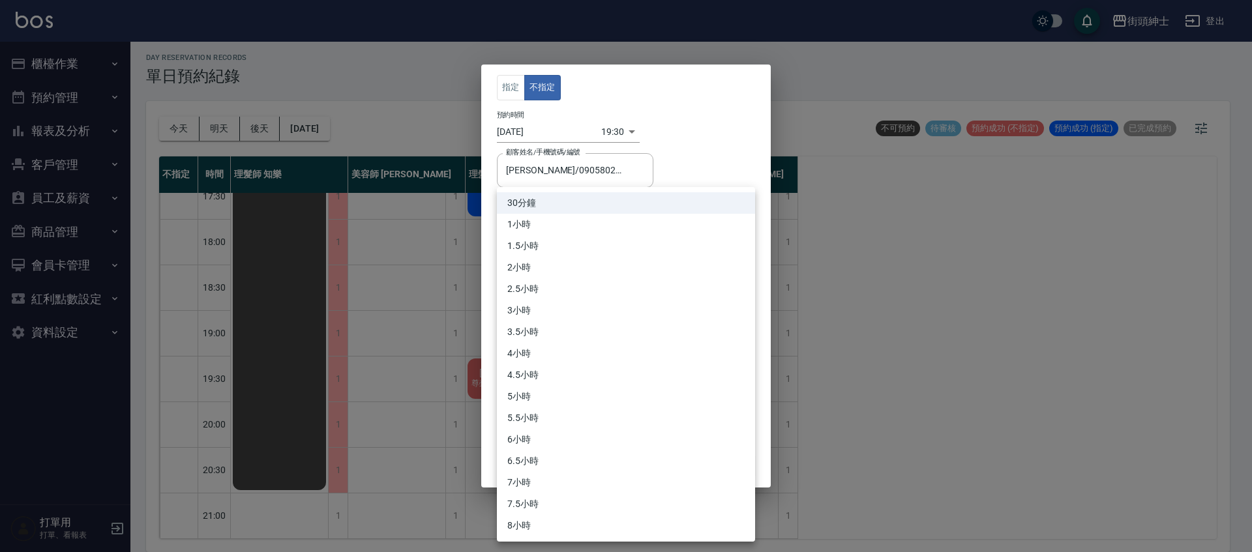
click at [560, 265] on body "街頭紳士 登出 櫃檯作業 打帳單 帳單列表 營業儀表板 現金收支登錄 材料自購登錄 每日結帳 排班表 現場電腦打卡 預約管理 預約管理 單日預約紀錄 單週預約…" at bounding box center [626, 274] width 1252 height 556
click at [553, 230] on li "1小時" at bounding box center [626, 225] width 258 height 22
type input "2"
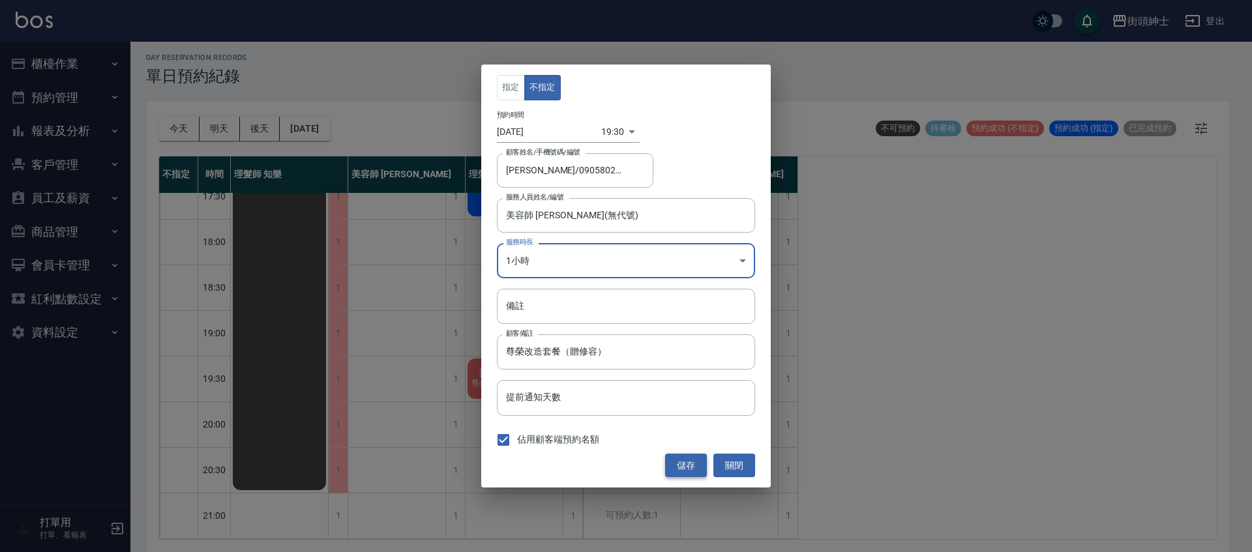
click at [695, 463] on button "儲存" at bounding box center [686, 466] width 42 height 24
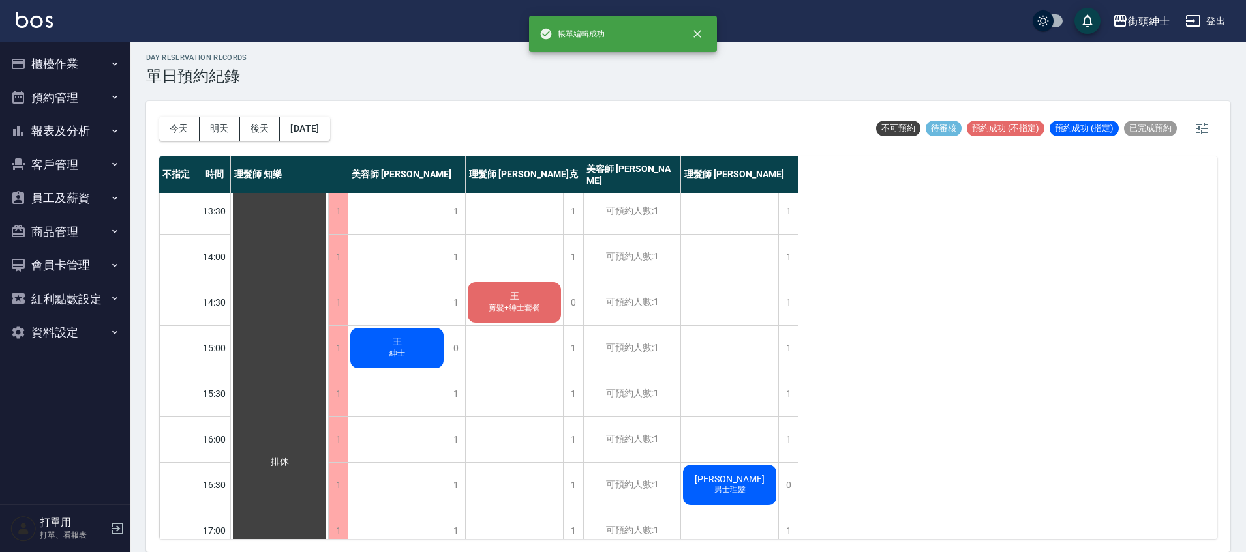
scroll to position [234, 0]
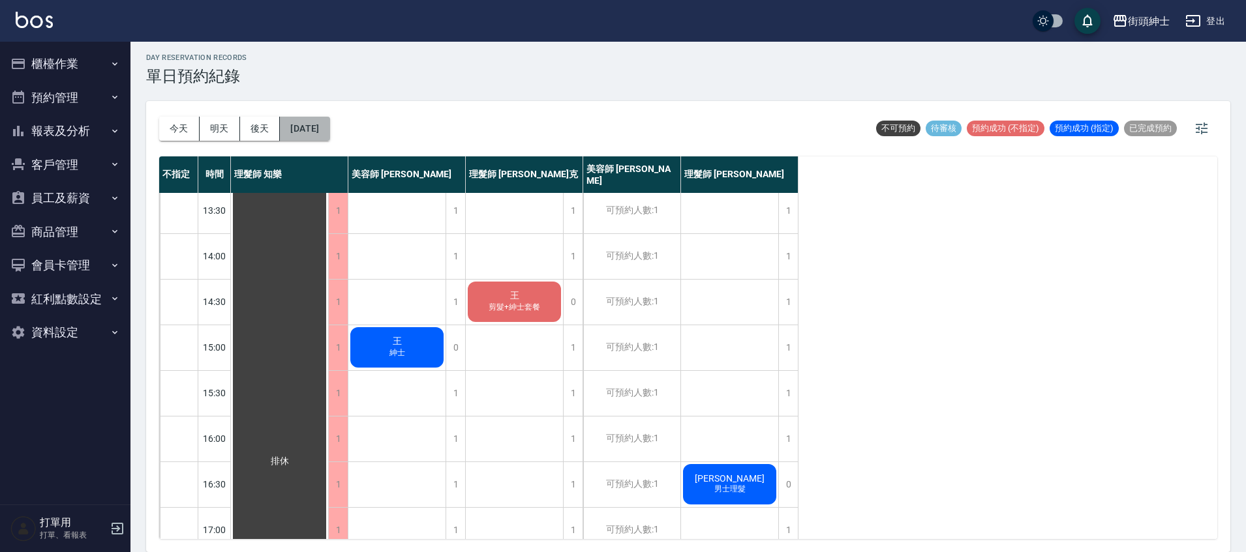
click at [329, 121] on button "2025/09/22" at bounding box center [305, 129] width 50 height 24
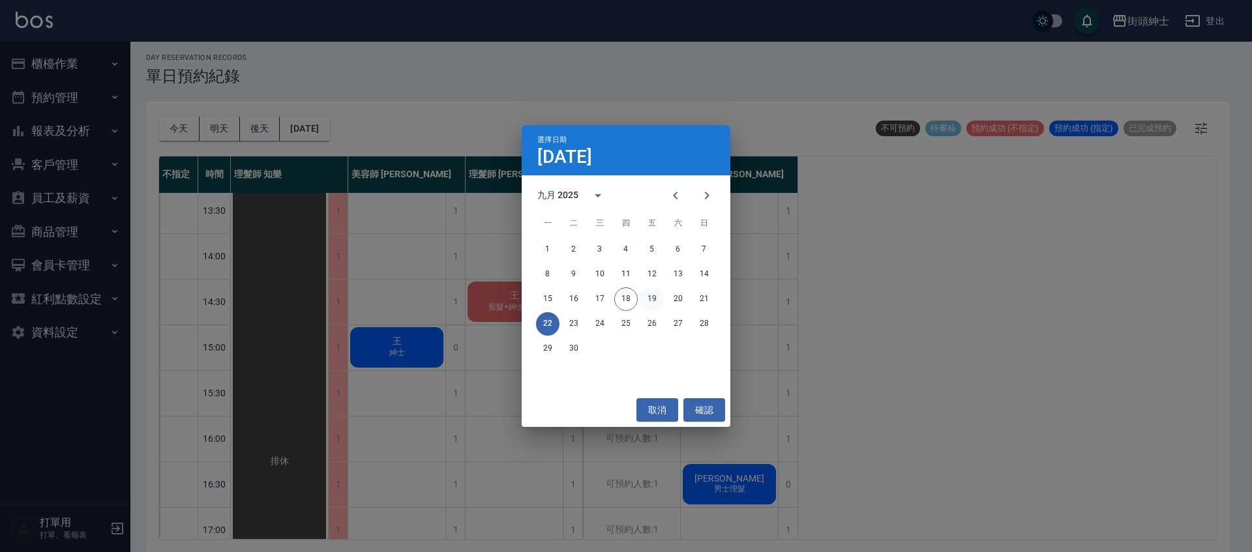
click at [655, 299] on button "19" at bounding box center [652, 299] width 23 height 23
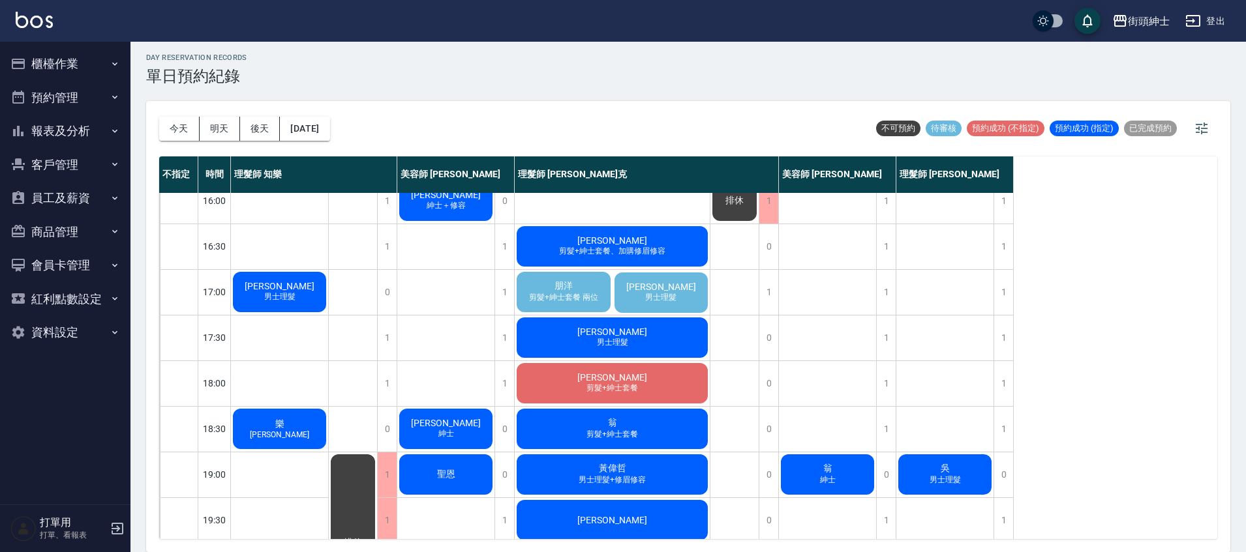
scroll to position [473, 0]
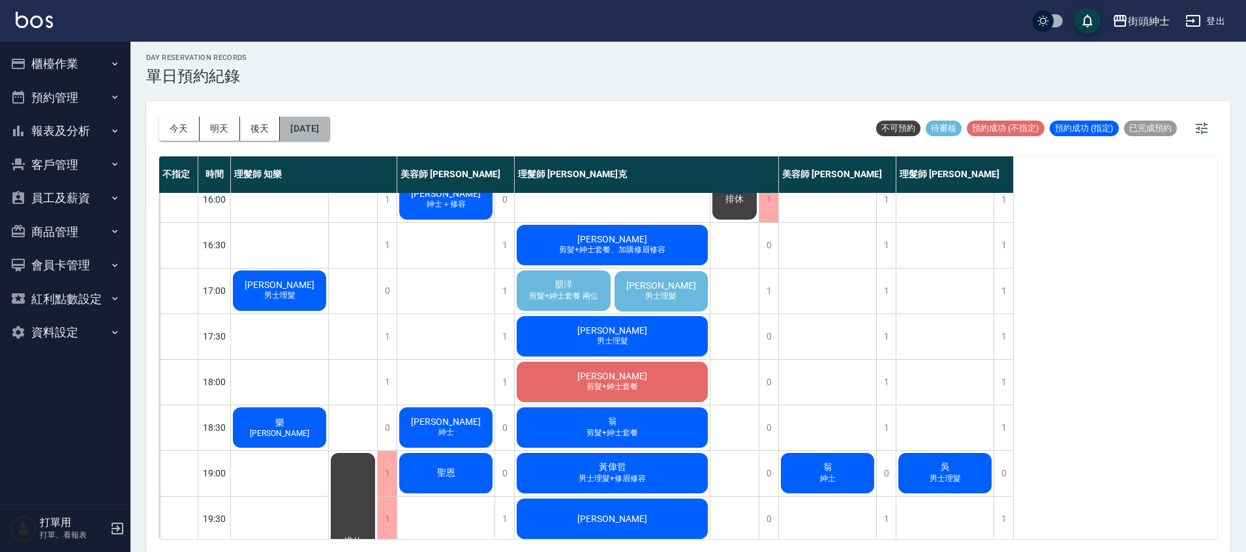
click at [326, 134] on button "[DATE]" at bounding box center [305, 129] width 50 height 24
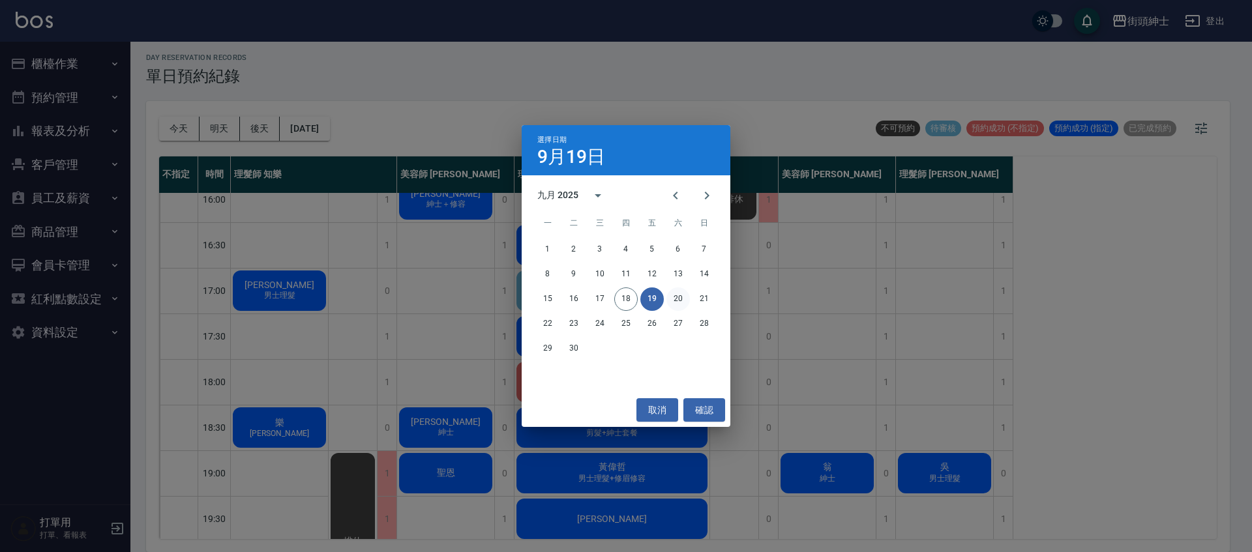
click at [678, 295] on button "20" at bounding box center [678, 299] width 23 height 23
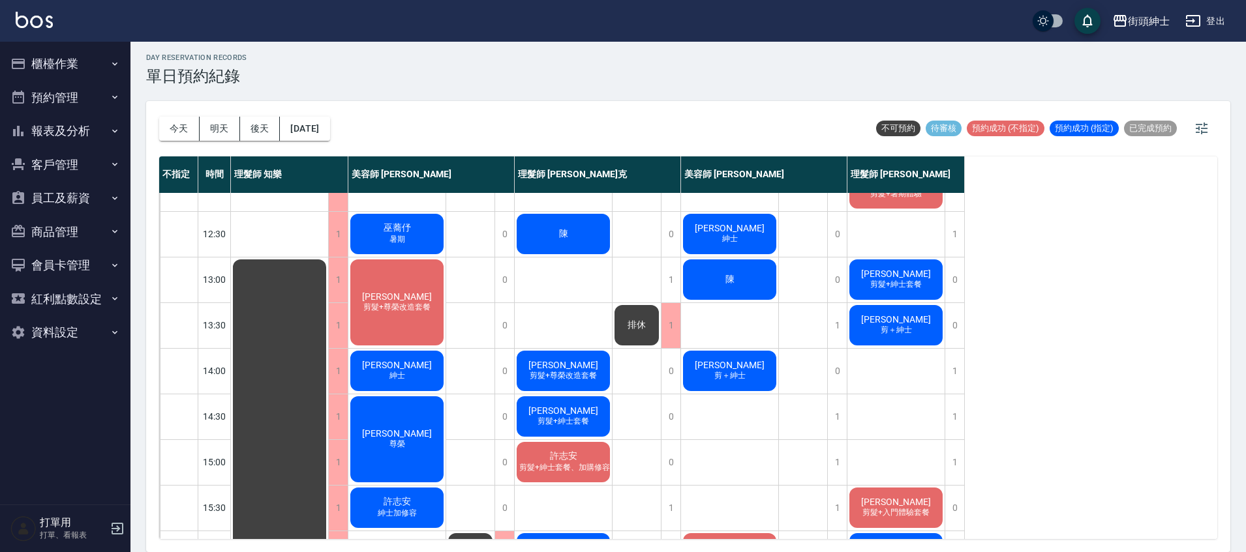
scroll to position [119, 0]
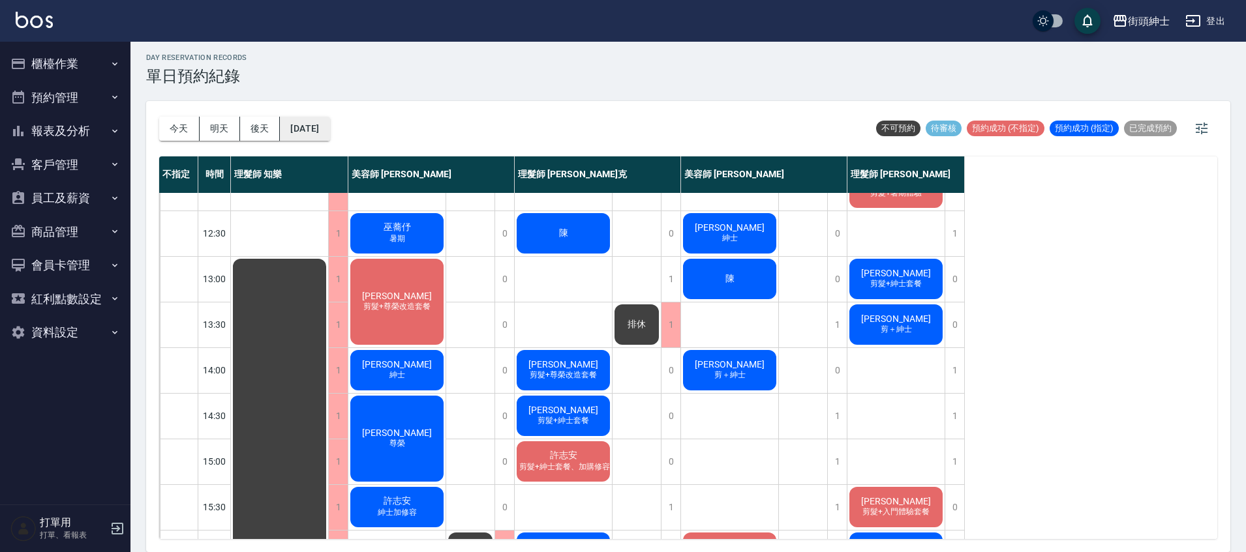
click at [329, 124] on button "[DATE]" at bounding box center [305, 129] width 50 height 24
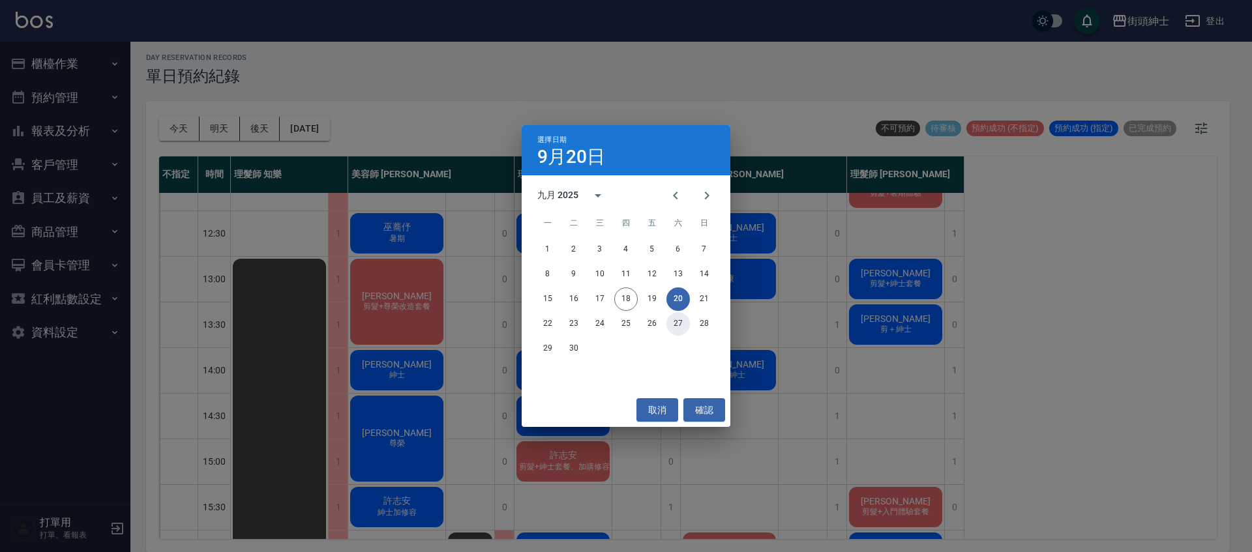
click at [684, 325] on button "27" at bounding box center [678, 323] width 23 height 23
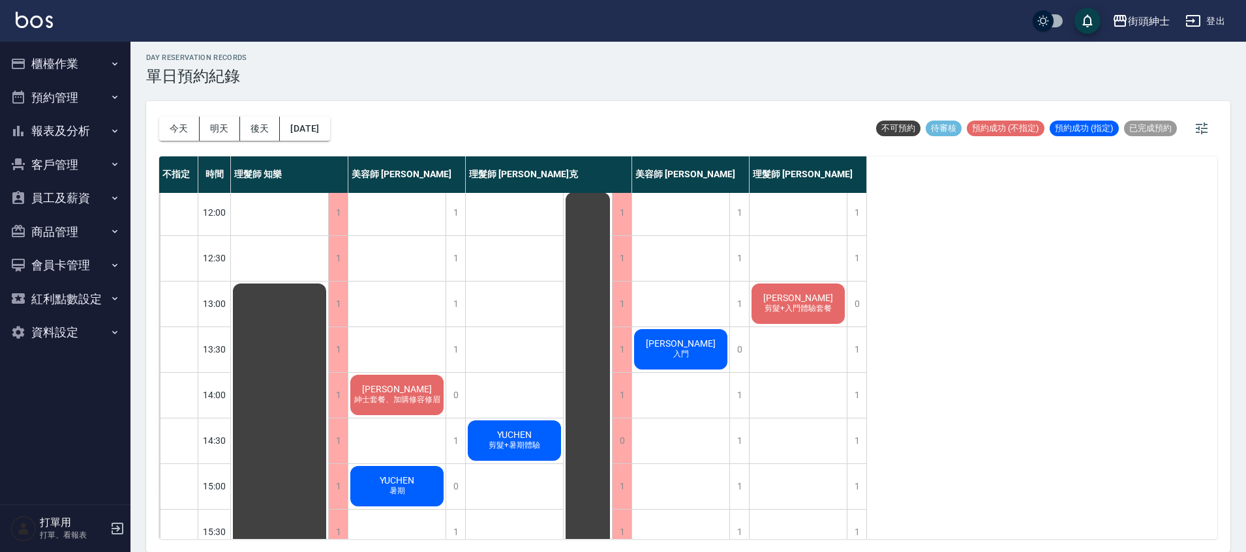
scroll to position [95, 0]
click at [172, 131] on button "今天" at bounding box center [179, 129] width 40 height 24
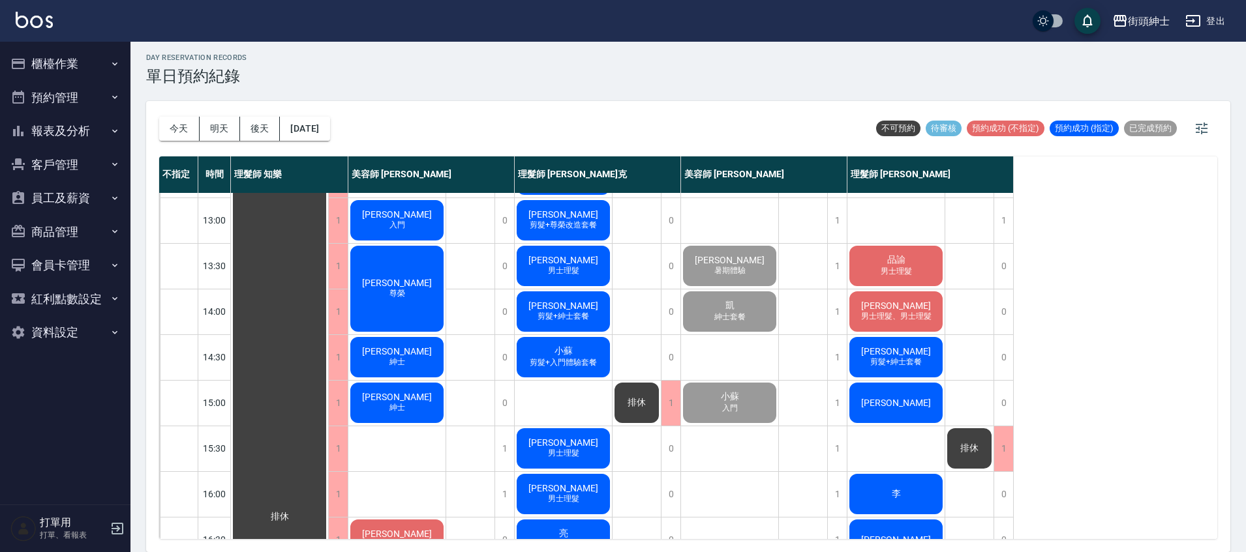
scroll to position [134, 0]
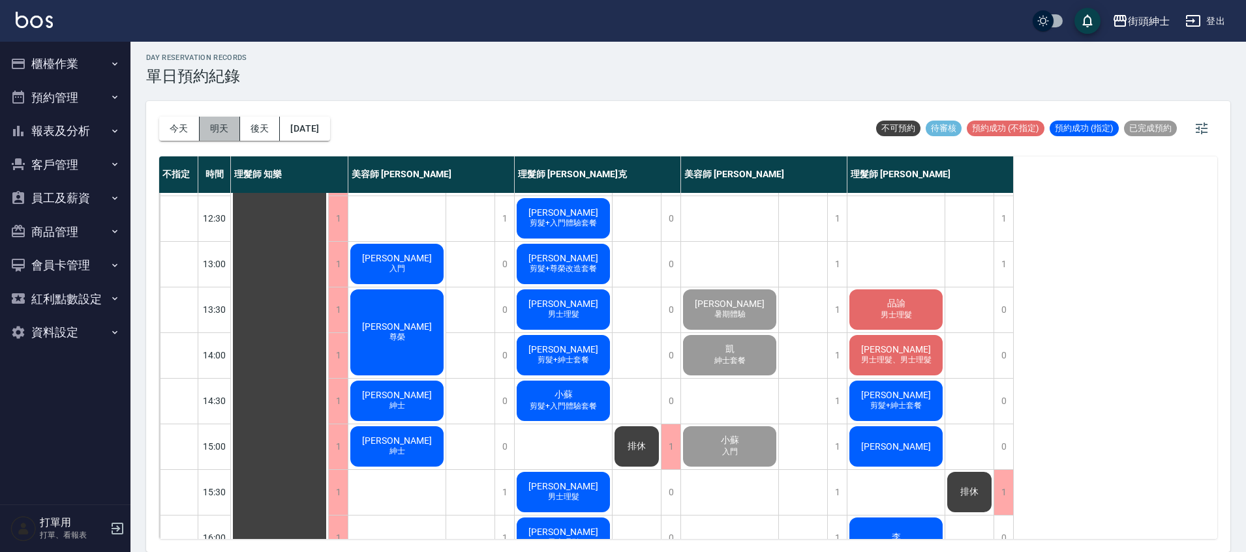
drag, startPoint x: 216, startPoint y: 129, endPoint x: 434, endPoint y: 234, distance: 241.8
click at [223, 135] on button "明天" at bounding box center [220, 129] width 40 height 24
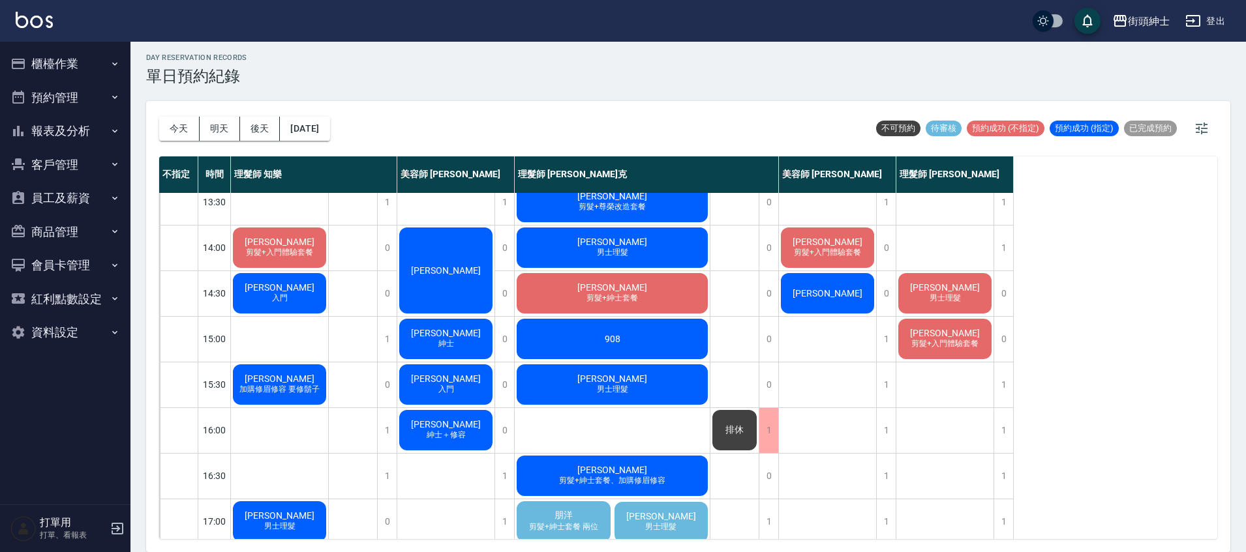
scroll to position [261, 0]
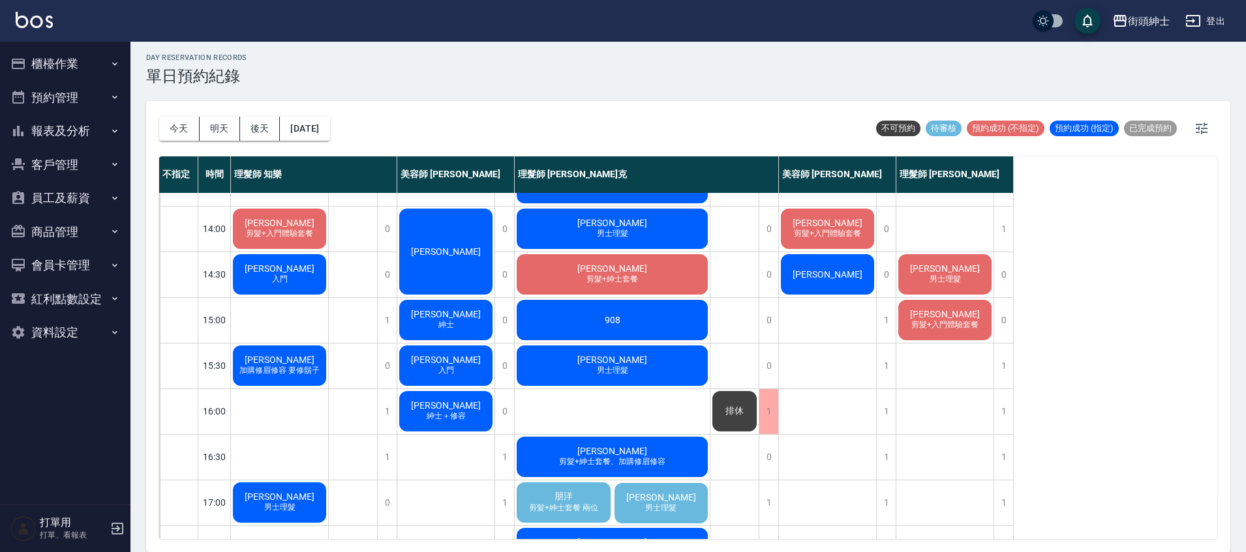
click at [551, 507] on span "剪髮+紳士套餐 兩位" at bounding box center [563, 508] width 74 height 11
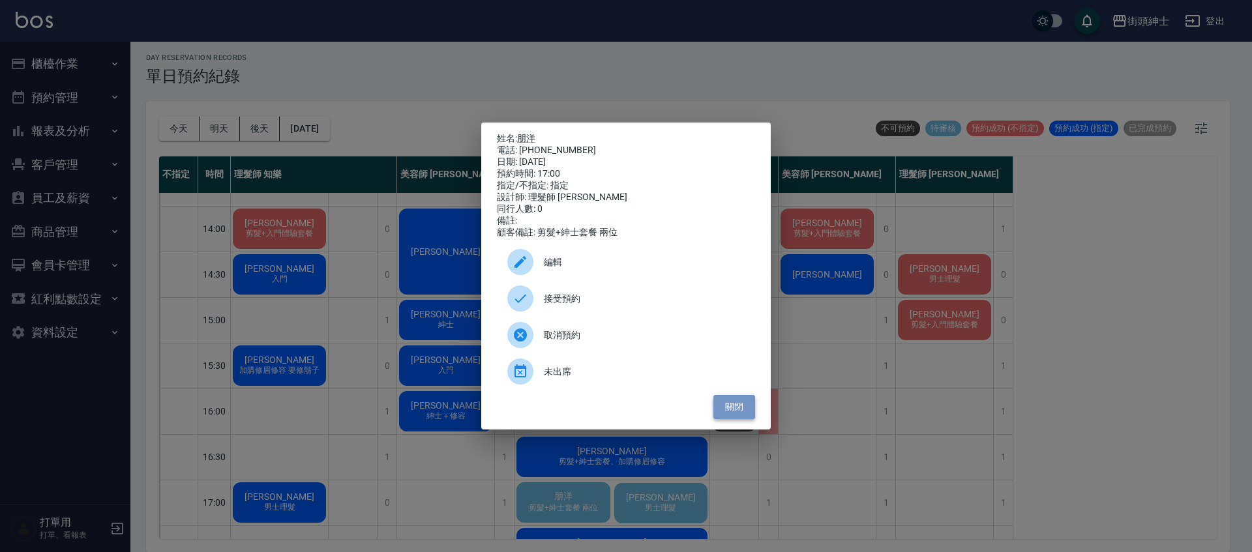
click at [738, 410] on button "關閉" at bounding box center [735, 407] width 42 height 24
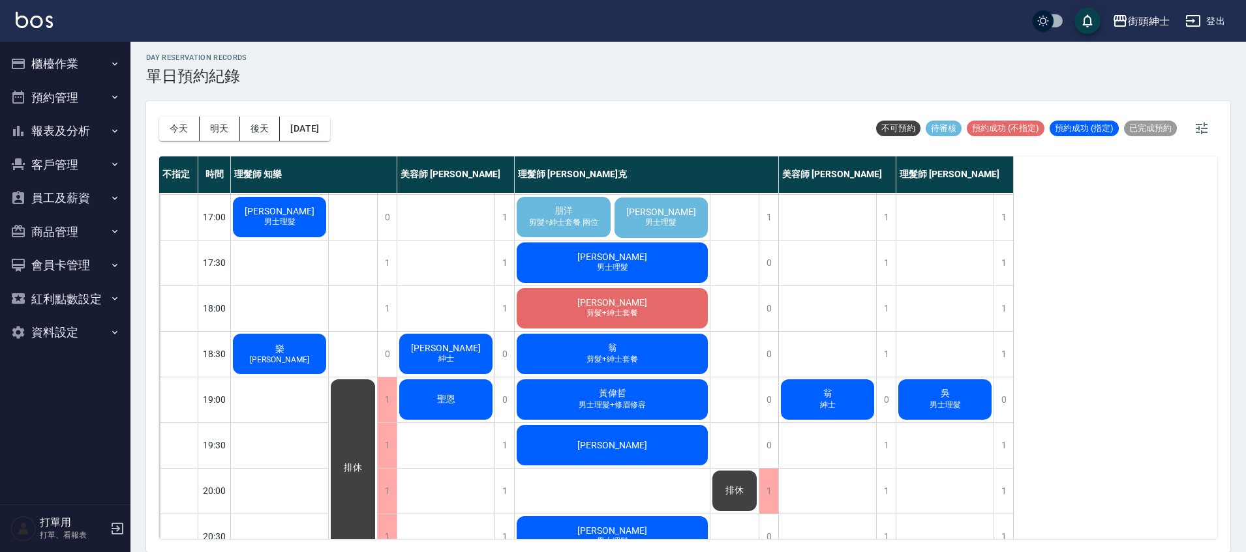
scroll to position [623, 0]
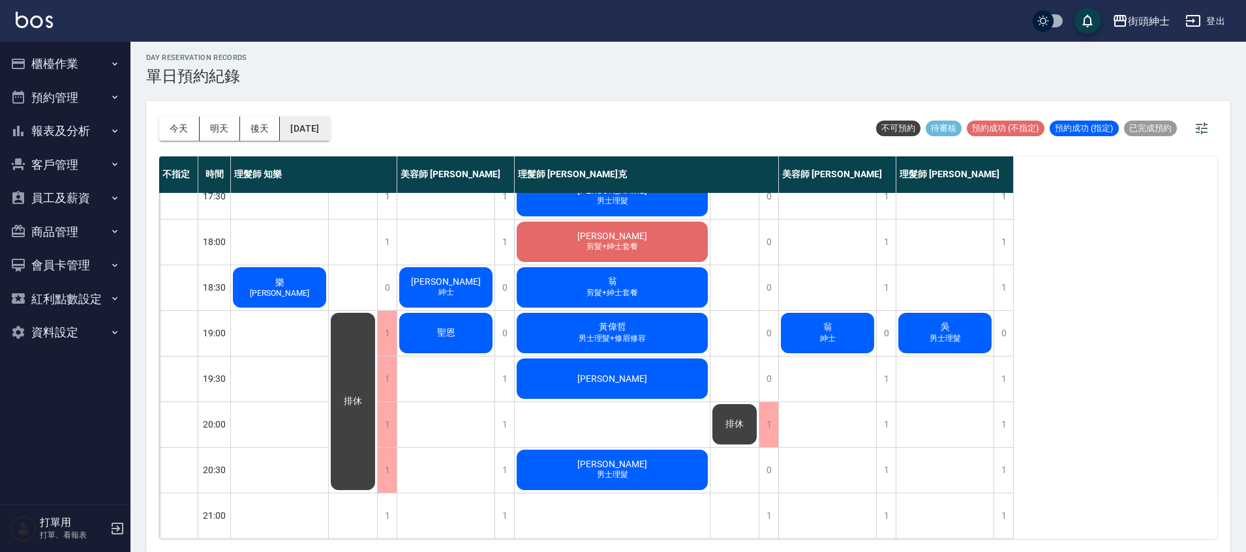
click at [329, 130] on button "[DATE]" at bounding box center [305, 129] width 50 height 24
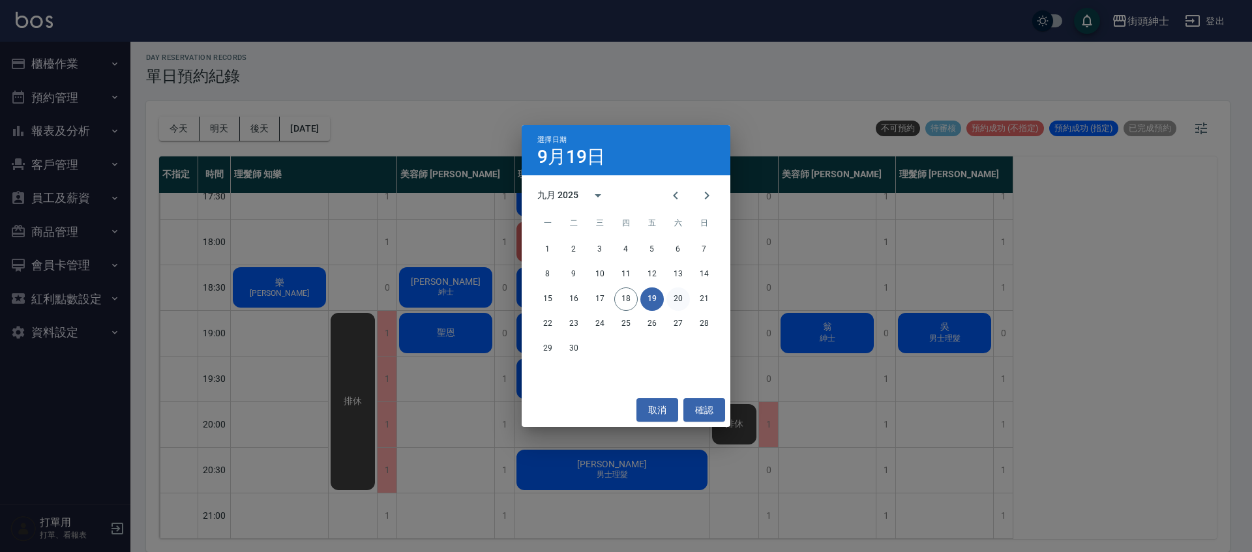
click at [686, 299] on button "20" at bounding box center [678, 299] width 23 height 23
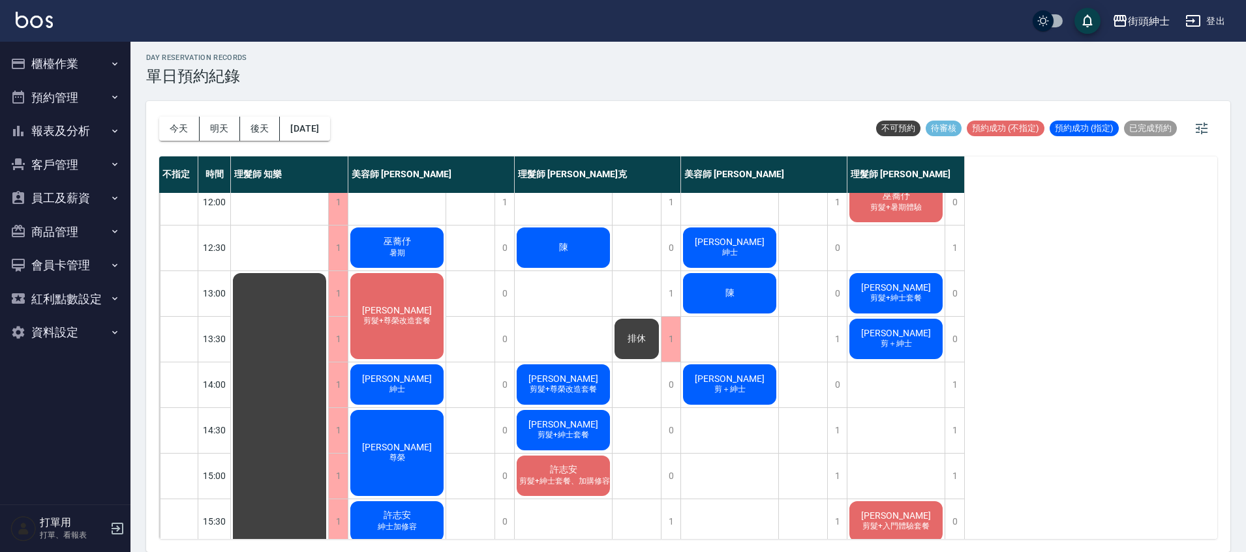
scroll to position [102, 0]
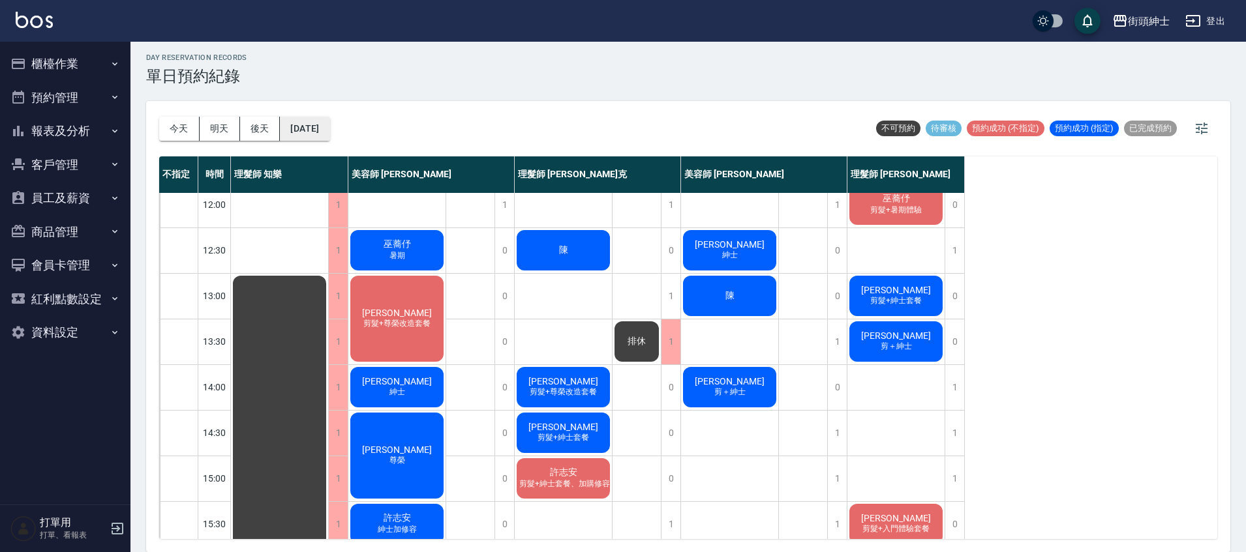
click at [307, 130] on button "[DATE]" at bounding box center [305, 129] width 50 height 24
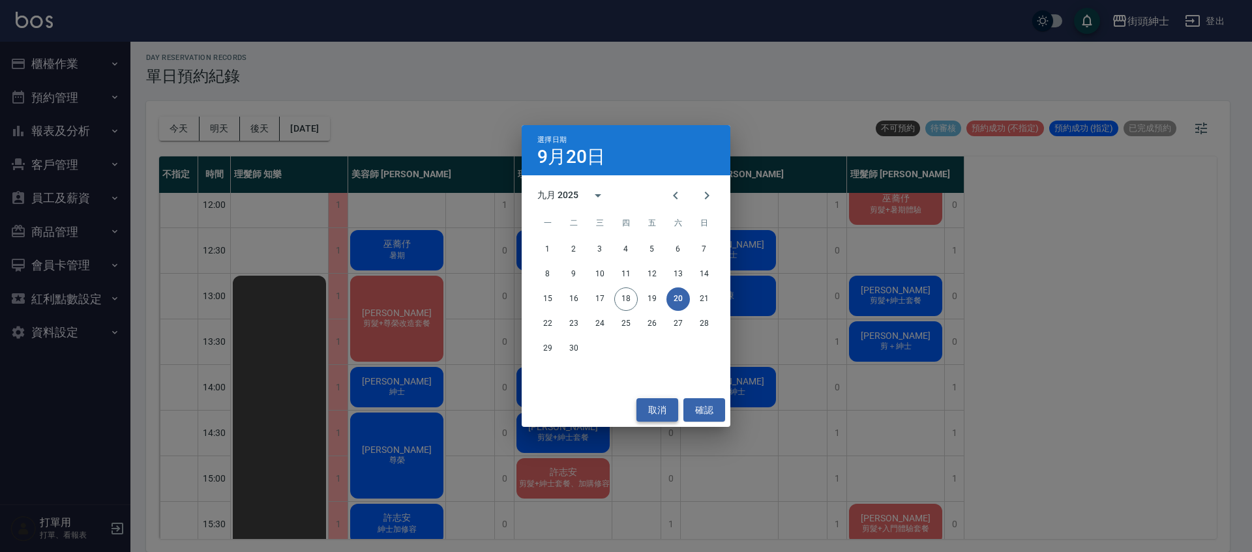
click at [654, 404] on button "取消" at bounding box center [658, 411] width 42 height 24
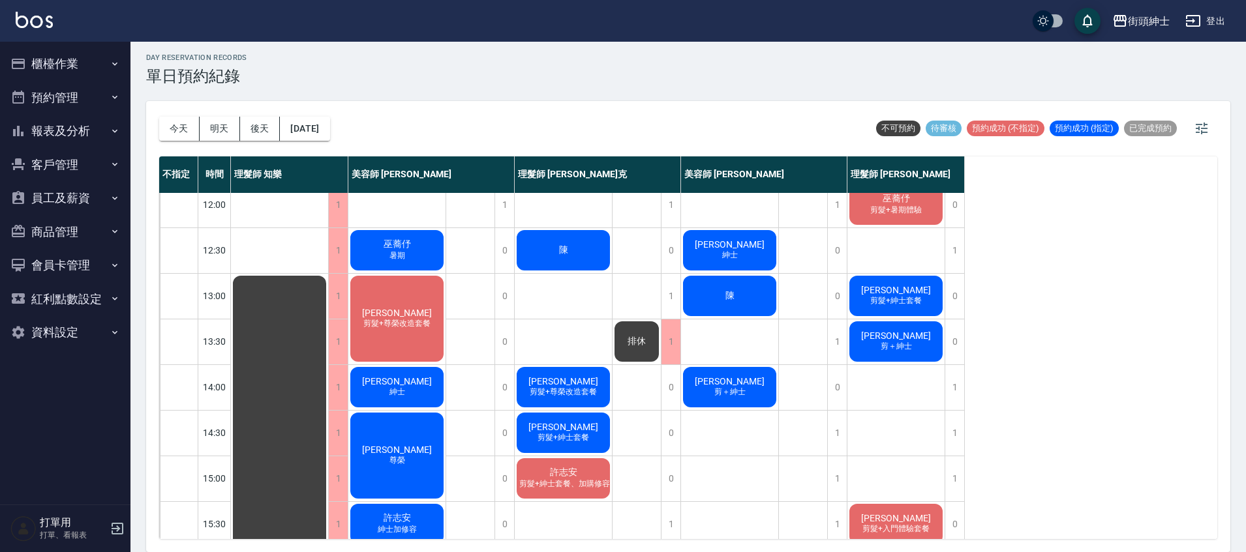
click at [355, 128] on div "今天 明天 後天 2025/09/20 不可預約 待審核 預約成功 (不指定) 預約成功 (指定) 已完成預約" at bounding box center [688, 128] width 1058 height 55
click at [329, 123] on button "[DATE]" at bounding box center [305, 129] width 50 height 24
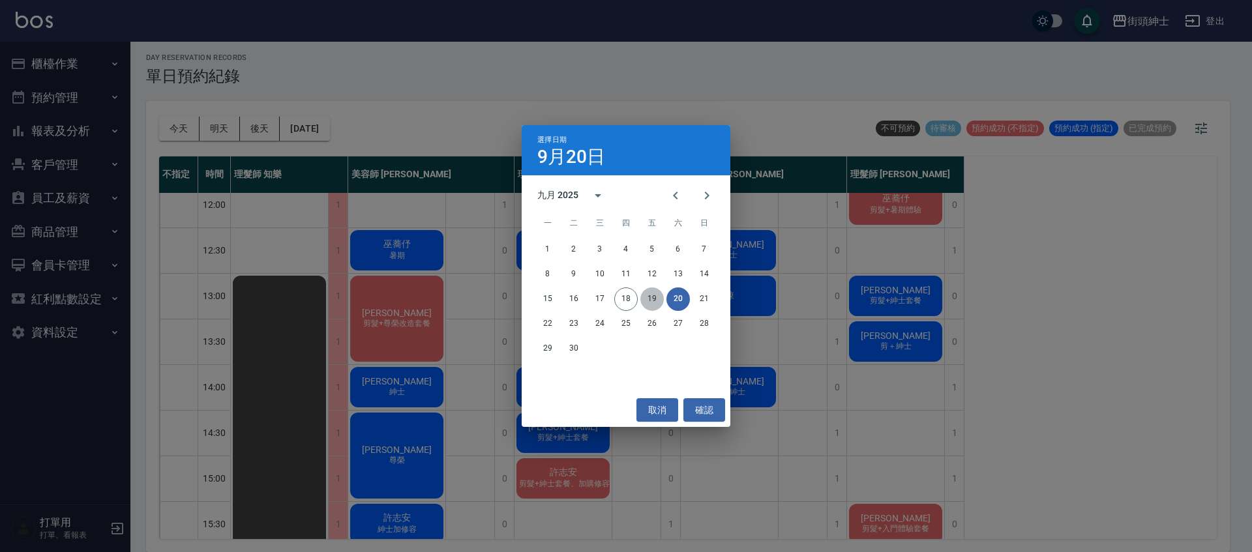
click at [659, 297] on button "19" at bounding box center [652, 299] width 23 height 23
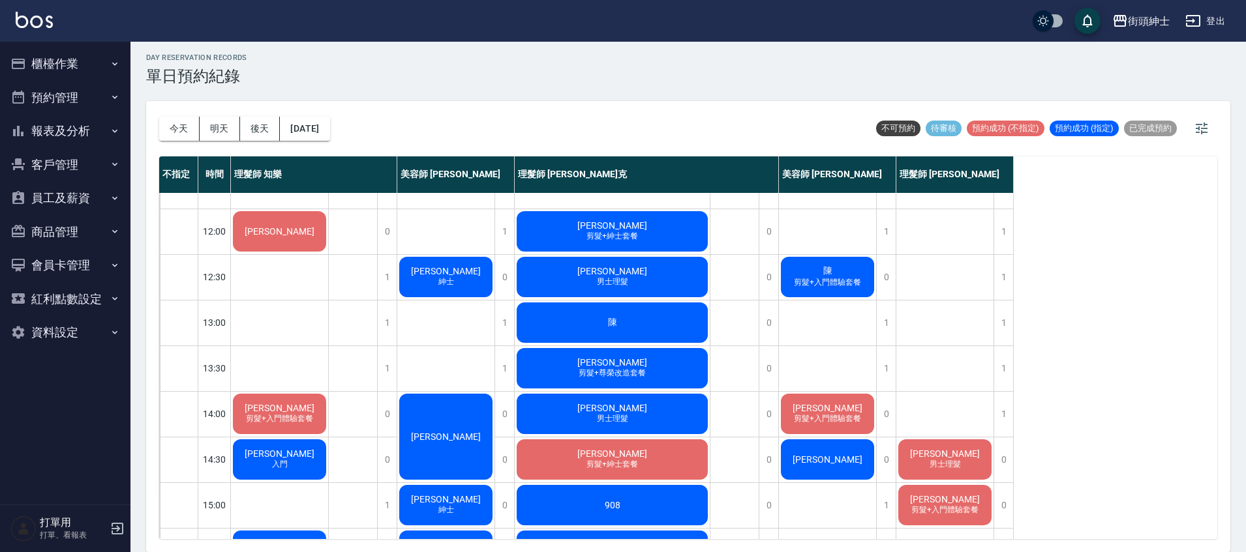
scroll to position [85, 0]
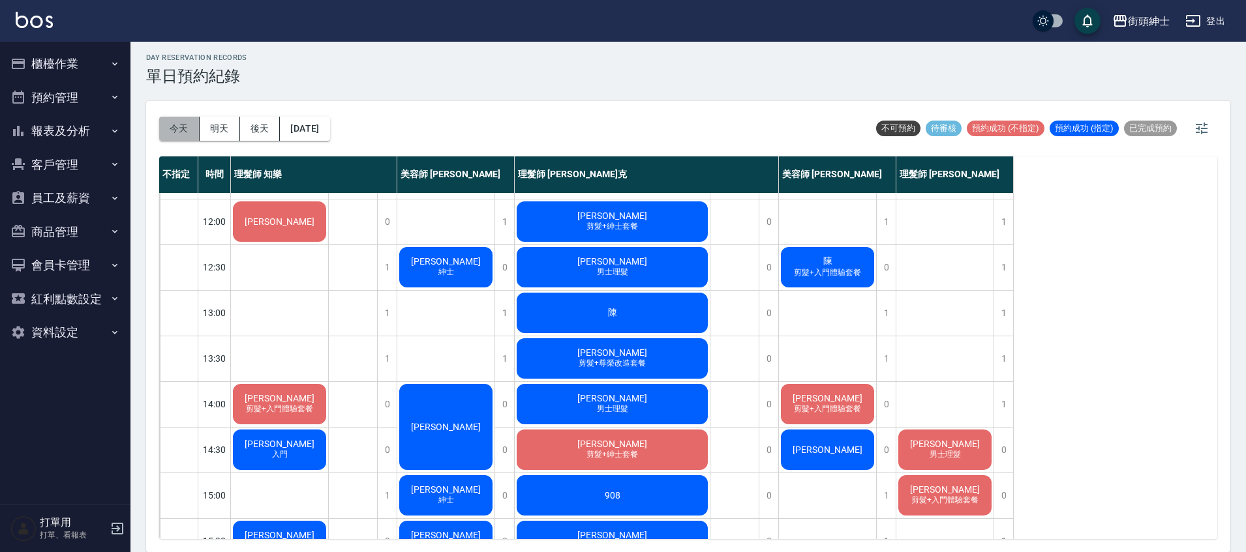
click at [165, 121] on button "今天" at bounding box center [179, 129] width 40 height 24
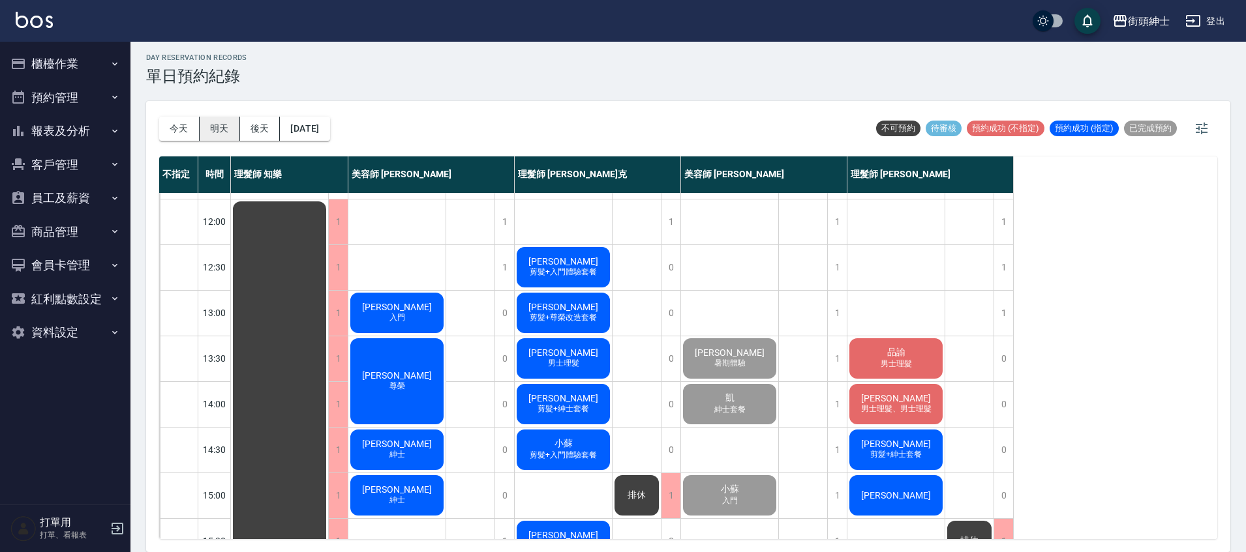
click at [215, 130] on button "明天" at bounding box center [220, 129] width 40 height 24
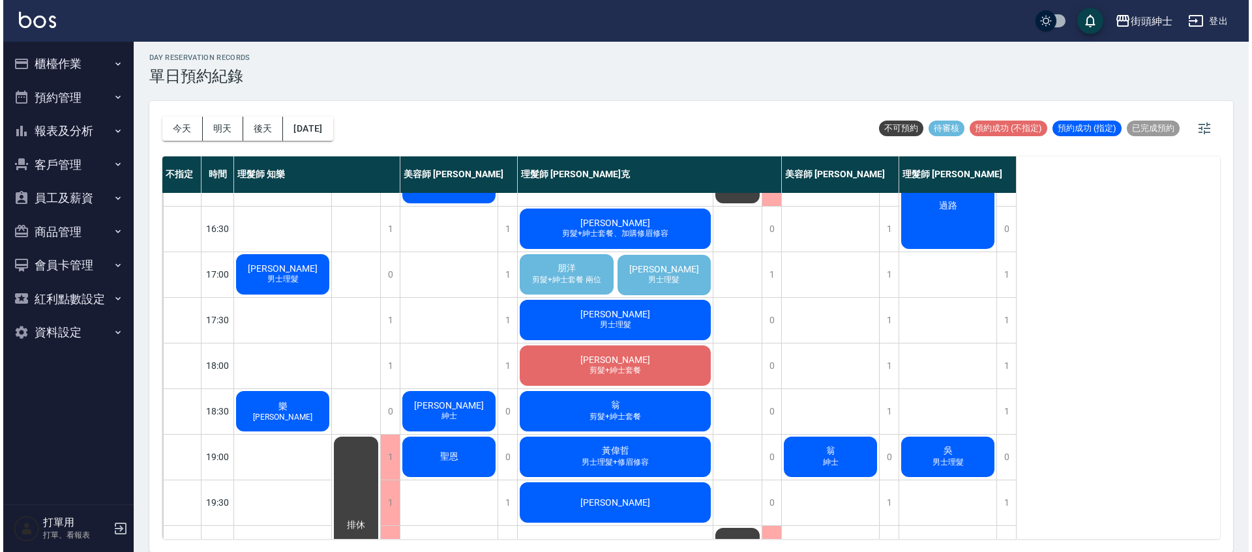
scroll to position [527, 0]
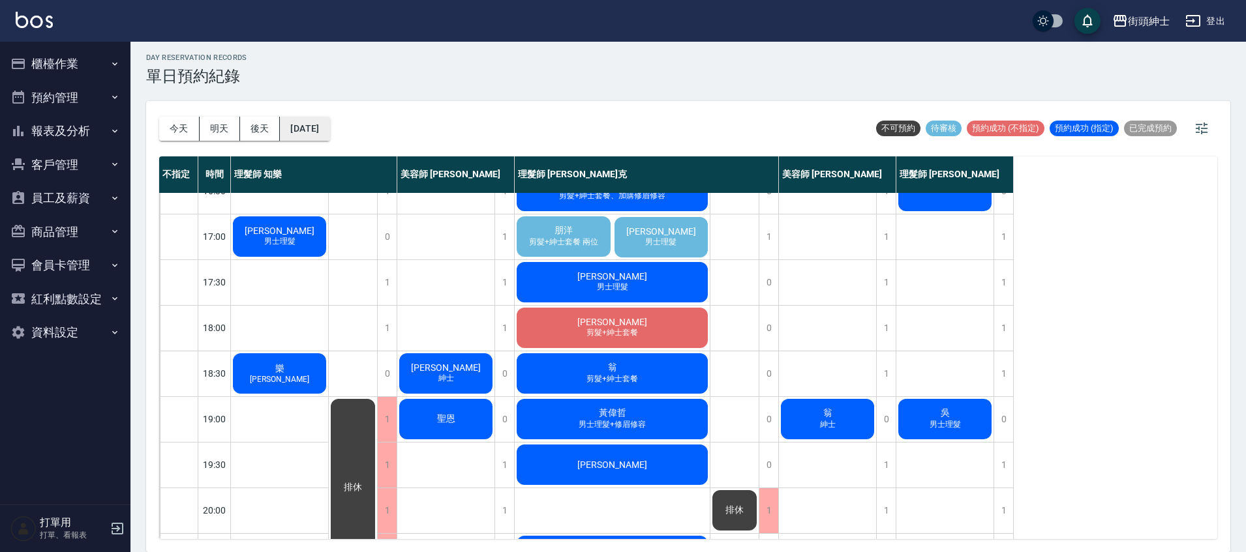
click at [317, 132] on button "[DATE]" at bounding box center [305, 129] width 50 height 24
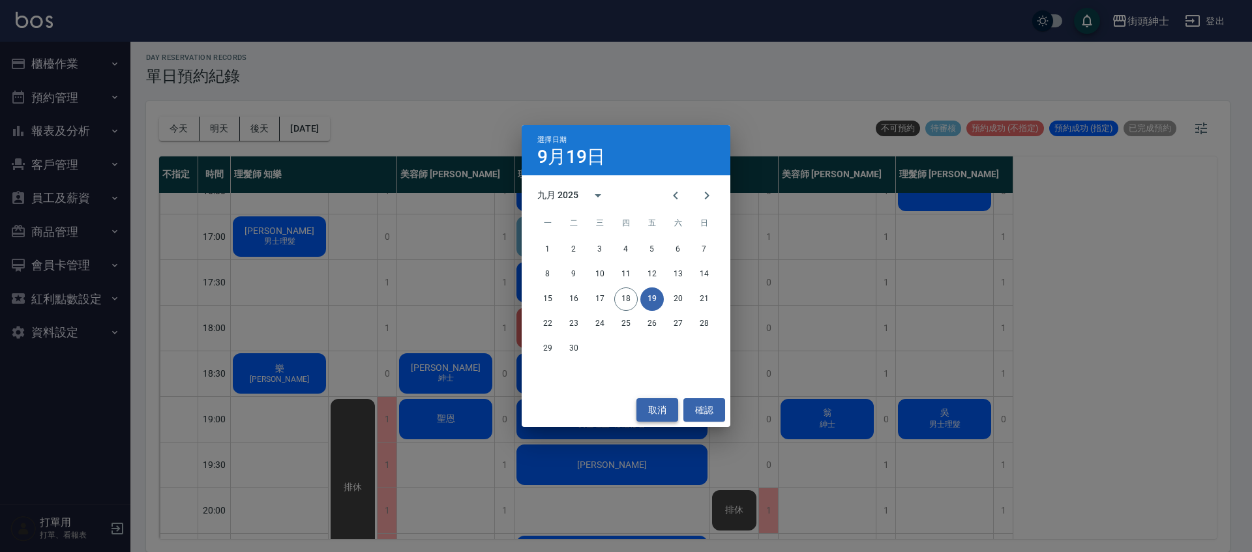
drag, startPoint x: 661, startPoint y: 410, endPoint x: 599, endPoint y: 320, distance: 109.3
click at [661, 410] on button "取消" at bounding box center [658, 411] width 42 height 24
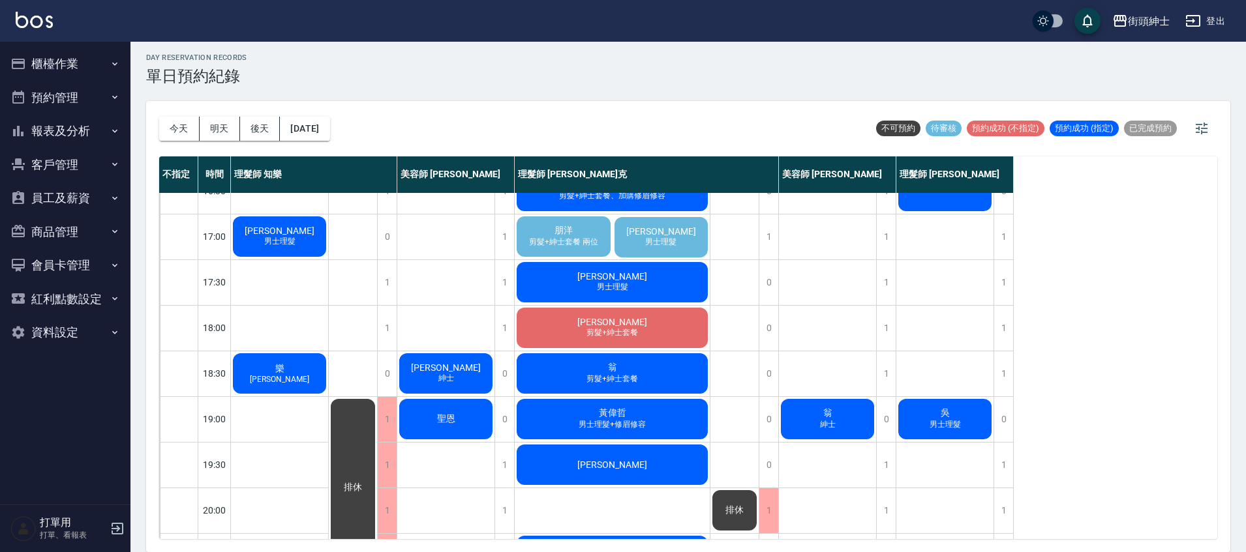
click at [560, 239] on span "剪髮+紳士套餐 兩位" at bounding box center [563, 242] width 74 height 11
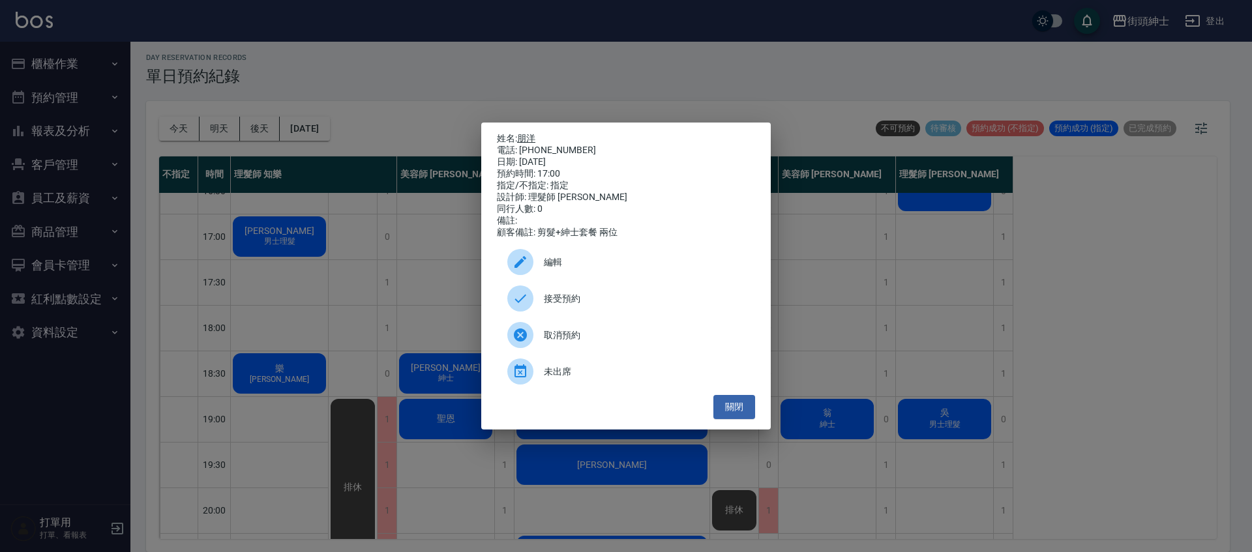
click at [534, 133] on link "朋洋" at bounding box center [526, 138] width 18 height 10
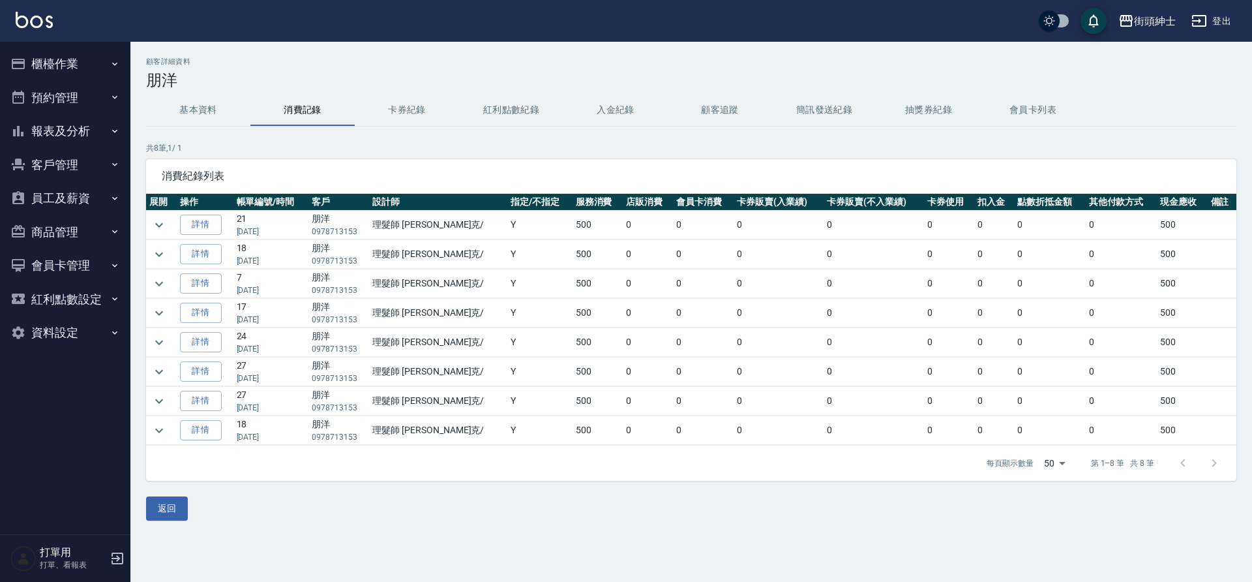
click at [1222, 466] on div at bounding box center [1199, 462] width 63 height 31
click at [1214, 467] on div at bounding box center [1199, 462] width 63 height 31
drag, startPoint x: 0, startPoint y: 0, endPoint x: 1179, endPoint y: 465, distance: 1267.1
click at [1179, 465] on div at bounding box center [1199, 462] width 63 height 31
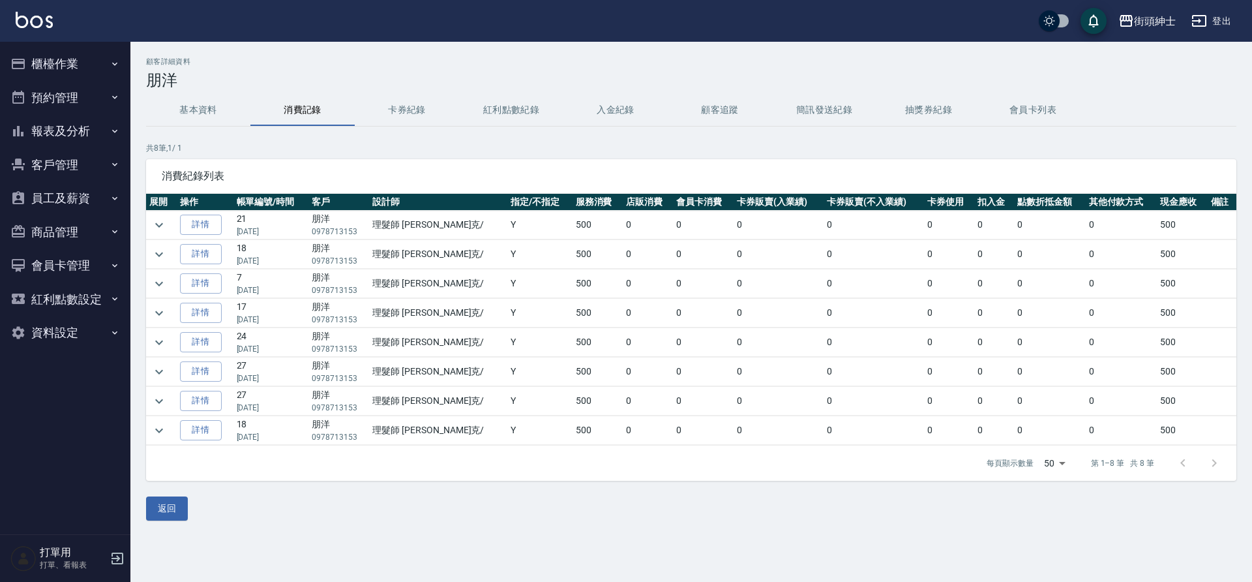
click at [1179, 461] on div at bounding box center [1199, 462] width 63 height 31
click at [1177, 462] on div at bounding box center [1199, 462] width 63 height 31
click at [1180, 461] on div at bounding box center [1199, 462] width 63 height 31
click at [85, 100] on button "預約管理" at bounding box center [65, 98] width 120 height 34
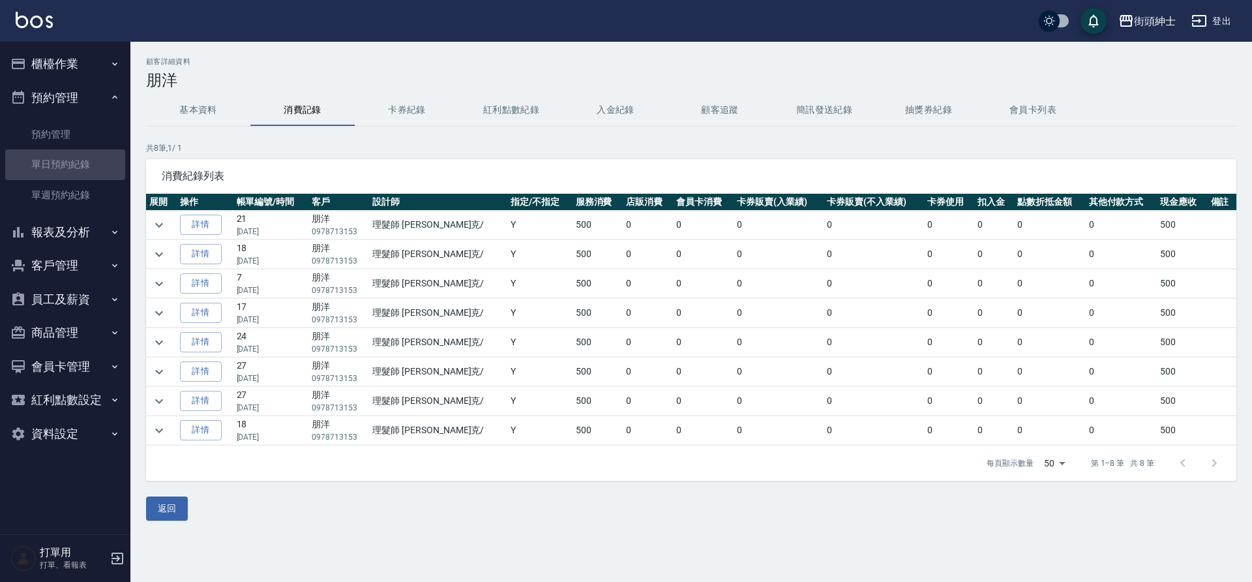
click at [84, 159] on link "單日預約紀錄" at bounding box center [65, 164] width 120 height 30
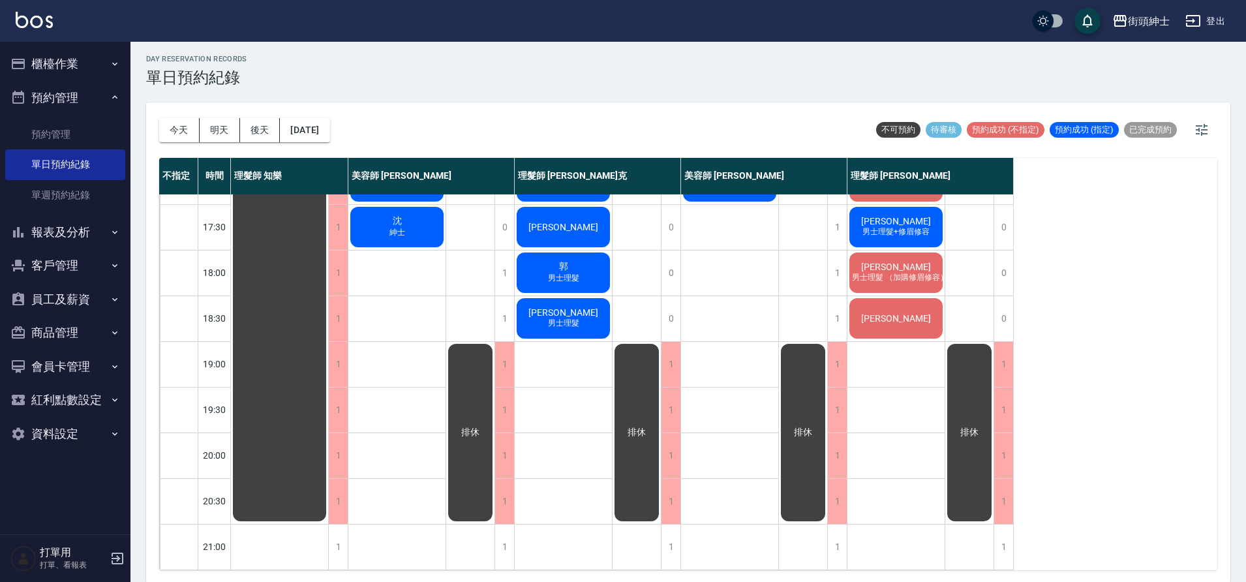
scroll to position [4, 0]
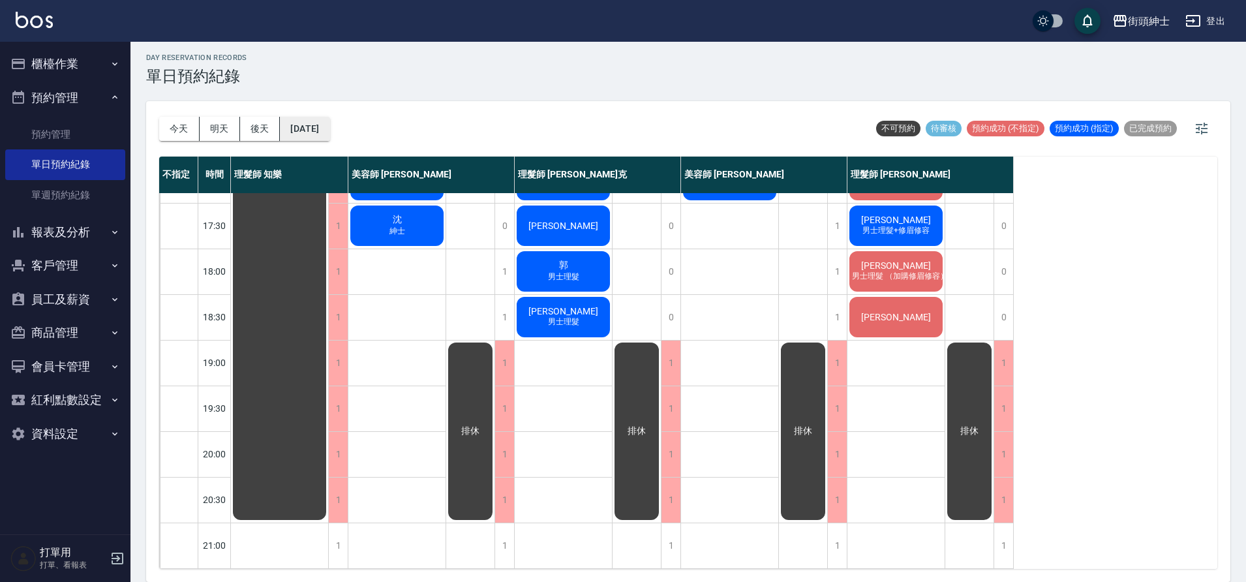
drag, startPoint x: 1179, startPoint y: 461, endPoint x: 338, endPoint y: 130, distance: 904.3
click at [329, 130] on button "[DATE]" at bounding box center [305, 129] width 50 height 24
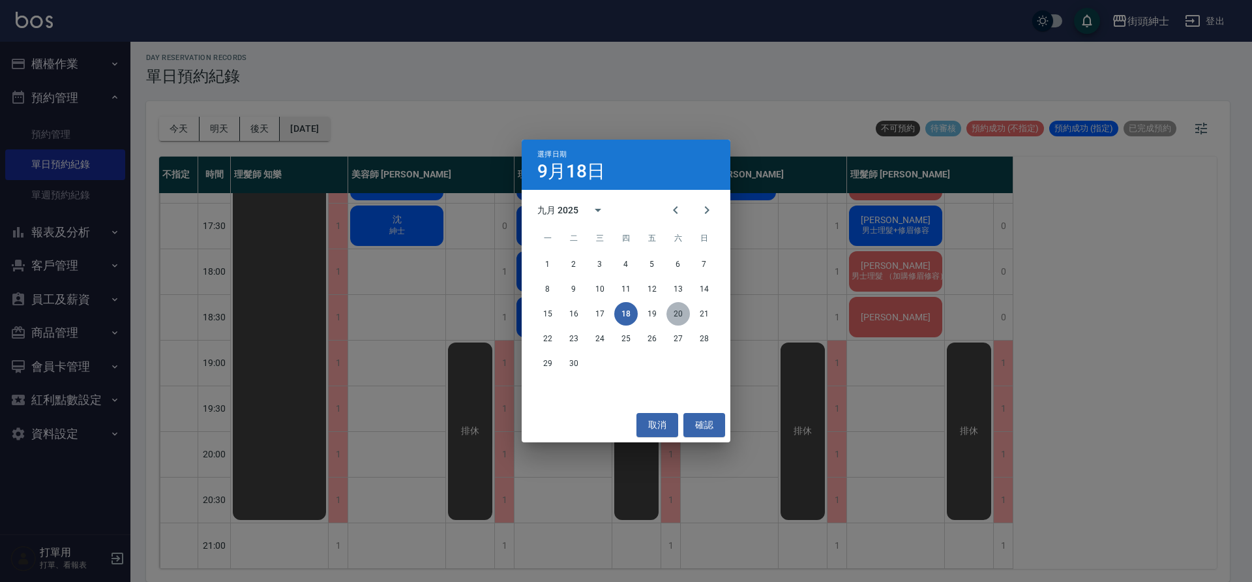
click at [687, 320] on button "20" at bounding box center [678, 313] width 23 height 23
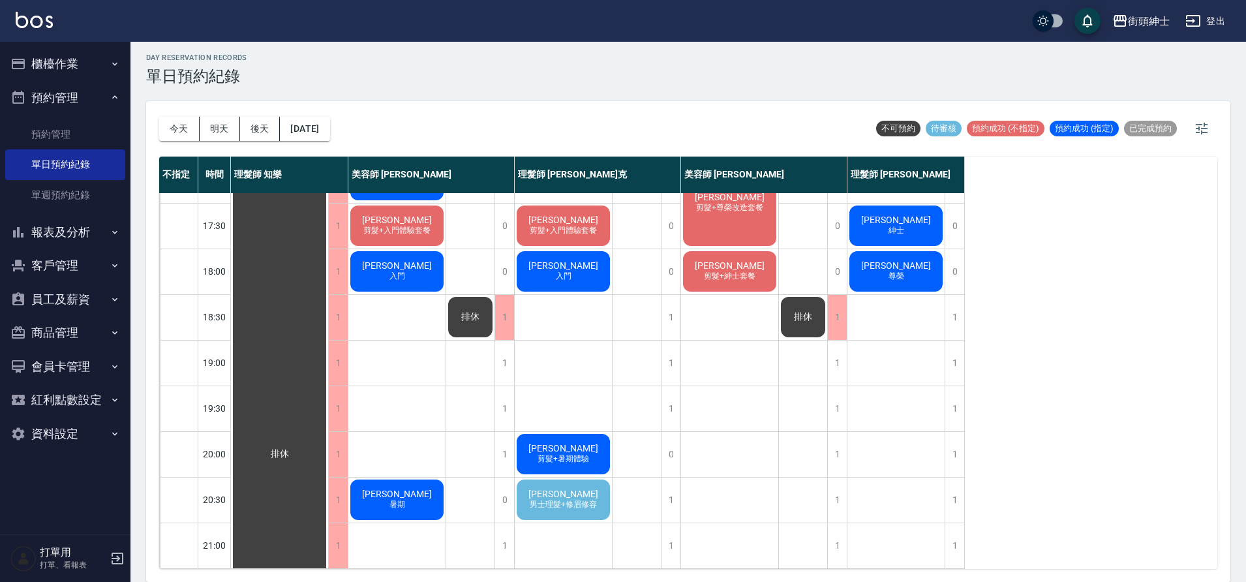
scroll to position [594, 0]
click at [551, 489] on div "洪 男士理髮+修眉修容" at bounding box center [563, 499] width 97 height 44
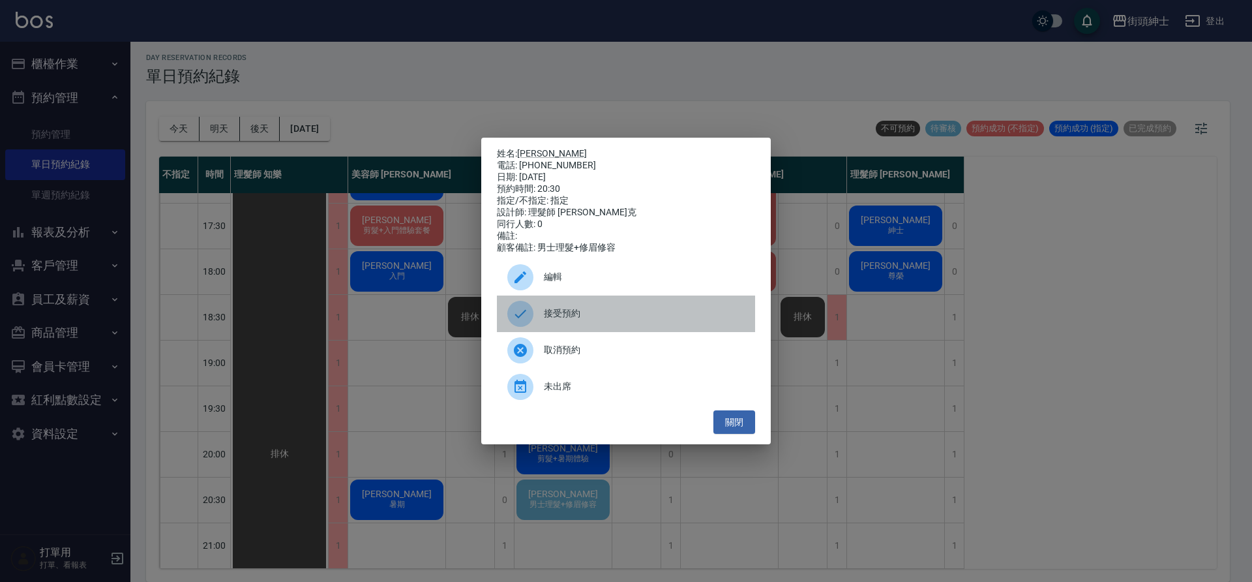
click at [566, 320] on span "接受預約" at bounding box center [644, 314] width 201 height 14
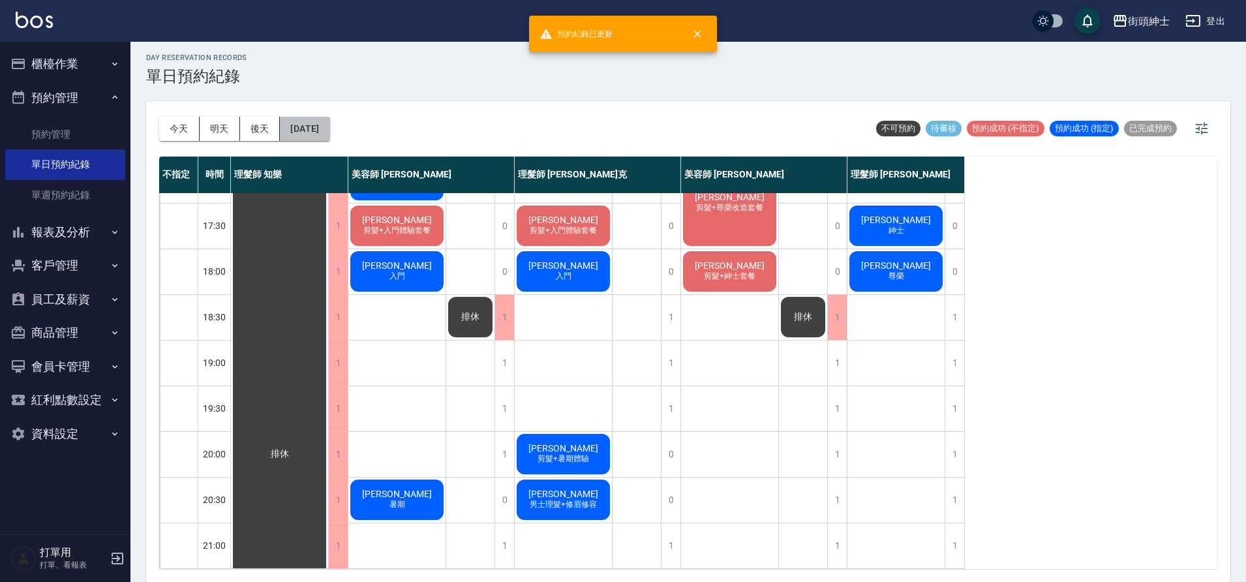
click at [283, 129] on button "2025/09/20" at bounding box center [305, 129] width 50 height 24
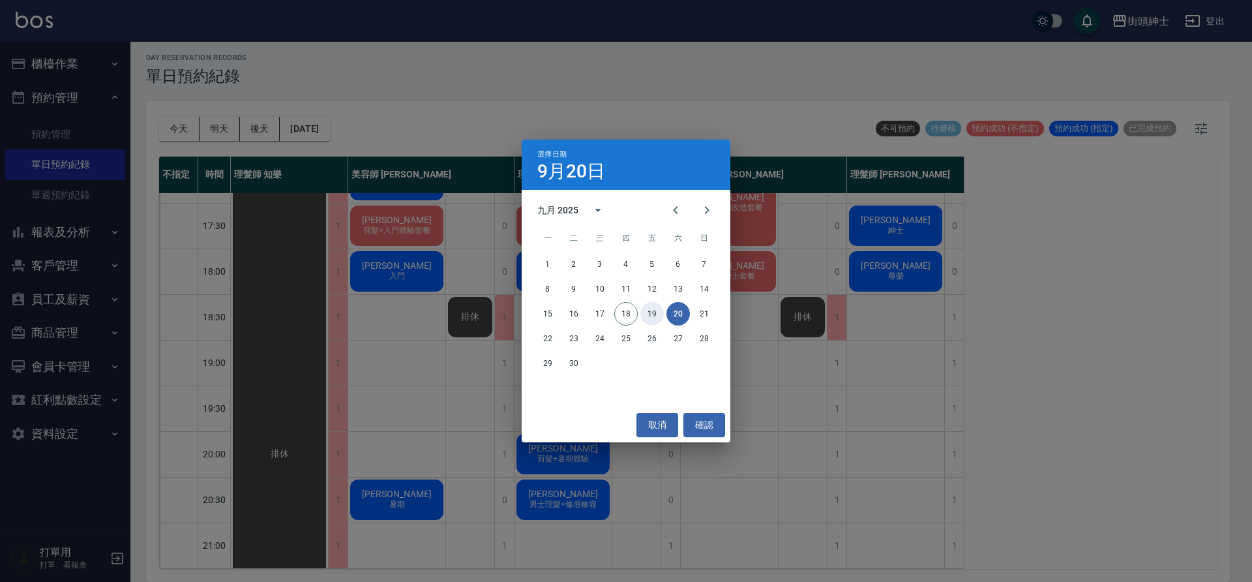
click at [644, 311] on button "19" at bounding box center [652, 313] width 23 height 23
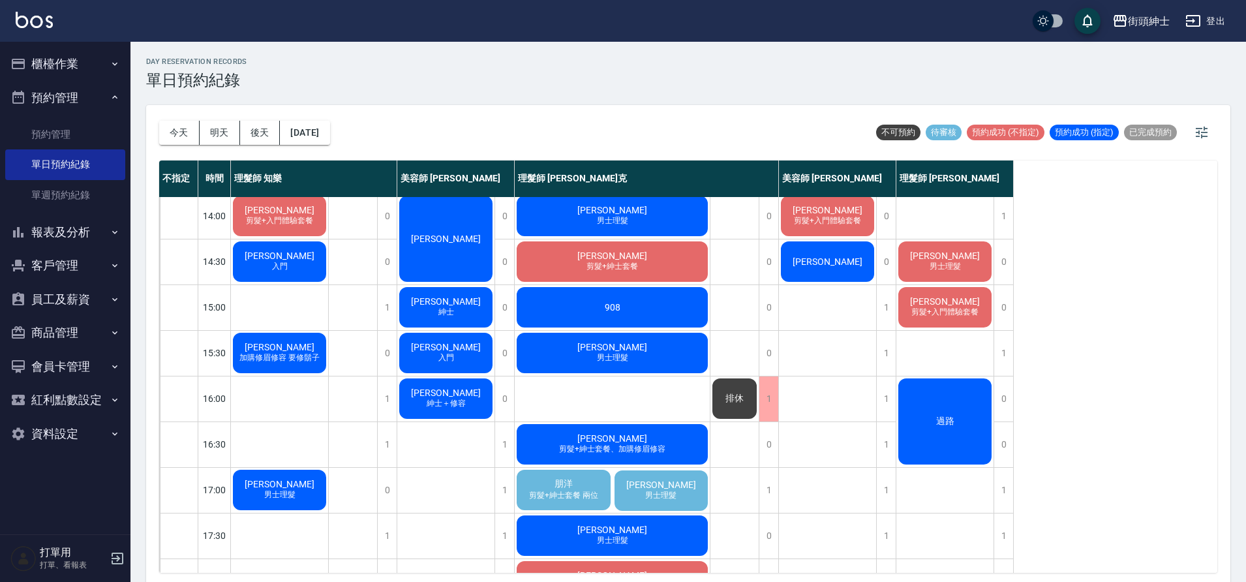
scroll to position [275, 0]
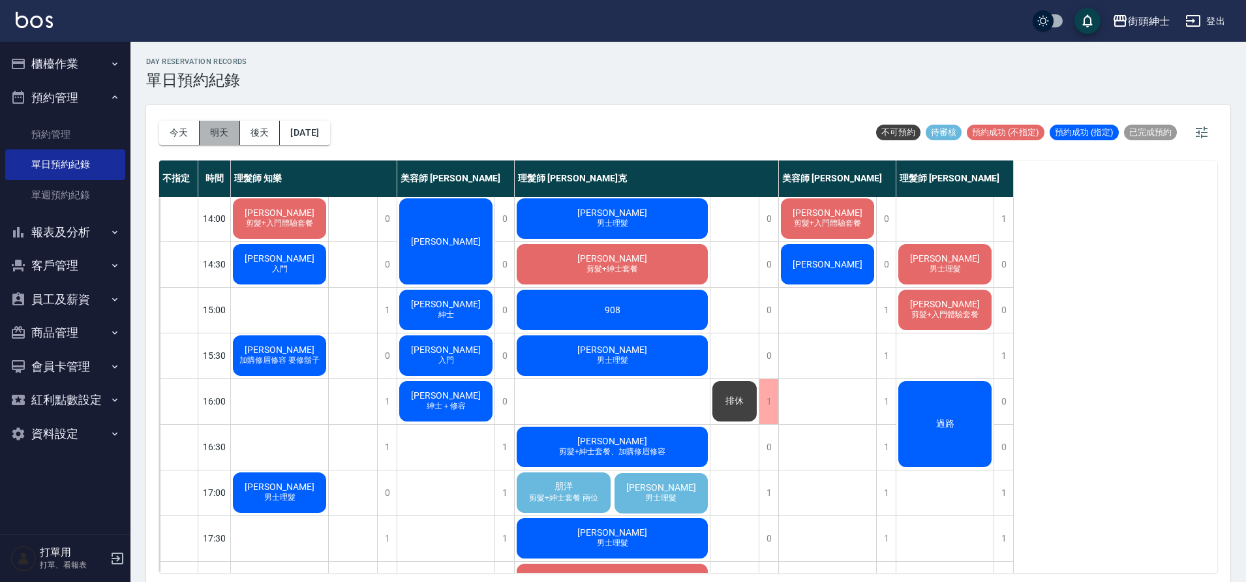
click at [222, 142] on button "明天" at bounding box center [220, 133] width 40 height 24
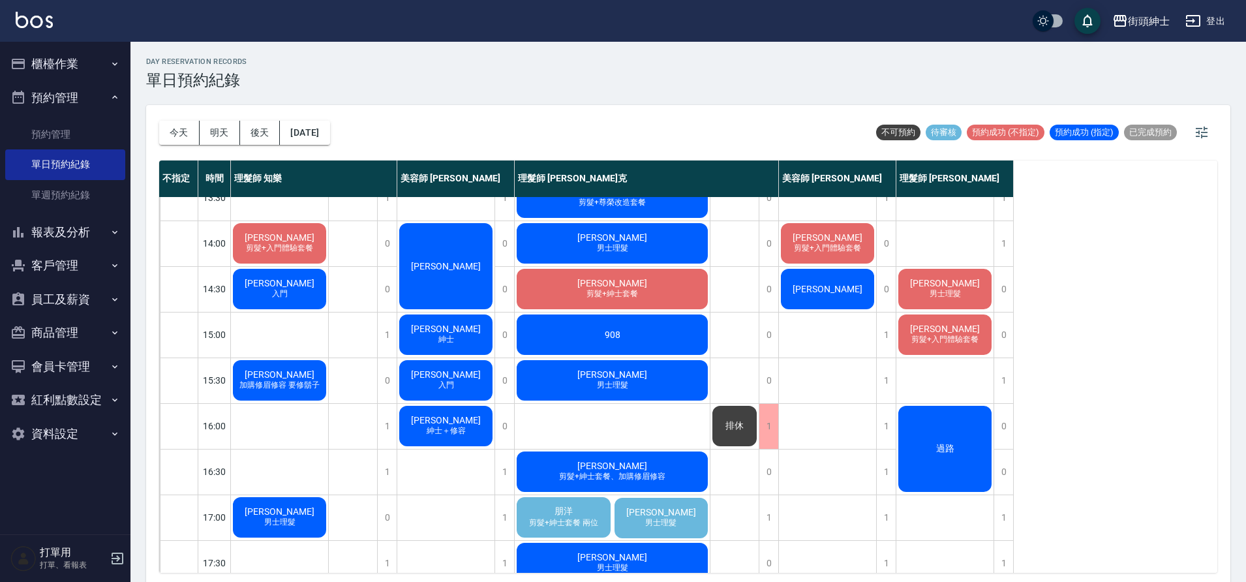
scroll to position [265, 0]
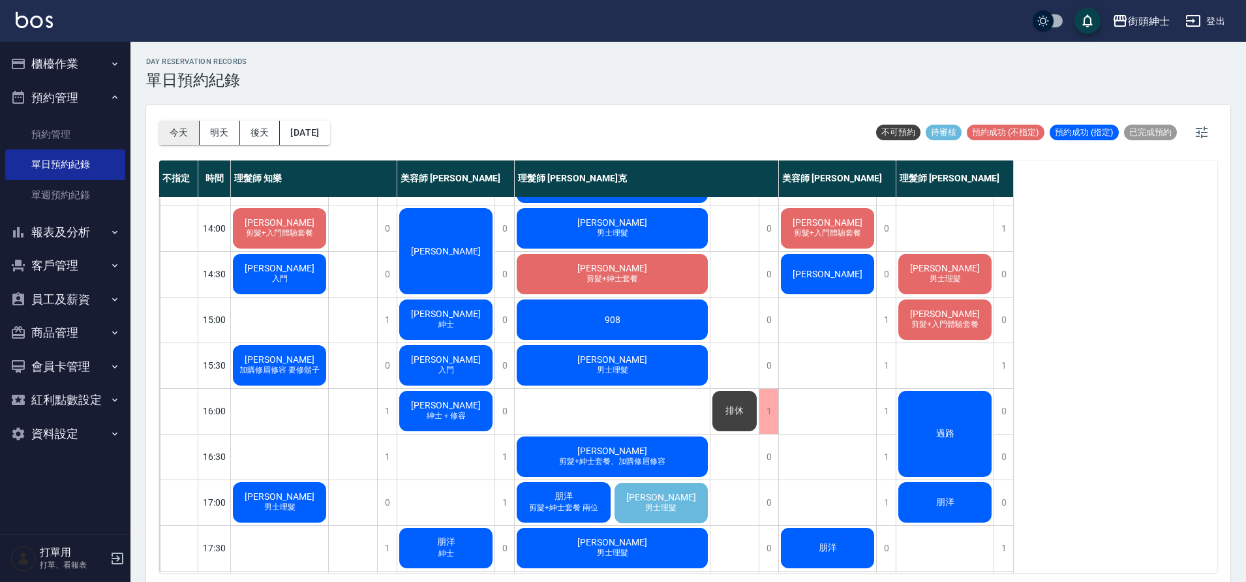
click at [182, 131] on button "今天" at bounding box center [179, 133] width 40 height 24
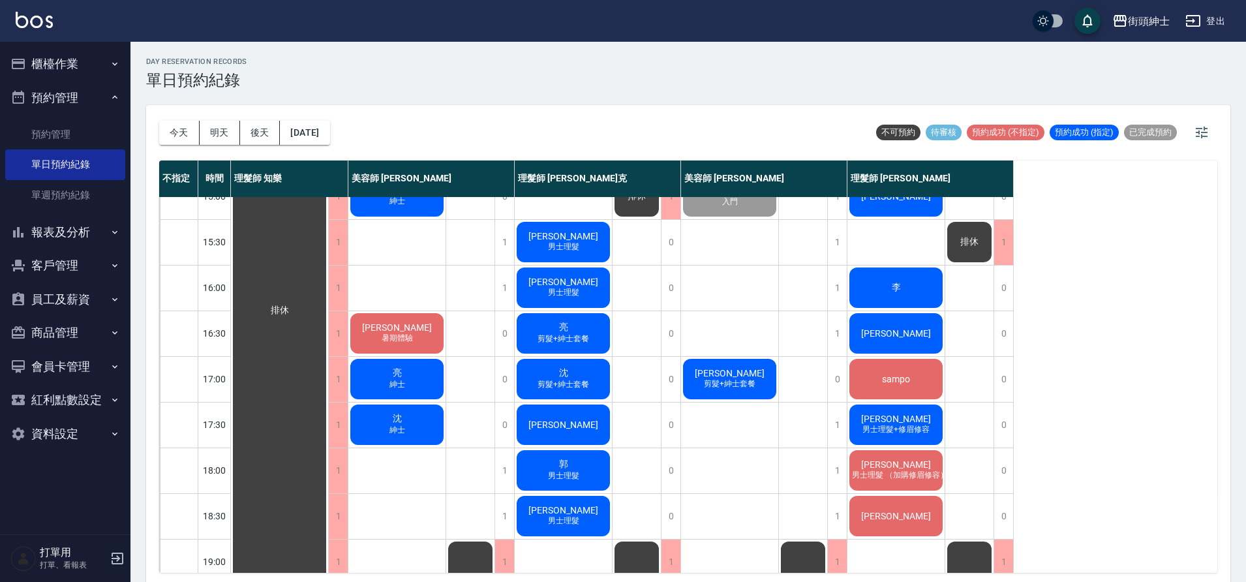
scroll to position [442, 0]
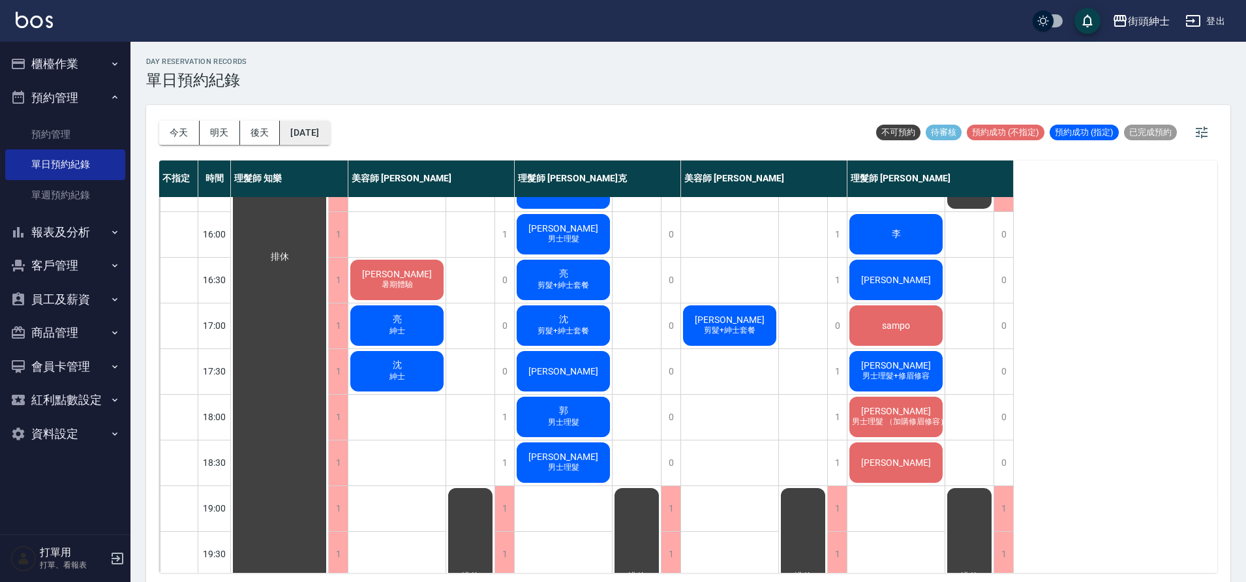
click at [329, 132] on button "[DATE]" at bounding box center [305, 133] width 50 height 24
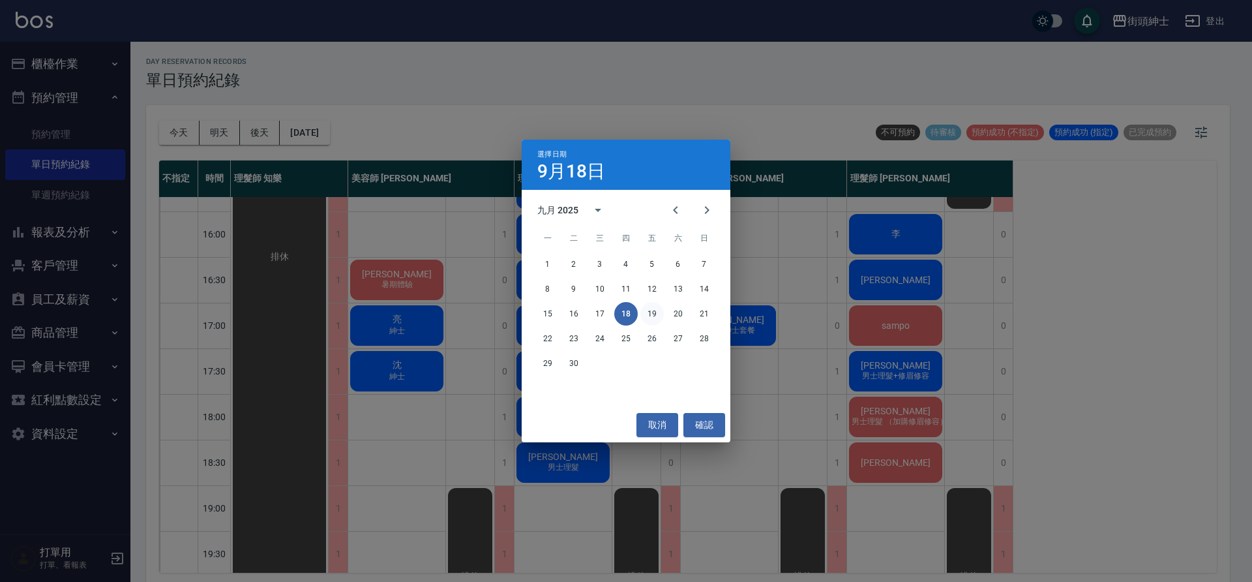
click at [650, 316] on button "19" at bounding box center [652, 313] width 23 height 23
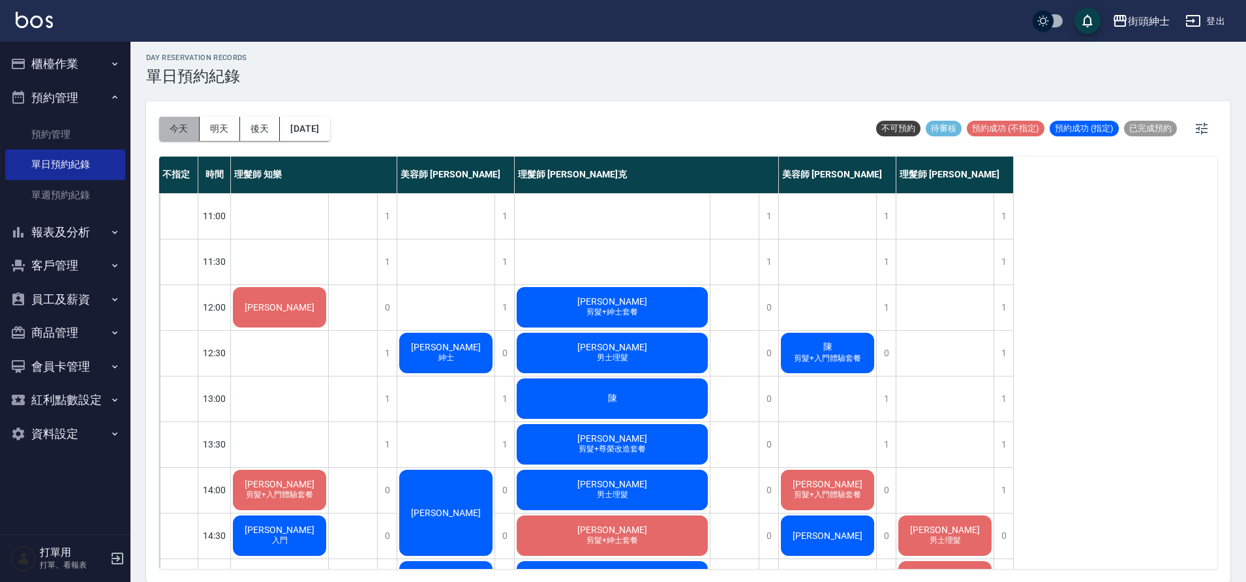
click at [166, 139] on button "今天" at bounding box center [179, 129] width 40 height 24
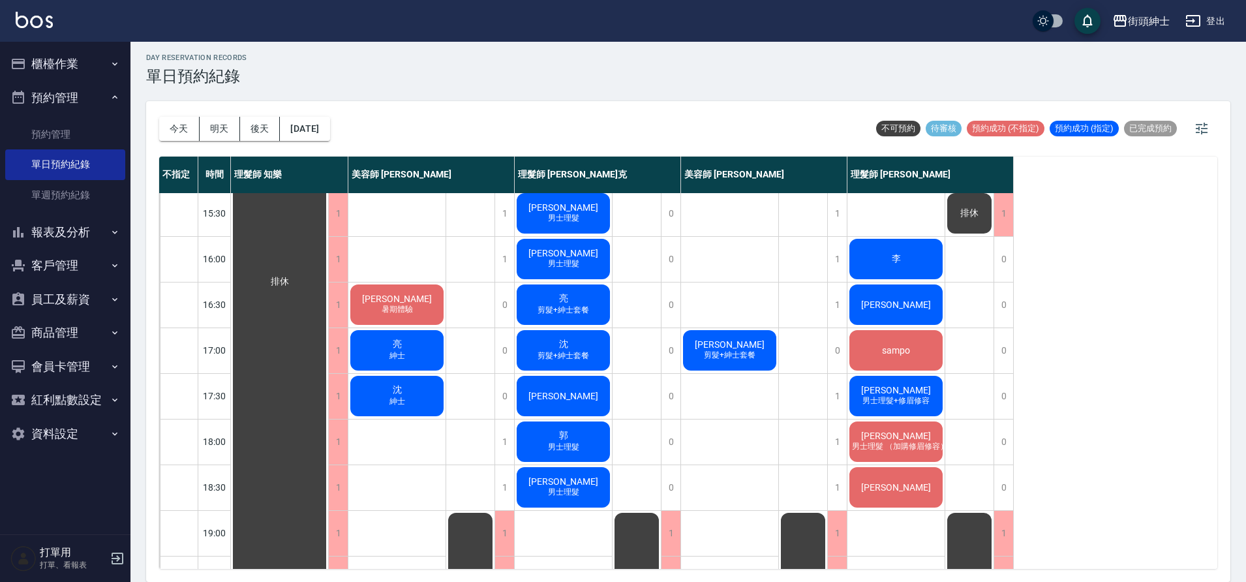
scroll to position [414, 0]
click at [228, 125] on button "明天" at bounding box center [220, 129] width 40 height 24
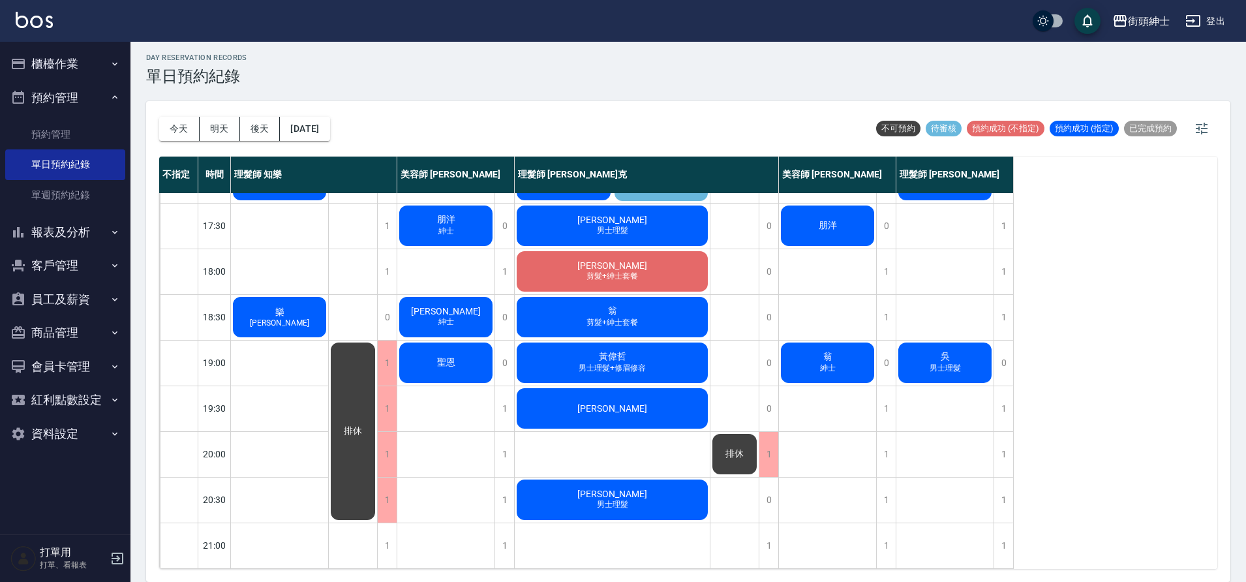
scroll to position [309, 0]
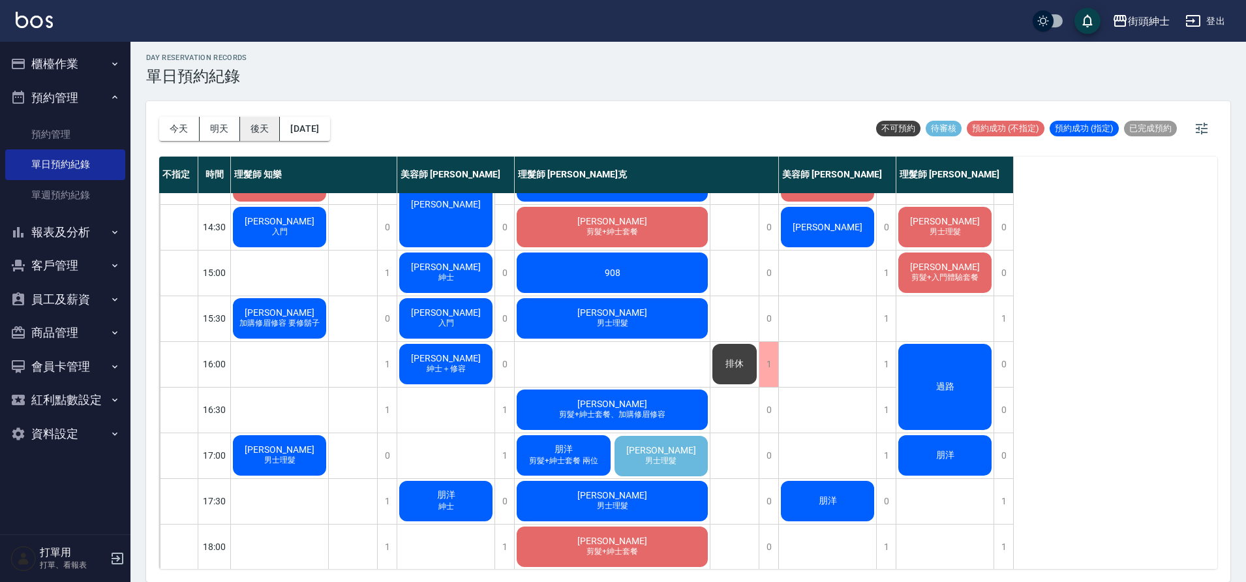
click at [248, 123] on button "後天" at bounding box center [260, 129] width 40 height 24
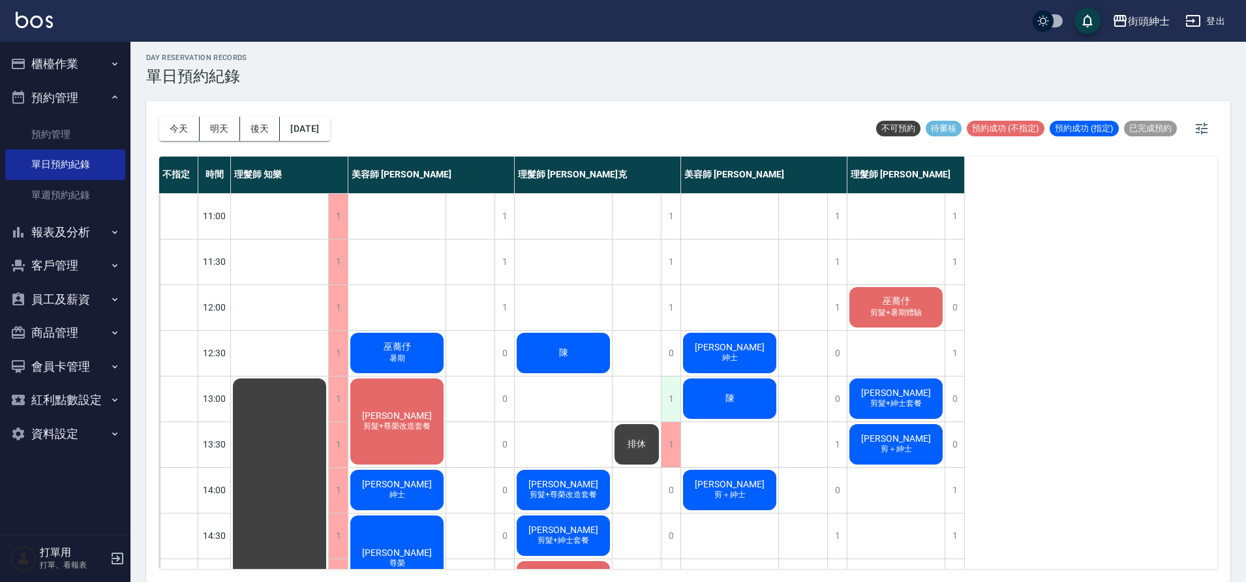
click at [668, 401] on div "1" at bounding box center [671, 398] width 20 height 45
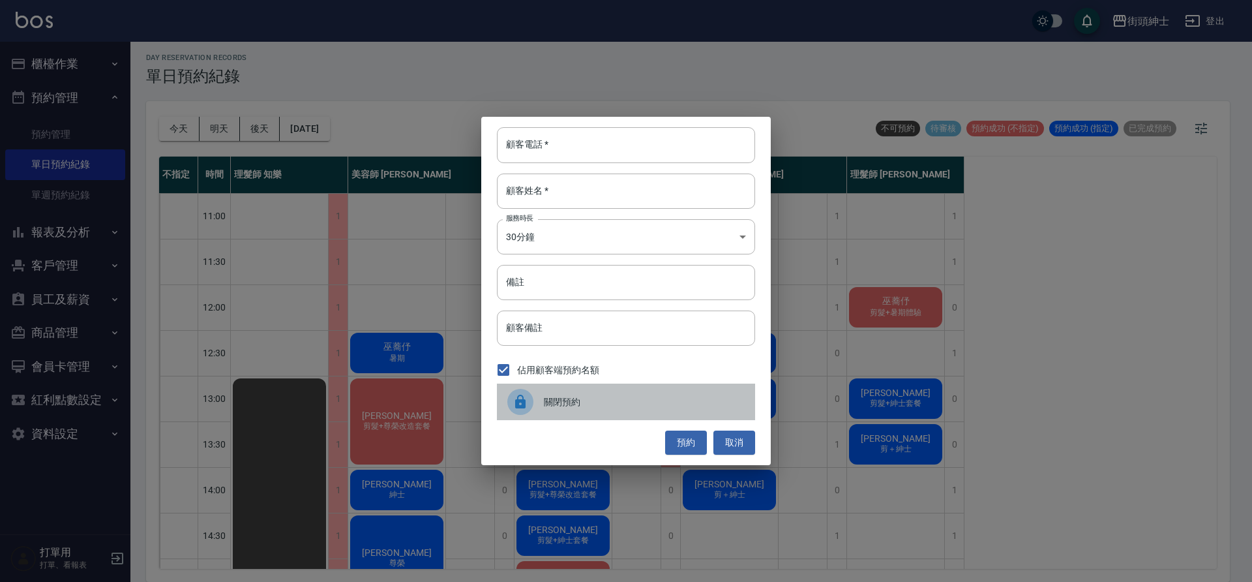
click at [601, 408] on span "關閉預約" at bounding box center [644, 402] width 201 height 14
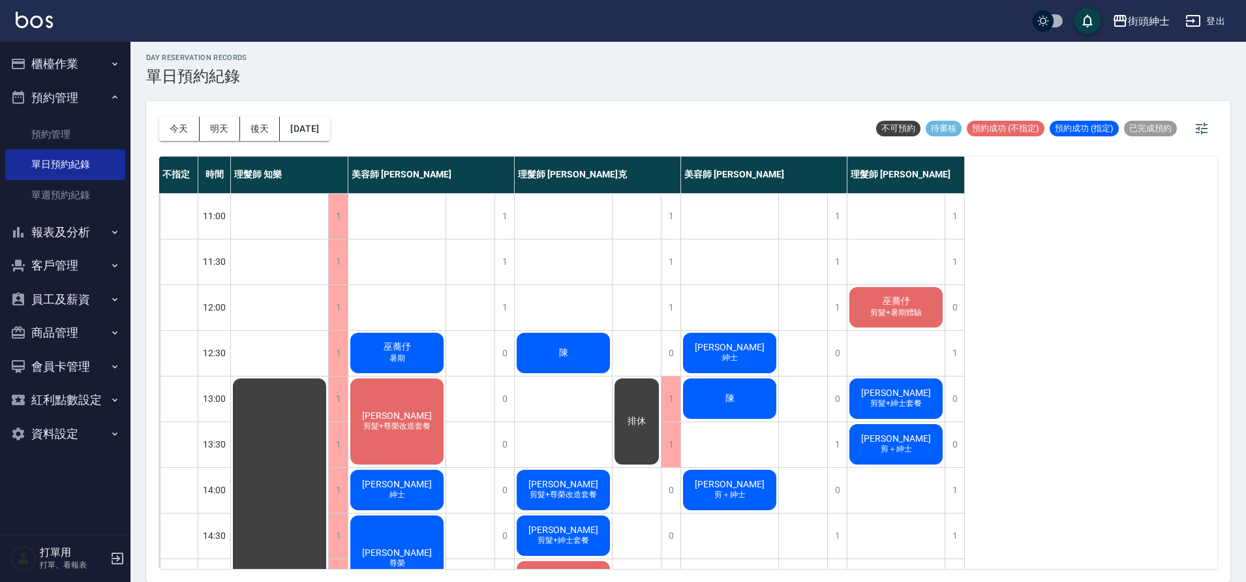
click at [183, 132] on button "今天" at bounding box center [179, 129] width 40 height 24
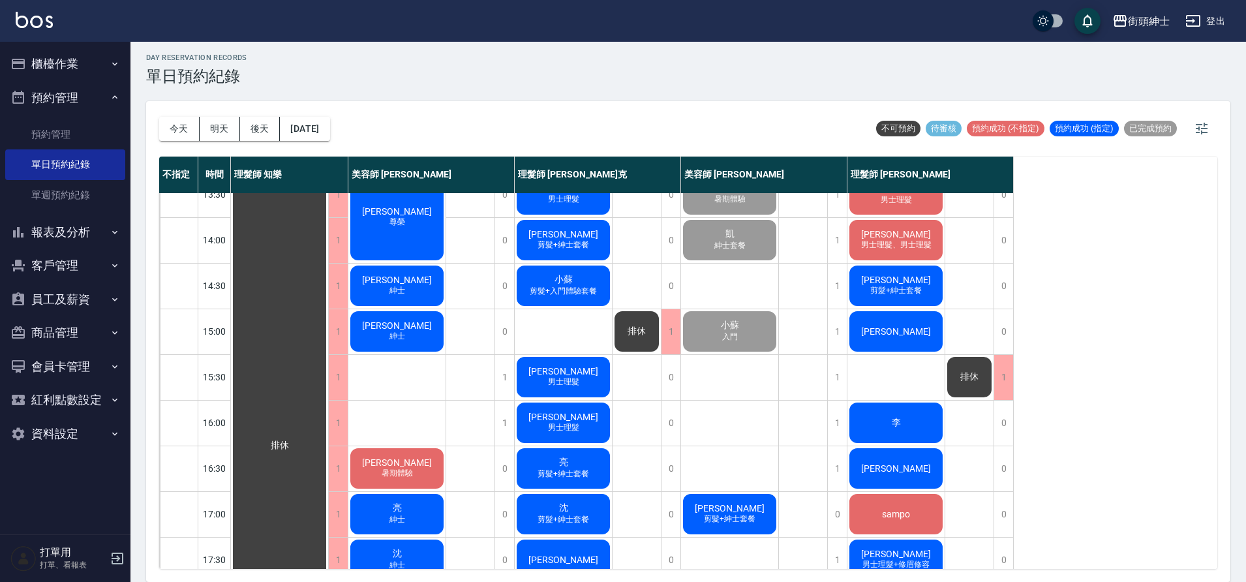
scroll to position [277, 0]
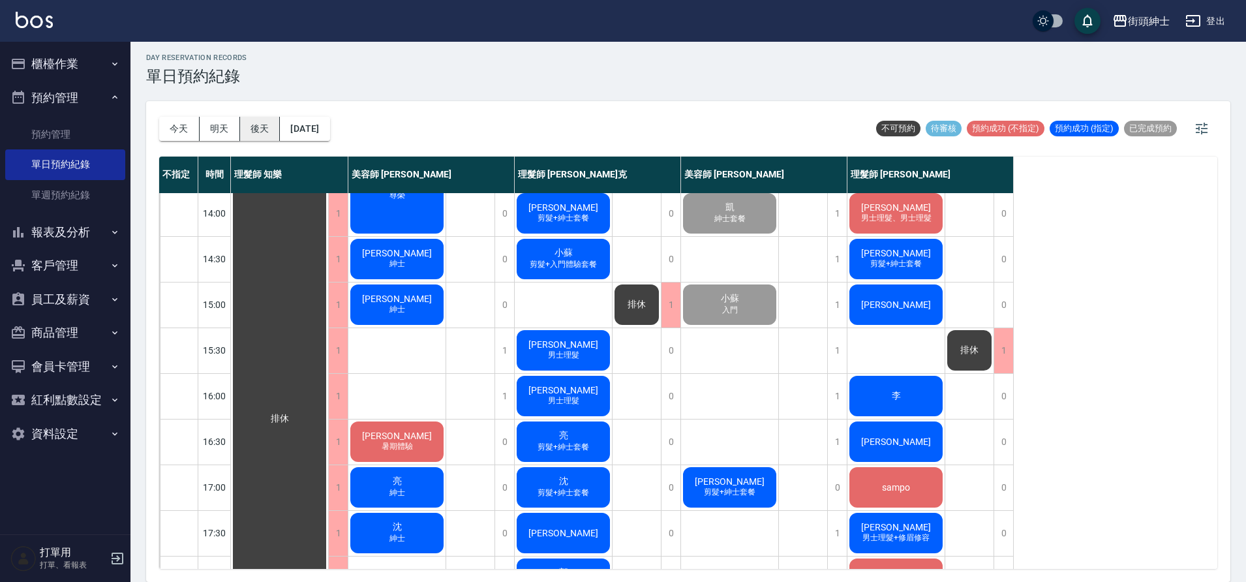
click at [269, 138] on button "後天" at bounding box center [260, 129] width 40 height 24
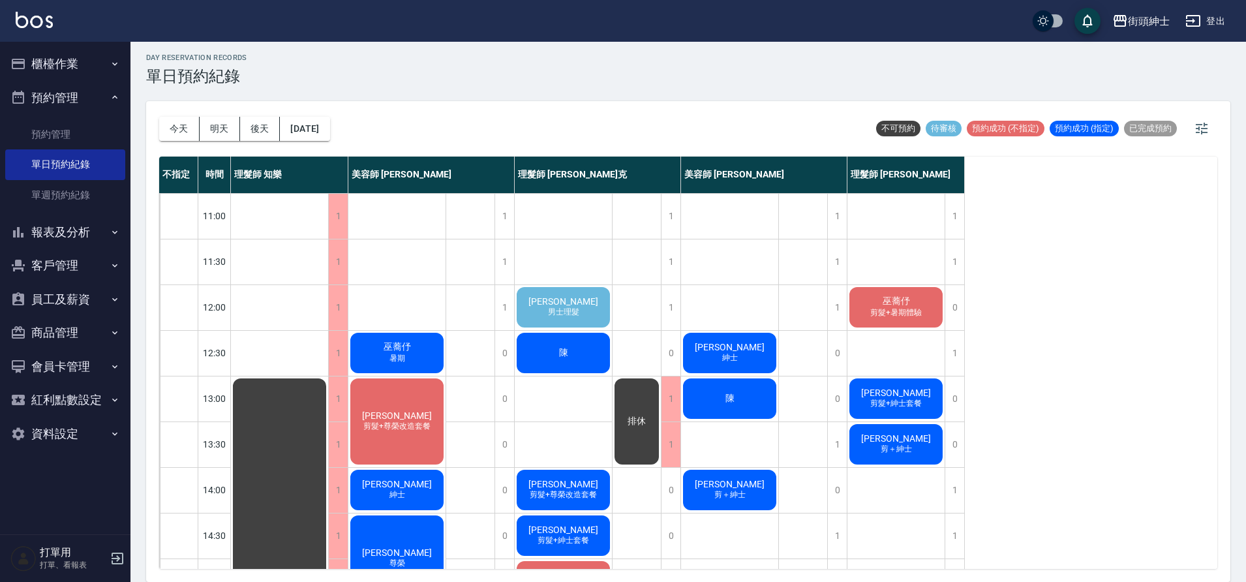
click at [564, 307] on span "男士理髮" at bounding box center [563, 312] width 37 height 11
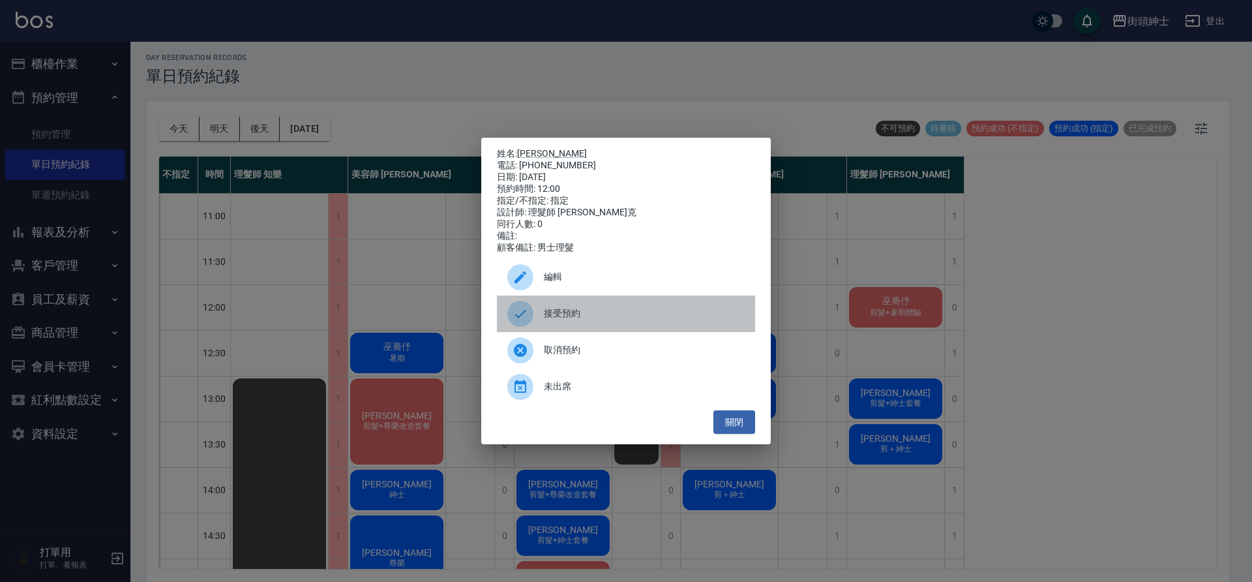
click at [575, 316] on span "接受預約" at bounding box center [644, 314] width 201 height 14
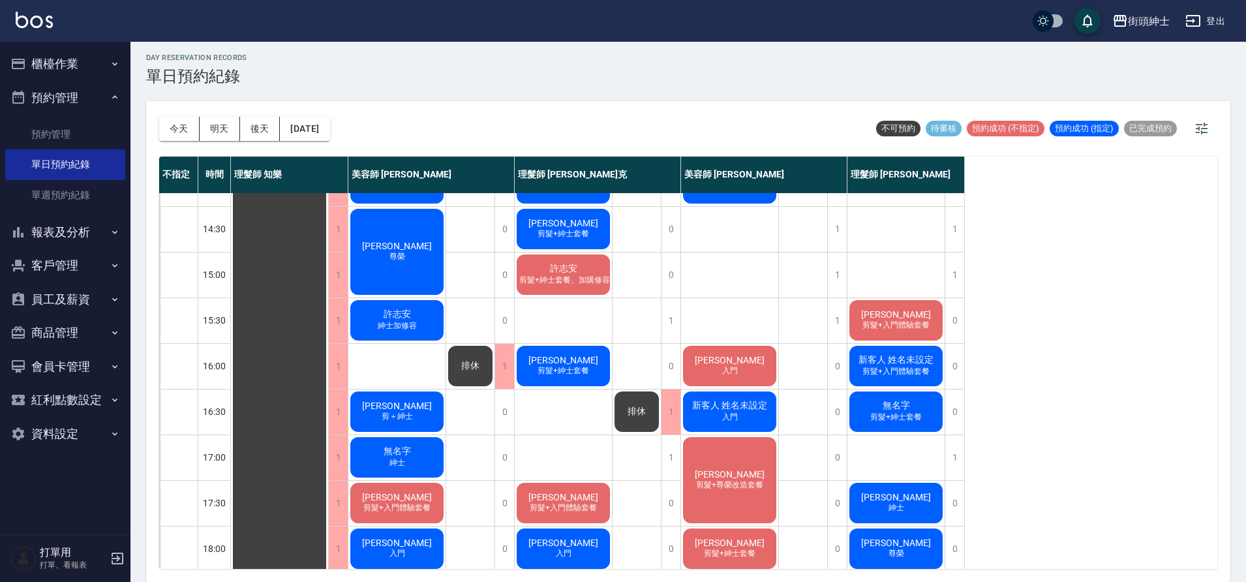
scroll to position [329, 0]
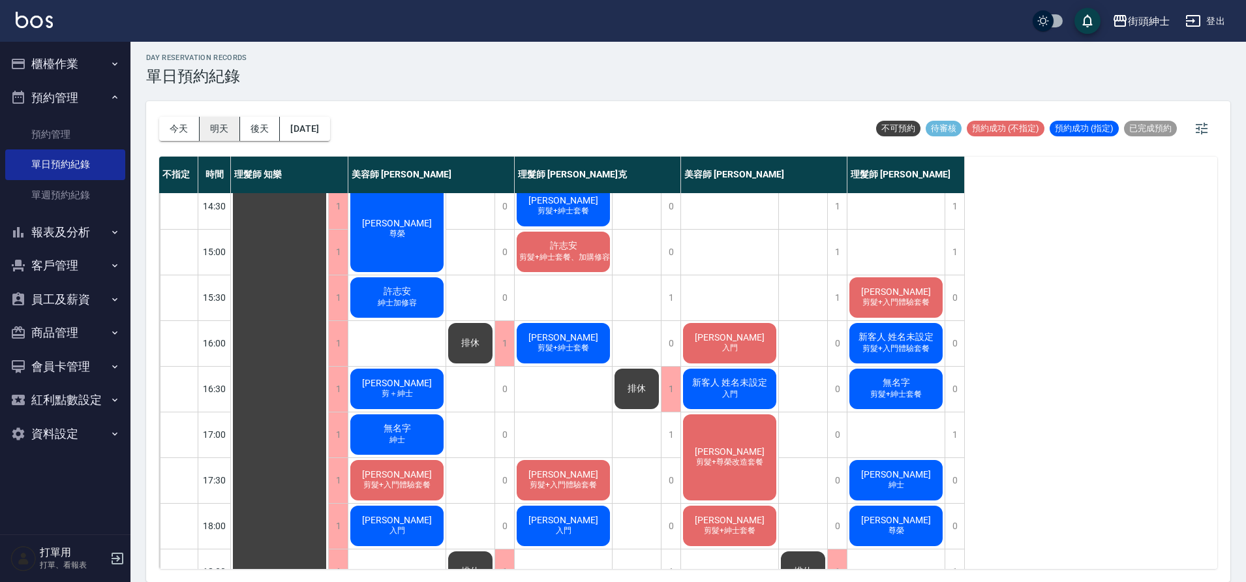
click at [218, 127] on button "明天" at bounding box center [220, 129] width 40 height 24
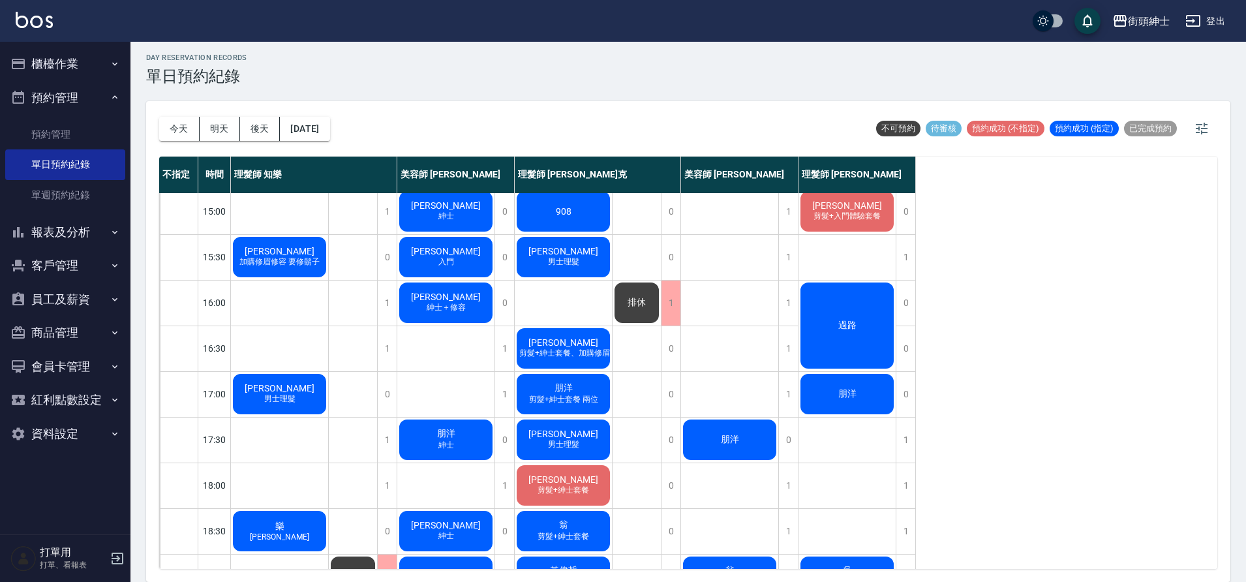
scroll to position [365, 0]
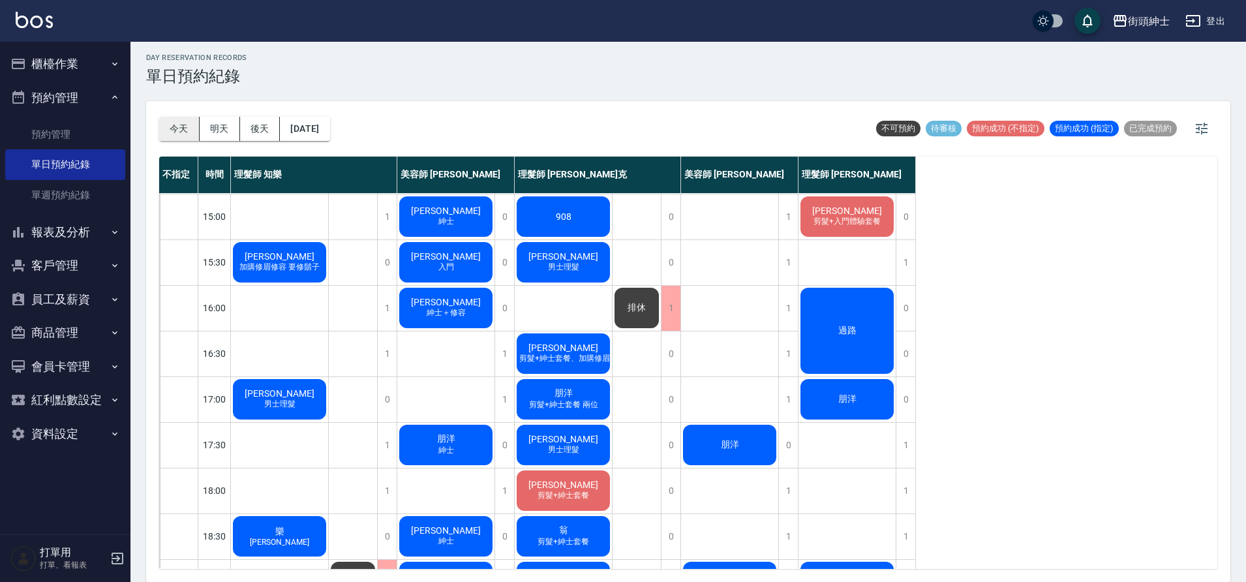
click at [166, 126] on button "今天" at bounding box center [179, 129] width 40 height 24
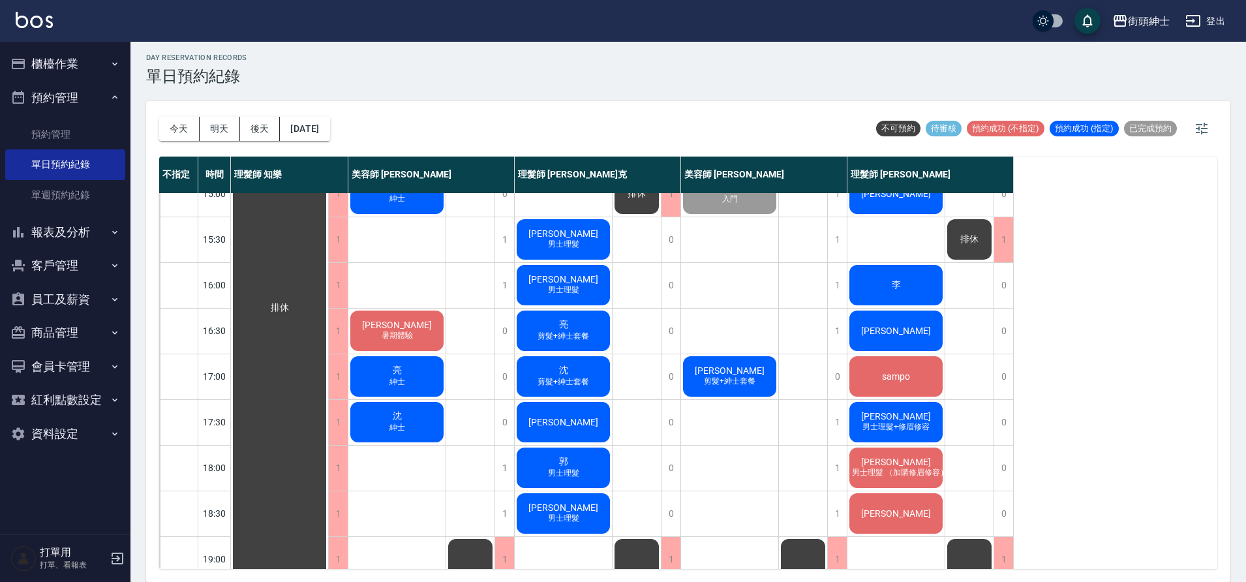
scroll to position [390, 0]
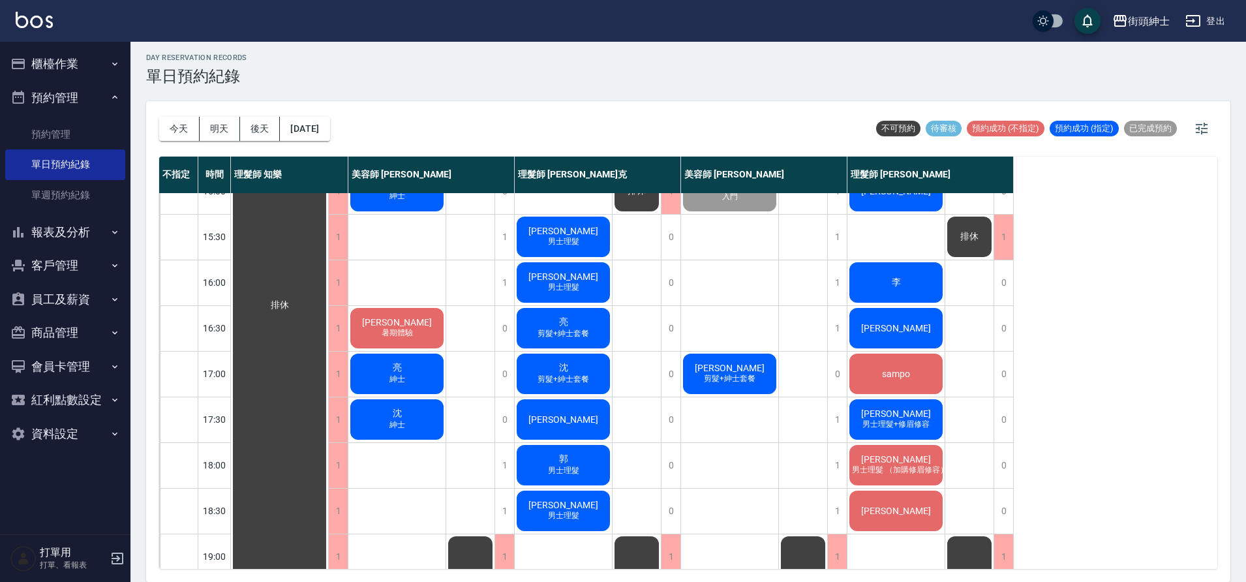
click at [886, 410] on span "[PERSON_NAME]" at bounding box center [895, 413] width 75 height 10
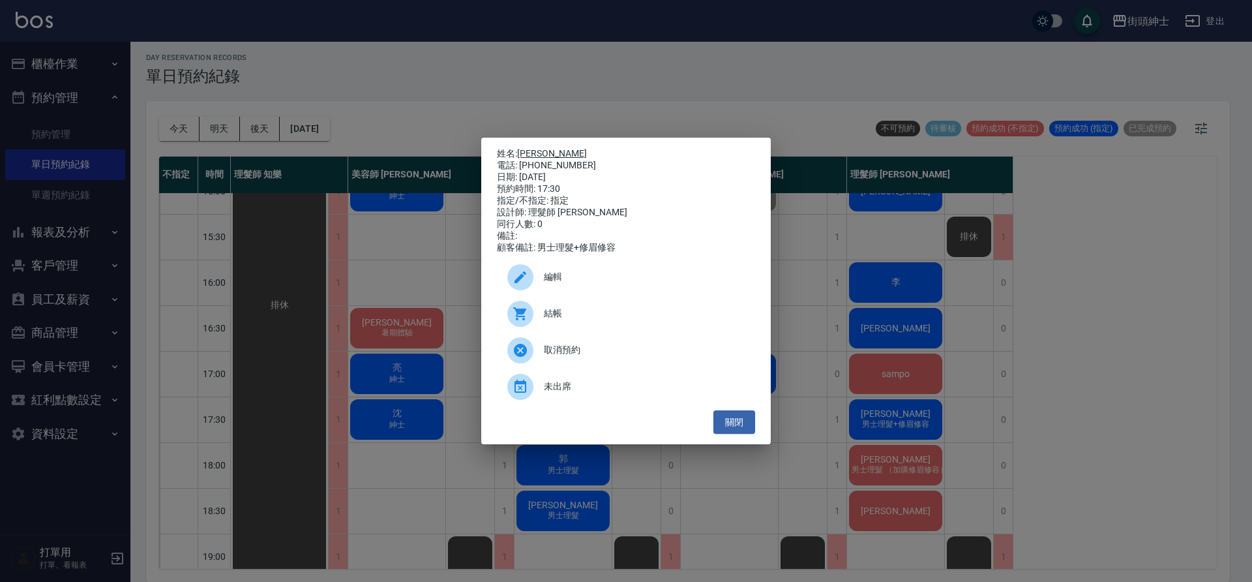
click at [540, 149] on link "[PERSON_NAME]" at bounding box center [552, 153] width 70 height 10
click at [739, 427] on button "關閉" at bounding box center [735, 422] width 42 height 24
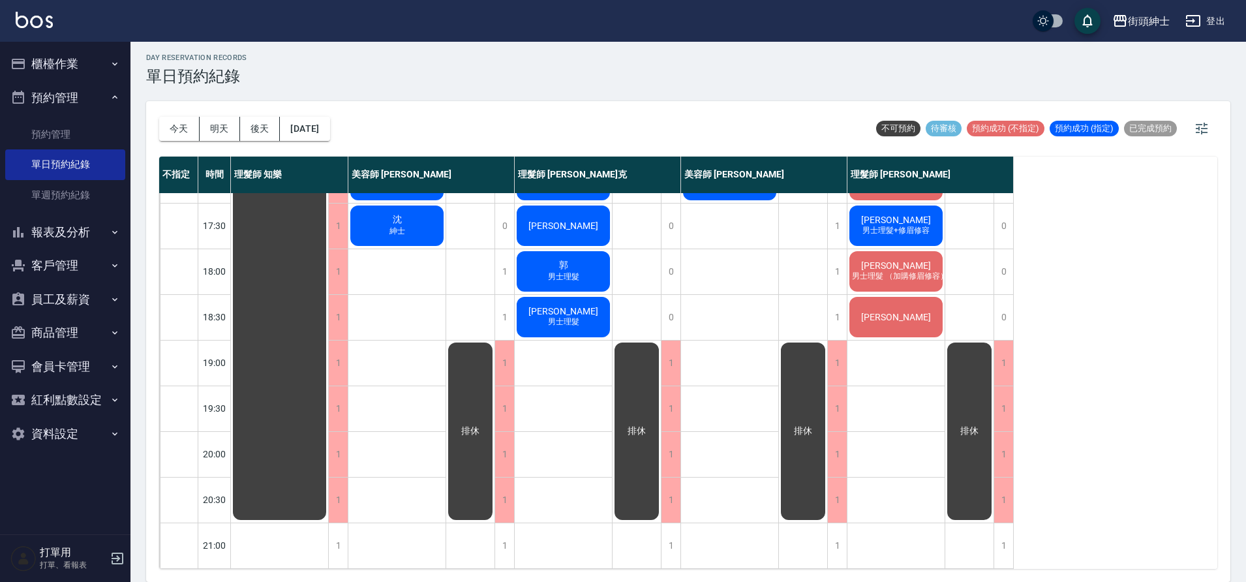
scroll to position [594, 0]
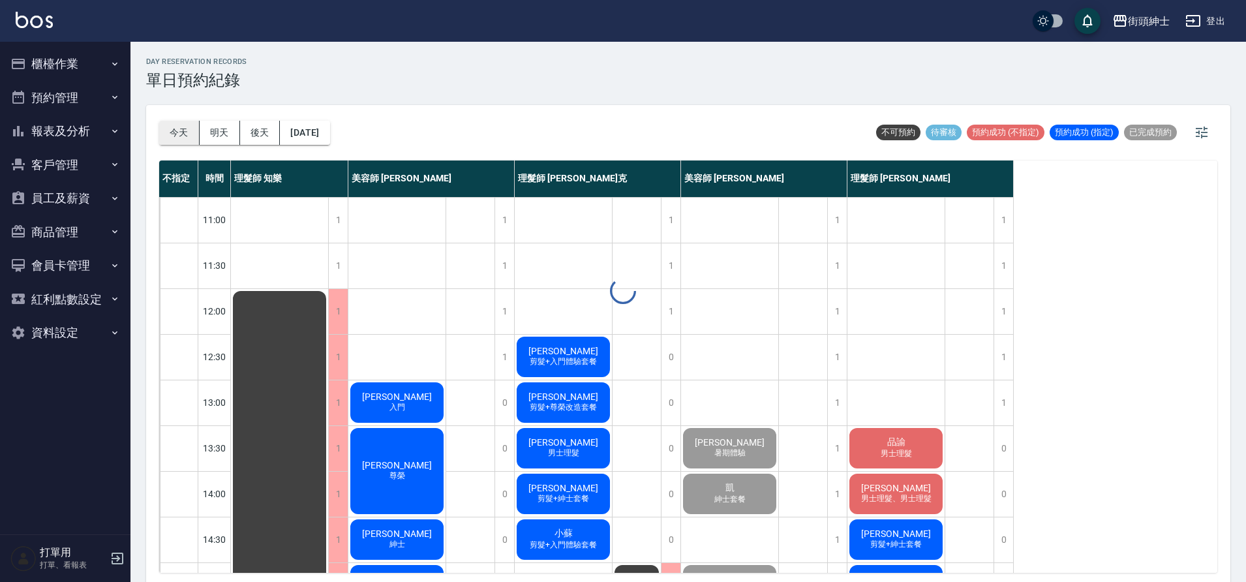
scroll to position [4, 0]
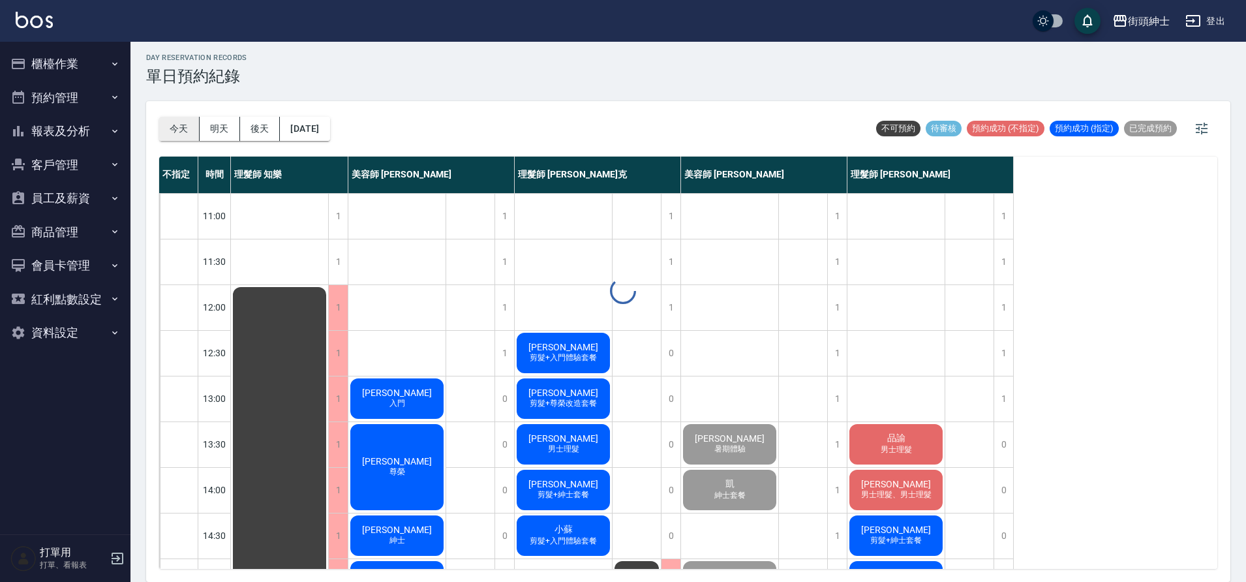
click at [180, 133] on button "今天" at bounding box center [179, 129] width 40 height 24
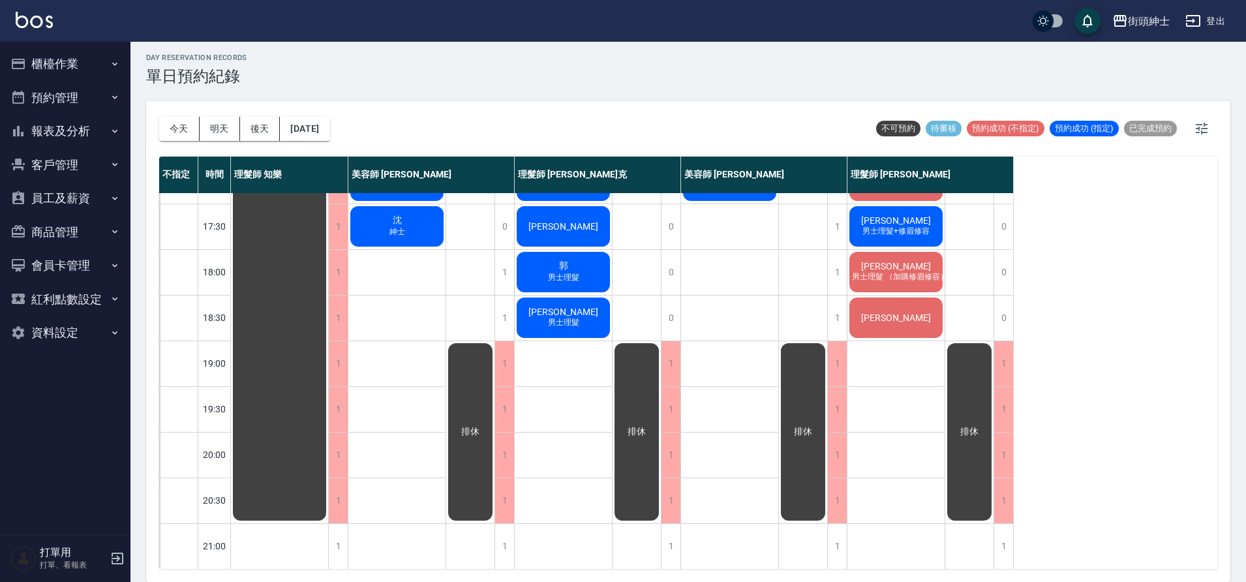
scroll to position [571, 0]
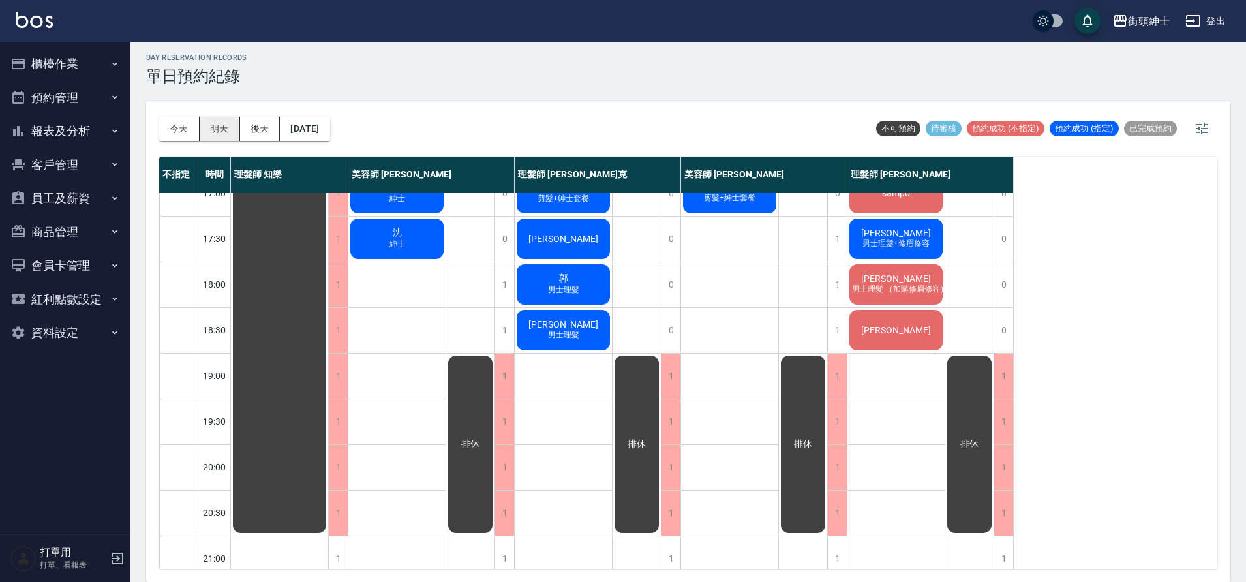
click at [221, 131] on button "明天" at bounding box center [220, 129] width 40 height 24
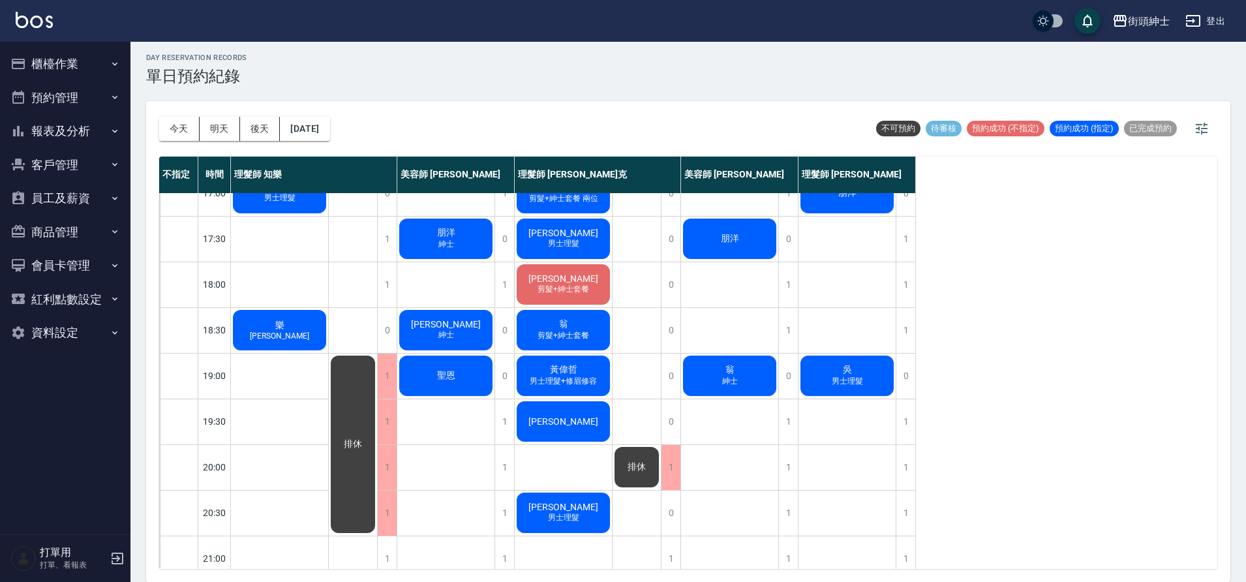
drag, startPoint x: 190, startPoint y: 134, endPoint x: 216, endPoint y: 140, distance: 26.6
click at [190, 134] on button "今天" at bounding box center [179, 129] width 40 height 24
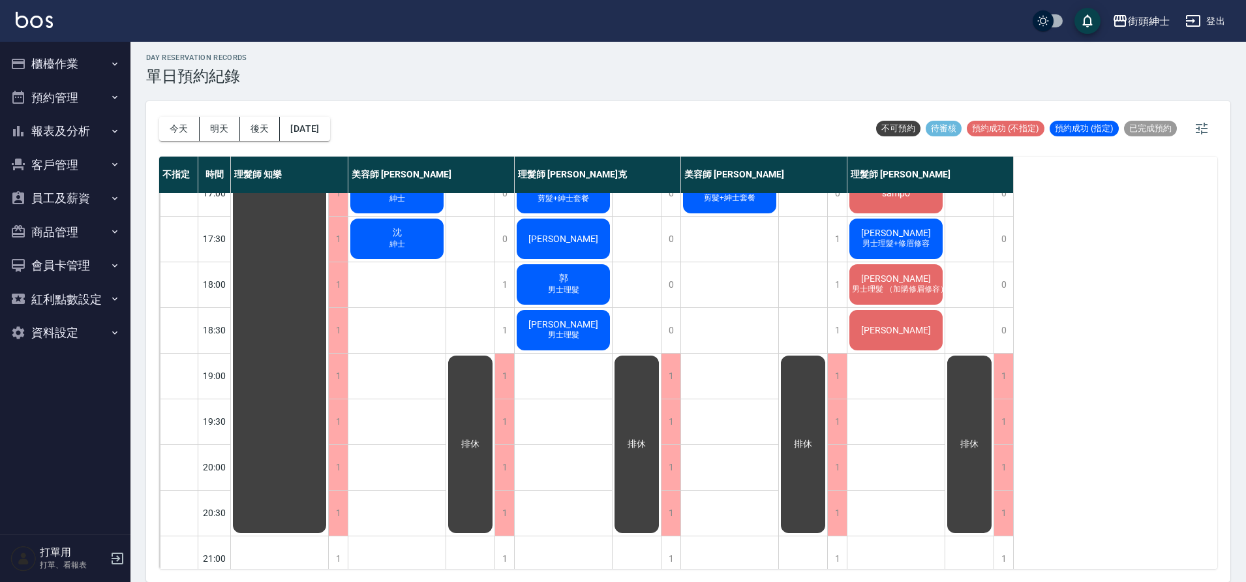
click at [577, 336] on span "男士理髮" at bounding box center [563, 334] width 37 height 11
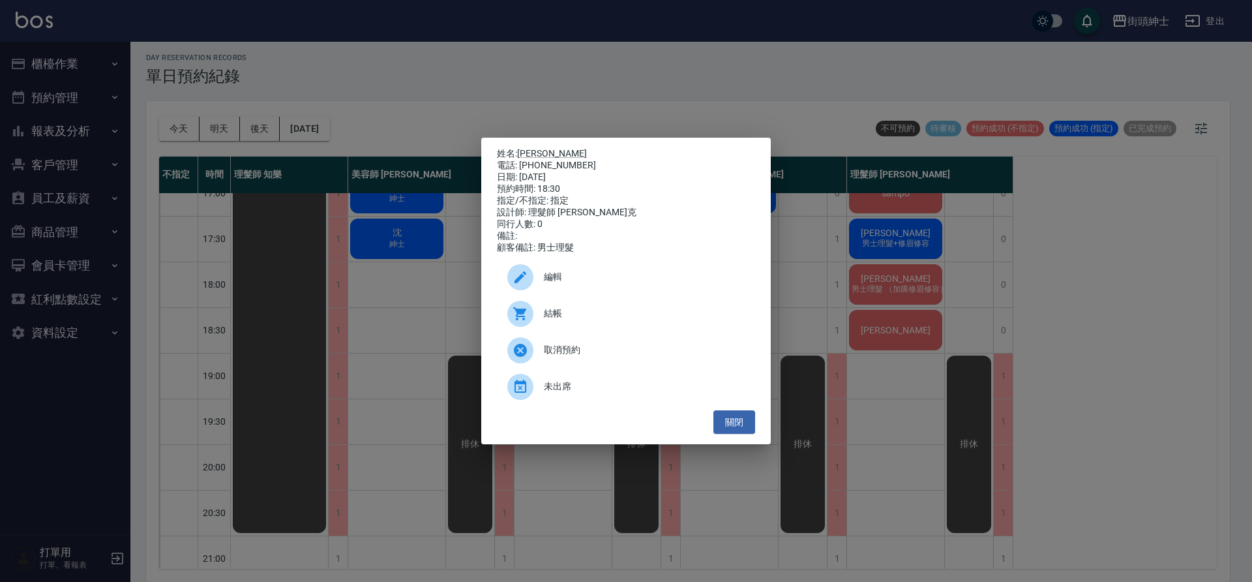
click at [466, 246] on div "姓名: [PERSON_NAME] 電話: [PHONE_NUMBER] 日期: [DATE] 預約時間: 18:30 指定/不指定: 指定 設計師: 理髮師…" at bounding box center [626, 291] width 1252 height 582
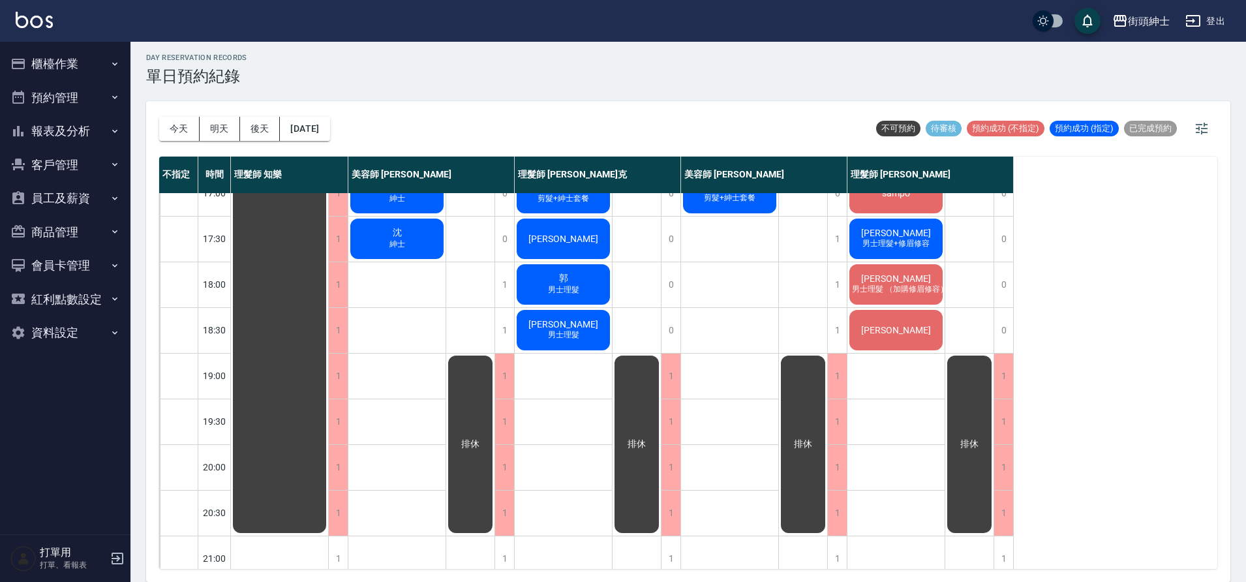
click at [906, 331] on span "[PERSON_NAME]" at bounding box center [895, 330] width 75 height 10
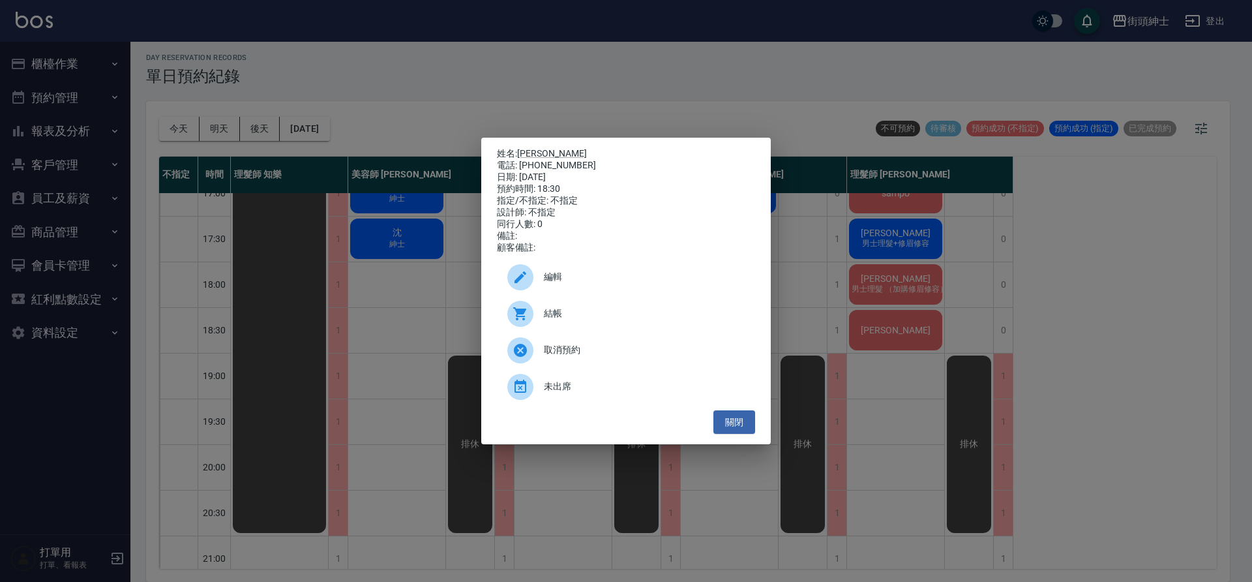
drag, startPoint x: 449, startPoint y: 255, endPoint x: 488, endPoint y: 260, distance: 38.8
click at [449, 254] on div "姓名: [PERSON_NAME] 電話: [PHONE_NUMBER] 日期: [DATE] 預約時間: 18:30 指定/不指定: 不指定 設計師: 不指…" at bounding box center [626, 291] width 1252 height 582
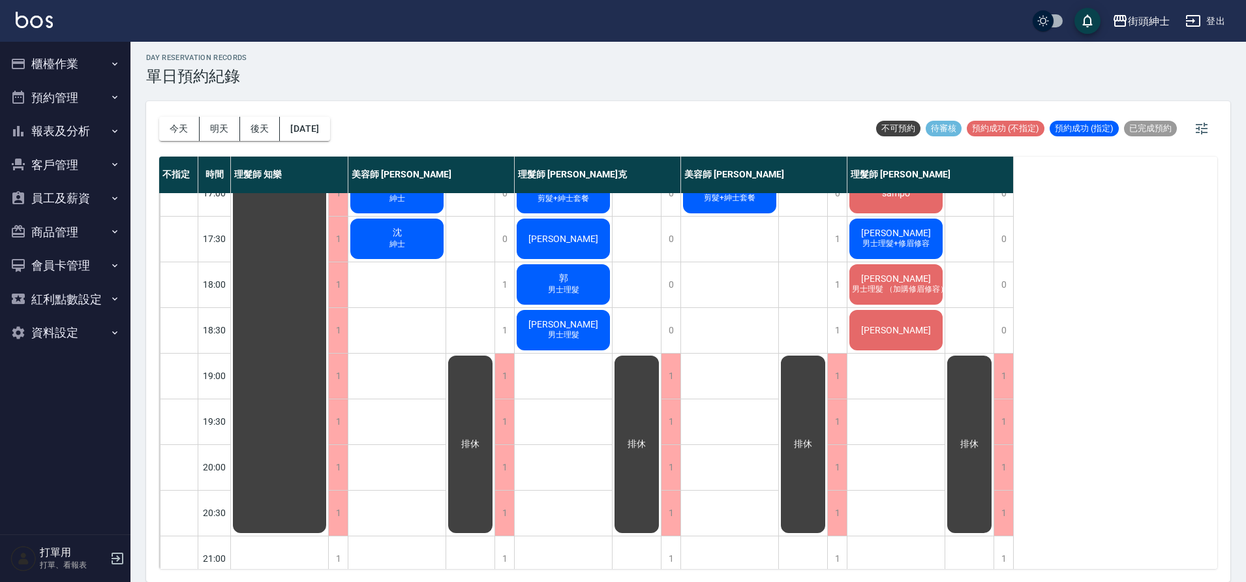
click at [589, 328] on div "Alec 男士理髮" at bounding box center [563, 330] width 97 height 44
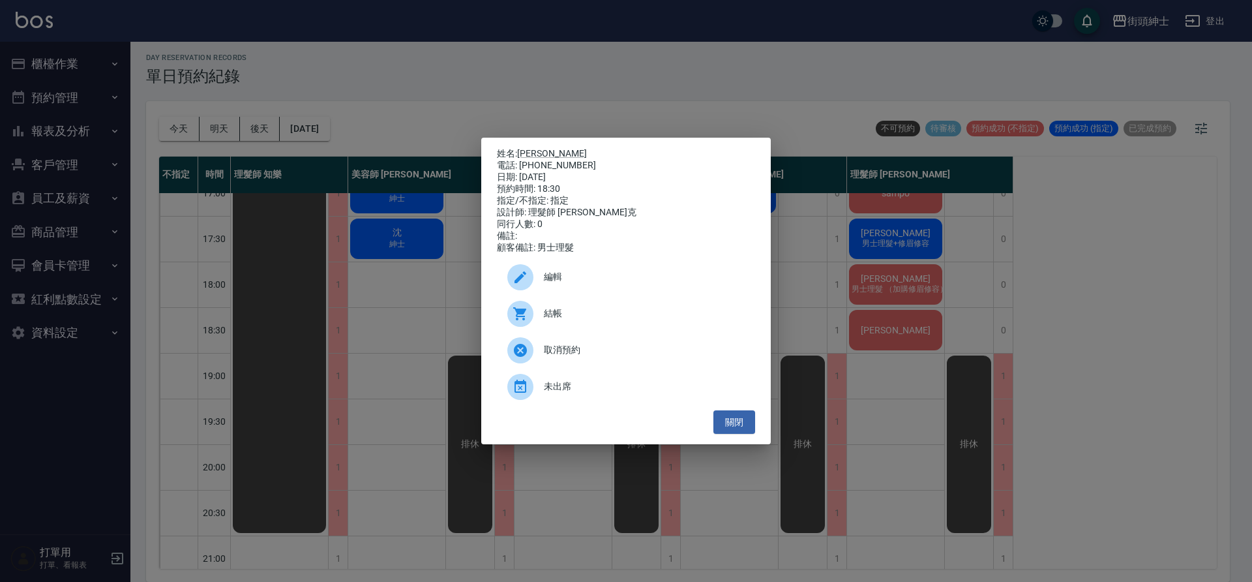
click at [423, 225] on div "姓名: [PERSON_NAME] 電話: [PHONE_NUMBER] 日期: [DATE] 預約時間: 18:30 指定/不指定: 指定 設計師: 理髮師…" at bounding box center [626, 291] width 1252 height 582
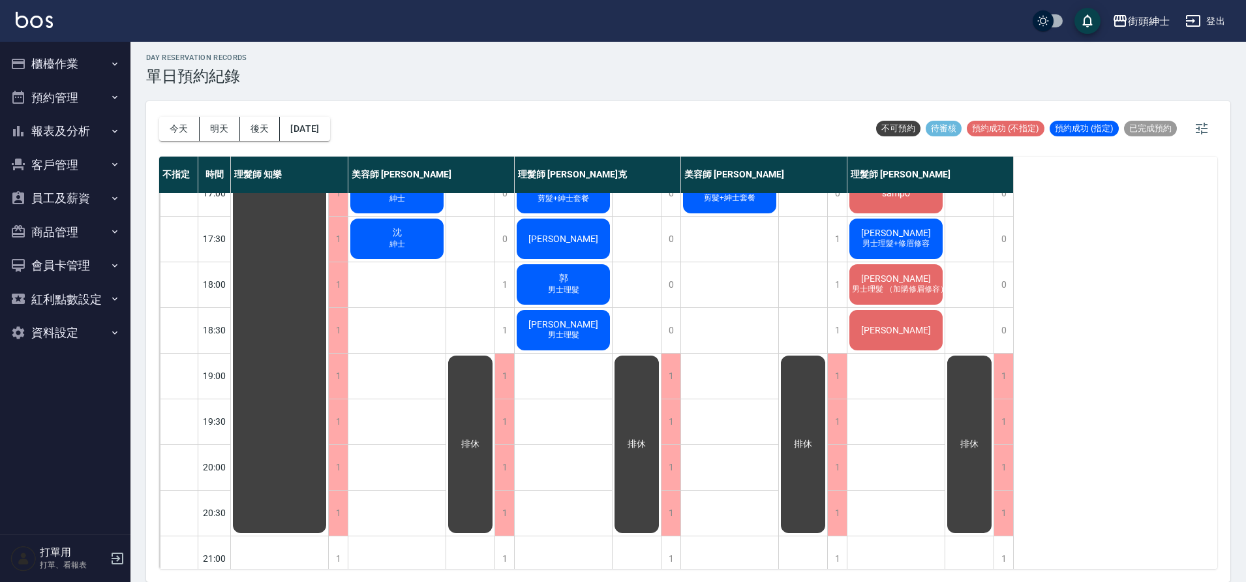
click at [543, 278] on div "郭 男士理髮" at bounding box center [563, 284] width 97 height 44
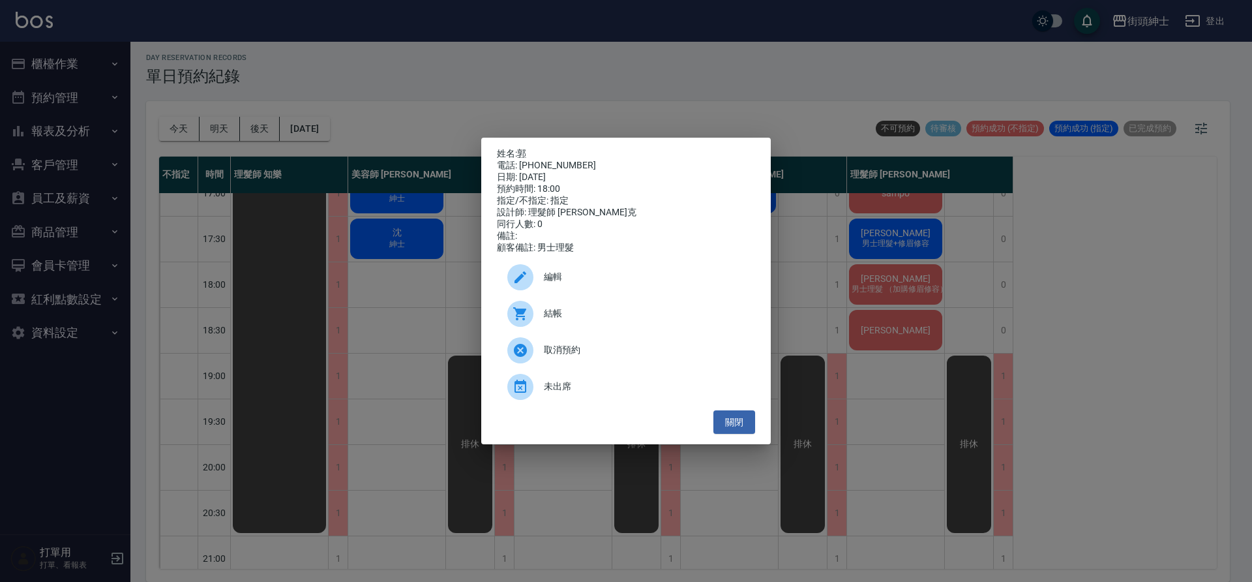
click at [452, 249] on div "姓名: 郭 電話: [PHONE_NUMBER] 日期: [DATE] 預約時間: 18:00 指定/不指定: 指定 設計師: 理髮師 [PERSON_NAM…" at bounding box center [626, 291] width 1252 height 582
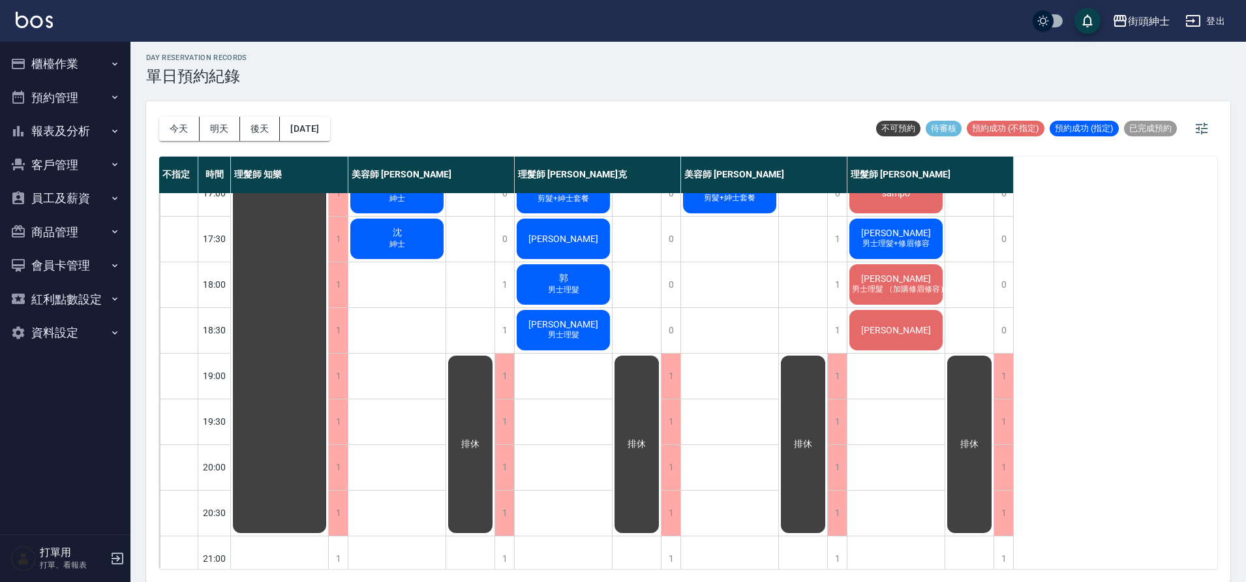
click at [924, 287] on span "男士理髮 （加購修眉修容）" at bounding box center [899, 289] width 101 height 11
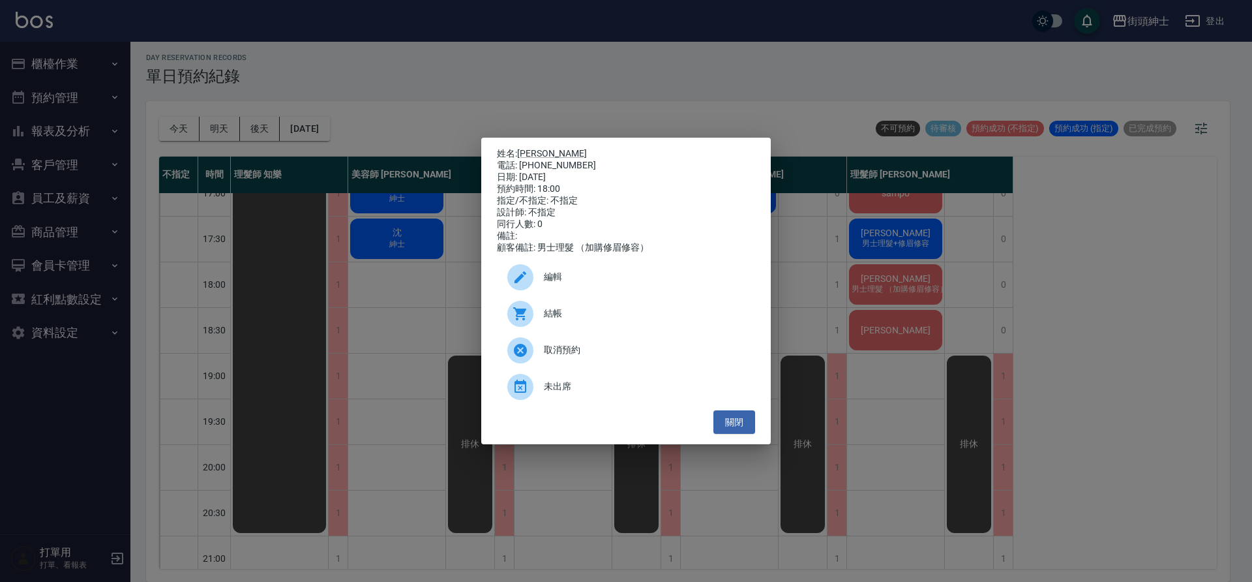
click at [424, 279] on div "姓名: [PERSON_NAME]: [PHONE_NUMBER] 日期: [DATE] 預約時間: 18:00 指定/不指定: 不指定 設計師: 不指定 同…" at bounding box center [626, 291] width 1252 height 582
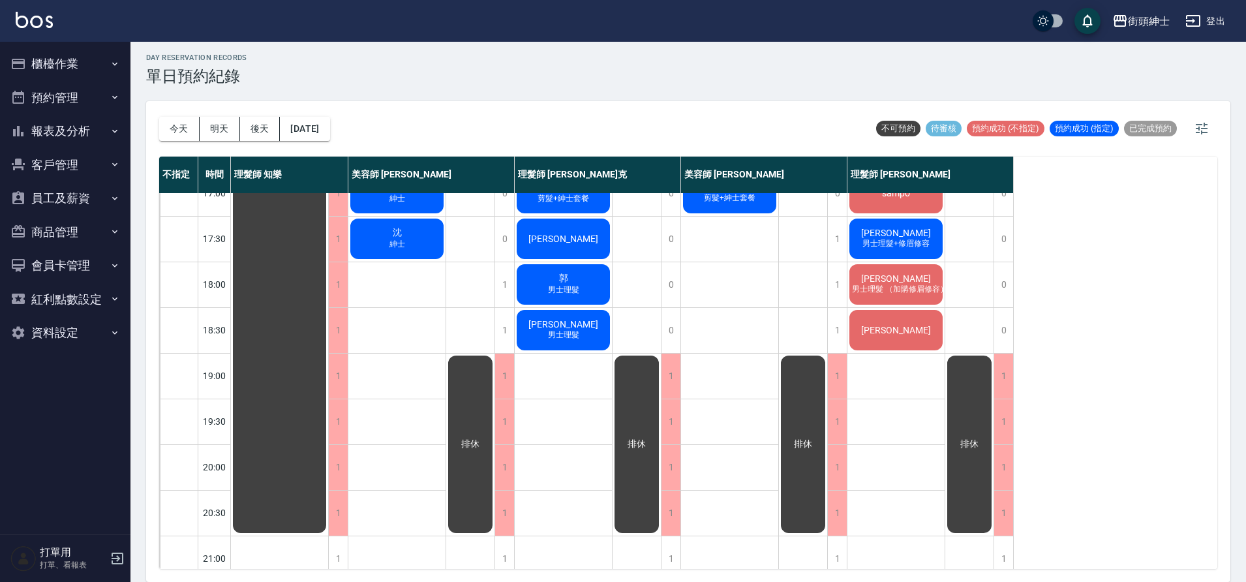
click at [919, 249] on span "男士理髮+修眉修容" at bounding box center [896, 243] width 72 height 11
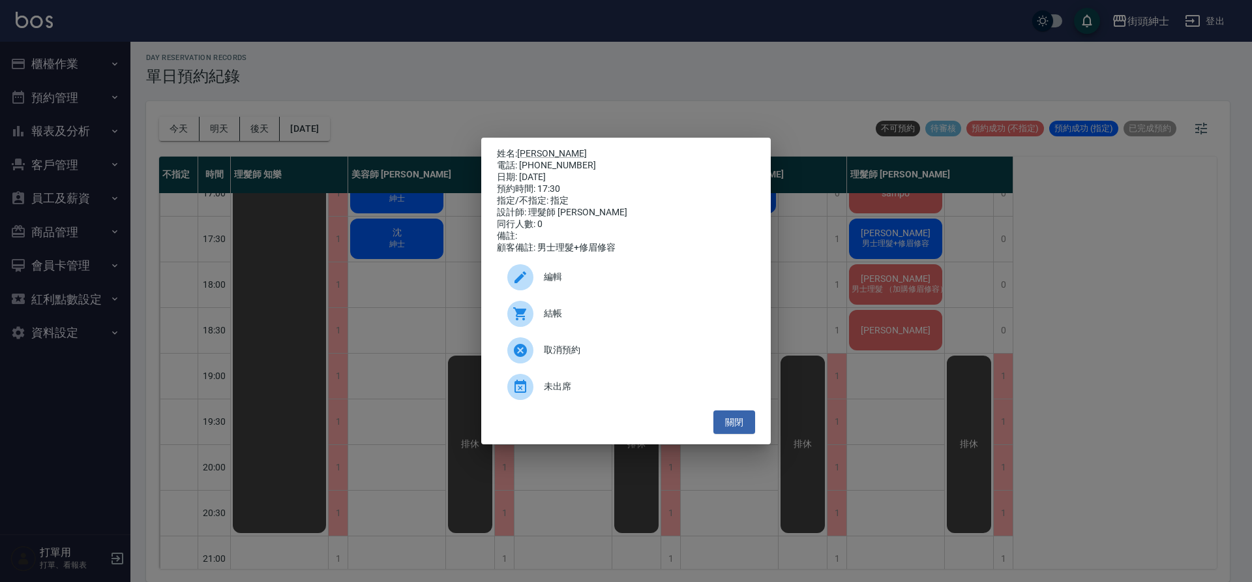
click at [441, 277] on div "姓名: [PERSON_NAME] 電話: [PHONE_NUMBER] 日期: [DATE] 預約時間: 17:30 指定/不指定: 指定 設計師: 理髮師…" at bounding box center [626, 291] width 1252 height 582
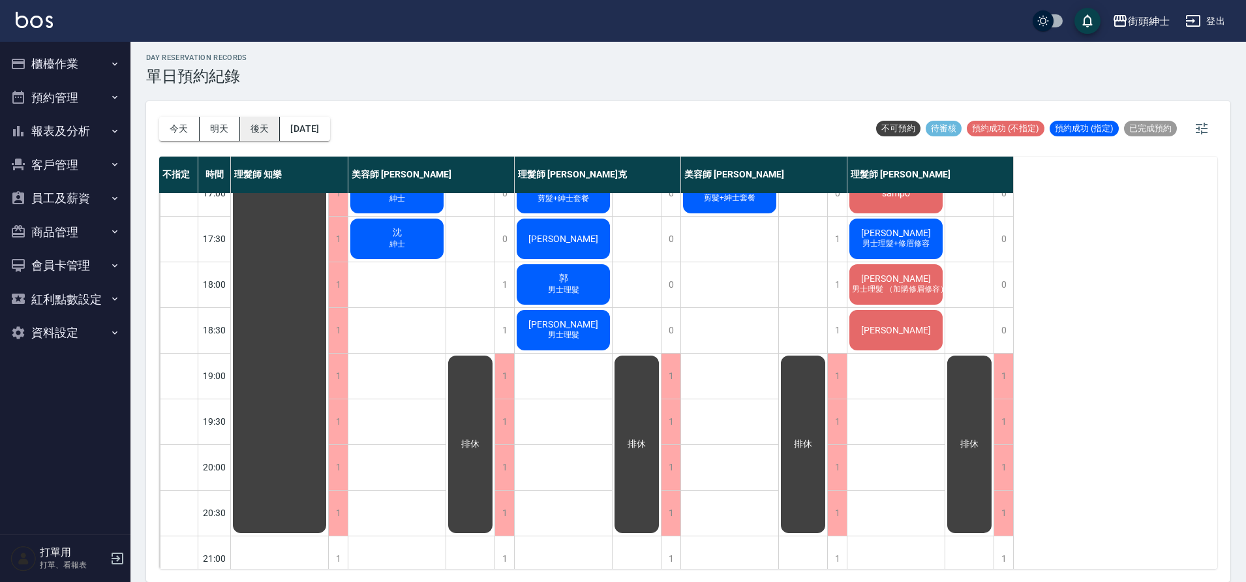
click at [273, 127] on button "後天" at bounding box center [260, 129] width 40 height 24
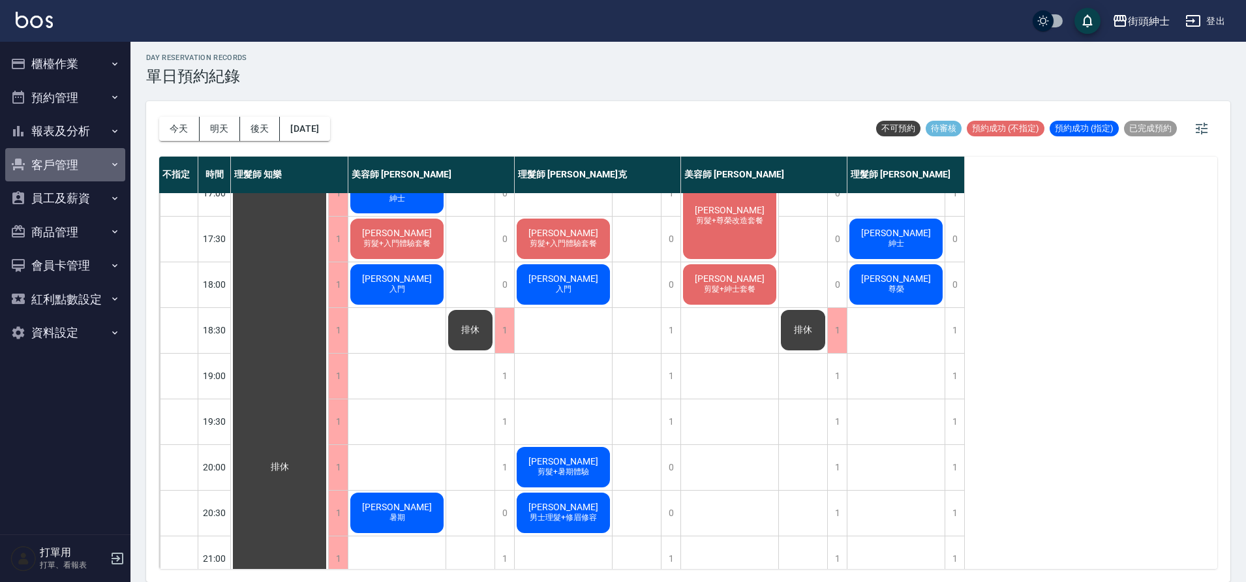
click at [74, 157] on button "客戶管理" at bounding box center [65, 165] width 120 height 34
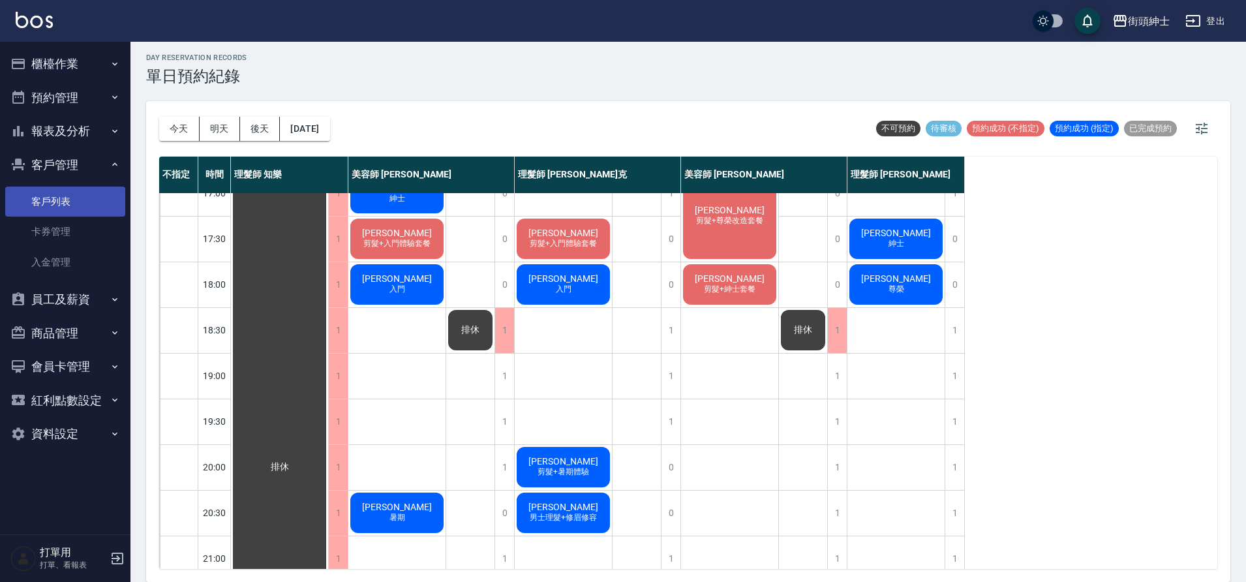
click at [76, 199] on link "客戶列表" at bounding box center [65, 202] width 120 height 30
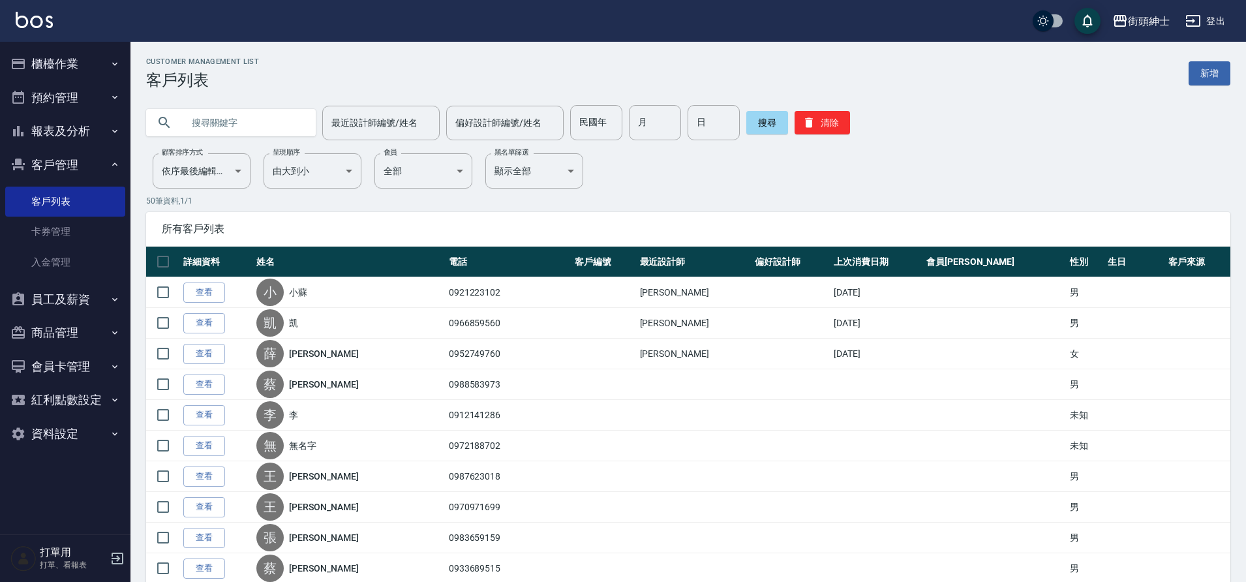
click at [258, 123] on input "text" at bounding box center [244, 122] width 123 height 35
type input "０"
type input "0966005570"
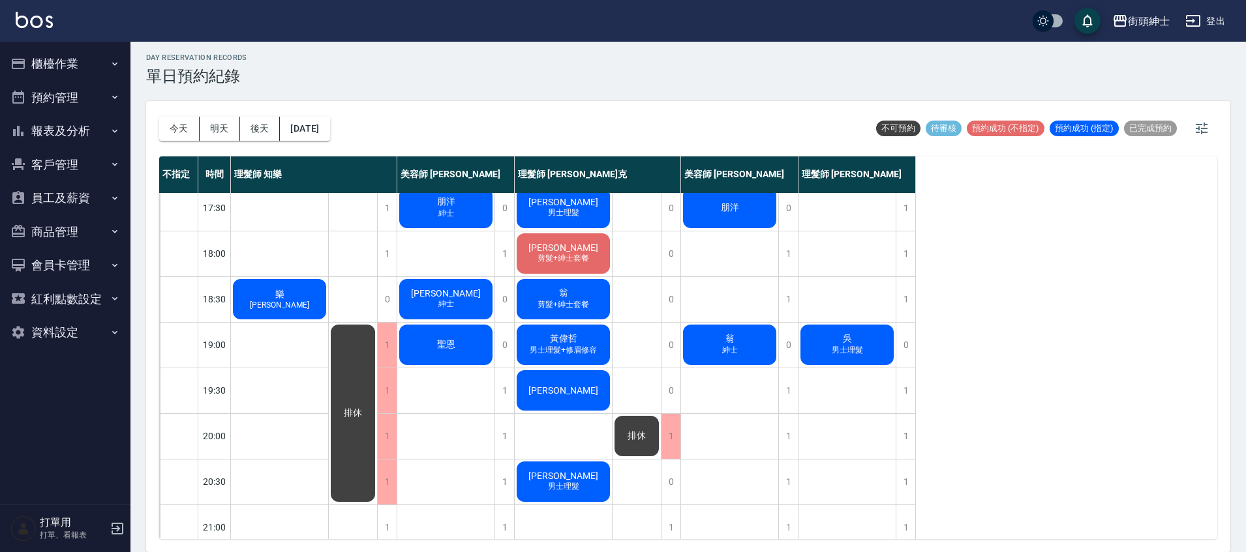
scroll to position [606, 0]
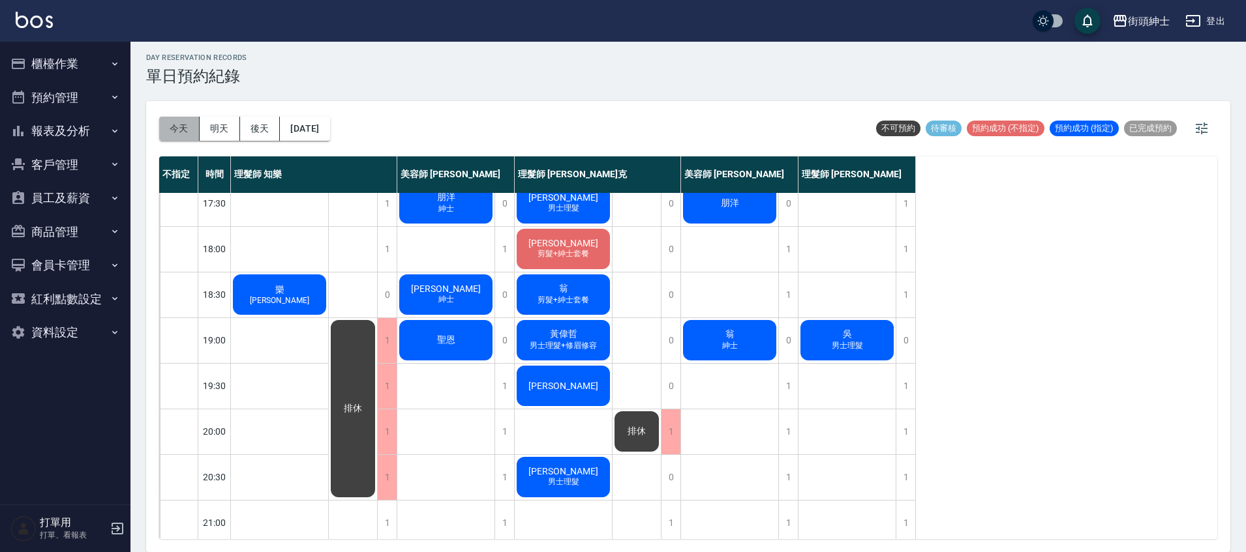
click at [183, 131] on button "今天" at bounding box center [179, 129] width 40 height 24
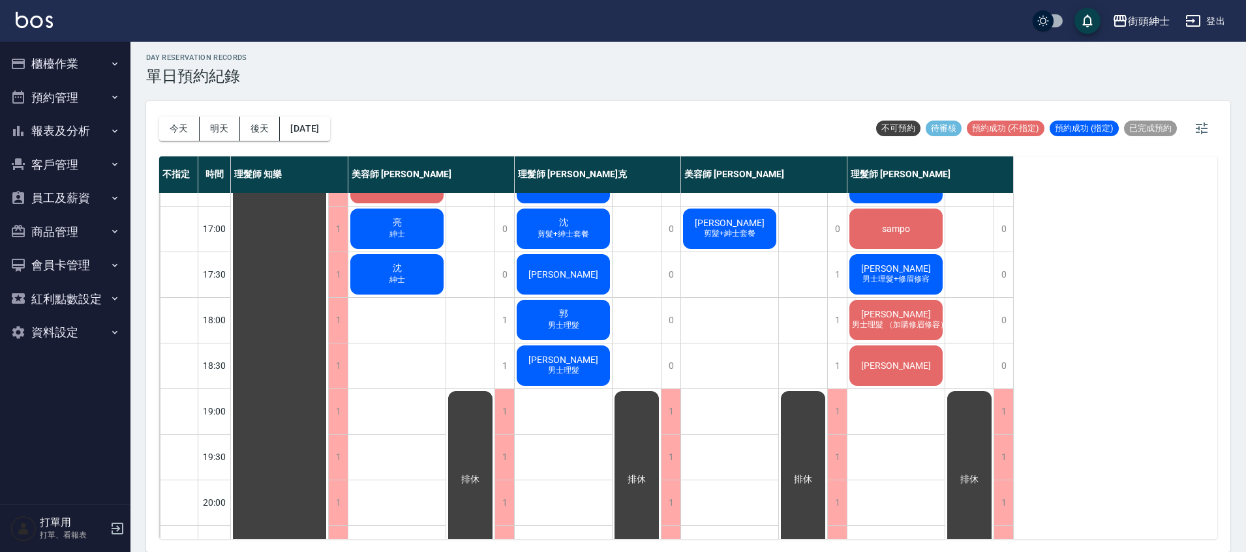
scroll to position [533, 0]
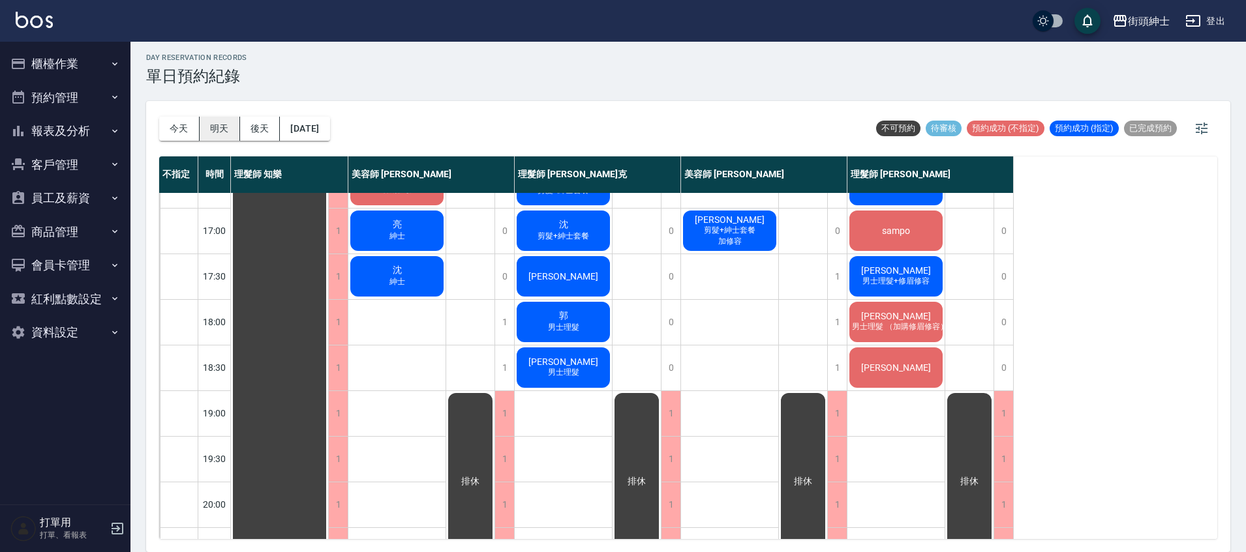
click at [229, 129] on button "明天" at bounding box center [220, 129] width 40 height 24
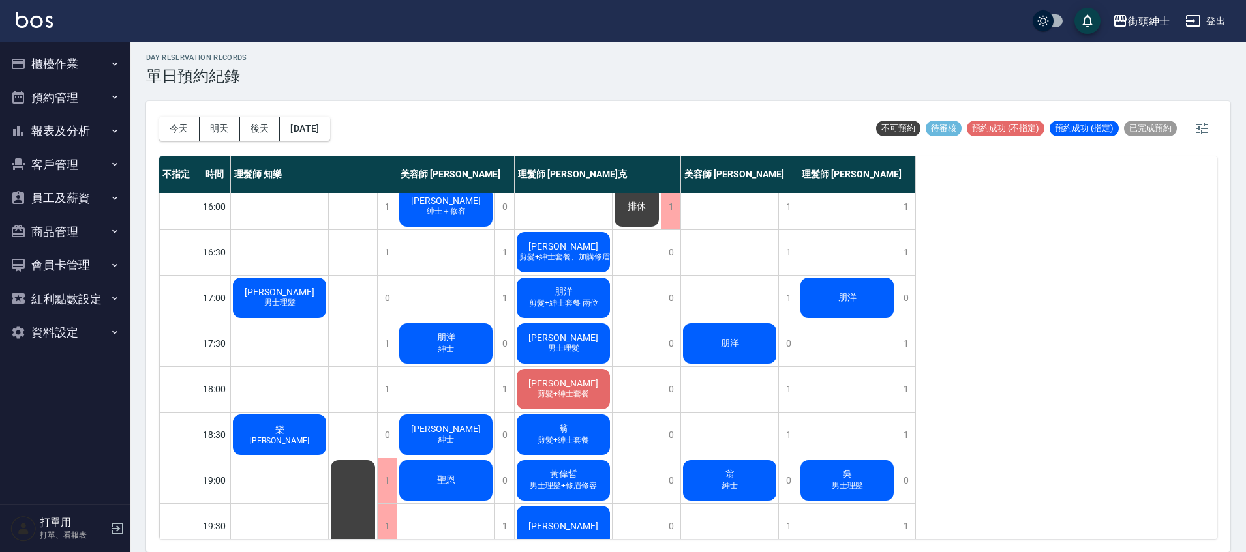
scroll to position [465, 0]
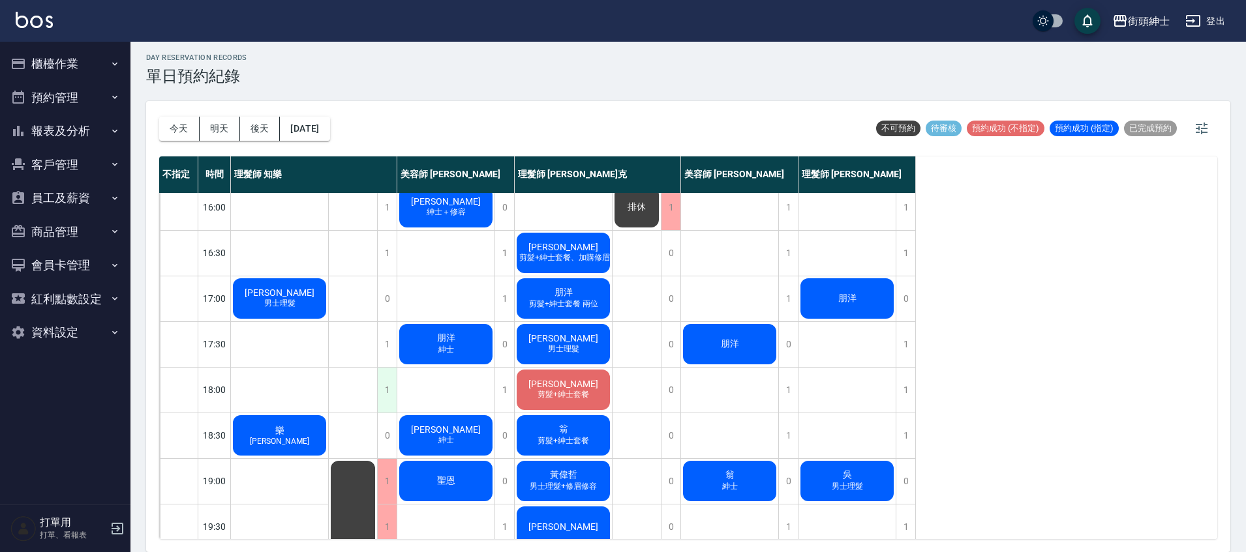
click at [389, 381] on div "1" at bounding box center [387, 390] width 20 height 45
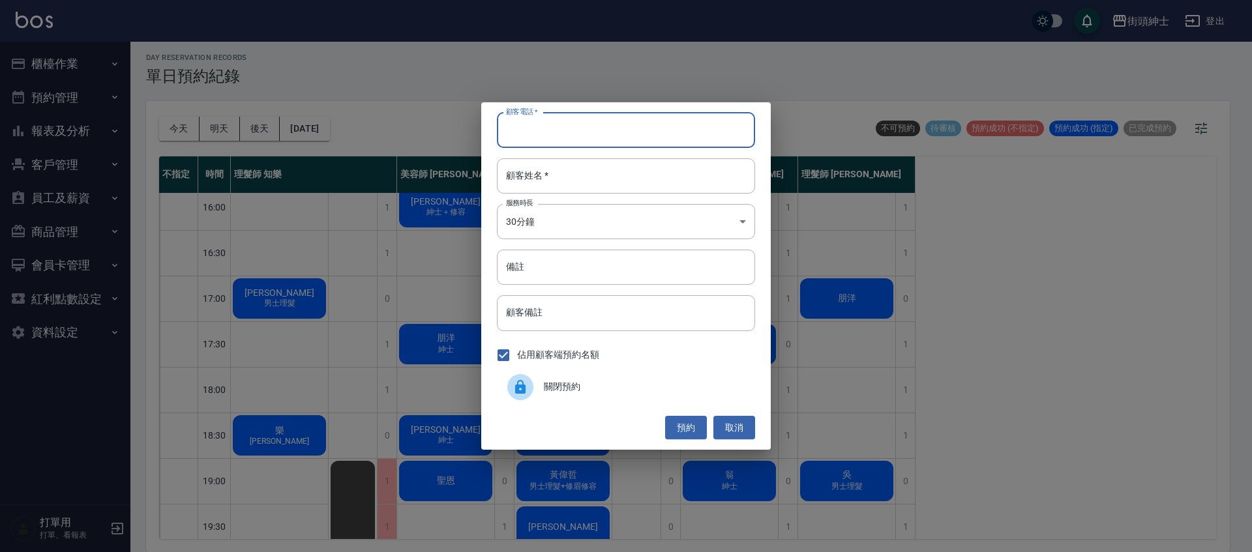
click at [599, 128] on input "顧客電話   *" at bounding box center [626, 130] width 258 height 35
type input "0980698149"
click at [635, 183] on input "顧客姓名   *" at bounding box center [626, 175] width 258 height 35
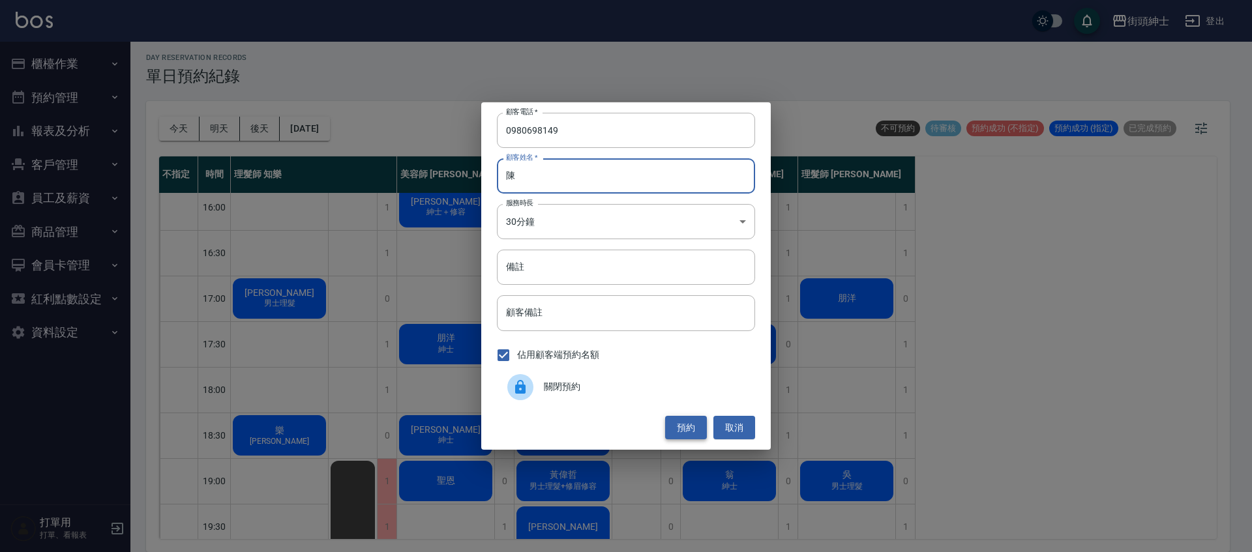
type input "陳"
click at [699, 423] on button "預約" at bounding box center [686, 428] width 42 height 24
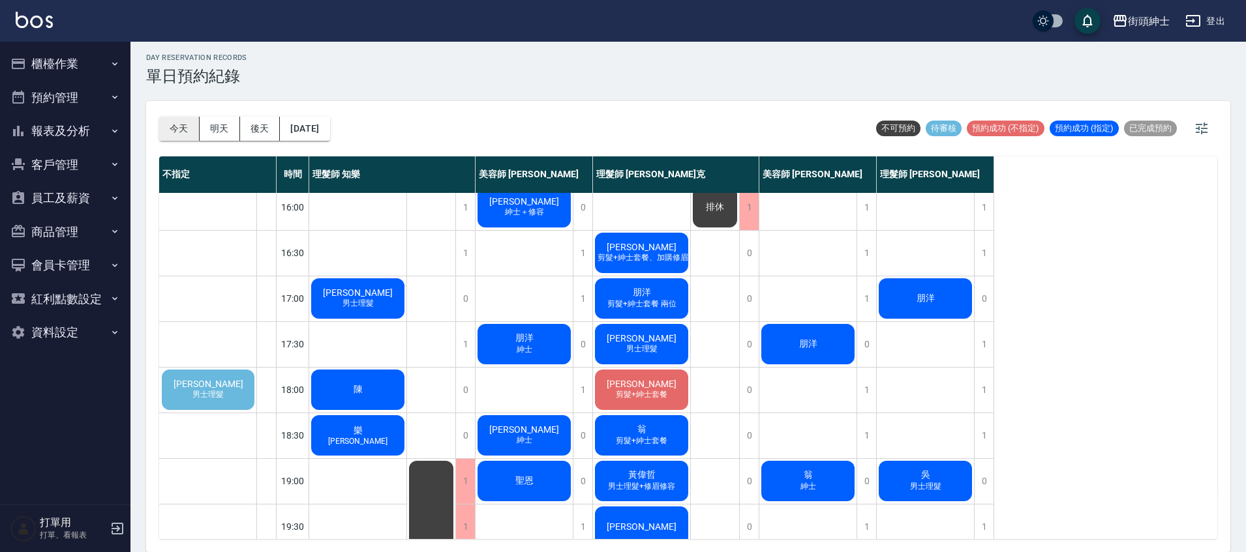
click at [190, 130] on button "今天" at bounding box center [179, 129] width 40 height 24
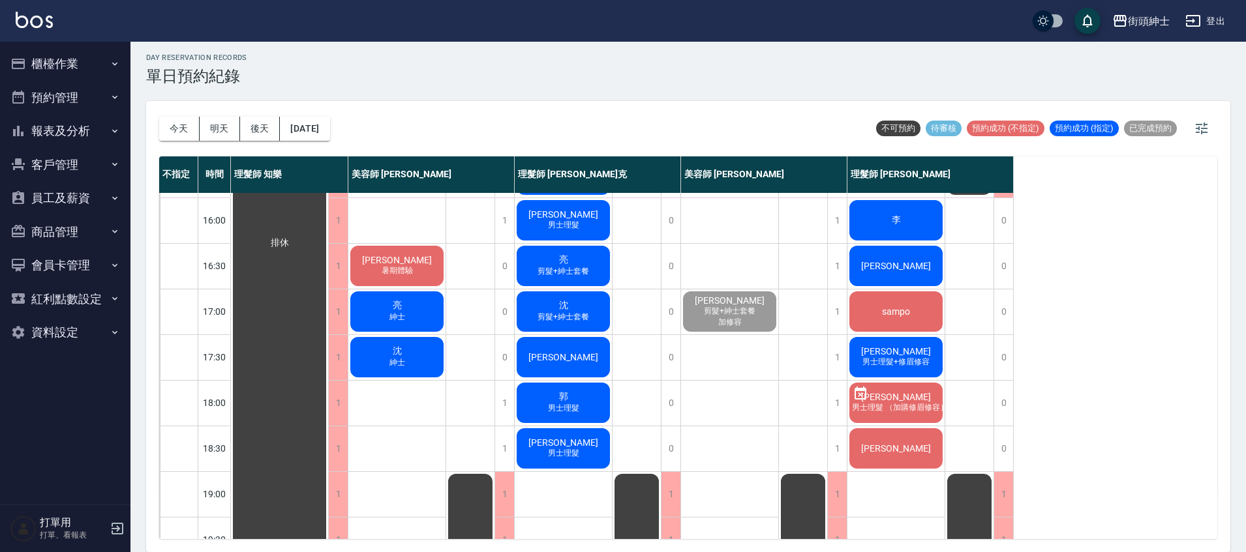
scroll to position [443, 0]
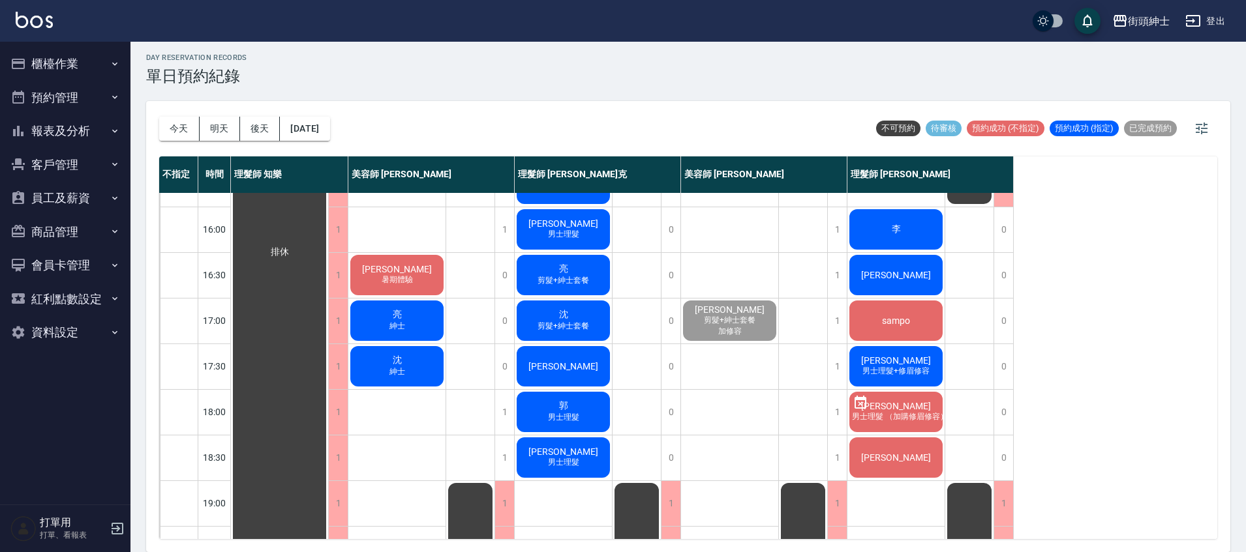
click at [594, 459] on div "Alec 男士理髮" at bounding box center [563, 458] width 97 height 44
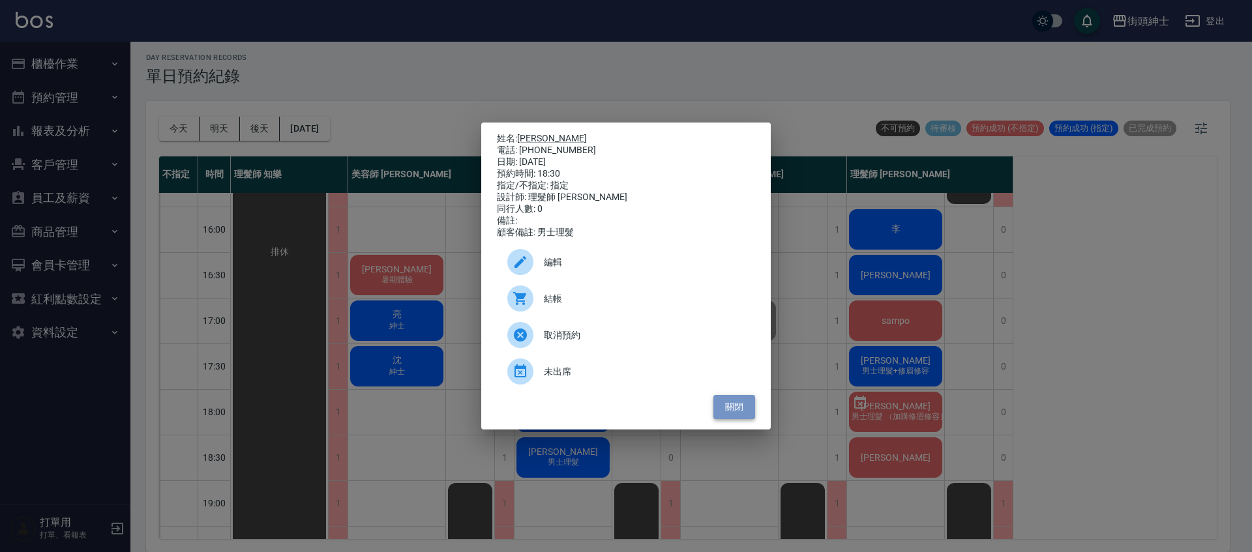
click at [729, 419] on button "關閉" at bounding box center [735, 407] width 42 height 24
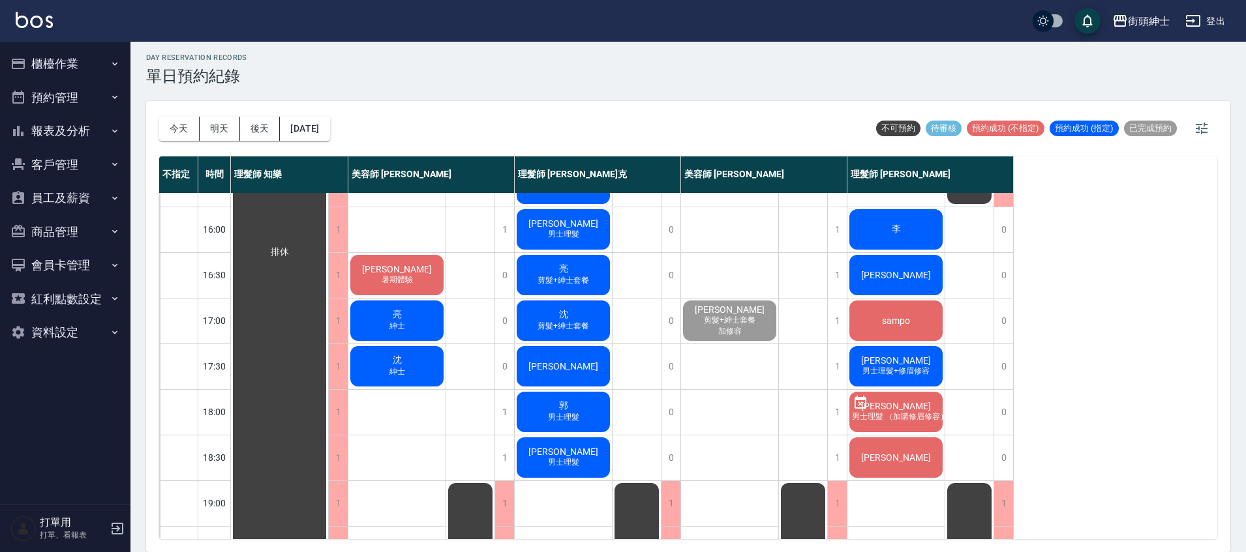
click at [757, 330] on div "吳亭穎 剪髮+紳士套餐 加修容" at bounding box center [729, 321] width 97 height 44
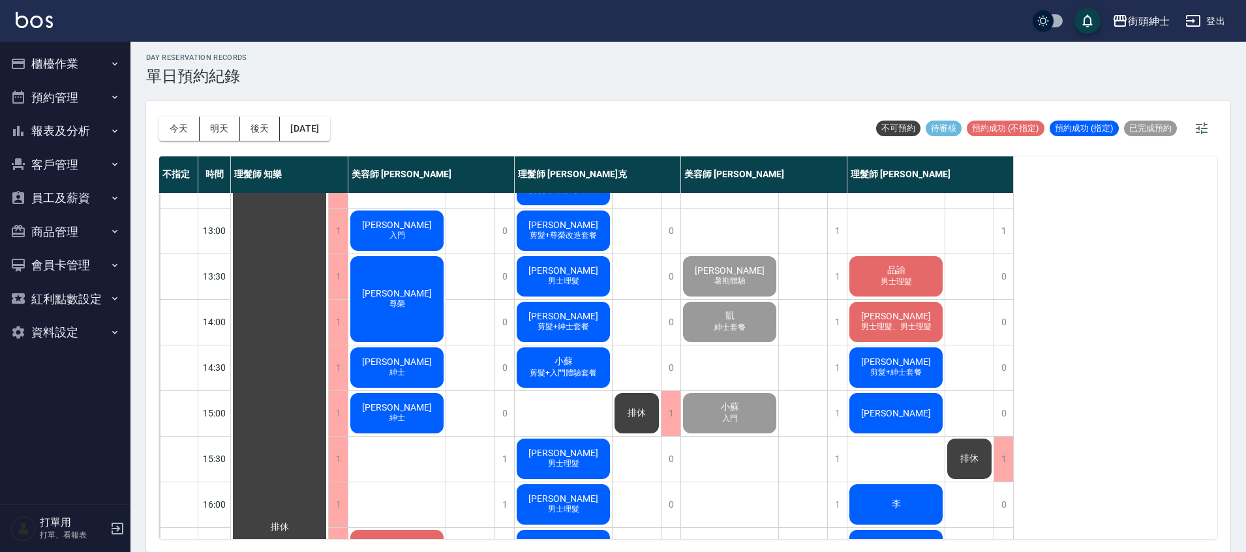
scroll to position [170, 0]
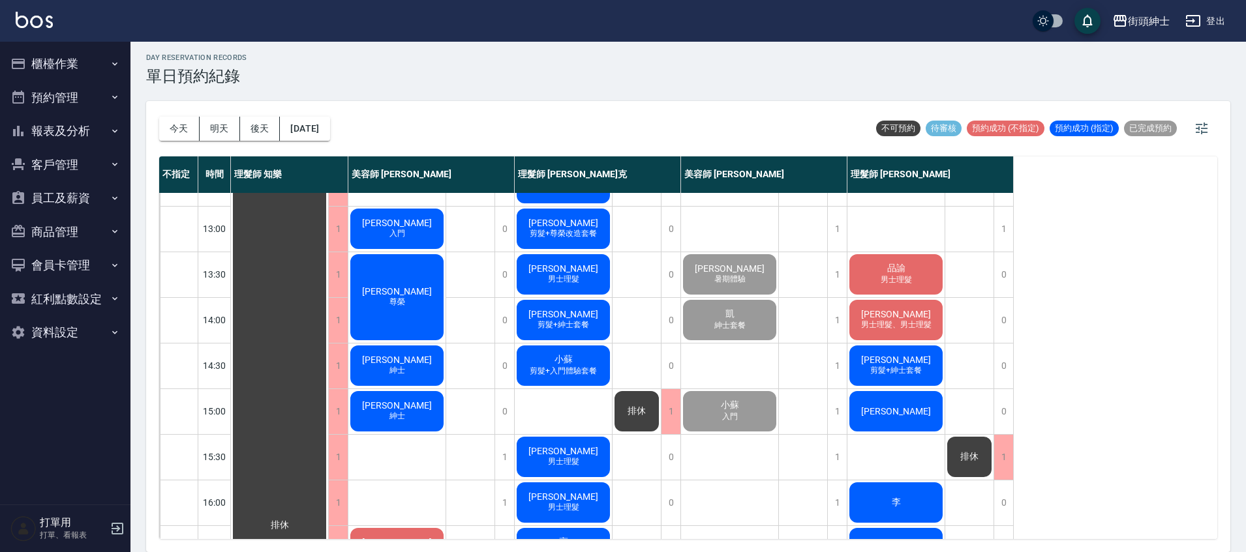
click at [428, 354] on div "柏霖 紳士" at bounding box center [396, 366] width 97 height 44
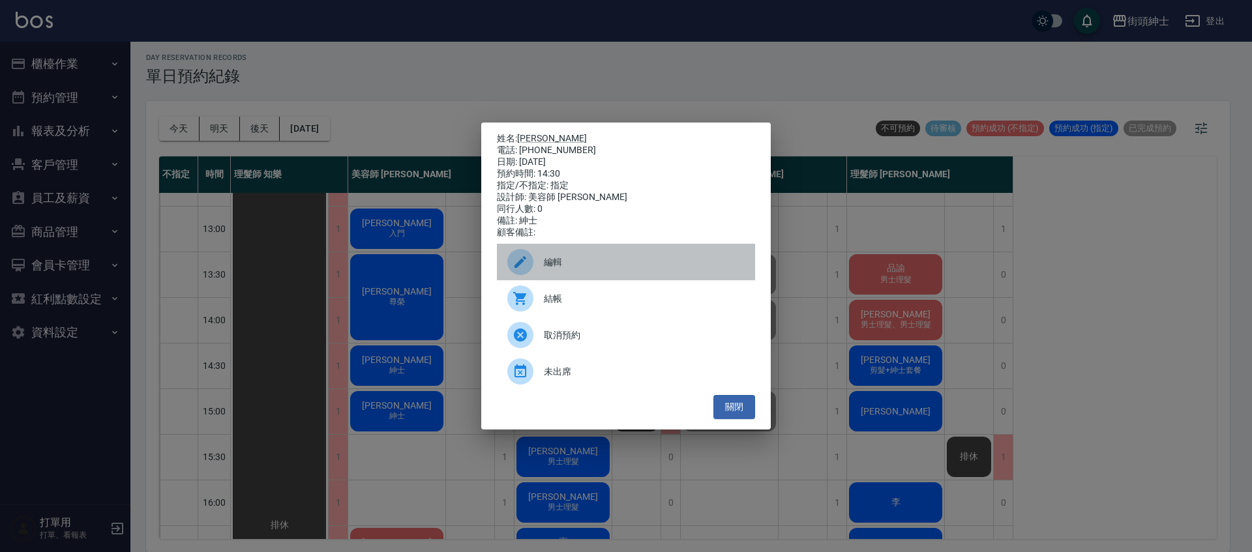
click at [541, 271] on div at bounding box center [525, 262] width 37 height 26
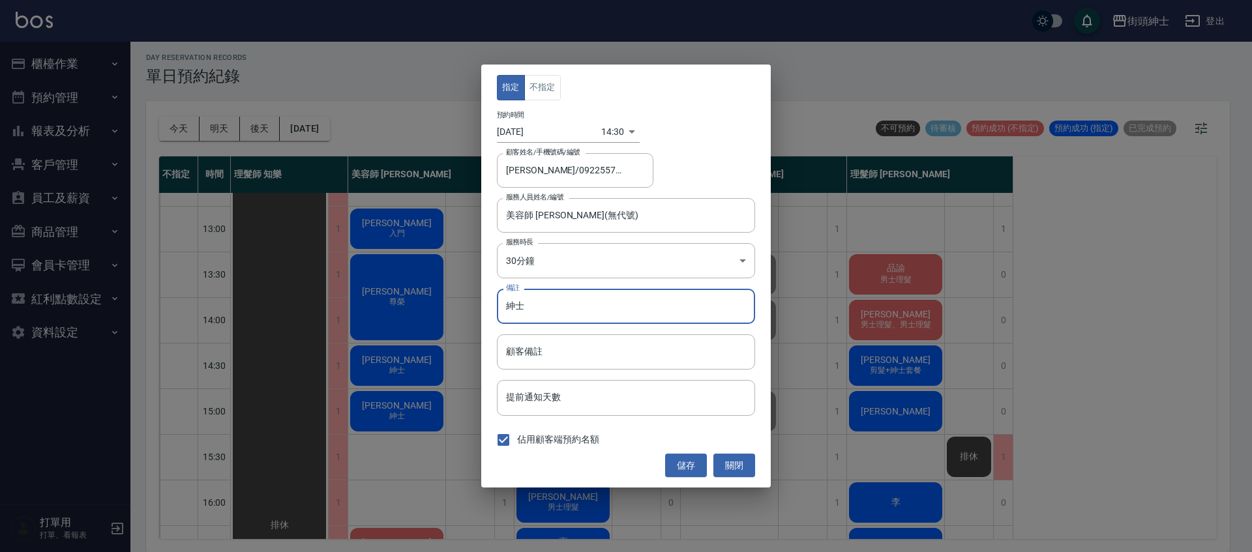
click at [547, 303] on input "紳士" at bounding box center [626, 306] width 258 height 35
type input "紳士＋修容"
click at [695, 468] on button "儲存" at bounding box center [686, 466] width 42 height 24
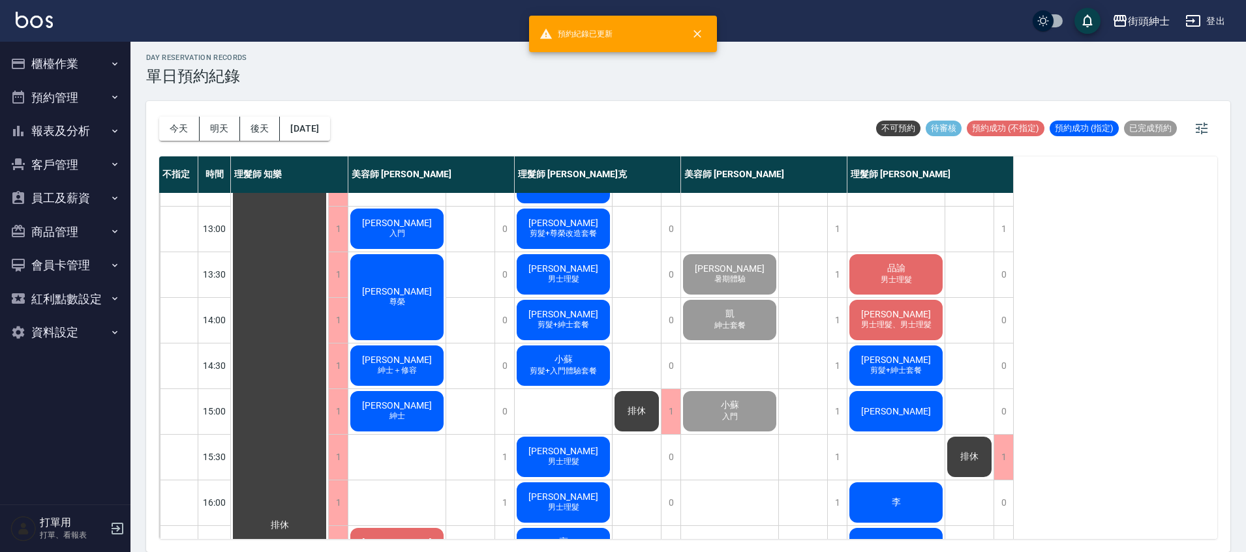
click at [391, 229] on span "入門" at bounding box center [397, 233] width 21 height 11
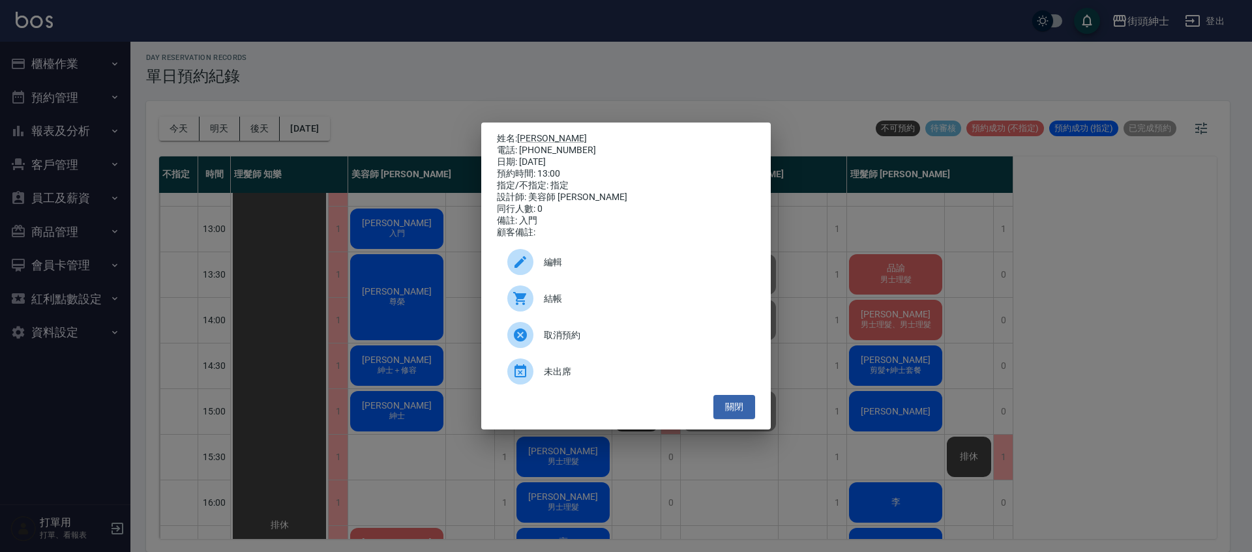
click at [581, 278] on div "編輯" at bounding box center [626, 262] width 258 height 37
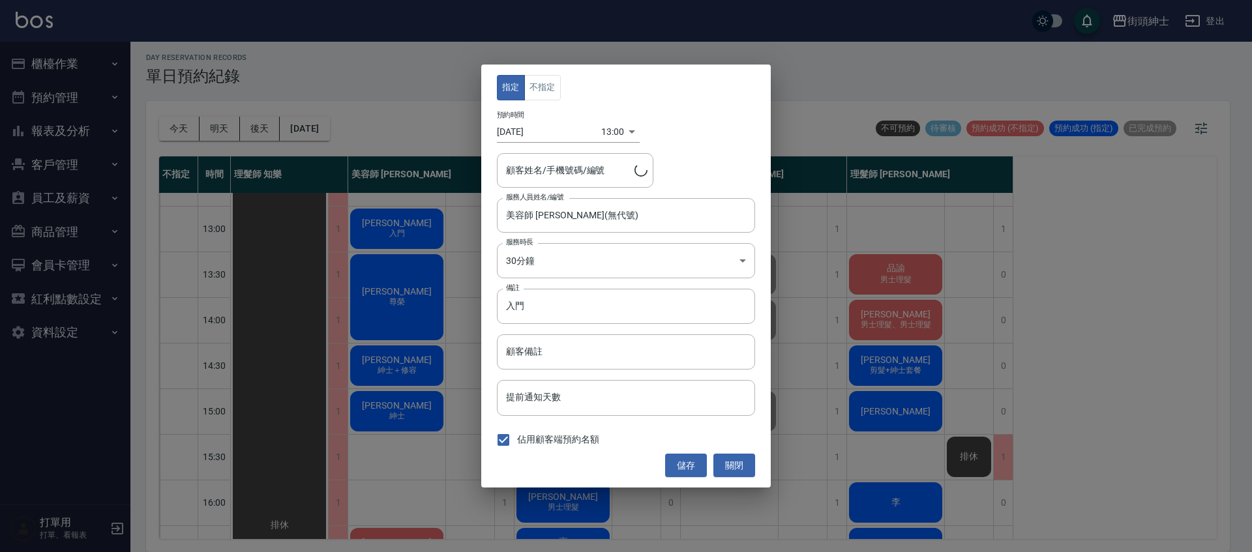
type input "許仲維/0913791214"
click at [594, 303] on input "入門" at bounding box center [626, 306] width 258 height 35
type input "入門＋修容"
click at [689, 462] on button "儲存" at bounding box center [686, 466] width 42 height 24
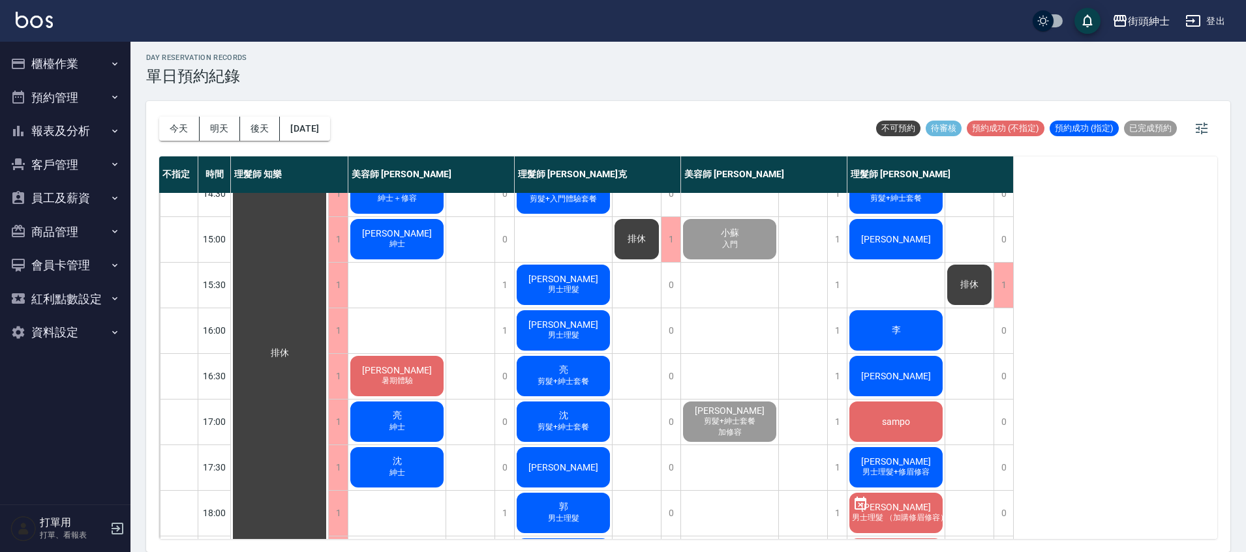
scroll to position [331, 0]
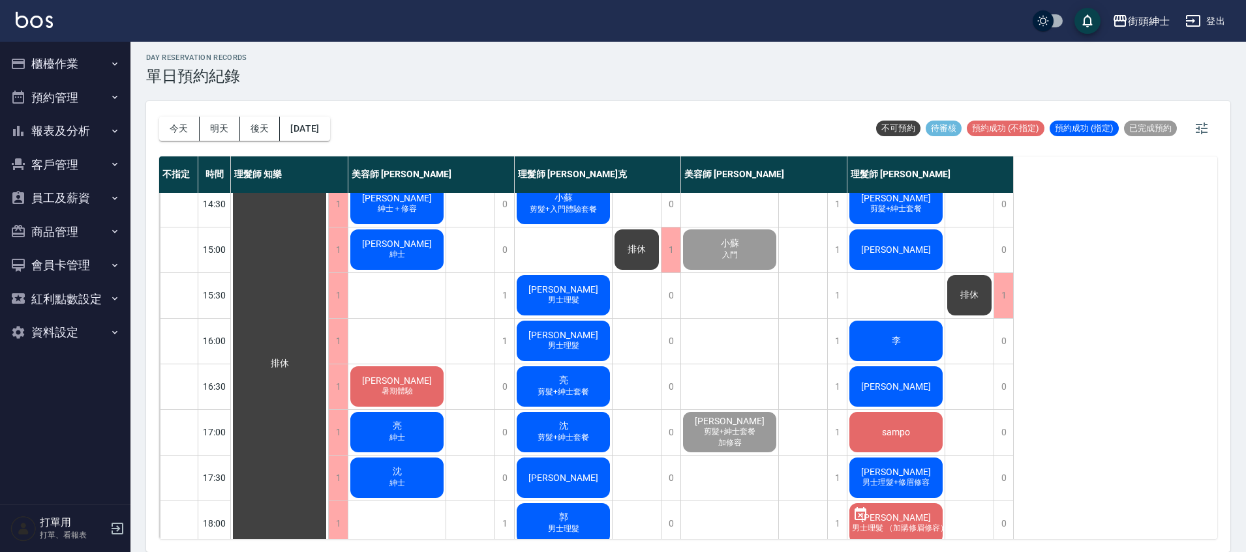
click at [380, 464] on div "沈 紳士" at bounding box center [396, 478] width 97 height 44
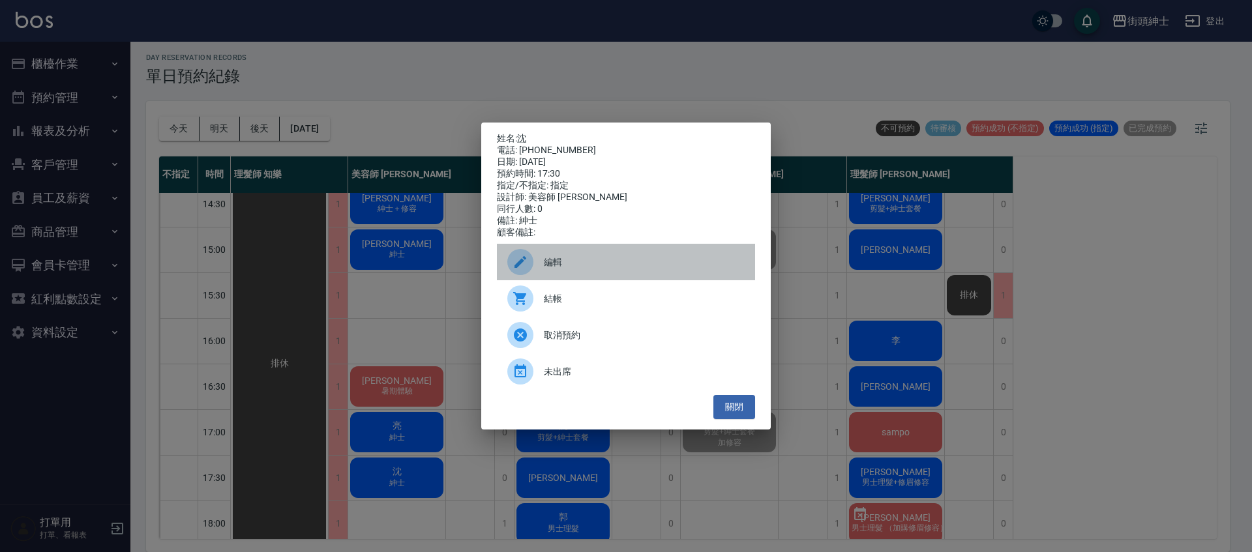
click at [596, 267] on span "編輯" at bounding box center [644, 263] width 201 height 14
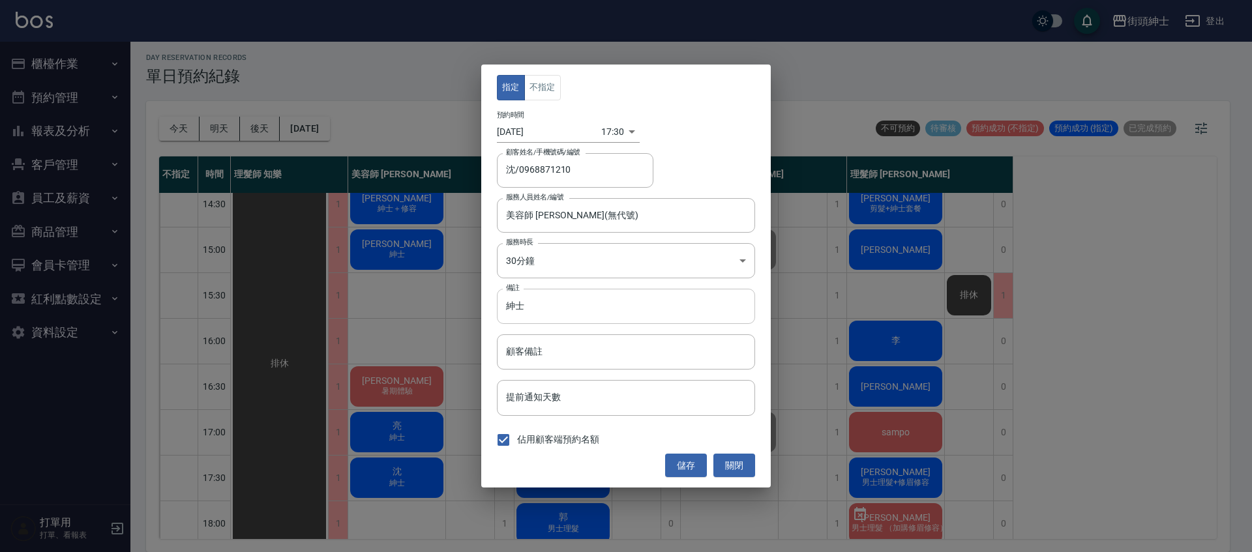
click at [601, 303] on input "紳士" at bounding box center [626, 306] width 258 height 35
type input "紳士＋面膜"
click at [698, 459] on button "儲存" at bounding box center [686, 466] width 42 height 24
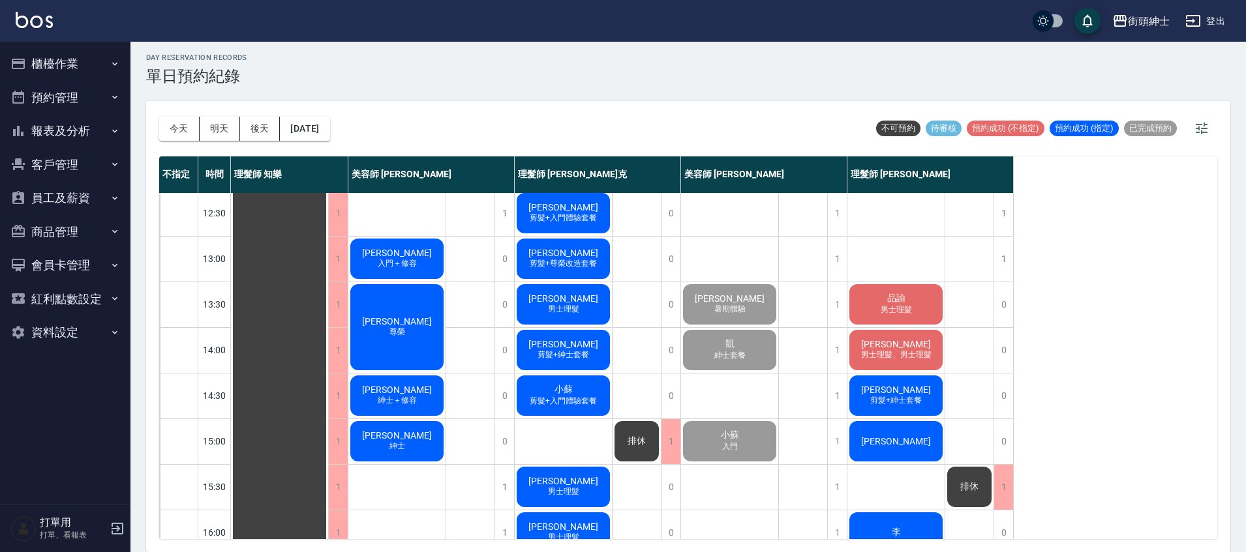
scroll to position [455, 0]
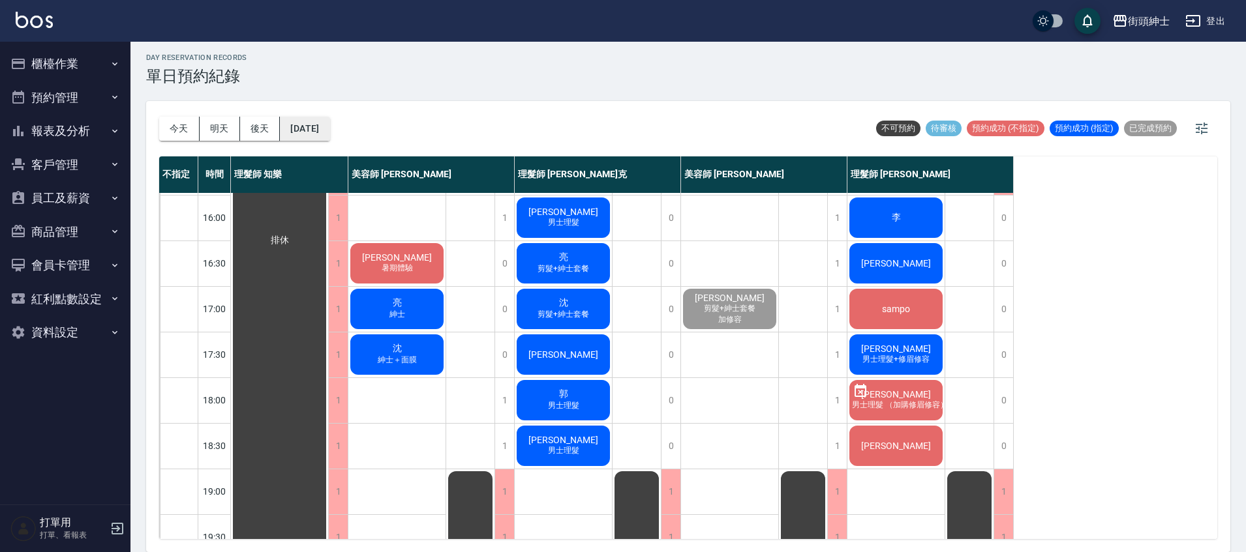
click at [326, 119] on button "[DATE]" at bounding box center [305, 129] width 50 height 24
click at [286, 131] on button "[DATE]" at bounding box center [305, 129] width 50 height 24
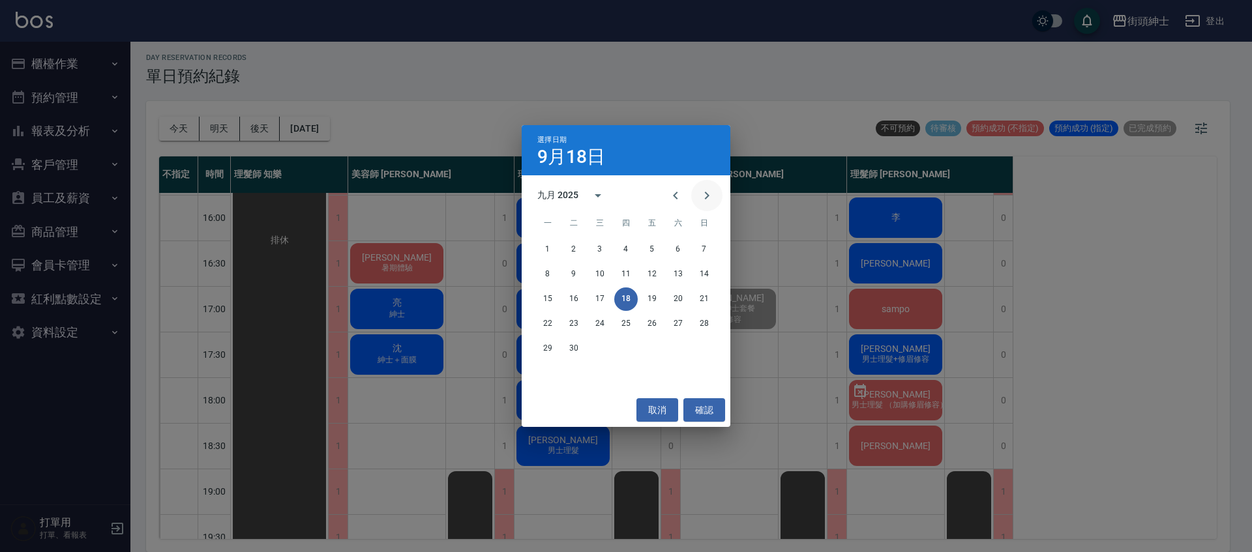
click at [700, 201] on icon "Next month" at bounding box center [707, 196] width 16 height 16
click at [684, 245] on button "4" at bounding box center [678, 249] width 23 height 23
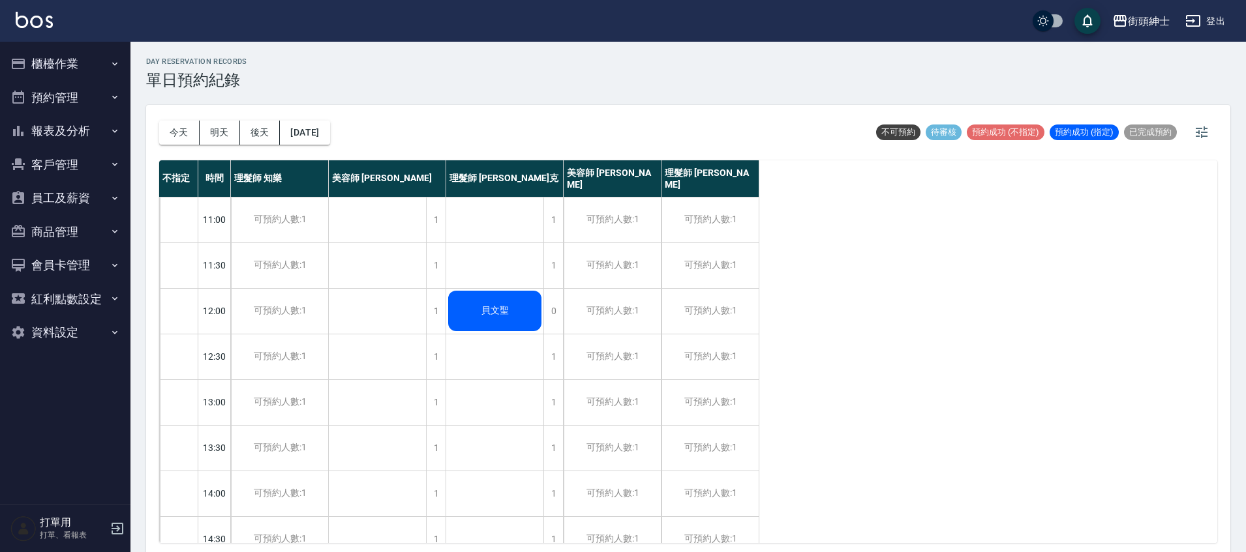
click at [328, 148] on div "今天 明天 後天 2025/10/04" at bounding box center [244, 132] width 171 height 55
click at [329, 138] on button "2025/10/04" at bounding box center [305, 133] width 50 height 24
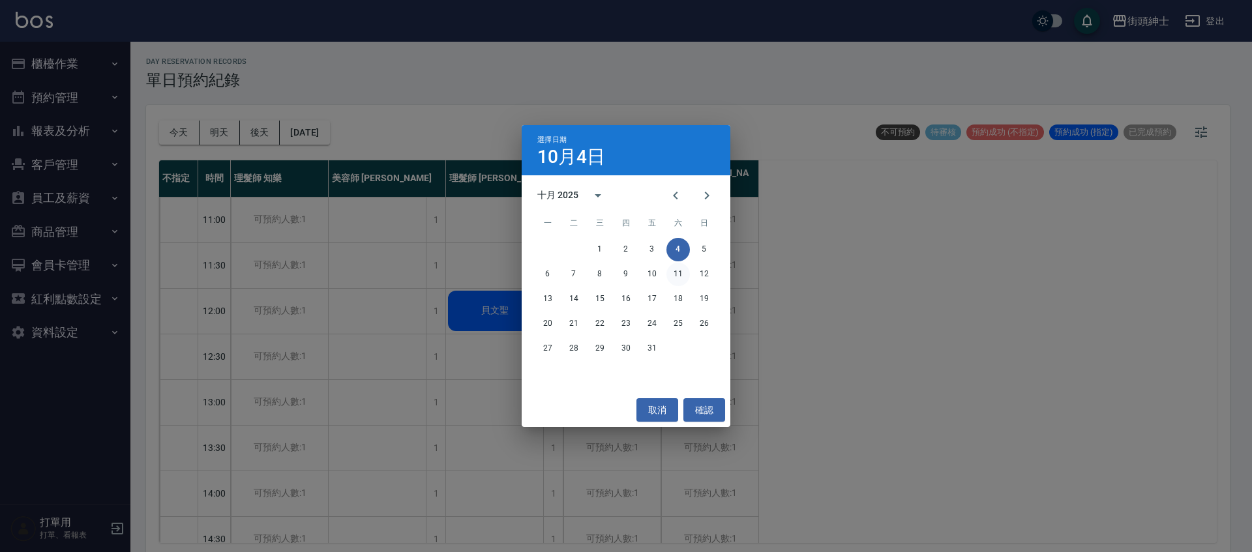
click at [673, 270] on button "11" at bounding box center [678, 274] width 23 height 23
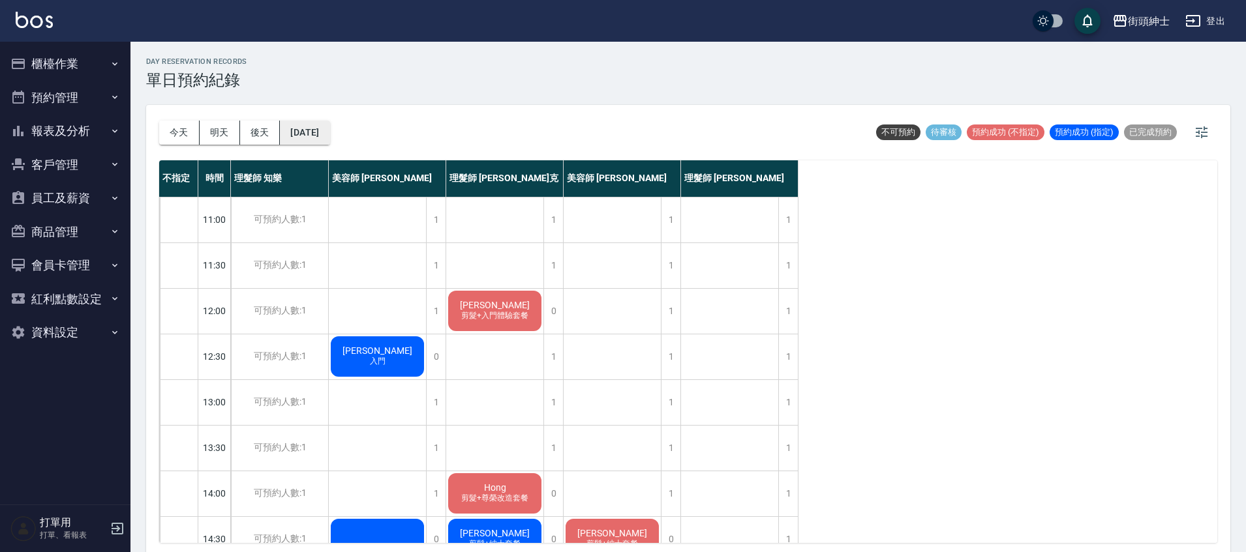
click at [329, 138] on button "2025/10/11" at bounding box center [305, 133] width 50 height 24
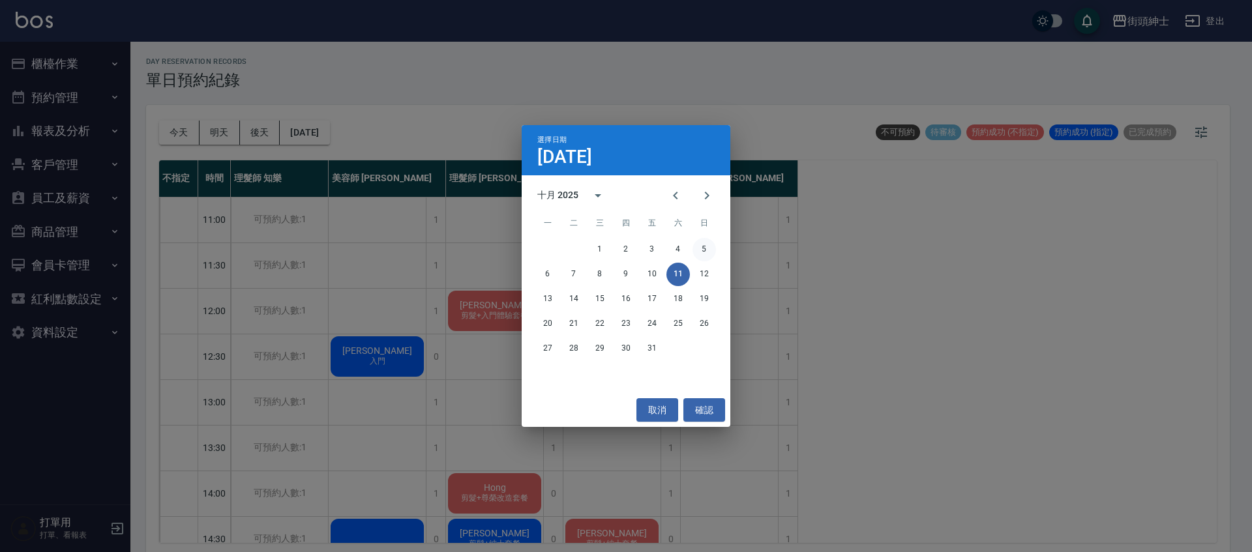
click at [710, 250] on button "5" at bounding box center [704, 249] width 23 height 23
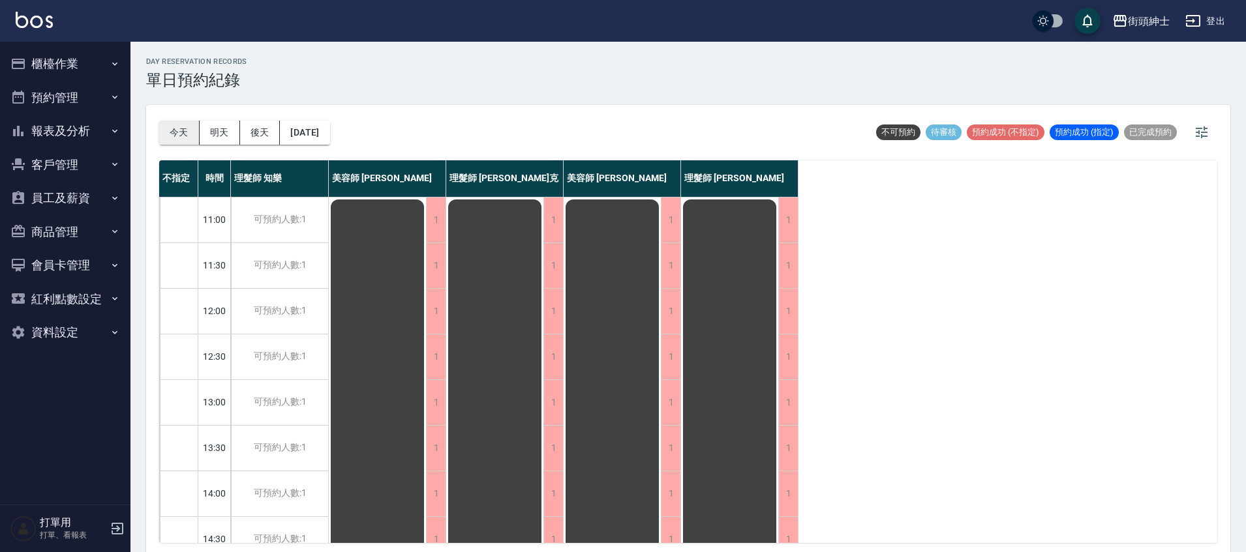
click at [190, 134] on button "今天" at bounding box center [179, 133] width 40 height 24
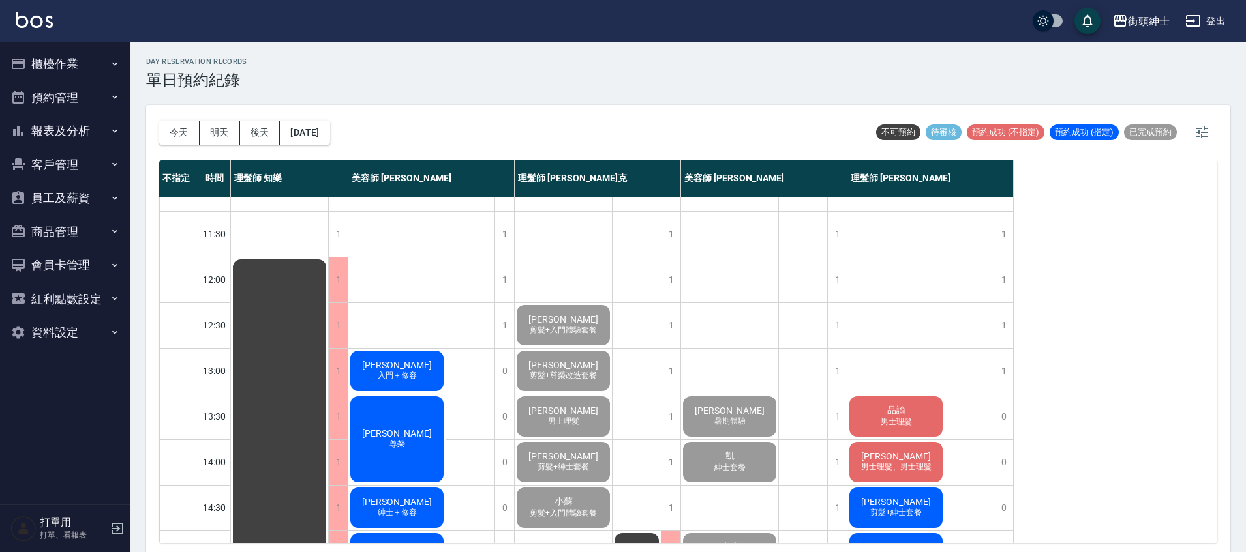
scroll to position [44, 0]
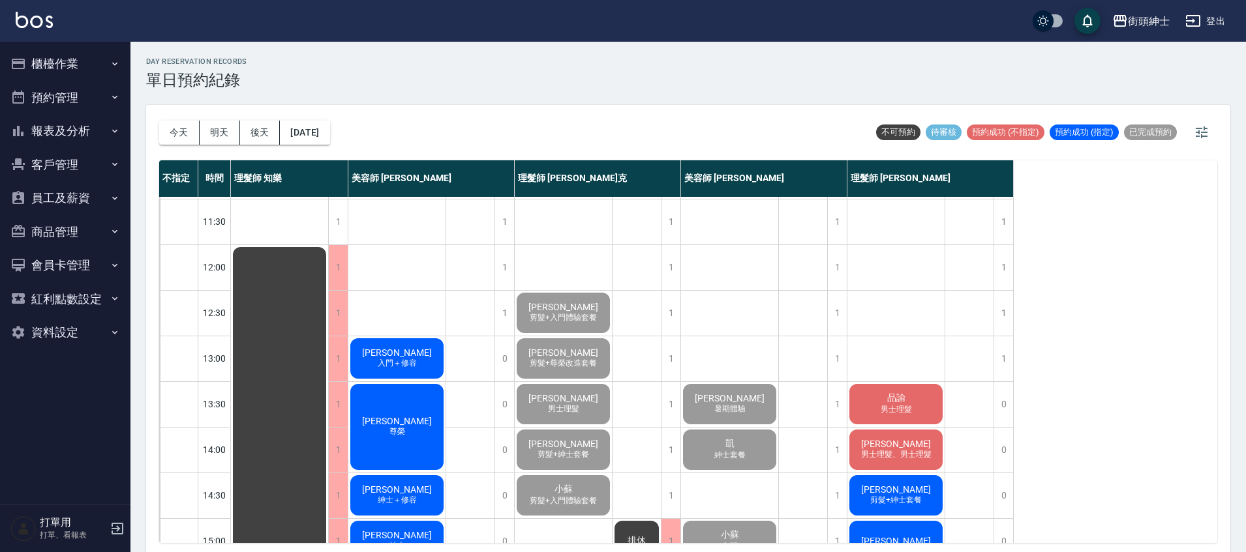
click at [922, 388] on div "品諭 男士理髮" at bounding box center [895, 404] width 97 height 44
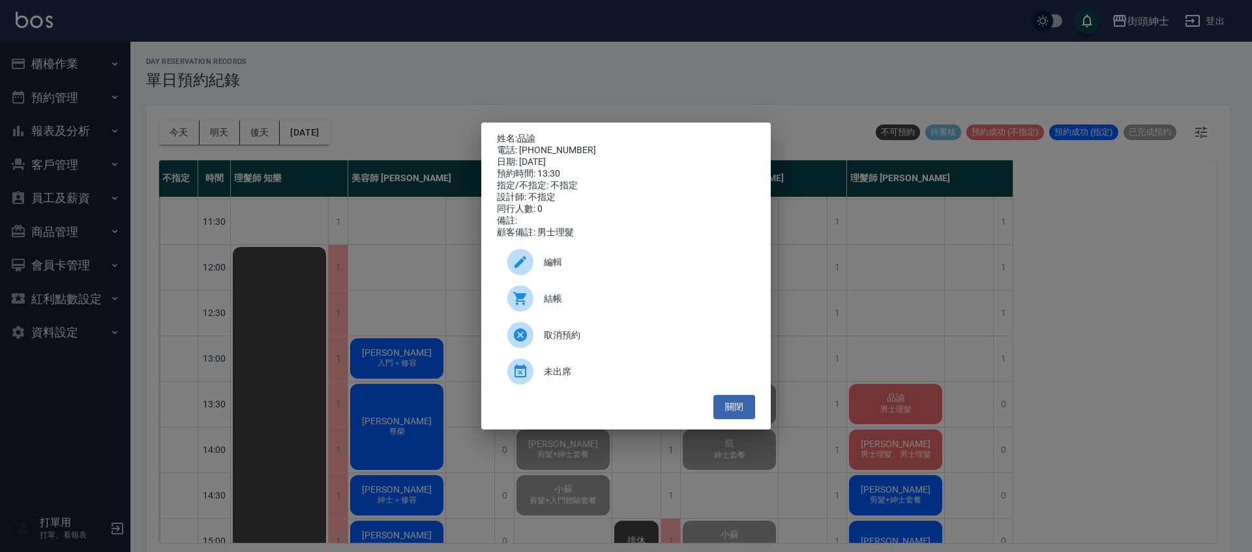
click at [615, 316] on div "結帳" at bounding box center [626, 298] width 258 height 37
click at [739, 419] on button "關閉" at bounding box center [735, 407] width 42 height 24
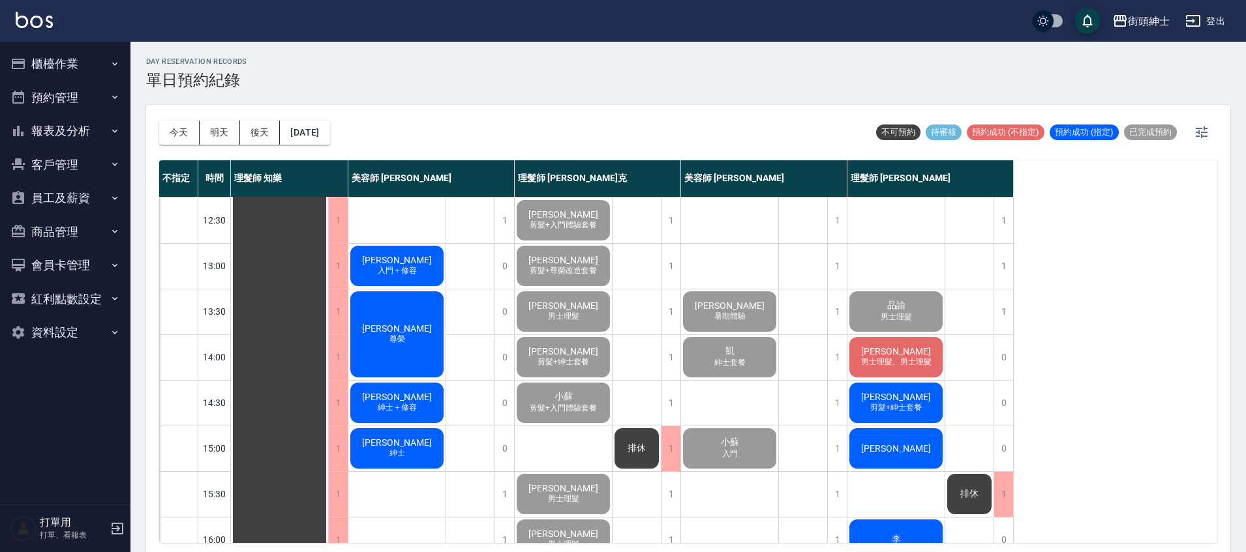
scroll to position [139, 0]
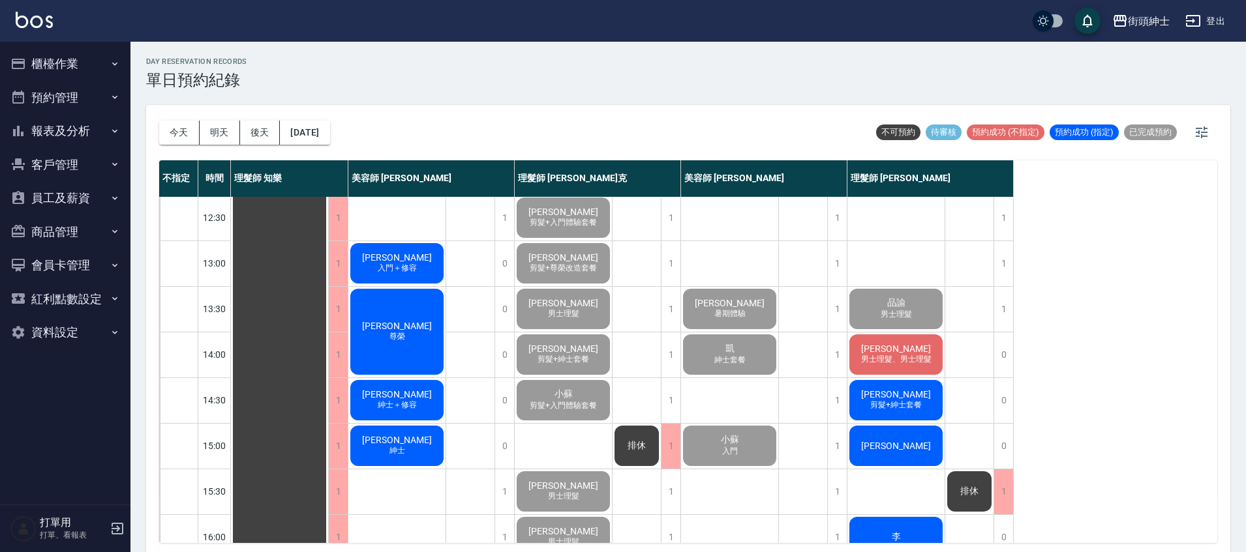
click at [884, 362] on span "男士理髮、男士理髮" at bounding box center [896, 359] width 76 height 11
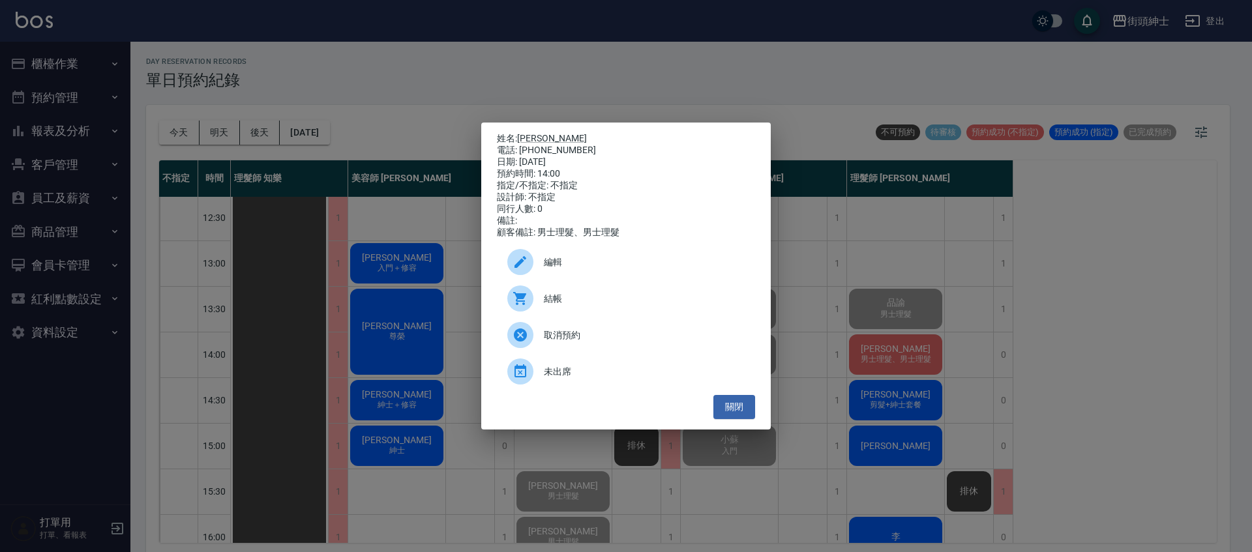
click at [640, 306] on span "結帳" at bounding box center [644, 299] width 201 height 14
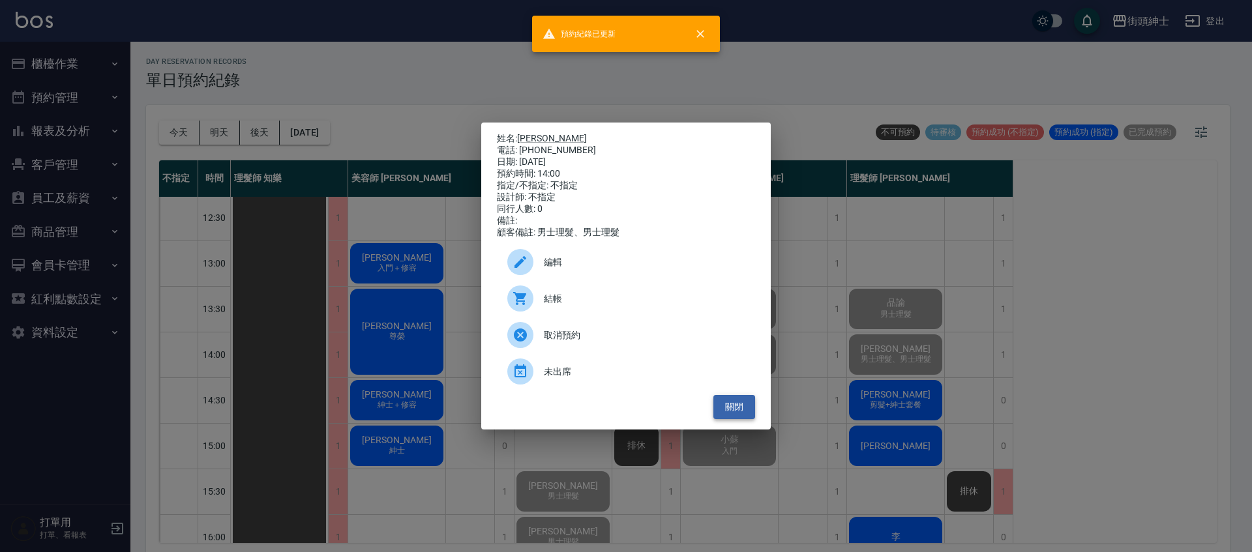
click at [751, 413] on button "關閉" at bounding box center [735, 407] width 42 height 24
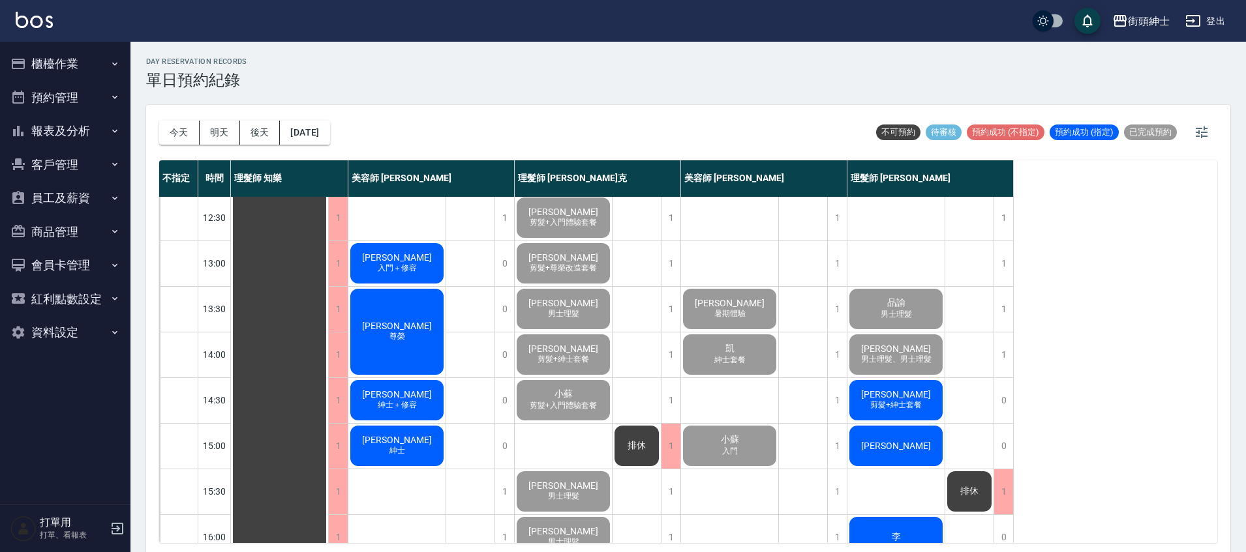
click at [929, 405] on div "邱鵬恩 剪髮+紳士套餐" at bounding box center [895, 400] width 97 height 44
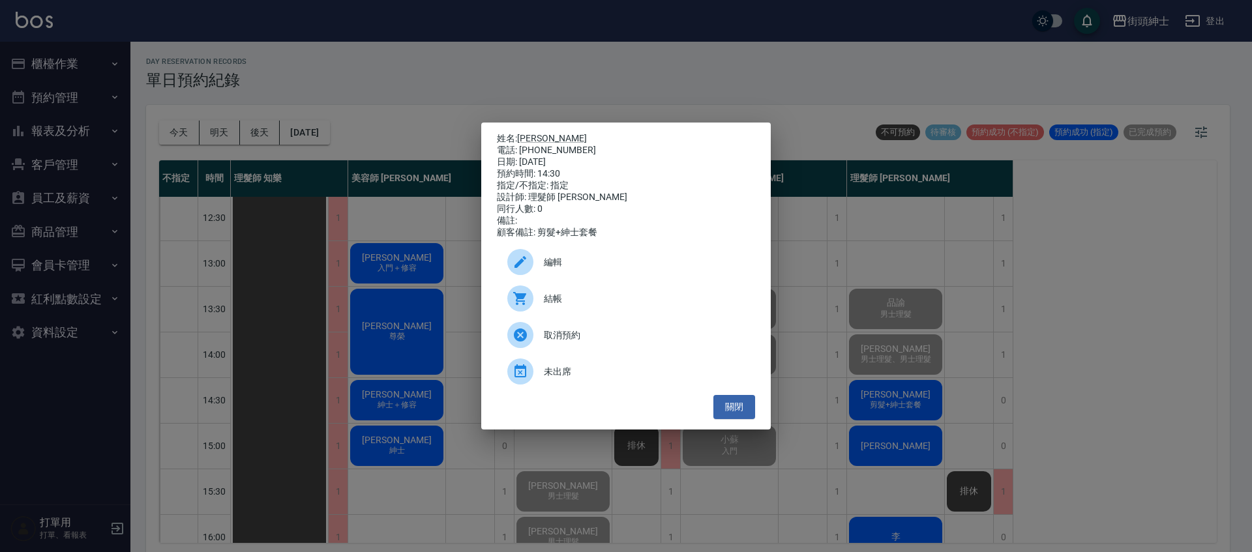
click at [654, 299] on span "結帳" at bounding box center [644, 299] width 201 height 14
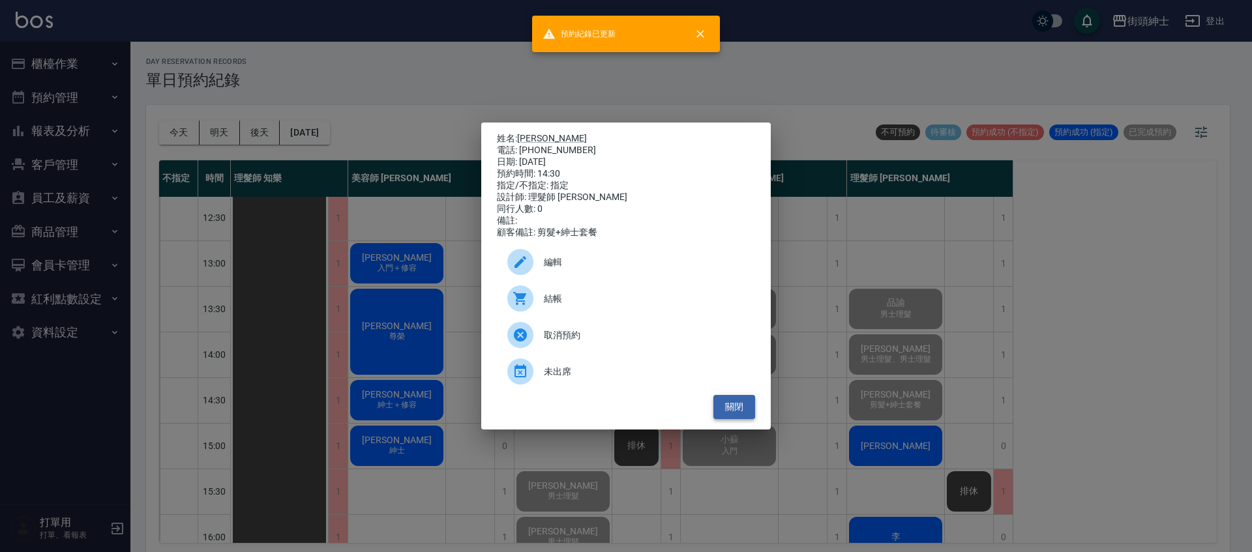
click at [742, 407] on button "關閉" at bounding box center [735, 407] width 42 height 24
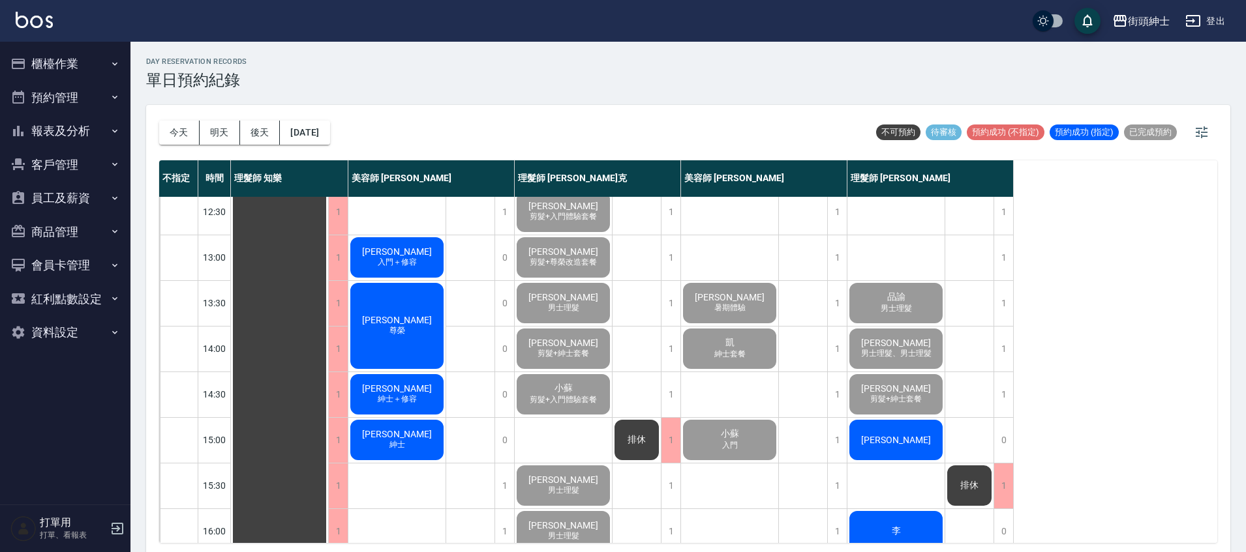
scroll to position [158, 0]
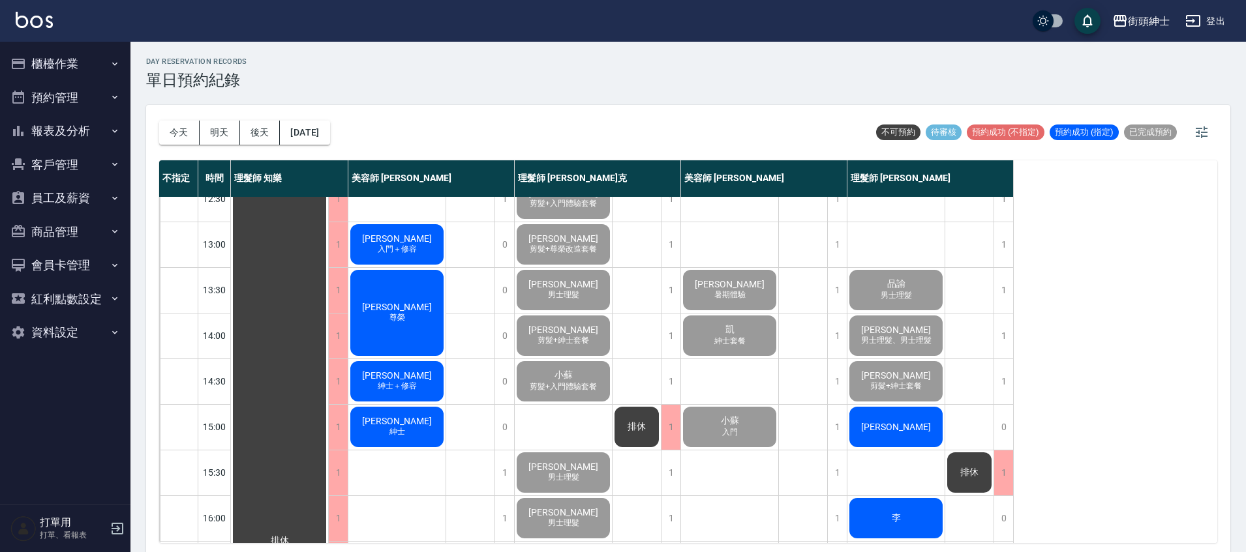
click at [916, 418] on div "[PERSON_NAME]" at bounding box center [895, 427] width 97 height 44
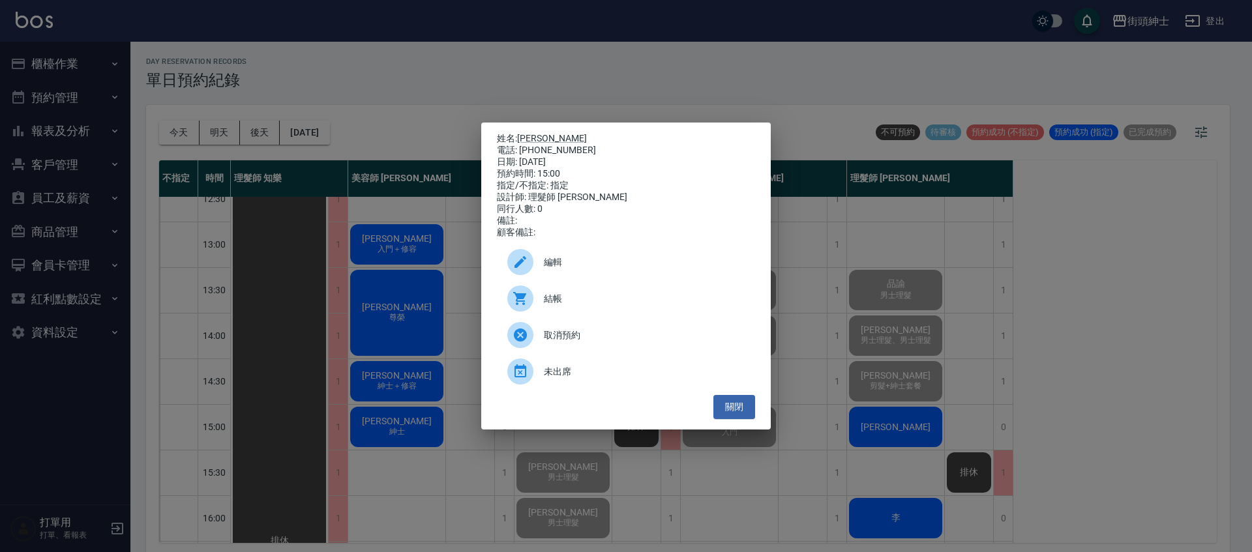
click at [609, 297] on span "結帳" at bounding box center [644, 299] width 201 height 14
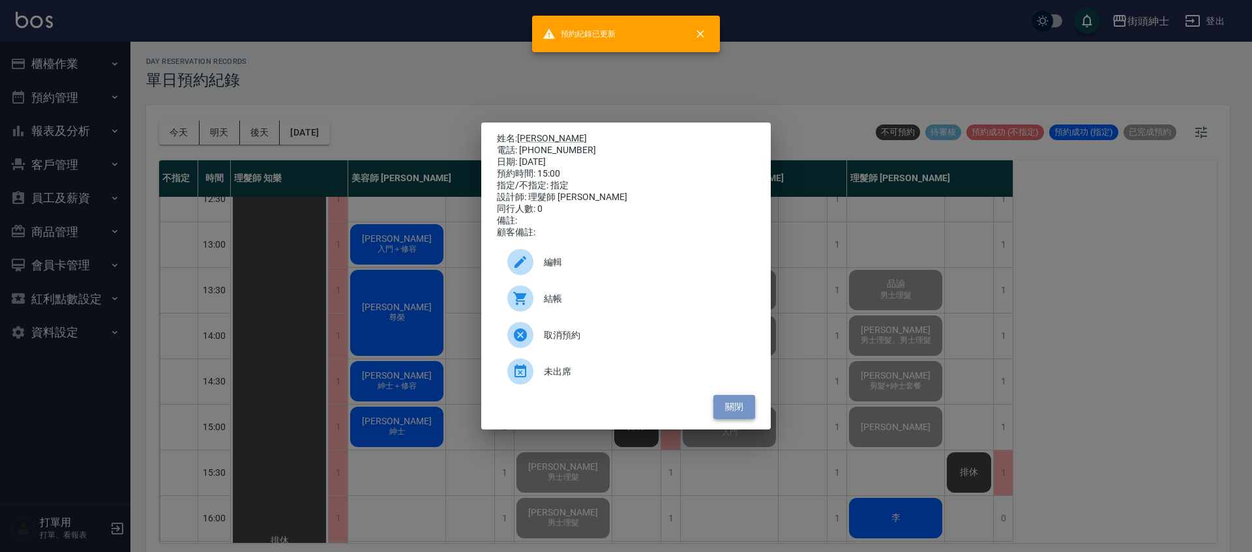
click at [744, 404] on button "關閉" at bounding box center [735, 407] width 42 height 24
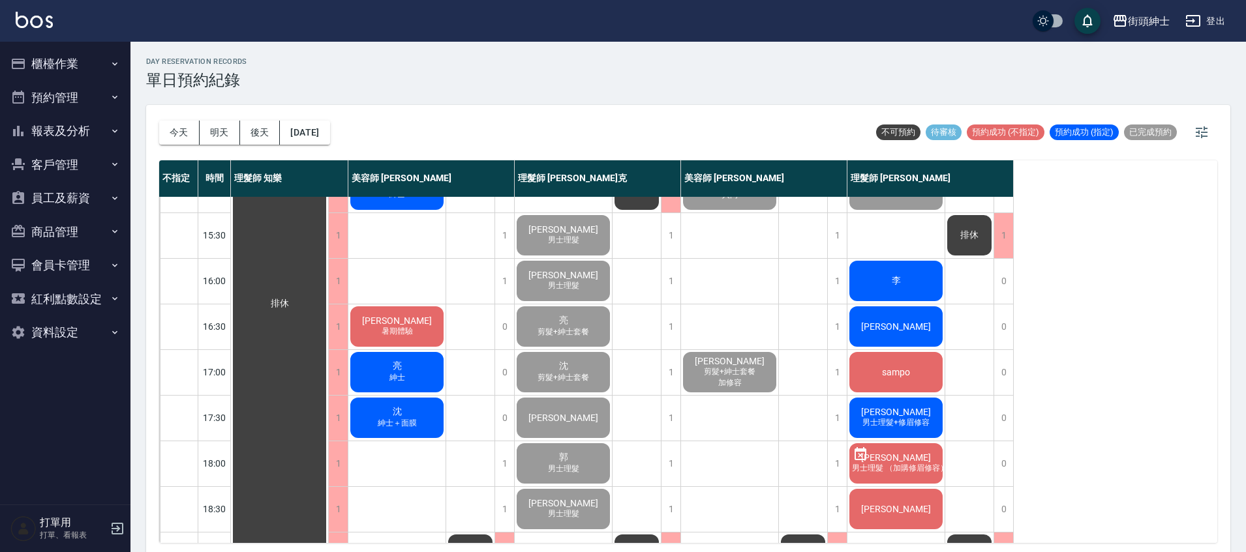
scroll to position [393, 0]
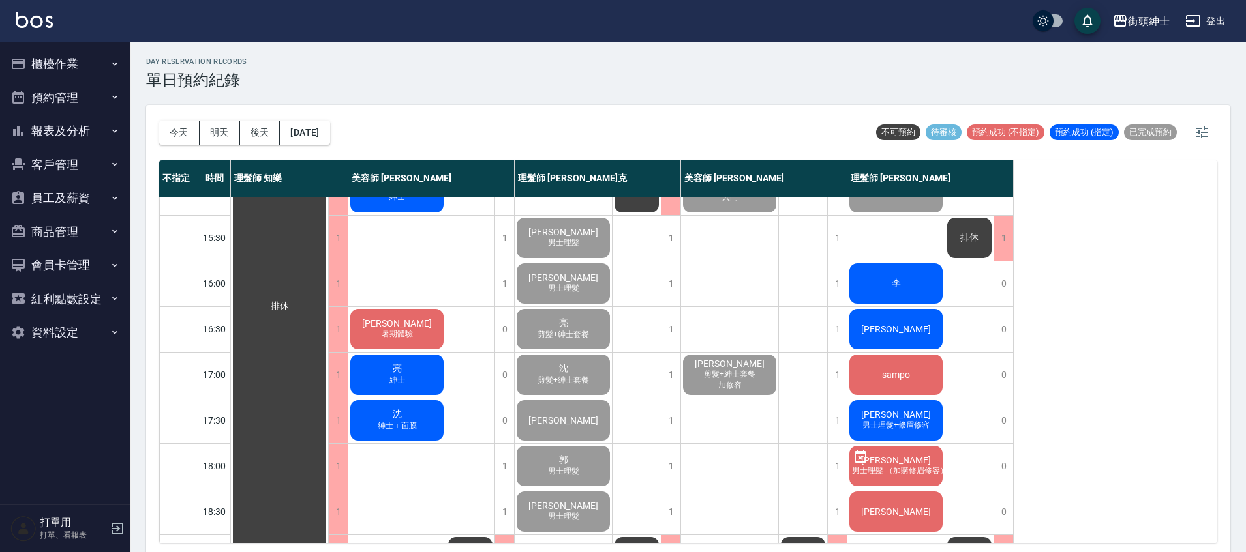
click at [898, 288] on span "李" at bounding box center [896, 284] width 14 height 12
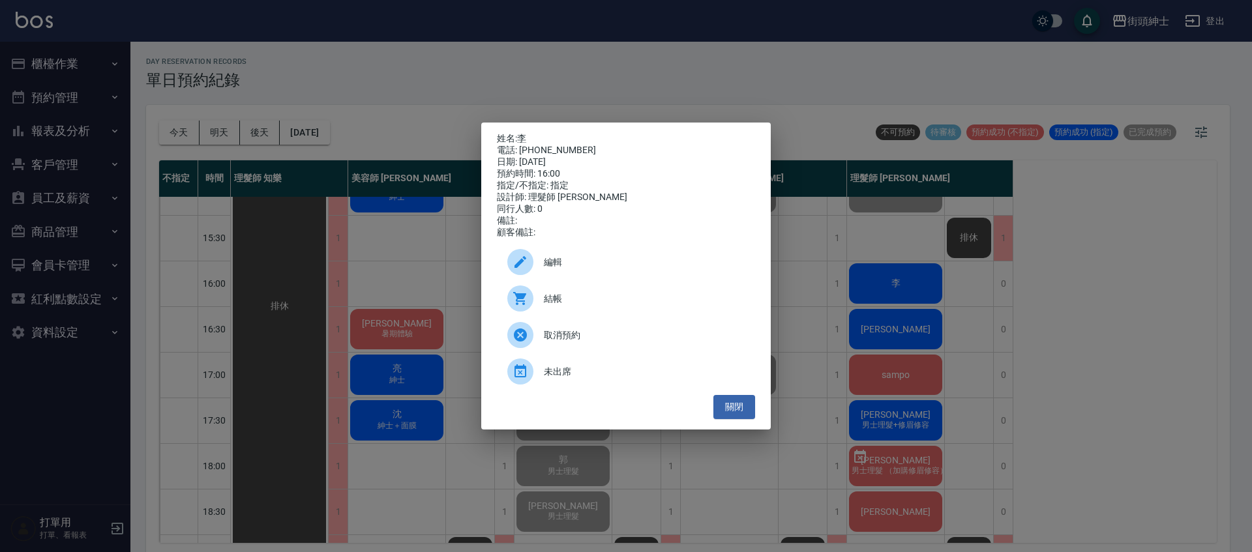
click at [577, 314] on div "結帳" at bounding box center [626, 298] width 258 height 37
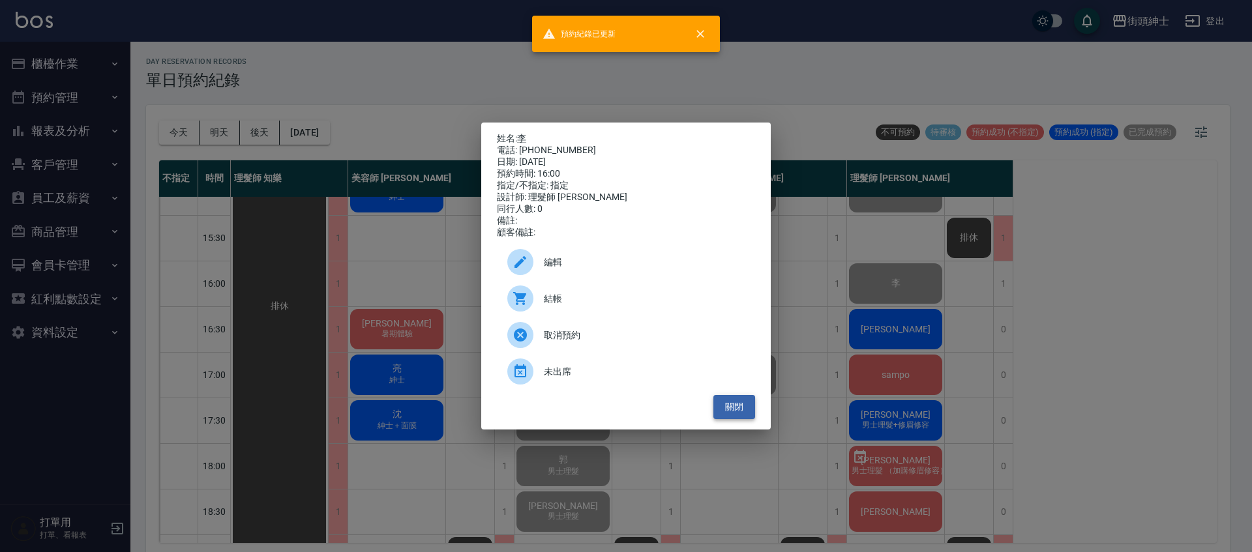
click at [738, 408] on button "關閉" at bounding box center [735, 407] width 42 height 24
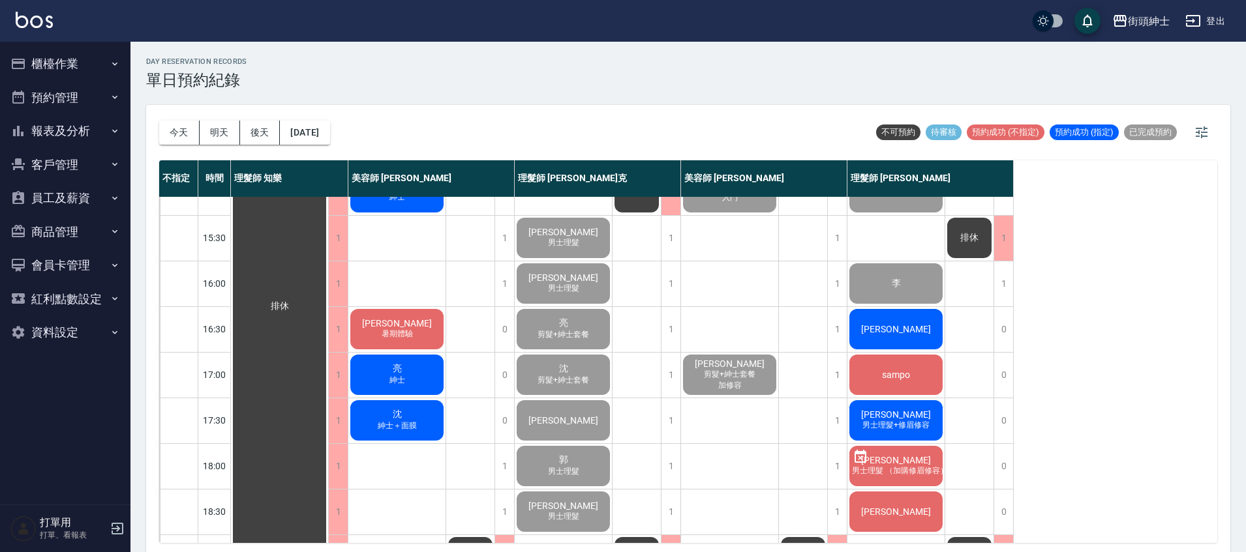
click at [900, 331] on span "[PERSON_NAME]" at bounding box center [895, 329] width 75 height 10
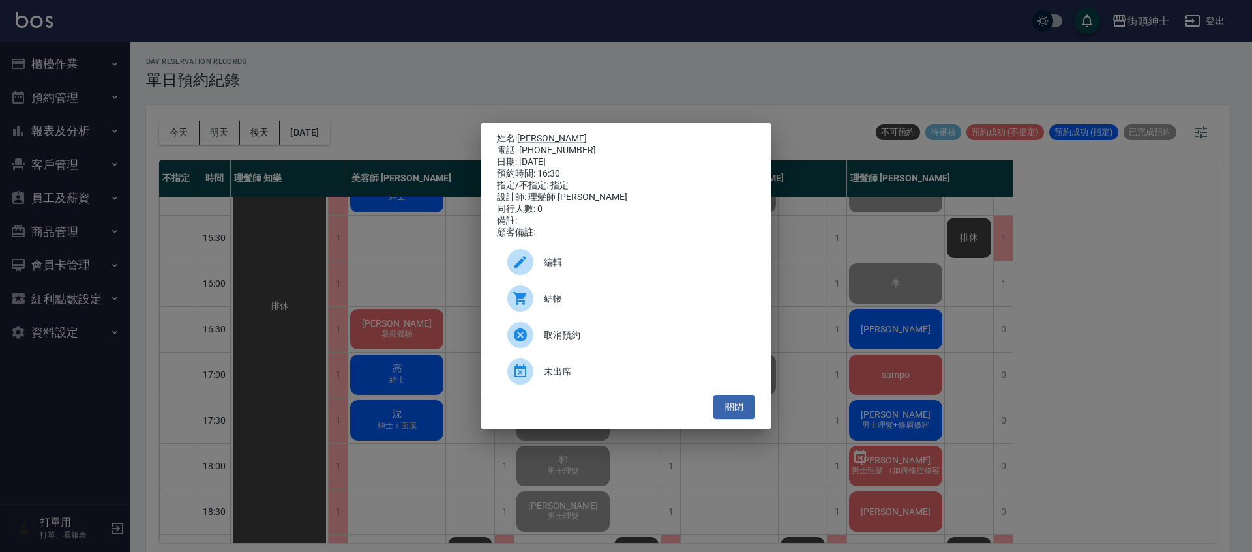
click at [532, 311] on div at bounding box center [525, 299] width 37 height 26
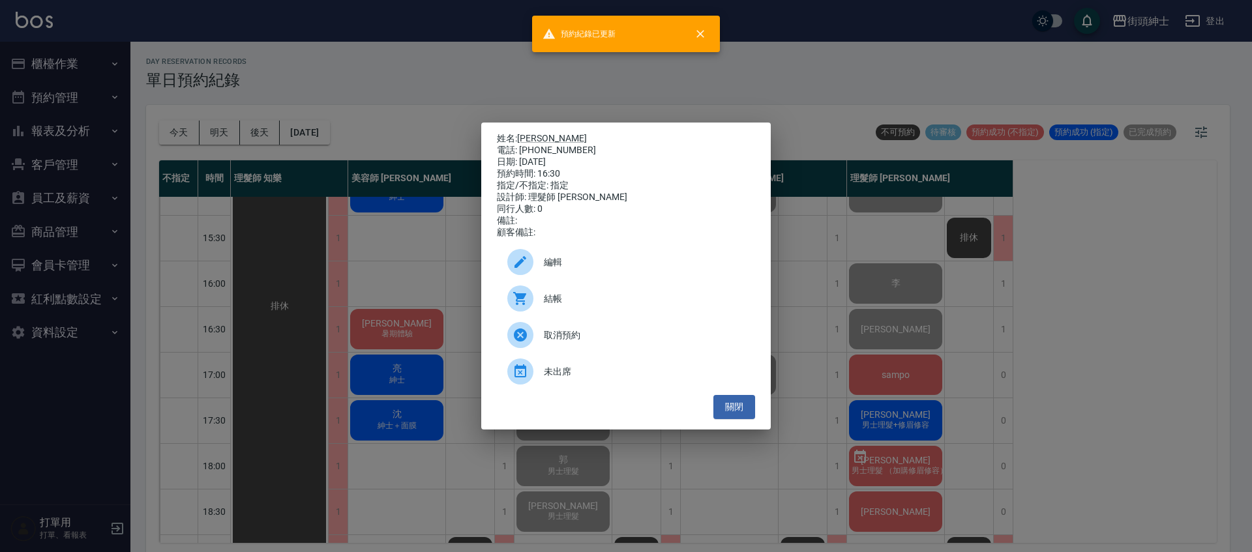
drag, startPoint x: 746, startPoint y: 407, endPoint x: 876, endPoint y: 379, distance: 133.4
click at [746, 407] on button "關閉" at bounding box center [735, 407] width 42 height 24
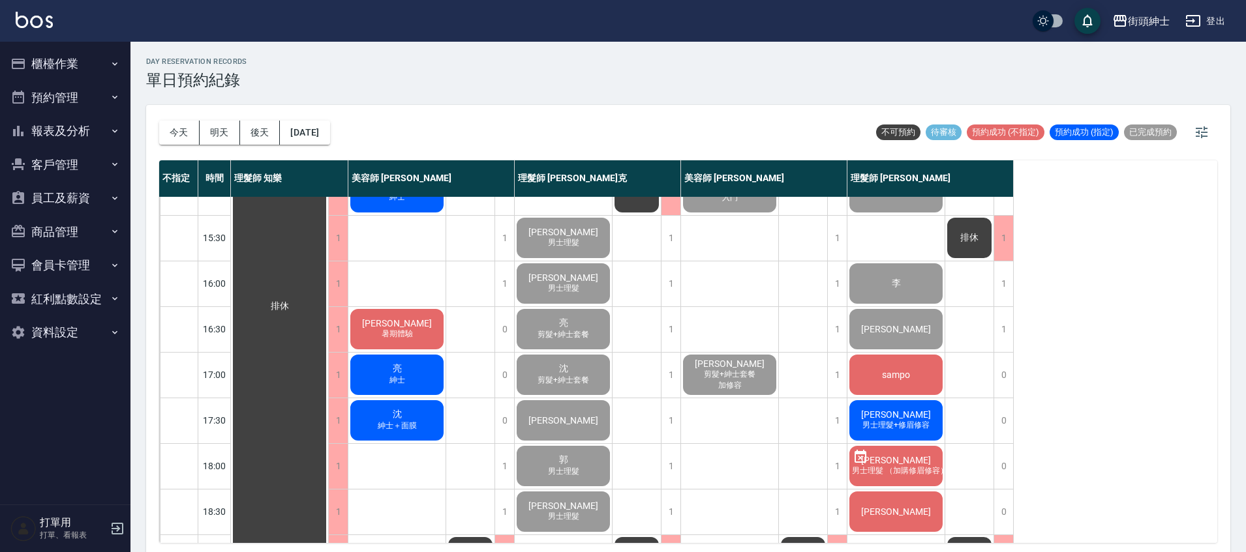
click at [911, 365] on div "sampo" at bounding box center [895, 375] width 97 height 44
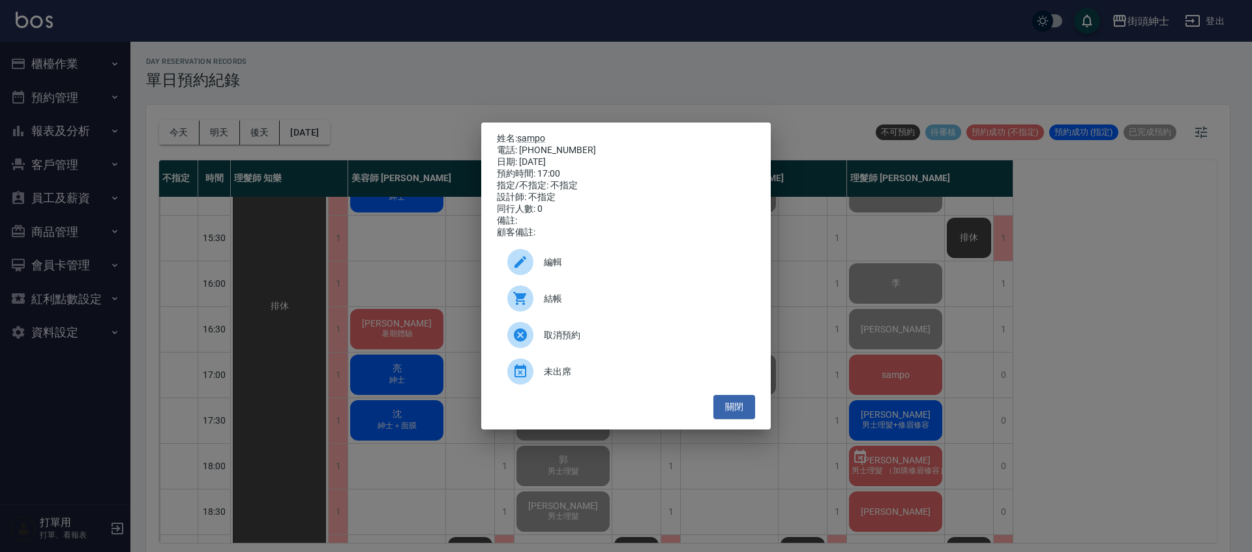
click at [614, 312] on div "結帳" at bounding box center [626, 298] width 258 height 37
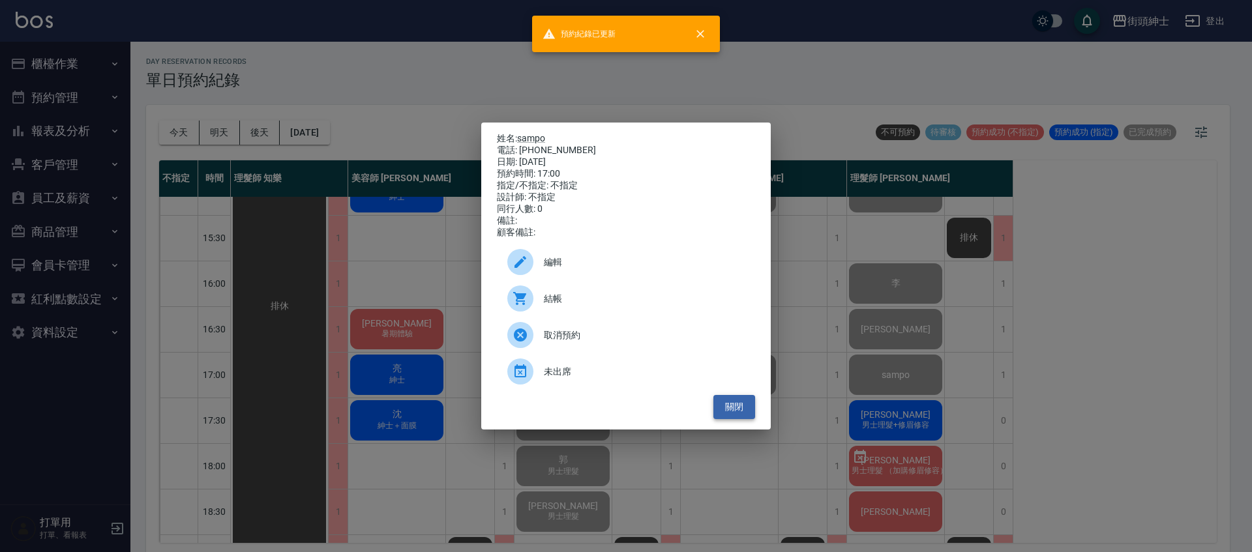
click at [751, 417] on button "關閉" at bounding box center [735, 407] width 42 height 24
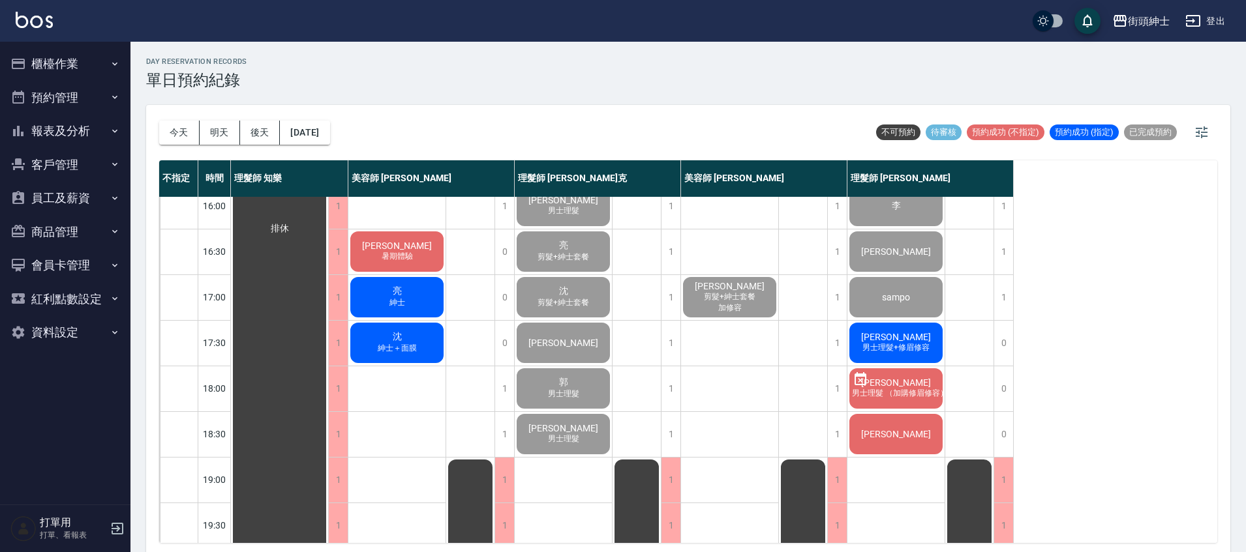
scroll to position [485, 0]
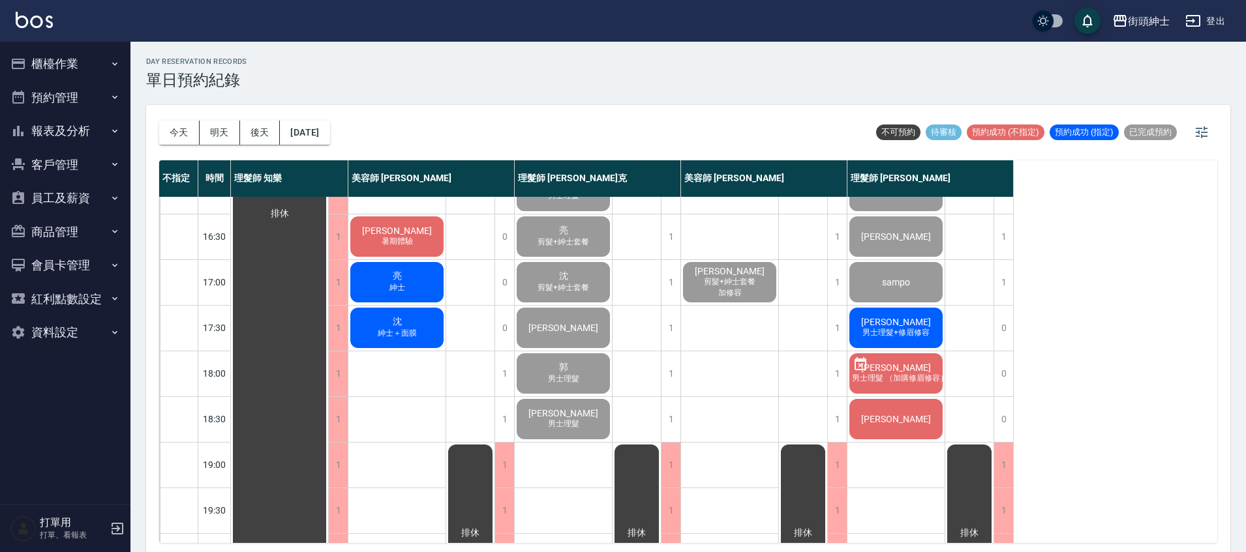
click at [930, 331] on span "男士理髮+修眉修容" at bounding box center [896, 332] width 72 height 11
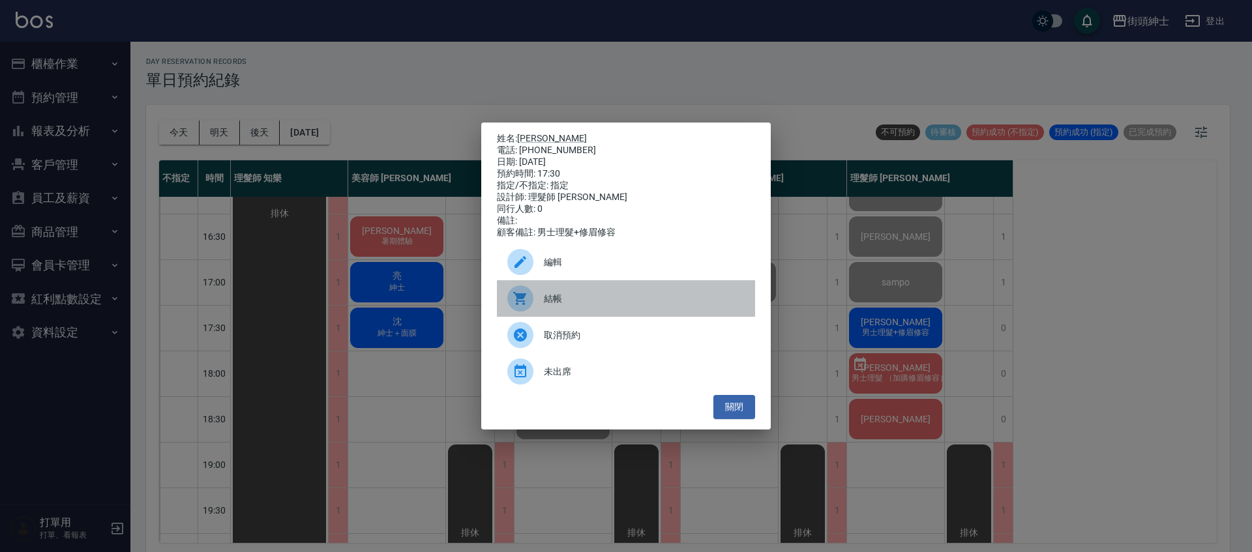
click at [557, 304] on span "結帳" at bounding box center [644, 299] width 201 height 14
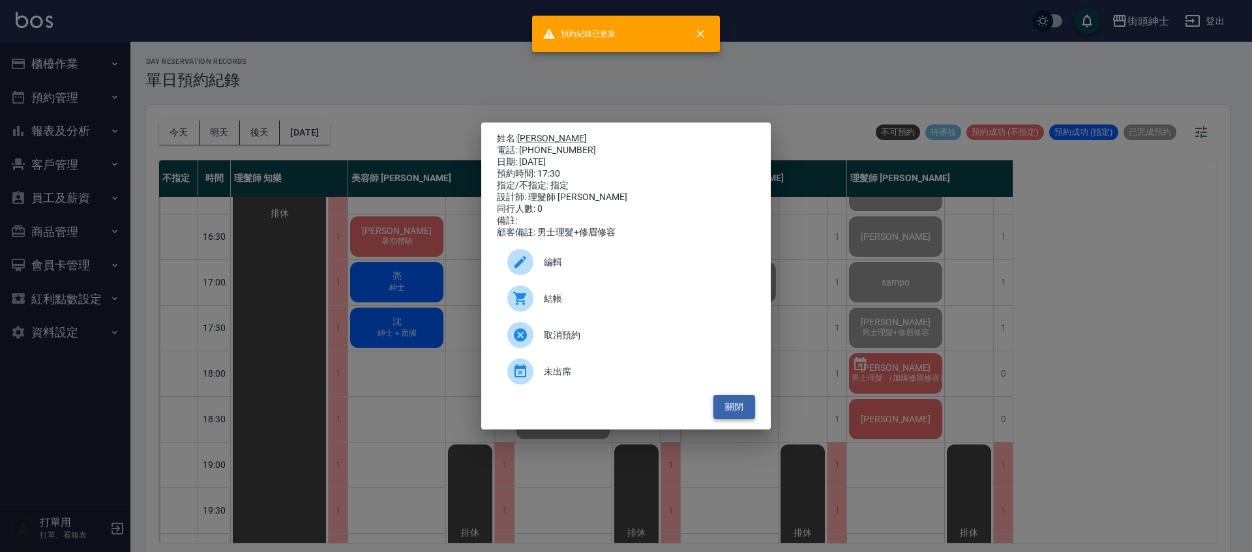
click at [739, 410] on button "關閉" at bounding box center [735, 407] width 42 height 24
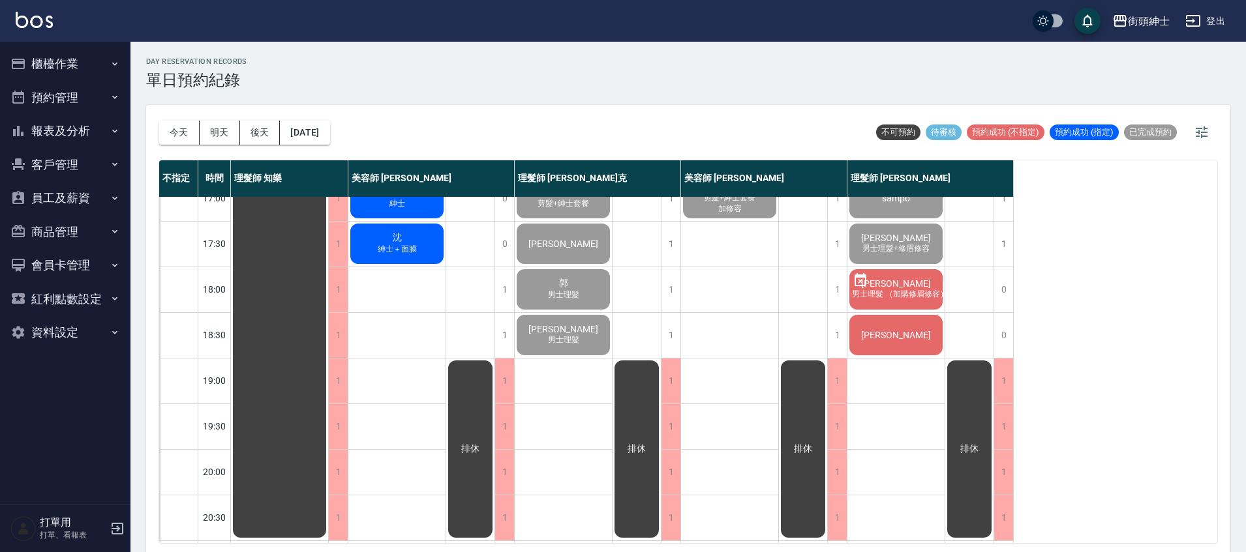
scroll to position [576, 0]
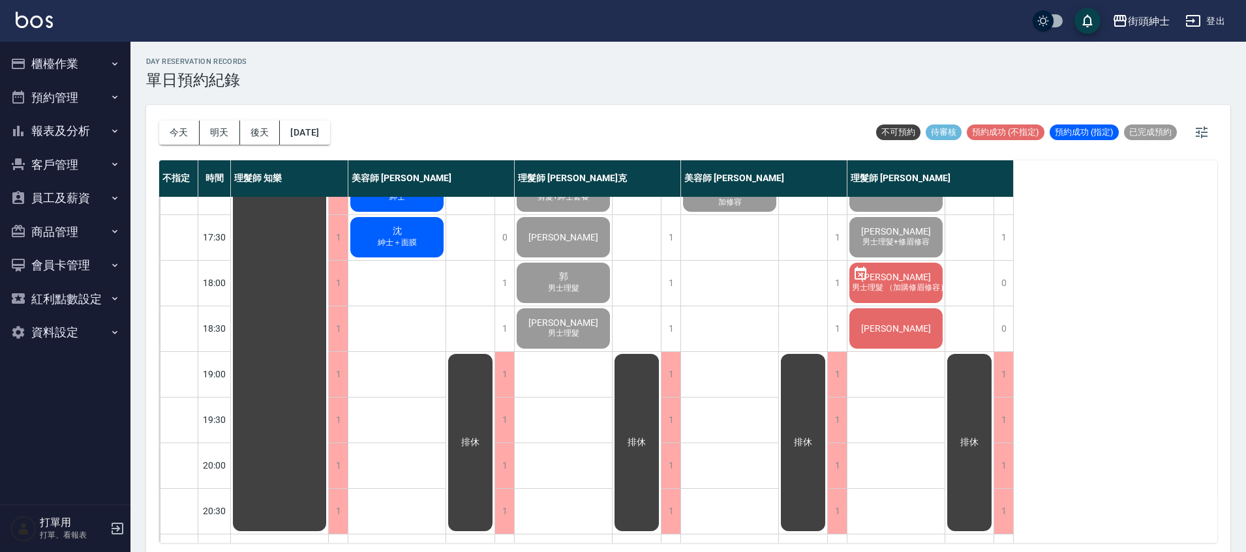
click at [912, 325] on div "[PERSON_NAME]" at bounding box center [895, 329] width 97 height 44
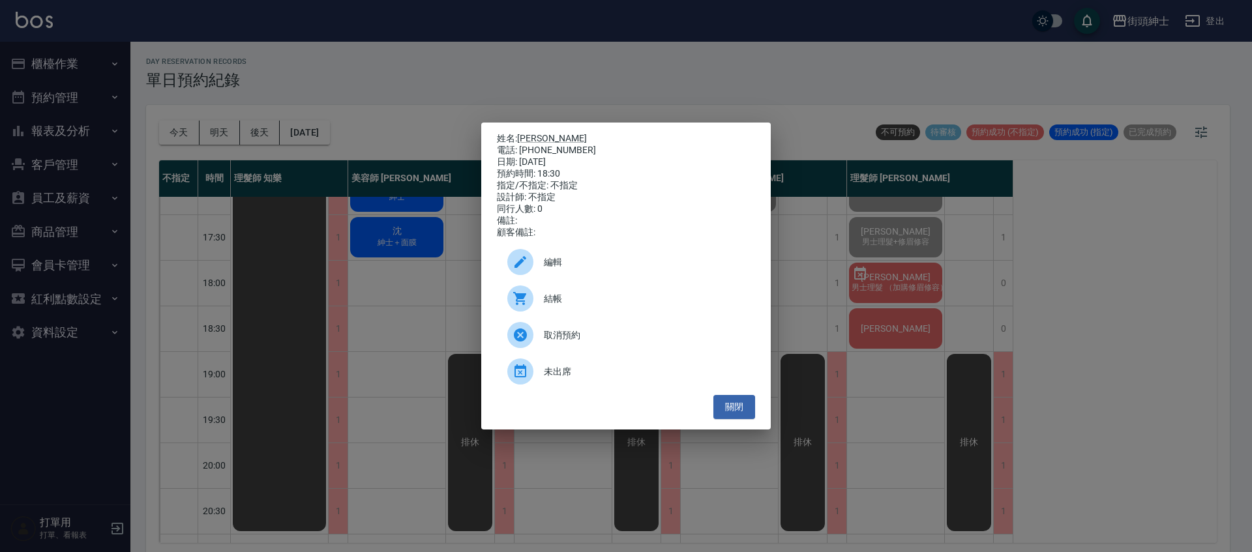
click at [555, 305] on span "結帳" at bounding box center [644, 299] width 201 height 14
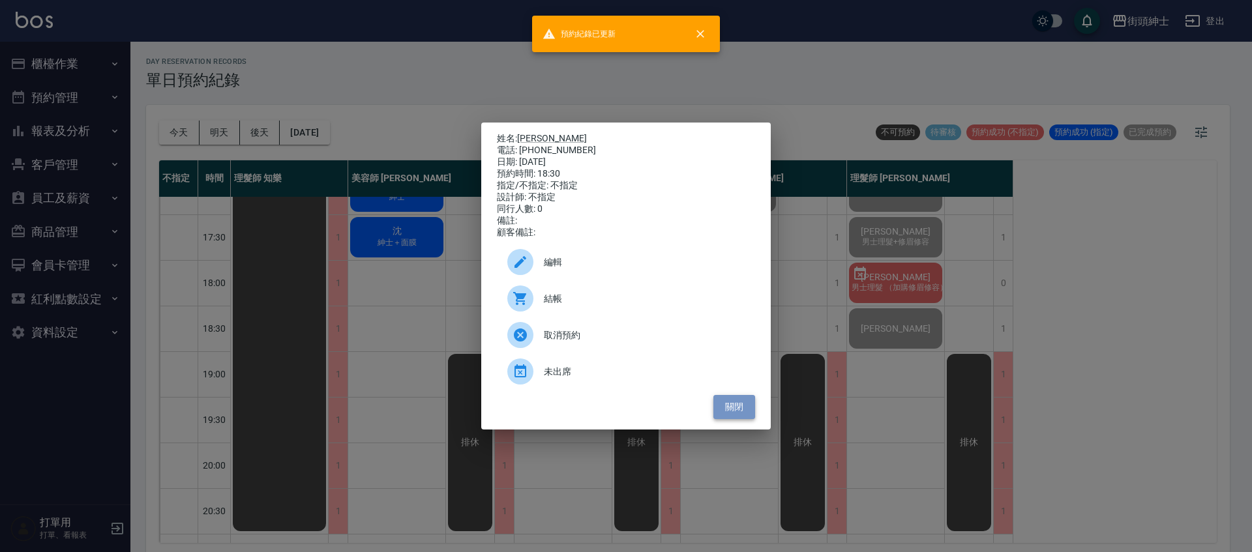
click at [736, 406] on button "關閉" at bounding box center [735, 407] width 42 height 24
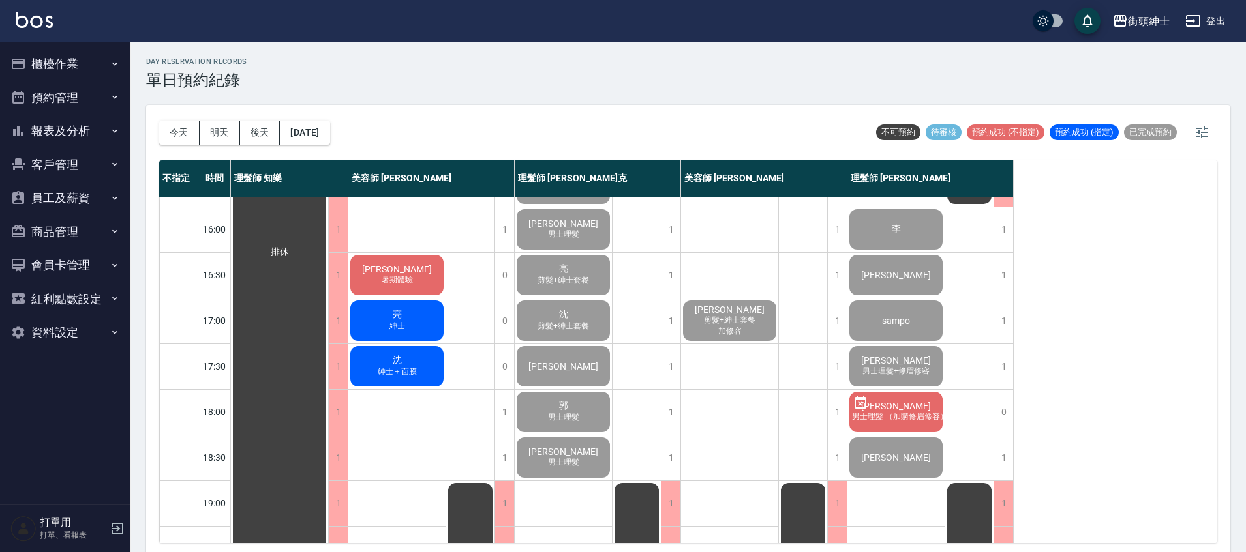
scroll to position [457, 0]
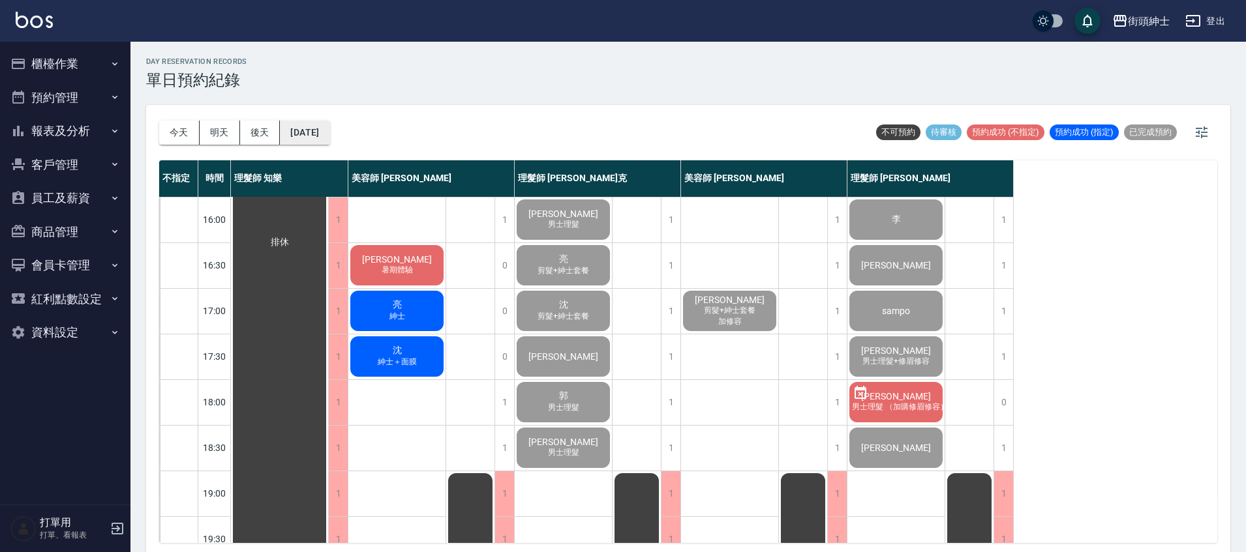
click at [326, 130] on button "[DATE]" at bounding box center [305, 133] width 50 height 24
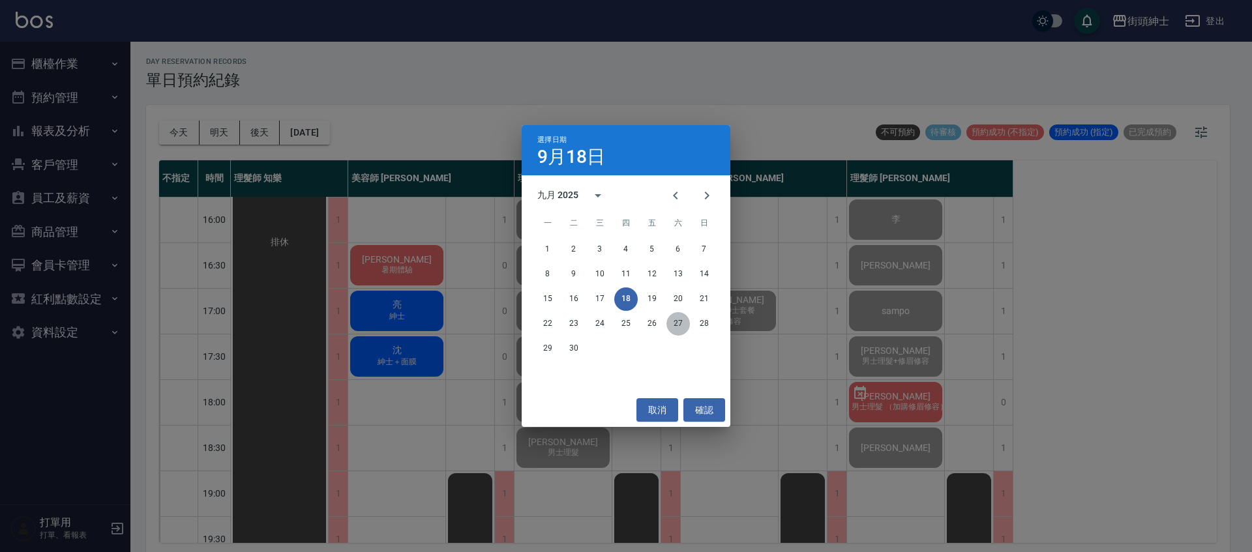
click at [681, 326] on button "27" at bounding box center [678, 323] width 23 height 23
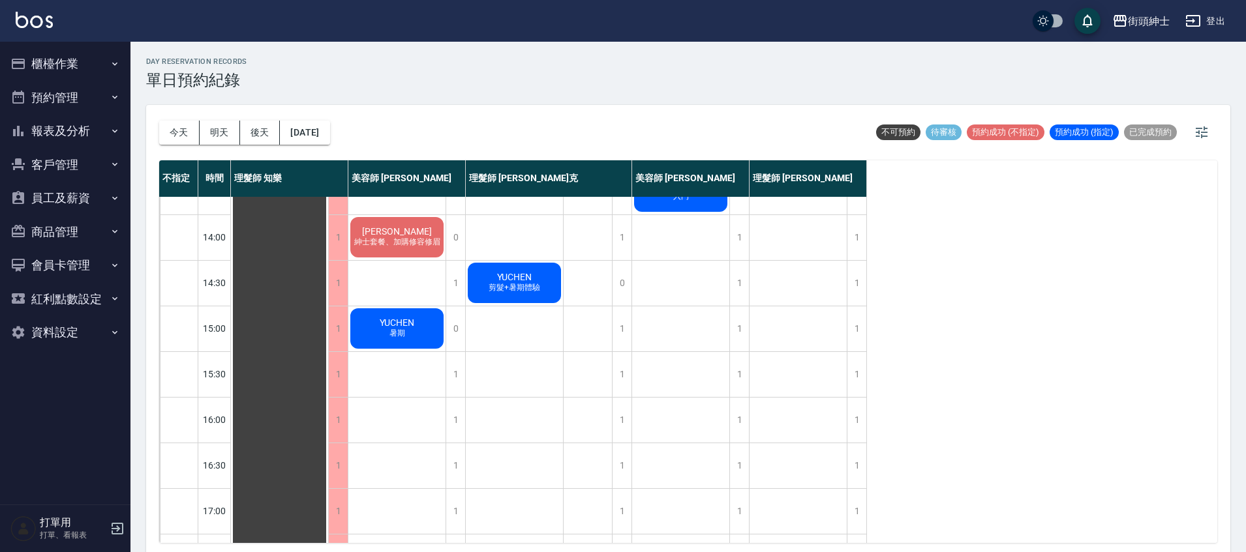
scroll to position [136, 0]
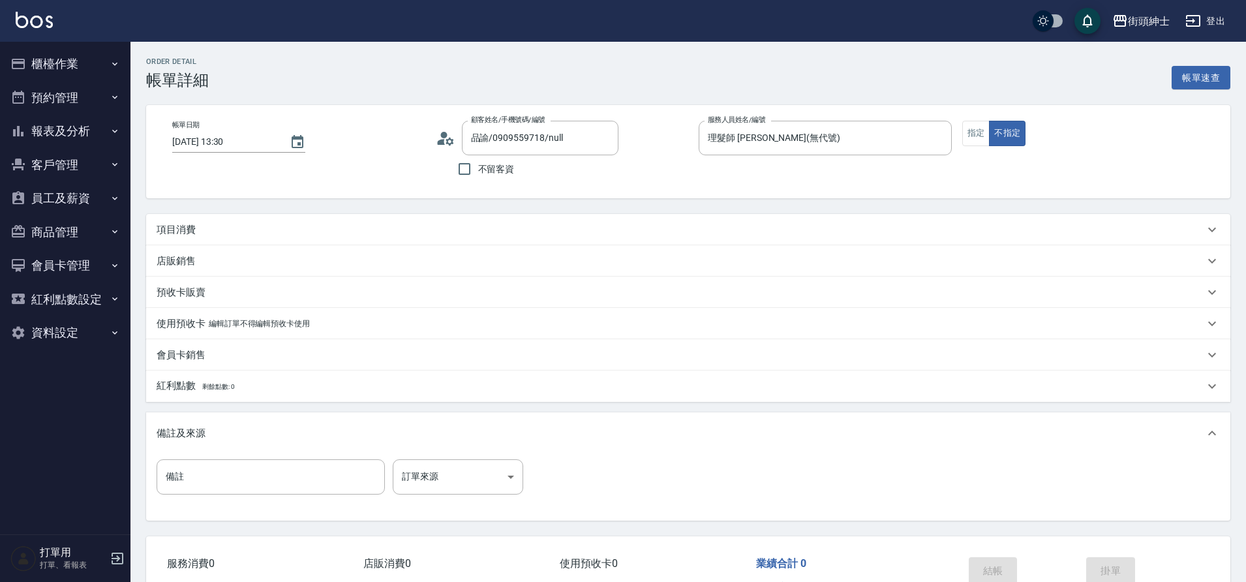
click at [500, 237] on div "項目消費" at bounding box center [688, 229] width 1084 height 31
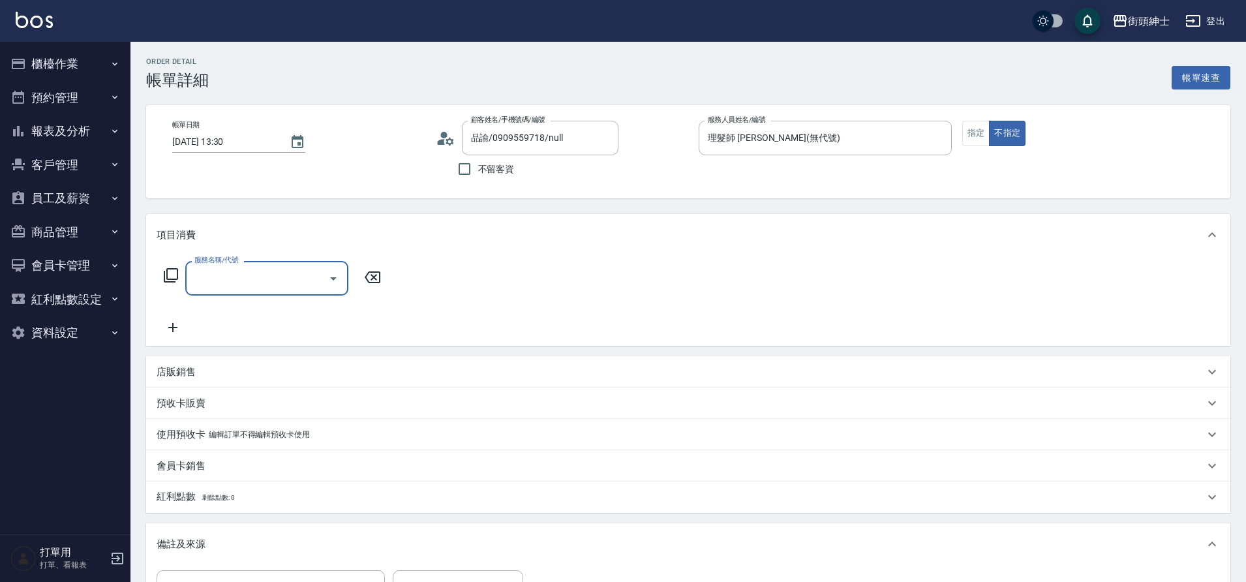
click at [323, 283] on div at bounding box center [333, 278] width 20 height 35
click at [334, 280] on icon "Open" at bounding box center [333, 279] width 16 height 16
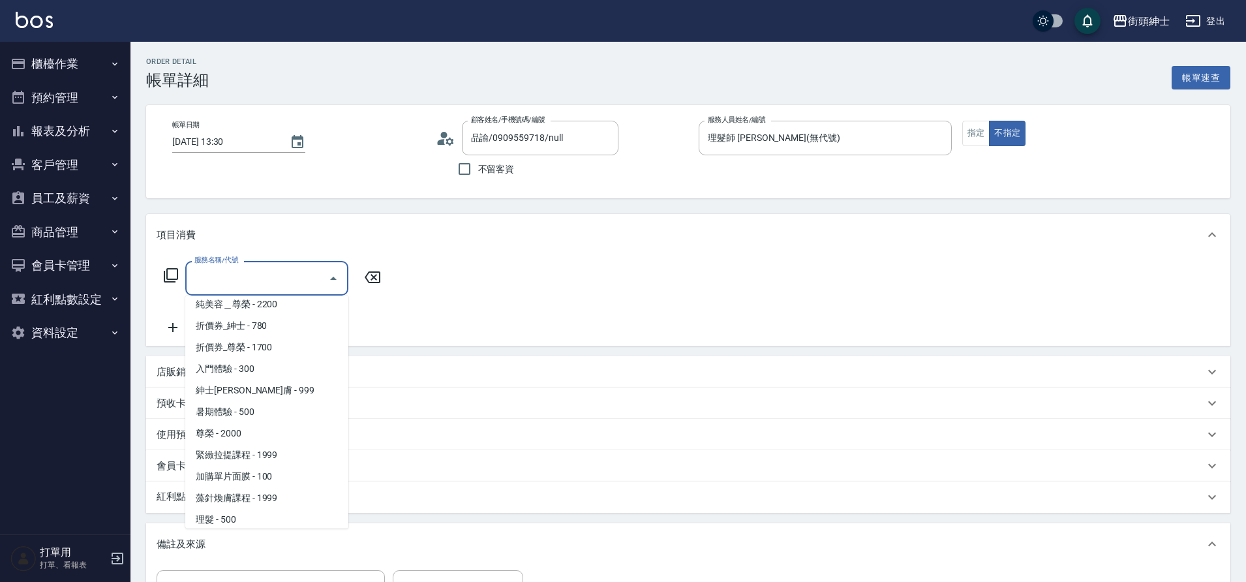
scroll to position [100, 0]
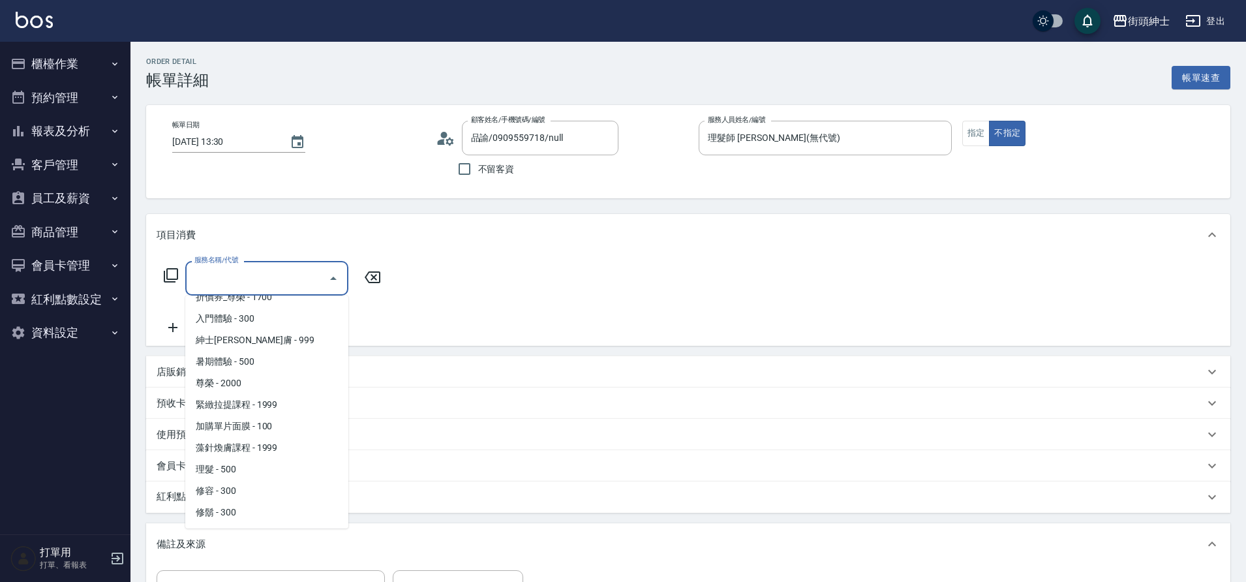
click at [260, 469] on span "理髮 - 500" at bounding box center [266, 470] width 163 height 22
type input "理髮(A02)"
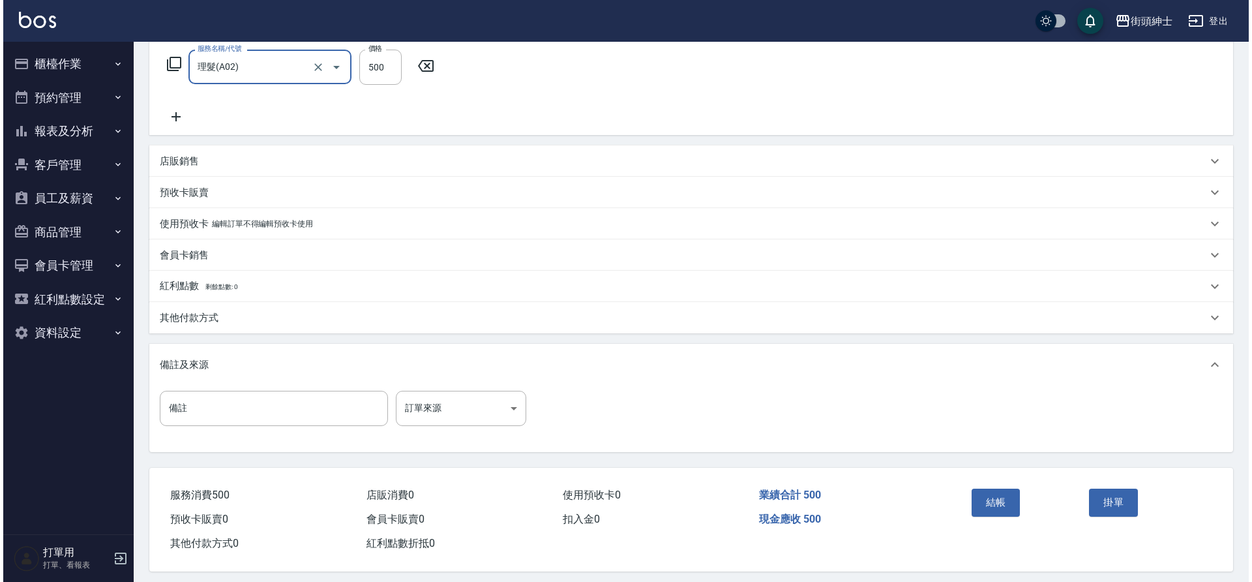
scroll to position [222, 0]
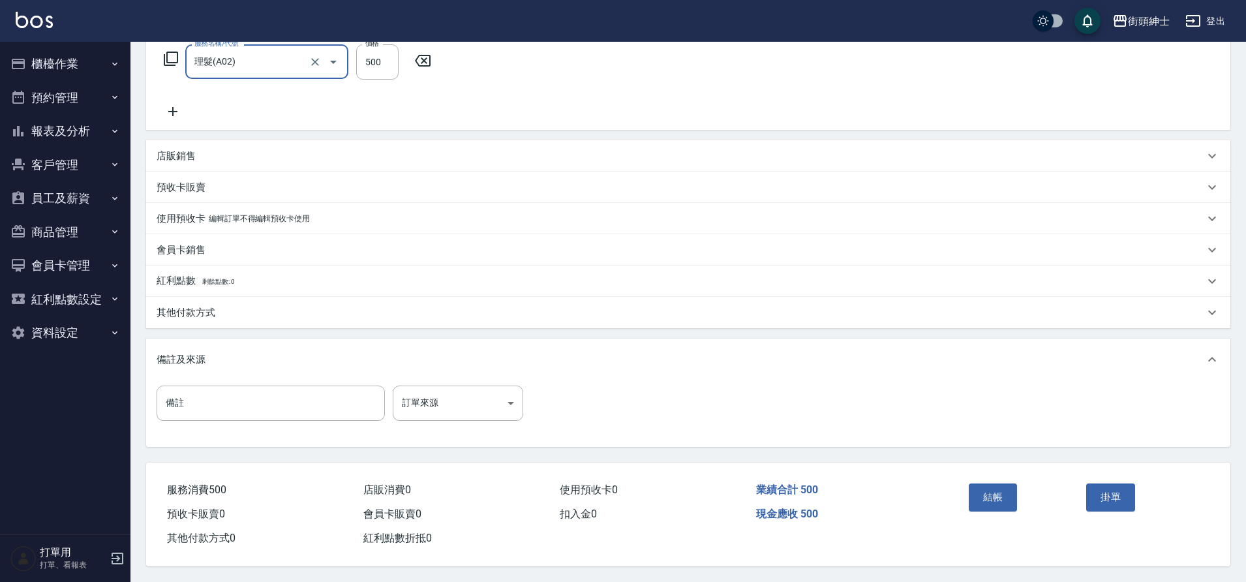
click at [981, 493] on button "結帳" at bounding box center [993, 496] width 49 height 27
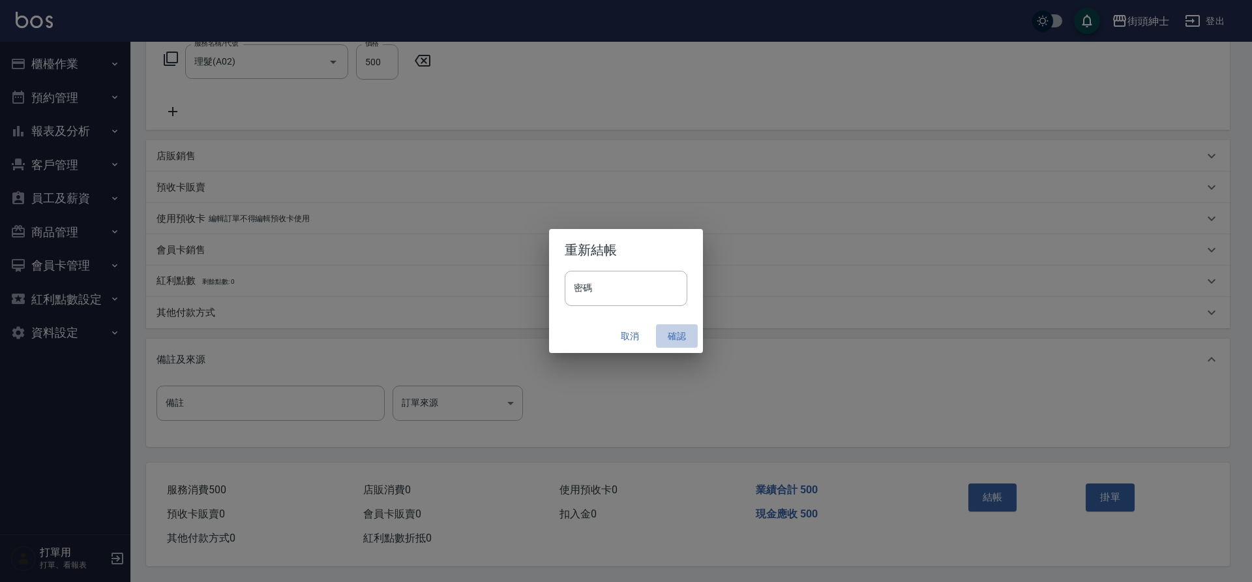
click at [682, 338] on button "確認" at bounding box center [677, 336] width 42 height 24
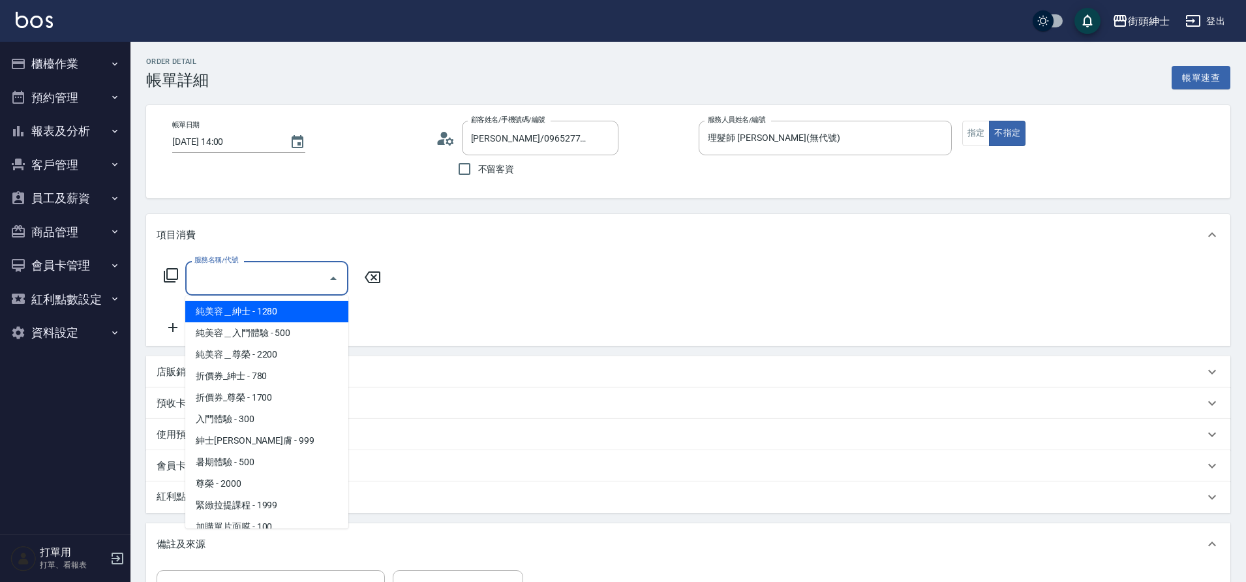
scroll to position [100, 0]
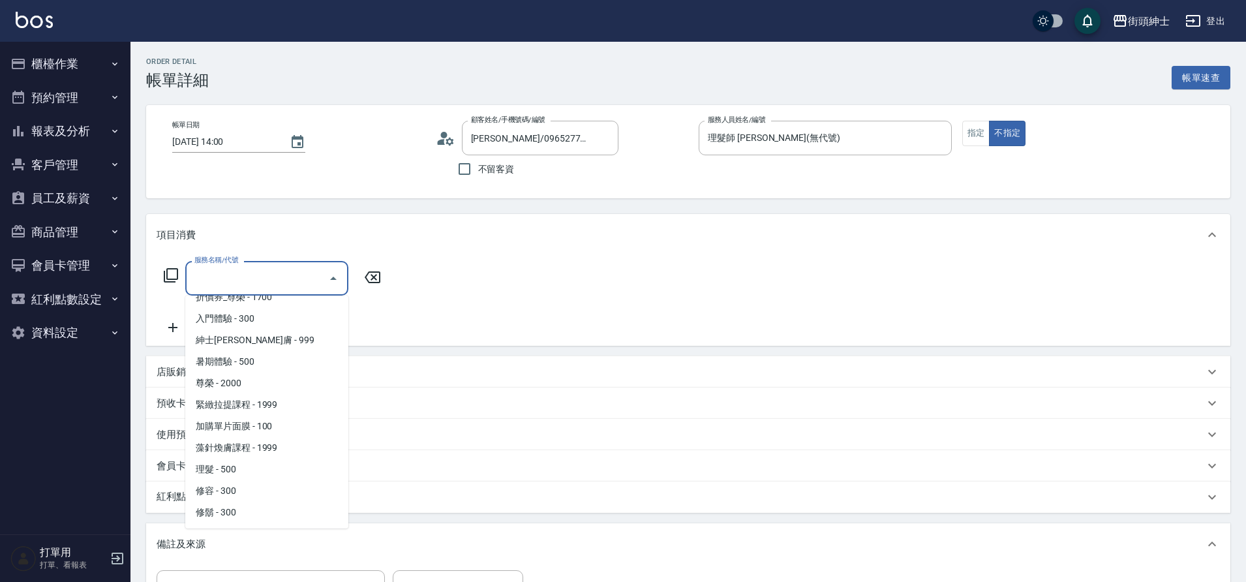
click at [230, 470] on span "理髮 - 500" at bounding box center [266, 470] width 163 height 22
type input "理髮(A02)"
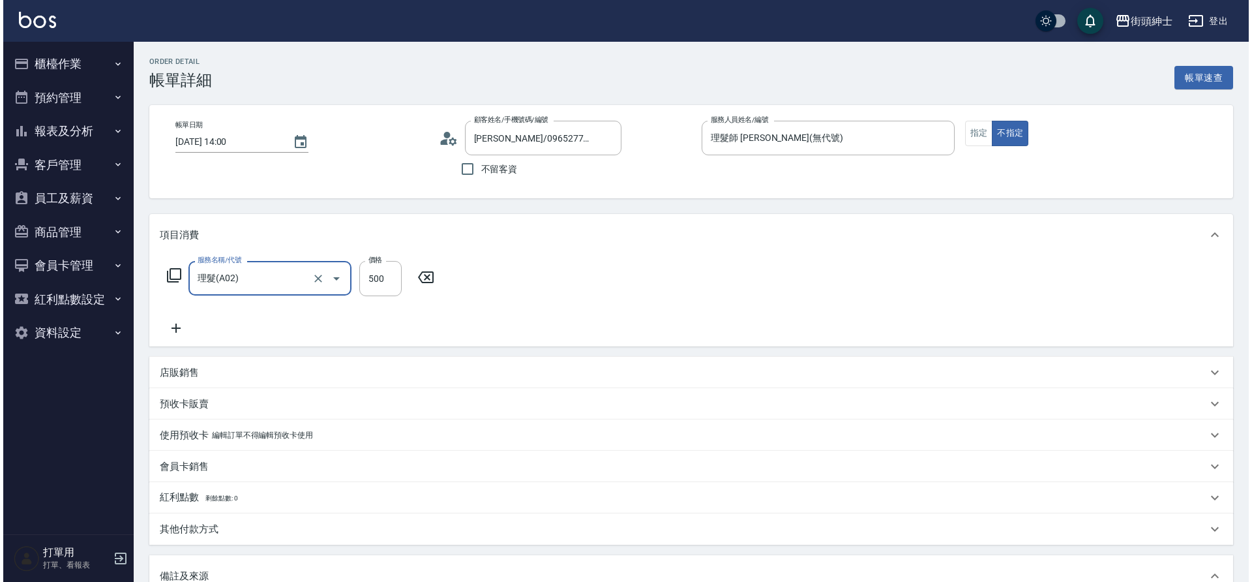
scroll to position [222, 0]
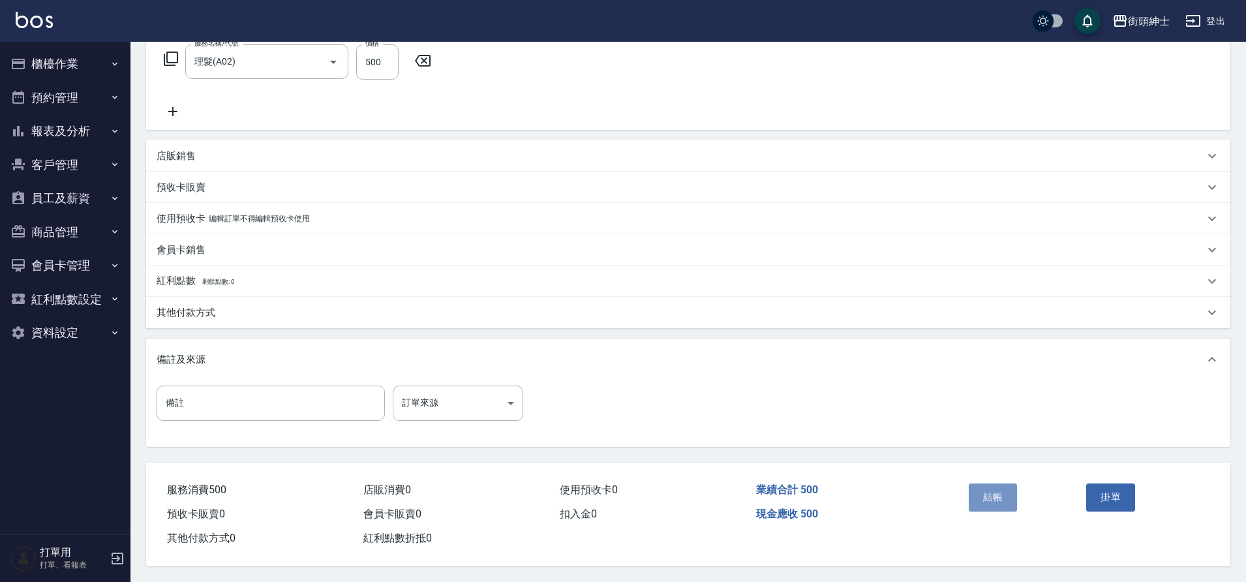
click at [995, 486] on button "結帳" at bounding box center [993, 496] width 49 height 27
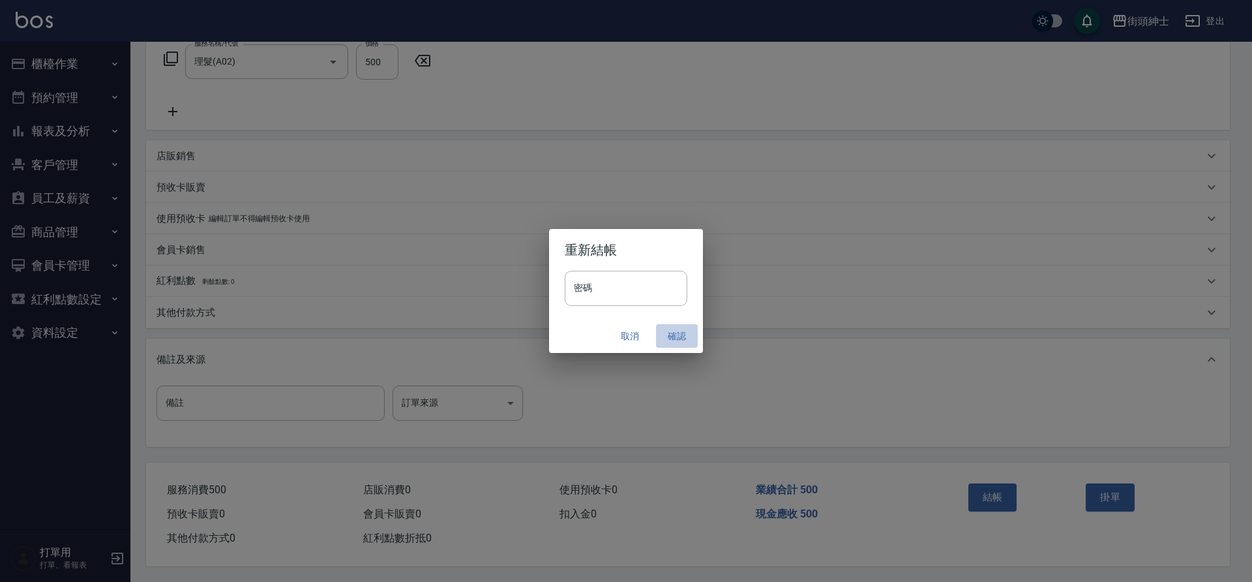
click at [669, 334] on button "確認" at bounding box center [677, 336] width 42 height 24
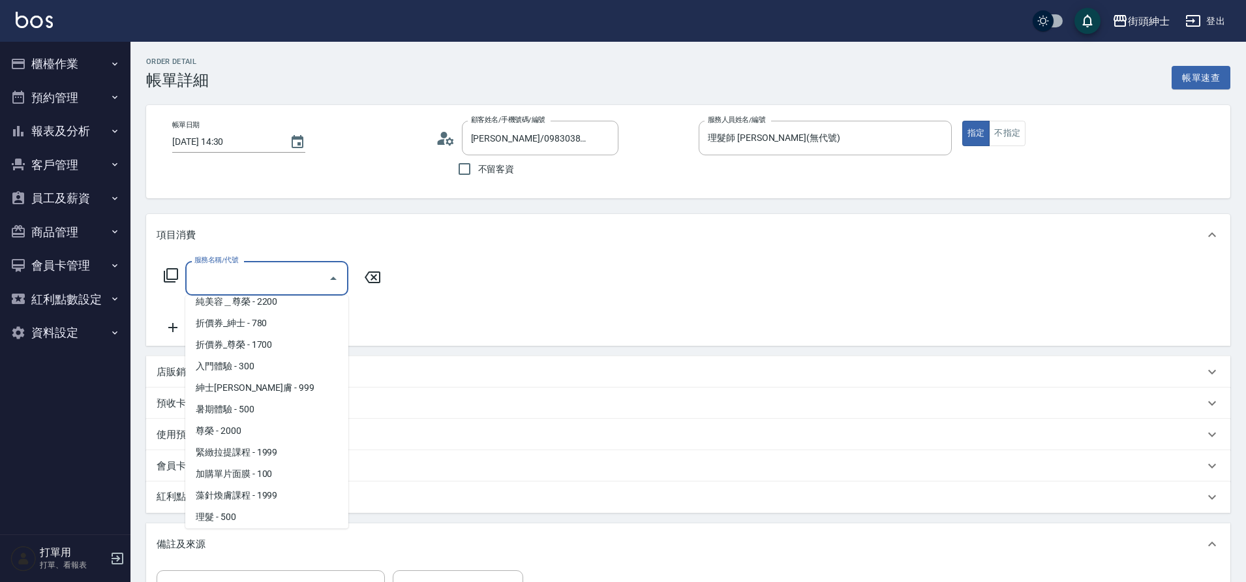
scroll to position [100, 0]
drag, startPoint x: 0, startPoint y: 0, endPoint x: 228, endPoint y: 477, distance: 528.4
click at [228, 477] on span "理髮 - 500" at bounding box center [266, 470] width 163 height 22
type input "理髮(A02)"
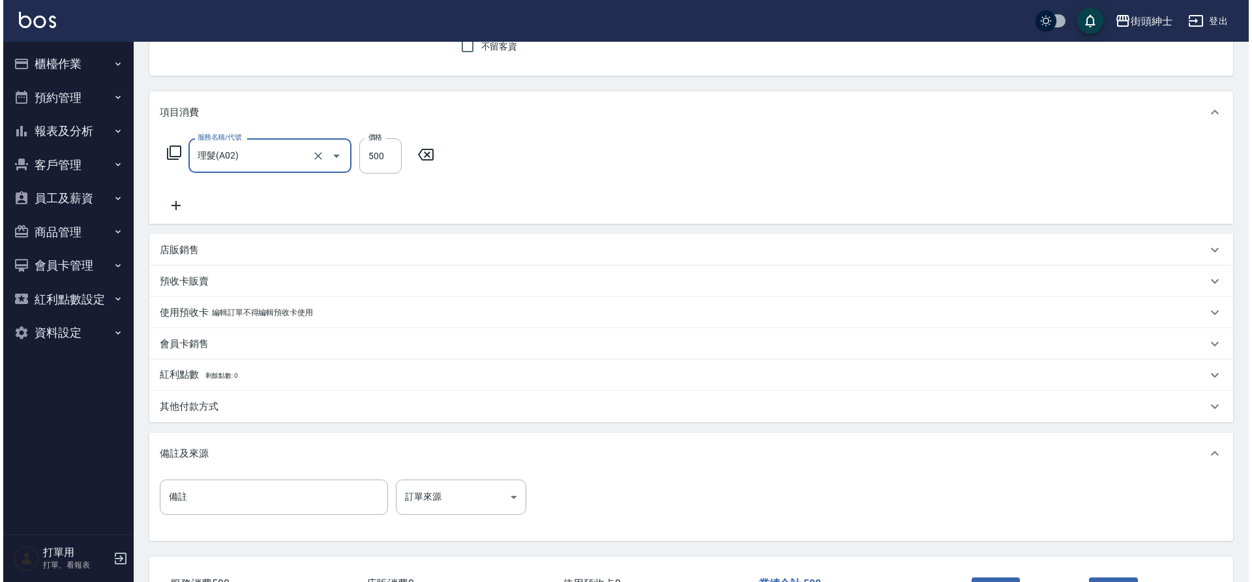
scroll to position [222, 0]
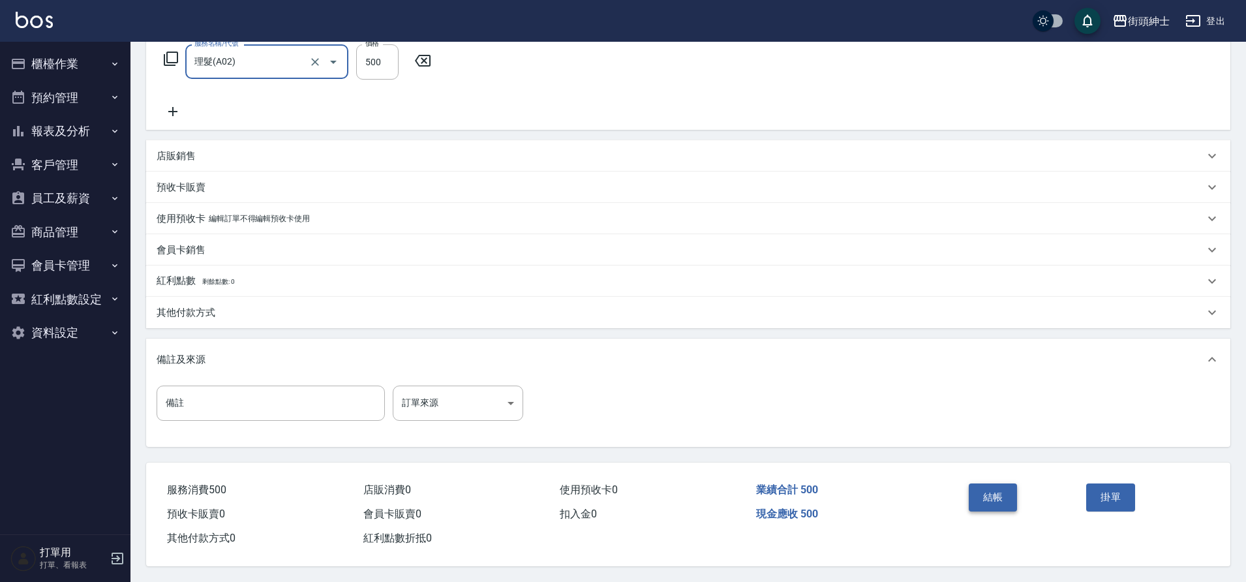
drag, startPoint x: 228, startPoint y: 477, endPoint x: 1006, endPoint y: 496, distance: 779.0
click at [1006, 496] on button "結帳" at bounding box center [993, 496] width 49 height 27
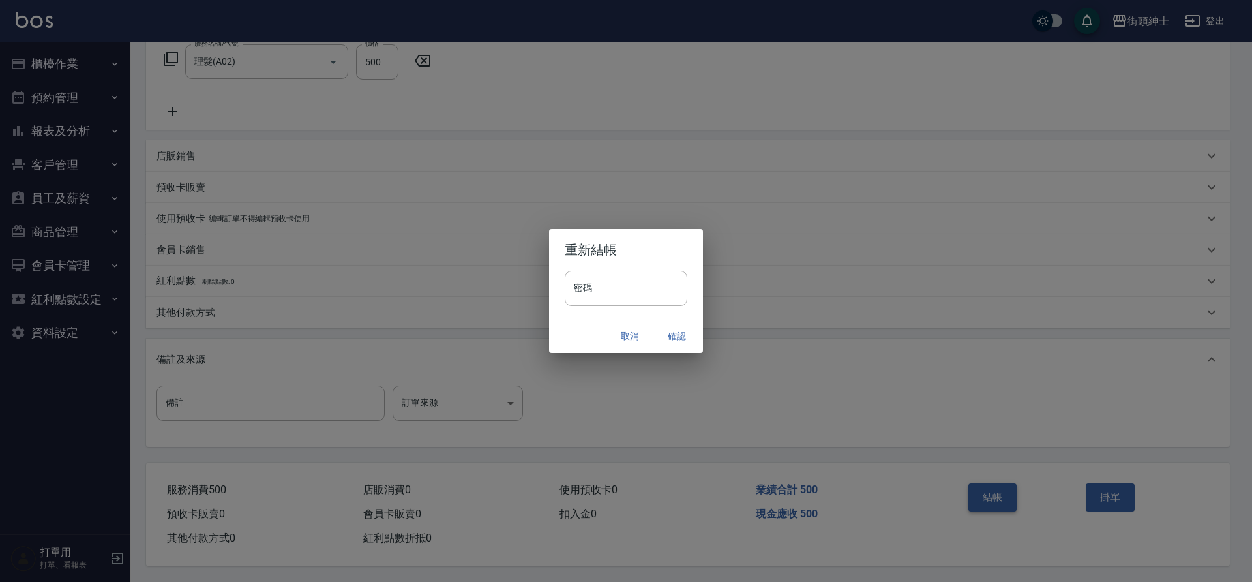
click at [680, 335] on button "確認" at bounding box center [677, 336] width 42 height 24
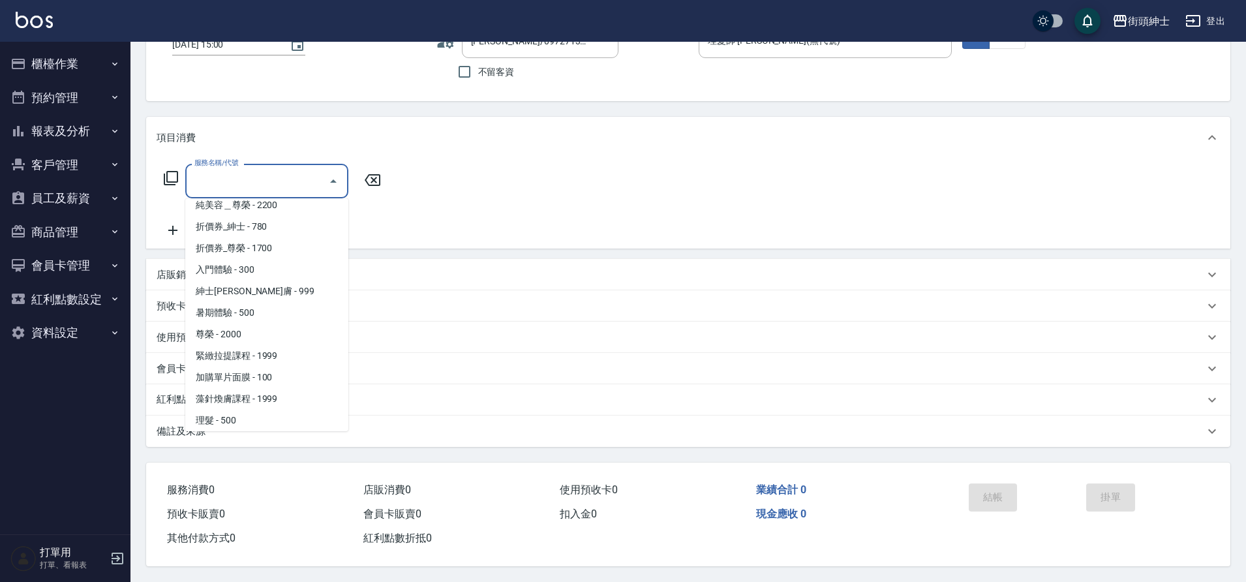
scroll to position [100, 0]
click at [267, 364] on span "理髮 - 500" at bounding box center [266, 372] width 163 height 22
type input "理髮(A02)"
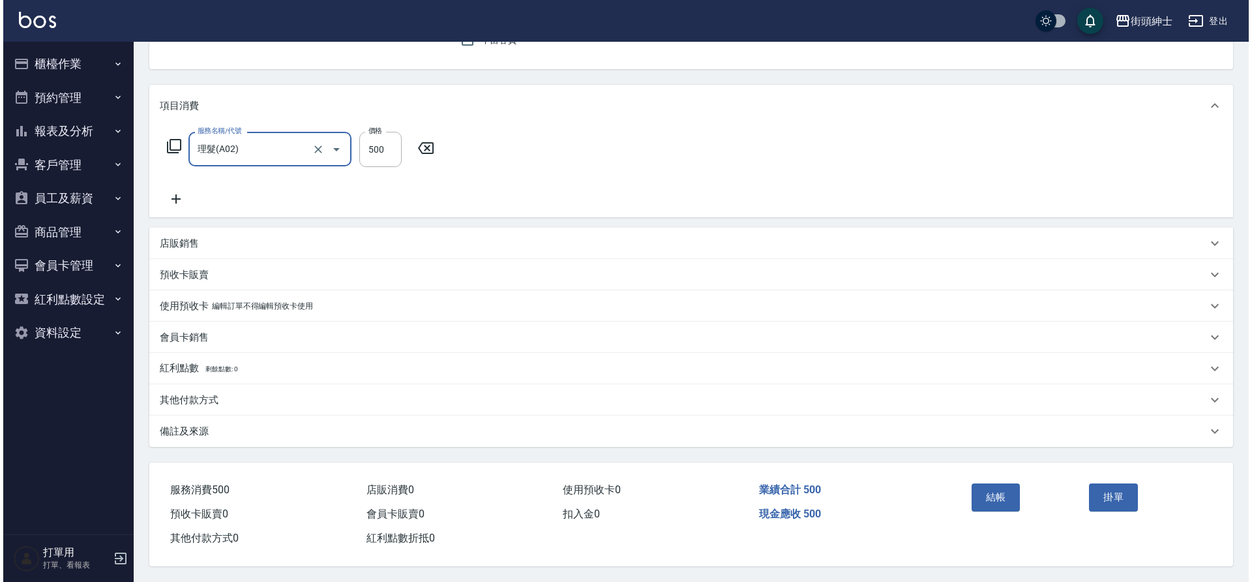
scroll to position [135, 0]
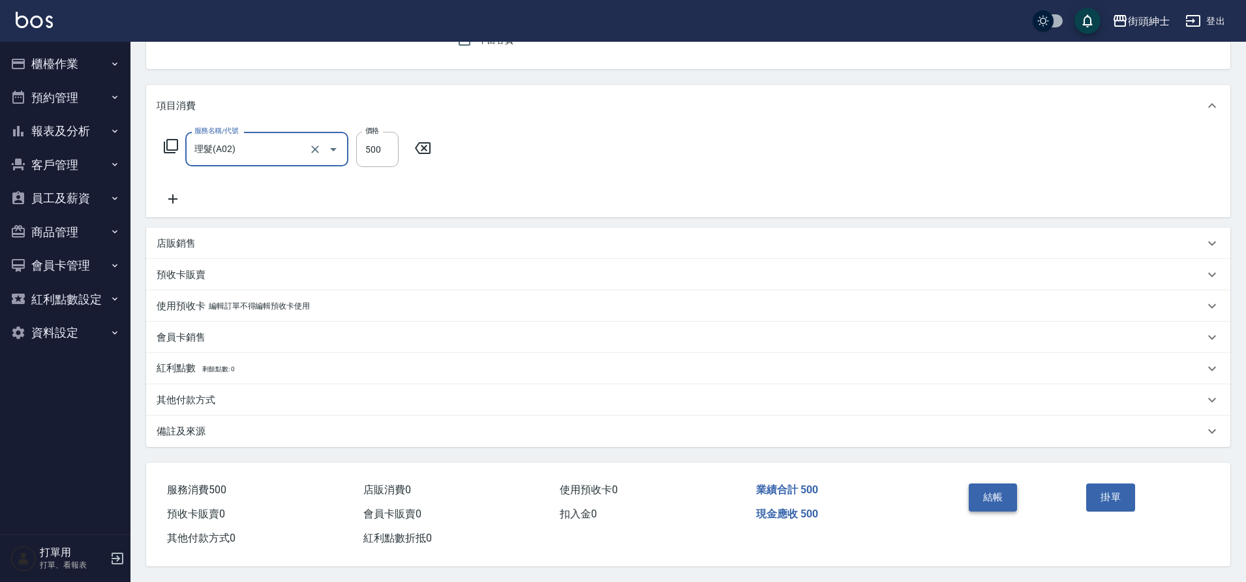
drag, startPoint x: 0, startPoint y: 0, endPoint x: 984, endPoint y: 490, distance: 1099.7
click at [984, 490] on button "結帳" at bounding box center [993, 496] width 49 height 27
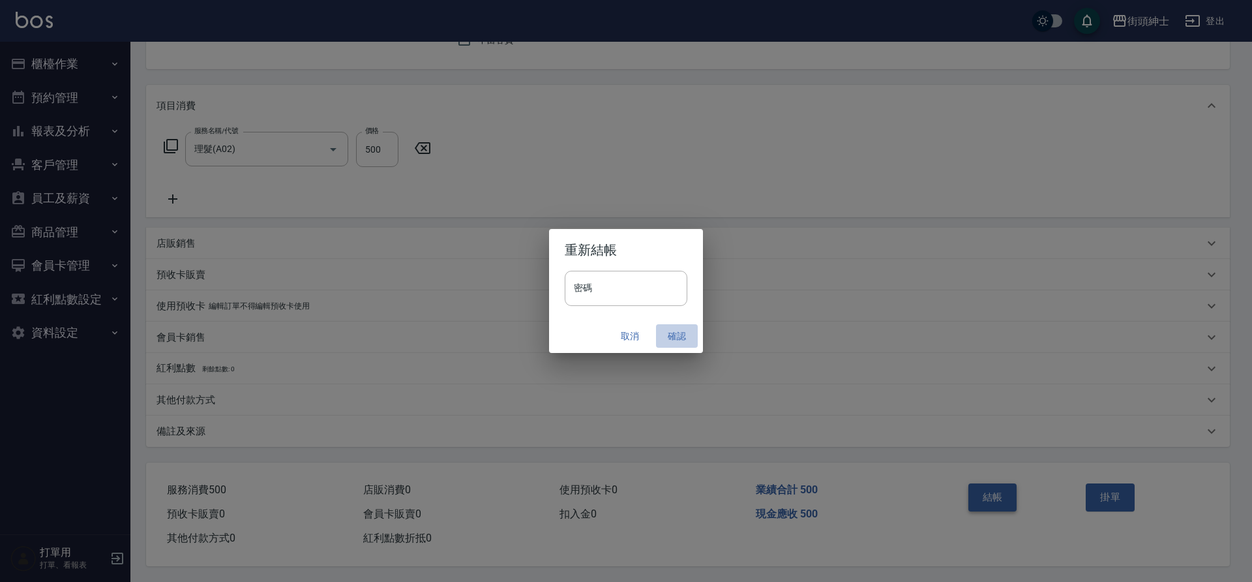
click at [672, 334] on button "確認" at bounding box center [677, 336] width 42 height 24
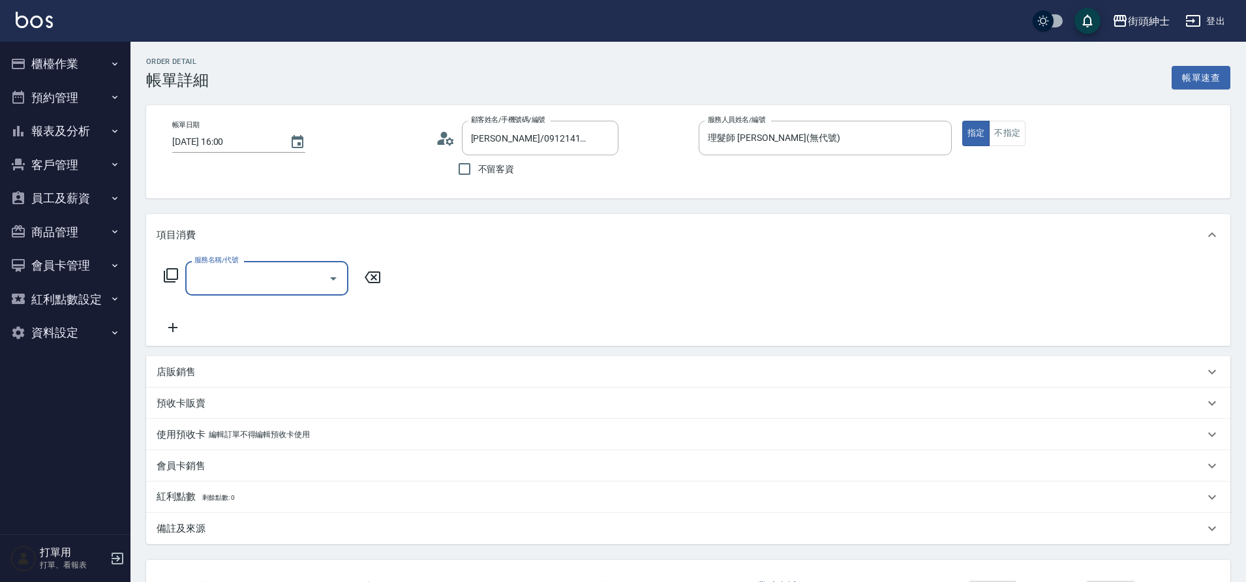
type input "[PERSON_NAME]/0912141286/null"
click at [334, 277] on icon "Open" at bounding box center [333, 278] width 7 height 3
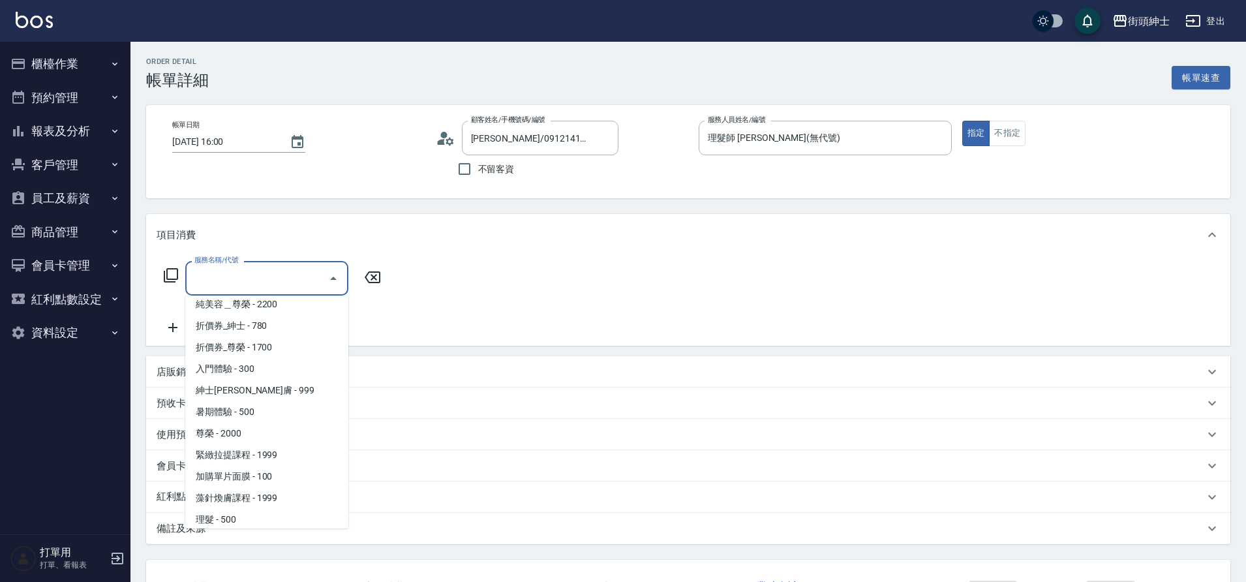
scroll to position [100, 0]
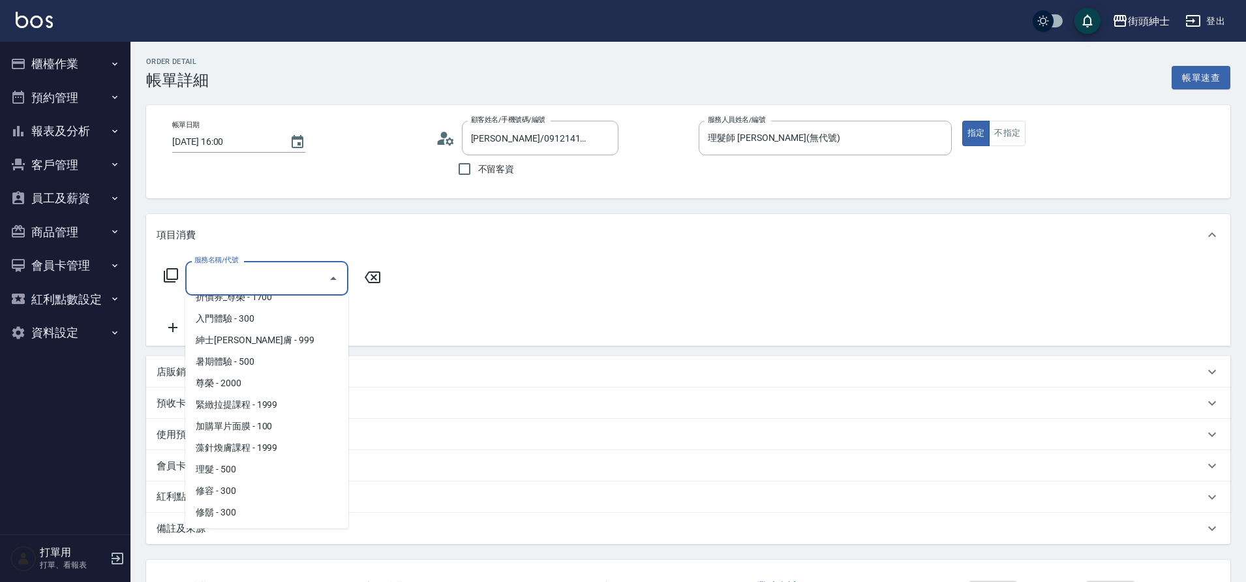
click at [261, 467] on span "理髮 - 500" at bounding box center [266, 470] width 163 height 22
type input "理髮(A02)"
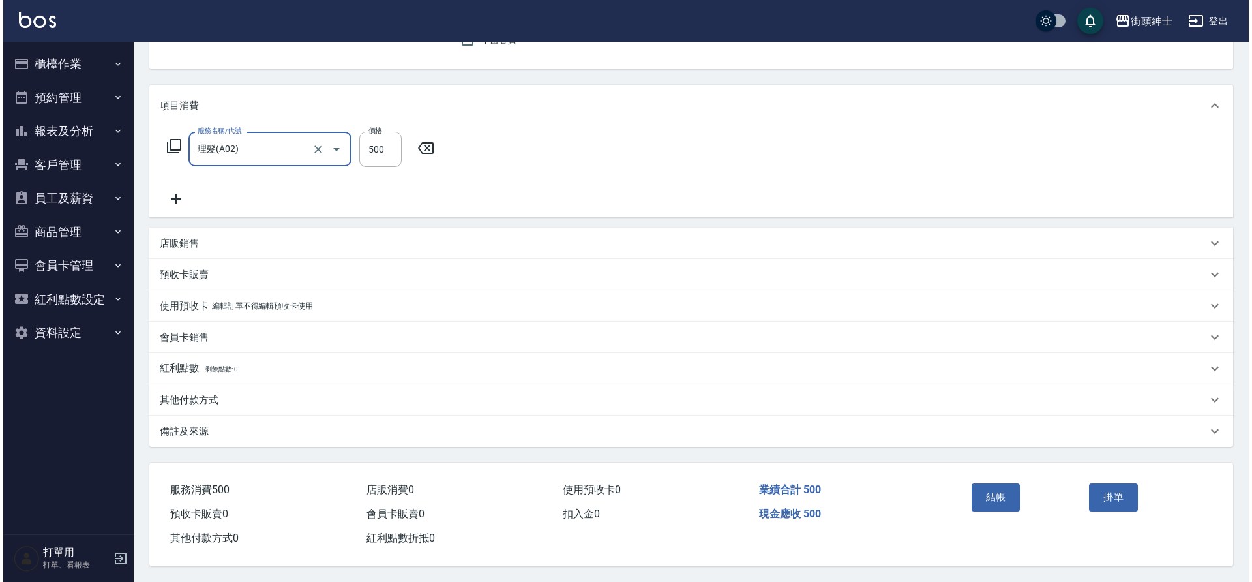
scroll to position [135, 0]
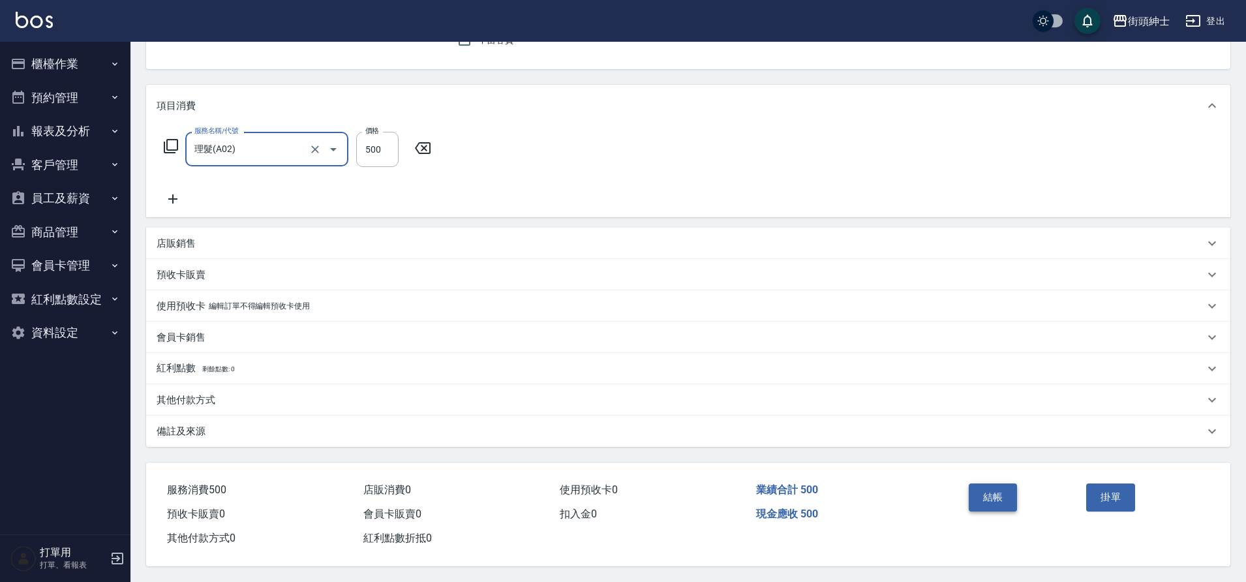
drag, startPoint x: 0, startPoint y: 0, endPoint x: 1004, endPoint y: 490, distance: 1117.0
click at [1004, 490] on button "結帳" at bounding box center [993, 496] width 49 height 27
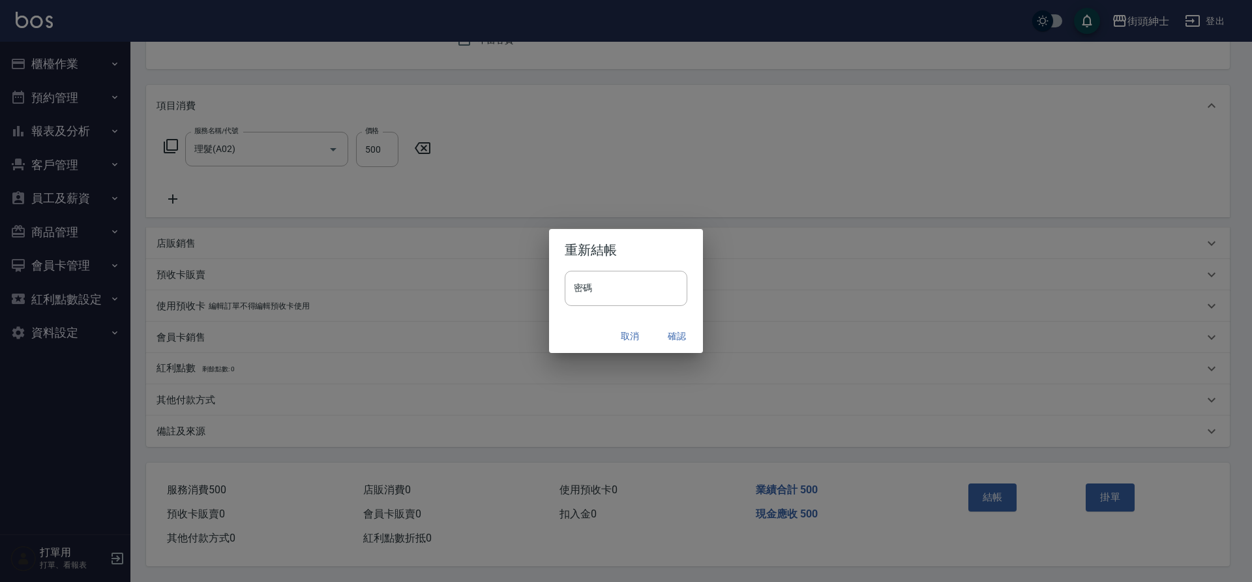
drag, startPoint x: 1004, startPoint y: 490, endPoint x: 670, endPoint y: 338, distance: 366.9
click at [670, 338] on button "確認" at bounding box center [677, 336] width 42 height 24
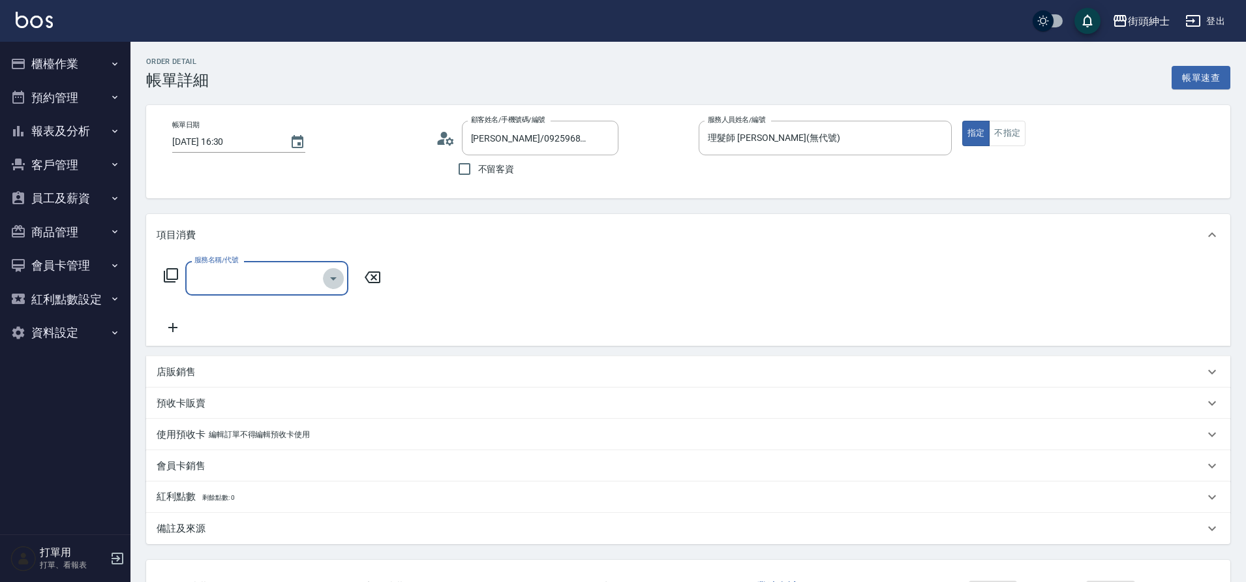
click at [333, 278] on icon "Open" at bounding box center [333, 278] width 7 height 3
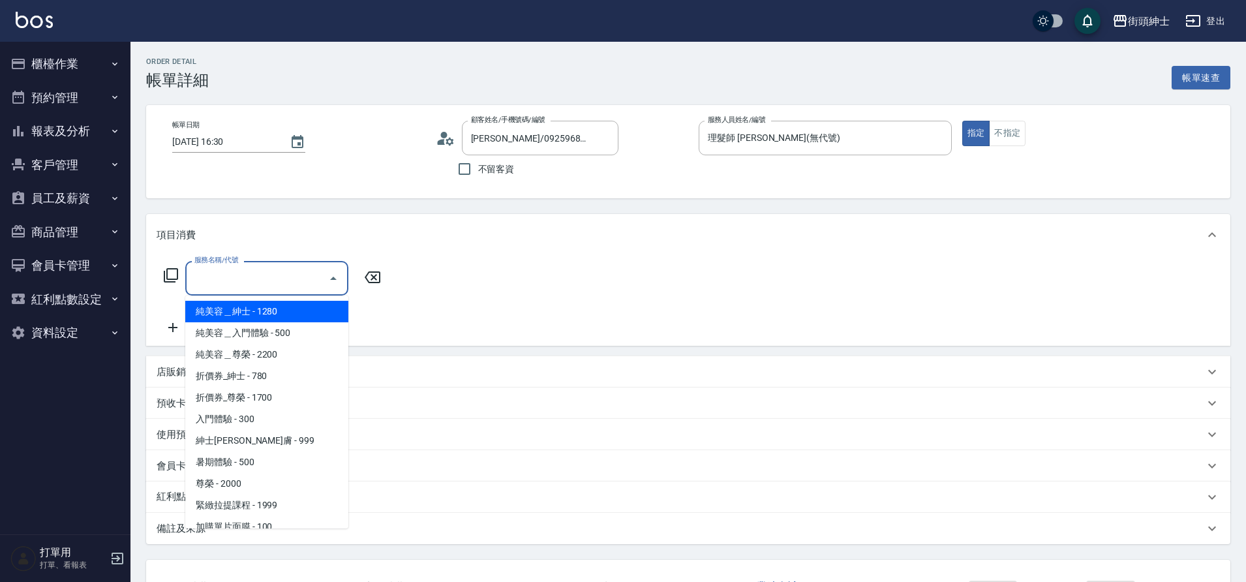
scroll to position [100, 0]
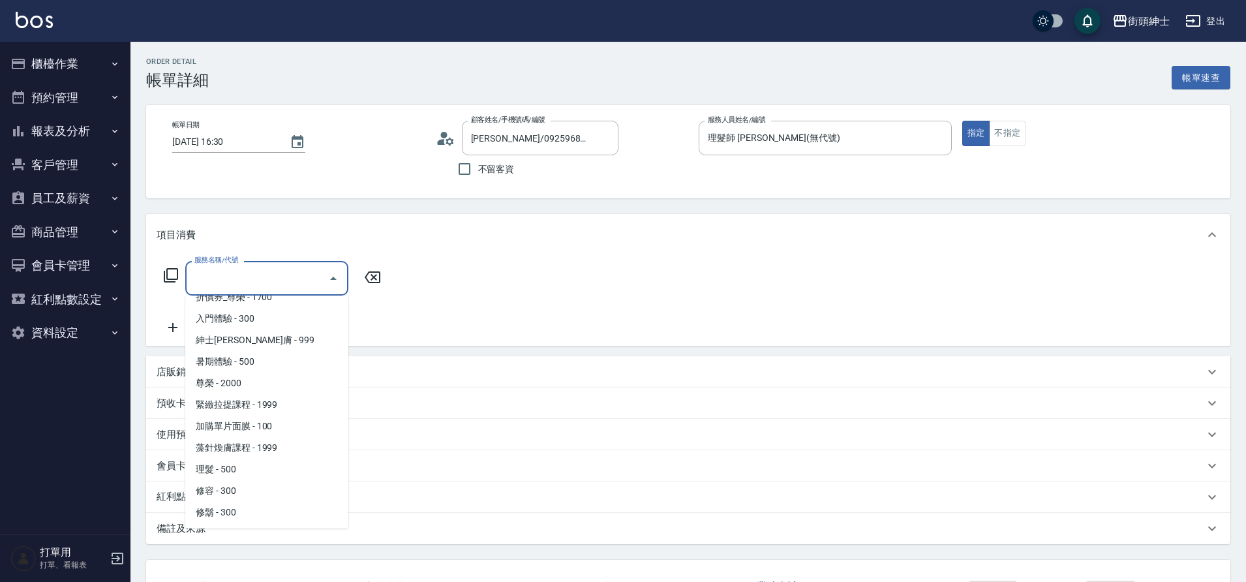
drag, startPoint x: 0, startPoint y: 0, endPoint x: 256, endPoint y: 464, distance: 529.9
click at [256, 464] on span "理髮 - 500" at bounding box center [266, 470] width 163 height 22
type input "理髮(A02)"
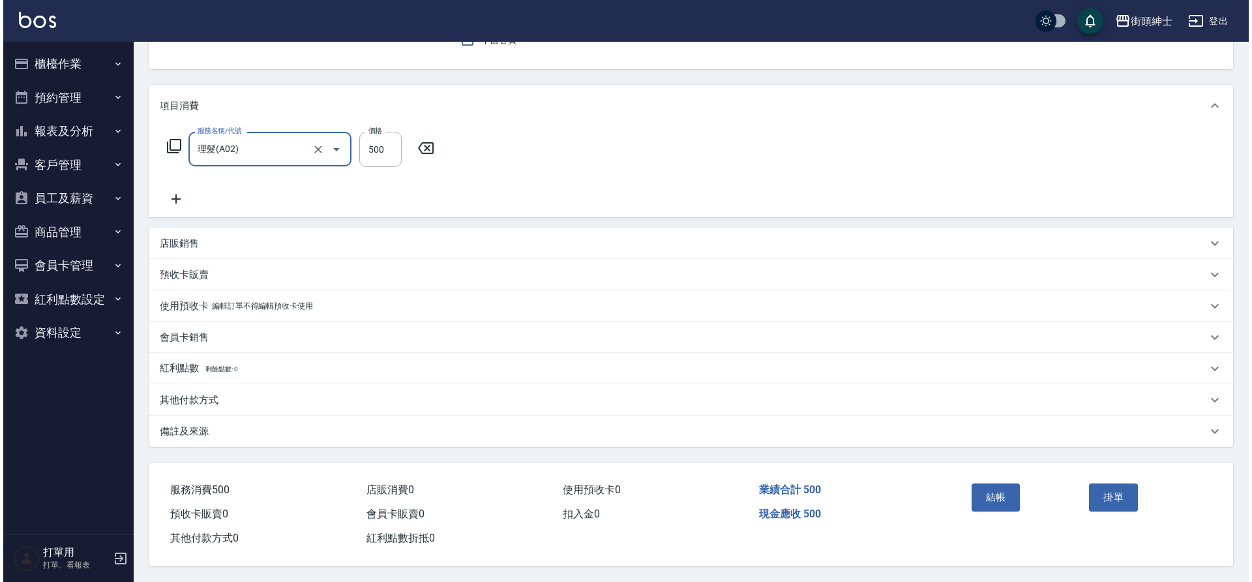
scroll to position [135, 0]
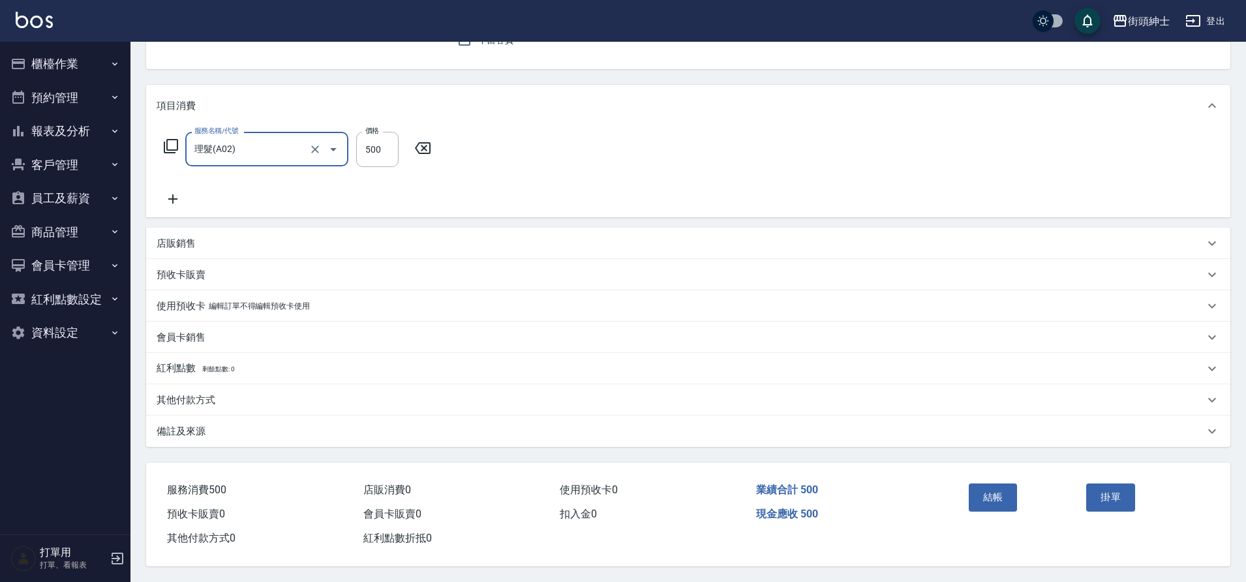
click at [999, 486] on button "結帳" at bounding box center [993, 496] width 49 height 27
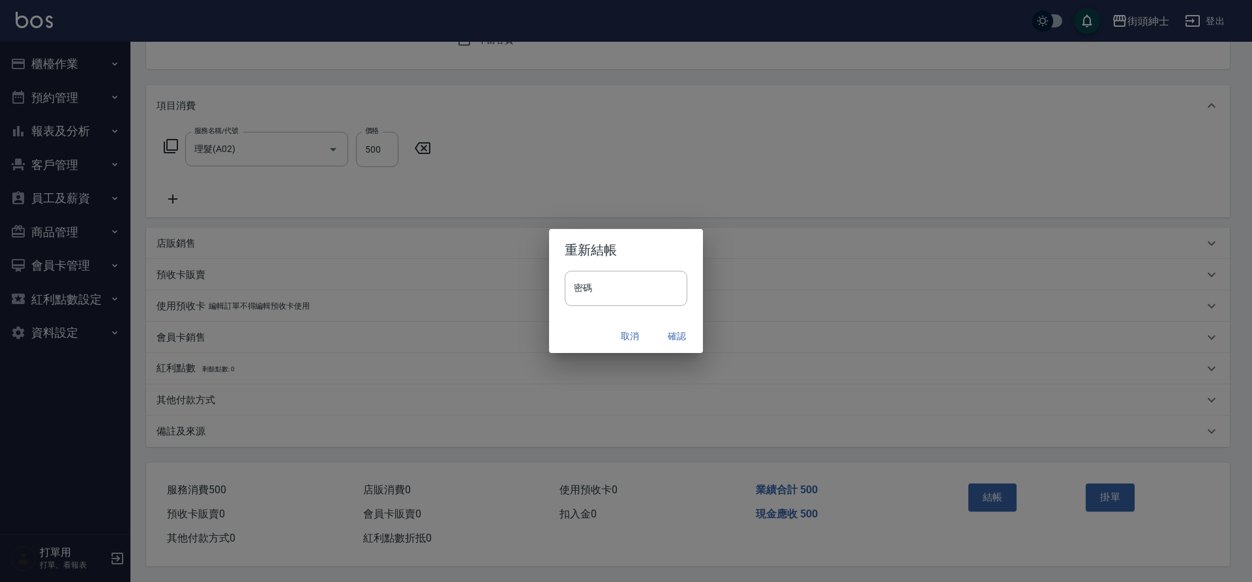
click at [678, 335] on button "確認" at bounding box center [677, 336] width 42 height 24
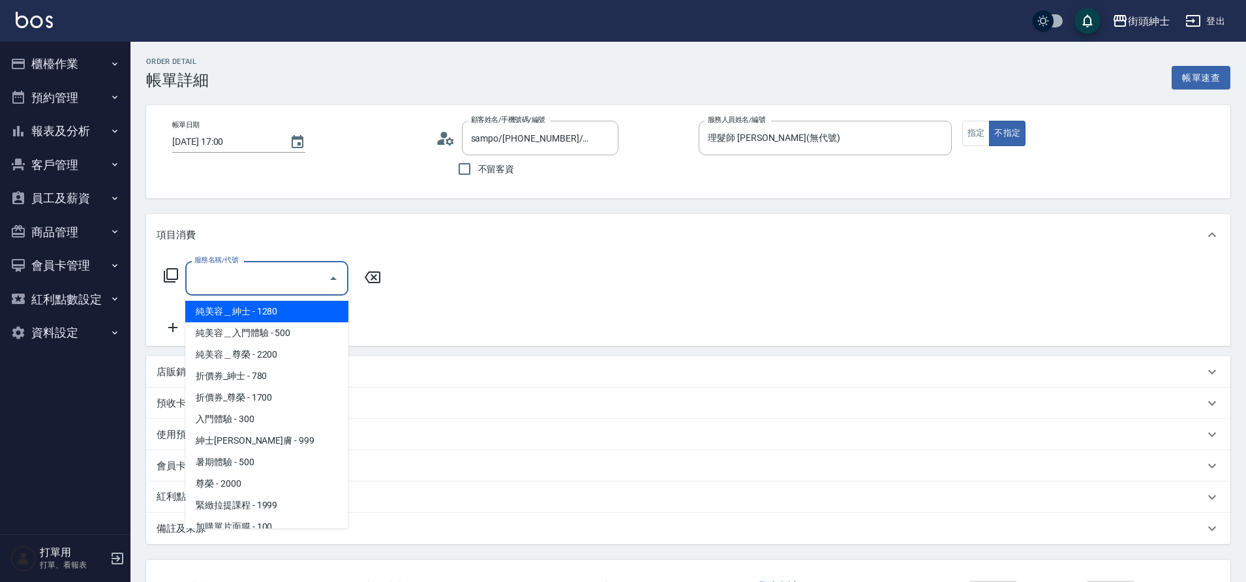
scroll to position [100, 0]
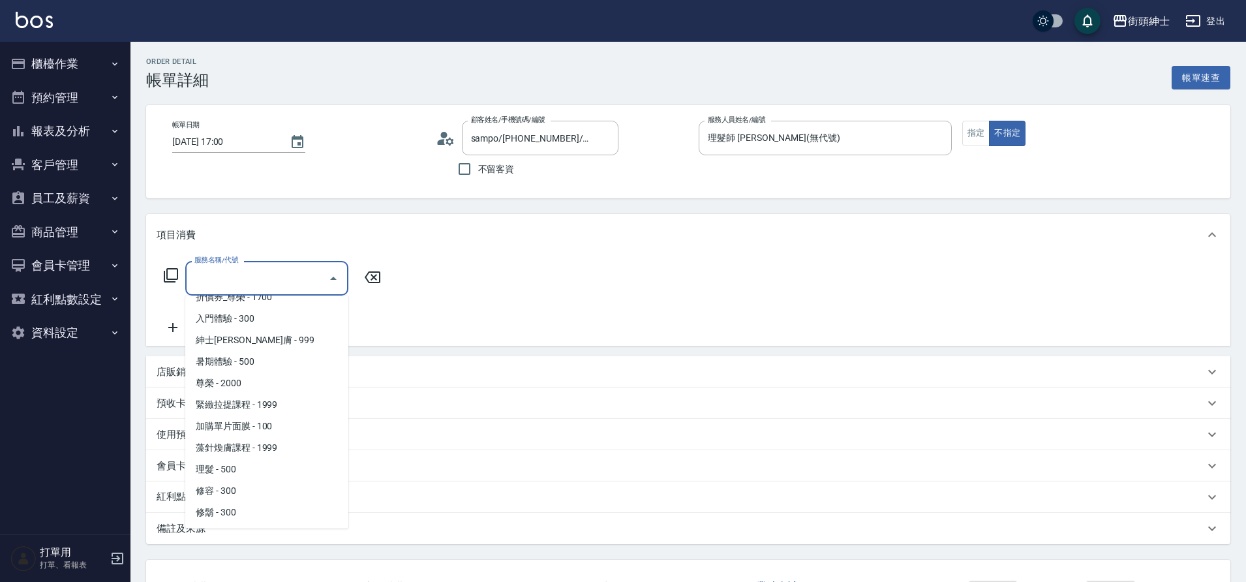
click at [263, 472] on span "理髮 - 500" at bounding box center [266, 470] width 163 height 22
type input "理髮(A02)"
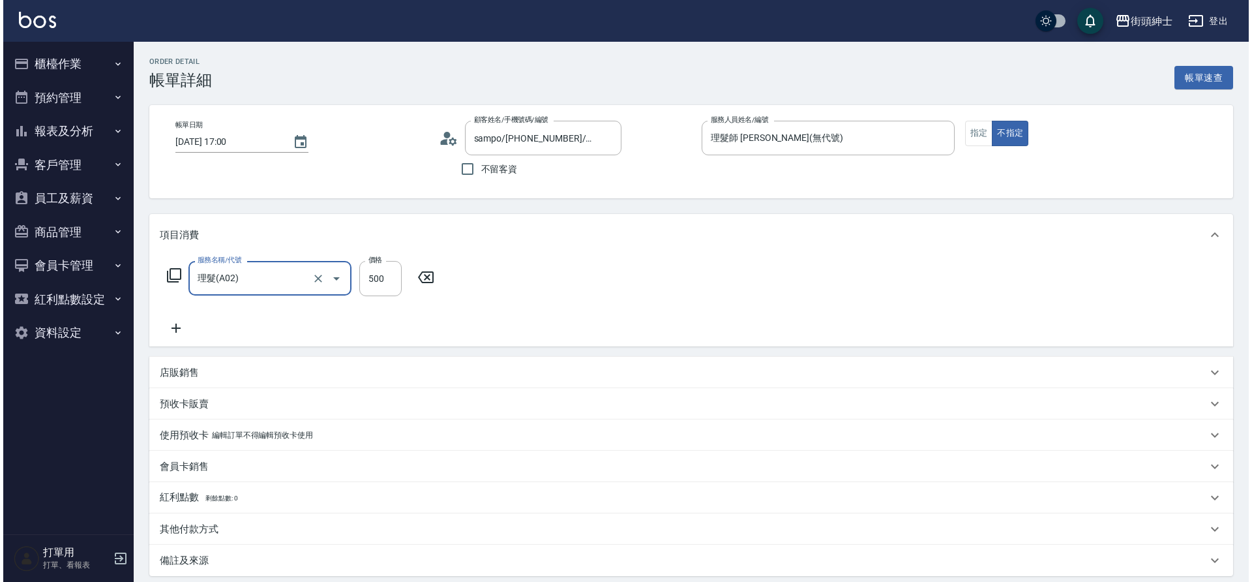
scroll to position [115, 0]
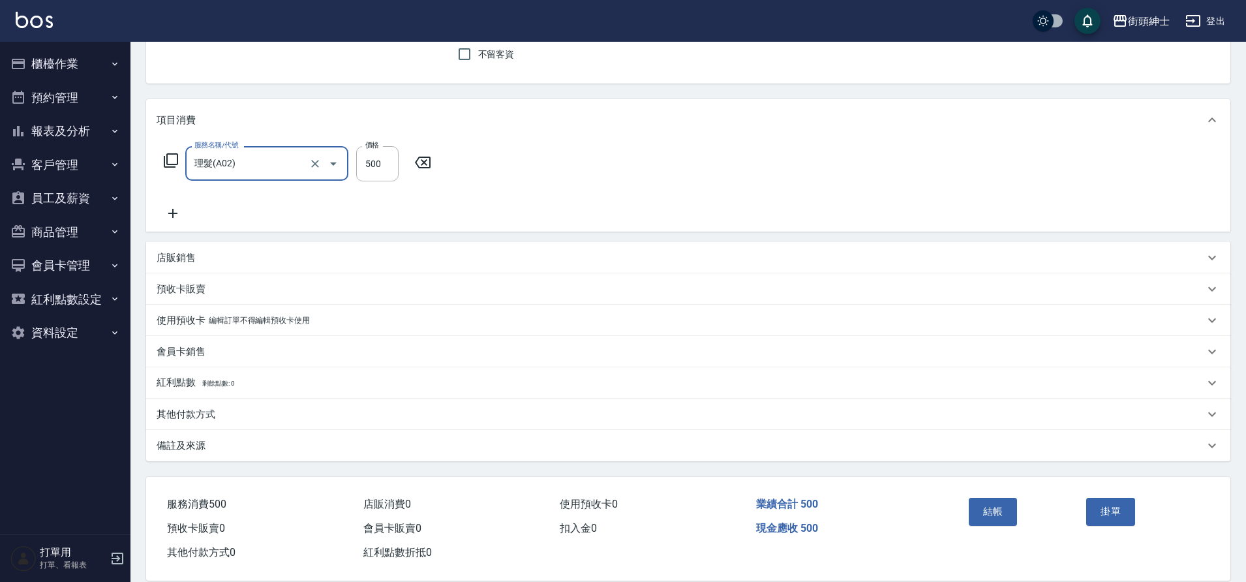
click at [1007, 512] on button "結帳" at bounding box center [993, 511] width 49 height 27
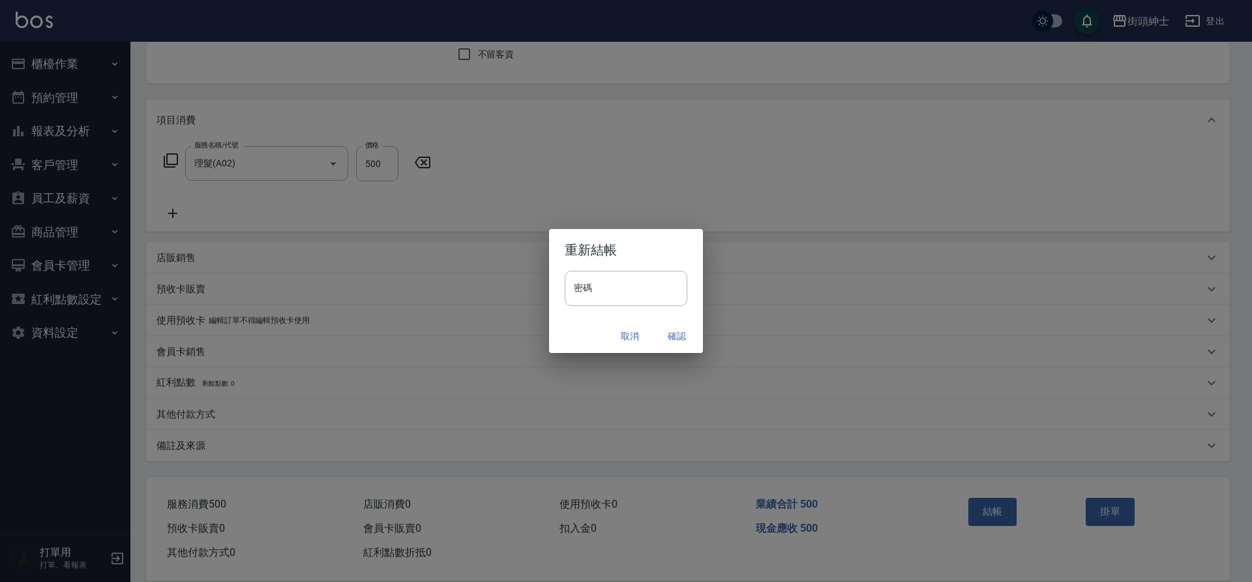
click at [656, 329] on button "確認" at bounding box center [677, 336] width 42 height 24
click at [672, 337] on div "取消 確認" at bounding box center [626, 336] width 154 height 35
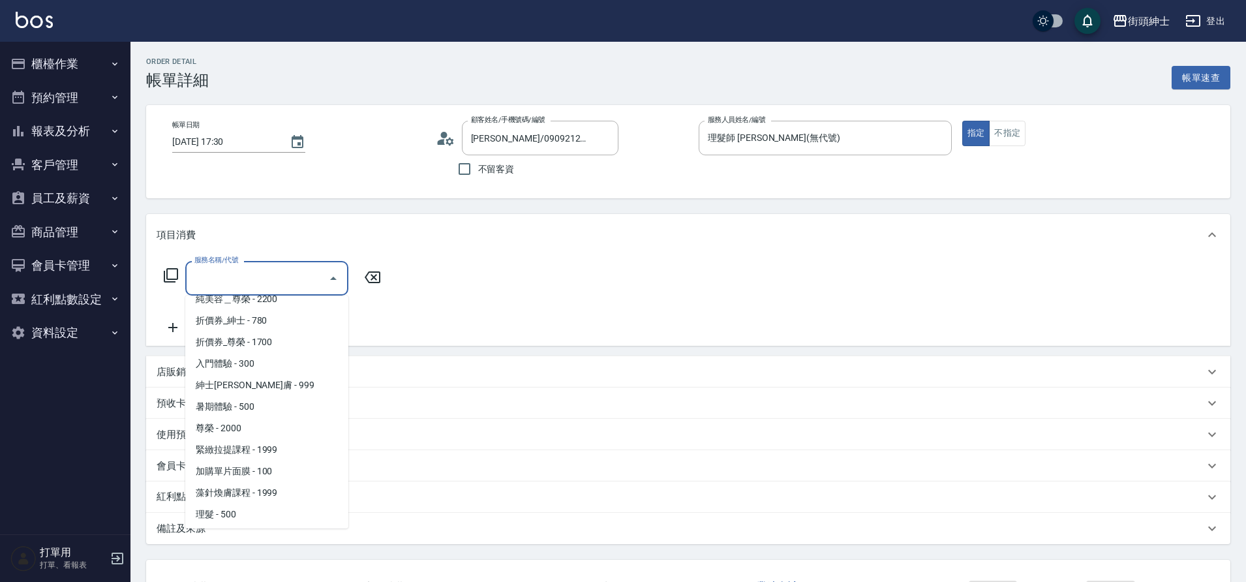
scroll to position [100, 0]
drag, startPoint x: 0, startPoint y: 0, endPoint x: 235, endPoint y: 465, distance: 521.3
click at [235, 465] on span "理髮 - 500" at bounding box center [266, 470] width 163 height 22
type input "理髮(A02)"
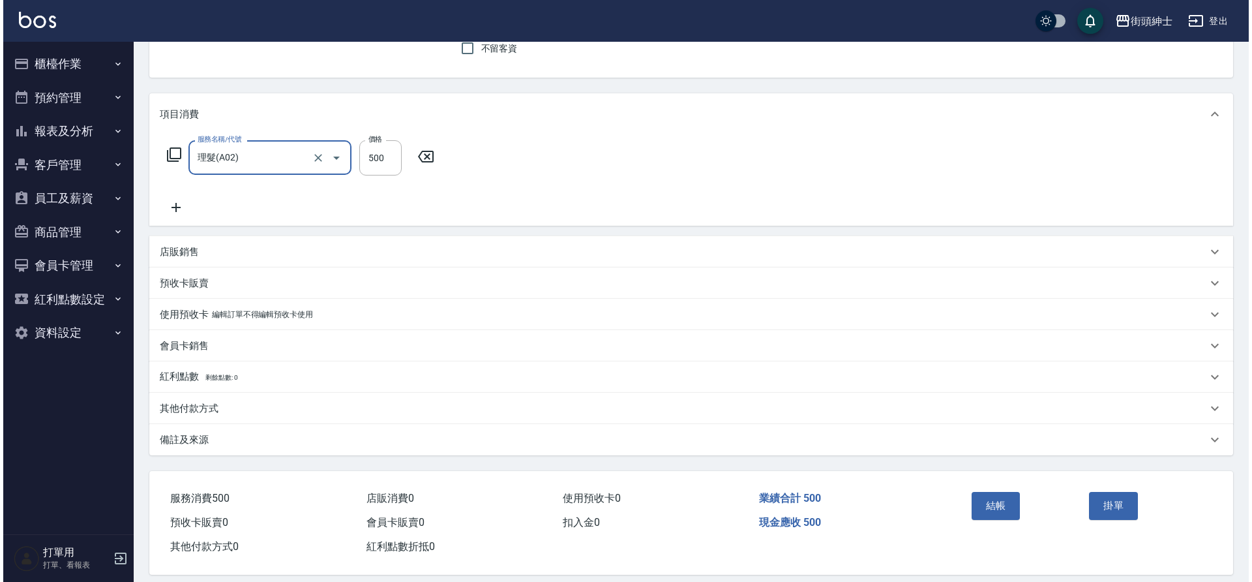
scroll to position [135, 0]
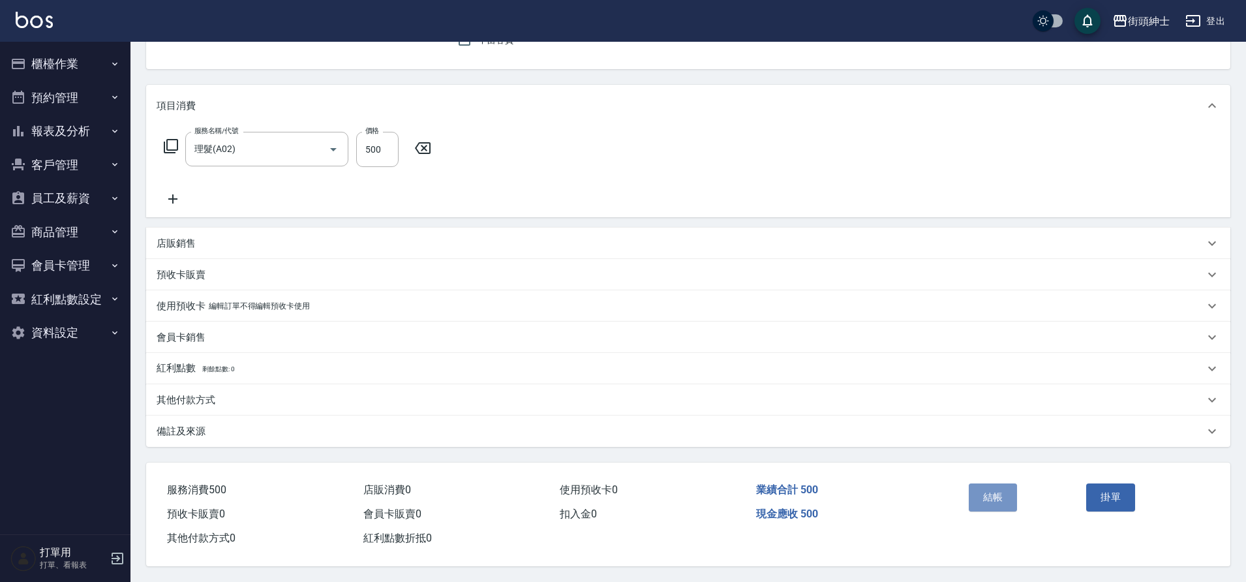
click at [991, 496] on button "結帳" at bounding box center [993, 496] width 49 height 27
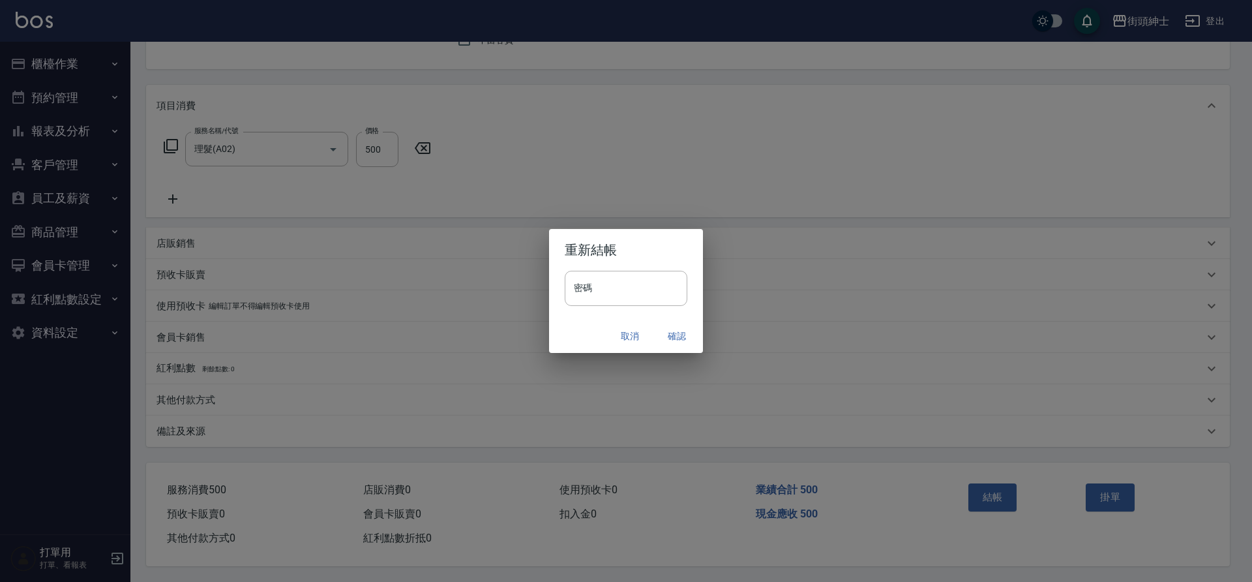
click at [677, 337] on button "確認" at bounding box center [677, 336] width 42 height 24
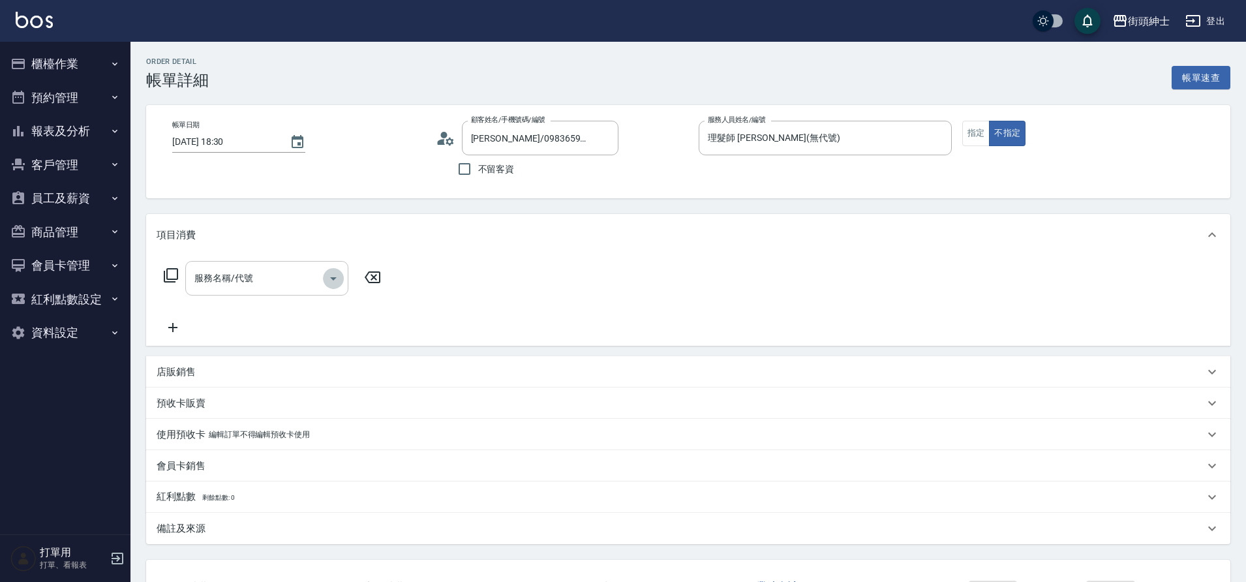
drag, startPoint x: 0, startPoint y: 0, endPoint x: 332, endPoint y: 280, distance: 434.6
click at [332, 280] on icon "Open" at bounding box center [333, 279] width 16 height 16
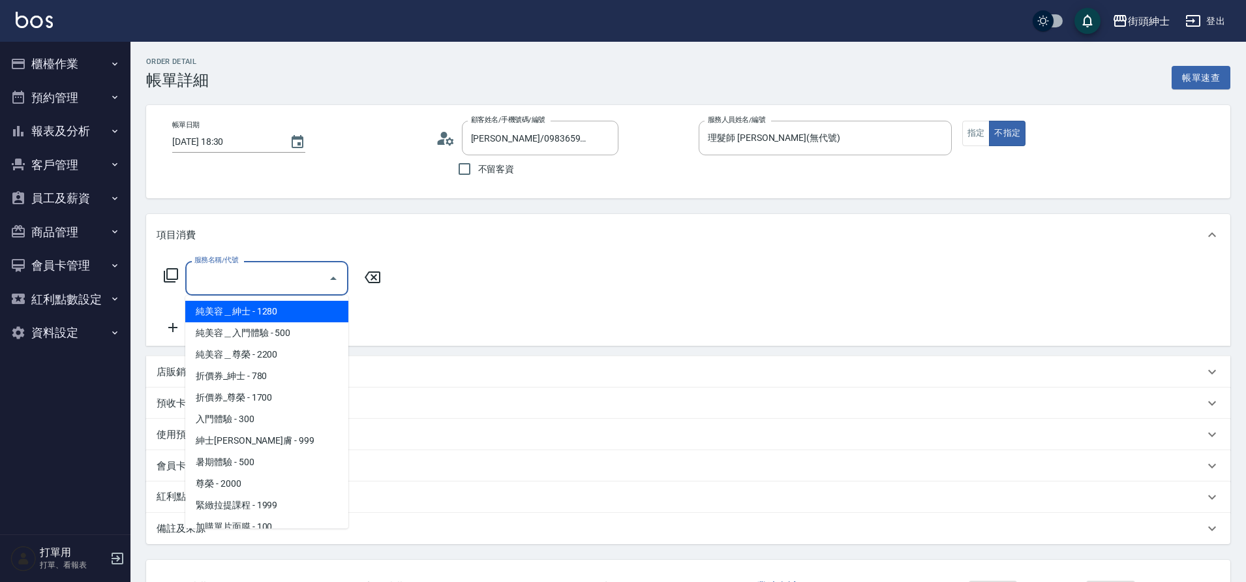
scroll to position [100, 0]
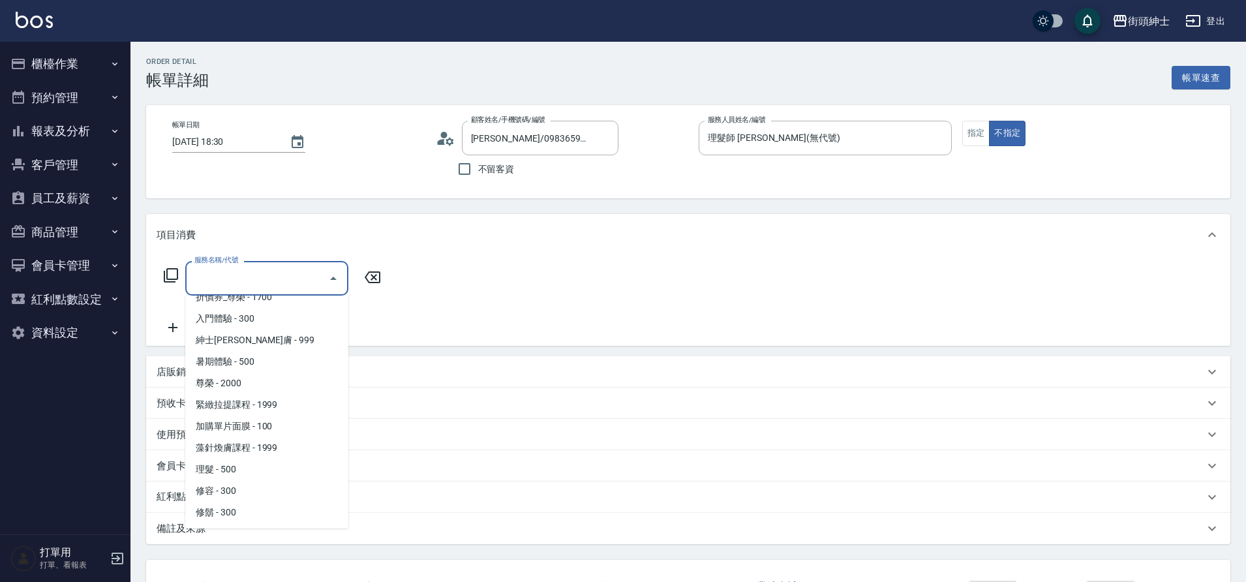
drag, startPoint x: 332, startPoint y: 280, endPoint x: 236, endPoint y: 466, distance: 209.2
click at [236, 466] on span "理髮 - 500" at bounding box center [266, 470] width 163 height 22
type input "理髮(A02)"
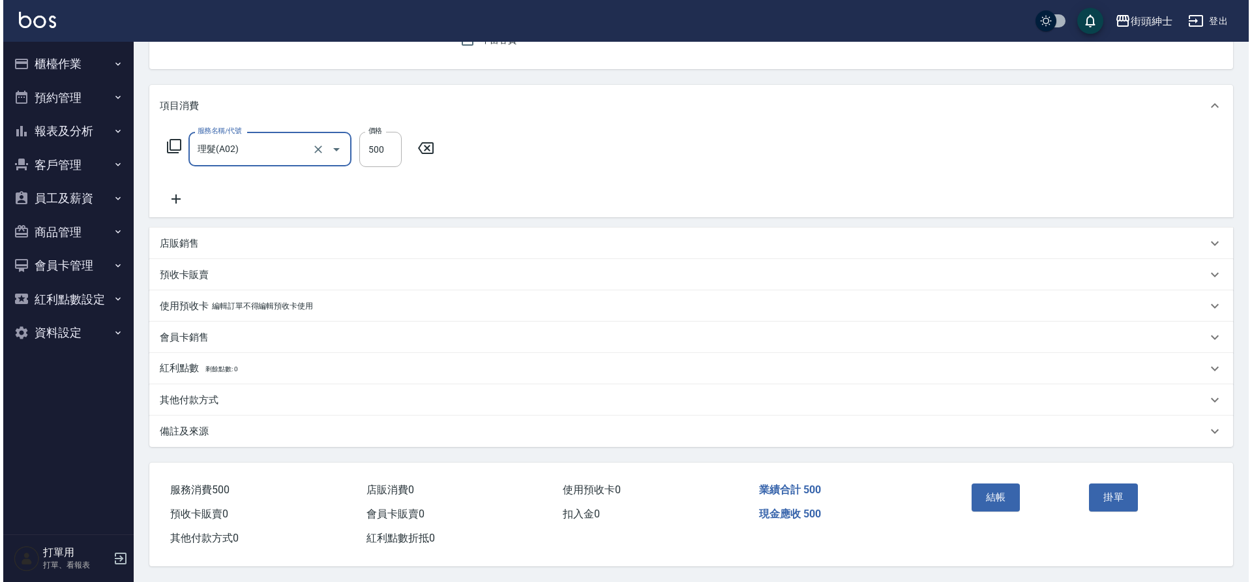
scroll to position [135, 0]
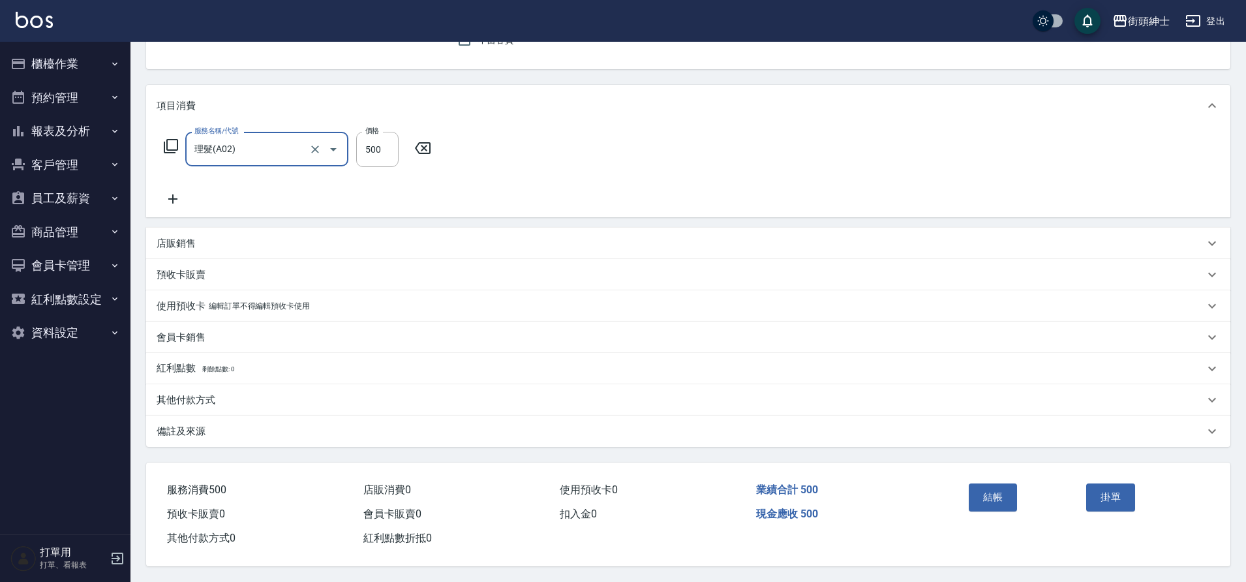
click at [973, 487] on button "結帳" at bounding box center [993, 496] width 49 height 27
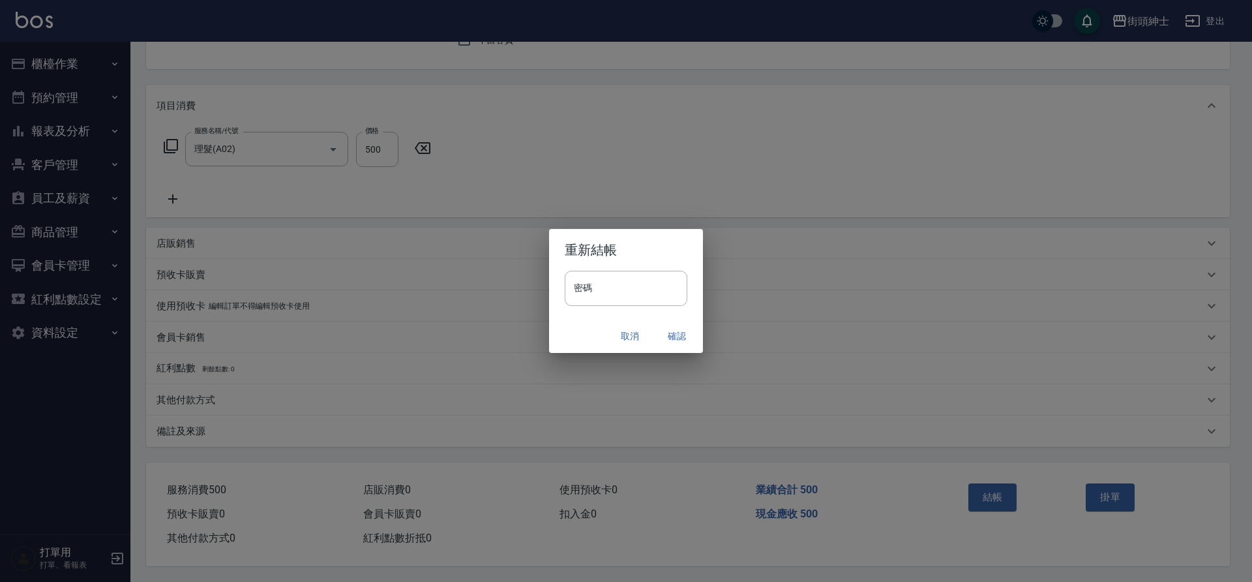
click at [671, 333] on button "確認" at bounding box center [677, 336] width 42 height 24
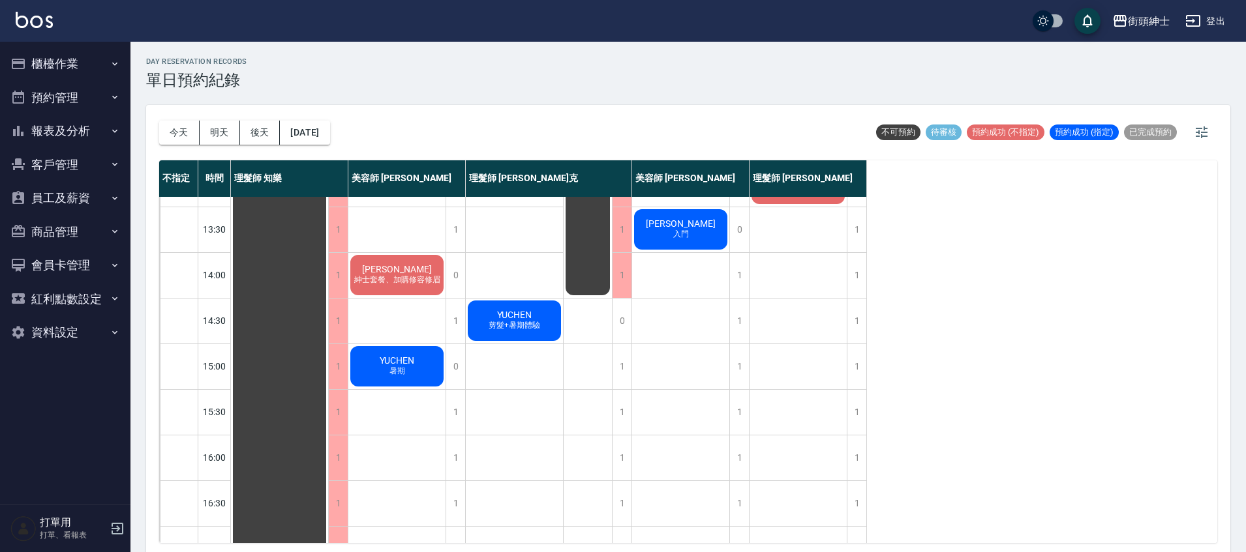
scroll to position [277, 0]
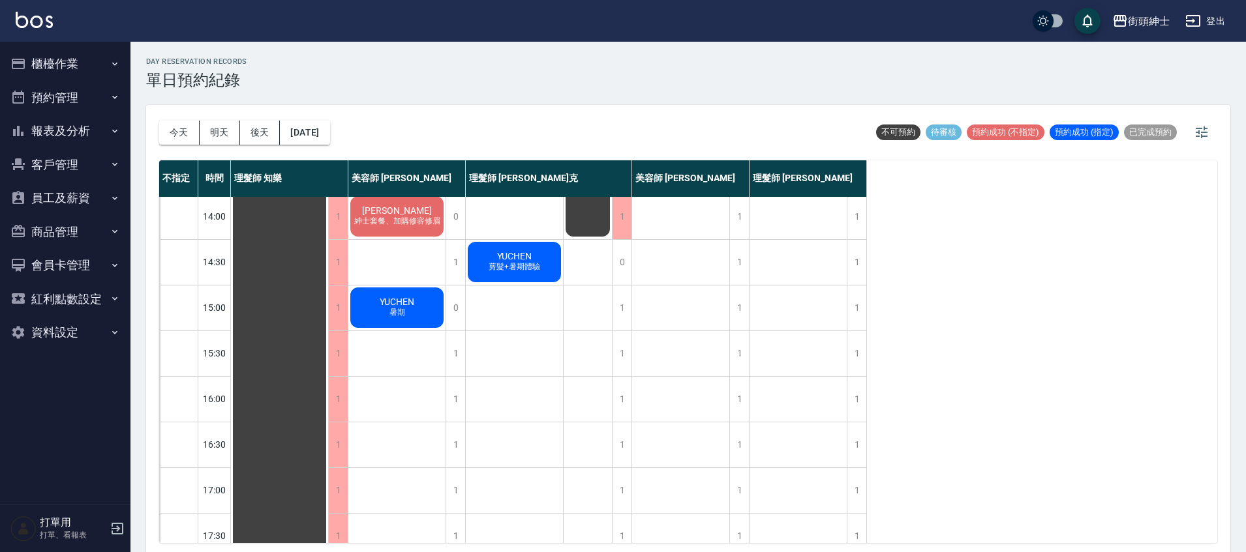
click at [264, 138] on button "後天" at bounding box center [260, 133] width 40 height 24
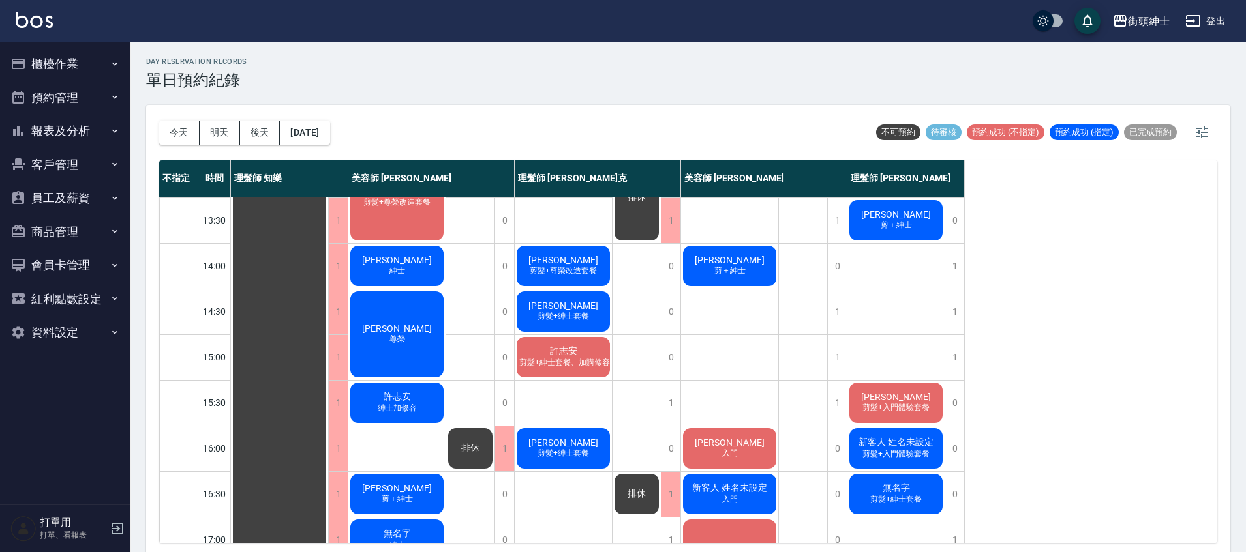
scroll to position [104, 0]
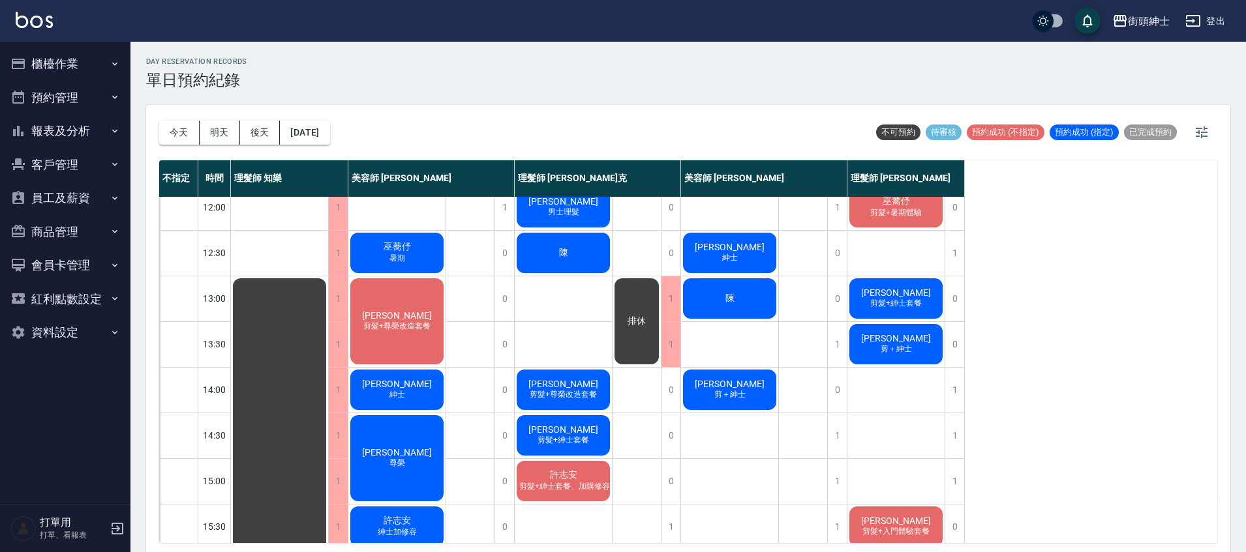
click at [644, 350] on div "排休" at bounding box center [636, 322] width 48 height 90
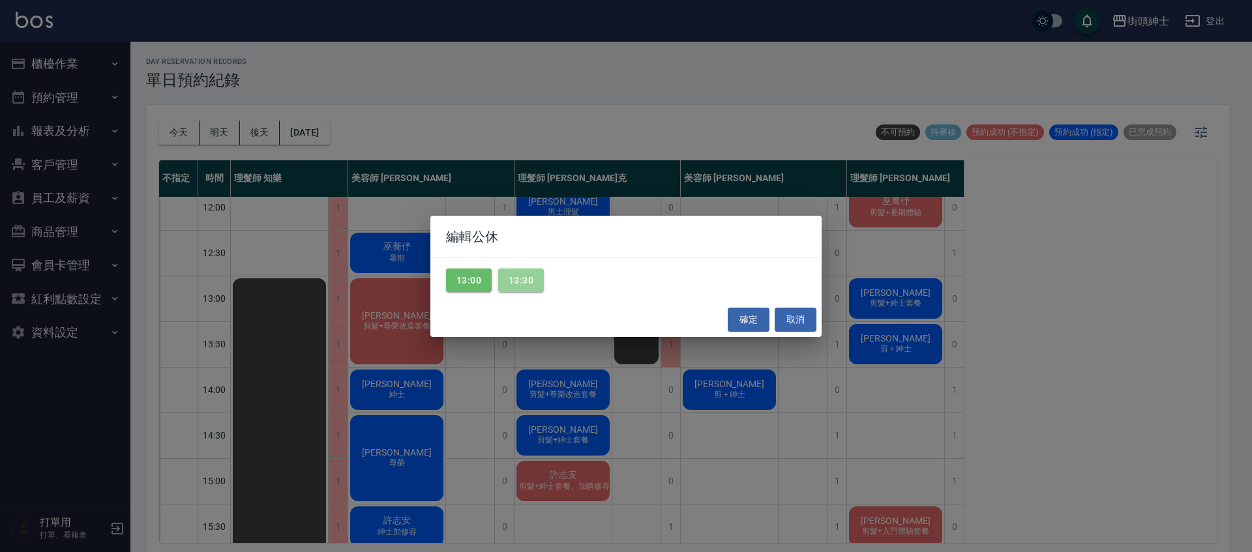
drag, startPoint x: 531, startPoint y: 273, endPoint x: 689, endPoint y: 309, distance: 162.5
click at [531, 273] on button "13:30" at bounding box center [521, 281] width 46 height 24
click at [742, 320] on button "確定" at bounding box center [749, 320] width 42 height 24
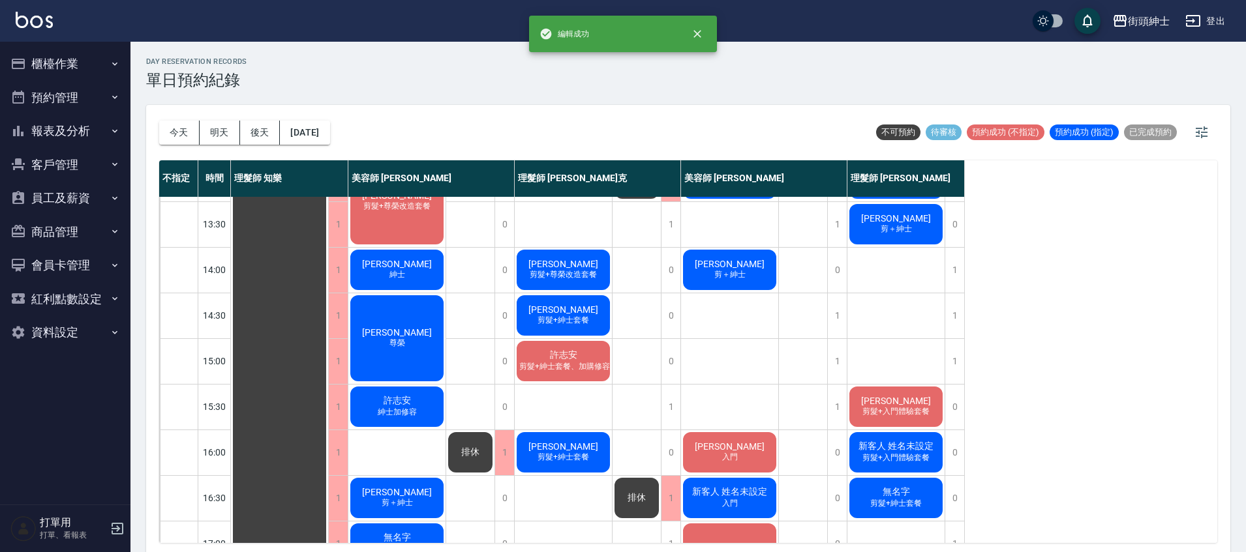
scroll to position [224, 0]
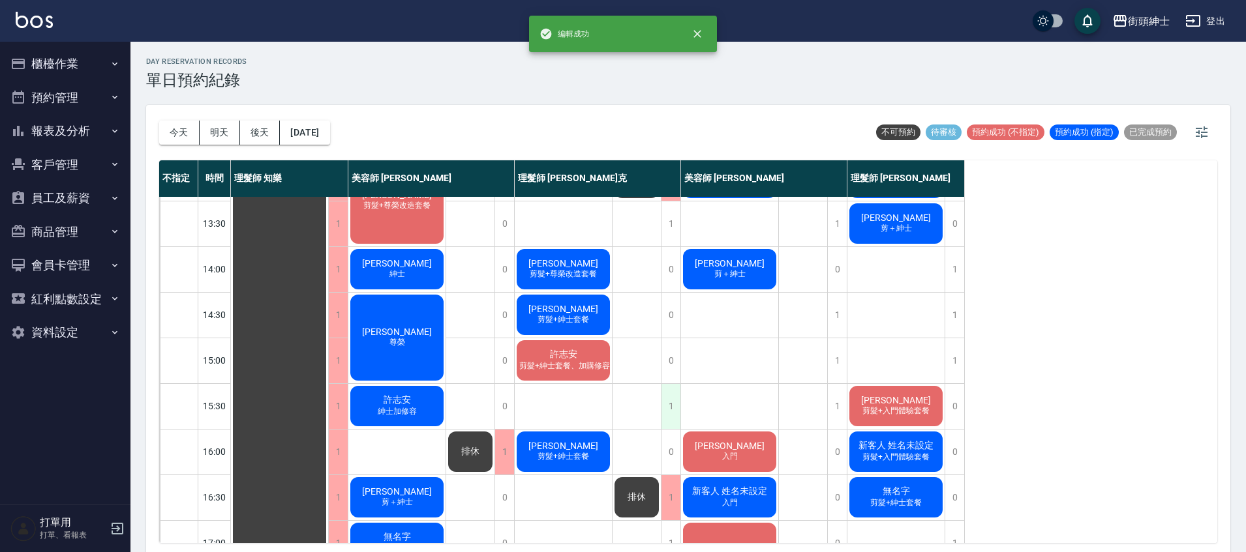
click at [675, 414] on div "1" at bounding box center [671, 406] width 20 height 45
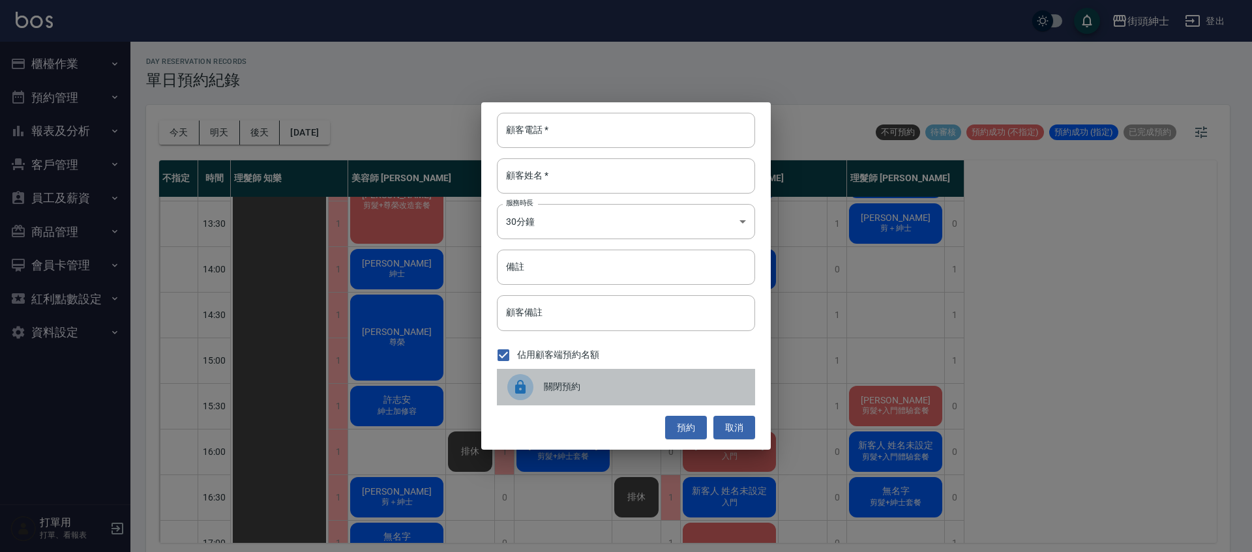
click at [601, 388] on span "關閉預約" at bounding box center [644, 387] width 201 height 14
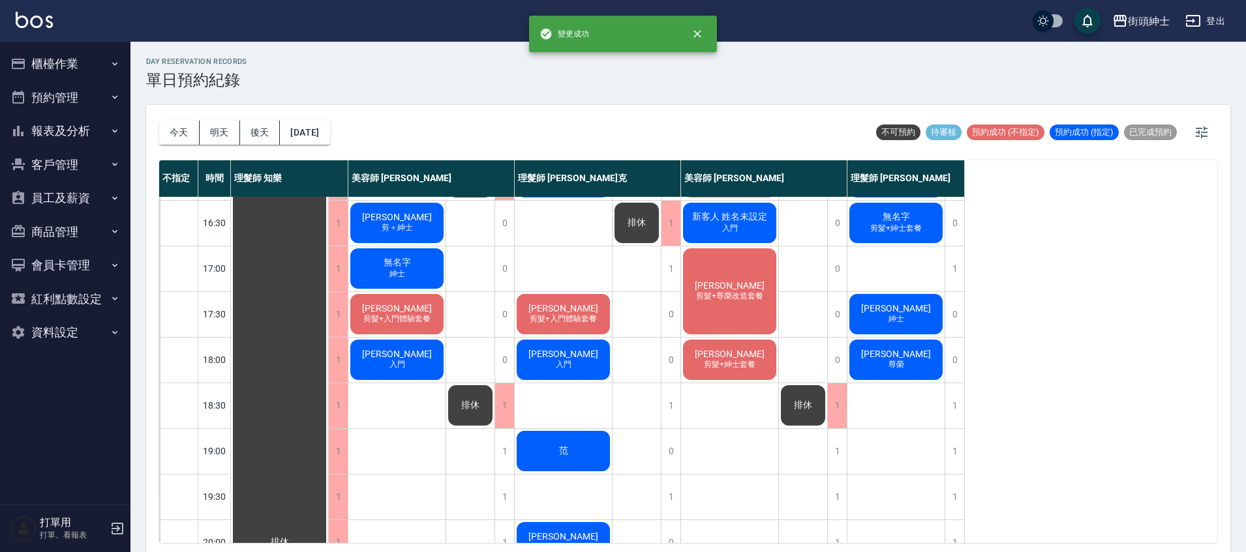
scroll to position [241, 0]
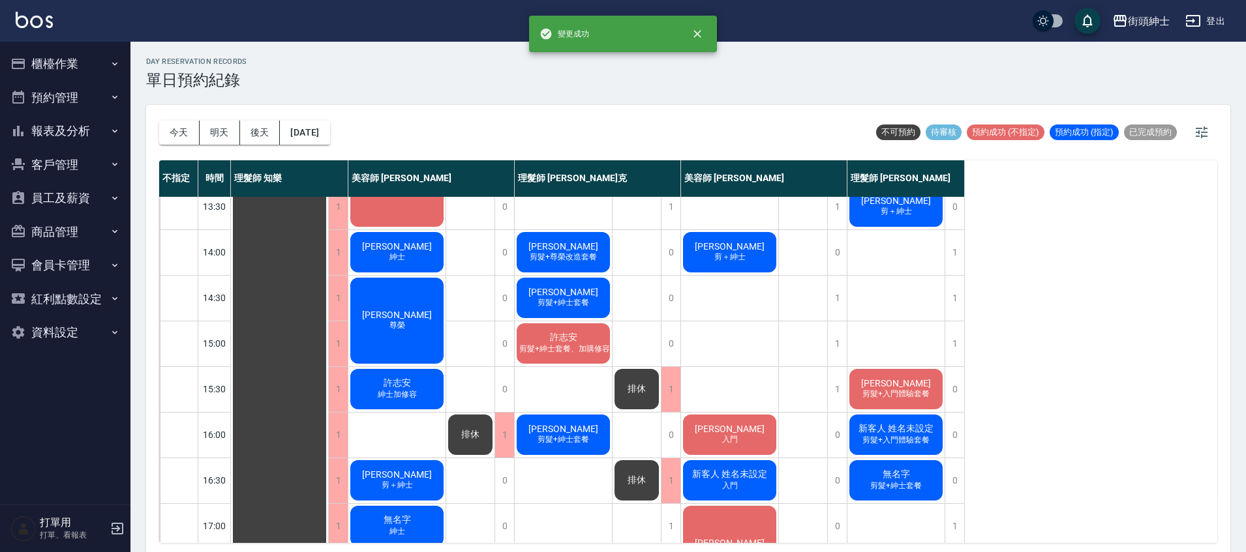
click at [639, 481] on span "排休" at bounding box center [636, 481] width 23 height 12
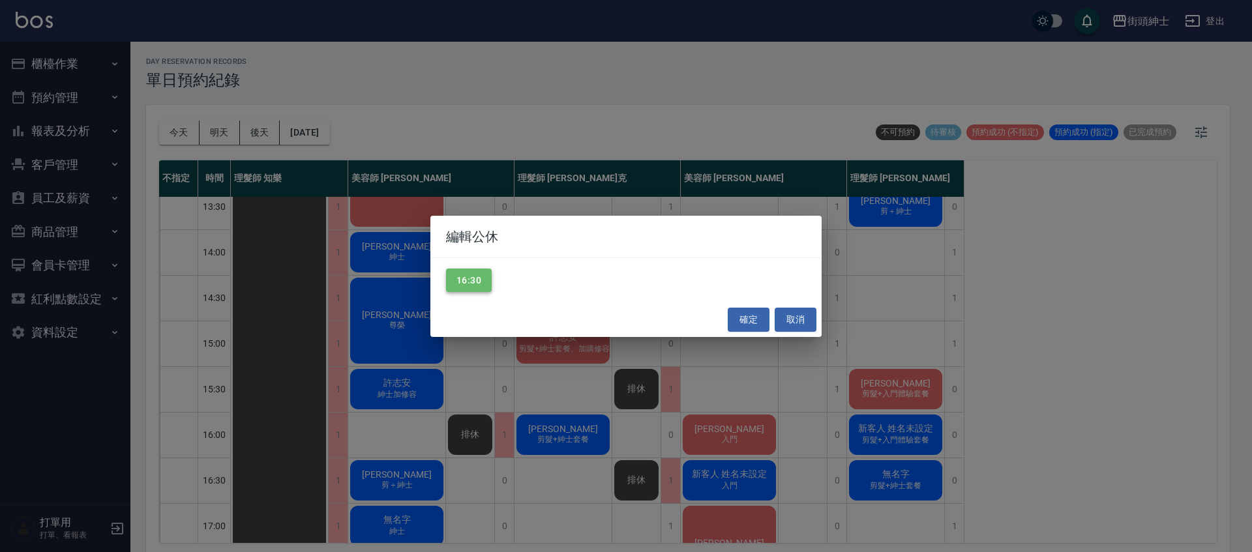
click at [482, 276] on button "16:30" at bounding box center [469, 281] width 46 height 24
click at [753, 320] on button "確定" at bounding box center [749, 320] width 42 height 24
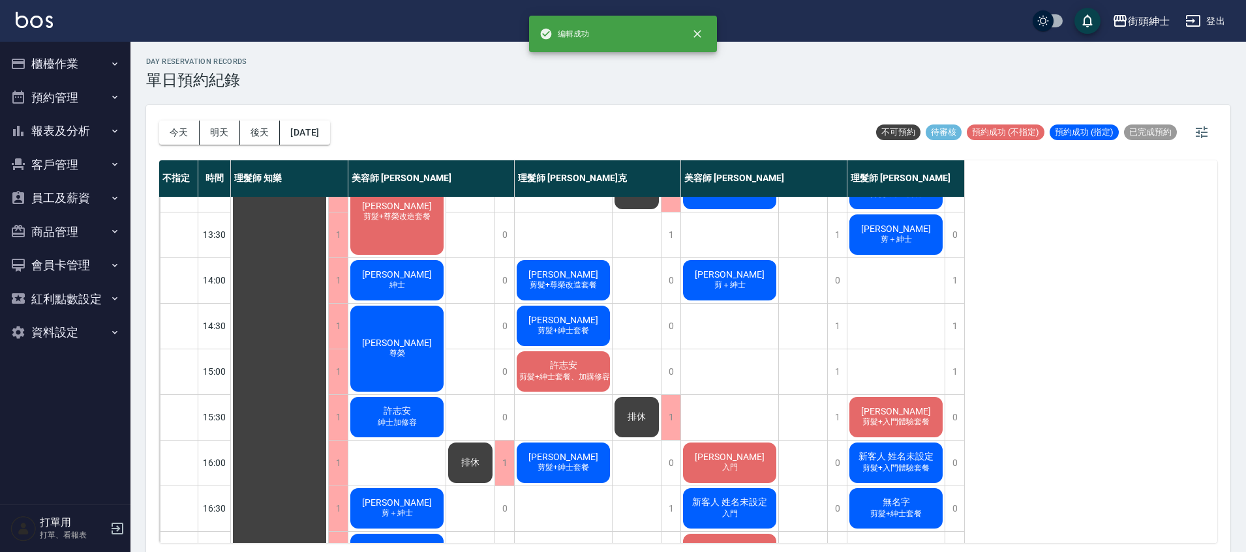
scroll to position [217, 0]
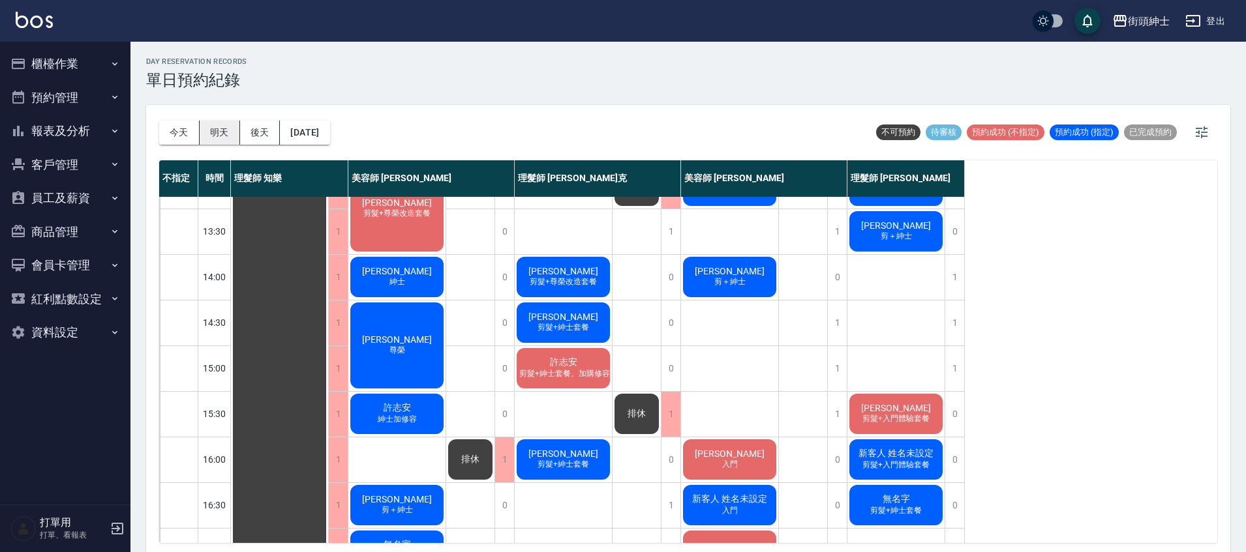
click at [220, 136] on button "明天" at bounding box center [220, 133] width 40 height 24
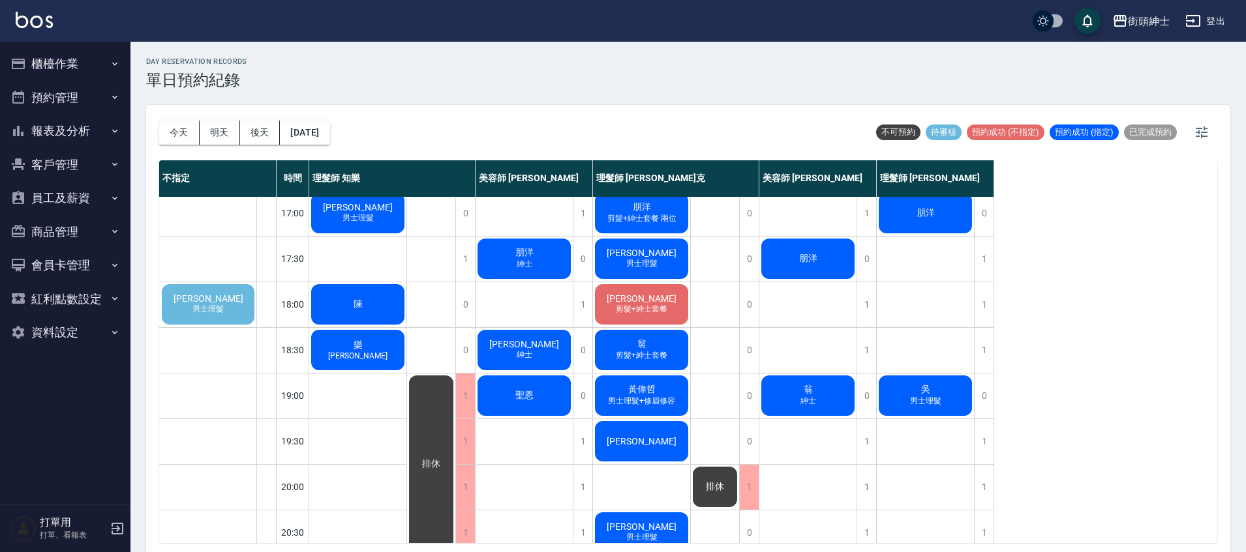
scroll to position [559, 0]
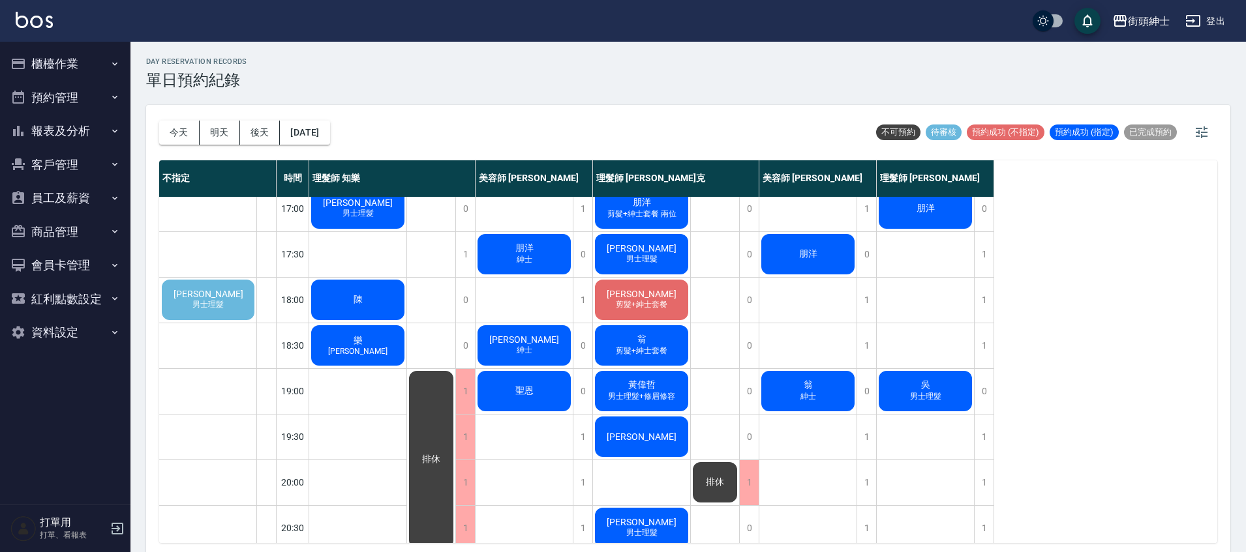
click at [220, 307] on span "男士理髮" at bounding box center [208, 304] width 37 height 11
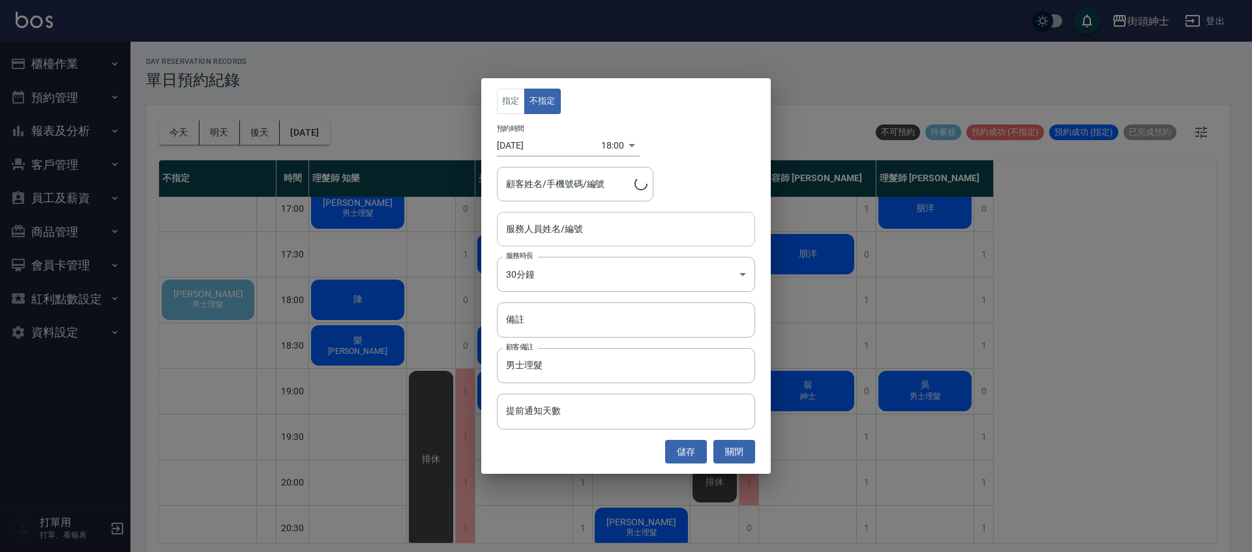
type input "[PERSON_NAME]/0935329890"
click at [577, 232] on input "服務人員姓名/編號" at bounding box center [626, 229] width 247 height 23
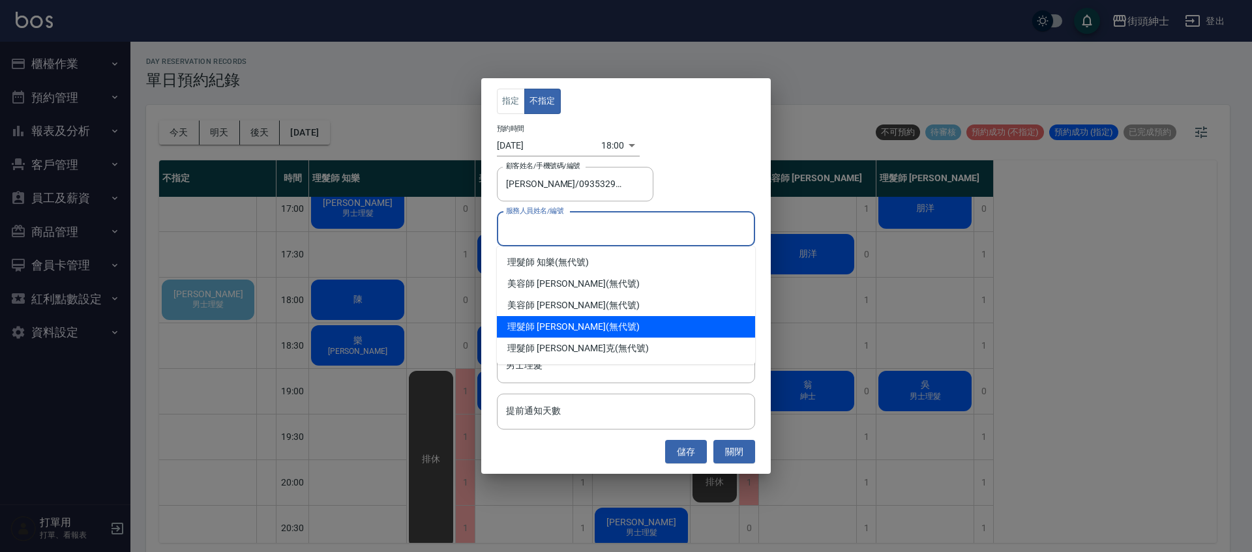
click at [581, 326] on div "理髮師 [PERSON_NAME] (無代號)" at bounding box center [626, 327] width 258 height 22
type input "理髮師 [PERSON_NAME](無代號)"
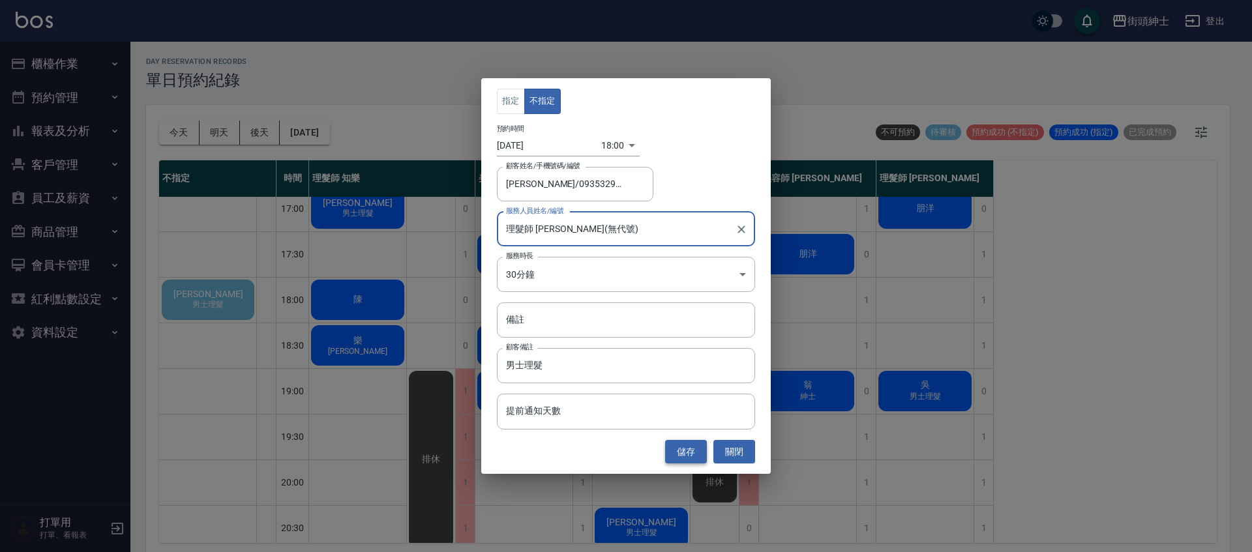
click at [692, 453] on button "儲存" at bounding box center [686, 452] width 42 height 24
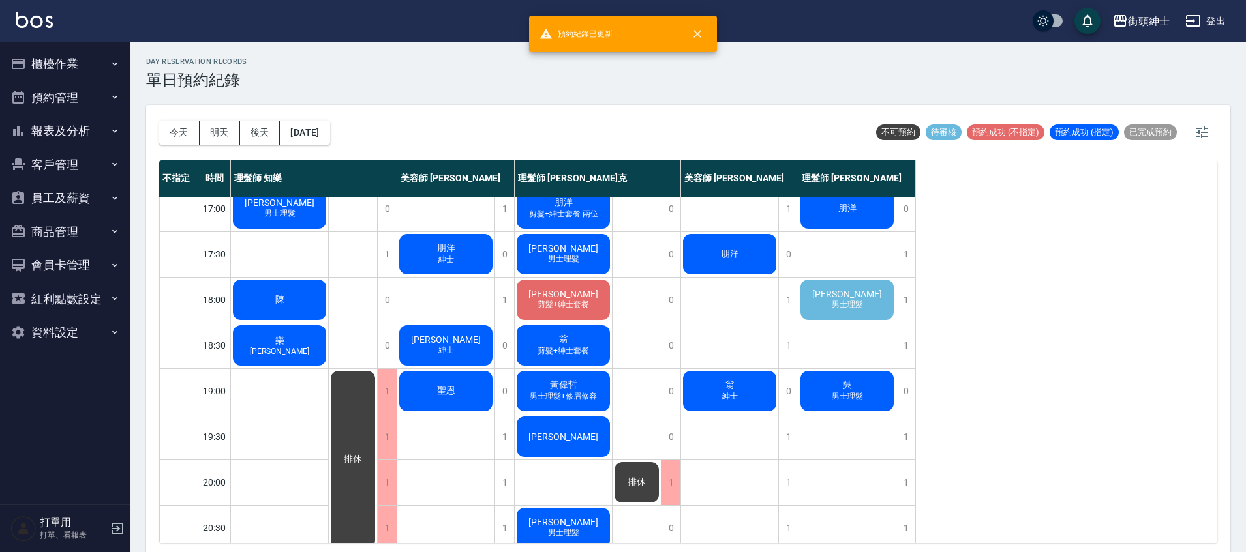
click at [857, 298] on span "[PERSON_NAME]" at bounding box center [846, 294] width 75 height 10
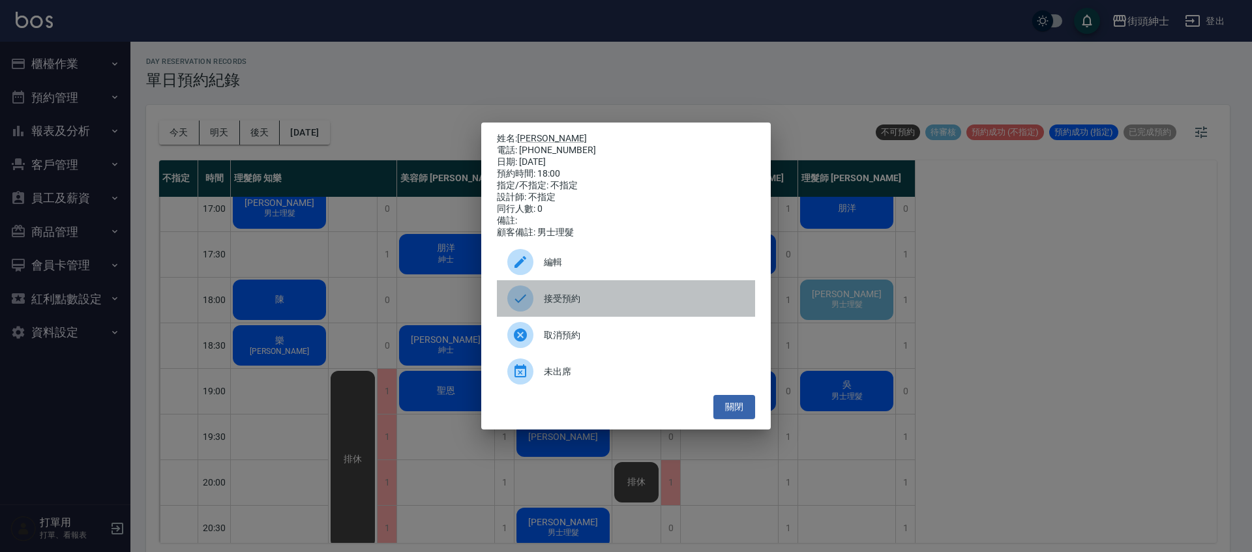
click at [639, 306] on span "接受預約" at bounding box center [644, 299] width 201 height 14
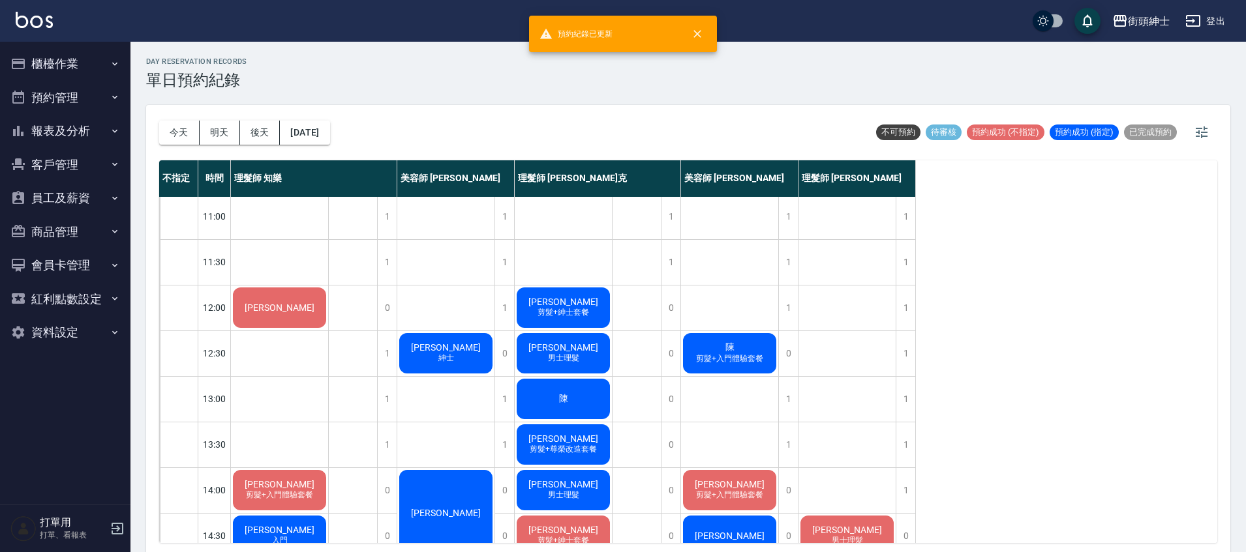
scroll to position [0, 0]
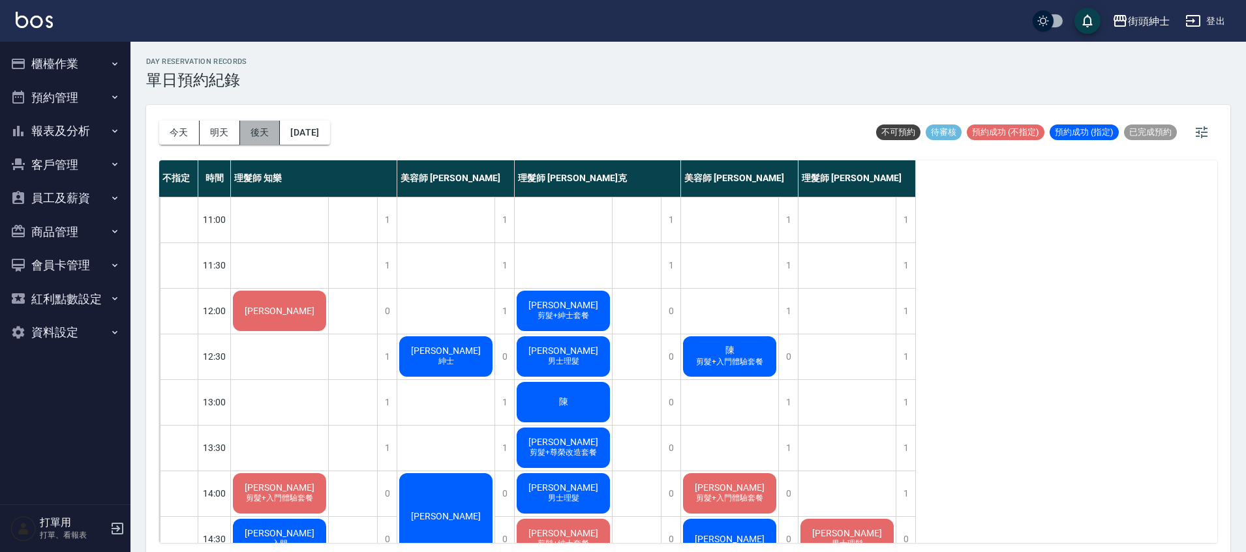
click at [247, 127] on button "後天" at bounding box center [260, 133] width 40 height 24
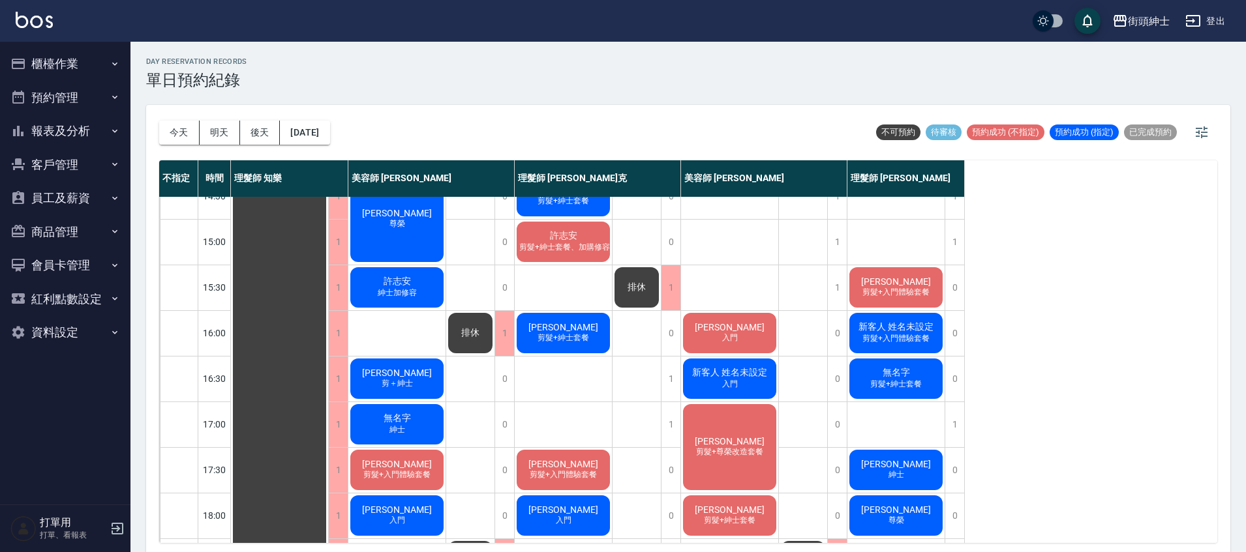
scroll to position [506, 0]
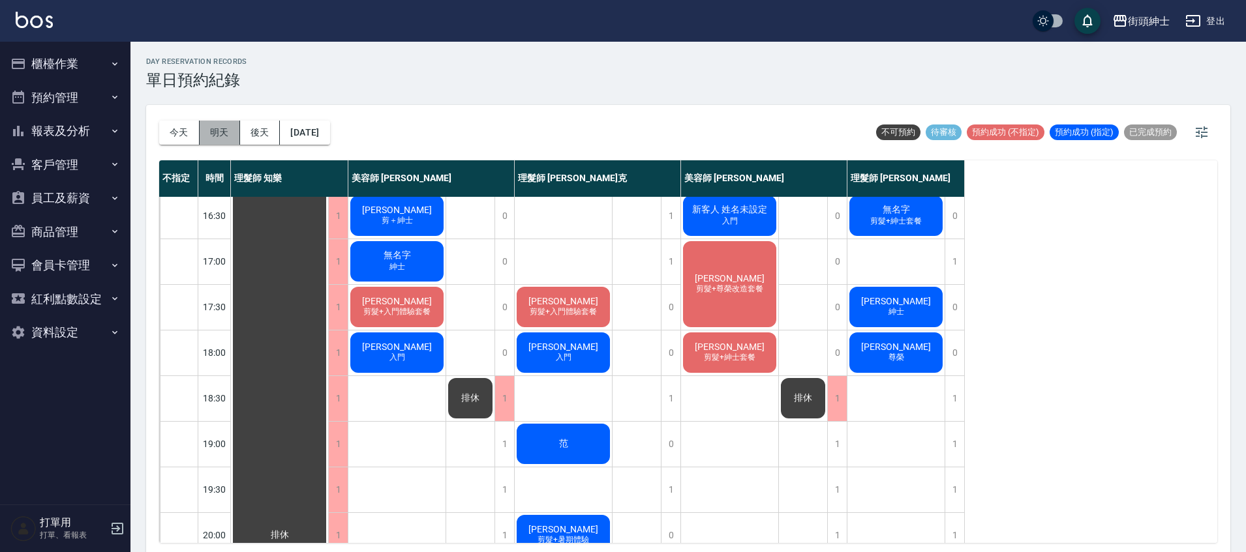
click at [213, 136] on button "明天" at bounding box center [220, 133] width 40 height 24
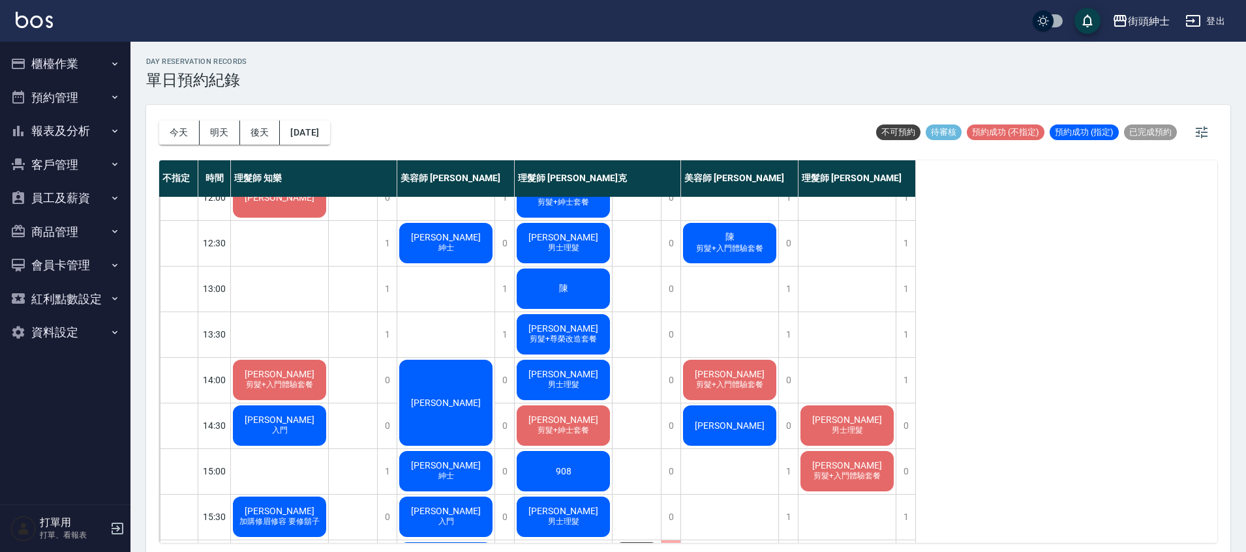
scroll to position [117, 0]
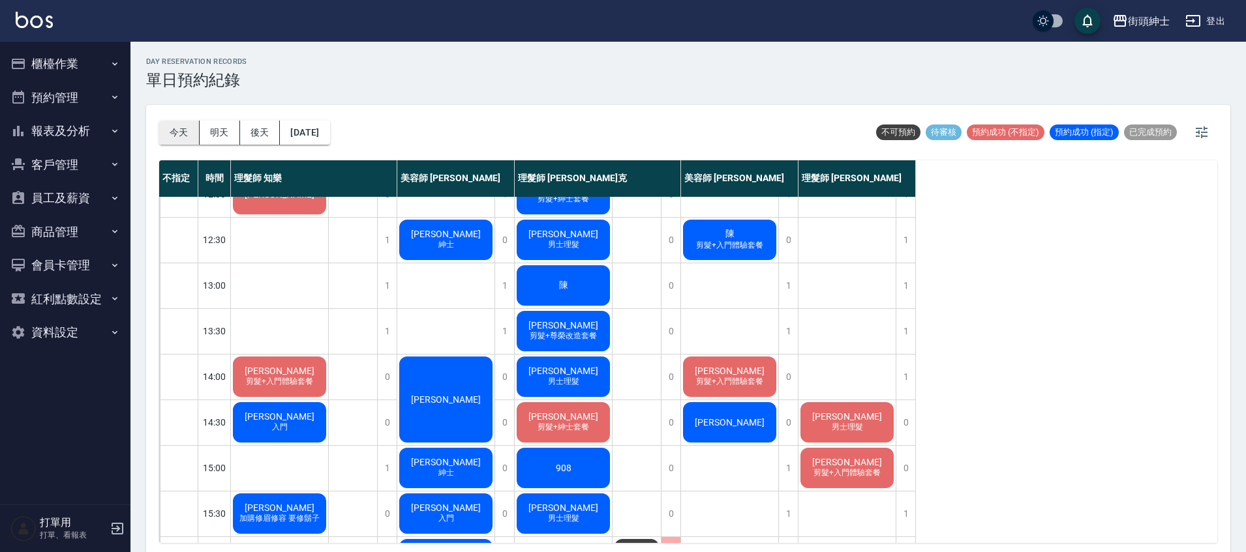
click at [191, 136] on button "今天" at bounding box center [179, 133] width 40 height 24
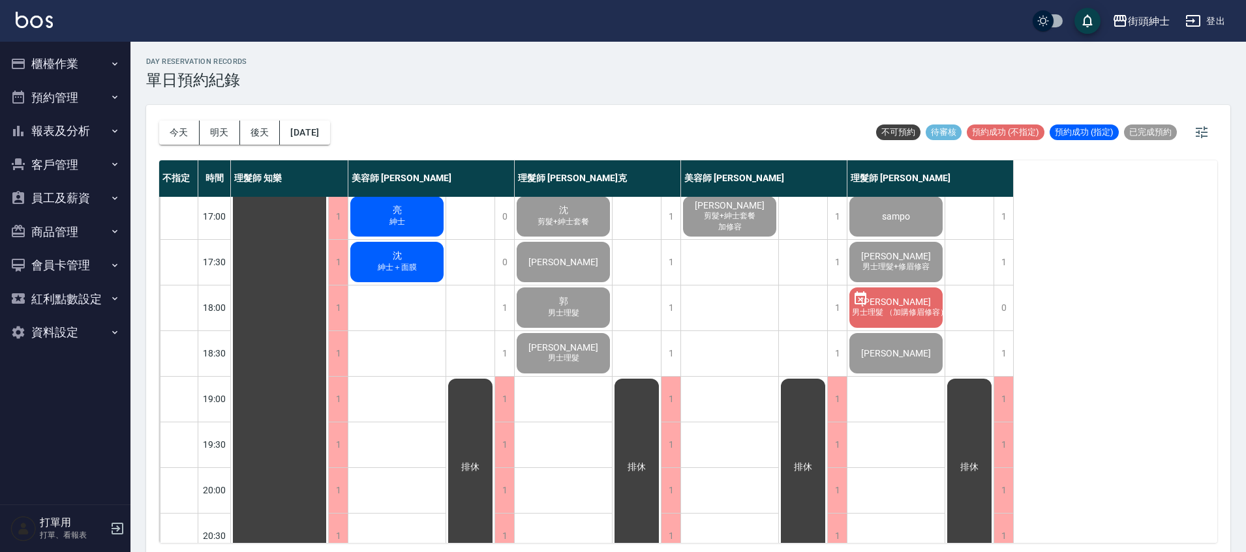
scroll to position [623, 0]
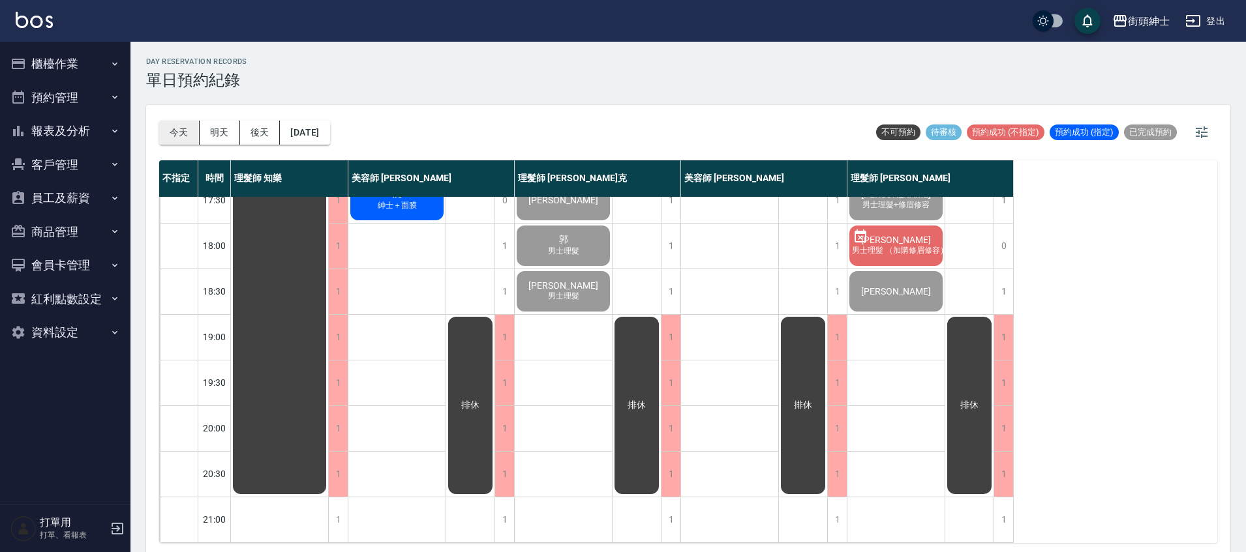
click at [164, 130] on button "今天" at bounding box center [179, 133] width 40 height 24
click at [223, 140] on button "明天" at bounding box center [220, 133] width 40 height 24
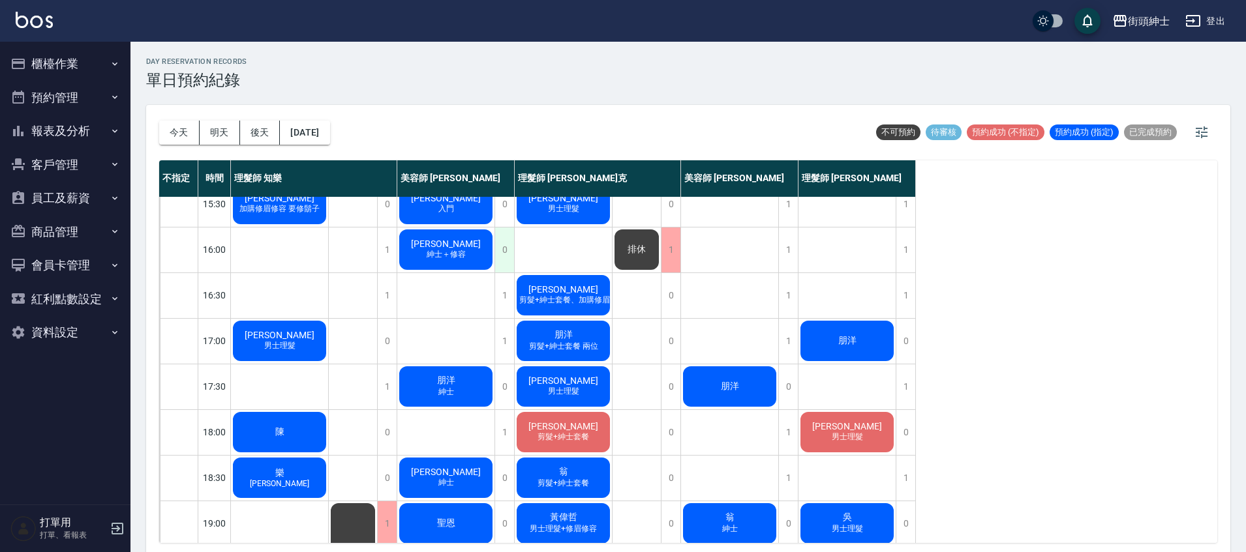
scroll to position [343, 0]
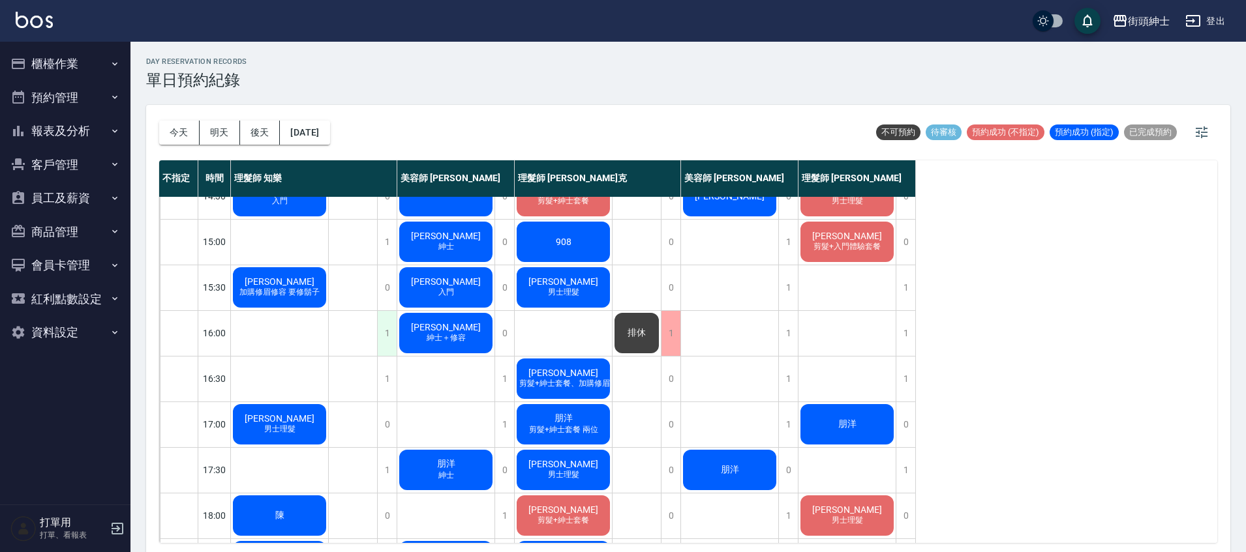
click at [385, 327] on div "1" at bounding box center [387, 333] width 20 height 45
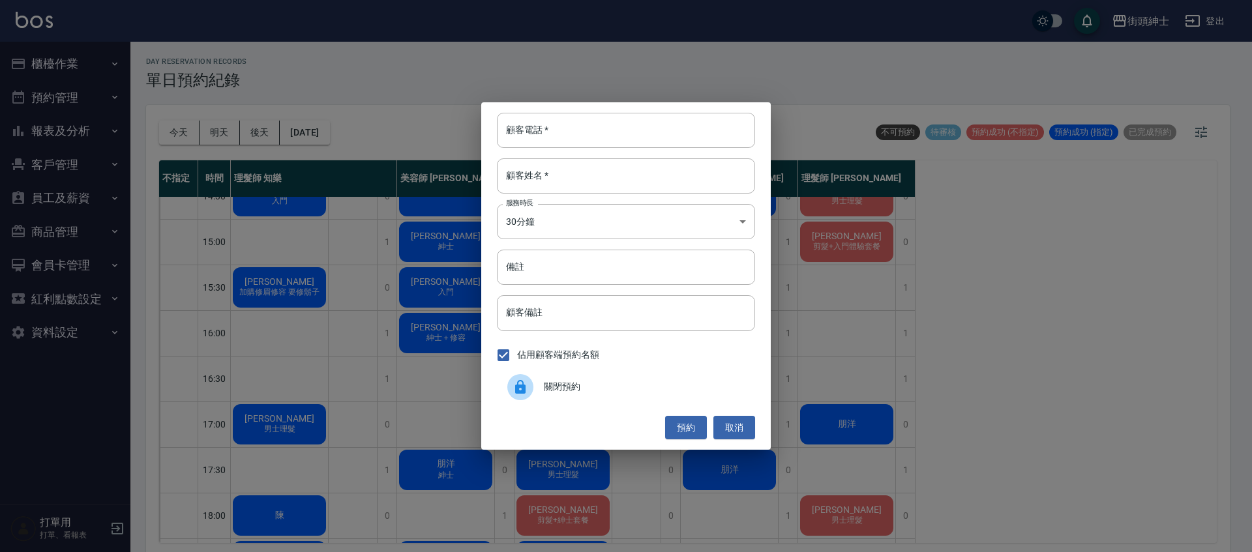
click at [598, 393] on span "關閉預約" at bounding box center [644, 387] width 201 height 14
